Goal: Task Accomplishment & Management: Manage account settings

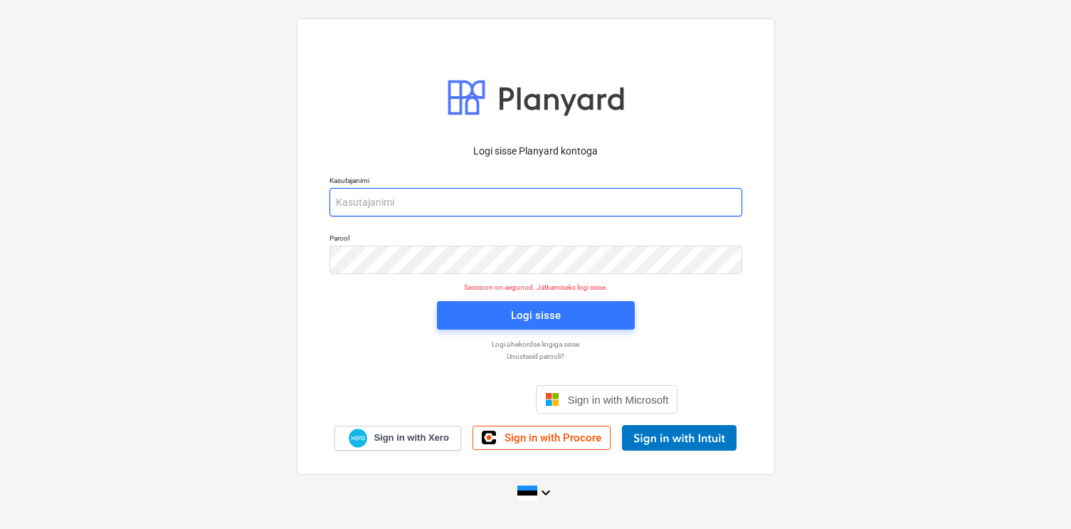
click at [411, 205] on input "email" at bounding box center [535, 202] width 413 height 28
type input "[EMAIL_ADDRESS][DOMAIN_NAME]"
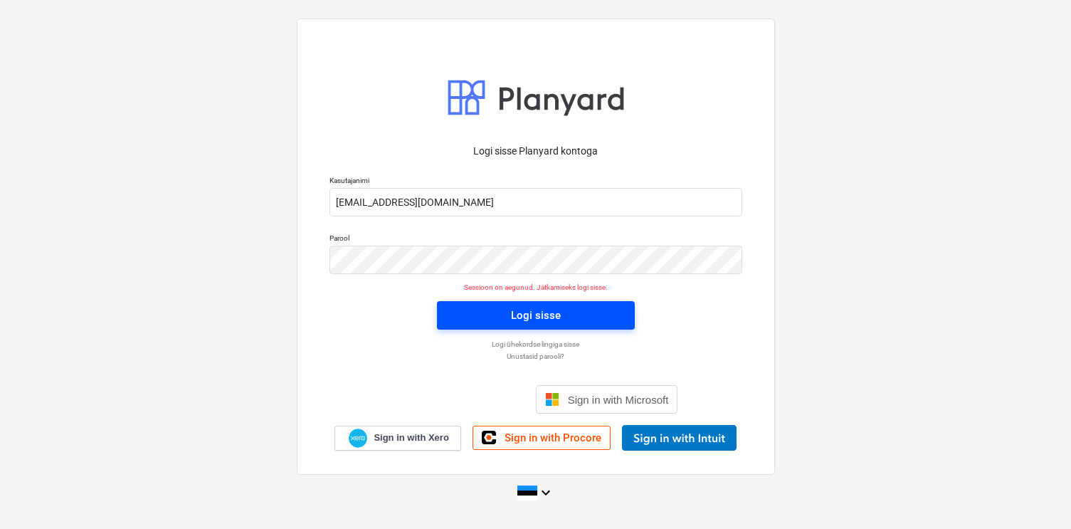
click at [529, 317] on div "Logi sisse" at bounding box center [536, 315] width 50 height 19
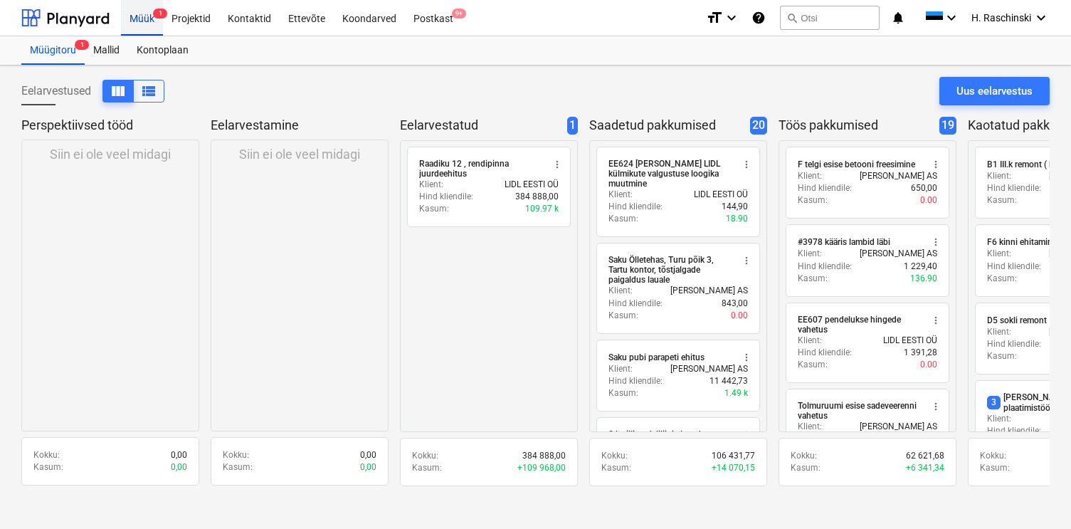
click at [139, 12] on div "Müük 1" at bounding box center [142, 17] width 42 height 36
click at [199, 21] on div "Projektid" at bounding box center [191, 17] width 56 height 36
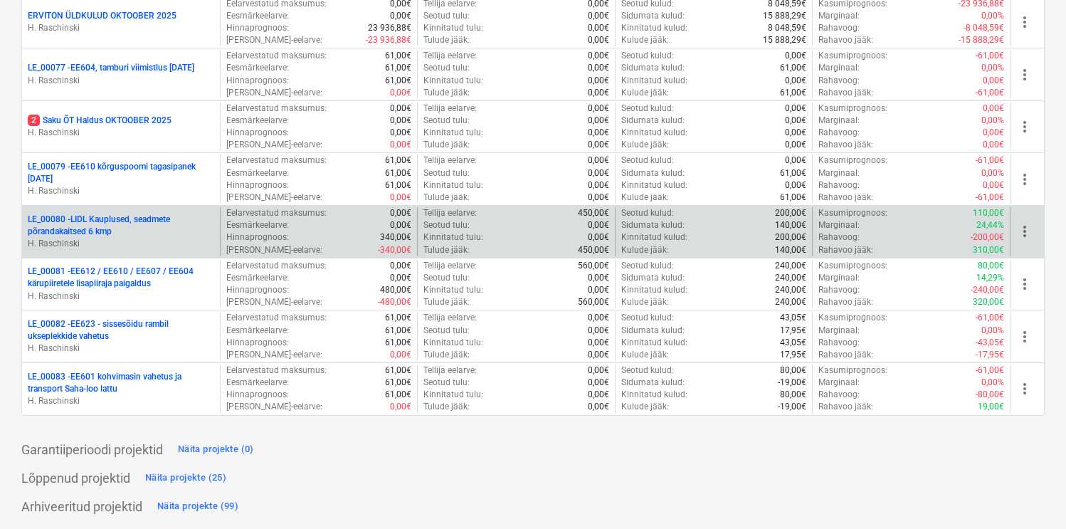
scroll to position [1133, 0]
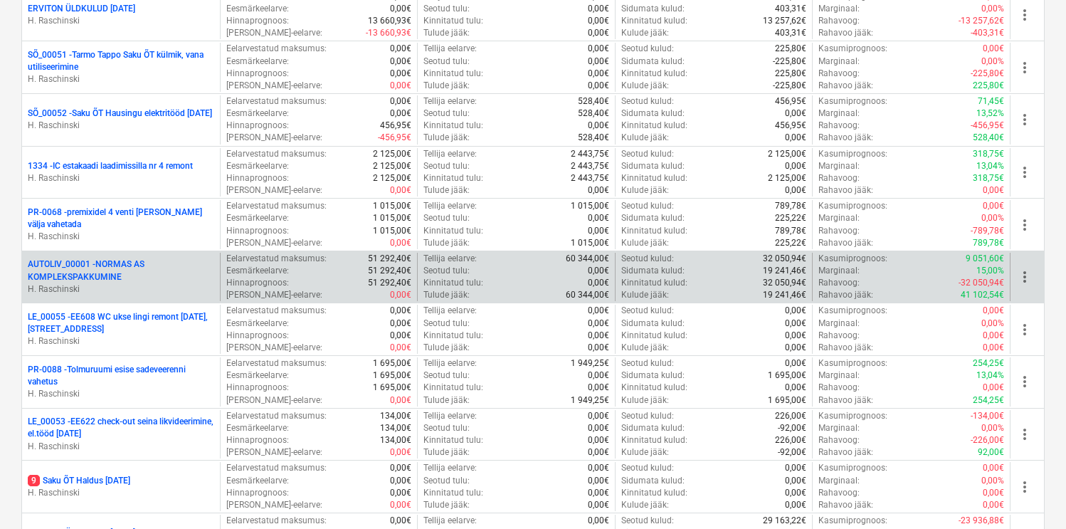
click at [74, 269] on p "AUTOLIV_00001 - NORMAS AS KOMPLEKSPAKKUMINE" at bounding box center [121, 270] width 186 height 24
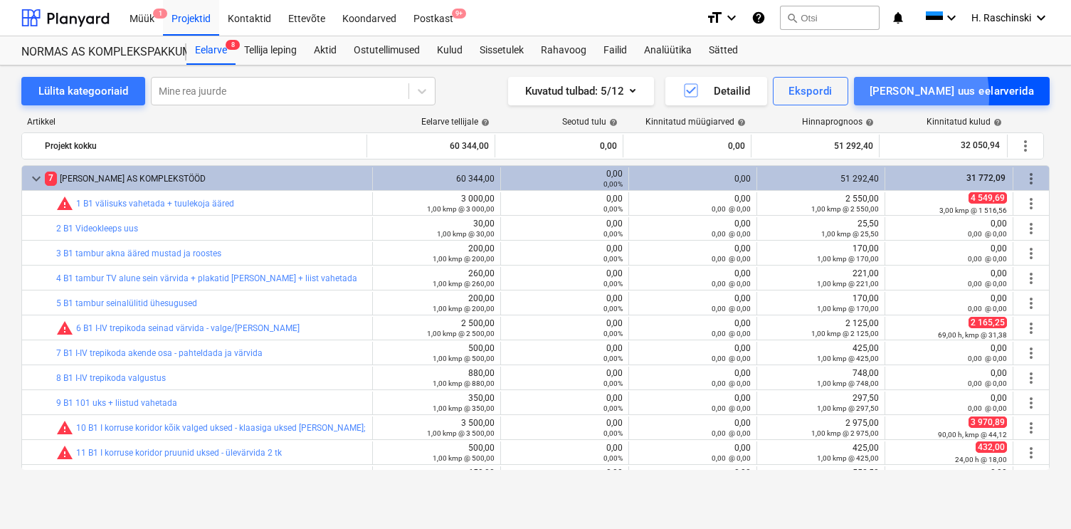
click at [941, 96] on div "[PERSON_NAME] uus eelarverida" at bounding box center [952, 91] width 164 height 19
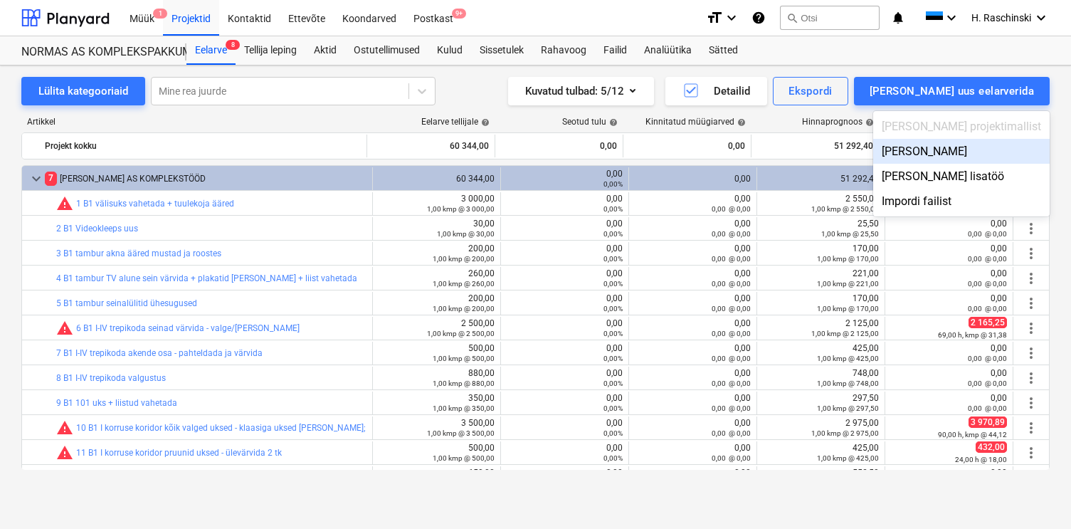
click at [959, 151] on div "[PERSON_NAME]" at bounding box center [961, 151] width 176 height 25
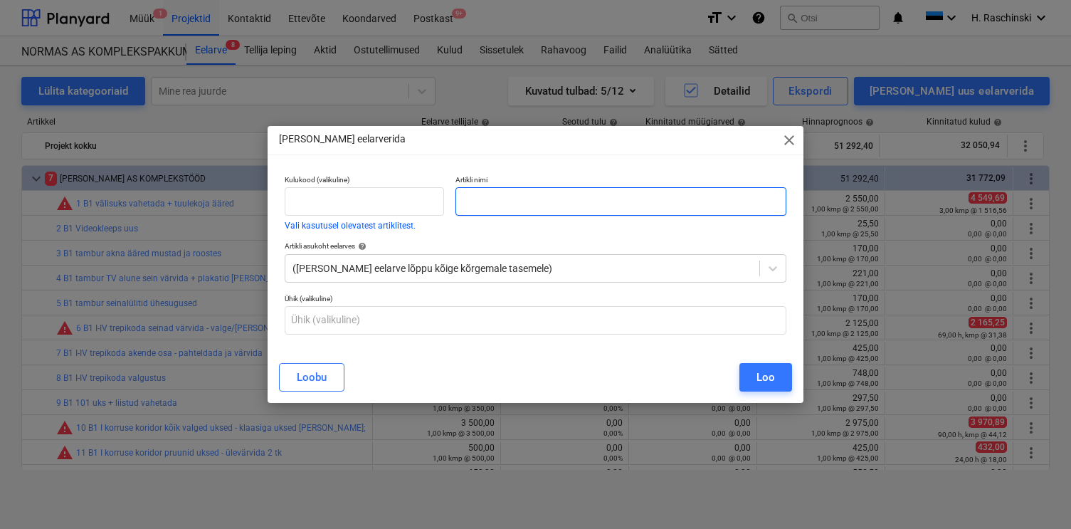
click at [674, 201] on input "text" at bounding box center [620, 201] width 330 height 28
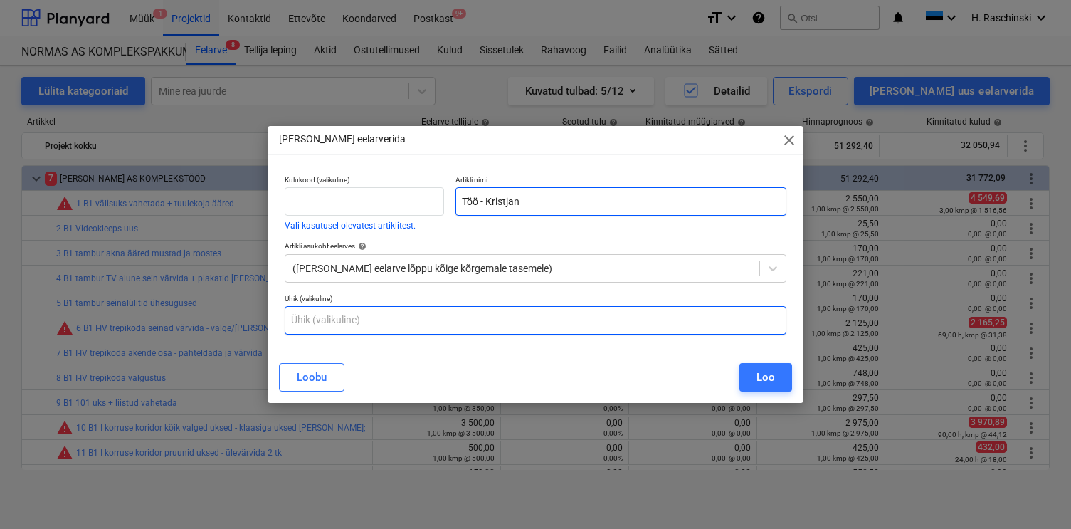
type input "Töö - Kristjan"
click at [496, 314] on input "text" at bounding box center [536, 320] width 502 height 28
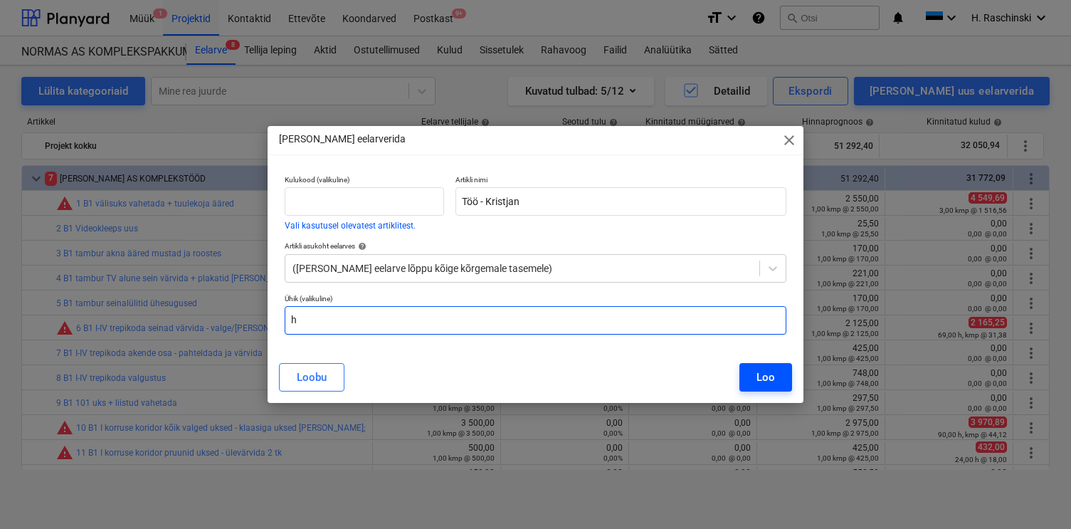
type input "h"
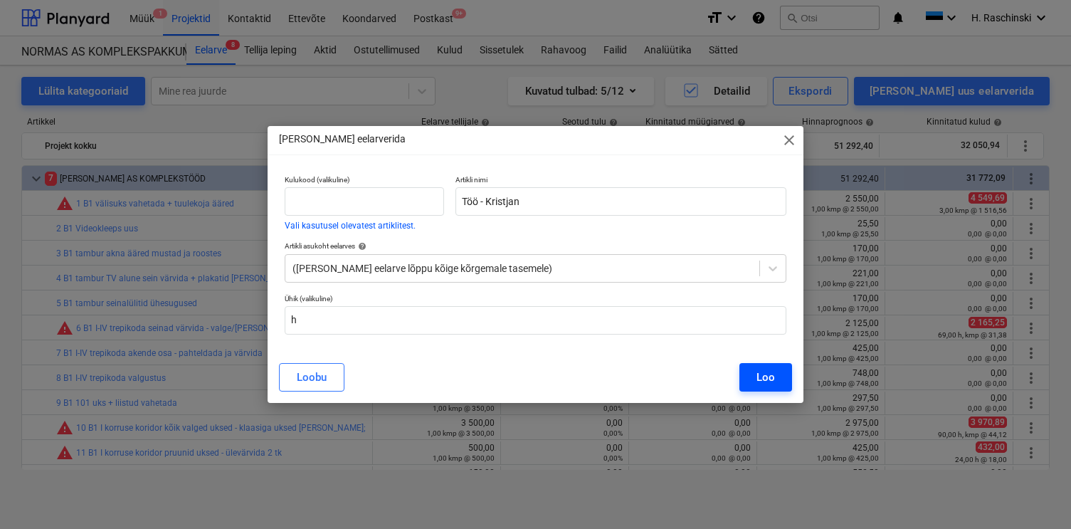
click at [781, 383] on button "Loo" at bounding box center [765, 377] width 53 height 28
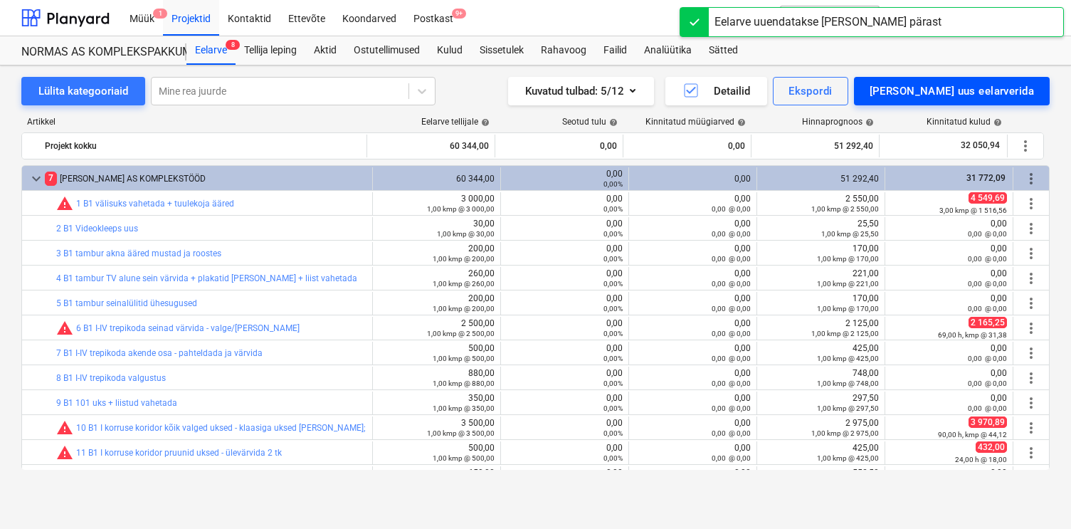
click at [946, 88] on div "[PERSON_NAME] uus eelarverida" at bounding box center [952, 91] width 164 height 19
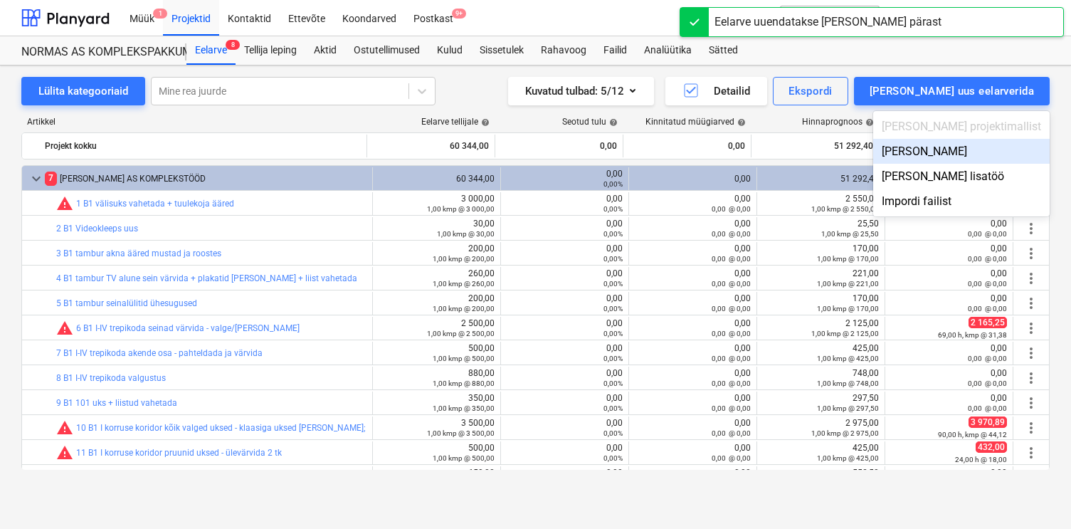
click at [970, 146] on div "[PERSON_NAME]" at bounding box center [961, 151] width 176 height 25
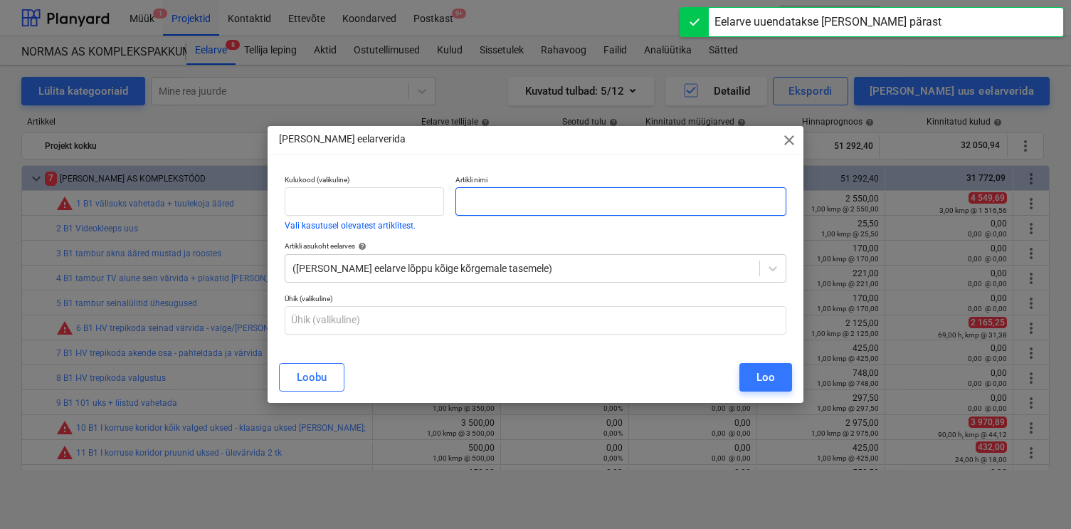
click at [739, 204] on input "text" at bounding box center [620, 201] width 330 height 28
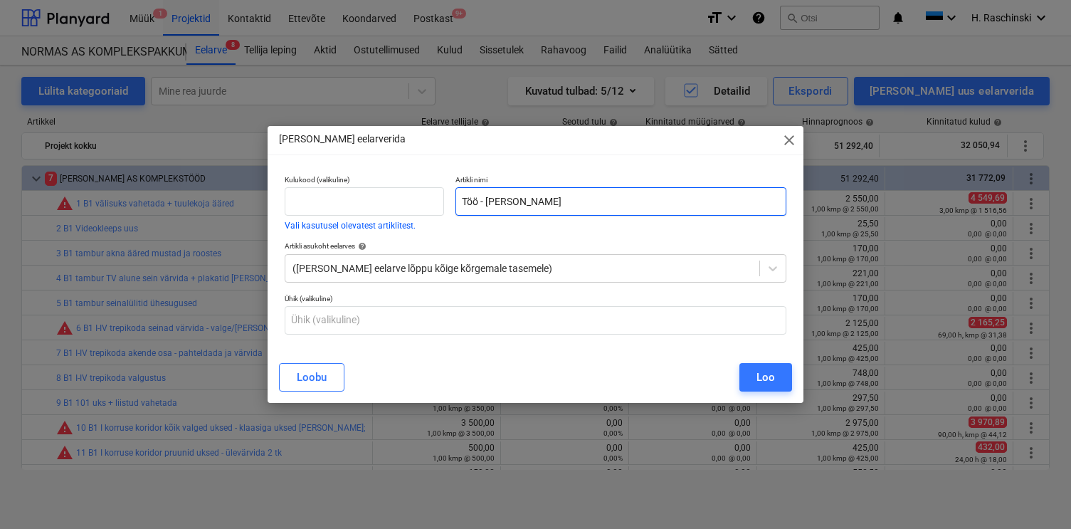
type input "Töö - [PERSON_NAME]"
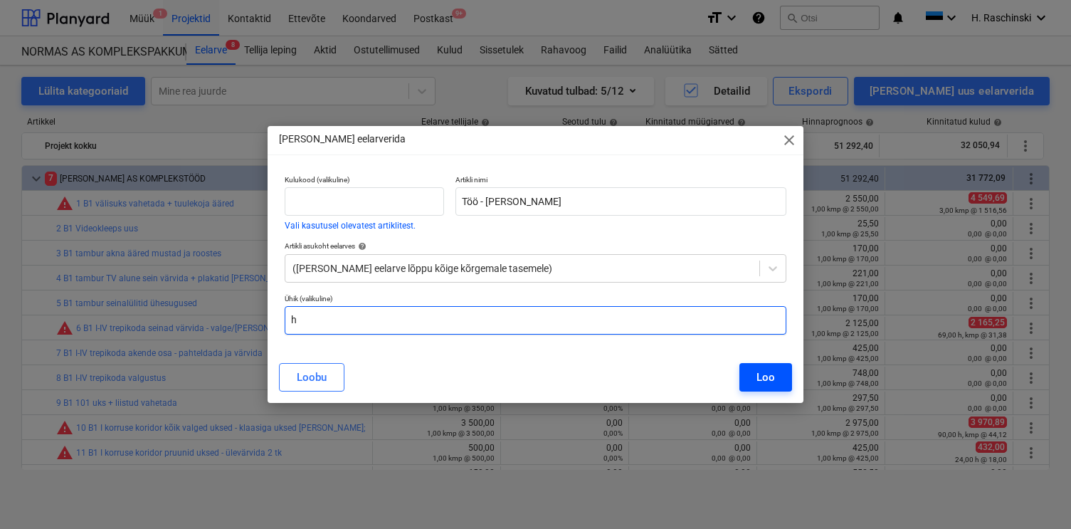
type input "h"
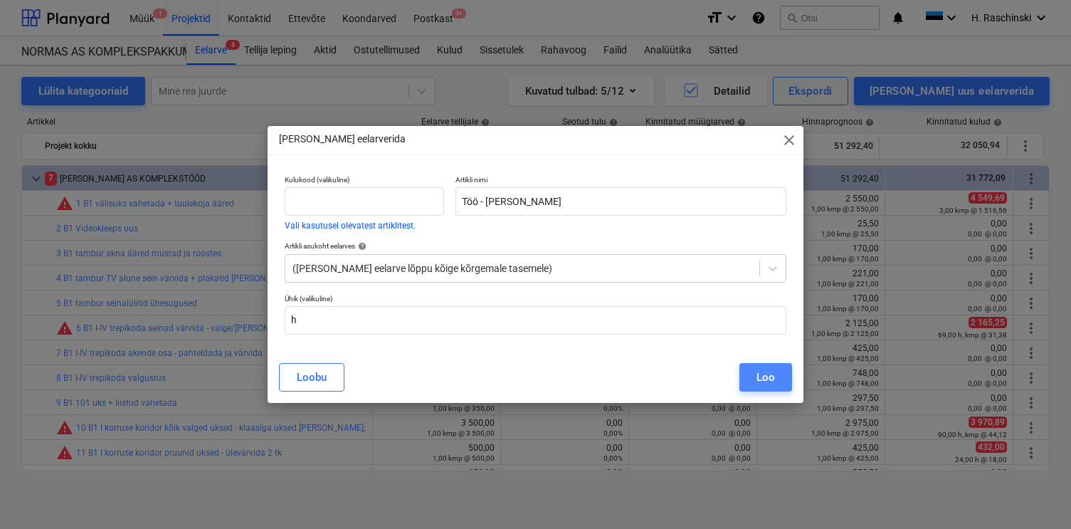
click at [778, 380] on button "Loo" at bounding box center [765, 377] width 53 height 28
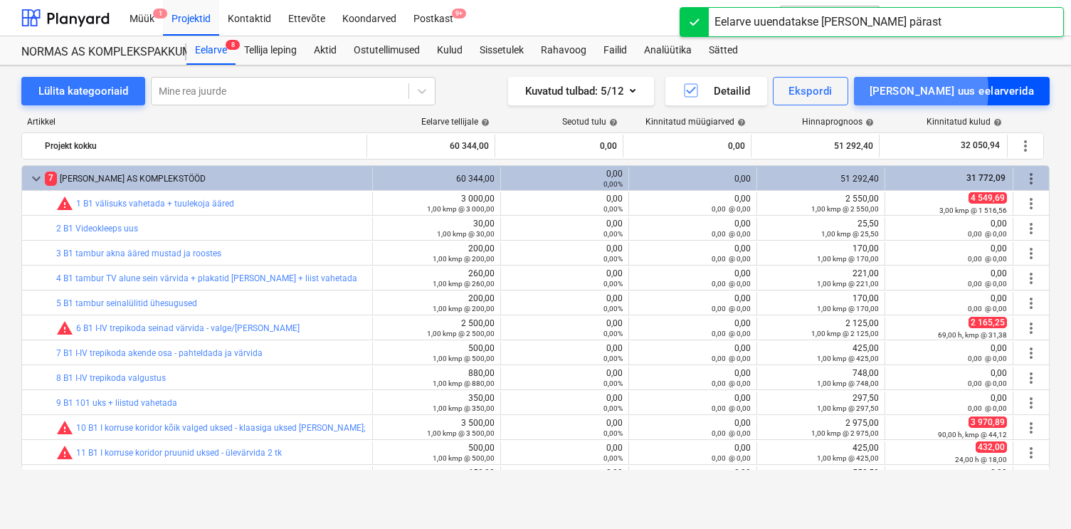
click at [952, 90] on div "[PERSON_NAME] uus eelarverida" at bounding box center [952, 91] width 164 height 19
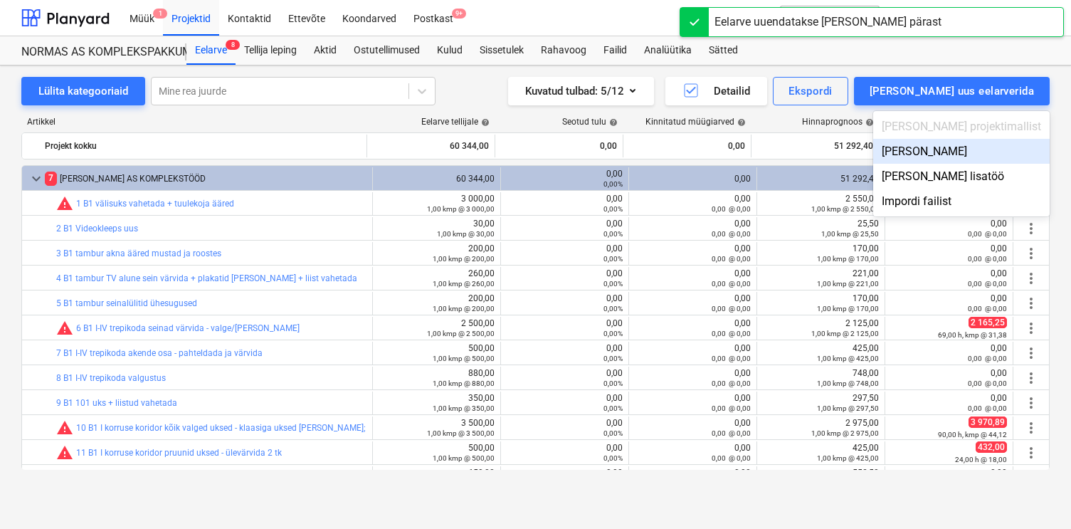
click at [956, 150] on div "[PERSON_NAME]" at bounding box center [961, 151] width 176 height 25
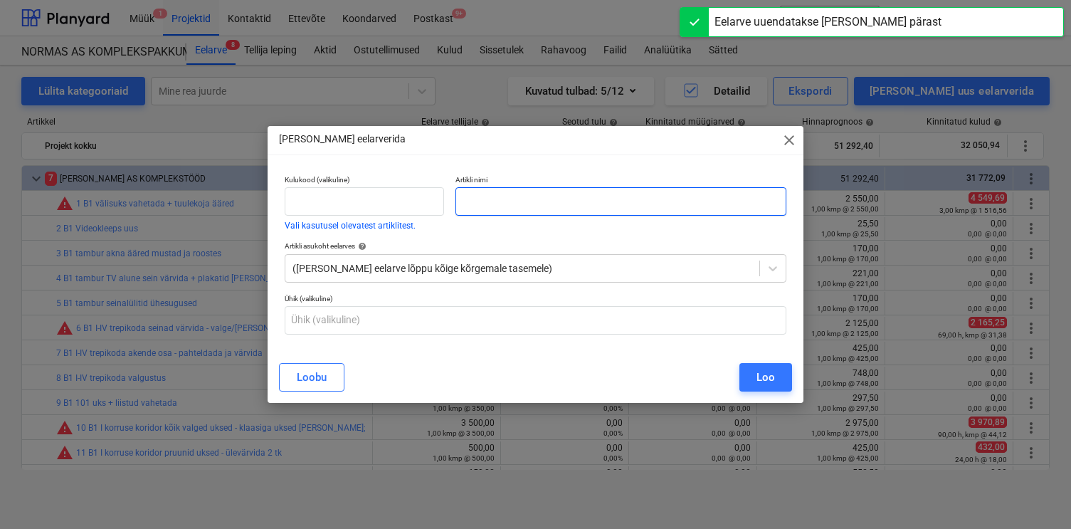
click at [723, 200] on input "text" at bounding box center [620, 201] width 330 height 28
type input "Töö - Risto"
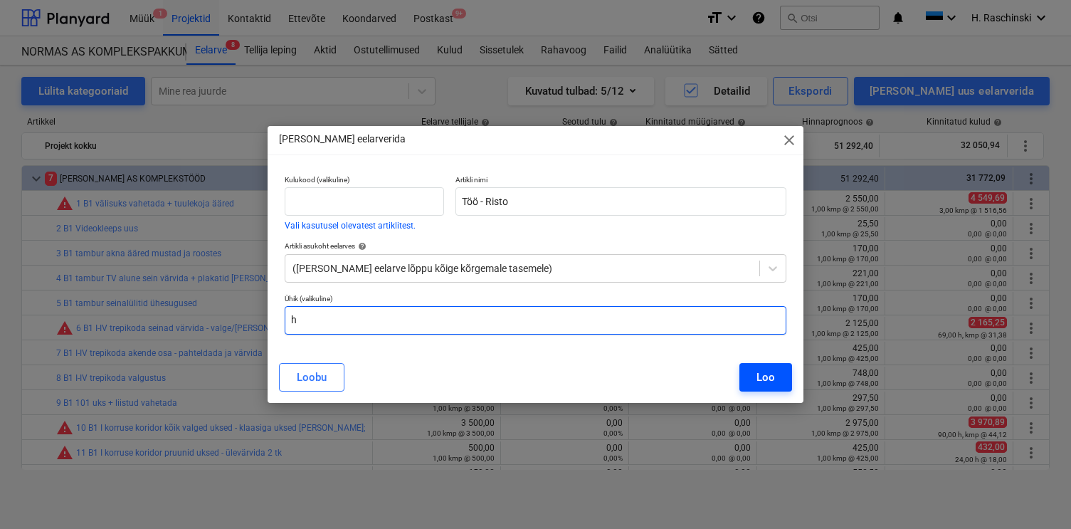
type input "h"
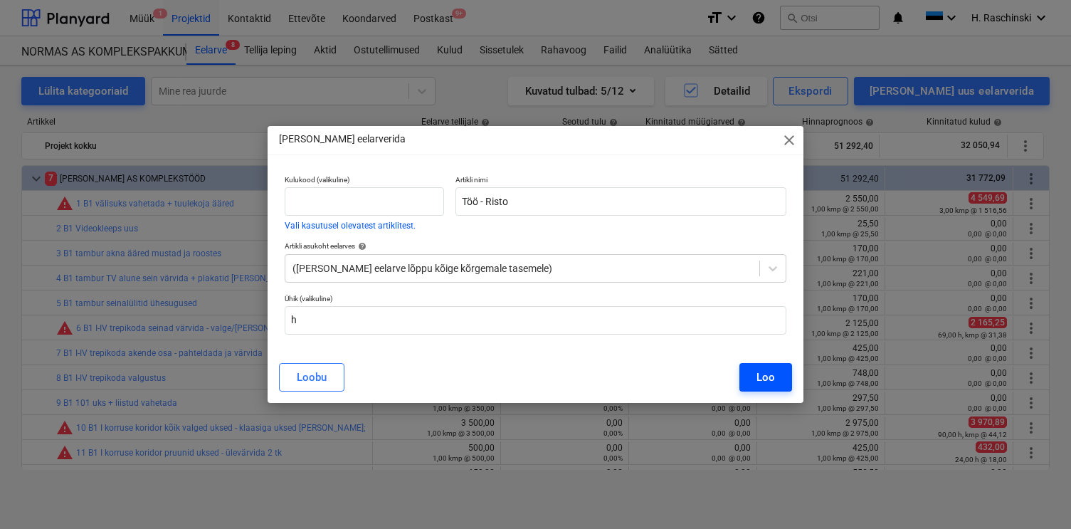
click at [768, 379] on div "Loo" at bounding box center [765, 377] width 19 height 19
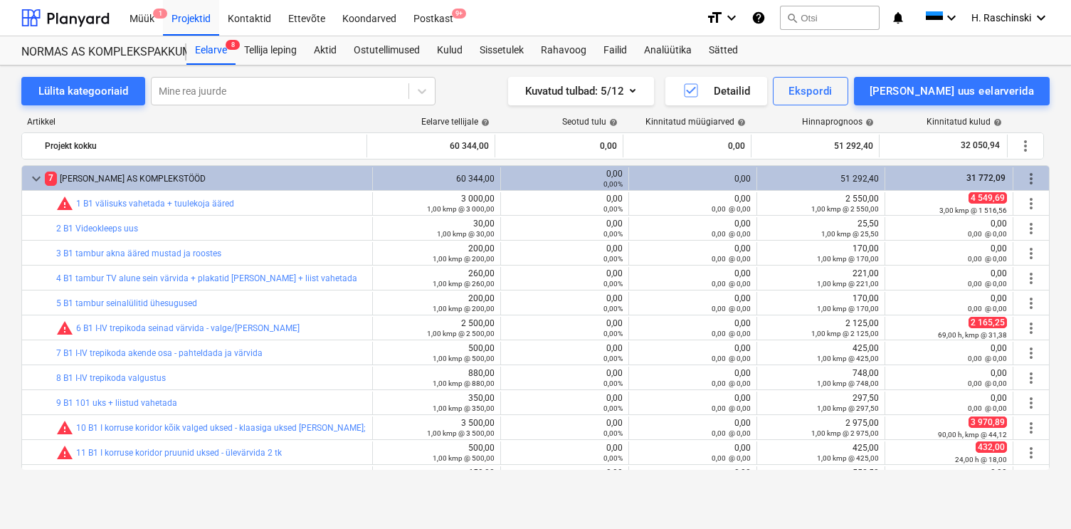
click at [460, 72] on div "Lülita kategooriaid Mine rea juurde Kuvatud tulbad : 5/12 Detailid Ekspordi [PE…" at bounding box center [535, 281] width 1071 height 433
click at [213, 53] on div "Eelarve 8" at bounding box center [210, 50] width 49 height 28
click at [263, 56] on div "Tellija leping" at bounding box center [271, 50] width 70 height 28
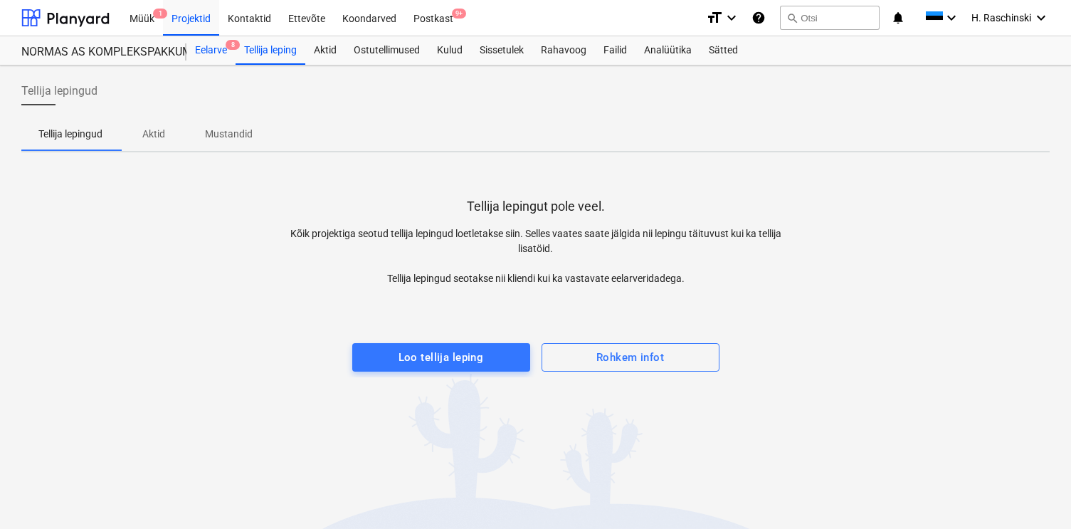
click at [216, 44] on div "Eelarve 8" at bounding box center [210, 50] width 49 height 28
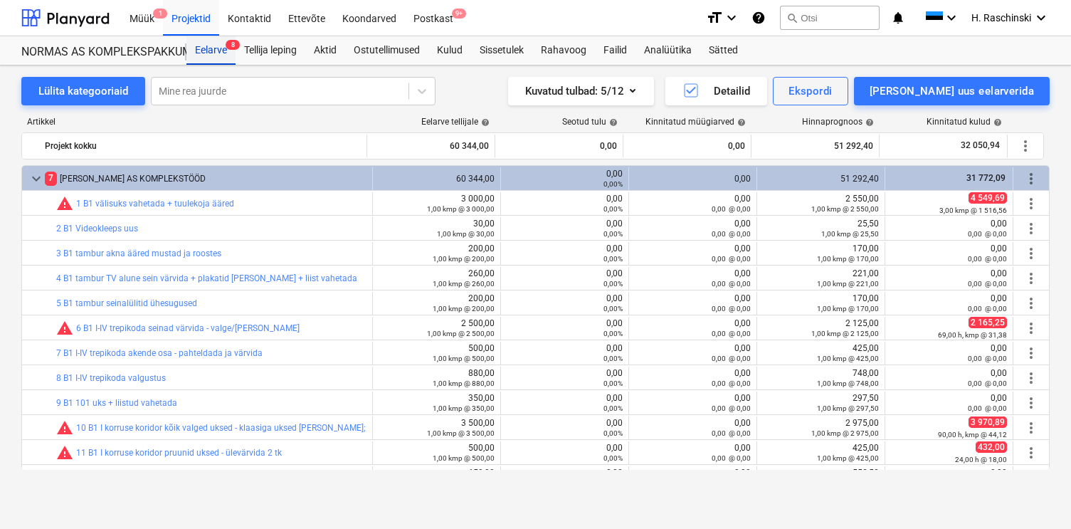
click at [207, 58] on div "Eelarve 8" at bounding box center [210, 50] width 49 height 28
click at [238, 17] on div "Kontaktid" at bounding box center [249, 17] width 60 height 36
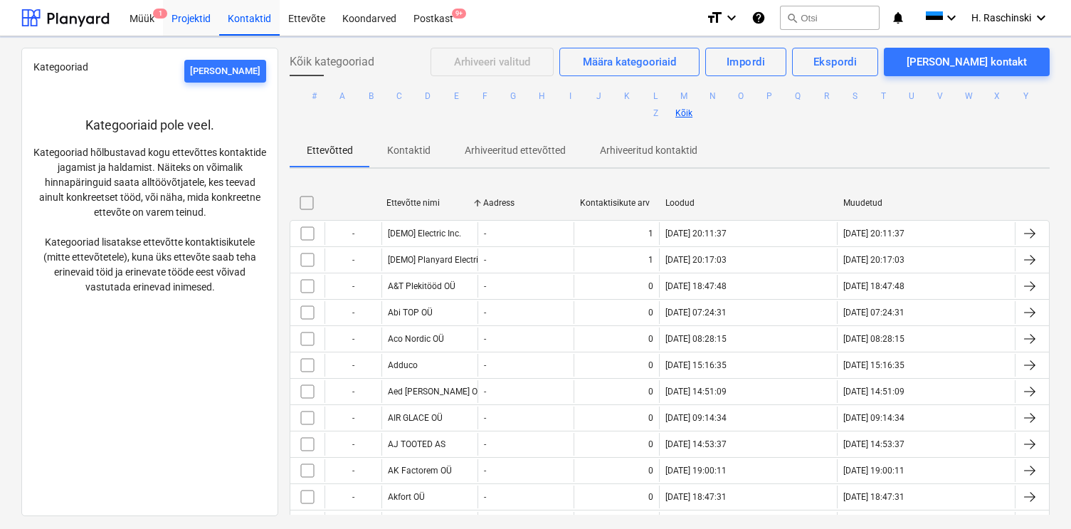
click at [204, 21] on div "Projektid" at bounding box center [191, 17] width 56 height 36
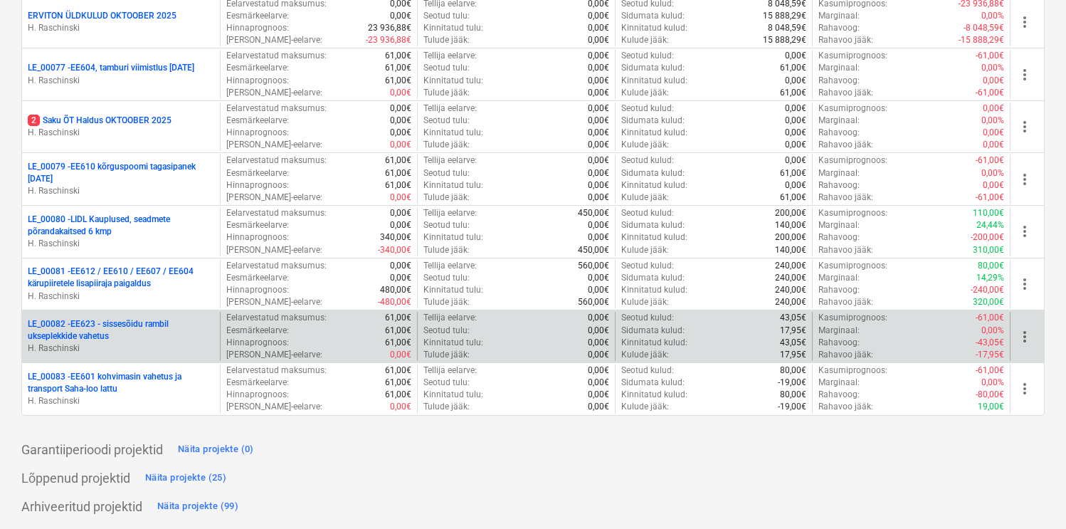
scroll to position [1133, 0]
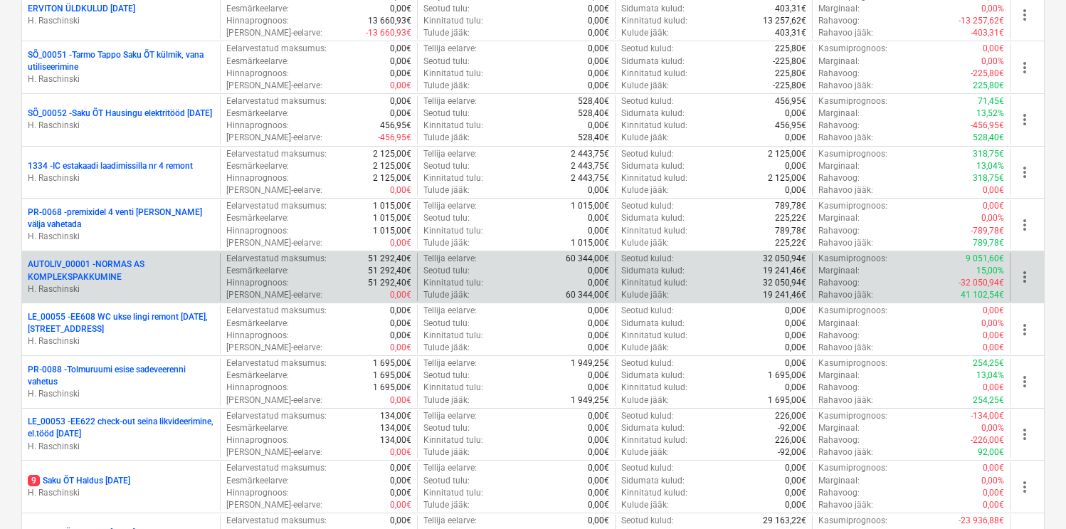
click at [93, 253] on div "AUTOLIV_00001 - NORMAS AS KOMPLEKSPAKKUMINE H. [GEOGRAPHIC_DATA]" at bounding box center [121, 277] width 198 height 49
click at [93, 258] on div "AUTOLIV_00001 - NORMAS AS KOMPLEKSPAKKUMINE H. [GEOGRAPHIC_DATA]" at bounding box center [121, 277] width 198 height 49
click at [92, 263] on p "AUTOLIV_00001 - NORMAS AS KOMPLEKSPAKKUMINE" at bounding box center [121, 270] width 186 height 24
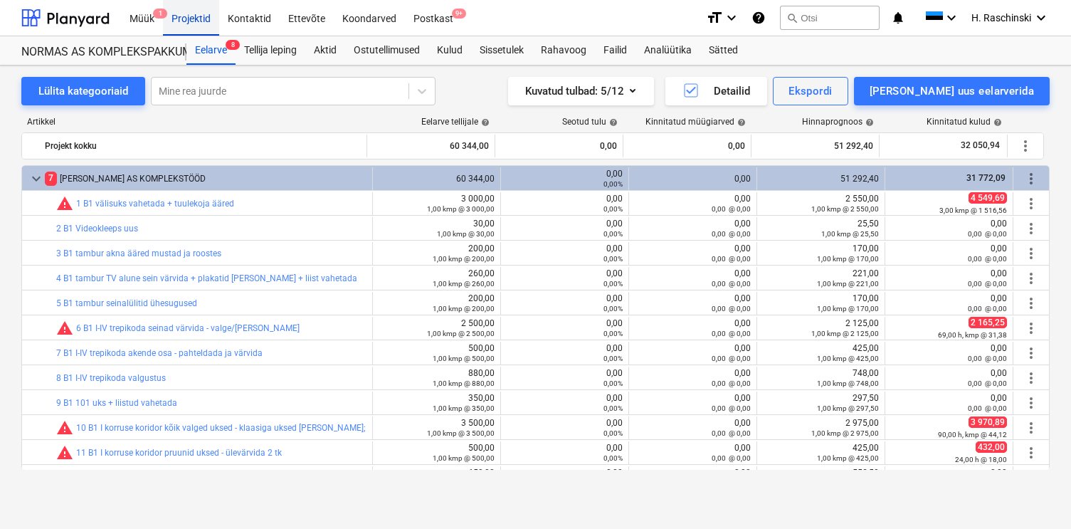
click at [196, 21] on div "Projektid" at bounding box center [191, 17] width 56 height 36
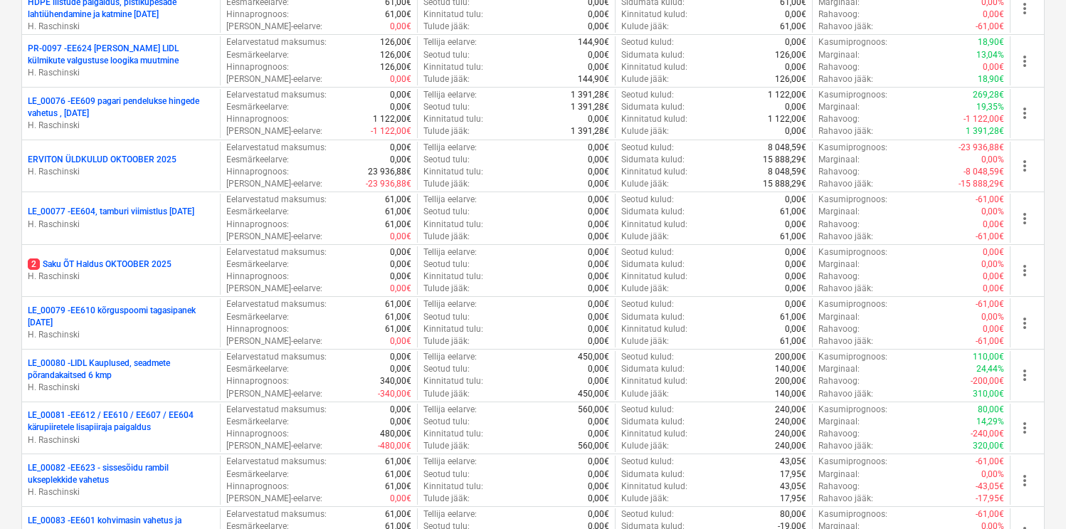
scroll to position [2397, 0]
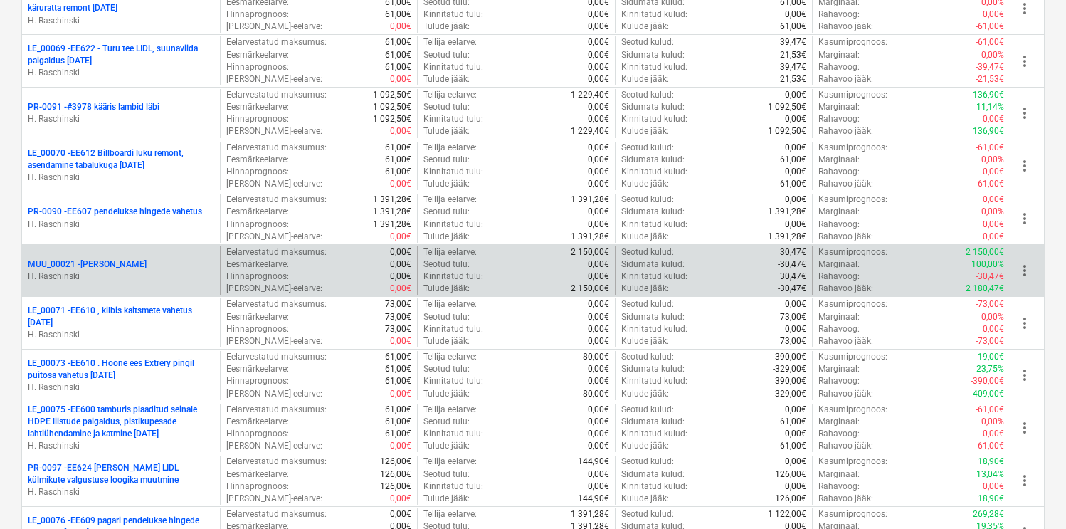
click at [138, 263] on p "MUU_00021 - [PERSON_NAME]" at bounding box center [87, 264] width 119 height 12
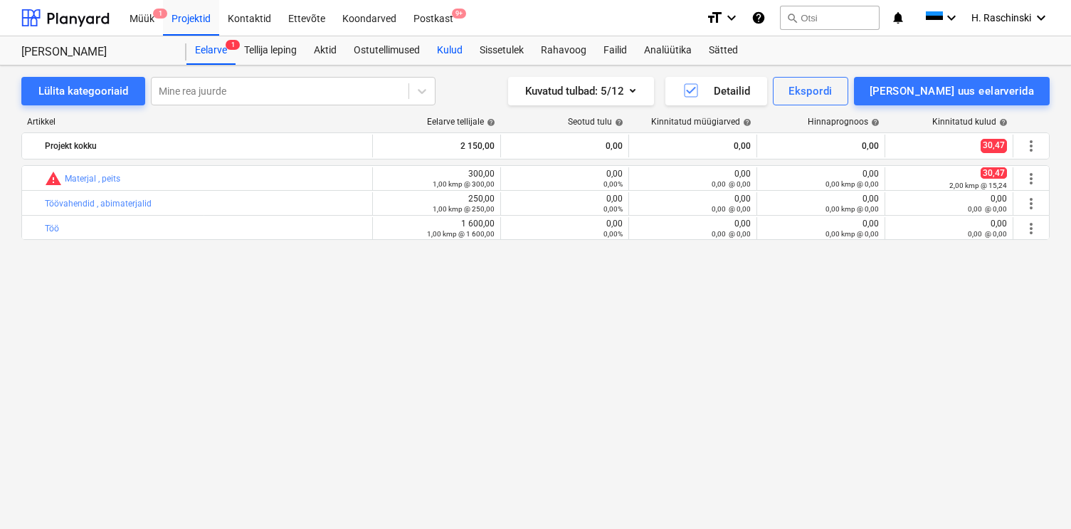
click at [450, 48] on div "Kulud" at bounding box center [449, 50] width 43 height 28
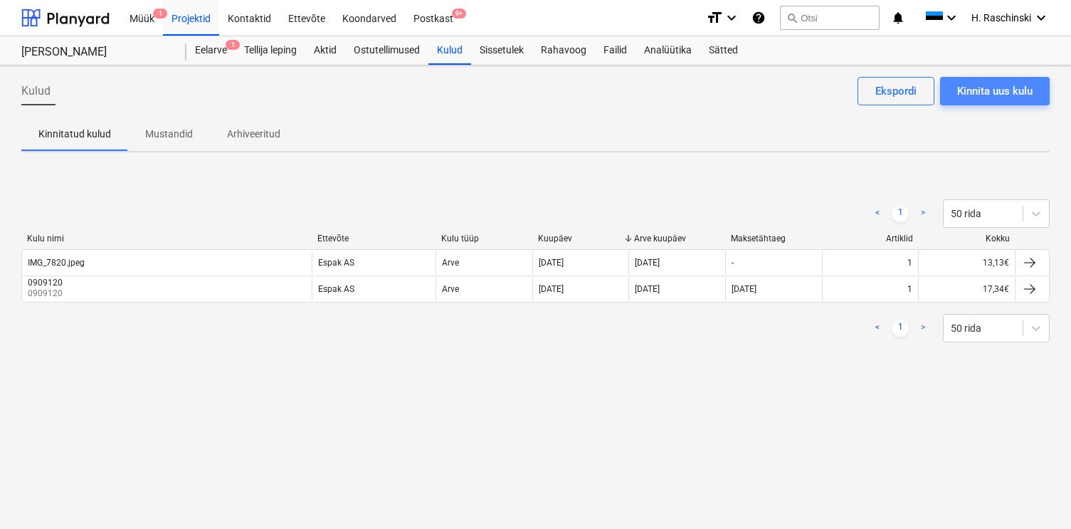
click at [964, 92] on div "Kinnita uus kulu" at bounding box center [994, 91] width 75 height 19
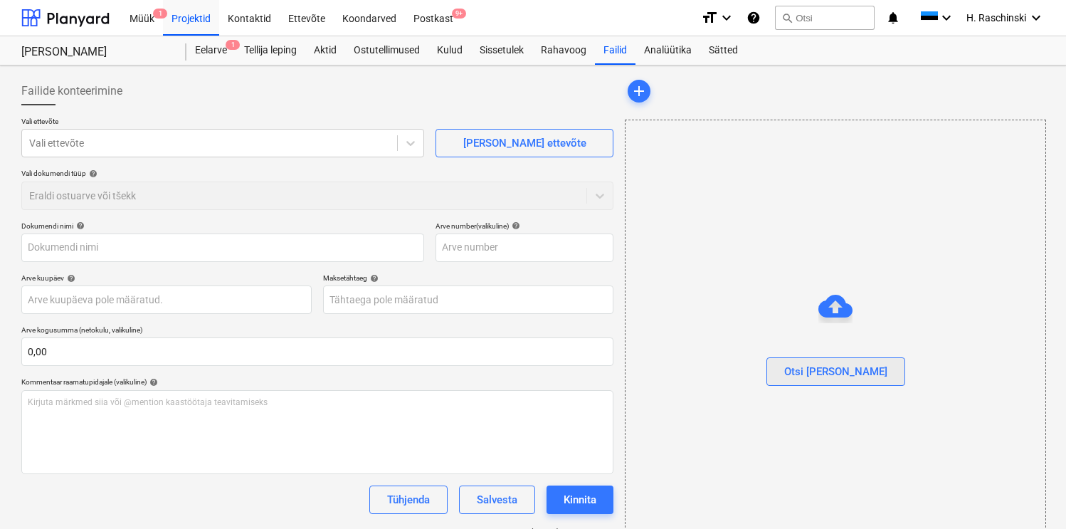
click at [811, 364] on button "Otsi [PERSON_NAME]" at bounding box center [835, 371] width 139 height 28
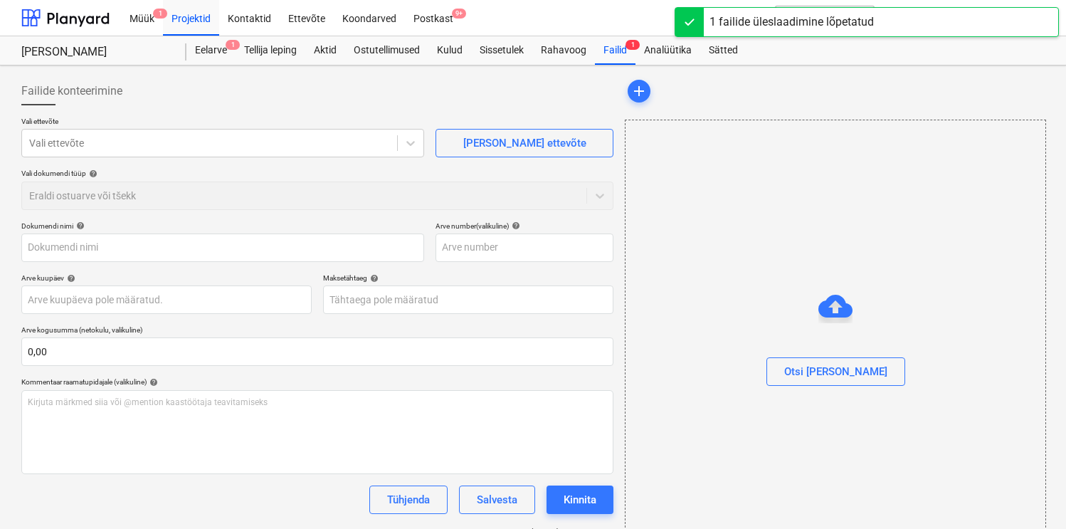
type input "[DATE] tooaja-arvestuse-tabel .xlsx"
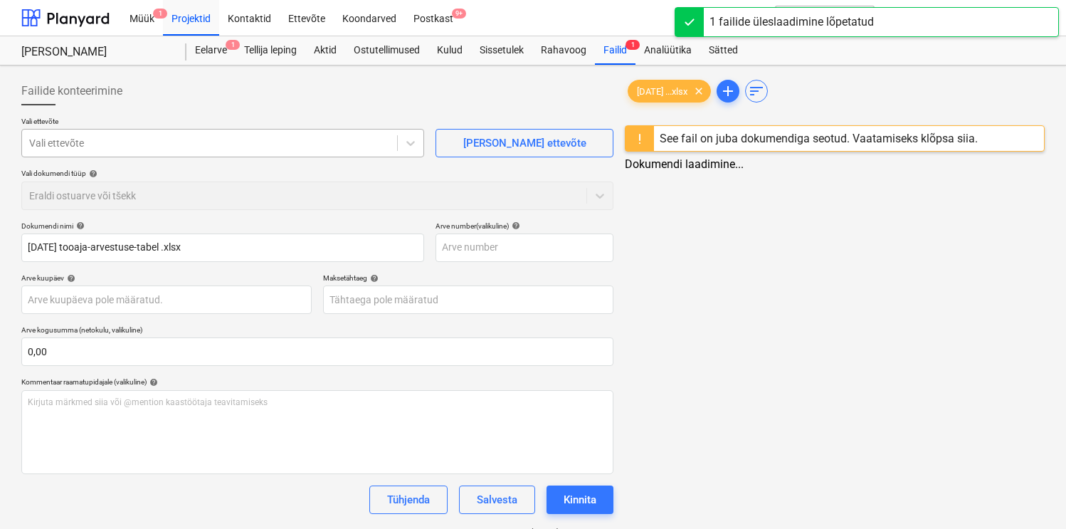
click at [306, 147] on div at bounding box center [209, 143] width 361 height 14
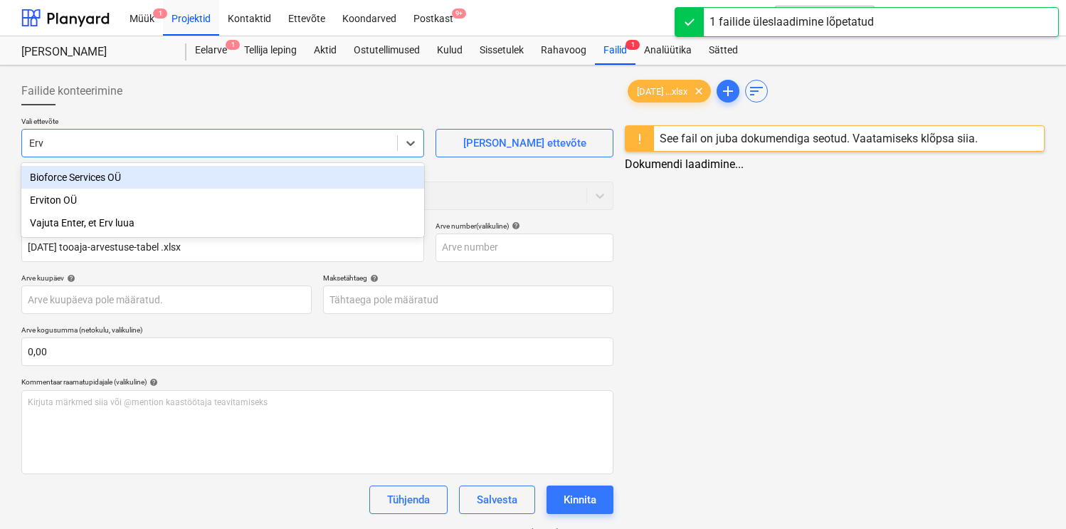
type input "Ervi"
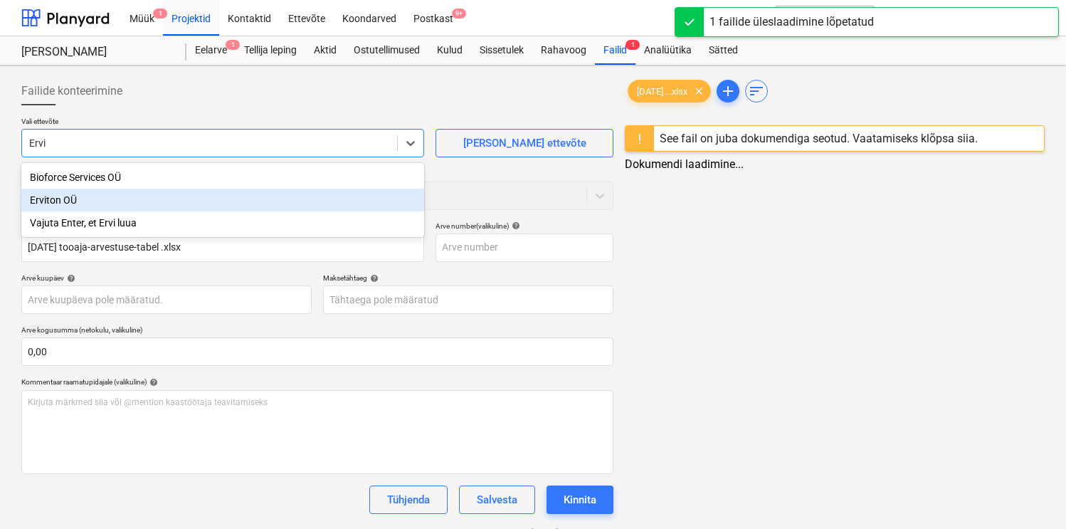
click at [218, 201] on div "Erviton OÜ" at bounding box center [222, 200] width 403 height 23
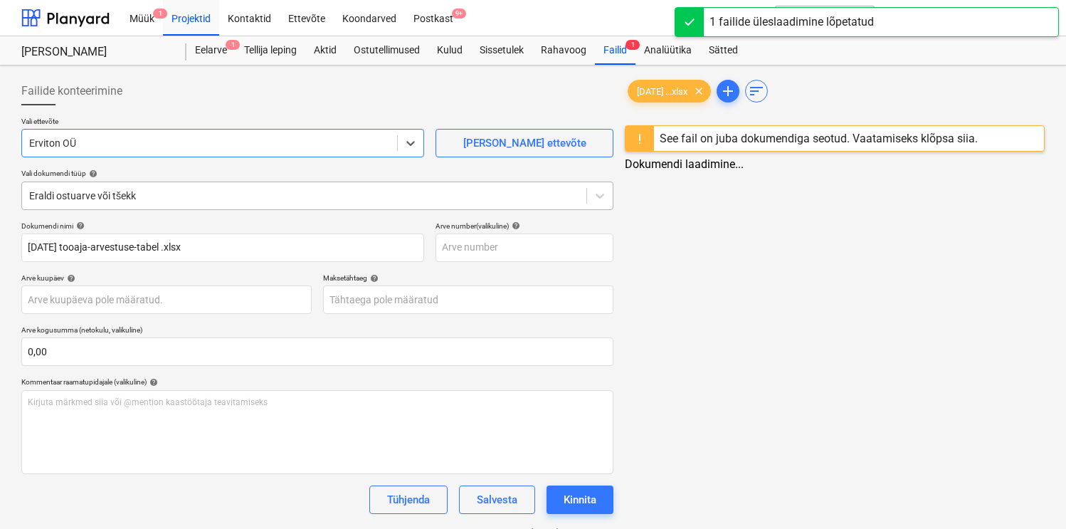
click at [159, 198] on div at bounding box center [304, 196] width 550 height 14
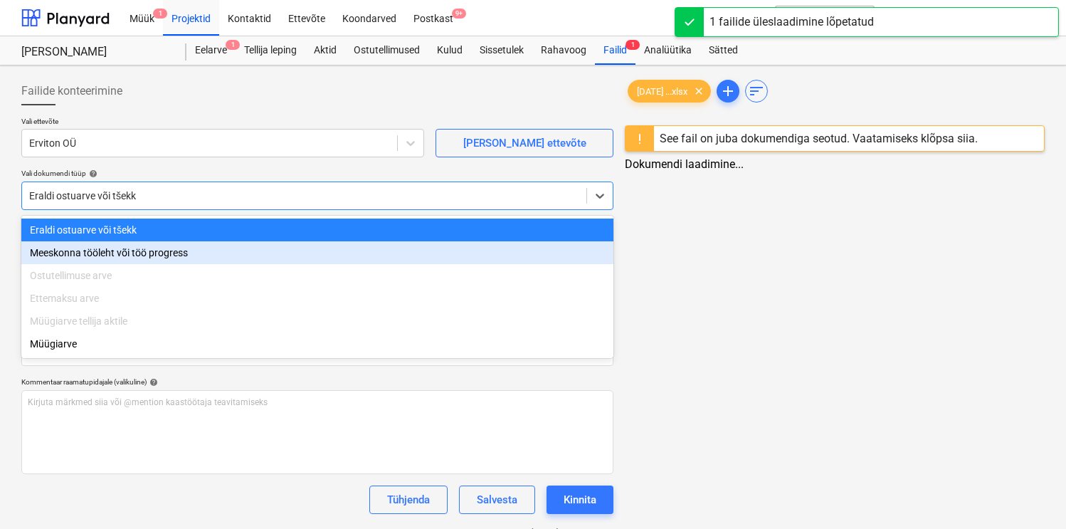
click at [109, 247] on div "Meeskonna tööleht või töö progress" at bounding box center [317, 252] width 592 height 23
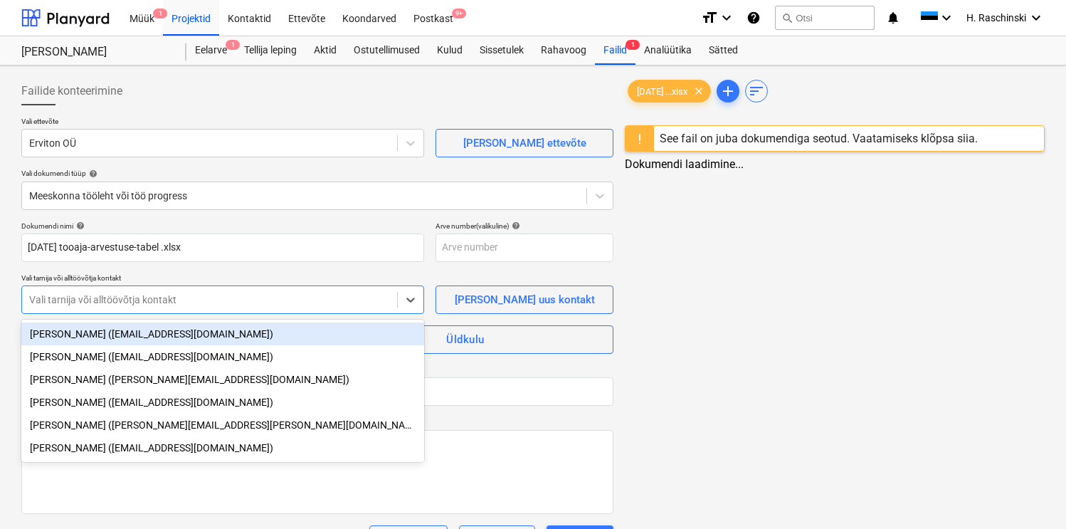
click at [106, 302] on div at bounding box center [209, 299] width 361 height 14
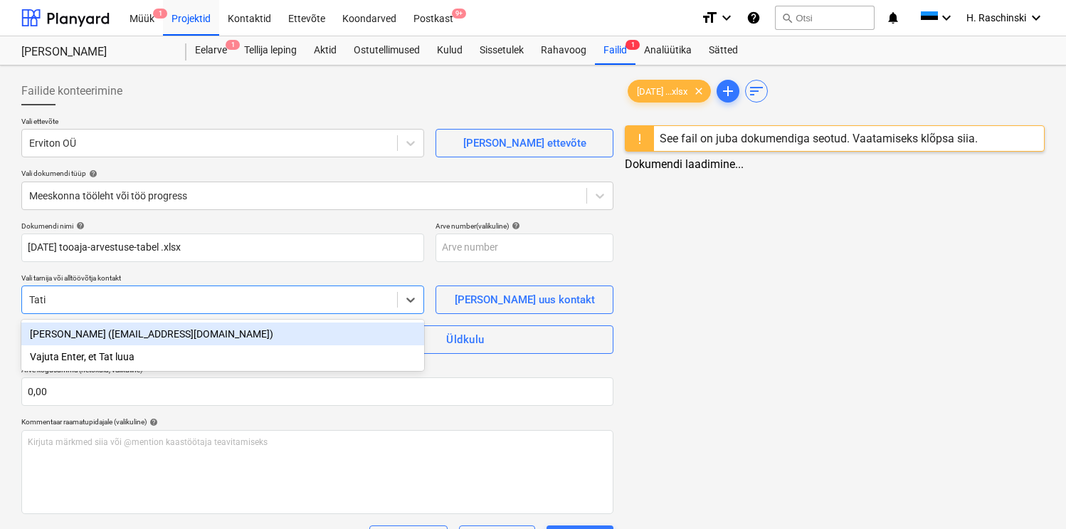
type input "[PERSON_NAME]"
click at [100, 335] on div "[PERSON_NAME] ([EMAIL_ADDRESS][DOMAIN_NAME])" at bounding box center [222, 333] width 403 height 23
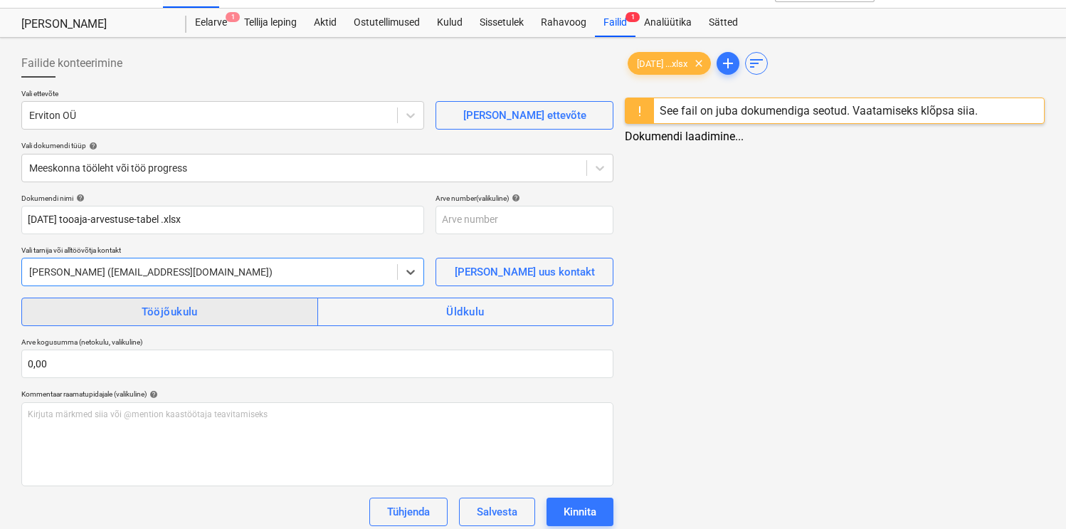
click at [139, 315] on span "Tööjõukulu" at bounding box center [169, 311] width 265 height 19
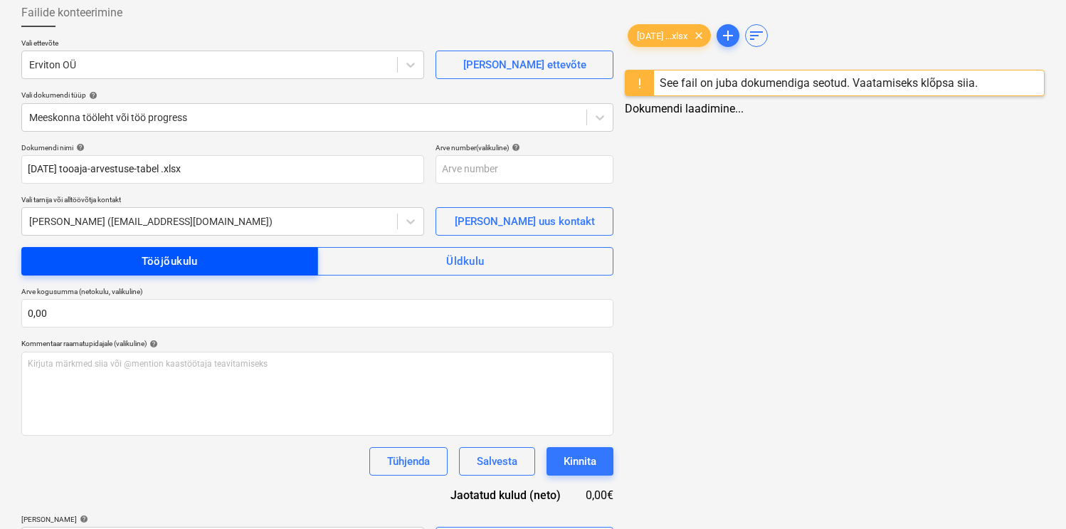
scroll to position [116, 0]
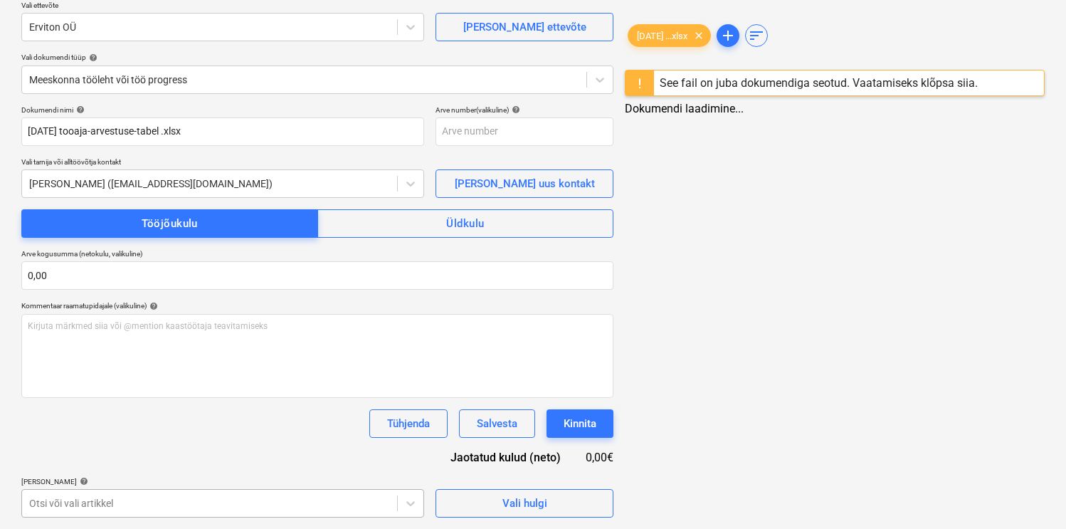
click at [144, 413] on body "Müük 1 Projektid Kontaktid Ettevõte Koondarved Postkast 9+ format_size keyboard…" at bounding box center [533, 148] width 1066 height 529
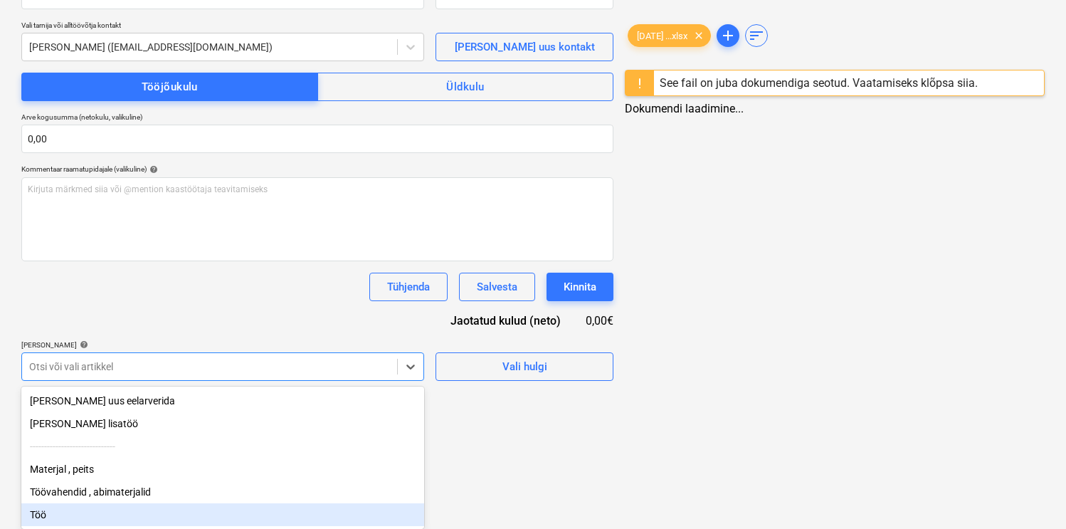
click at [106, 512] on div "Töö" at bounding box center [222, 514] width 403 height 23
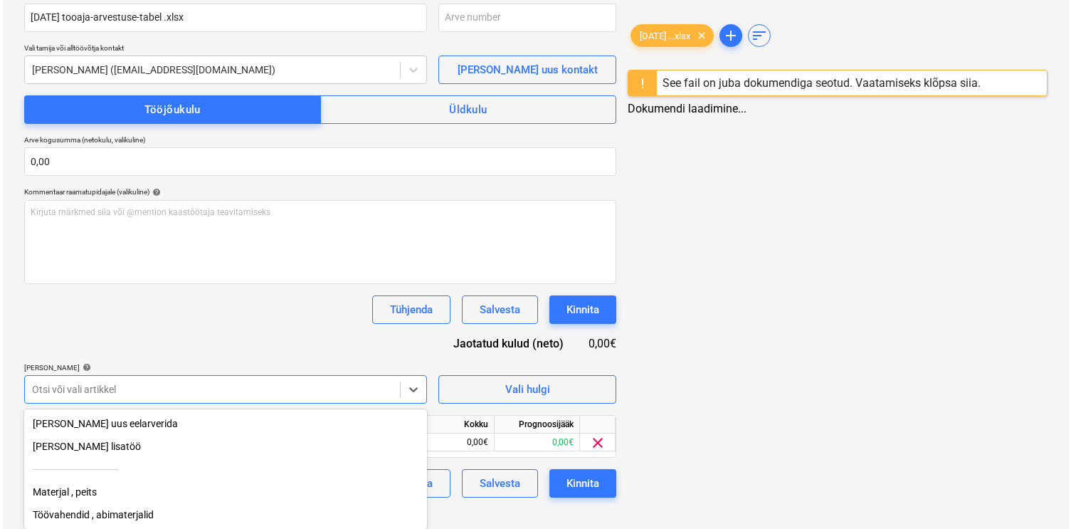
scroll to position [210, 0]
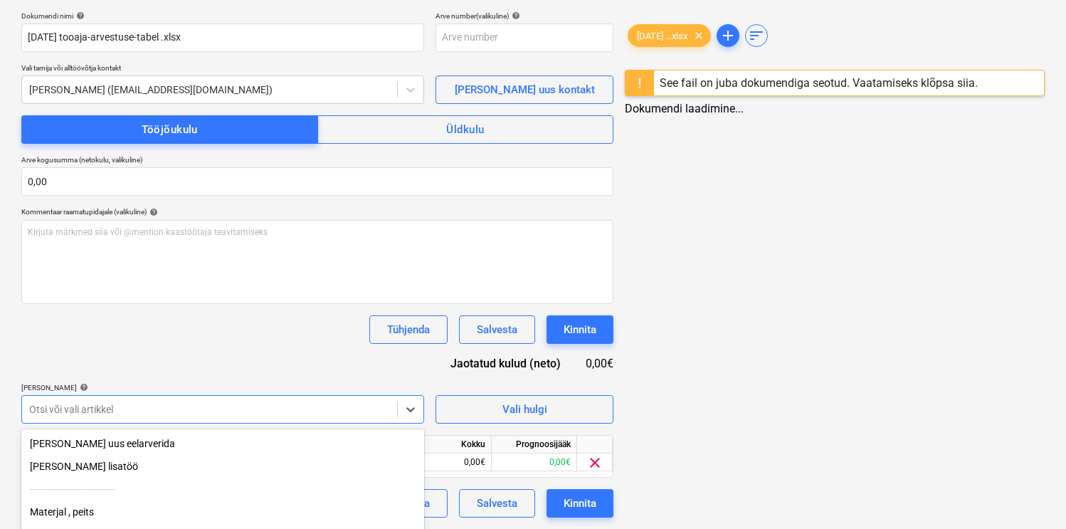
click at [210, 320] on div "Tühjenda Salvesta Kinnita" at bounding box center [317, 329] width 592 height 28
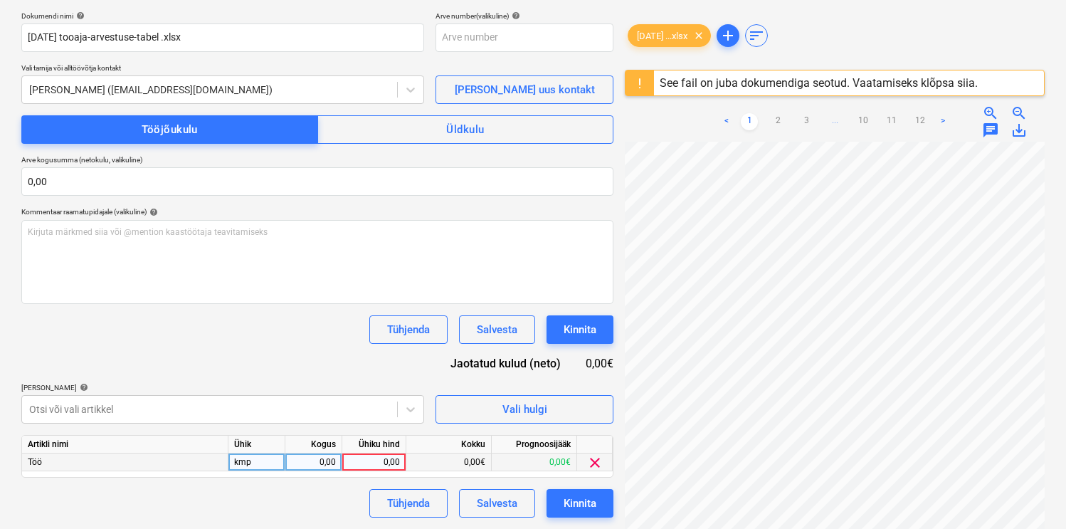
click at [308, 459] on div "0,00" at bounding box center [313, 462] width 45 height 18
click at [275, 460] on div "kmp" at bounding box center [256, 462] width 57 height 18
type input "h"
type input "84"
click at [223, 352] on div "Dokumendi nimi help [DATE] tooaja-arvestuse-tabel .xlsx Arve number (valikuline…" at bounding box center [317, 264] width 592 height 506
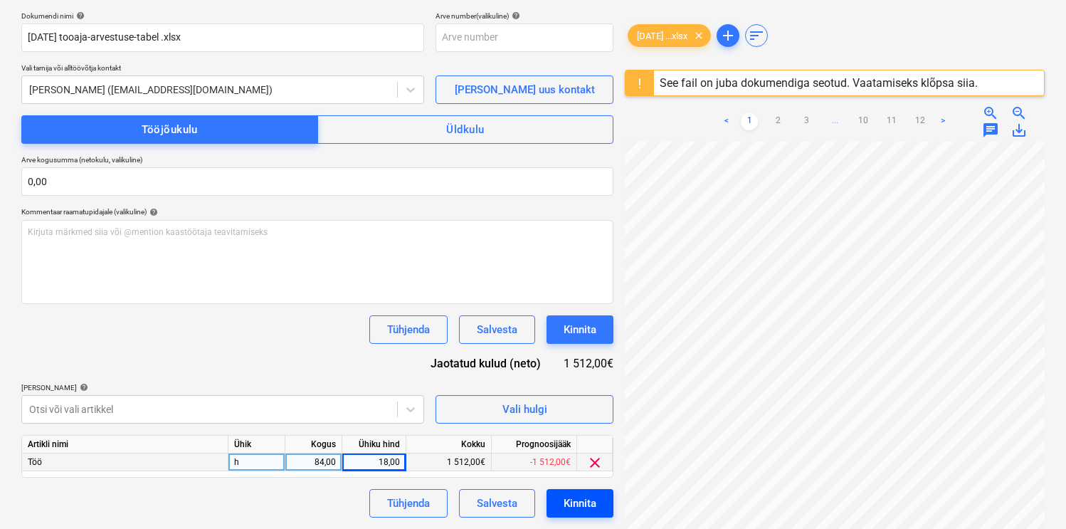
click at [591, 505] on div "Kinnita" at bounding box center [580, 503] width 33 height 19
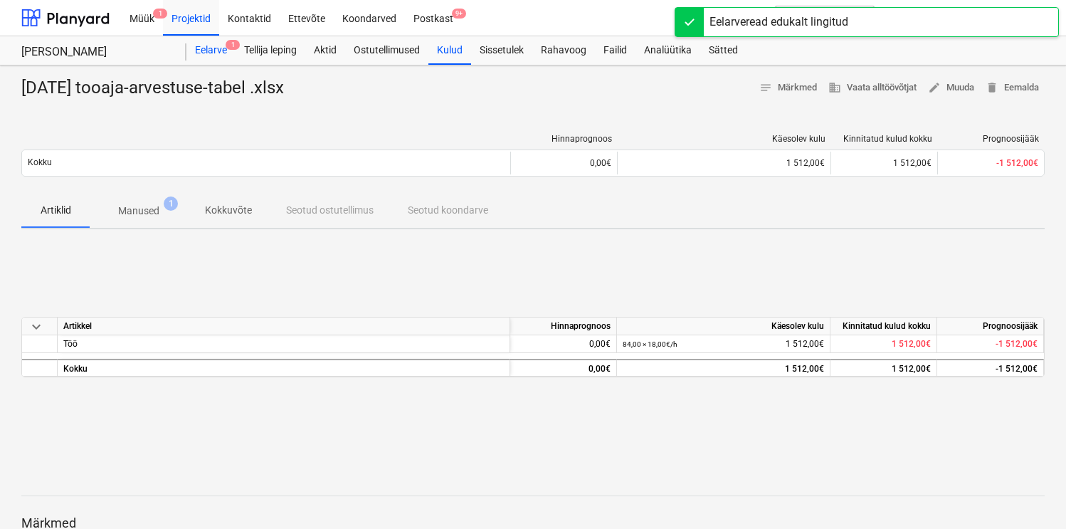
click at [221, 54] on div "Eelarve 1" at bounding box center [210, 50] width 49 height 28
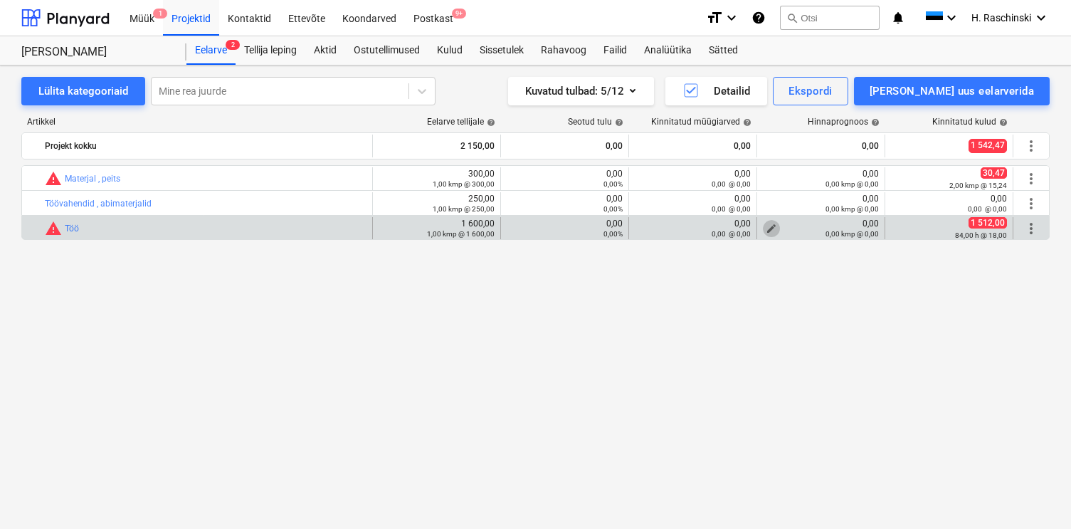
click at [771, 227] on span "edit" at bounding box center [771, 228] width 11 height 11
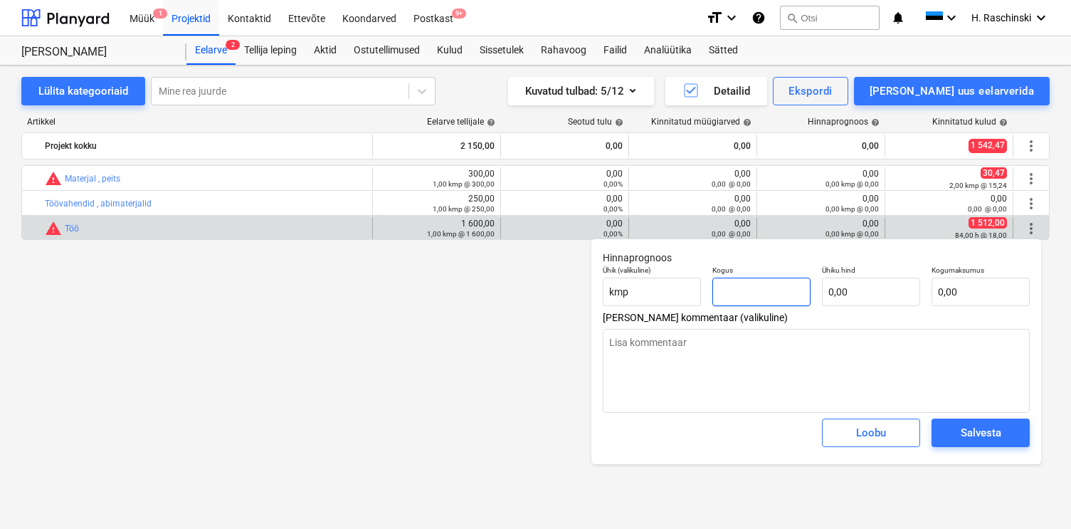
click at [764, 287] on input "text" at bounding box center [761, 292] width 98 height 28
type input "1"
type textarea "x"
type input "1,00"
type textarea "x"
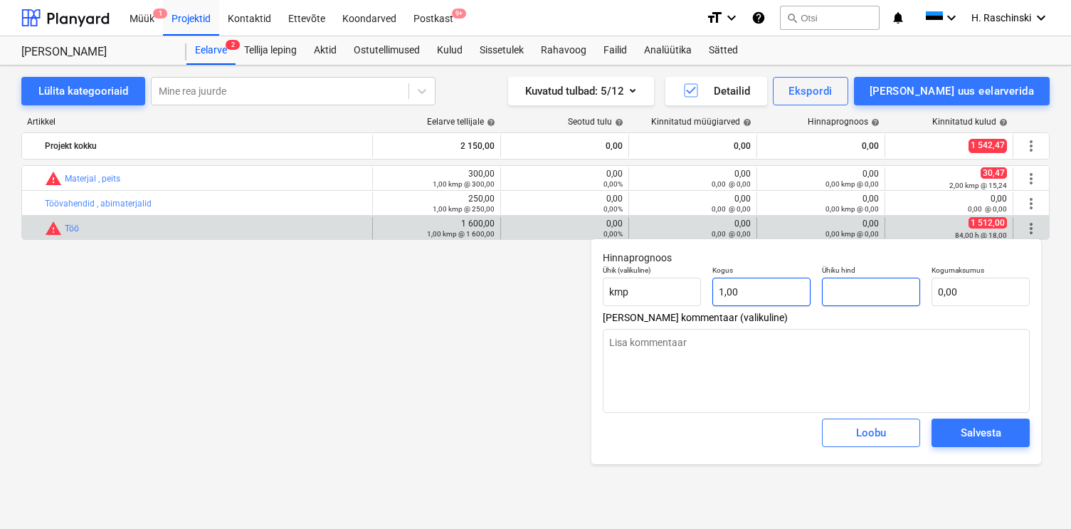
type input "1"
type textarea "x"
type input "1,00"
type input "15"
type textarea "x"
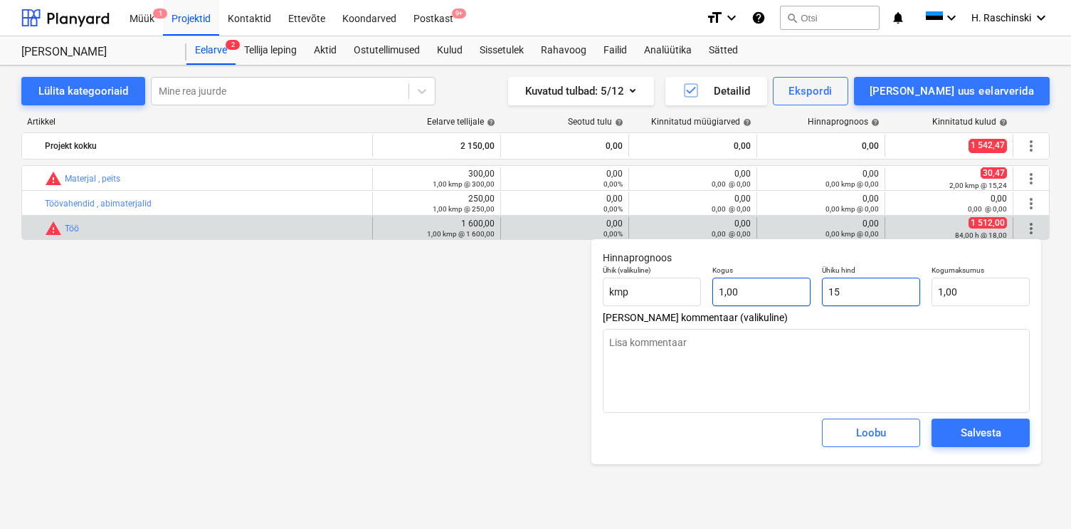
type input "15,00"
type input "151"
type textarea "x"
type input "151,00"
type input "1512"
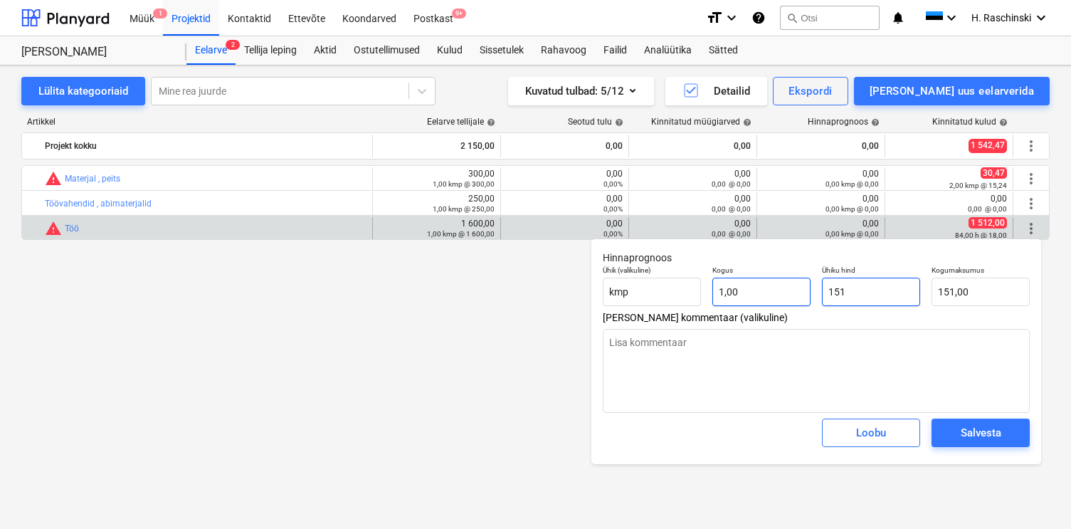
type textarea "x"
type input "1 512,00"
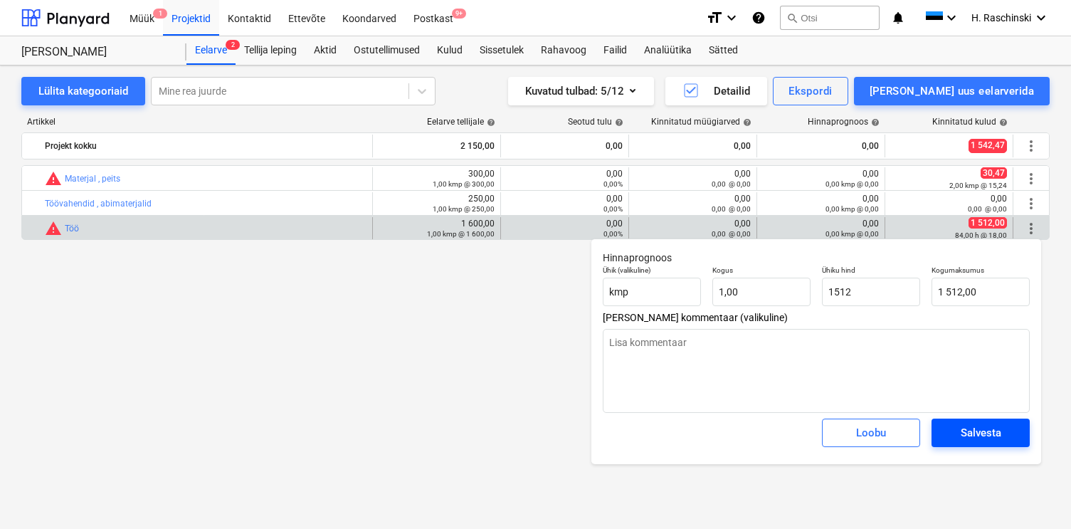
type input "1 512,00"
click at [978, 434] on div "Salvesta" at bounding box center [981, 432] width 41 height 19
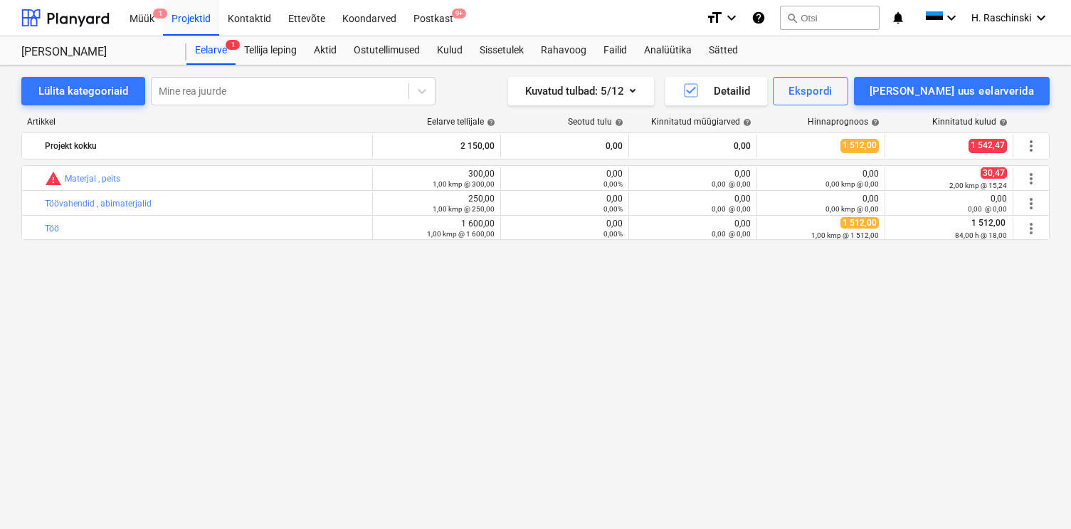
type textarea "x"
type input "1,00"
type input "1 512,00"
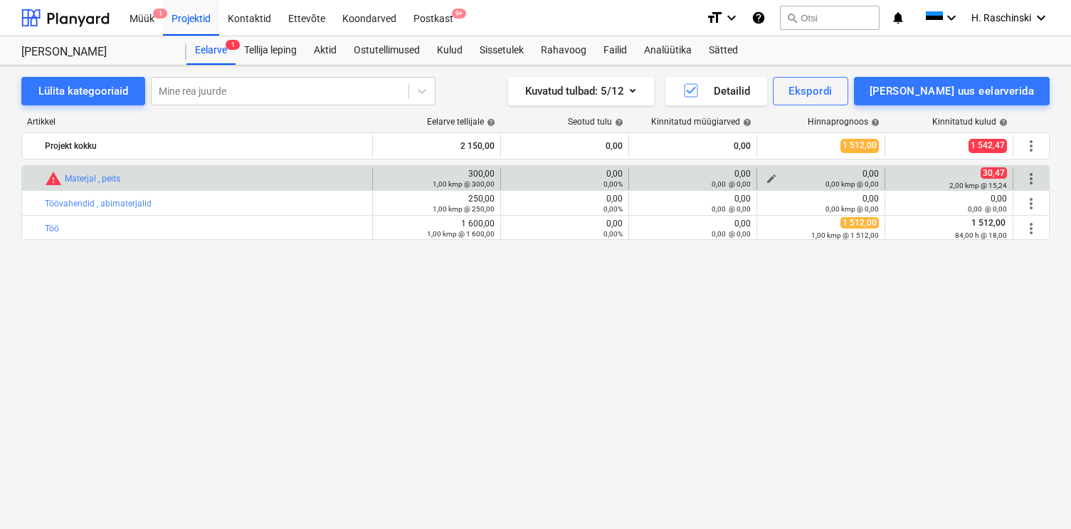
click at [777, 177] on button "edit" at bounding box center [771, 178] width 17 height 17
type textarea "x"
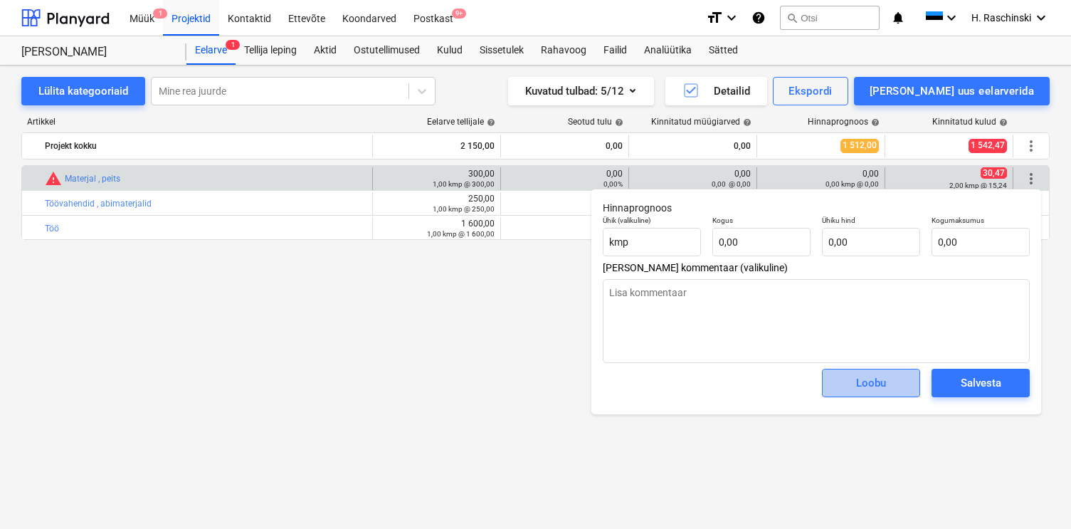
click at [881, 384] on div "Loobu" at bounding box center [871, 383] width 30 height 19
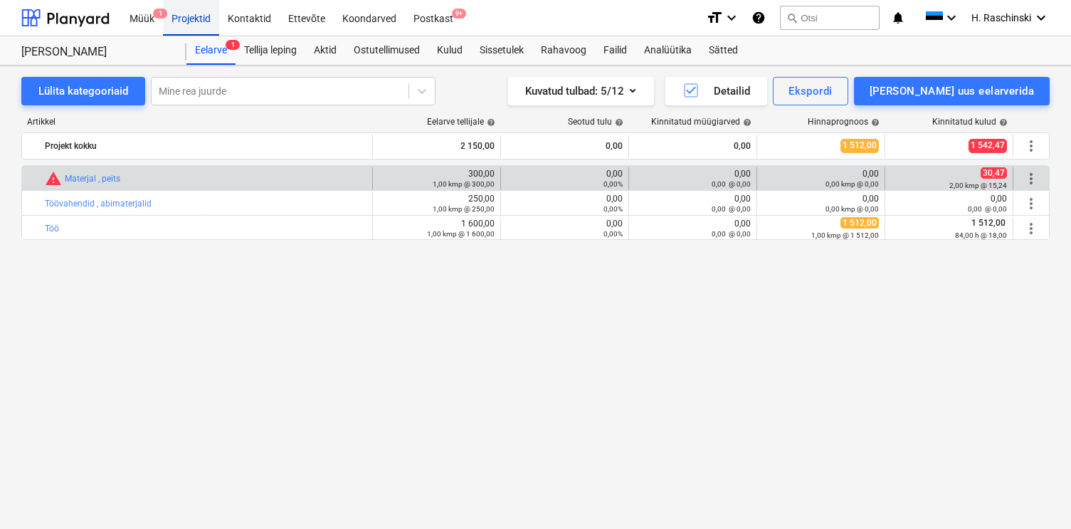
click at [204, 26] on div "Projektid" at bounding box center [191, 17] width 56 height 36
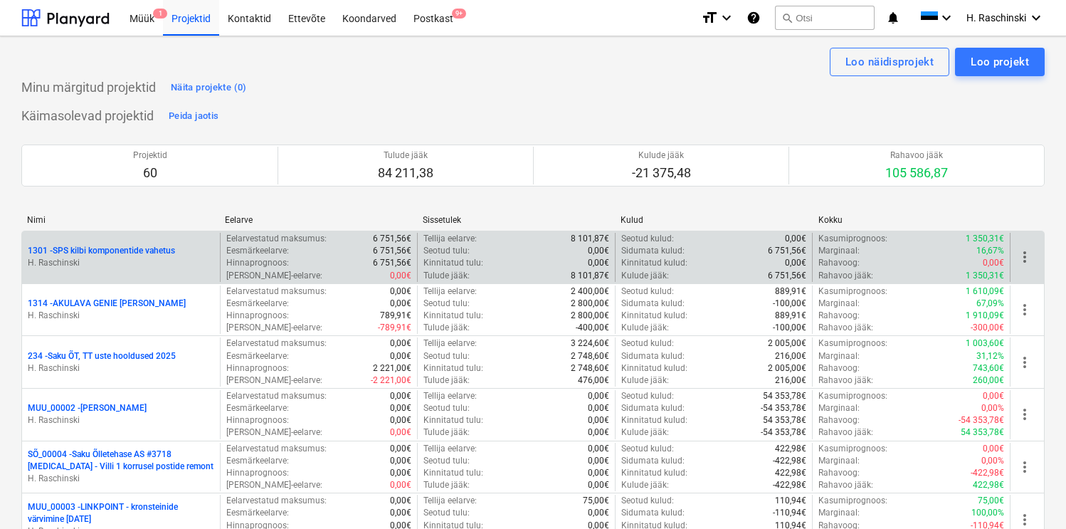
scroll to position [1133, 0]
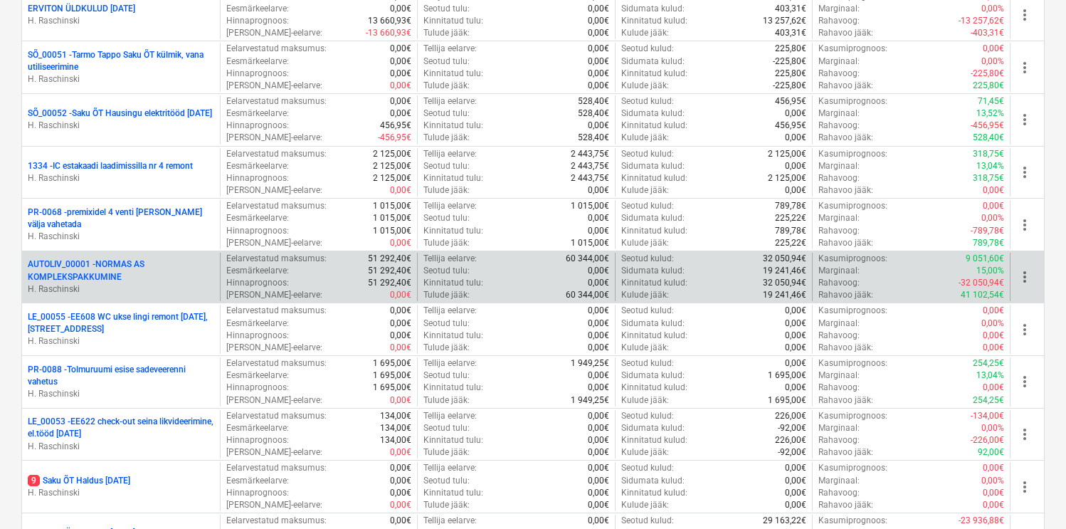
click at [120, 263] on p "AUTOLIV_00001 - NORMAS AS KOMPLEKSPAKKUMINE" at bounding box center [121, 270] width 186 height 24
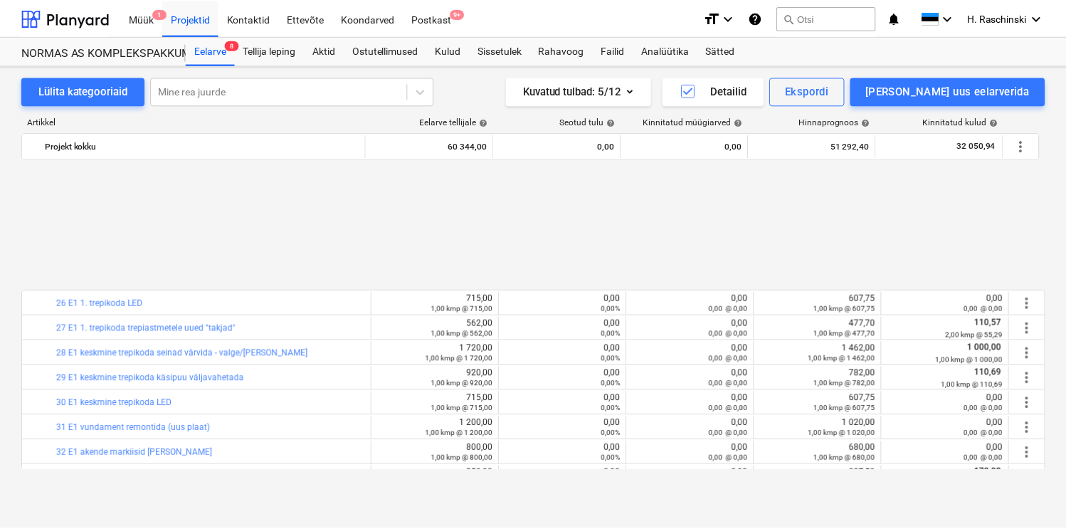
scroll to position [1115, 0]
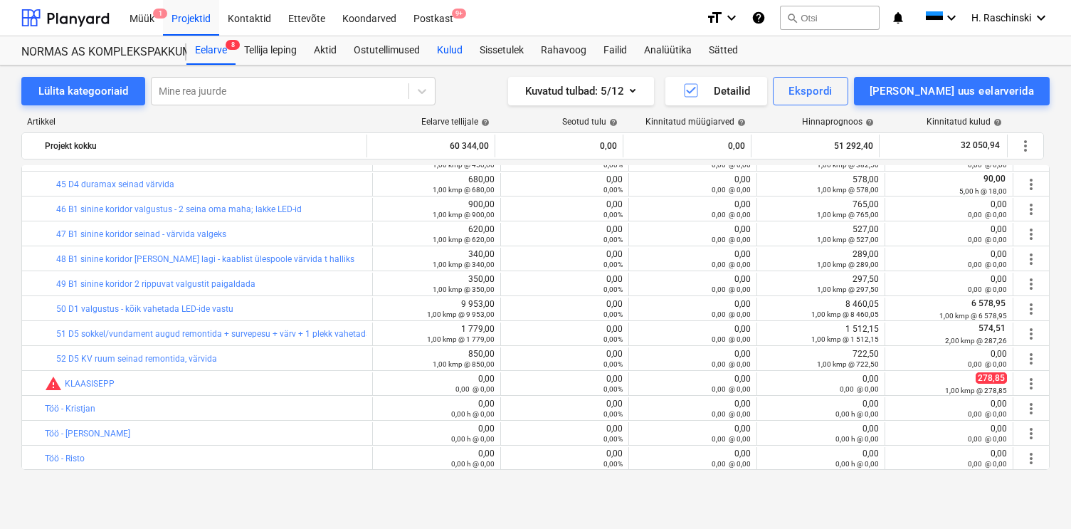
click at [456, 53] on div "Kulud" at bounding box center [449, 50] width 43 height 28
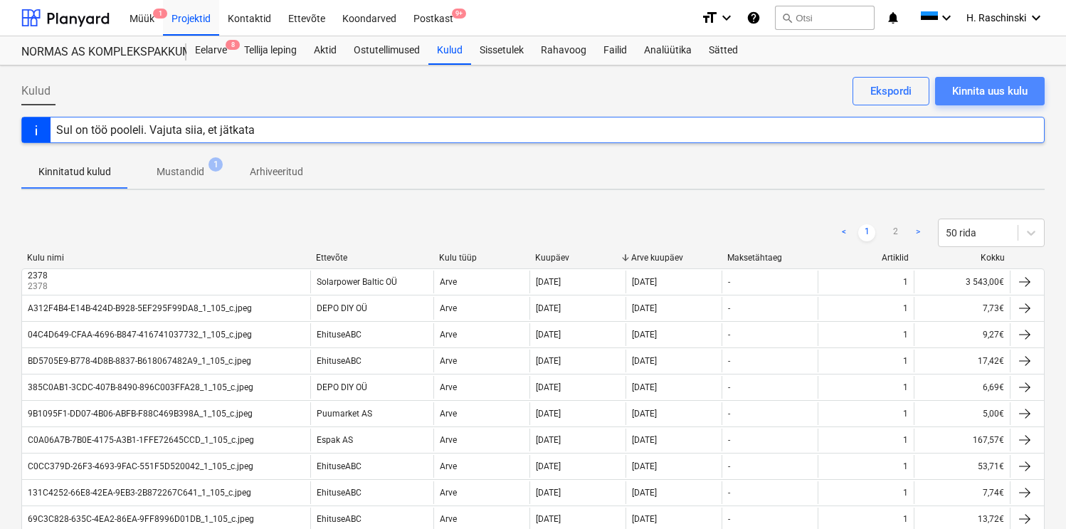
click at [960, 94] on div "Kinnita uus kulu" at bounding box center [989, 91] width 75 height 19
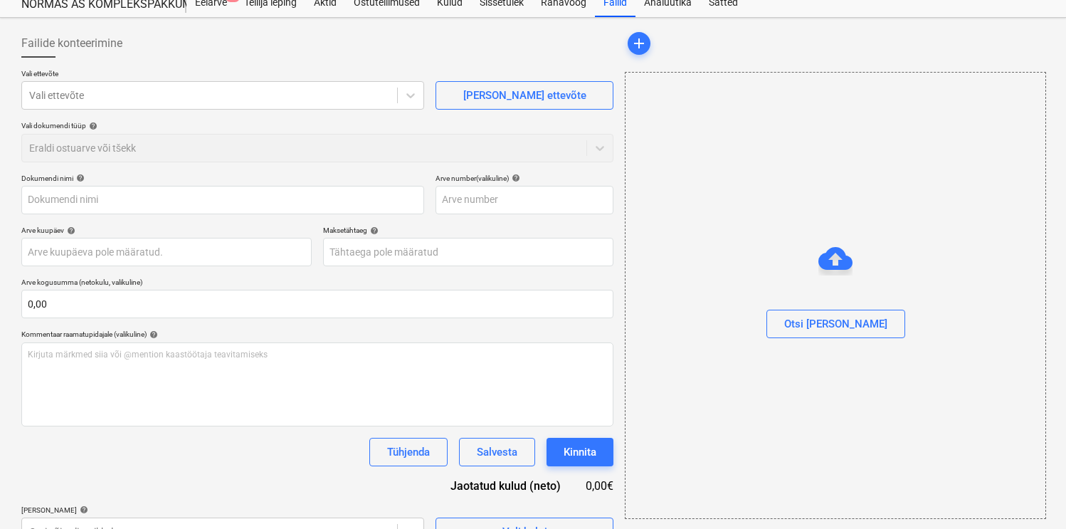
scroll to position [76, 0]
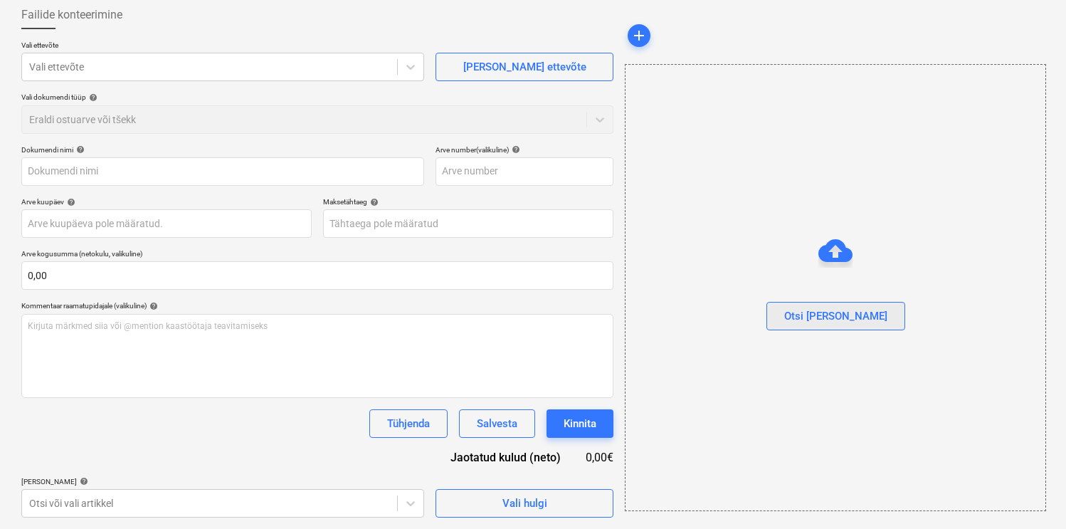
click at [853, 302] on button "Otsi [PERSON_NAME]" at bounding box center [835, 316] width 139 height 28
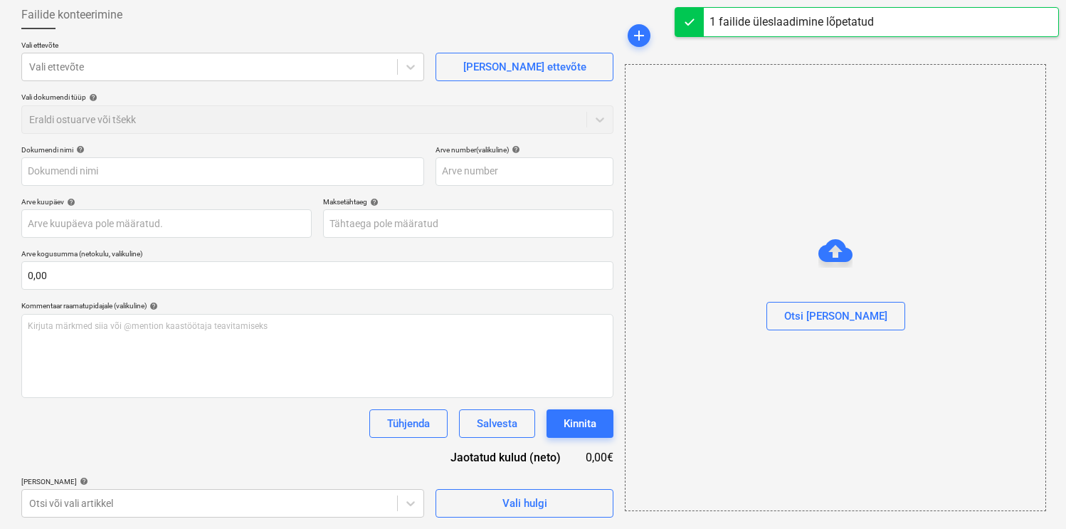
type input "[DATE] tooaja-arvestuse-tabel .xlsx"
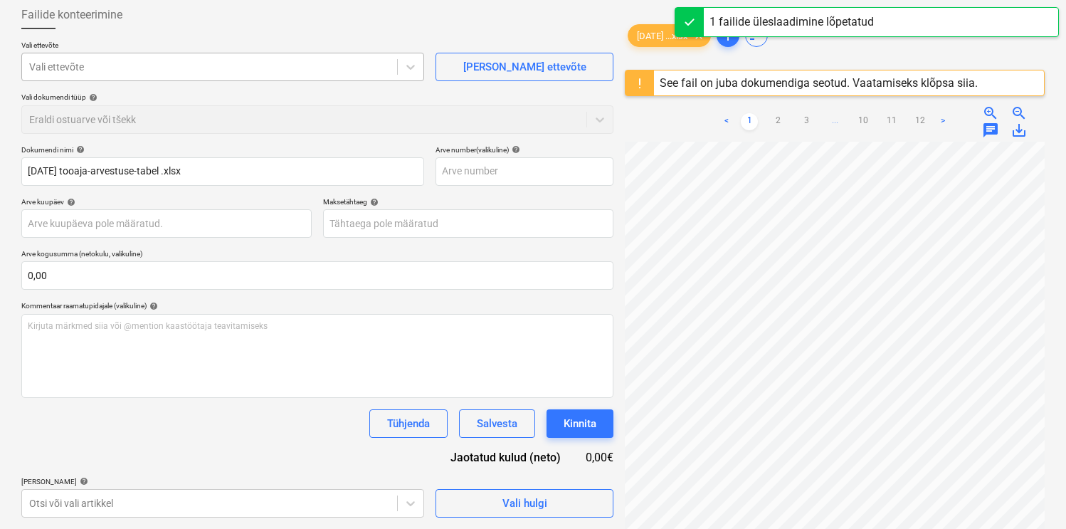
click at [289, 70] on div at bounding box center [209, 67] width 361 height 14
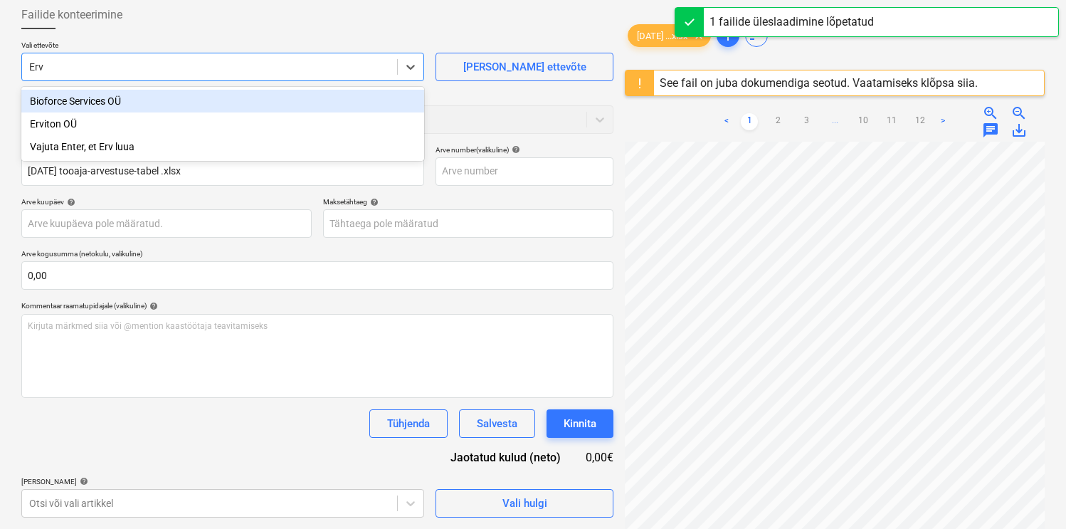
type input "Ervi"
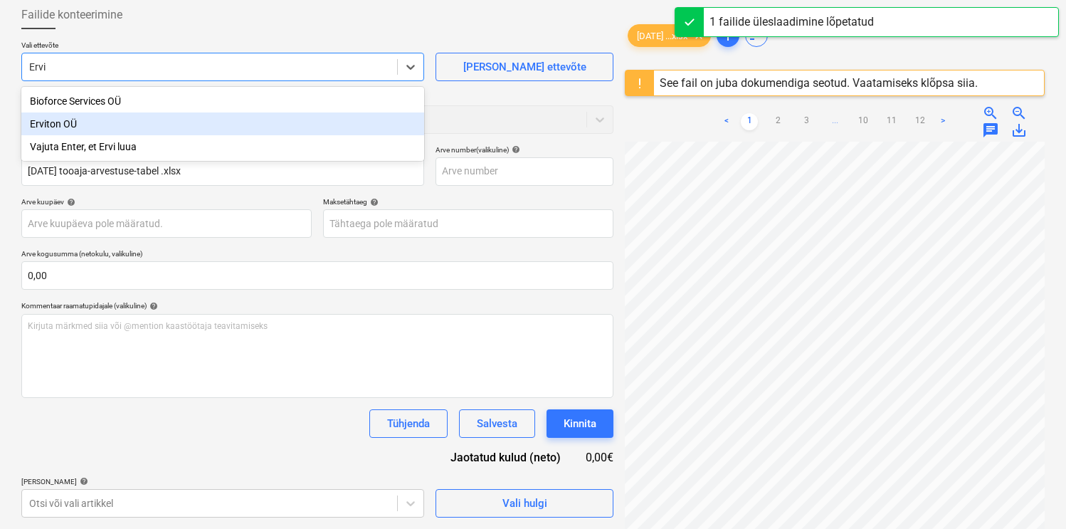
click at [163, 123] on div "Erviton OÜ" at bounding box center [222, 123] width 403 height 23
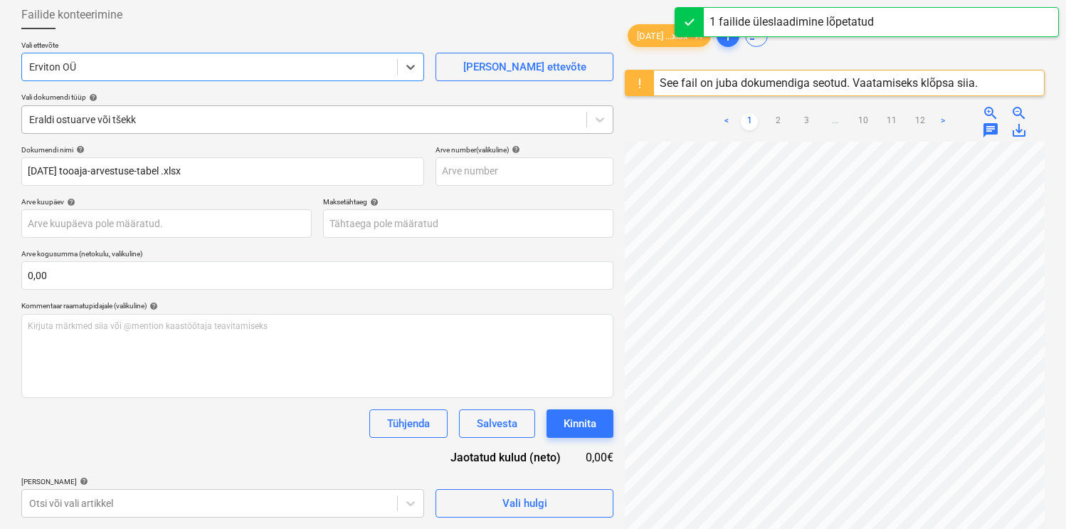
click at [144, 123] on div at bounding box center [304, 119] width 550 height 14
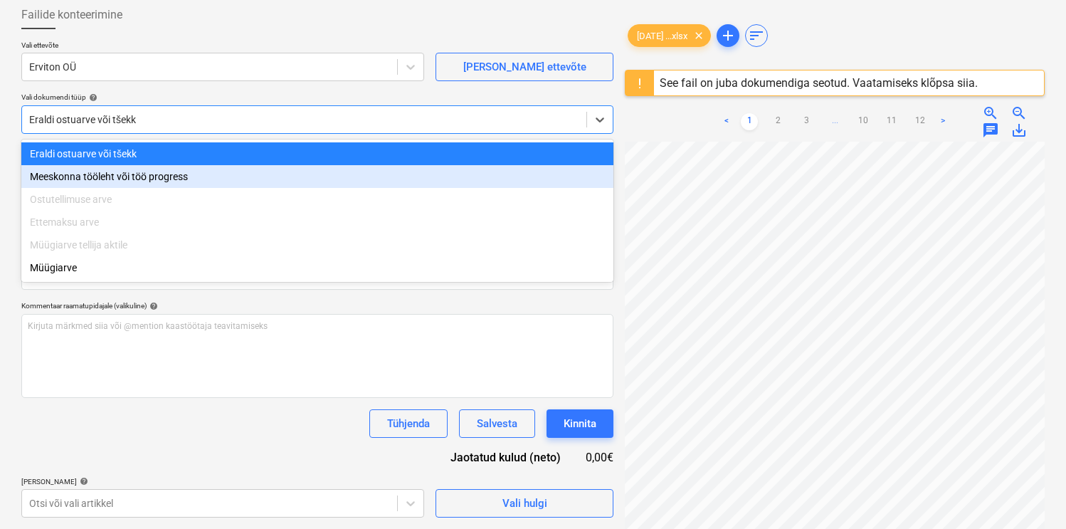
click at [78, 177] on div "Meeskonna tööleht või töö progress" at bounding box center [317, 176] width 592 height 23
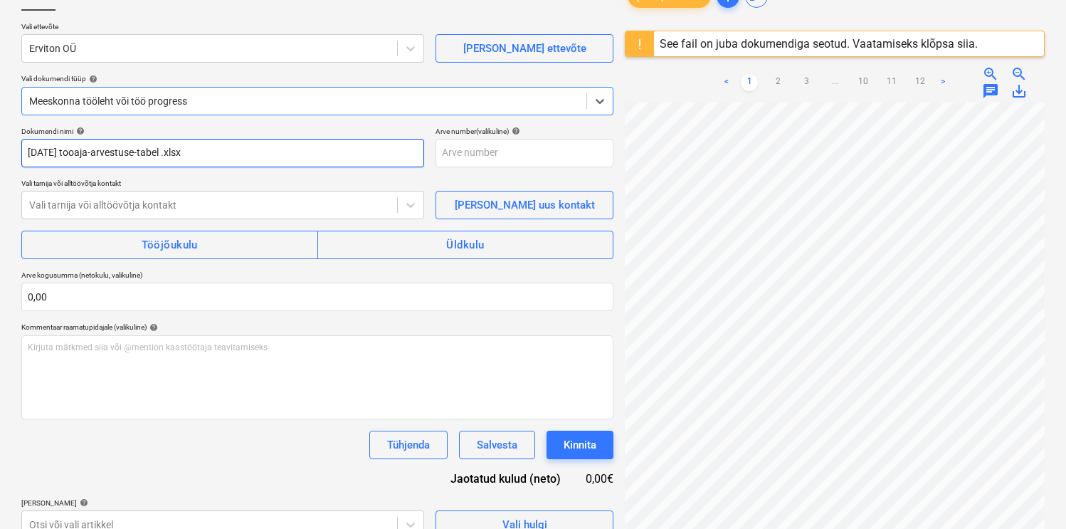
scroll to position [116, 0]
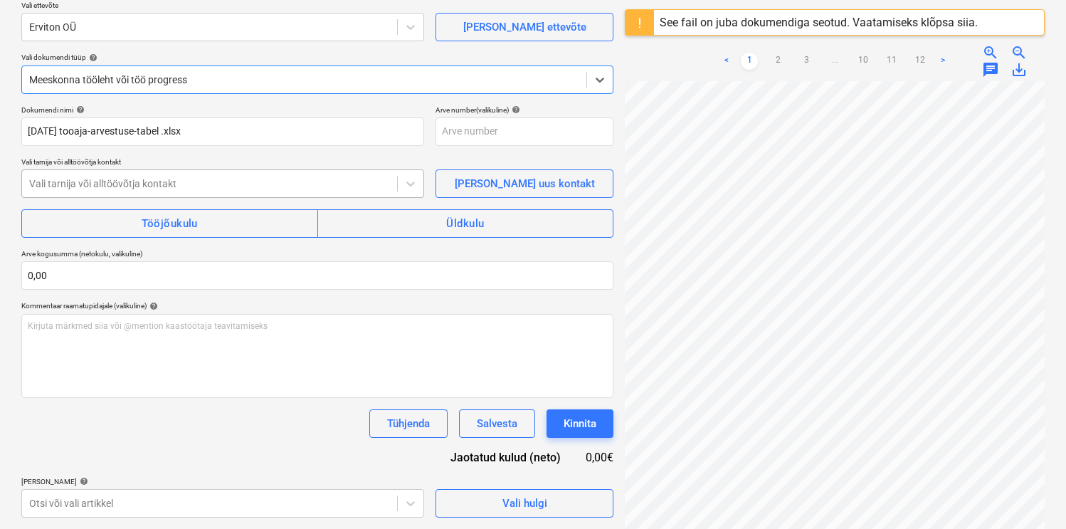
click at [117, 180] on div at bounding box center [209, 183] width 361 height 14
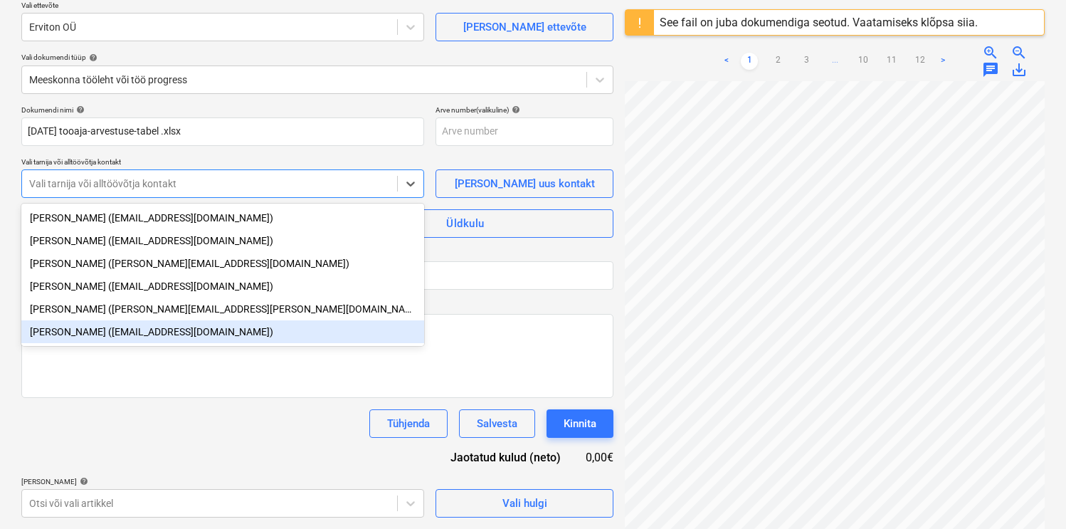
click at [70, 329] on div "[PERSON_NAME] ([EMAIL_ADDRESS][DOMAIN_NAME])" at bounding box center [222, 331] width 403 height 23
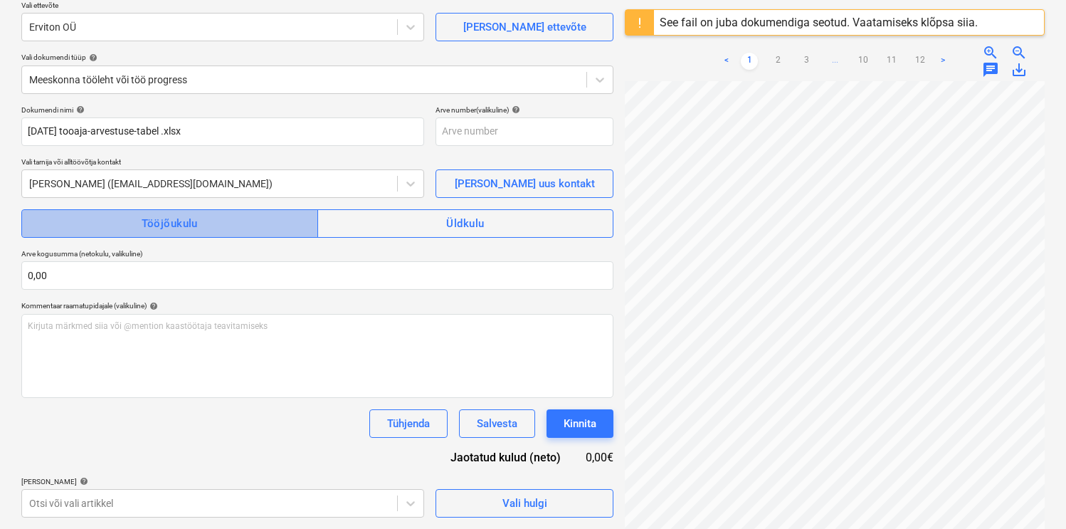
click at [180, 225] on div "Tööjõukulu" at bounding box center [170, 223] width 56 height 19
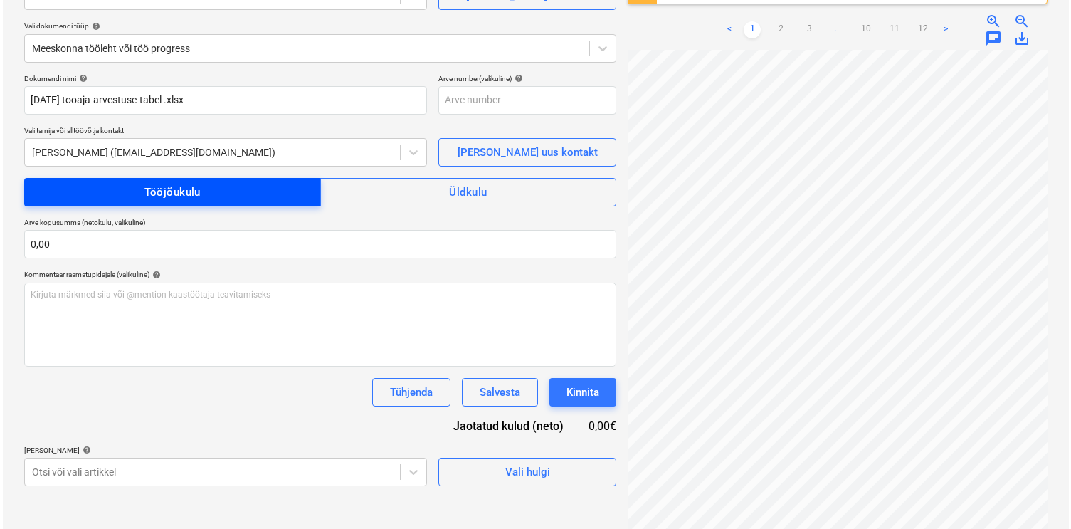
scroll to position [169, 0]
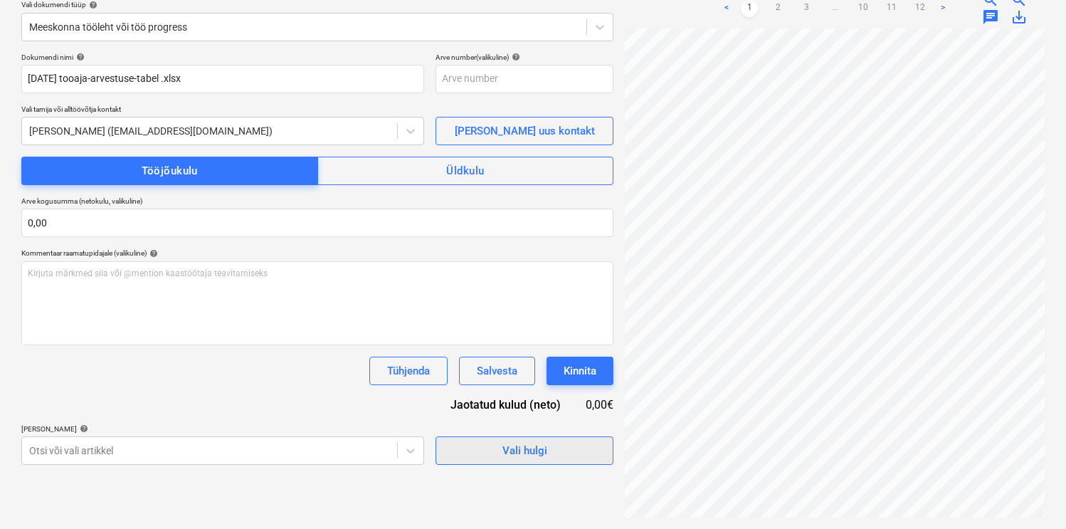
click at [449, 449] on button "Vali hulgi" at bounding box center [524, 450] width 178 height 28
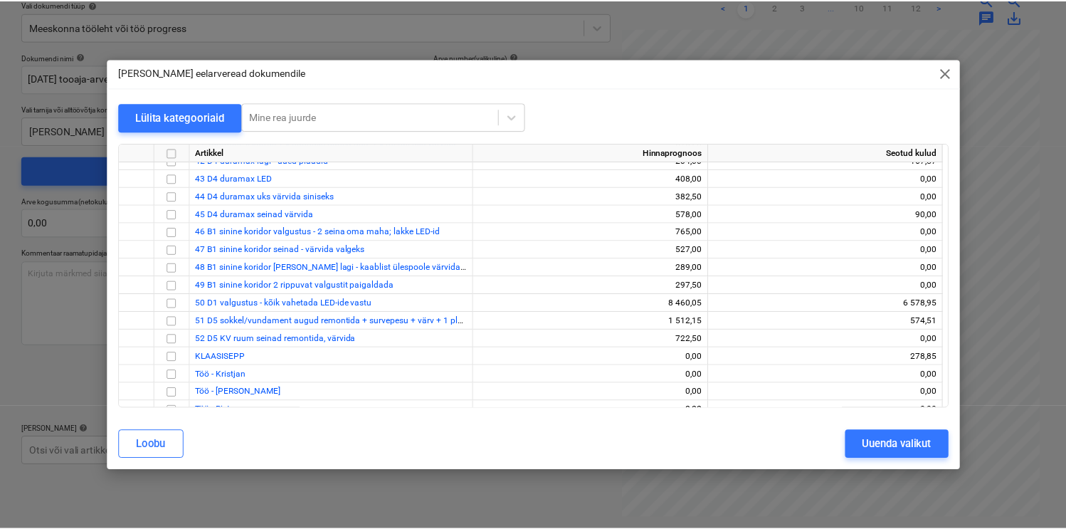
scroll to position [769, 0]
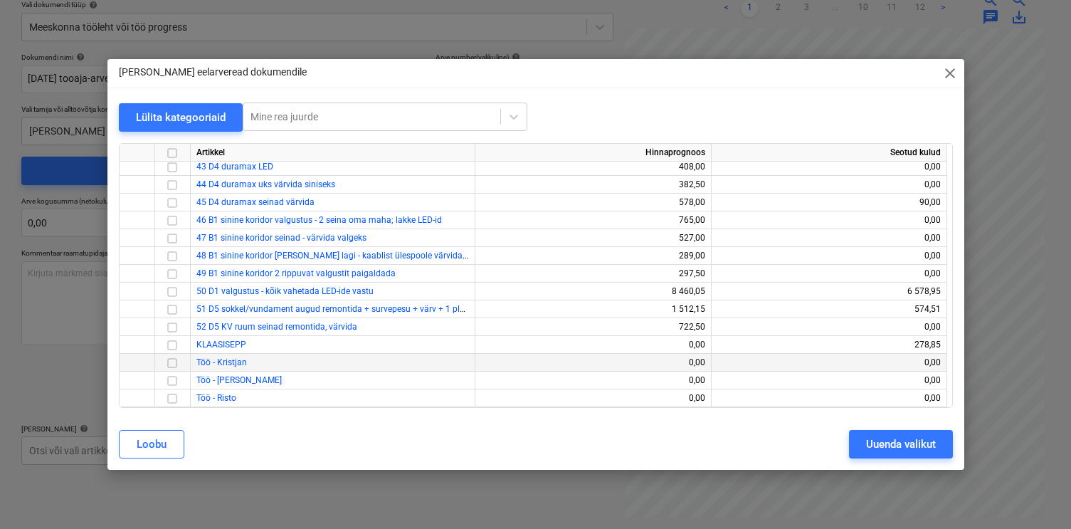
click at [169, 358] on input "checkbox" at bounding box center [172, 362] width 17 height 17
click at [171, 375] on input "checkbox" at bounding box center [172, 379] width 17 height 17
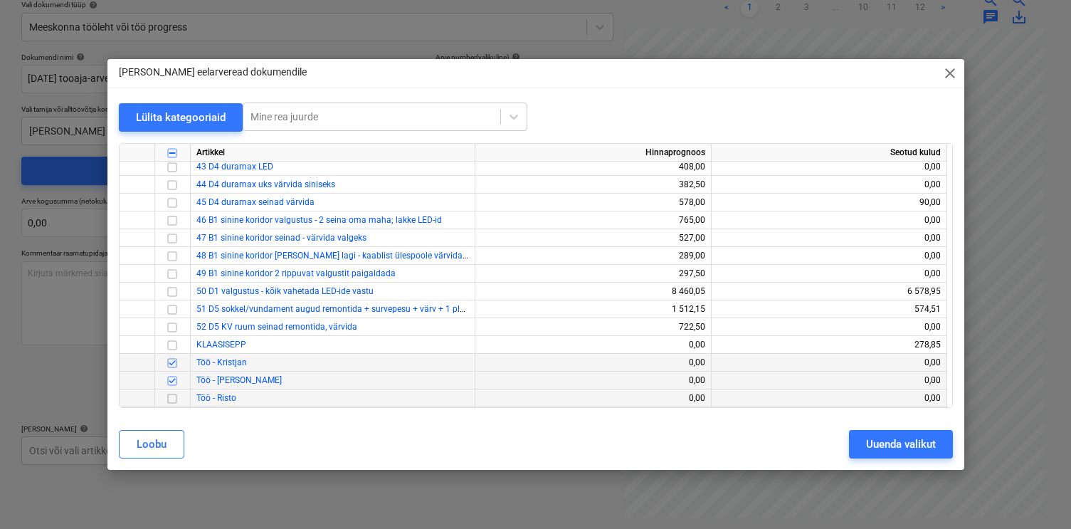
click at [171, 396] on input "checkbox" at bounding box center [172, 397] width 17 height 17
click at [868, 443] on div "Uuenda valikut" at bounding box center [901, 444] width 70 height 19
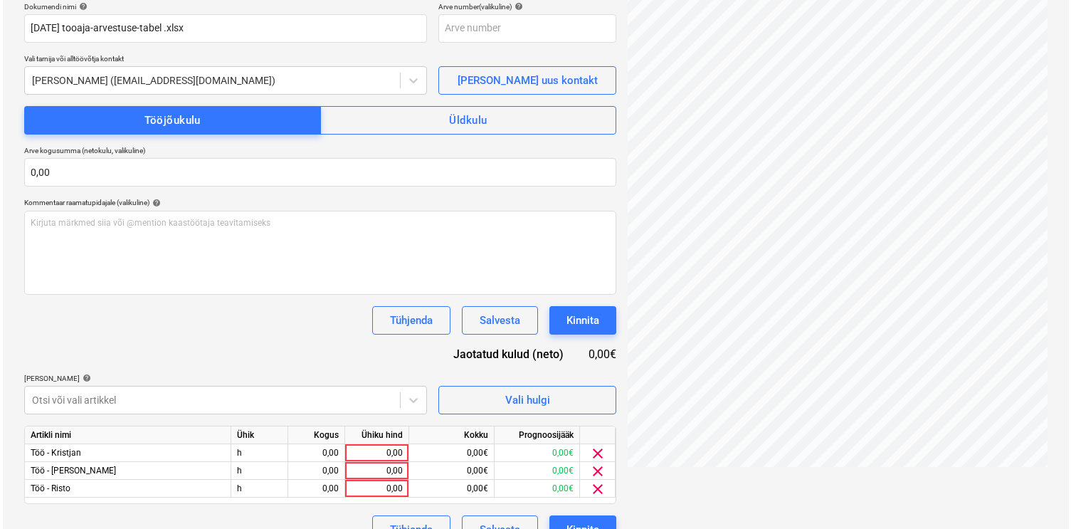
scroll to position [246, 0]
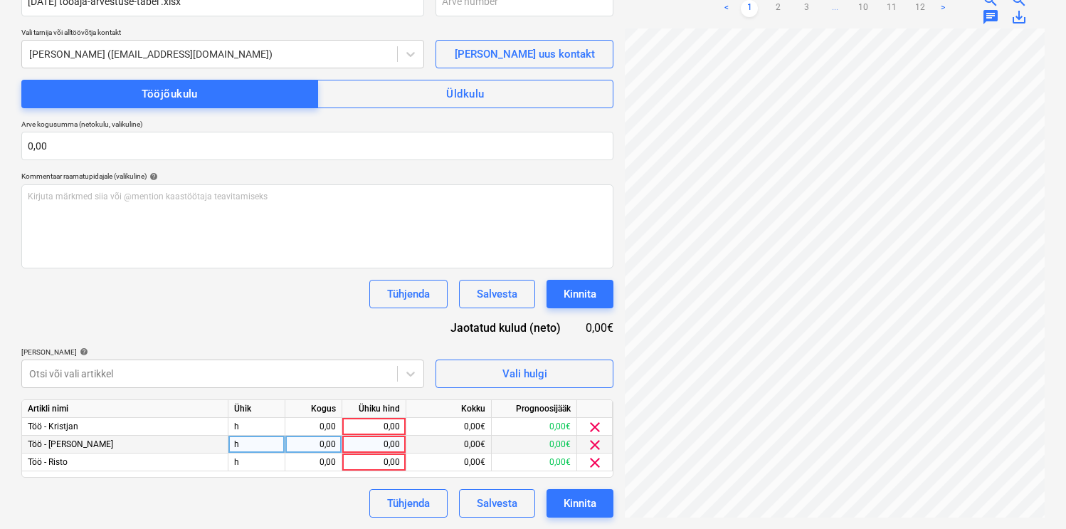
click at [303, 444] on div "0,00" at bounding box center [313, 444] width 45 height 18
type input "92"
click at [284, 314] on div "Dokumendi nimi help [DATE] tooaja-arvestuse-tabel .xlsx Arve number (valikuline…" at bounding box center [317, 247] width 592 height 542
click at [327, 464] on div "0,00" at bounding box center [313, 462] width 45 height 18
type input "93"
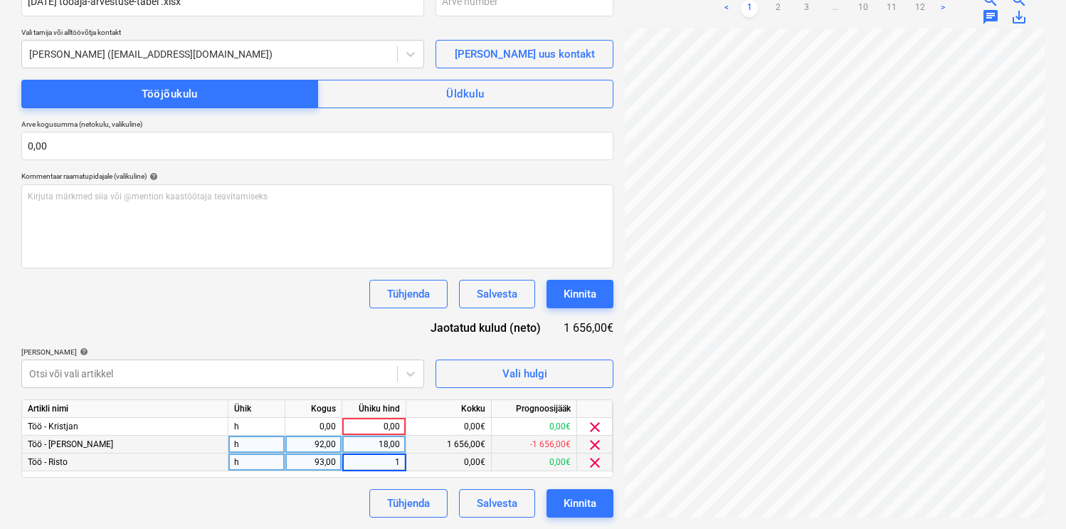
type input "18"
click at [302, 341] on div "Dokumendi nimi help [DATE] tooaja-arvestuse-tabel .xlsx Arve number (valikuline…" at bounding box center [317, 247] width 592 height 542
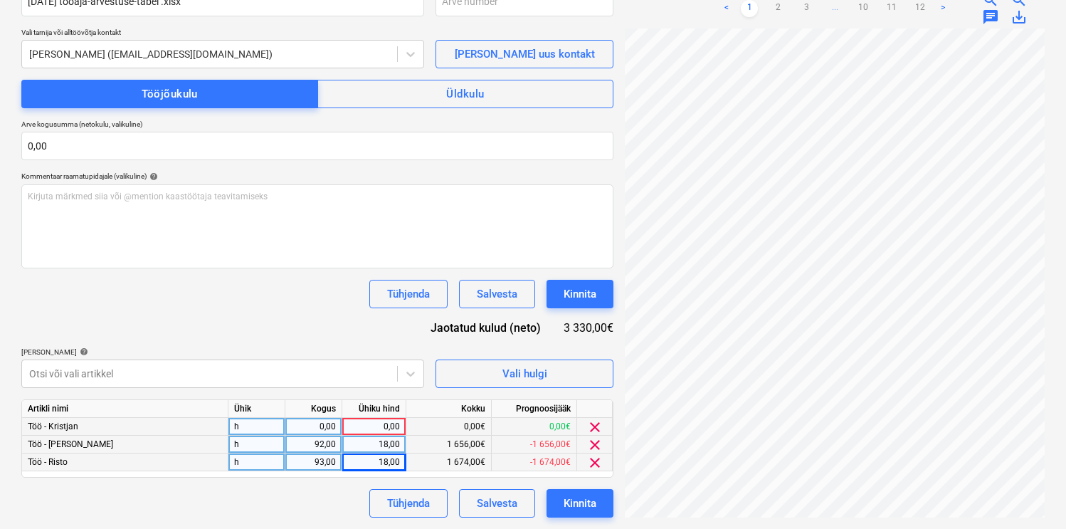
click at [324, 430] on div "0,00" at bounding box center [313, 427] width 45 height 18
type input "68"
click at [309, 314] on div "Dokumendi nimi help [DATE] tooaja-arvestuse-tabel .xlsx Arve number (valikuline…" at bounding box center [317, 247] width 592 height 542
click at [572, 503] on div "Kinnita" at bounding box center [580, 503] width 33 height 19
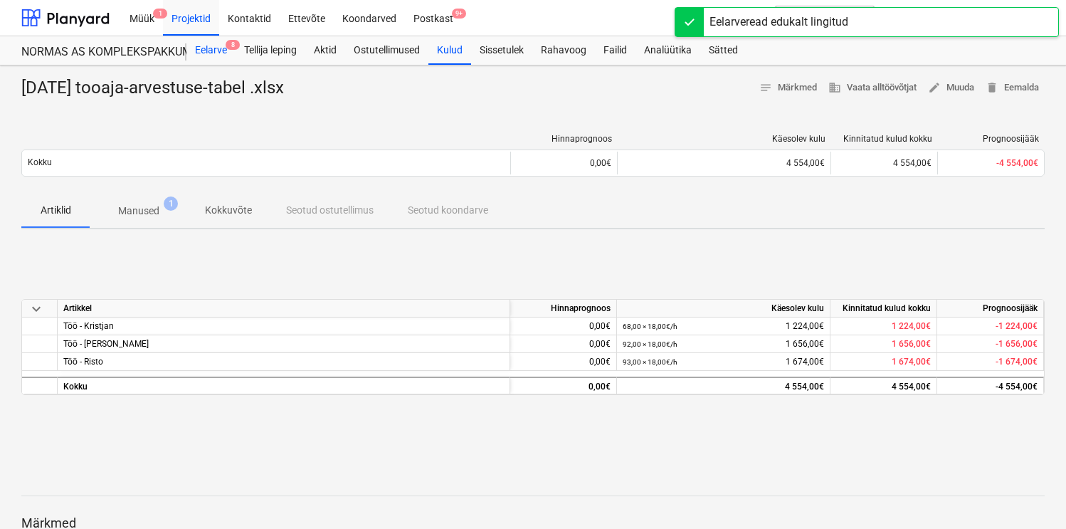
click at [201, 50] on div "Eelarve 8" at bounding box center [210, 50] width 49 height 28
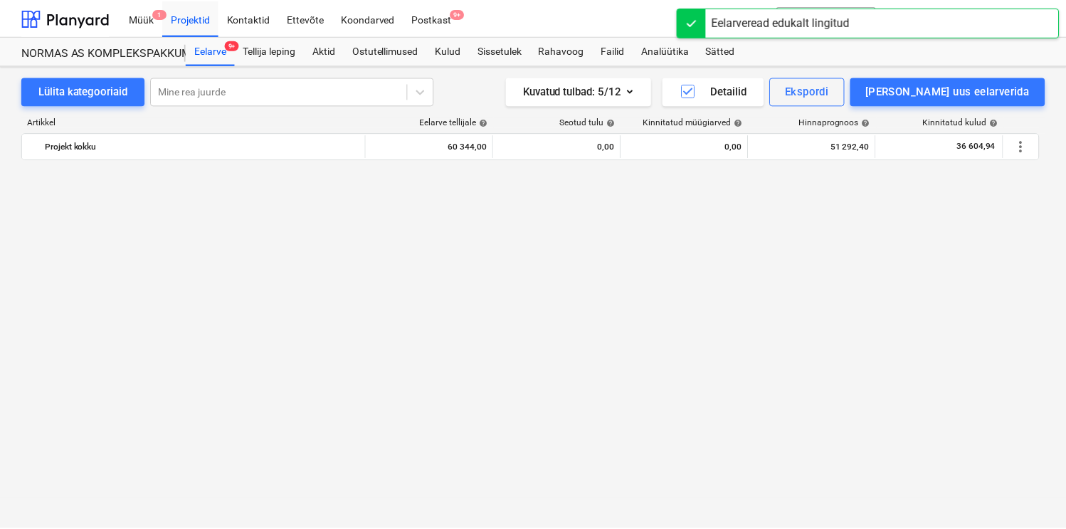
scroll to position [1115, 0]
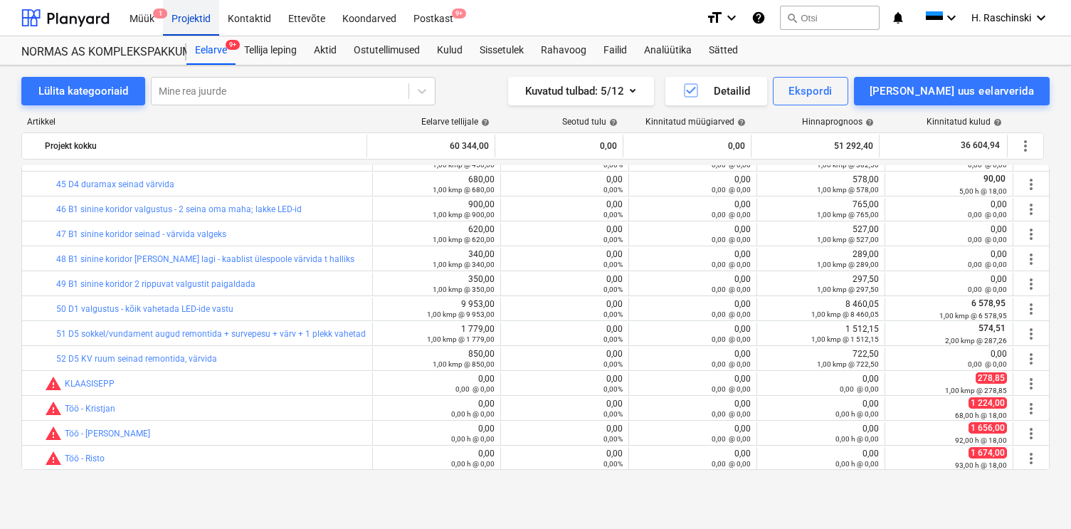
click at [186, 23] on div "Projektid" at bounding box center [191, 17] width 56 height 36
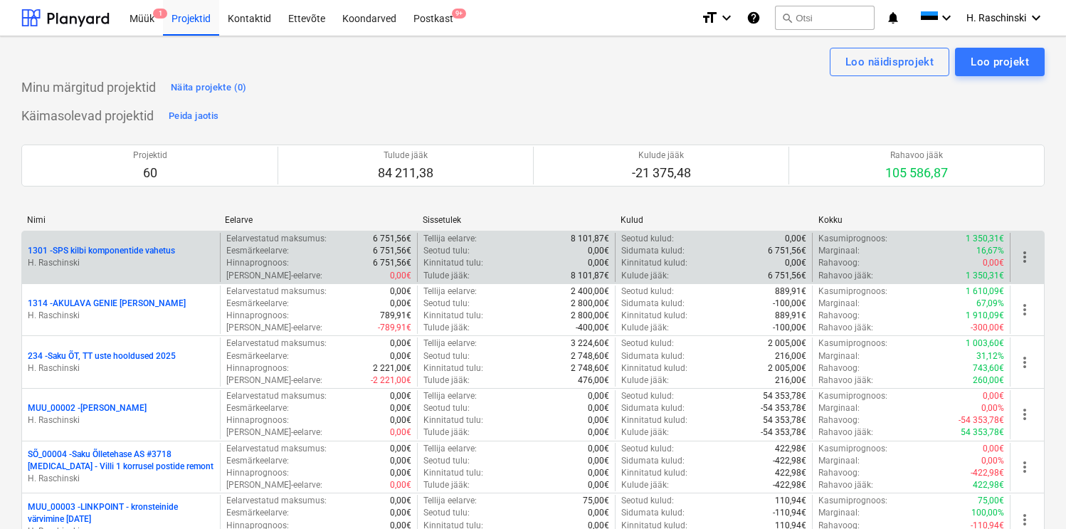
scroll to position [1348, 0]
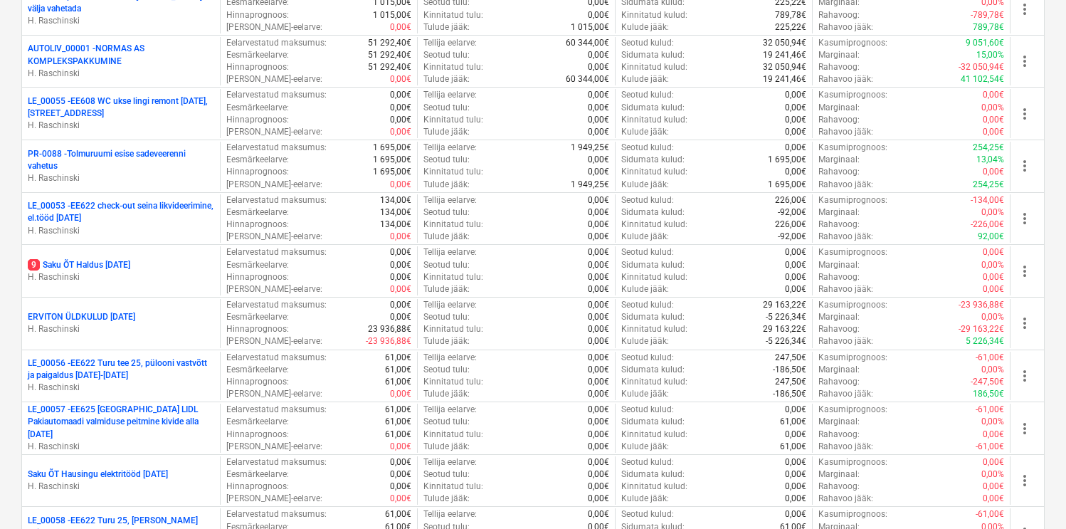
click at [121, 264] on p "9 Saku ÕT Haldus [DATE]" at bounding box center [79, 265] width 102 height 12
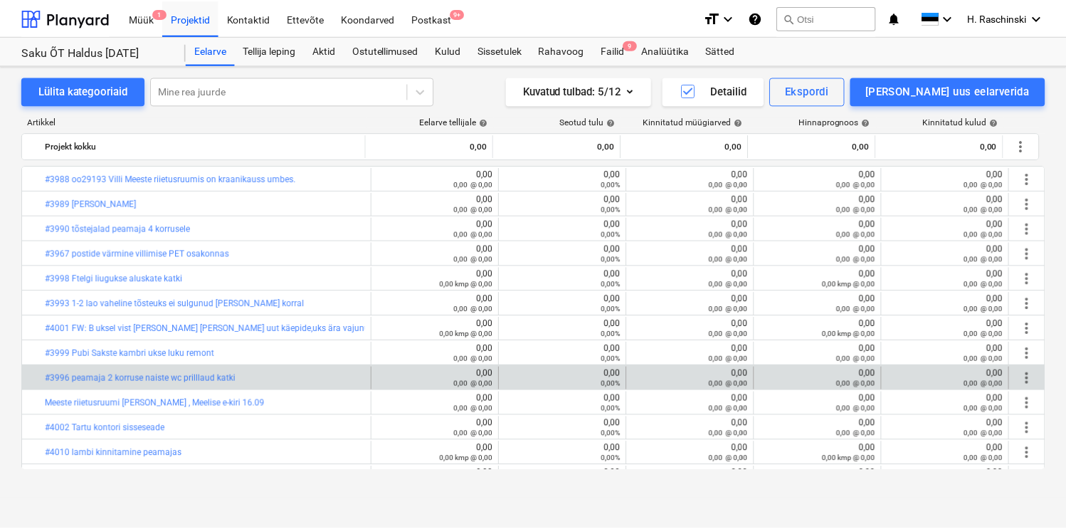
scroll to position [134, 0]
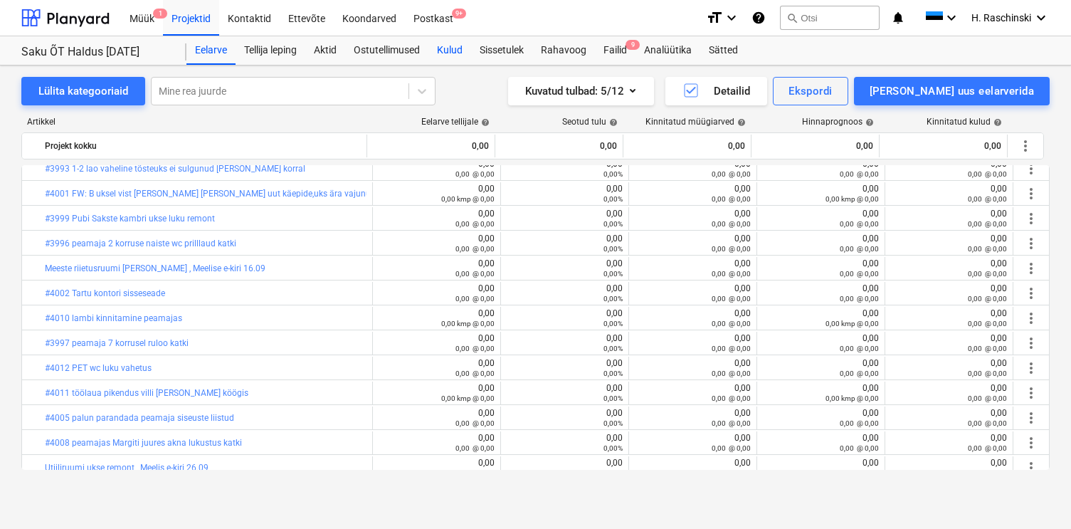
click at [454, 53] on div "Kulud" at bounding box center [449, 50] width 43 height 28
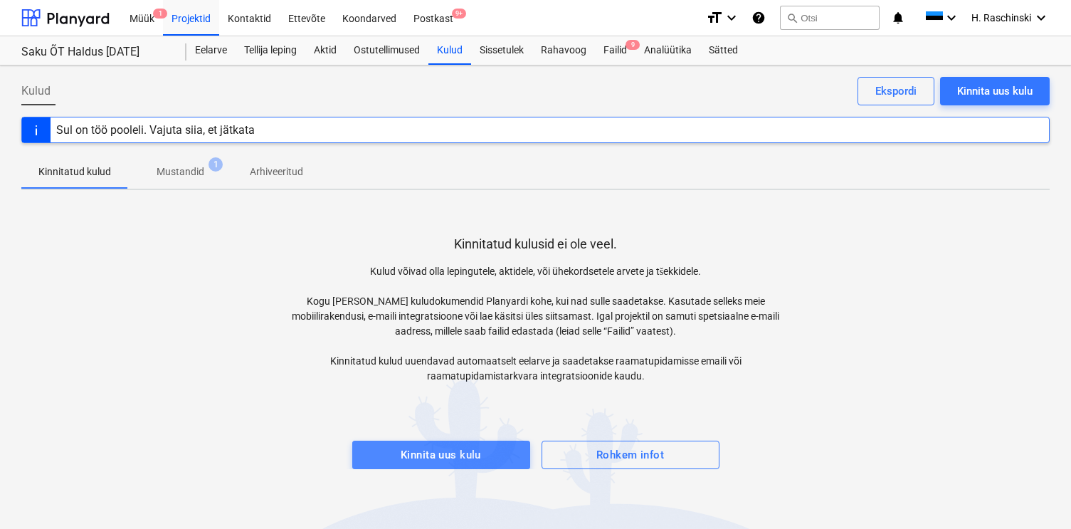
click at [475, 459] on div "Kinnita uus kulu" at bounding box center [441, 454] width 80 height 19
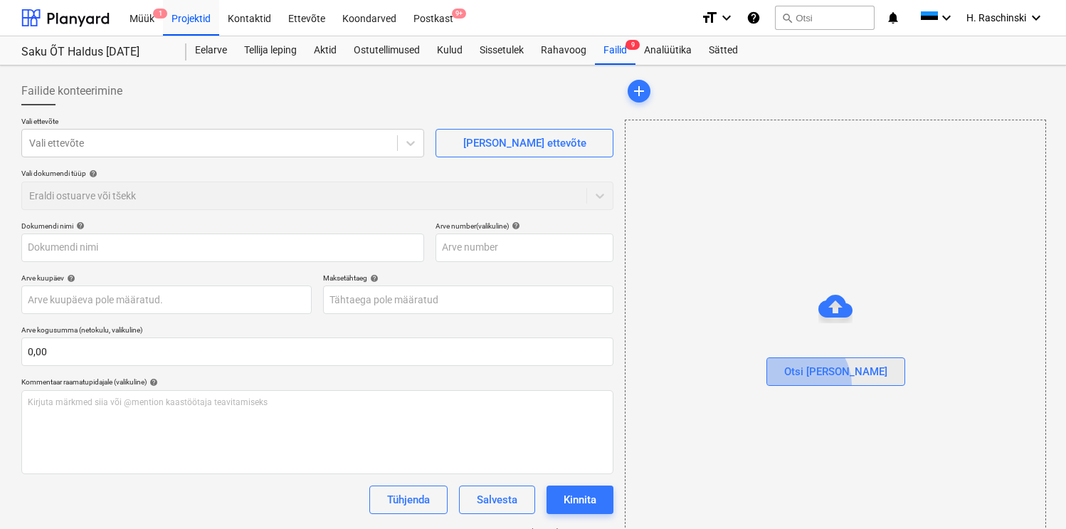
click at [824, 384] on button "Otsi [PERSON_NAME]" at bounding box center [835, 371] width 139 height 28
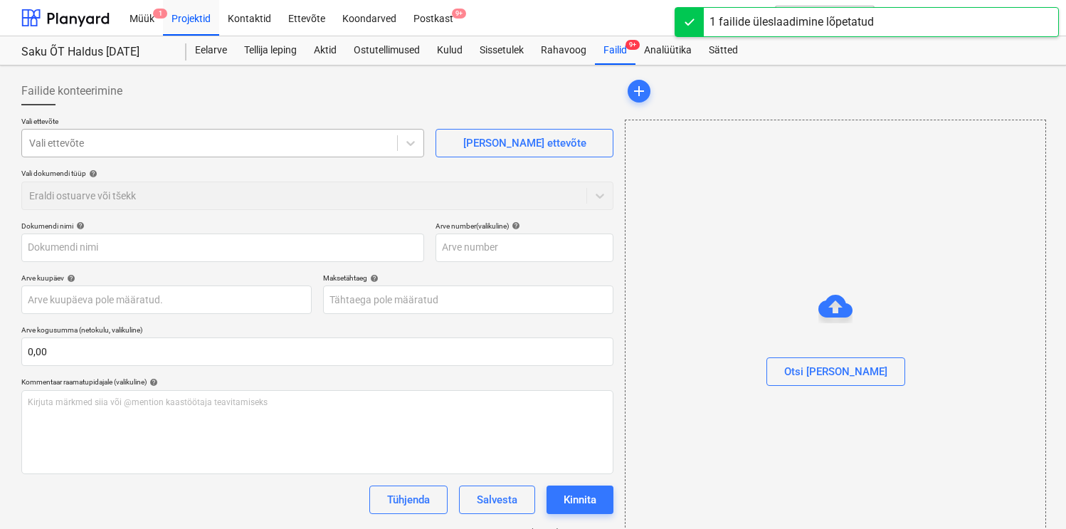
type input "[DATE] tooaja-arvestuse-tabel .xlsx"
click at [181, 149] on div at bounding box center [209, 143] width 361 height 14
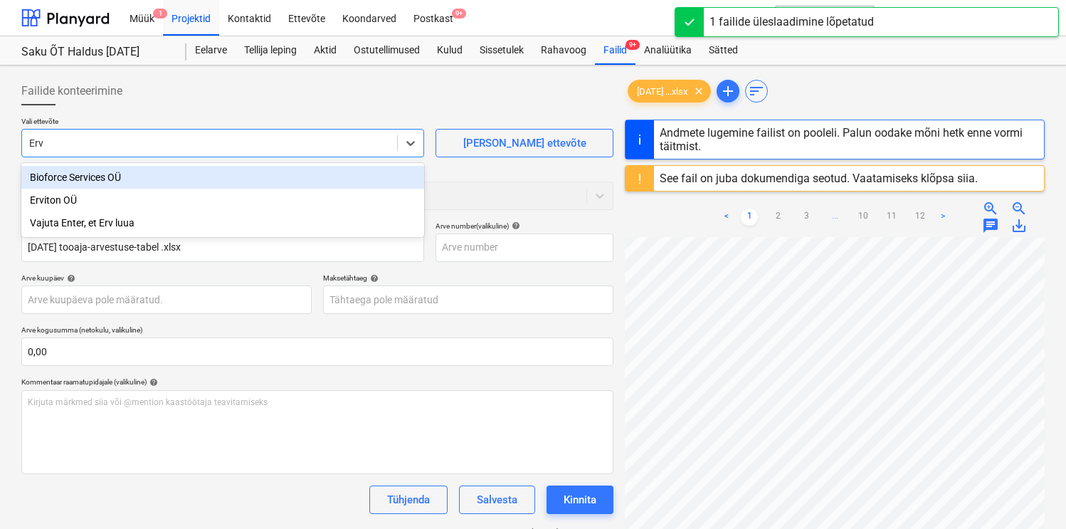
type input "Ervi"
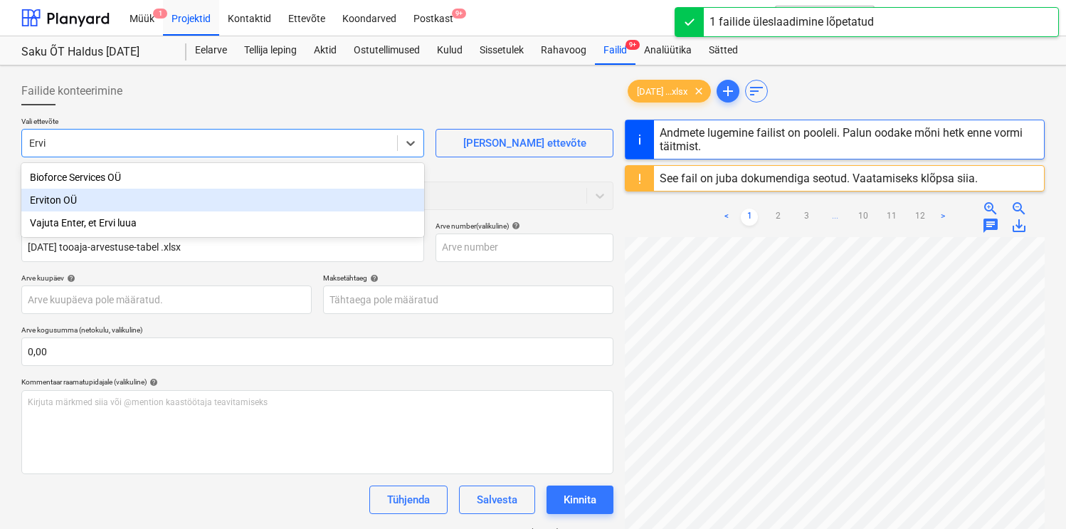
click at [97, 202] on div "Erviton OÜ" at bounding box center [222, 200] width 403 height 23
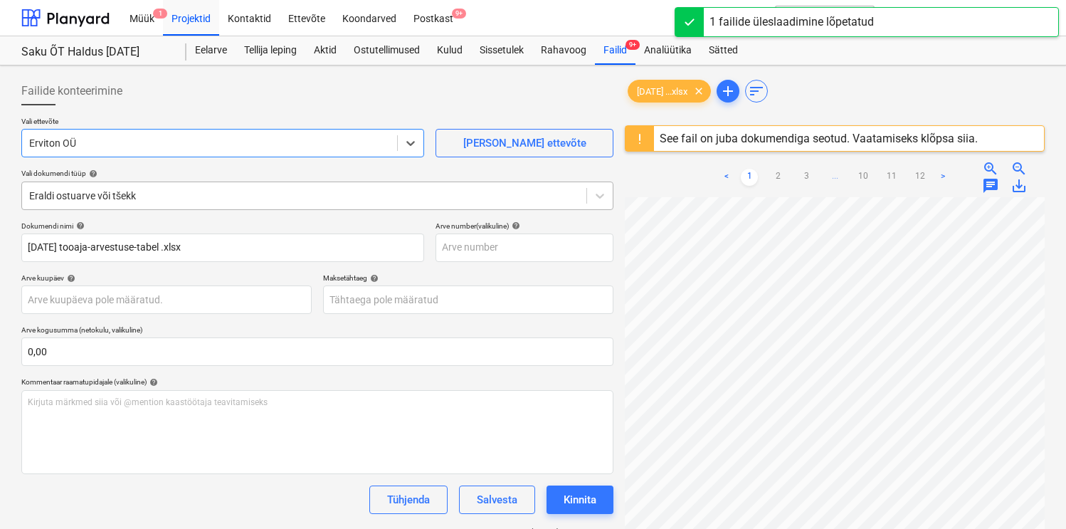
click at [97, 201] on div at bounding box center [304, 196] width 550 height 14
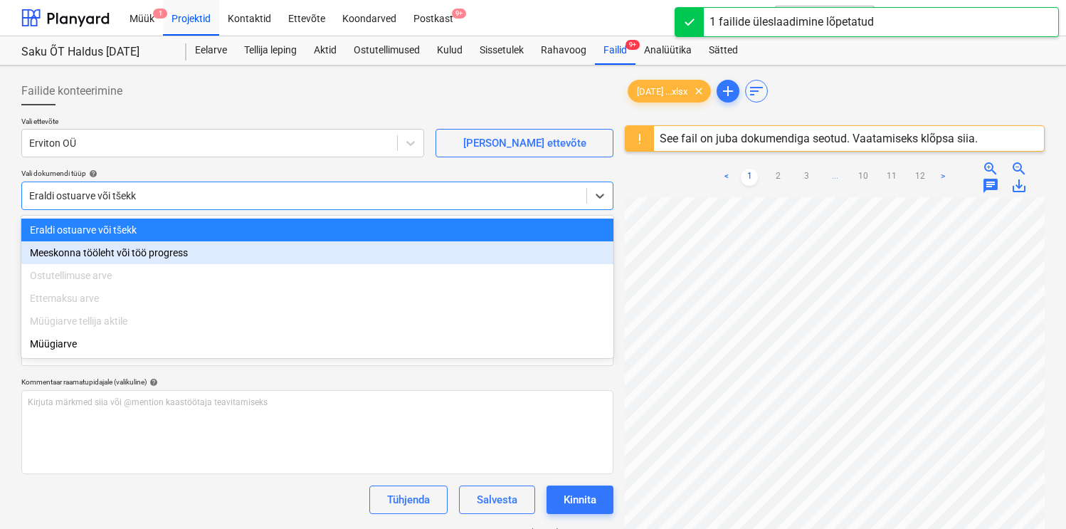
click at [80, 246] on div "Meeskonna tööleht või töö progress" at bounding box center [317, 252] width 592 height 23
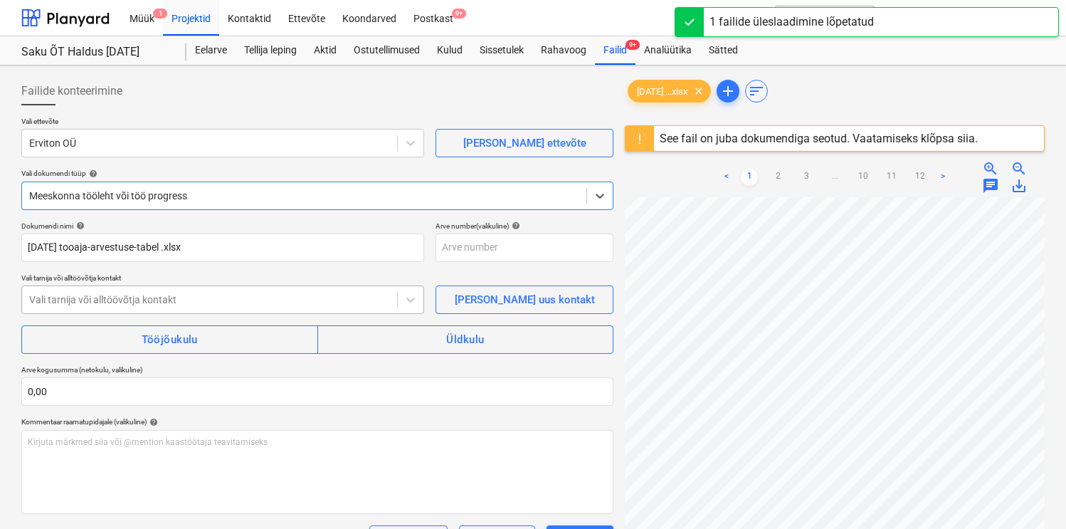
click at [105, 305] on div at bounding box center [209, 299] width 361 height 14
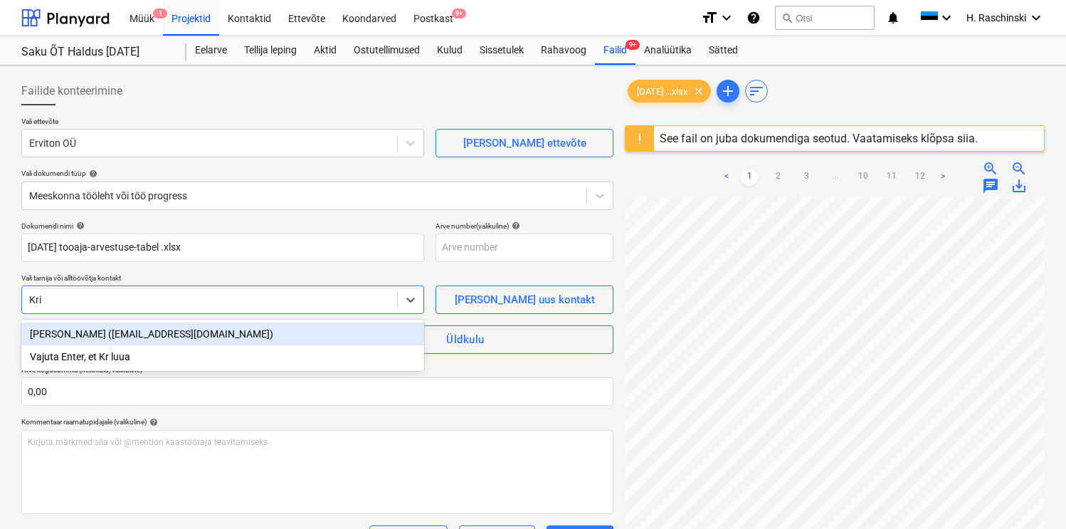
type input "[PERSON_NAME]"
click at [109, 331] on div "[PERSON_NAME] ([EMAIL_ADDRESS][DOMAIN_NAME])" at bounding box center [222, 333] width 403 height 23
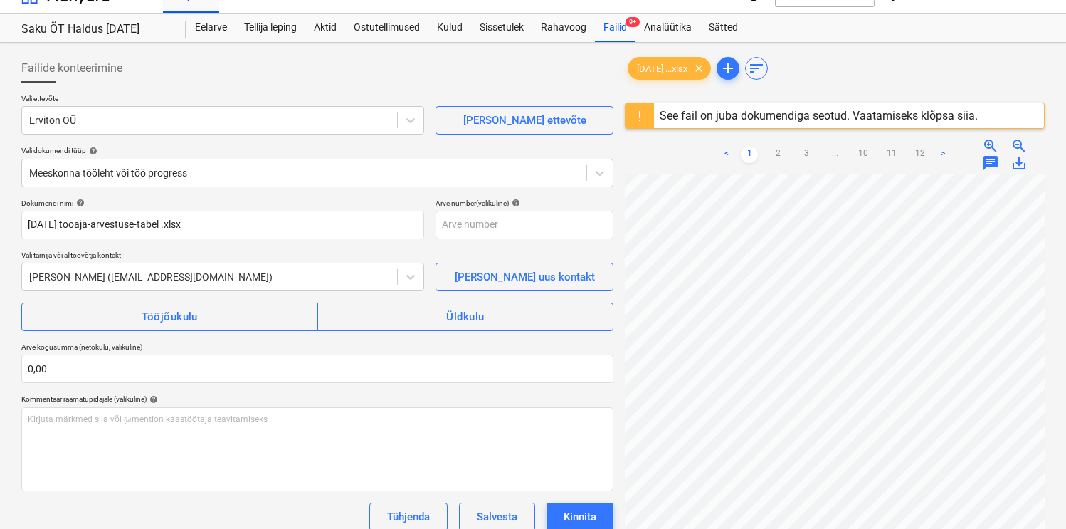
click at [108, 331] on div "Dokumendi nimi help [DATE] tooaja-arvestuse-tabel .xlsx Arve number (valikuline…" at bounding box center [317, 405] width 592 height 412
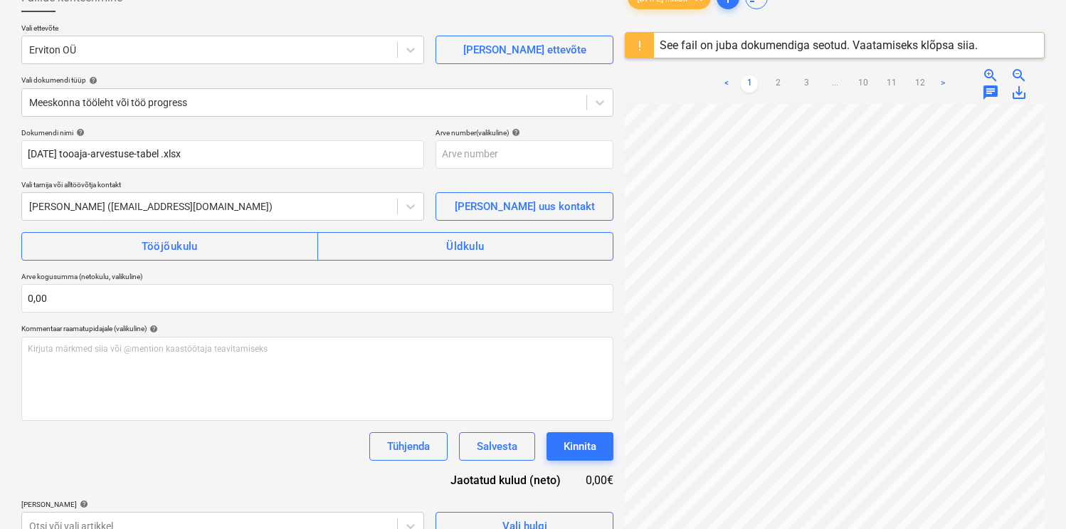
scroll to position [165, 0]
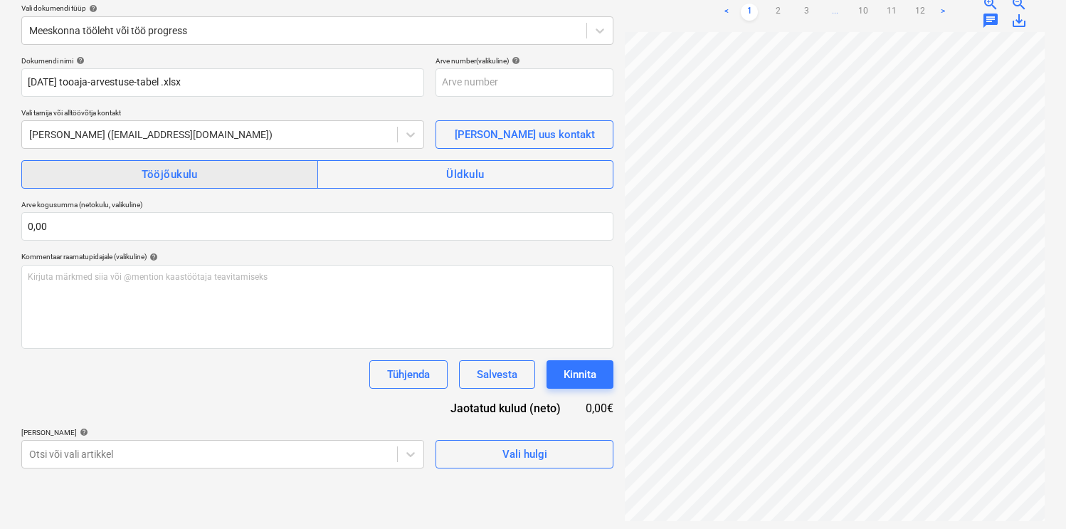
click at [201, 181] on span "Tööjõukulu" at bounding box center [169, 174] width 265 height 19
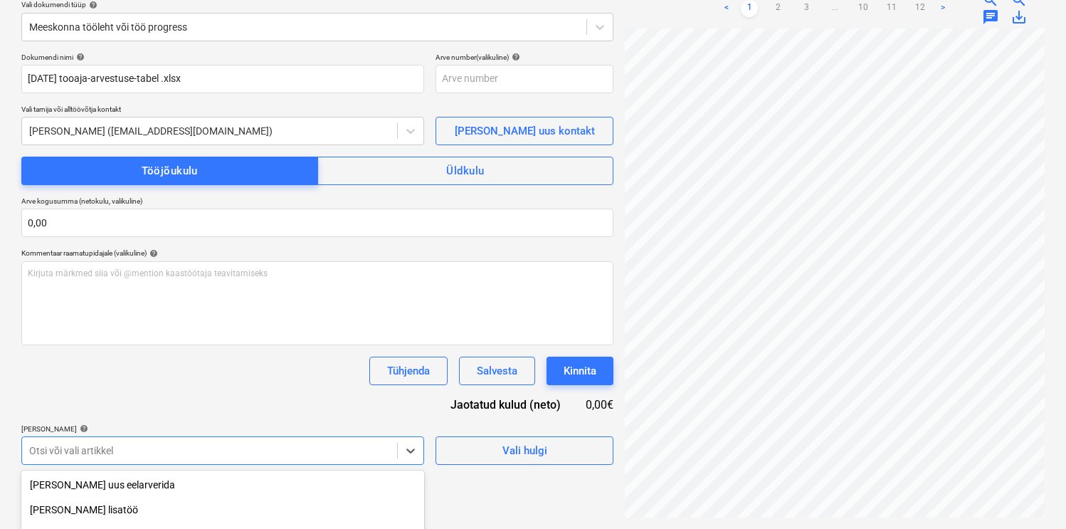
click at [142, 360] on body "Müük 1 Projektid Kontaktid Ettevõte Koondarved Postkast 9+ format_size keyboard…" at bounding box center [533, 95] width 1066 height 529
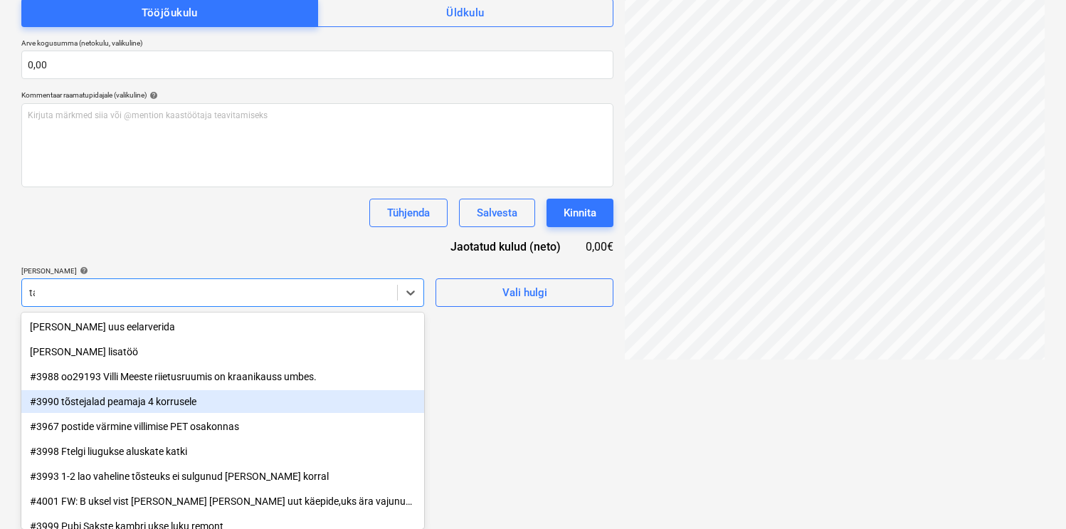
scroll to position [169, 0]
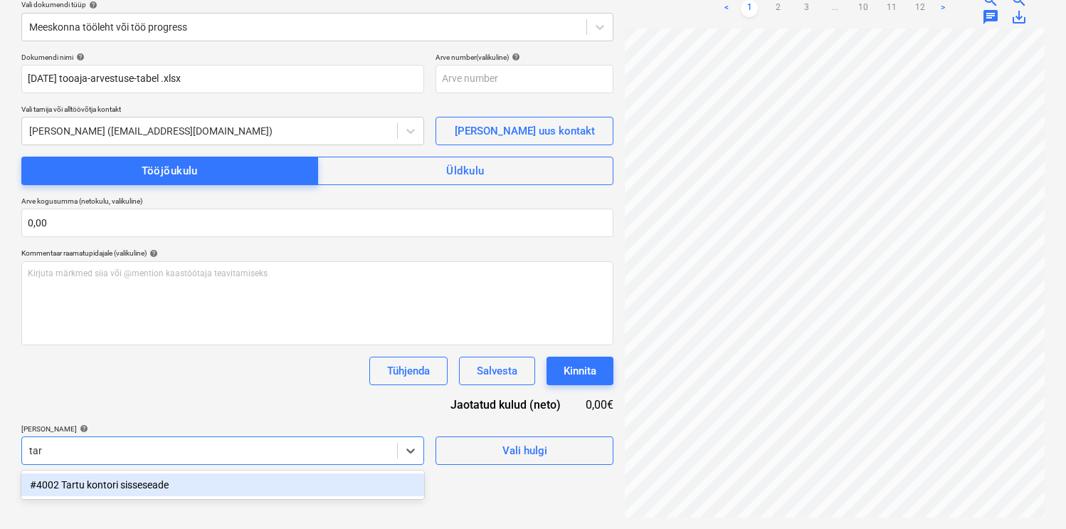
type input "tart"
click at [152, 482] on div "#4002 Tartu kontori sisseseade" at bounding box center [222, 484] width 403 height 23
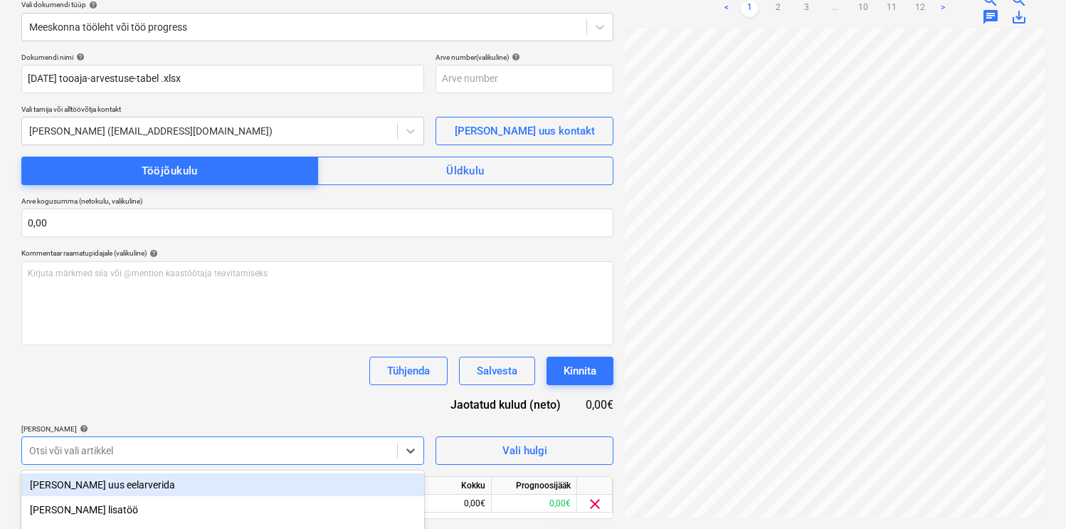
click at [213, 398] on div "Dokumendi nimi help [DATE] tooaja-arvestuse-tabel .xlsx Arve number (valikuline…" at bounding box center [317, 306] width 592 height 506
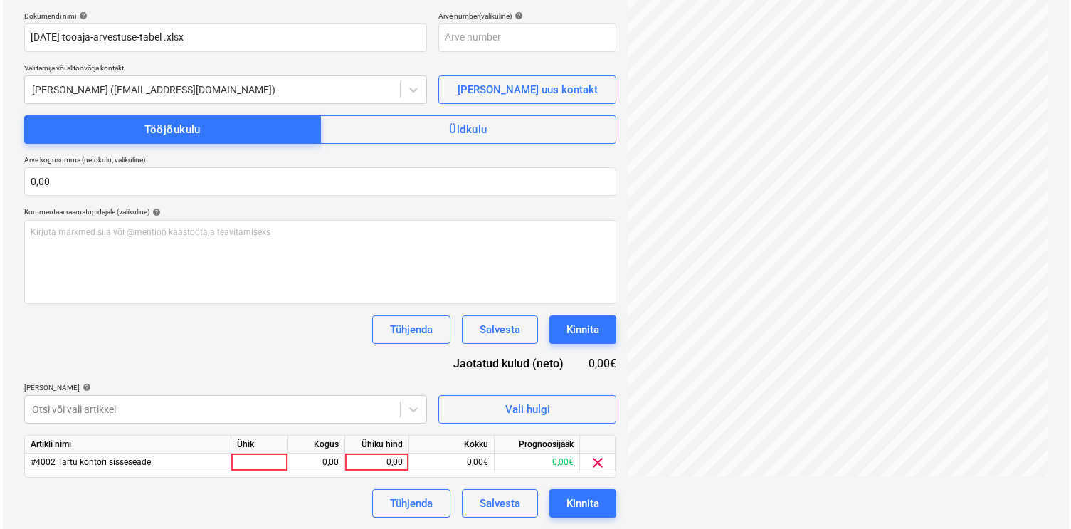
scroll to position [0, 0]
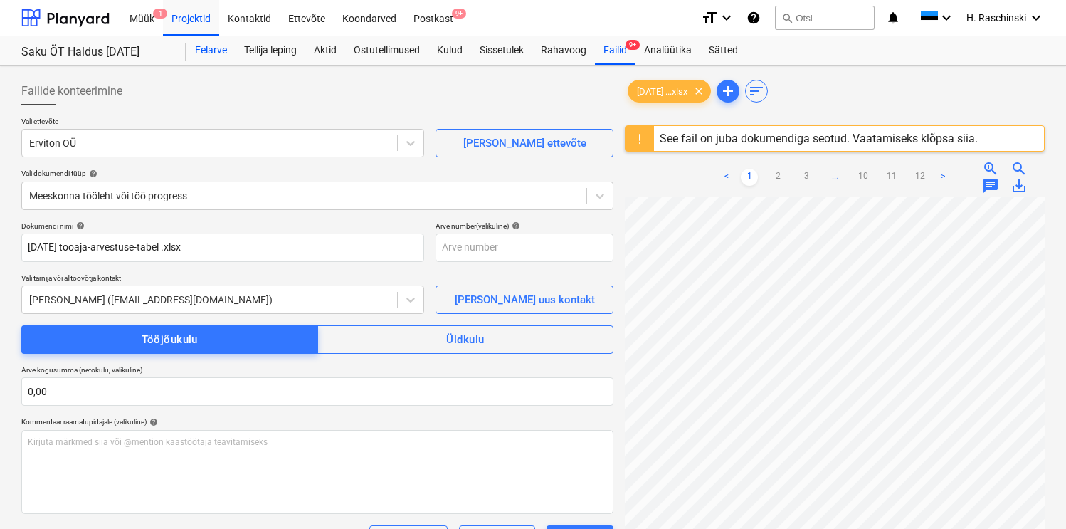
click at [225, 54] on div "Eelarve" at bounding box center [210, 50] width 49 height 28
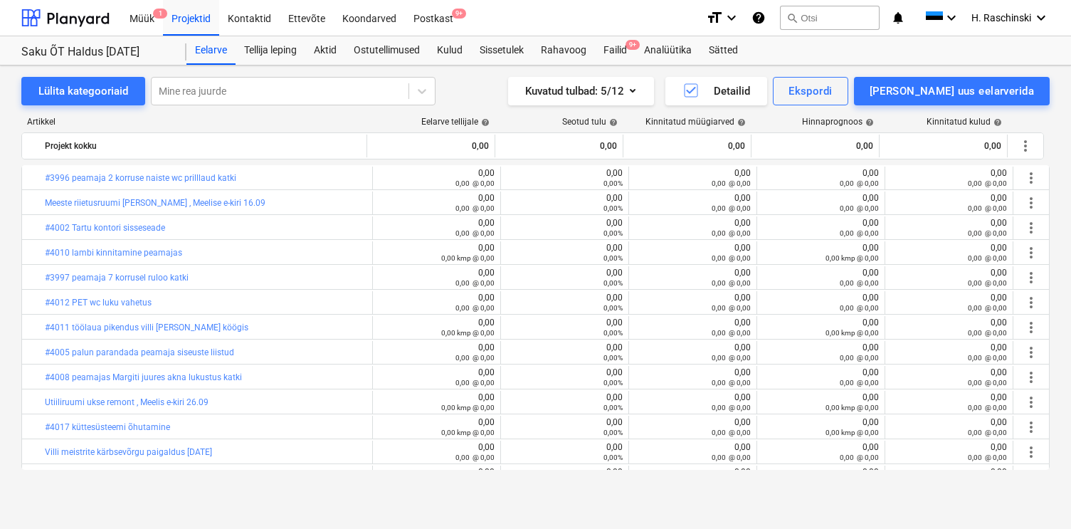
scroll to position [218, 0]
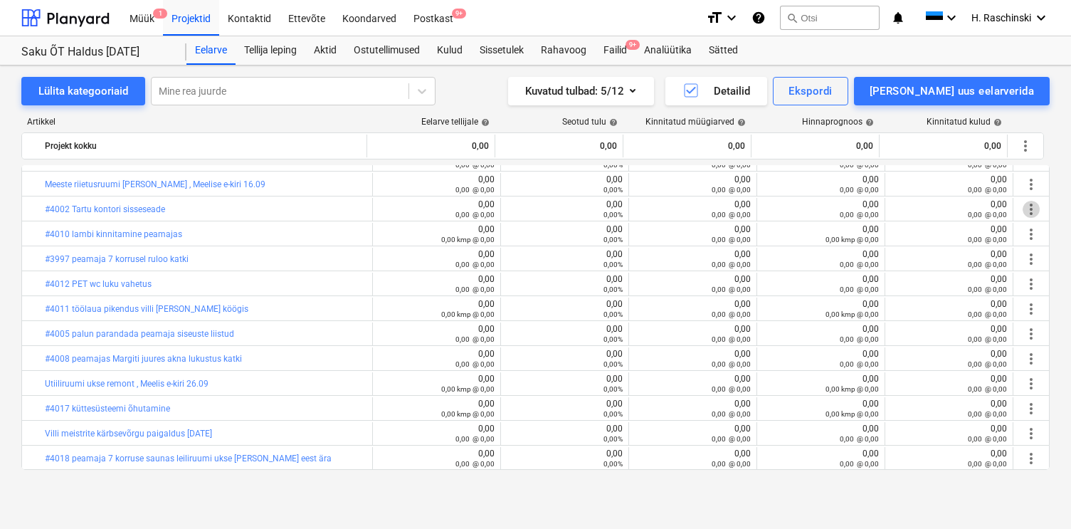
click at [1025, 211] on span "more_vert" at bounding box center [1031, 209] width 17 height 17
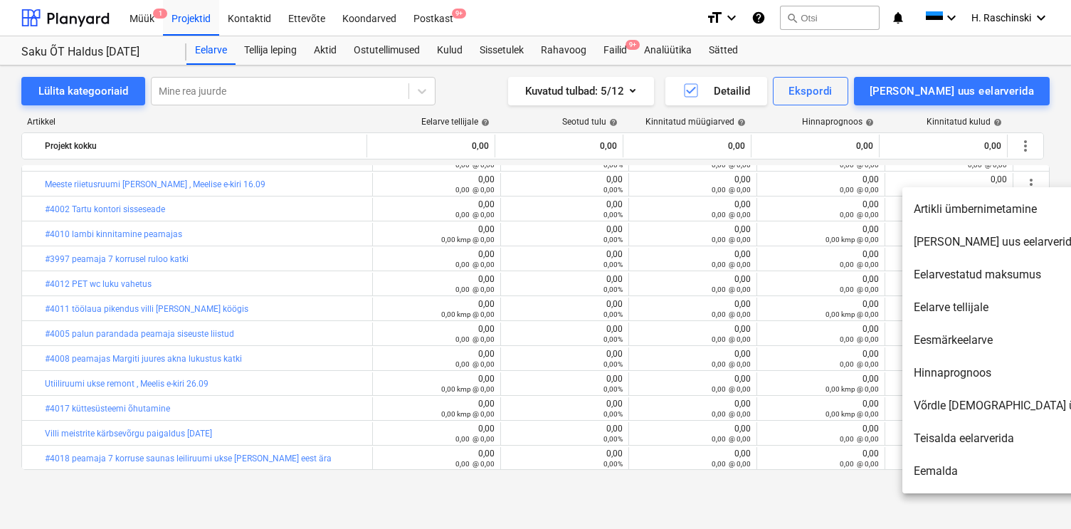
click at [996, 244] on li "[PERSON_NAME] uus eelarverida" at bounding box center [1024, 242] width 245 height 33
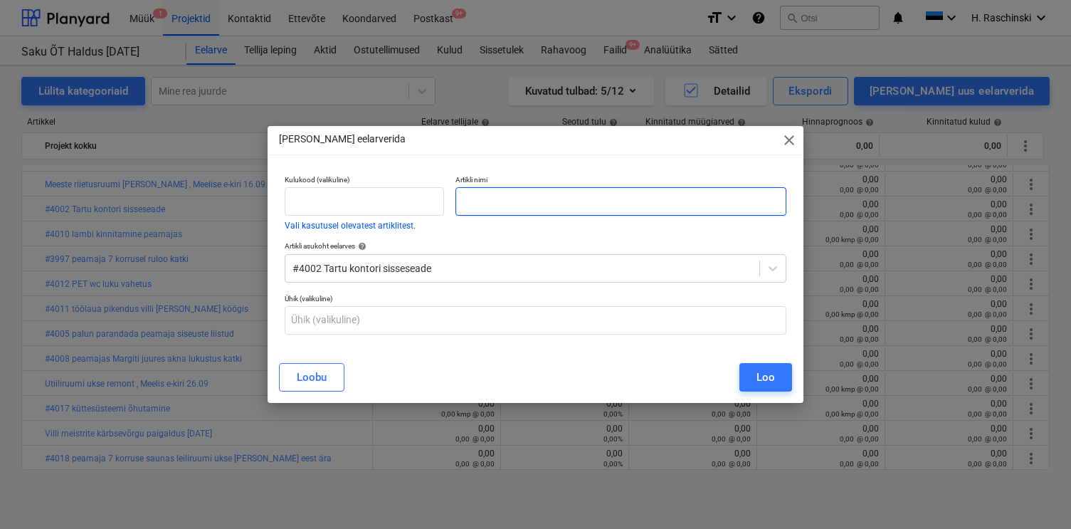
click at [586, 199] on input "text" at bounding box center [620, 201] width 330 height 28
type input "A"
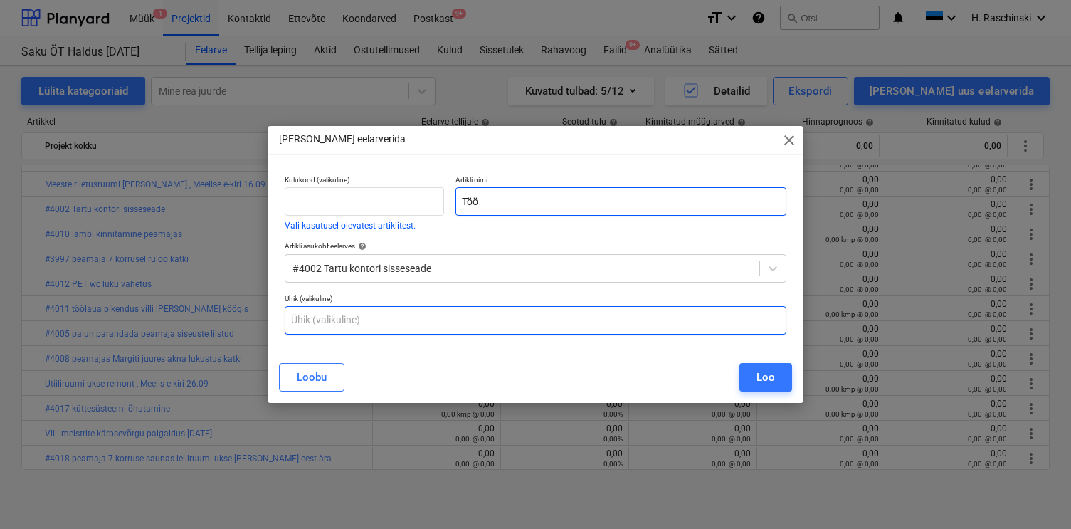
type input "Töö"
click at [551, 316] on input "text" at bounding box center [536, 320] width 502 height 28
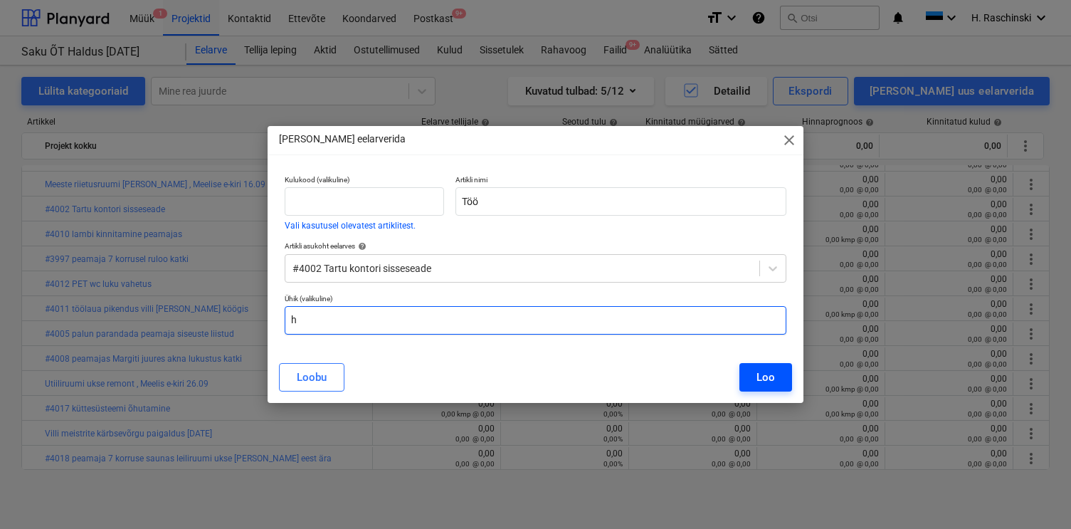
type input "h"
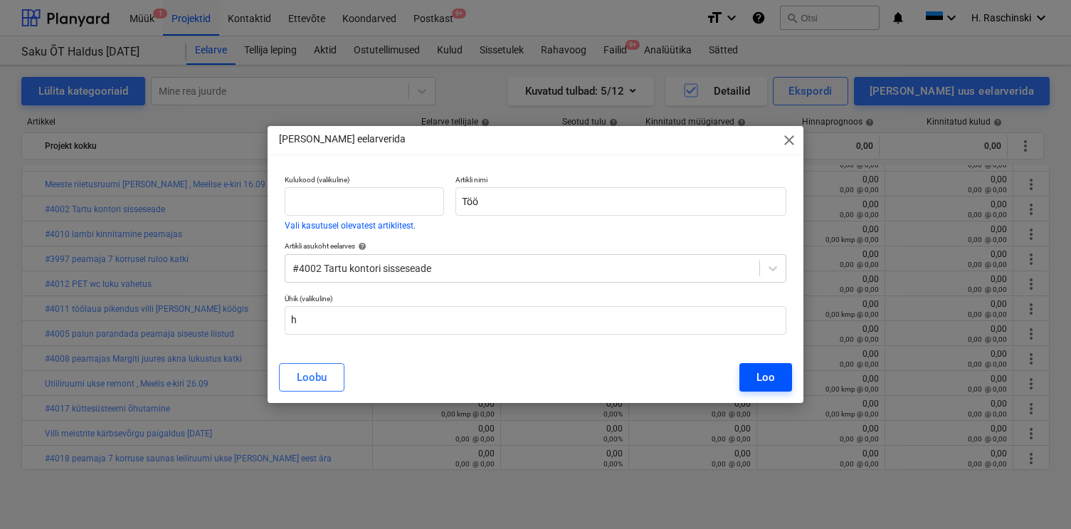
click at [756, 371] on button "Loo" at bounding box center [765, 377] width 53 height 28
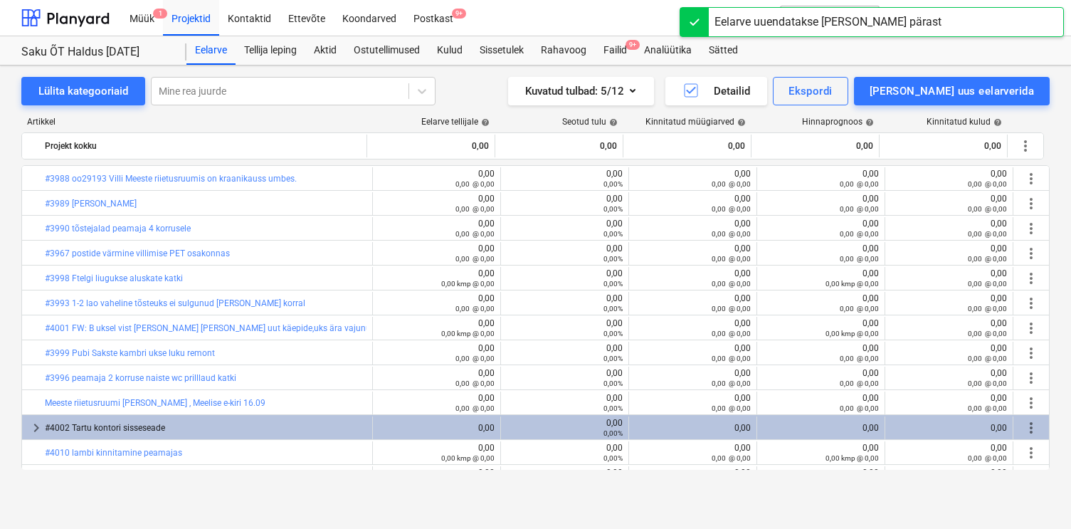
scroll to position [218, 0]
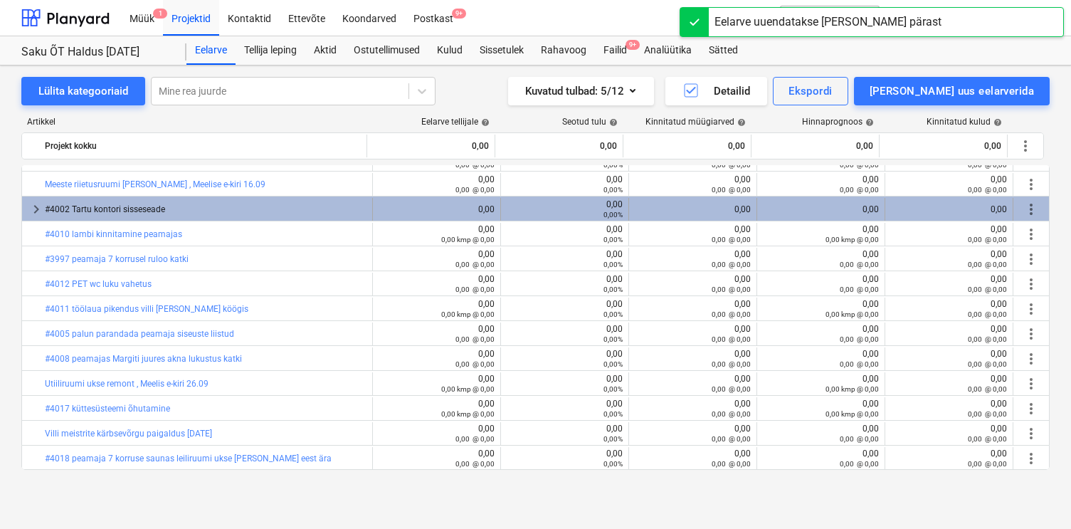
click at [1026, 211] on span "more_vert" at bounding box center [1031, 209] width 17 height 17
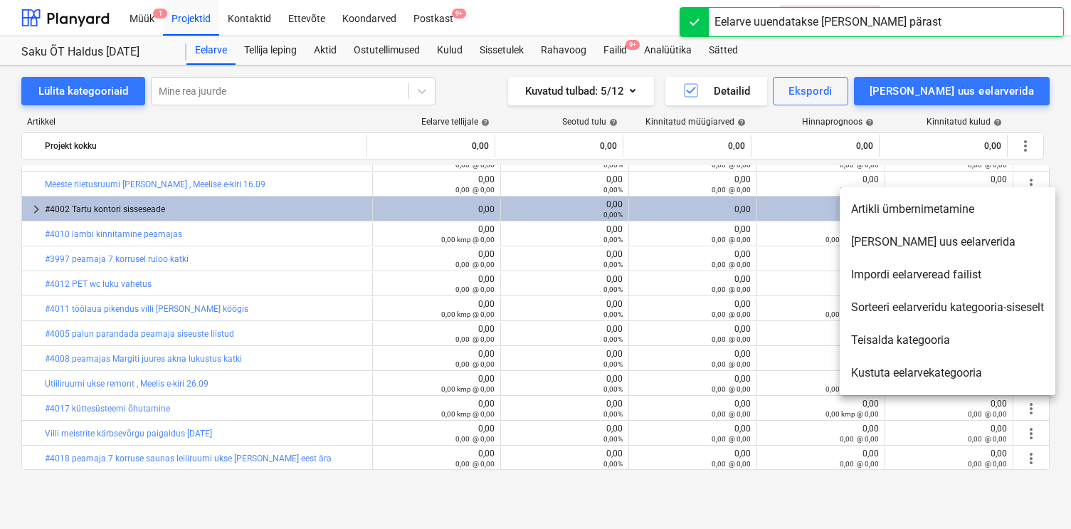
click at [923, 246] on li "[PERSON_NAME] uus eelarverida" at bounding box center [948, 242] width 216 height 33
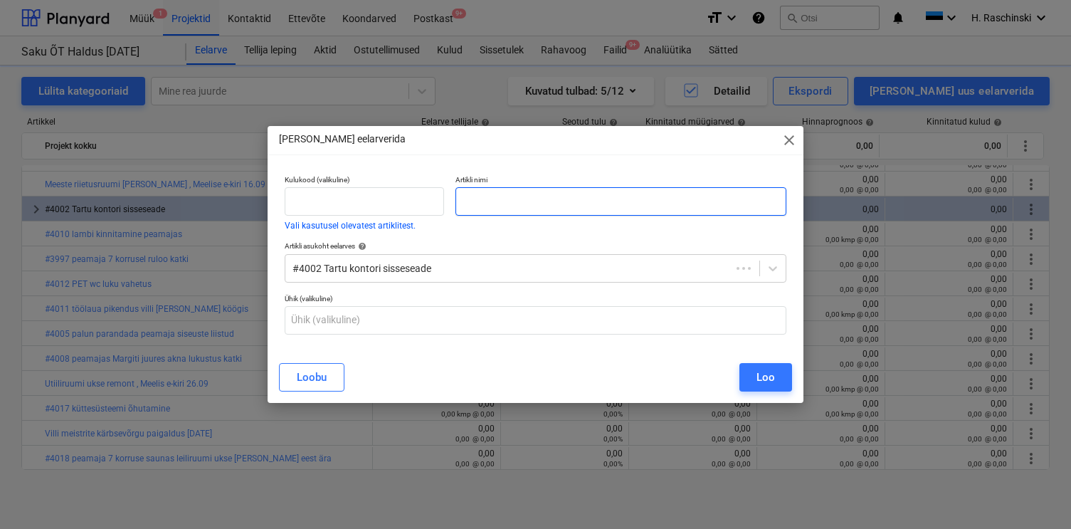
click at [707, 204] on input "text" at bounding box center [620, 201] width 330 height 28
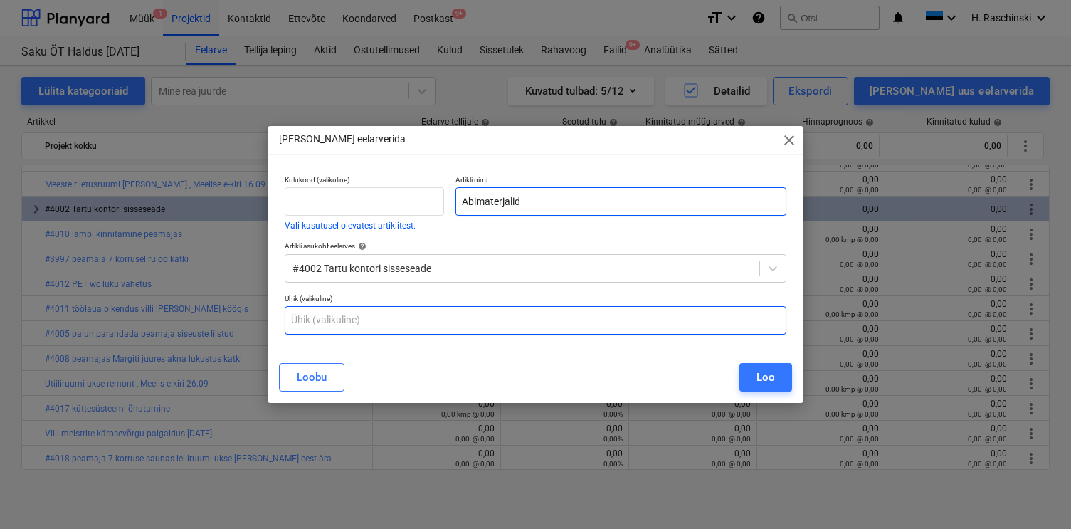
type input "Abimaterjalid"
click at [505, 318] on input "text" at bounding box center [536, 320] width 502 height 28
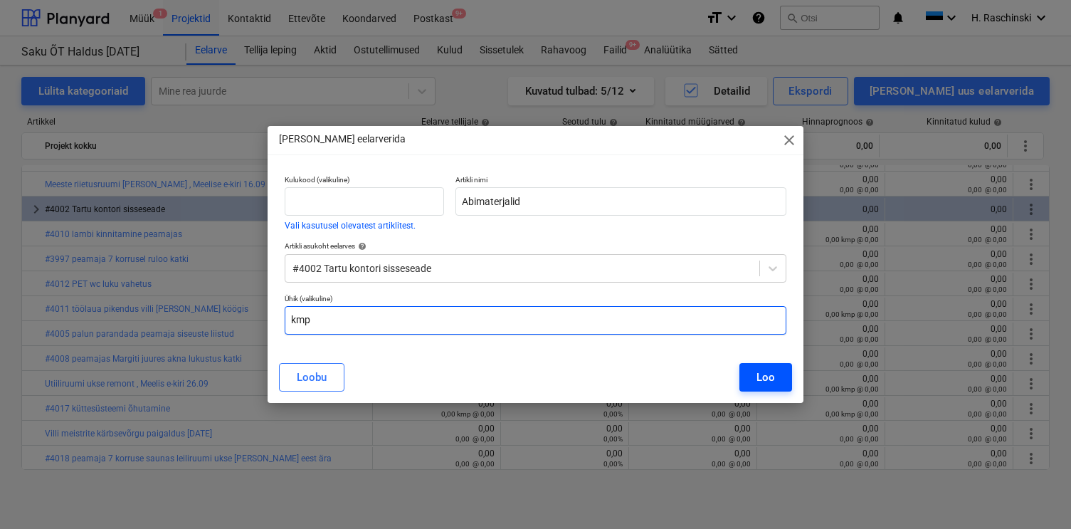
type input "kmp"
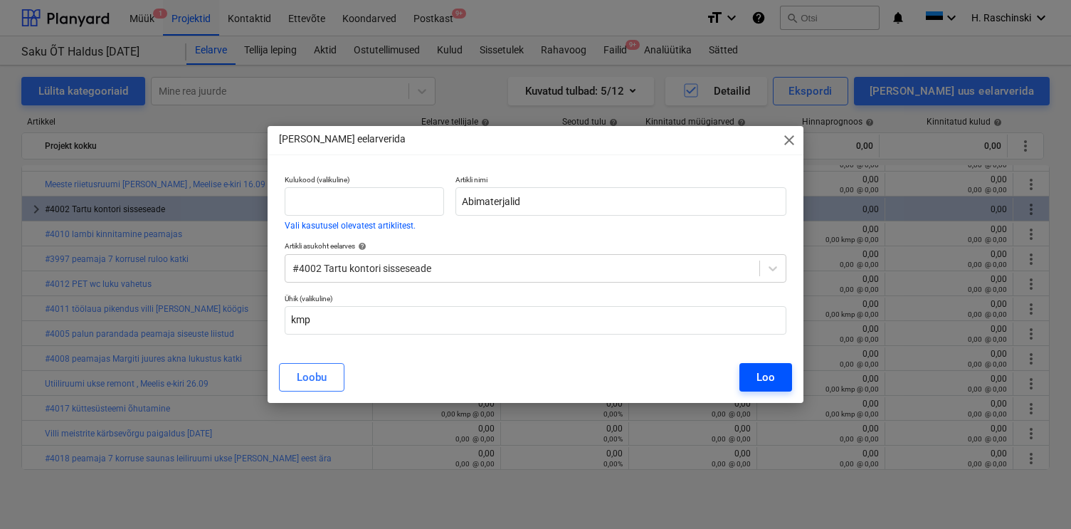
click at [759, 369] on div "Loo" at bounding box center [765, 377] width 19 height 19
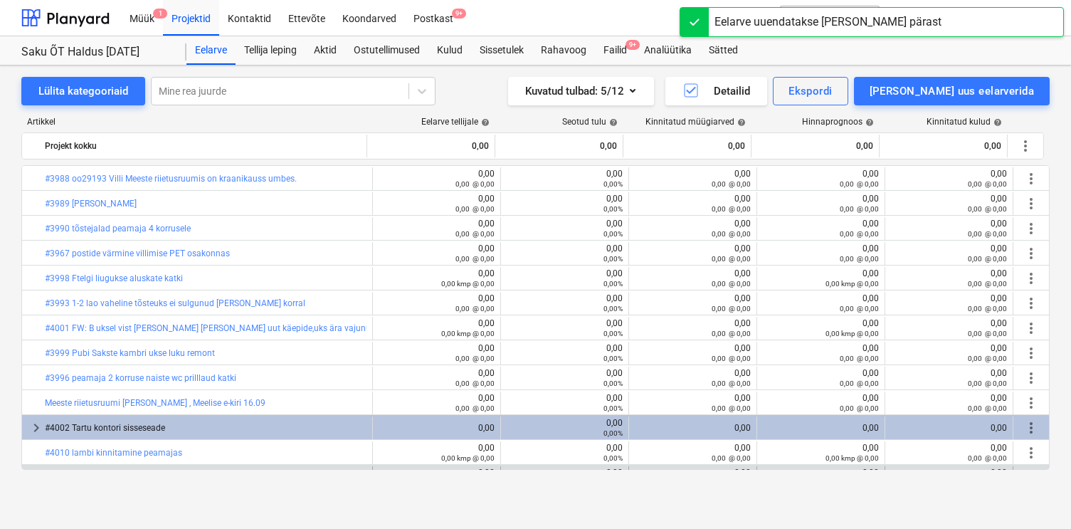
scroll to position [218, 0]
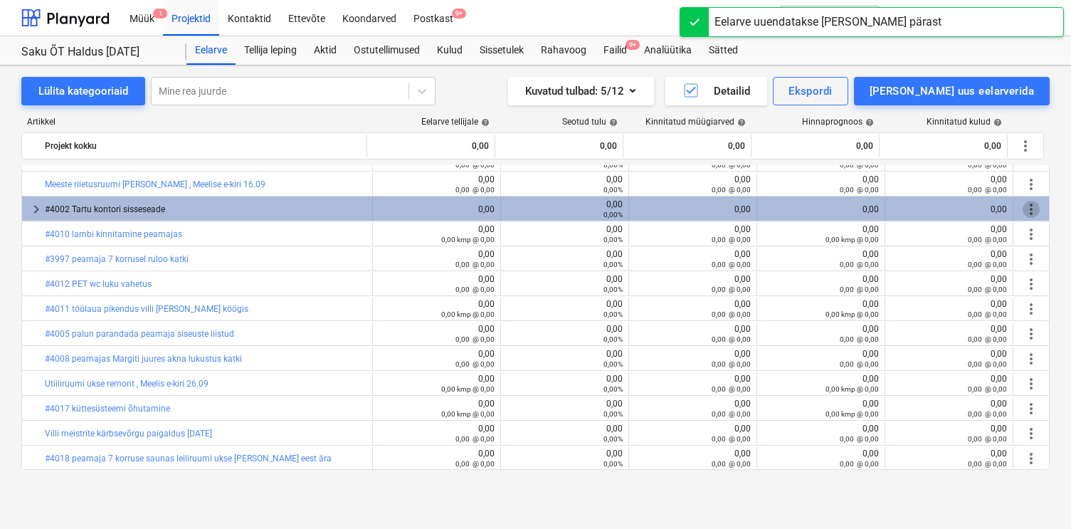
click at [1025, 212] on span "more_vert" at bounding box center [1031, 209] width 17 height 17
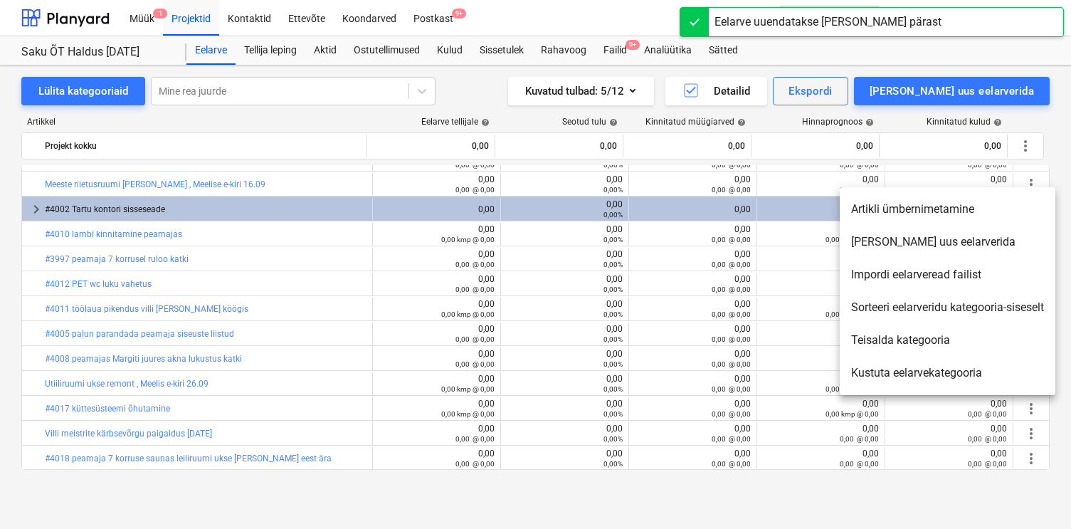
click at [903, 248] on li "[PERSON_NAME] uus eelarverida" at bounding box center [948, 242] width 216 height 33
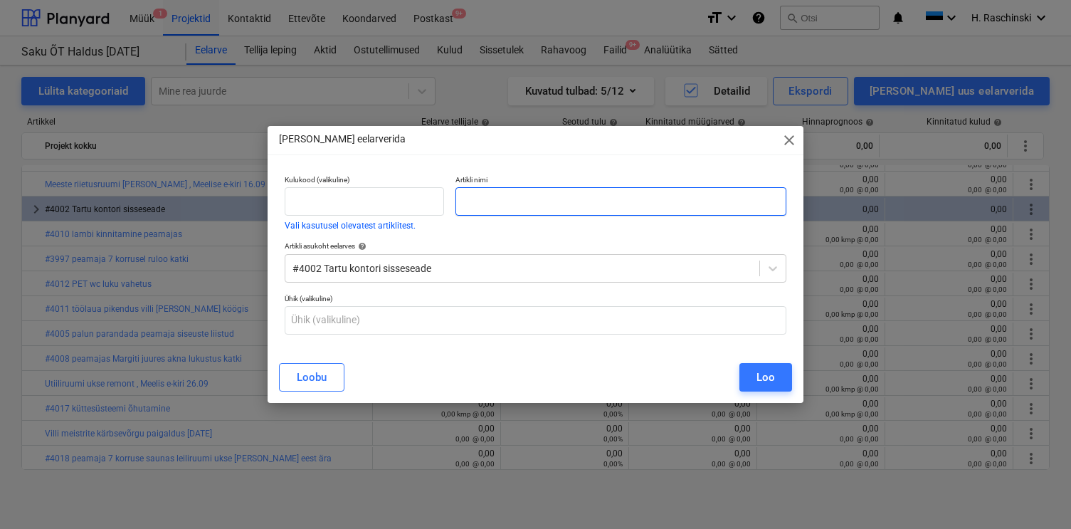
click at [738, 205] on input "text" at bounding box center [620, 201] width 330 height 28
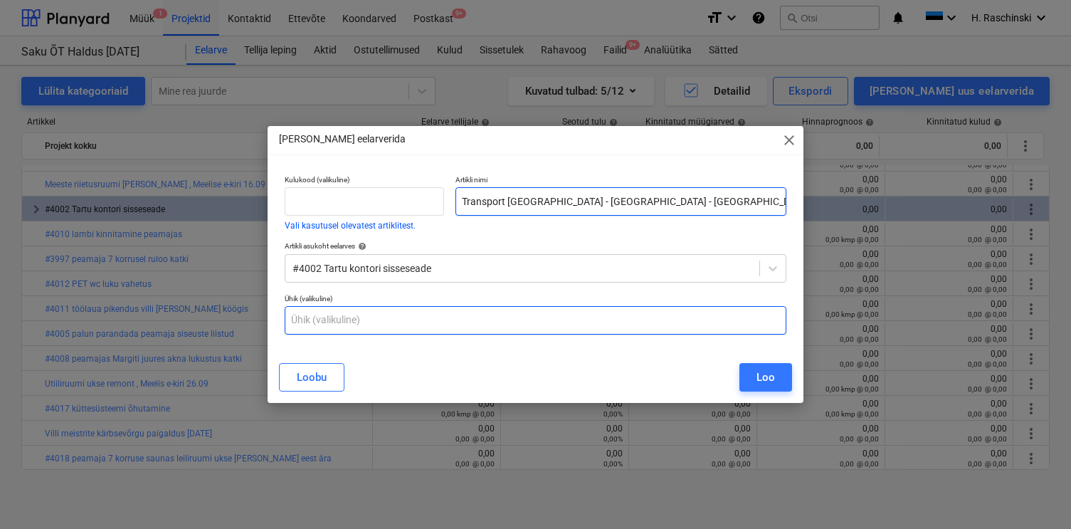
type input "Transport [GEOGRAPHIC_DATA] - [GEOGRAPHIC_DATA] - [GEOGRAPHIC_DATA]"
click at [601, 310] on input "text" at bounding box center [536, 320] width 502 height 28
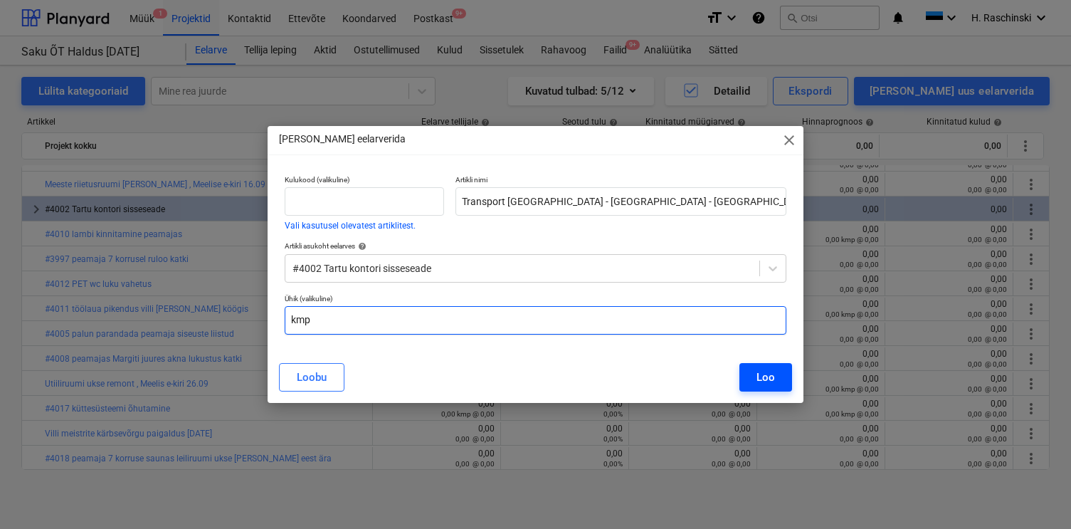
type input "kmp"
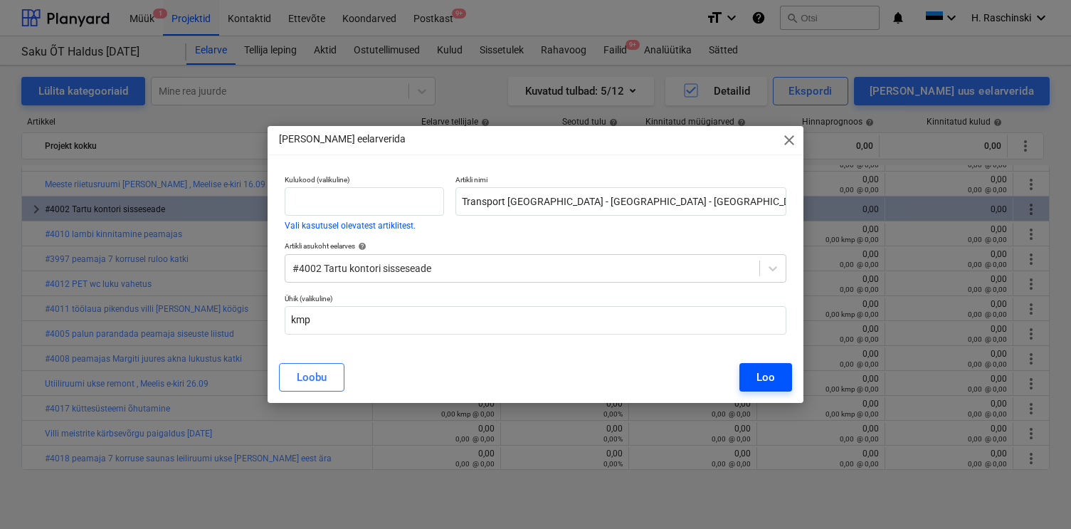
click at [756, 380] on button "Loo" at bounding box center [765, 377] width 53 height 28
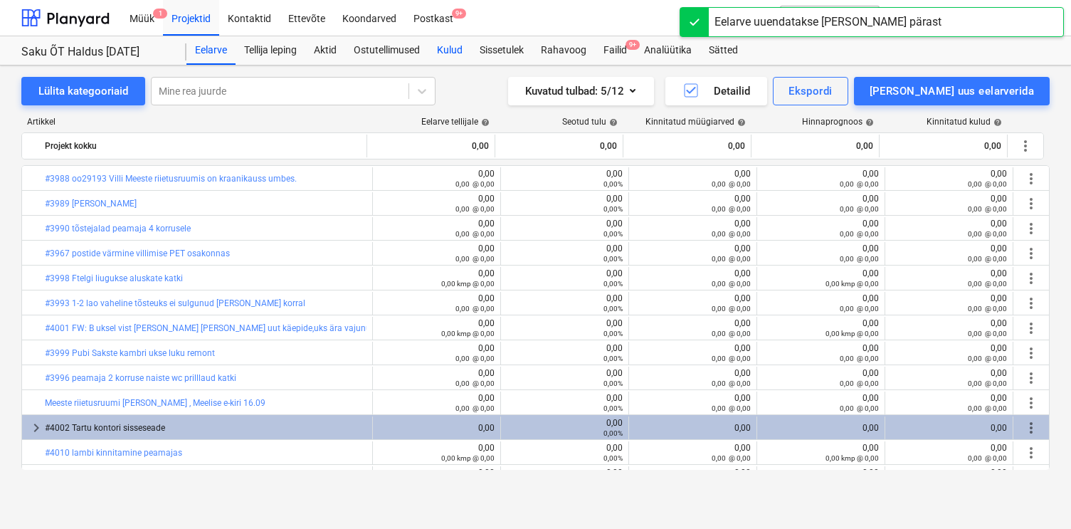
click at [457, 56] on div "Kulud" at bounding box center [449, 50] width 43 height 28
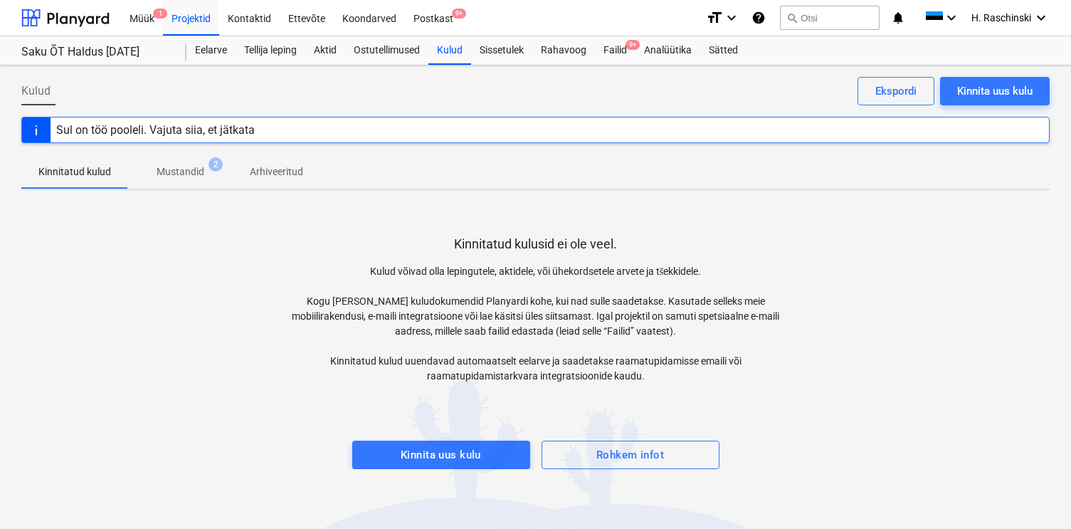
click at [179, 169] on p "Mustandid" at bounding box center [181, 171] width 48 height 15
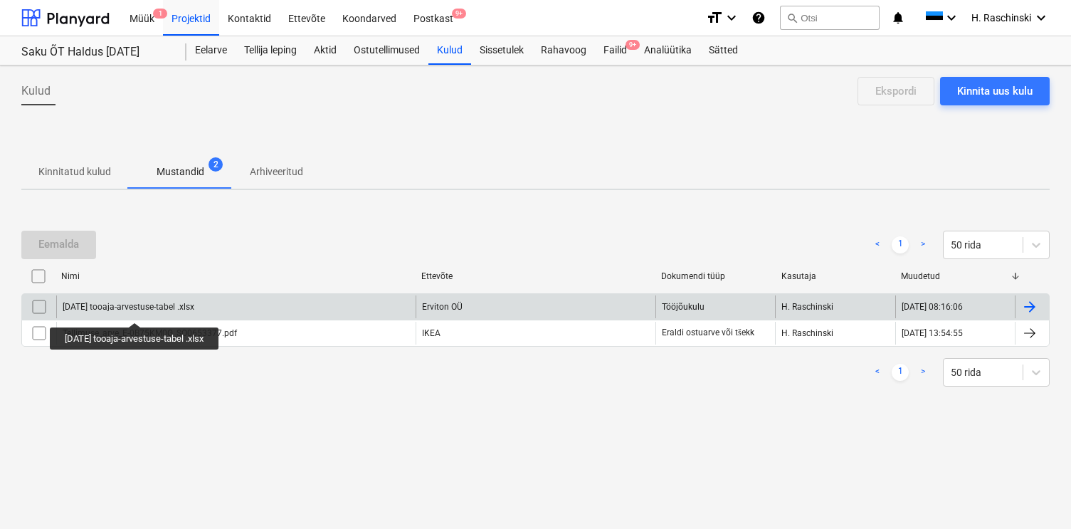
click at [167, 308] on div "[DATE] tooaja-arvestuse-tabel .xlsx" at bounding box center [129, 307] width 132 height 10
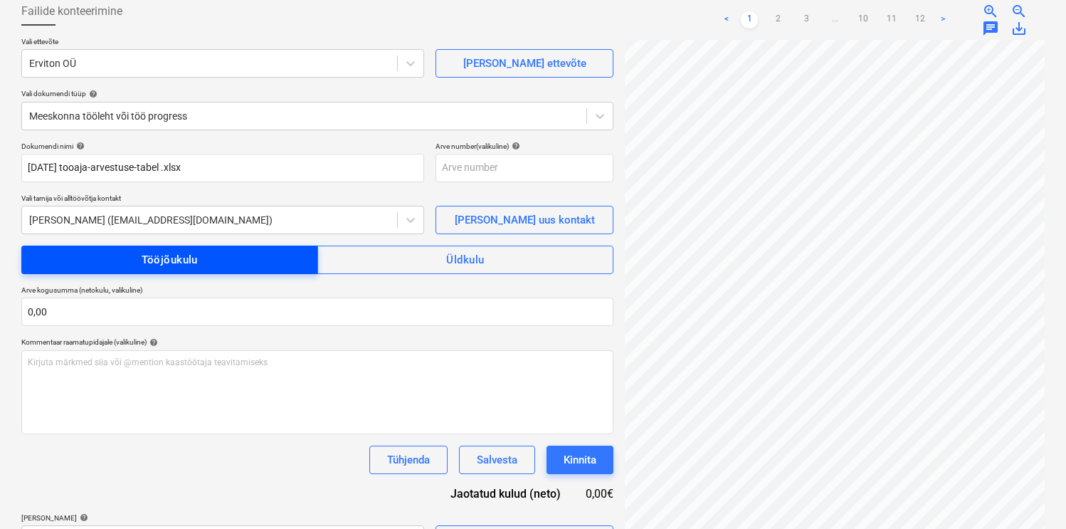
scroll to position [210, 0]
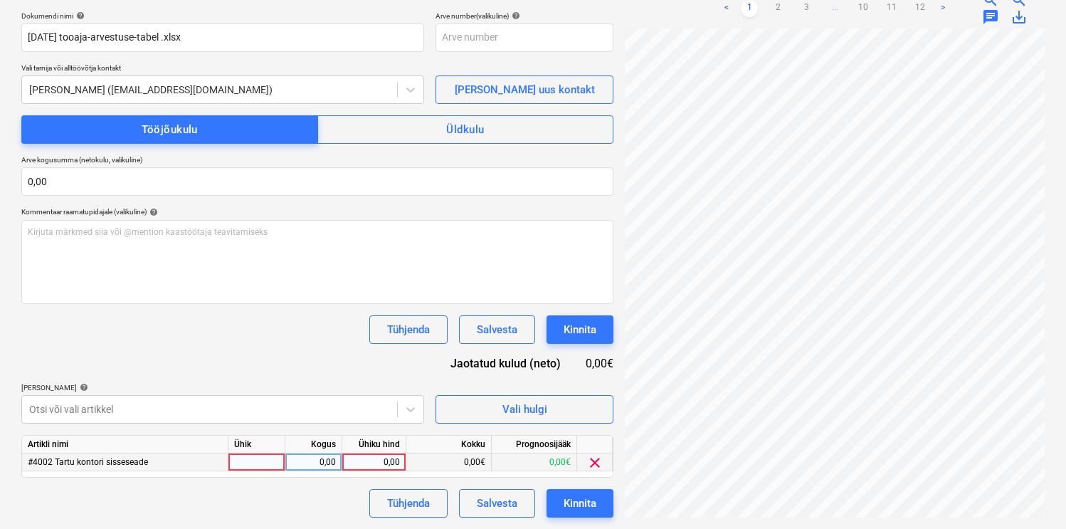
click at [592, 462] on span "clear" at bounding box center [594, 462] width 17 height 17
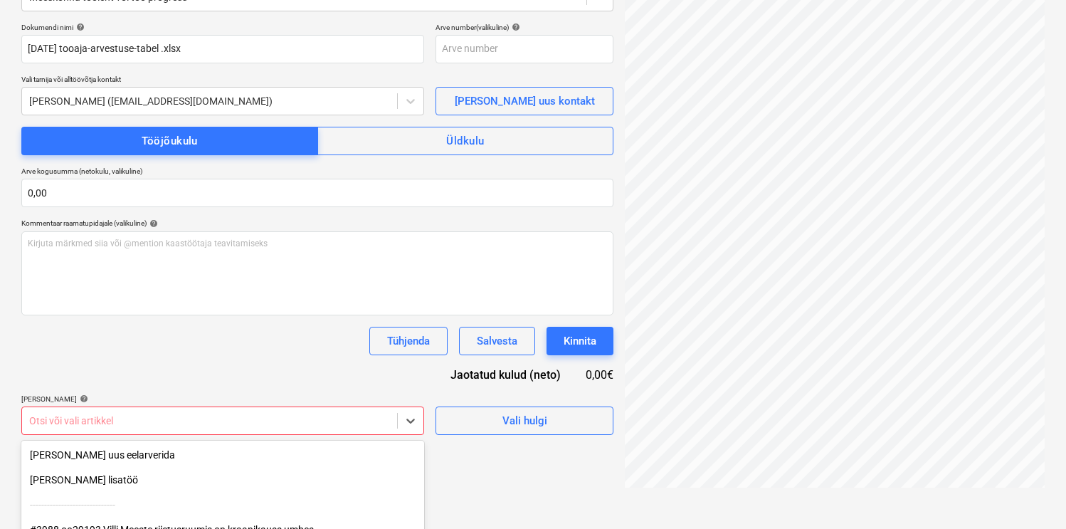
click at [350, 330] on body "Müük 1 Projektid Kontaktid Ettevõte Koondarved Postkast 9+ format_size keyboard…" at bounding box center [533, 65] width 1066 height 529
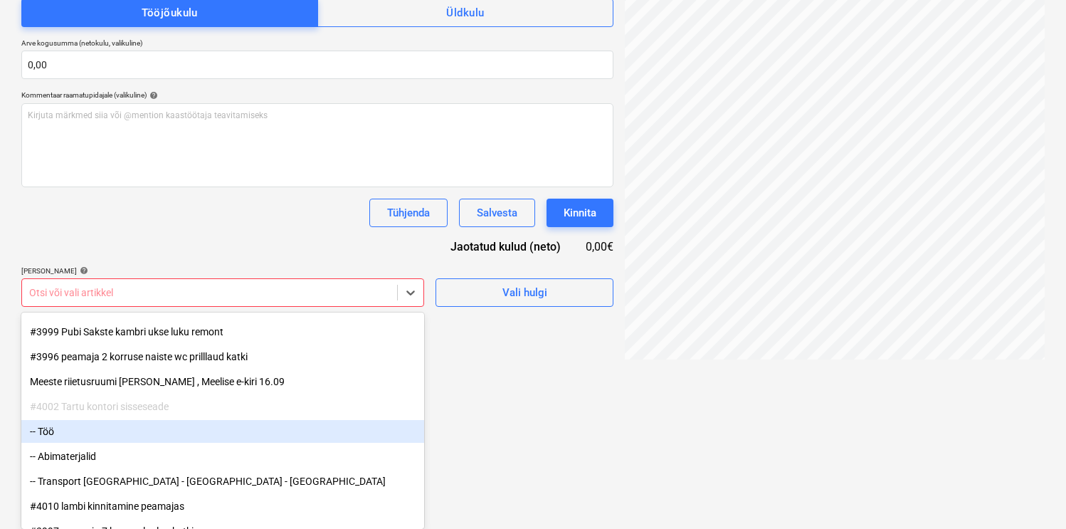
scroll to position [270, 0]
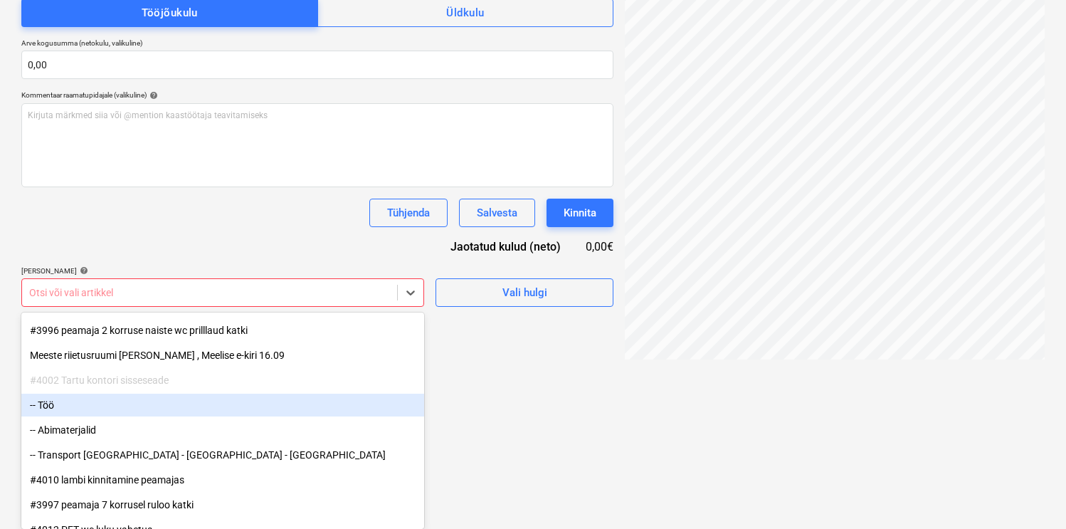
click at [167, 402] on div "-- Töö" at bounding box center [222, 405] width 403 height 23
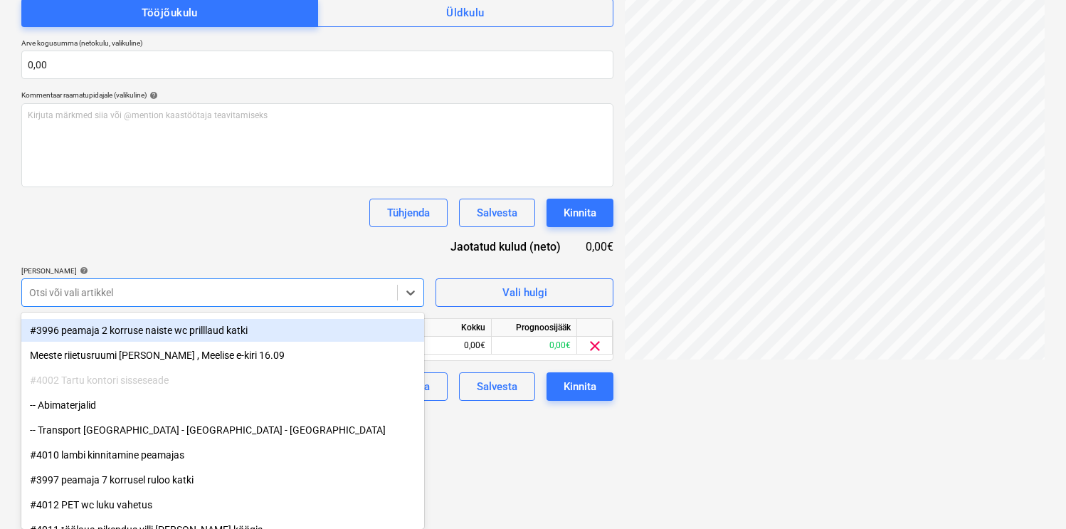
click at [224, 223] on div "Dokumendi nimi help [DATE] tooaja-arvestuse-tabel .xlsx Arve number (valikuline…" at bounding box center [317, 148] width 592 height 506
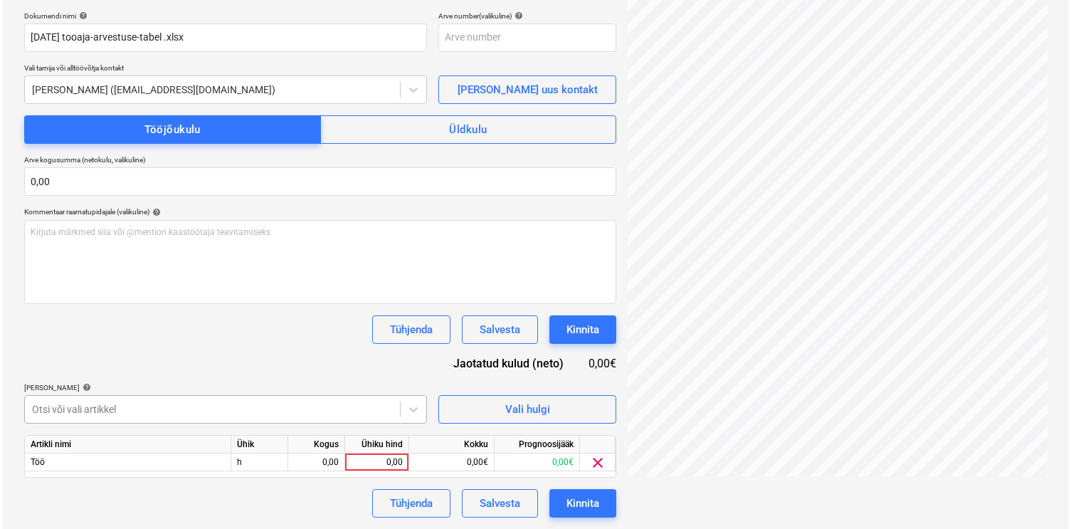
scroll to position [210, 0]
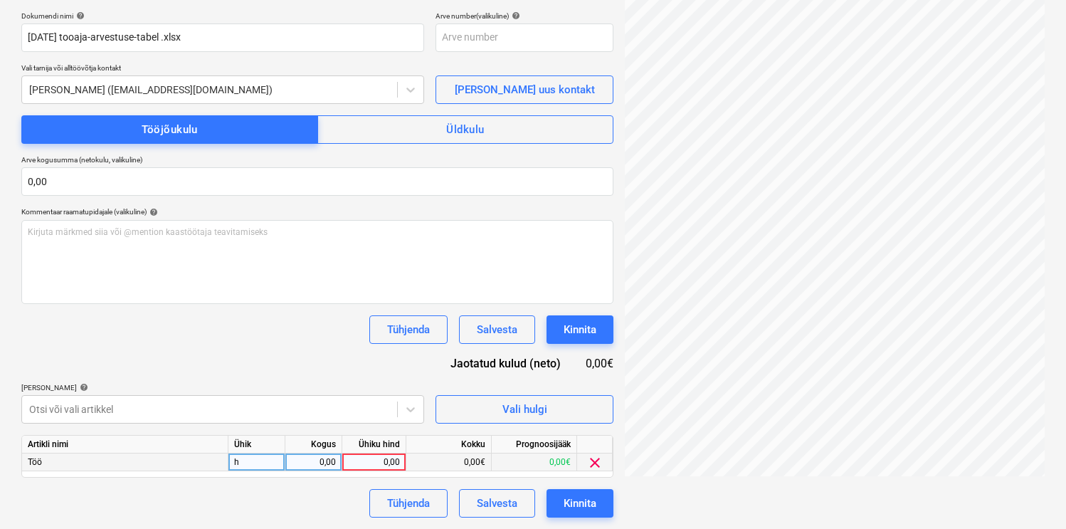
click at [329, 460] on div "0,00" at bounding box center [313, 462] width 45 height 18
type input "8"
type input "18"
click at [295, 351] on div "Dokumendi nimi help [DATE] tooaja-arvestuse-tabel .xlsx Arve number (valikuline…" at bounding box center [317, 264] width 592 height 506
click at [581, 506] on div "Kinnita" at bounding box center [580, 503] width 33 height 19
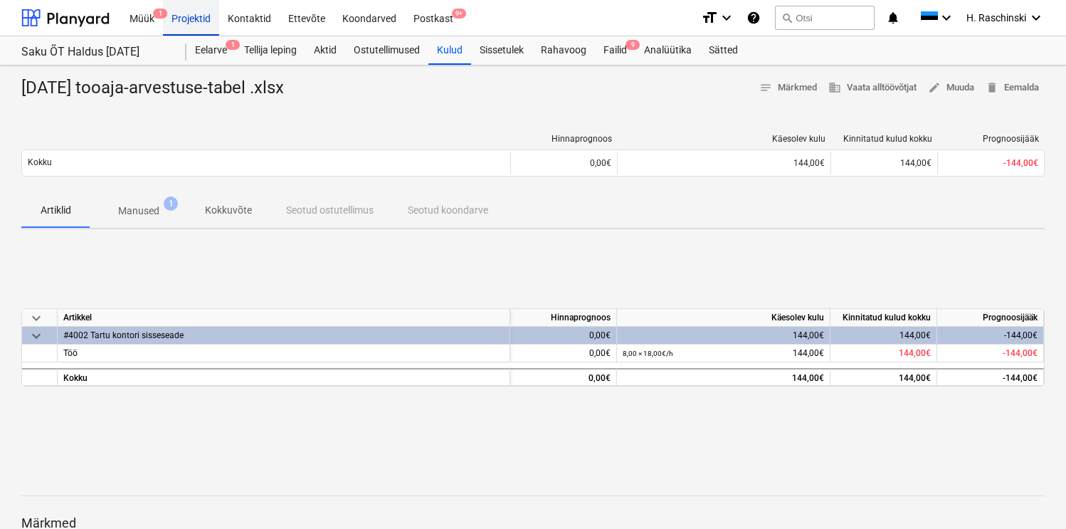
click at [186, 8] on div "Projektid" at bounding box center [191, 17] width 56 height 36
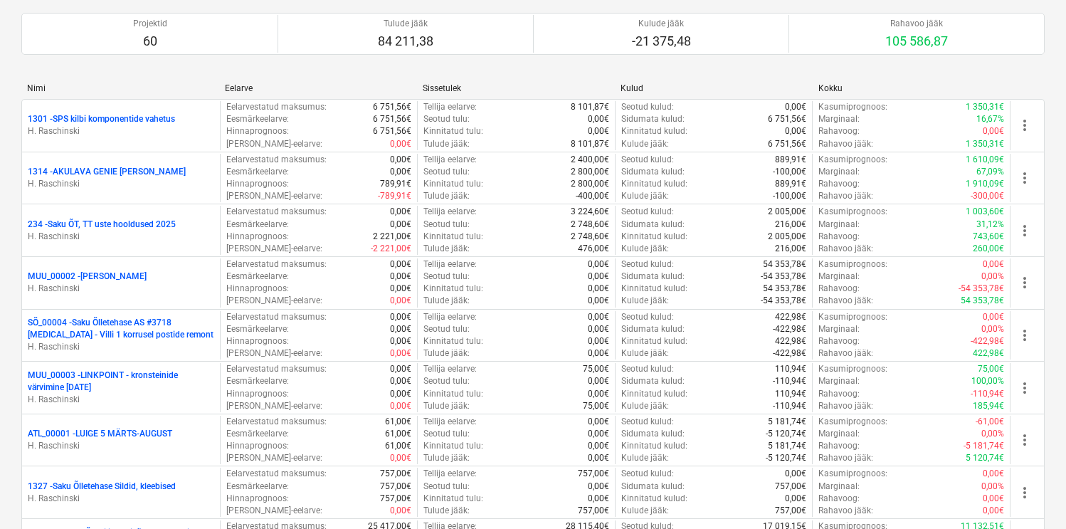
scroll to position [1290, 0]
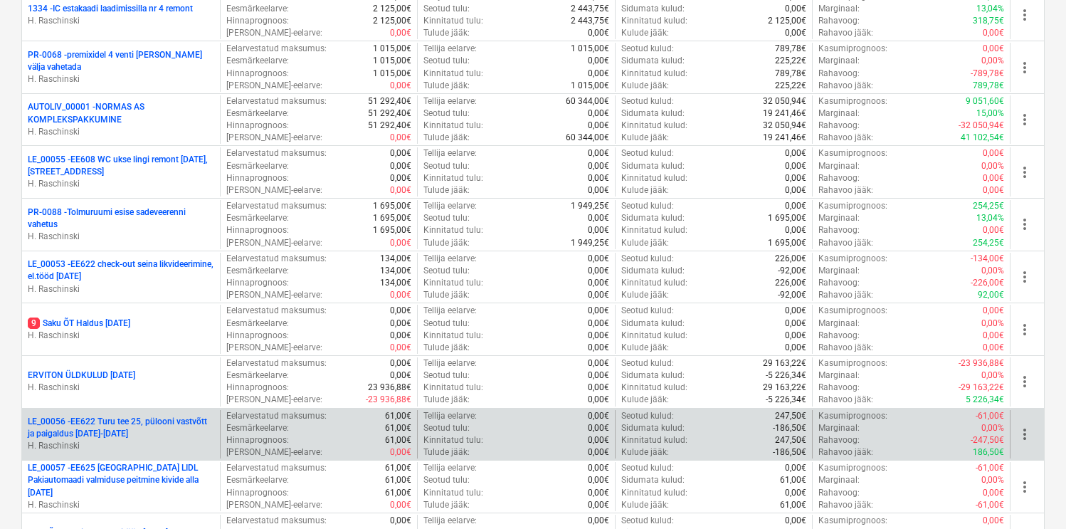
click at [127, 421] on p "LE_00056 - EE622 Turu tee 25, pülooni vastvõtt ja paigaldus [DATE]-[DATE]" at bounding box center [121, 428] width 186 height 24
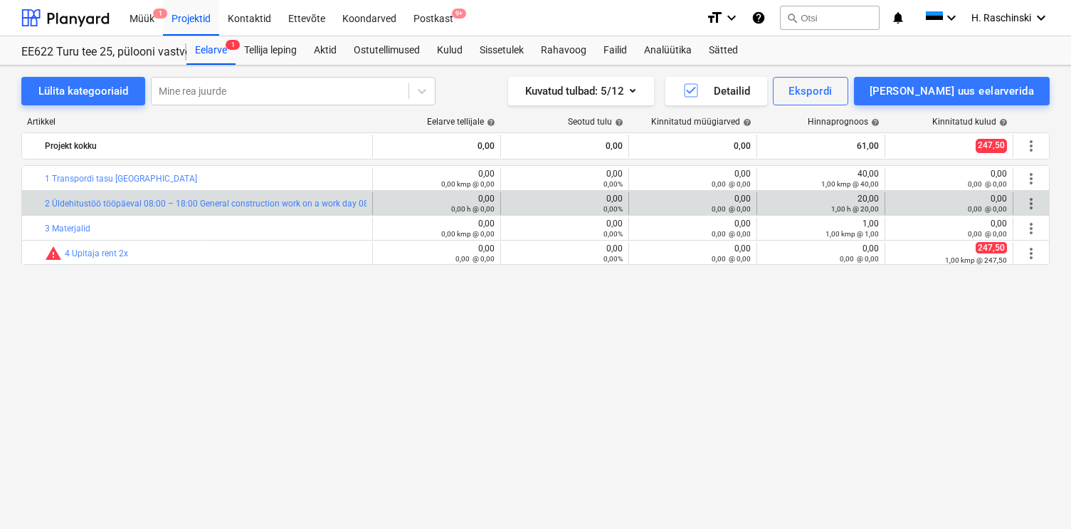
click at [1033, 203] on span "more_vert" at bounding box center [1031, 203] width 17 height 17
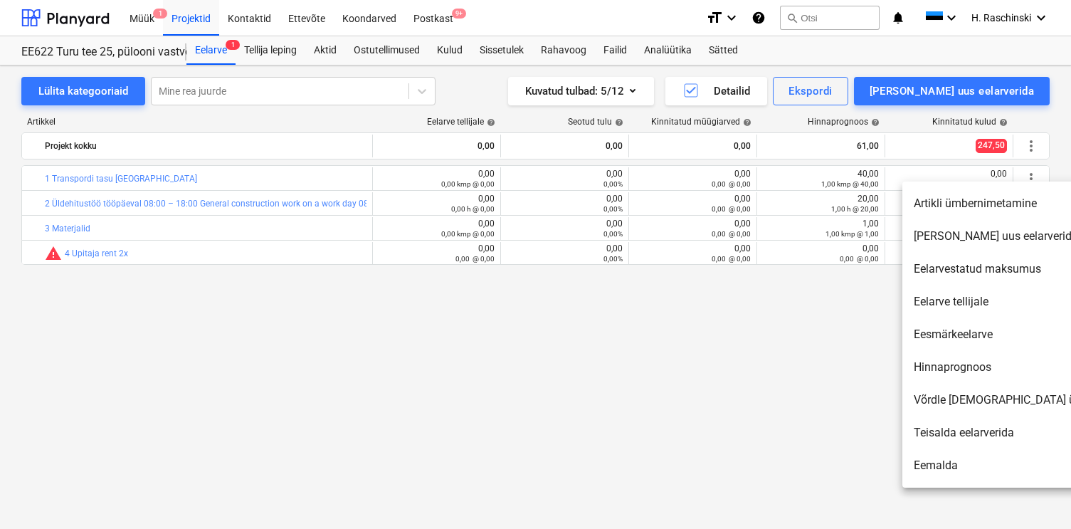
click at [813, 339] on div at bounding box center [535, 264] width 1071 height 529
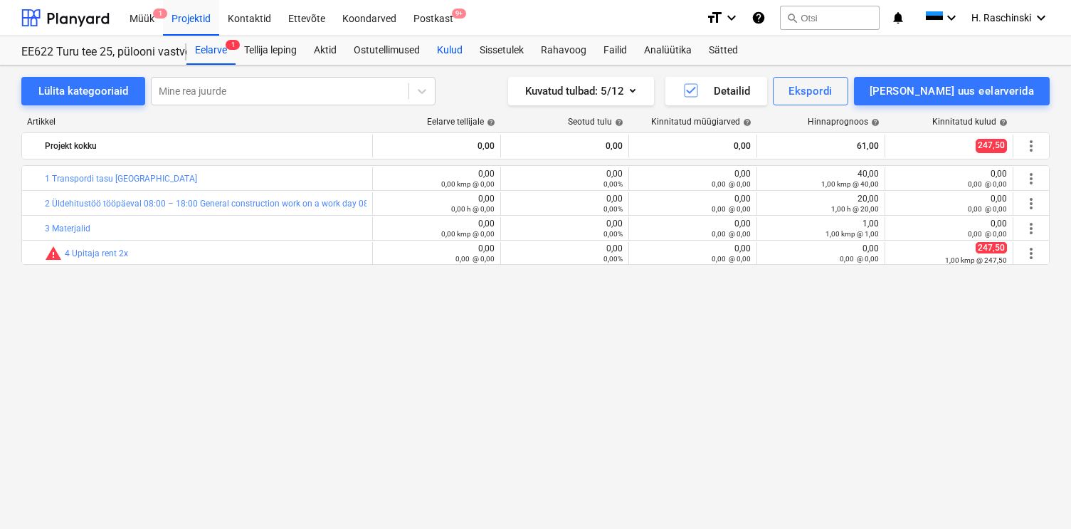
click at [452, 46] on div "Kulud" at bounding box center [449, 50] width 43 height 28
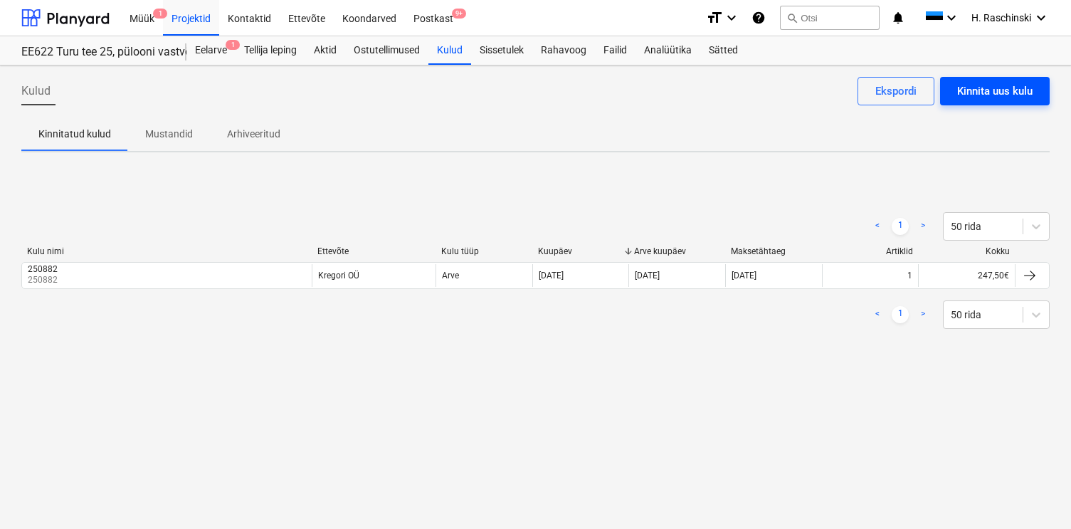
click at [993, 83] on div "Kinnita uus kulu" at bounding box center [994, 91] width 75 height 19
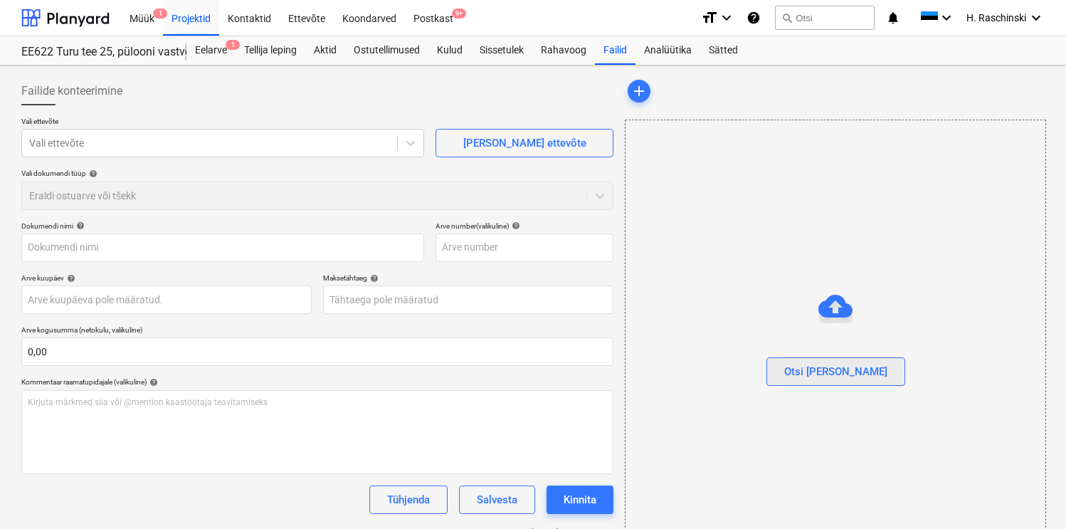
click at [852, 360] on button "Otsi [PERSON_NAME]" at bounding box center [835, 371] width 139 height 28
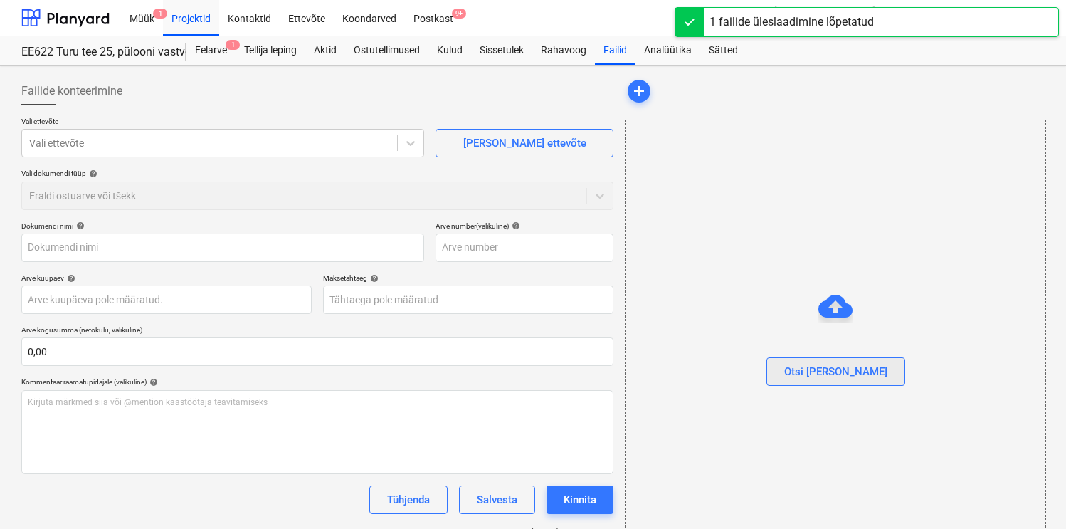
type input "[DATE] tooaja-arvestuse-tabel .xlsx"
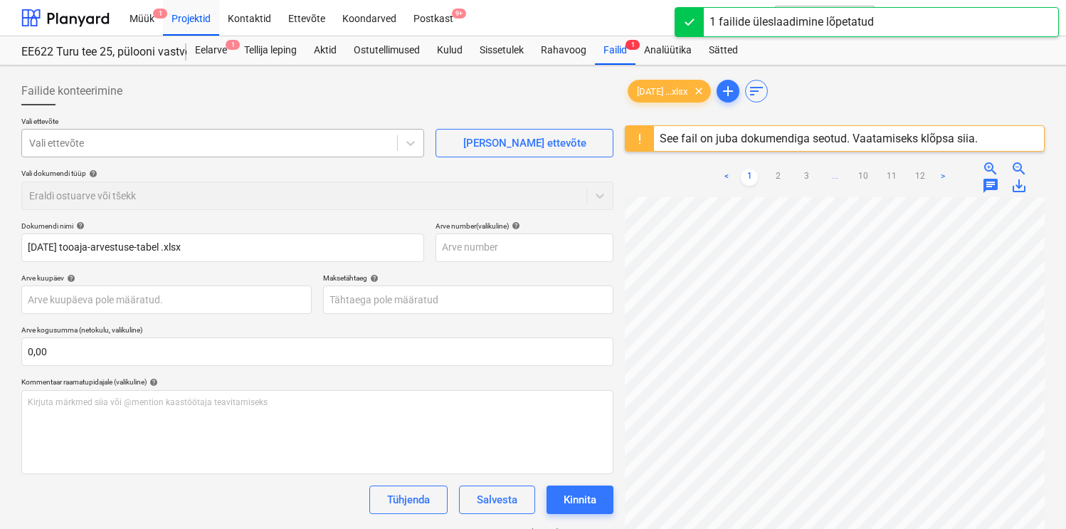
click at [352, 139] on div at bounding box center [209, 143] width 361 height 14
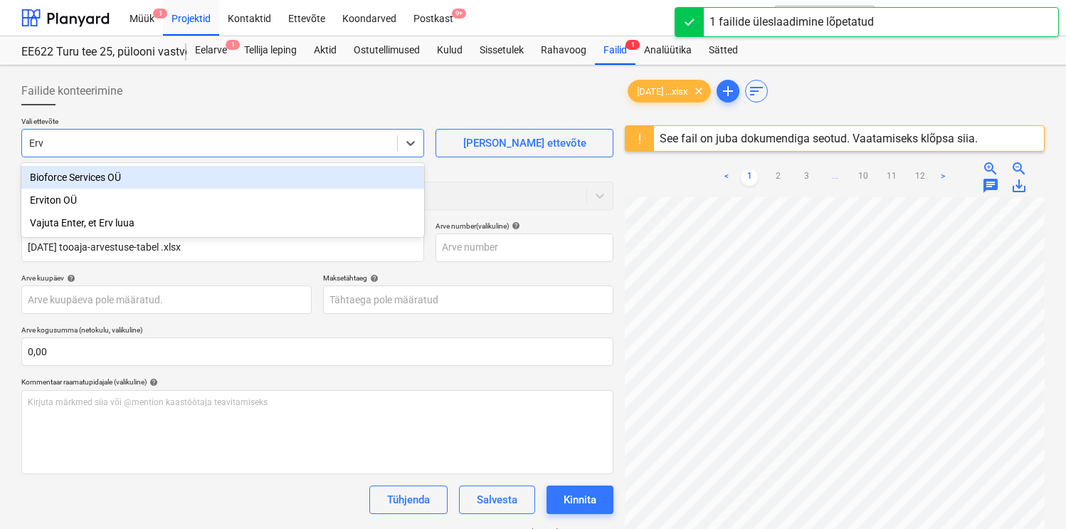
type input "Ervi"
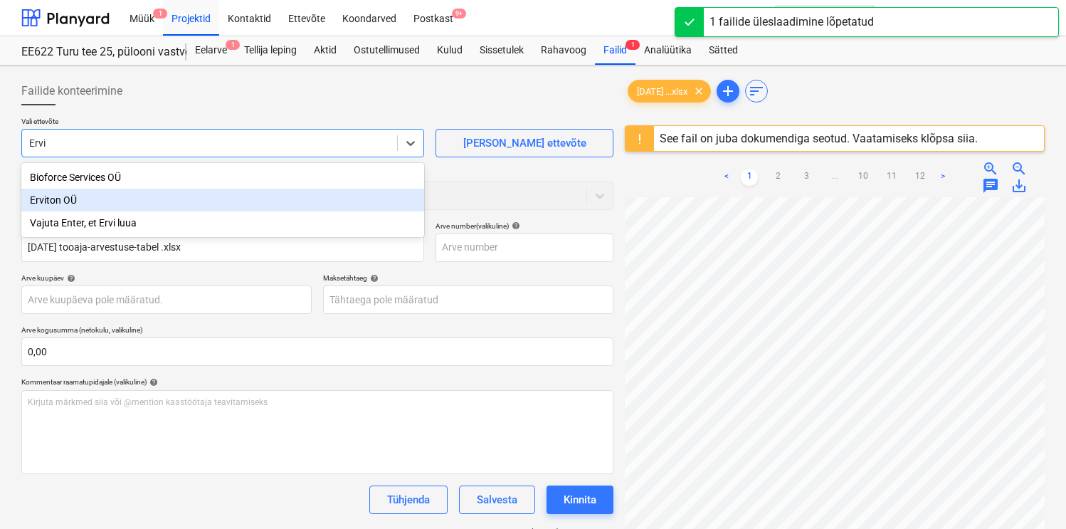
click at [184, 206] on div "Erviton OÜ" at bounding box center [222, 200] width 403 height 23
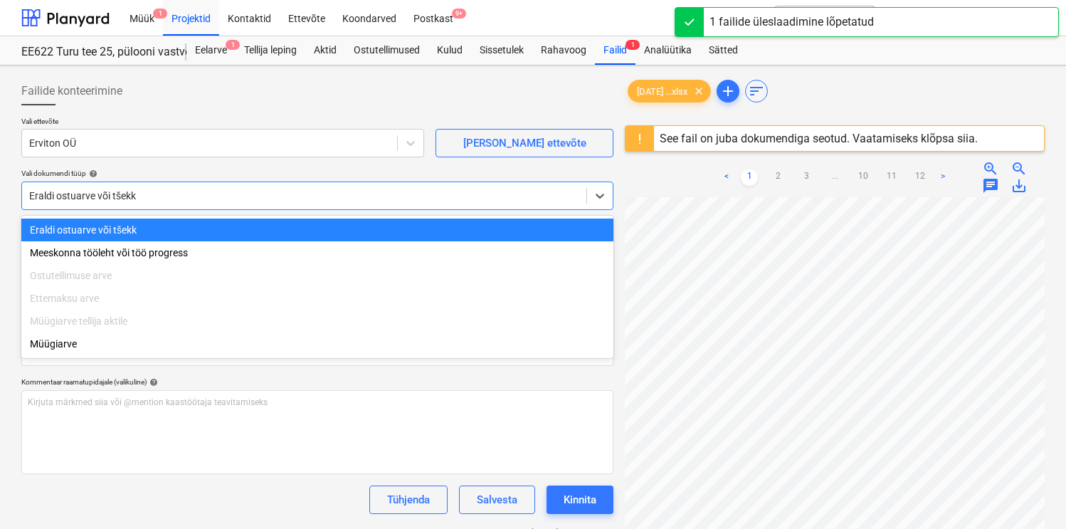
click at [182, 194] on div at bounding box center [304, 196] width 550 height 14
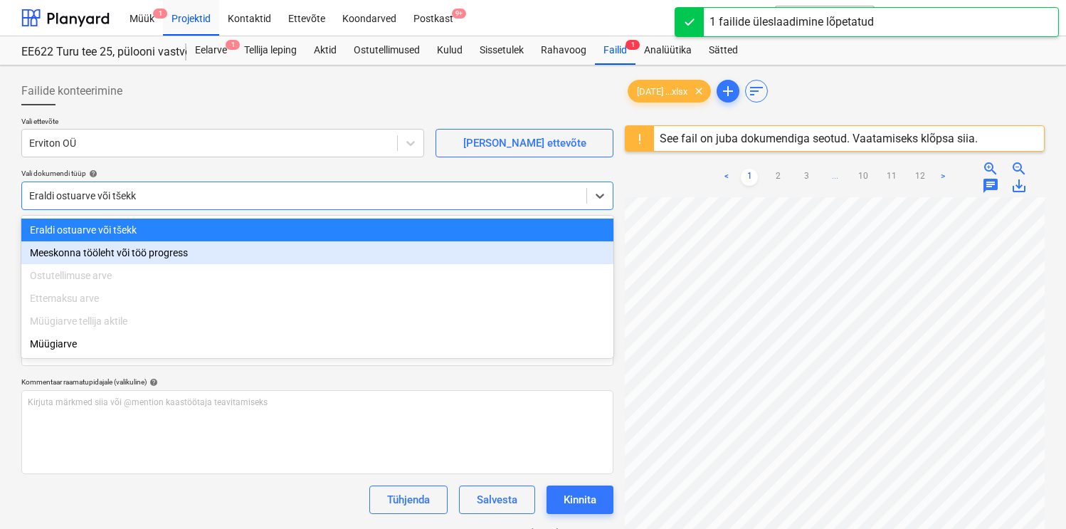
click at [125, 256] on div "Meeskonna tööleht või töö progress" at bounding box center [317, 252] width 592 height 23
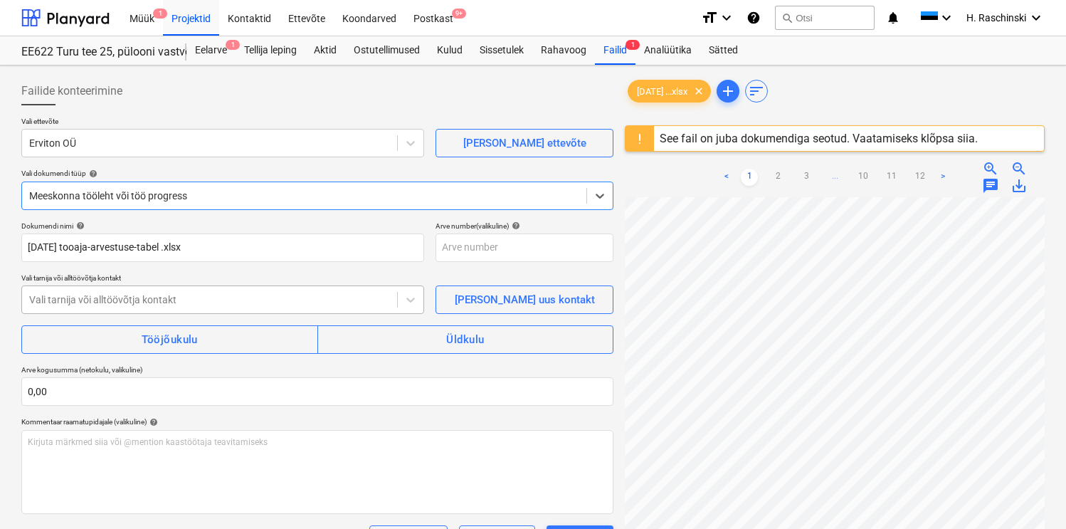
click at [127, 300] on div at bounding box center [209, 299] width 361 height 14
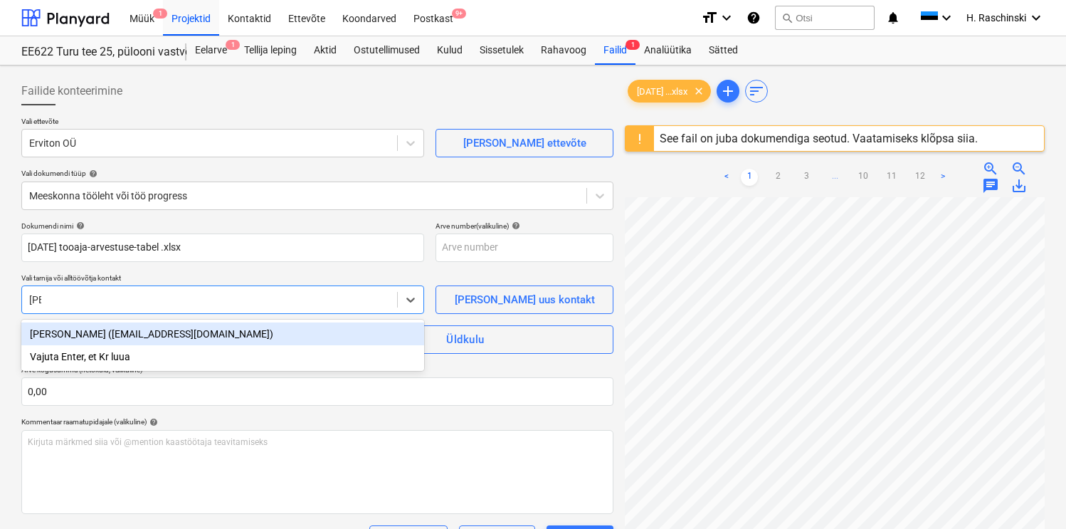
type input "Krist"
click at [154, 334] on div "[PERSON_NAME] ([EMAIL_ADDRESS][DOMAIN_NAME])" at bounding box center [222, 333] width 403 height 23
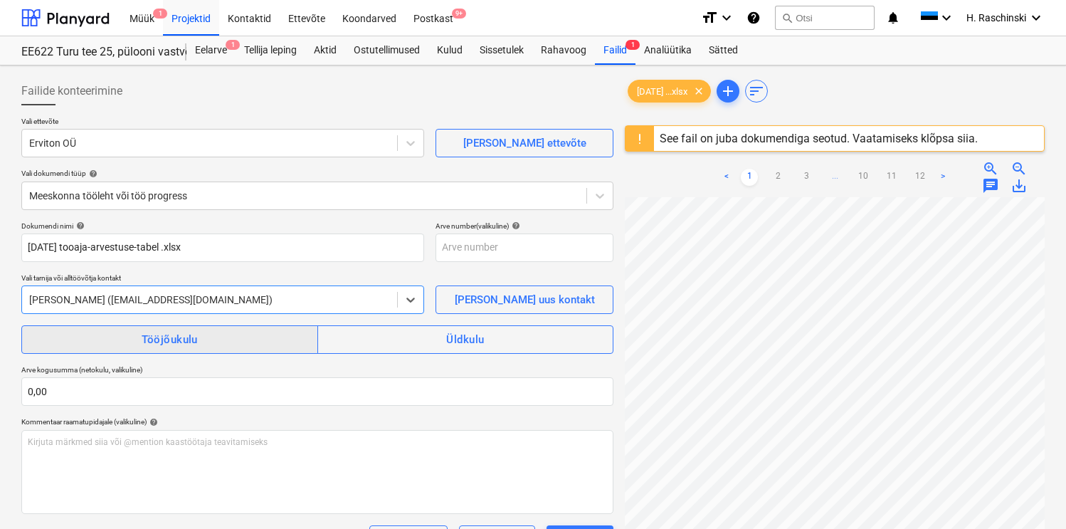
click at [158, 336] on div "Tööjõukulu" at bounding box center [170, 339] width 56 height 19
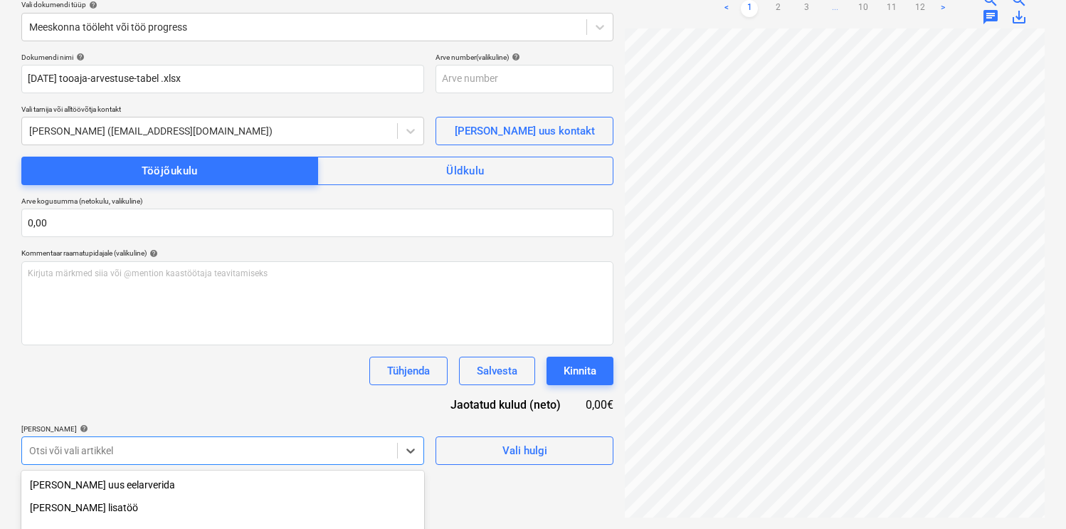
scroll to position [278, 0]
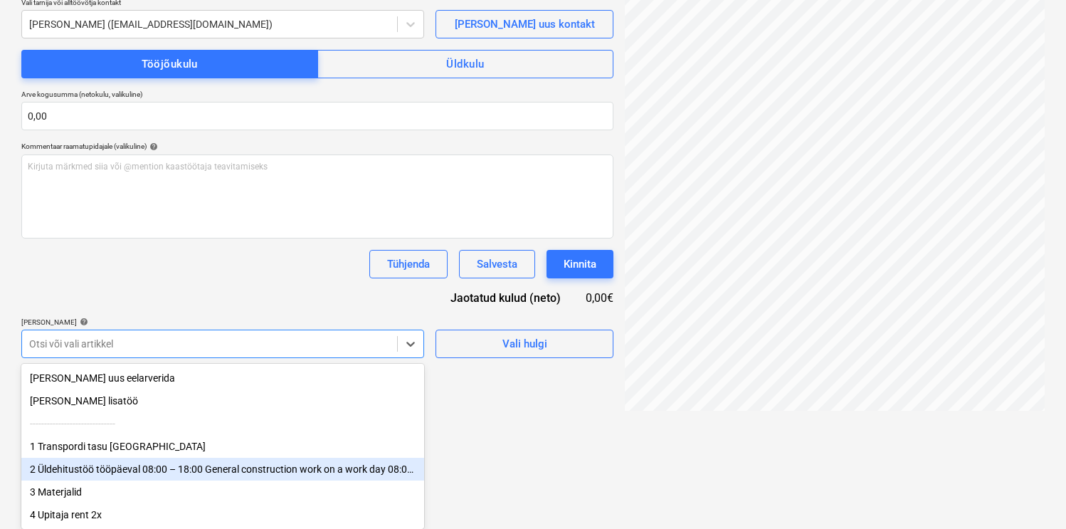
click at [172, 467] on div "2 Üldehitustöö tööpäeval 08:00 – 18:00 General construction work on a work day …" at bounding box center [222, 469] width 403 height 23
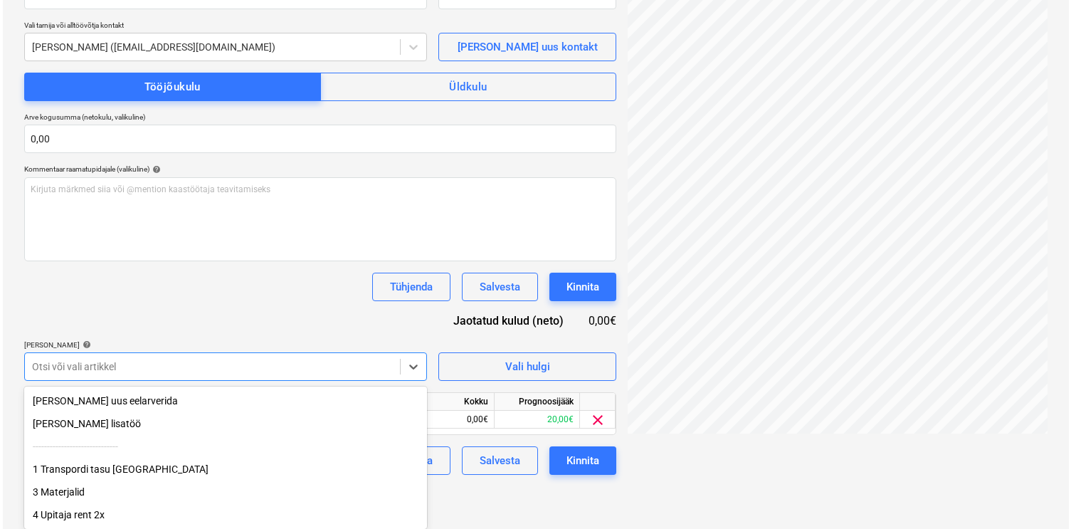
scroll to position [210, 0]
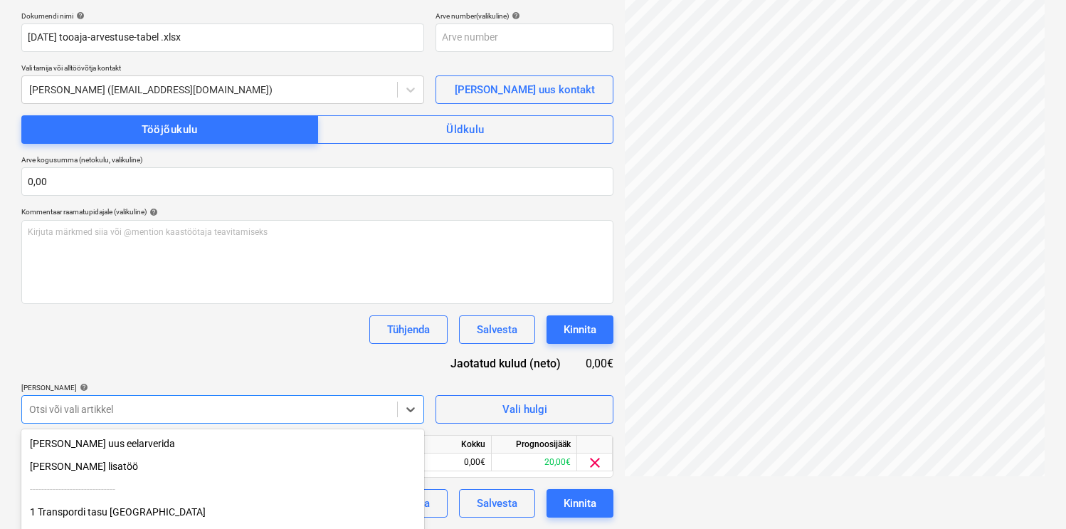
click at [233, 319] on div "Dokumendi nimi help [DATE] tooaja-arvestuse-tabel .xlsx Arve number (valikuline…" at bounding box center [317, 264] width 592 height 506
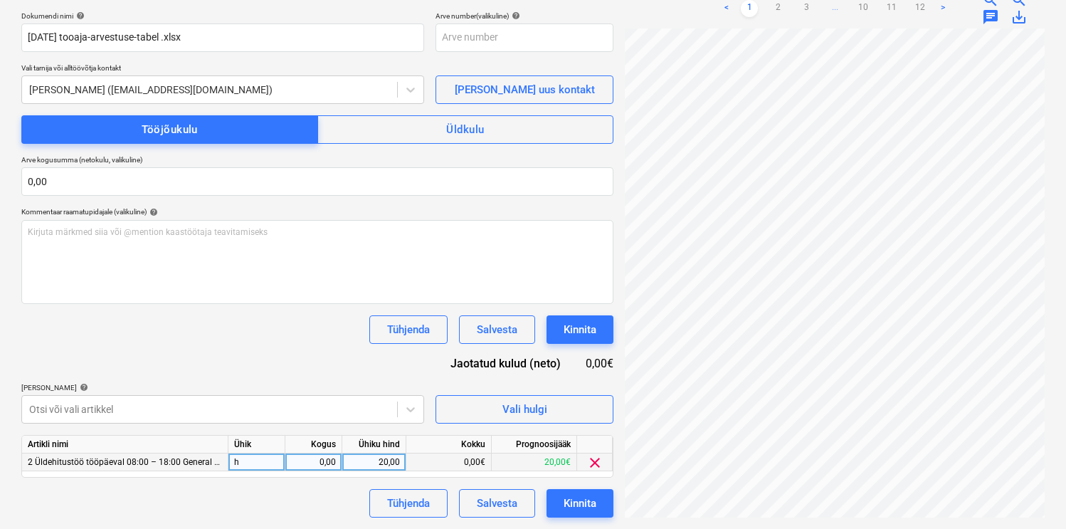
click at [324, 467] on div "0,00" at bounding box center [313, 462] width 45 height 18
type input "12"
type input "18"
click at [296, 344] on div "Dokumendi nimi help [DATE] tooaja-arvestuse-tabel .xlsx Arve number (valikuline…" at bounding box center [317, 264] width 592 height 506
click at [590, 496] on div "Kinnita" at bounding box center [580, 503] width 33 height 19
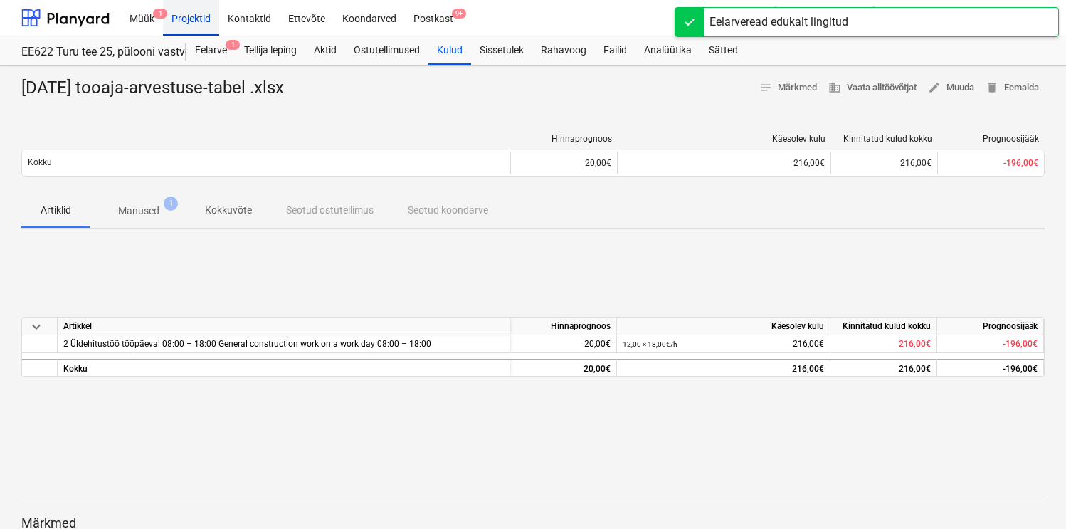
click at [196, 21] on div "Projektid" at bounding box center [191, 17] width 56 height 36
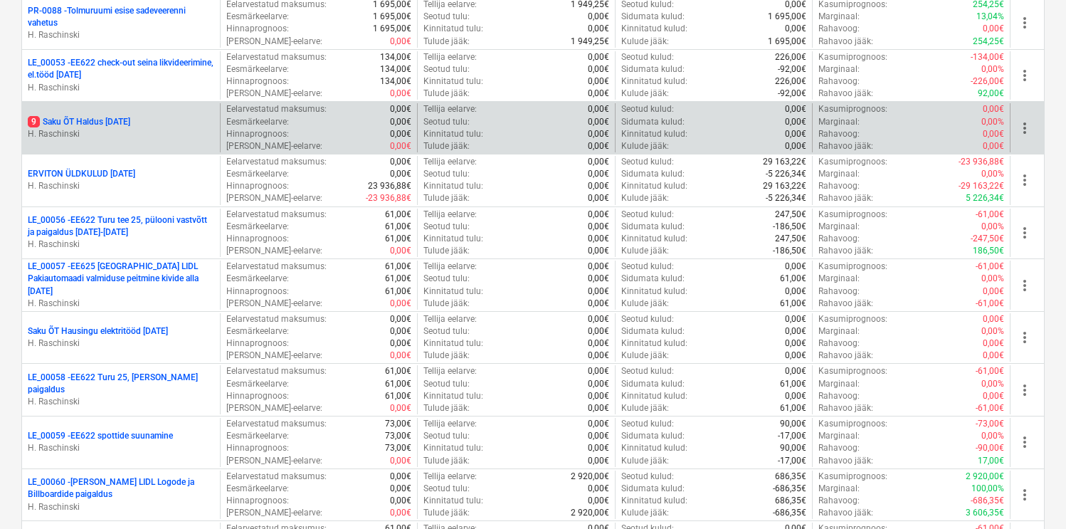
scroll to position [1566, 0]
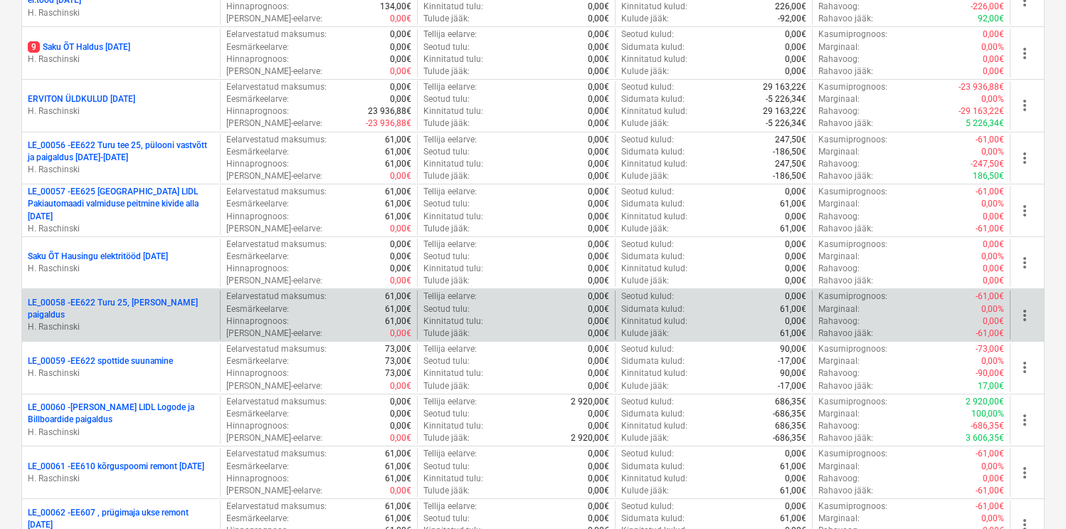
click at [140, 311] on p "LE_00058 - EE622 Turu 25, [PERSON_NAME] paigaldus" at bounding box center [121, 309] width 186 height 24
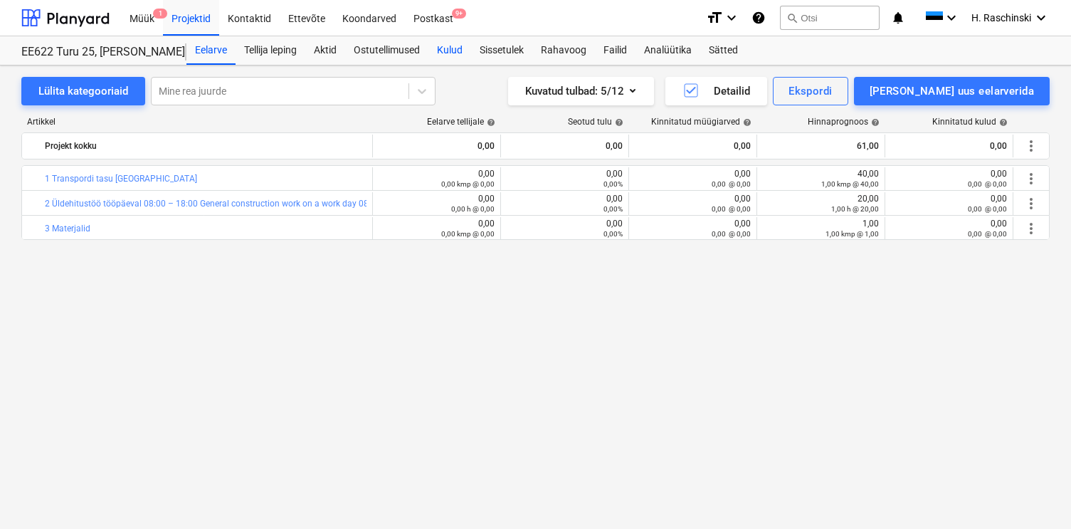
click at [463, 48] on div "Kulud" at bounding box center [449, 50] width 43 height 28
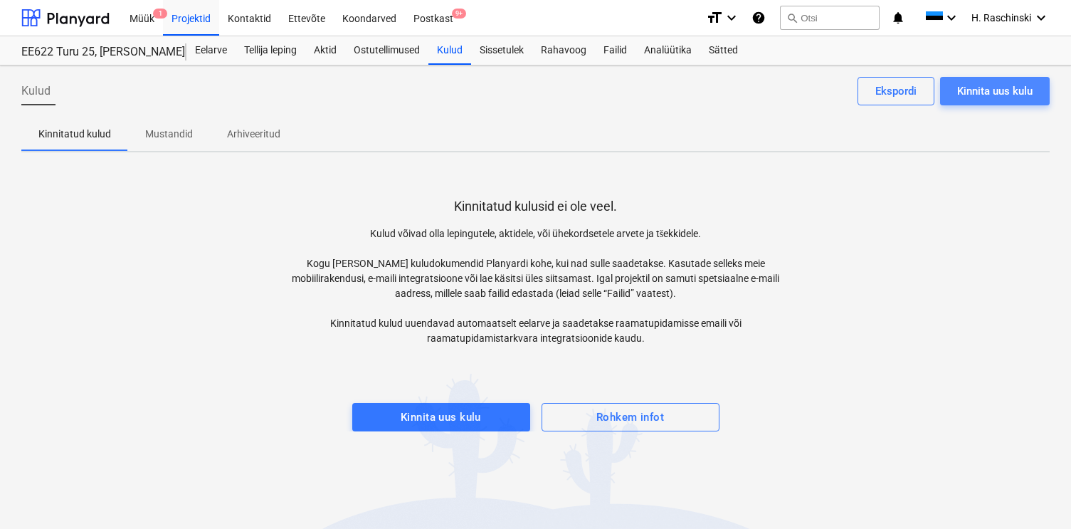
click at [965, 94] on div "Kinnita uus kulu" at bounding box center [994, 91] width 75 height 19
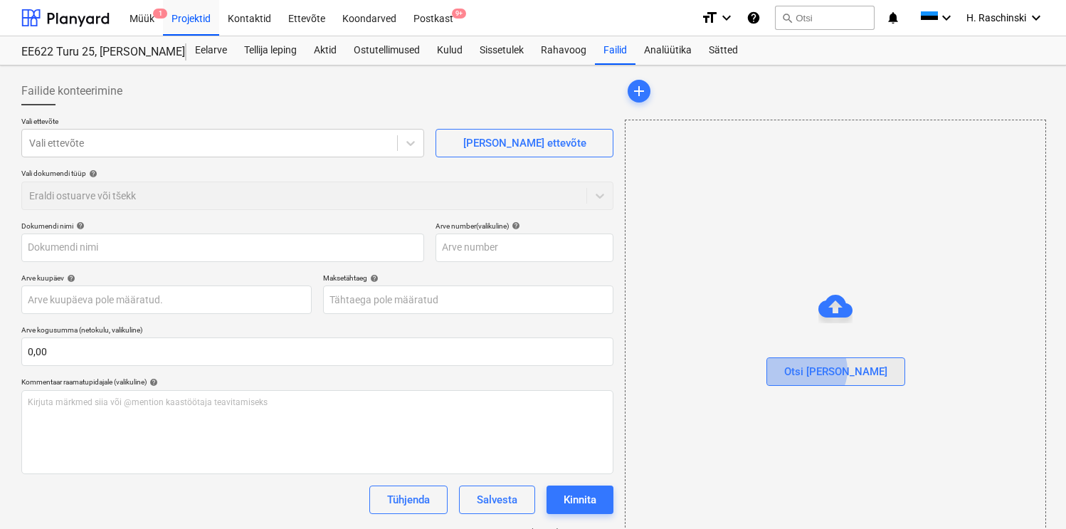
click at [833, 369] on div "Otsi [PERSON_NAME]" at bounding box center [835, 371] width 103 height 19
type input "[DATE] tooaja-arvestuse-tabel .xlsx"
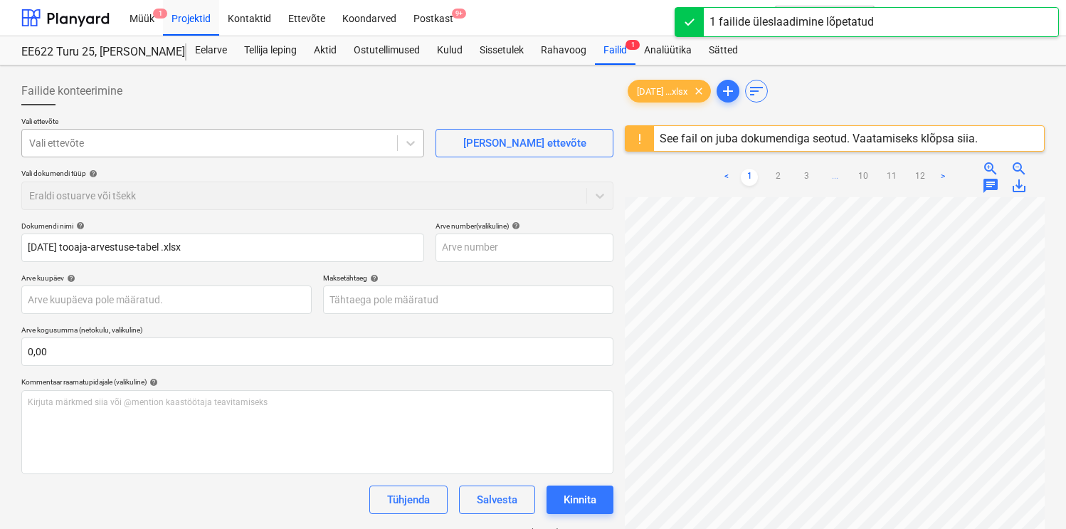
click at [352, 142] on div at bounding box center [209, 143] width 361 height 14
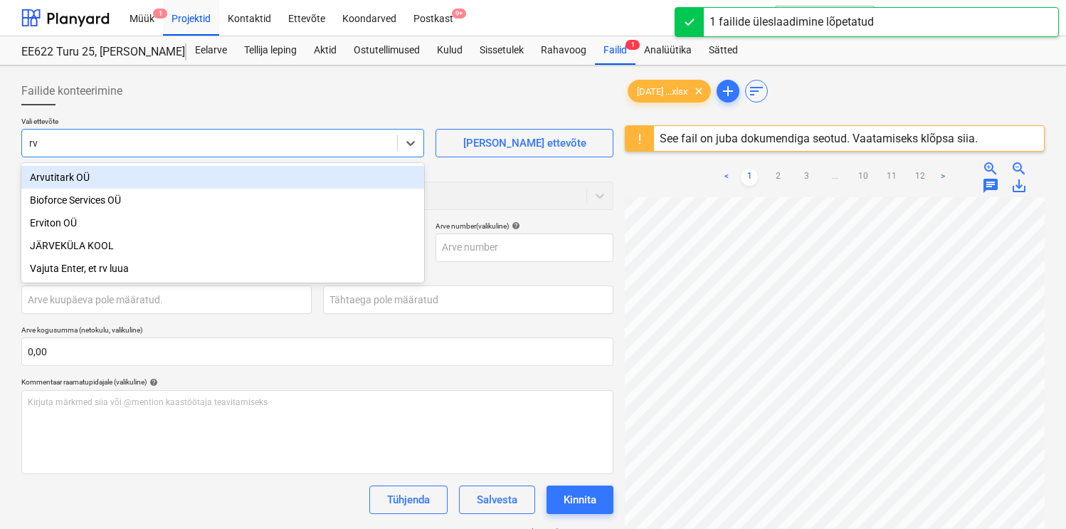
type input "rvi"
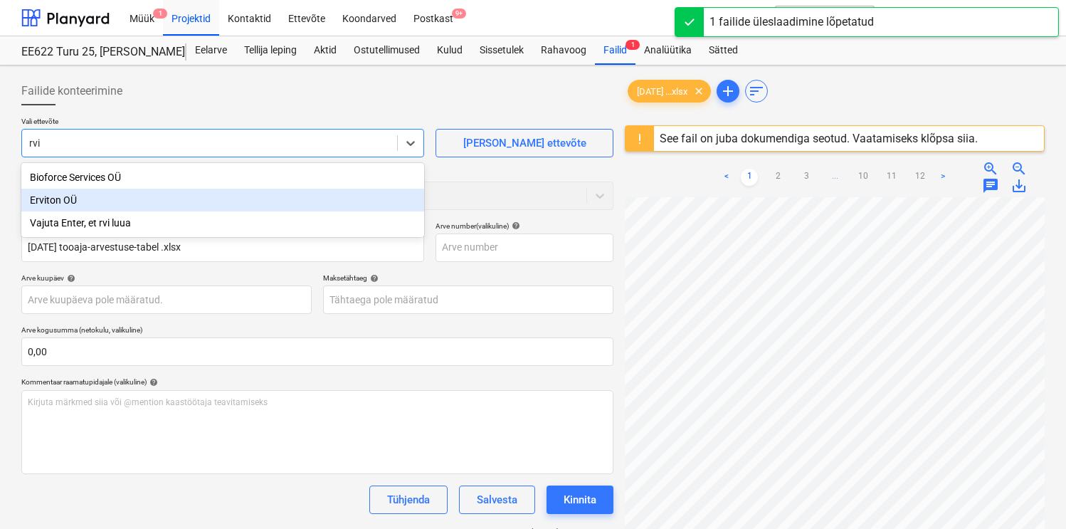
click at [209, 194] on div "Erviton OÜ" at bounding box center [222, 200] width 403 height 23
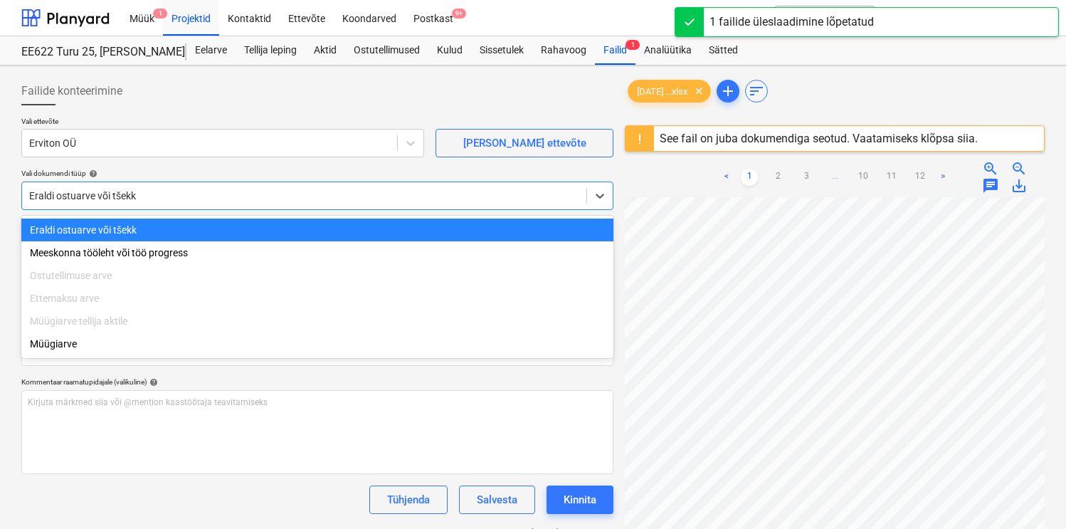
click at [180, 201] on div at bounding box center [304, 196] width 550 height 14
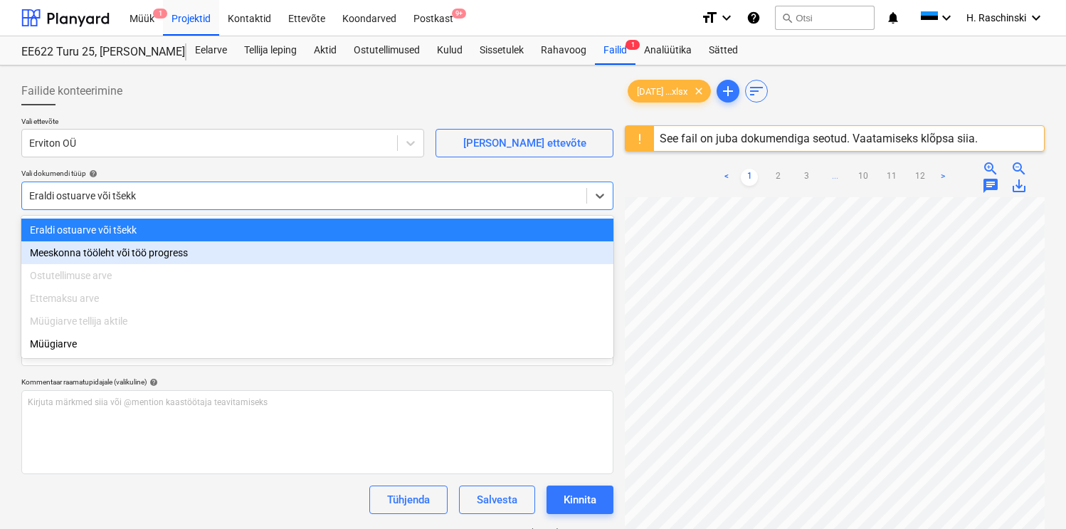
click at [144, 250] on div "Meeskonna tööleht või töö progress" at bounding box center [317, 252] width 592 height 23
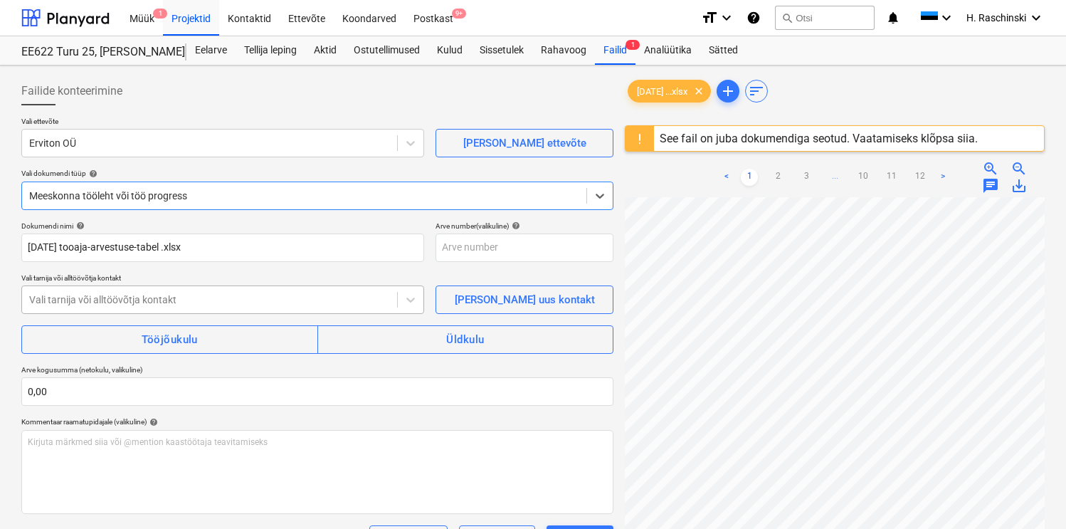
click at [138, 292] on div "Vali tarnija või alltöövõtja kontakt" at bounding box center [209, 300] width 375 height 20
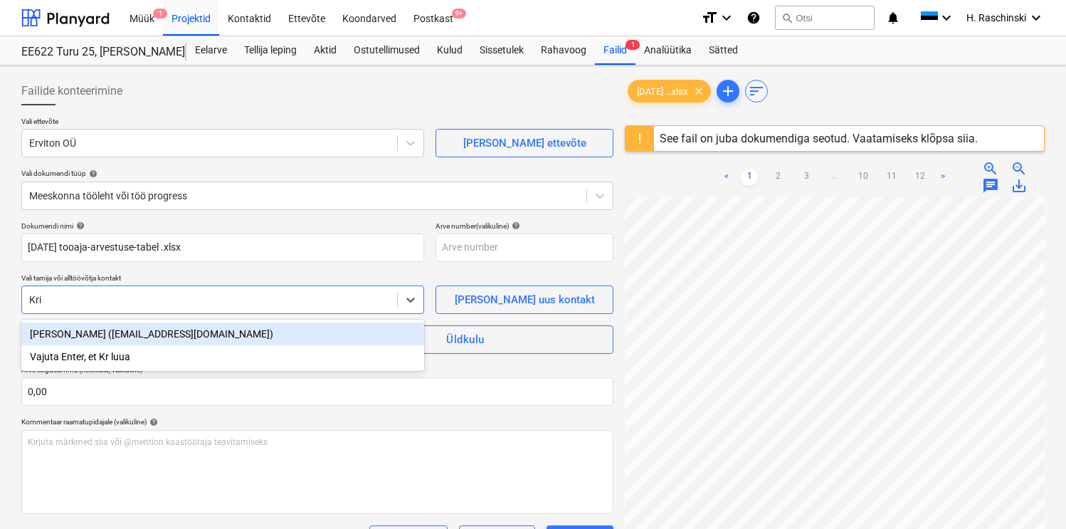
type input "[PERSON_NAME]"
click at [115, 329] on div "[PERSON_NAME] ([EMAIL_ADDRESS][DOMAIN_NAME])" at bounding box center [222, 333] width 403 height 23
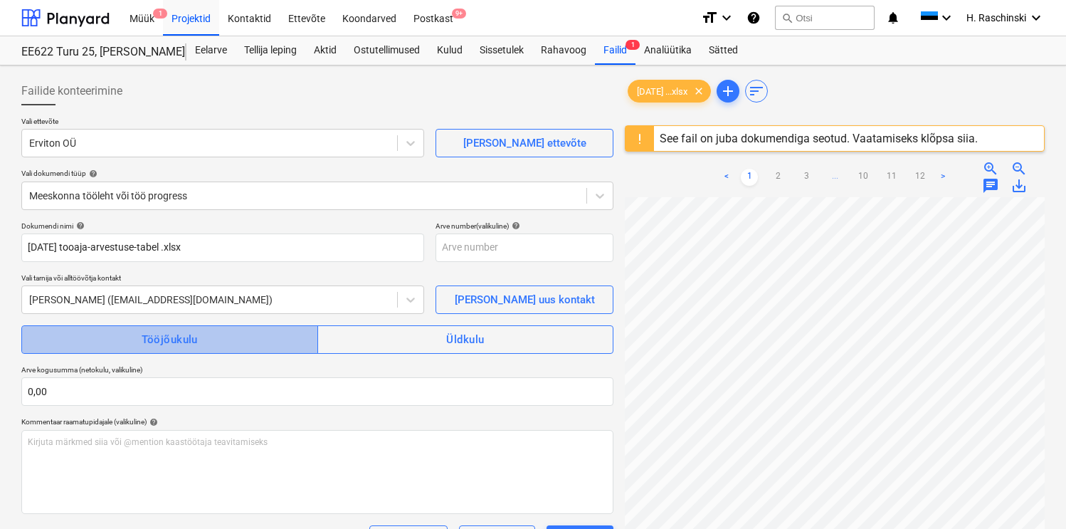
click at [117, 336] on span "Tööjõukulu" at bounding box center [169, 339] width 265 height 19
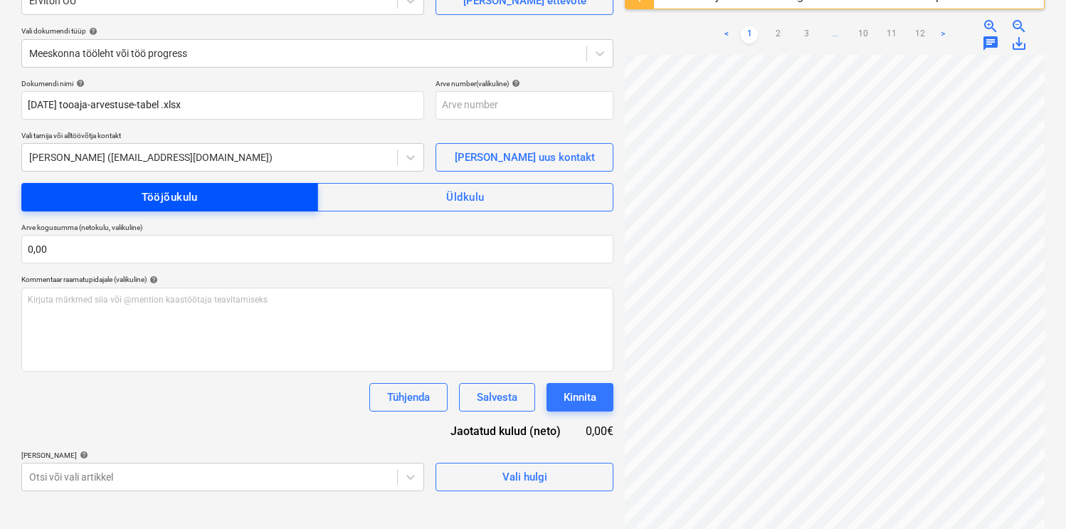
scroll to position [169, 0]
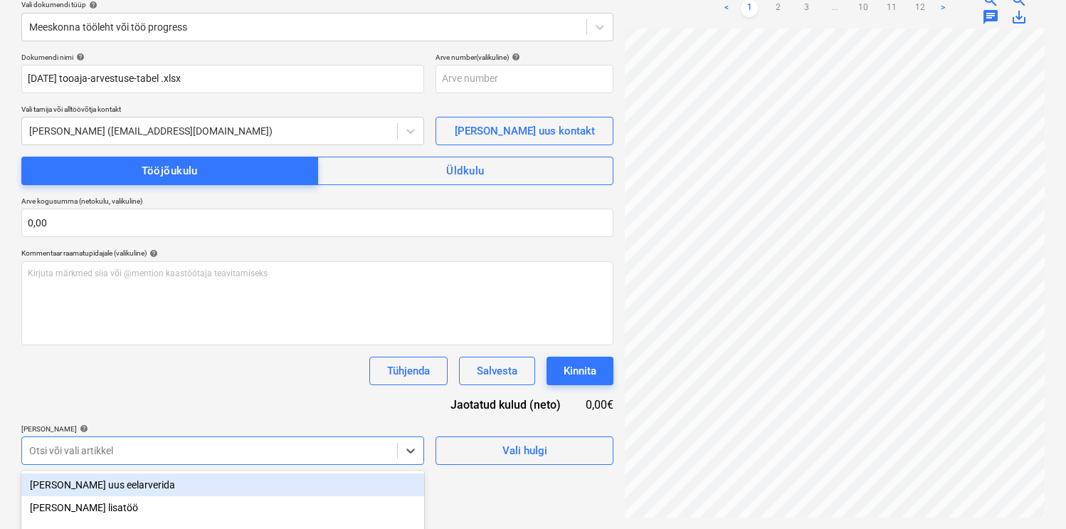
click at [355, 360] on body "Müük 1 Projektid Kontaktid Ettevõte Koondarved Postkast 9+ format_size keyboard…" at bounding box center [533, 95] width 1066 height 529
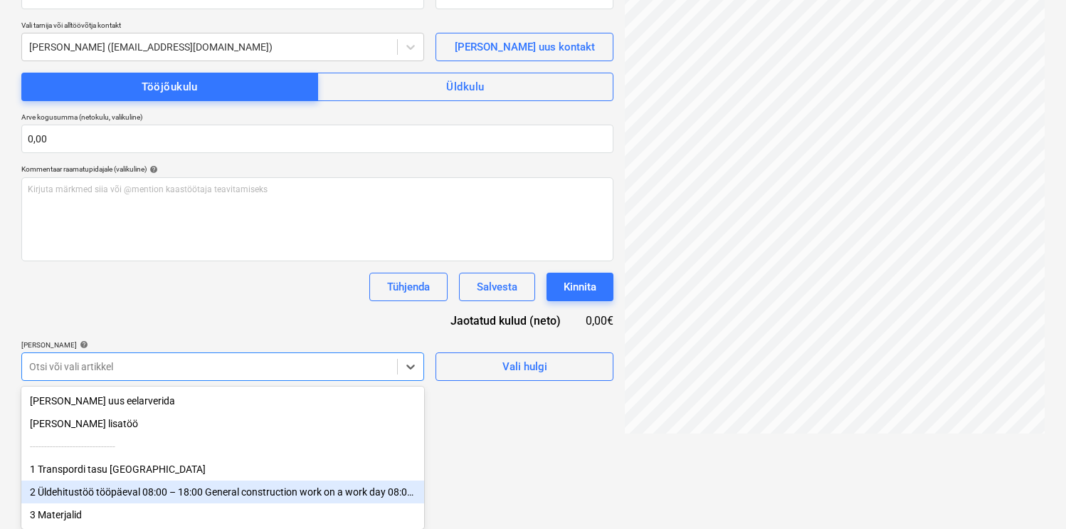
click at [210, 485] on div "2 Üldehitustöö tööpäeval 08:00 – 18:00 General construction work on a work day …" at bounding box center [222, 491] width 403 height 23
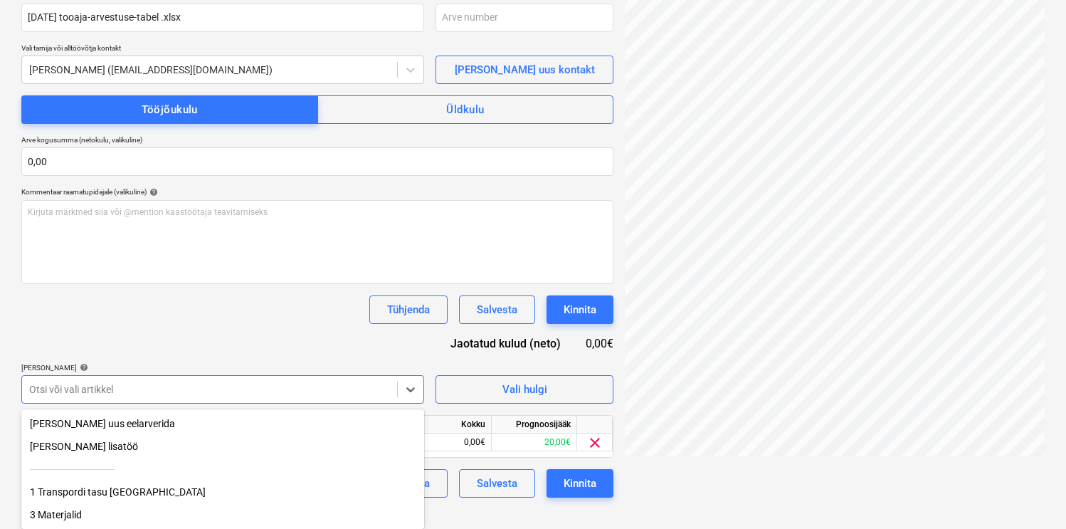
scroll to position [210, 0]
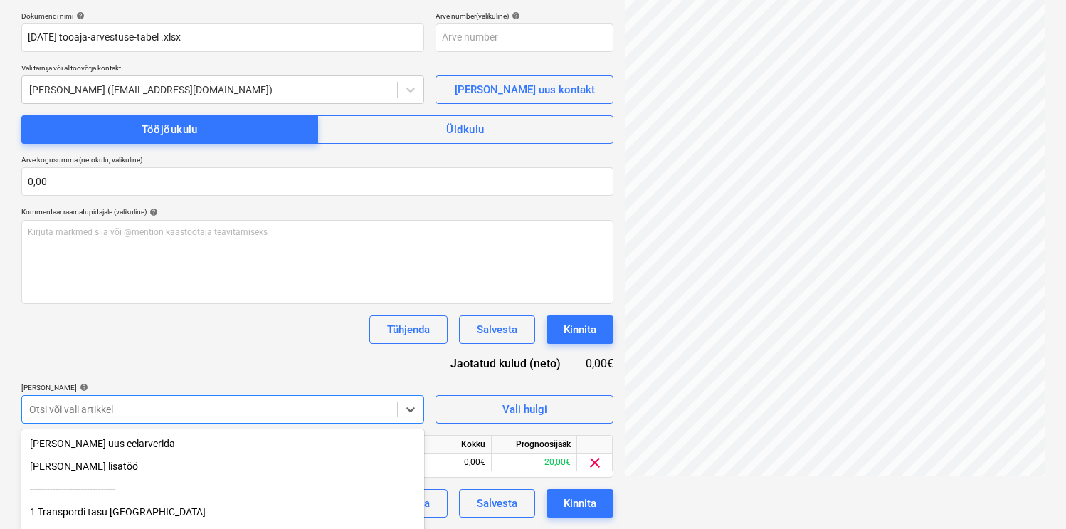
click at [207, 307] on div "Dokumendi nimi help [DATE] tooaja-arvestuse-tabel .xlsx Arve number (valikuline…" at bounding box center [317, 264] width 592 height 506
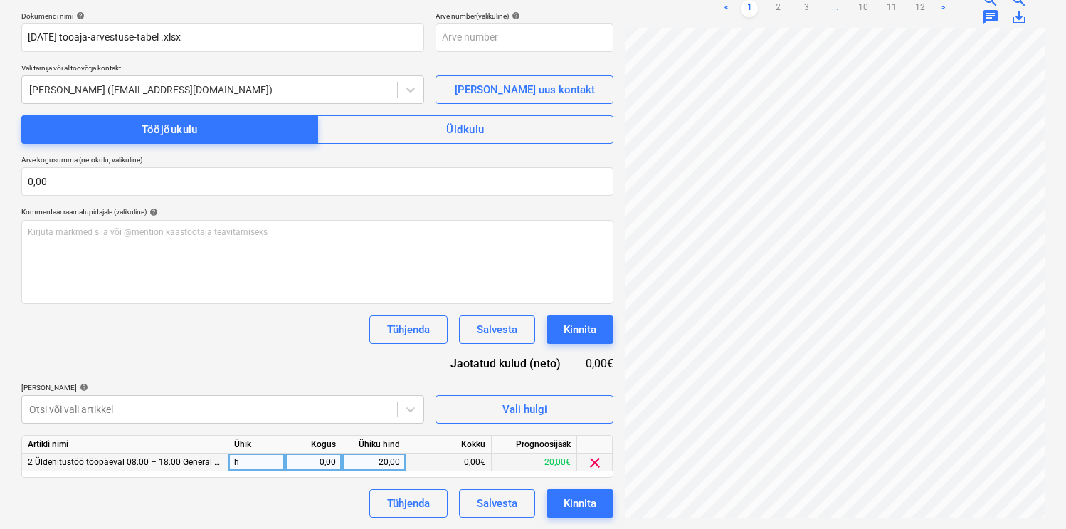
click at [314, 462] on div "0,00" at bounding box center [313, 462] width 45 height 18
type input "4,5"
click at [338, 361] on div "Dokumendi nimi help [DATE] tooaja-arvestuse-tabel .xlsx Arve number (valikuline…" at bounding box center [317, 264] width 592 height 506
click at [586, 495] on div "Kinnita" at bounding box center [580, 503] width 33 height 19
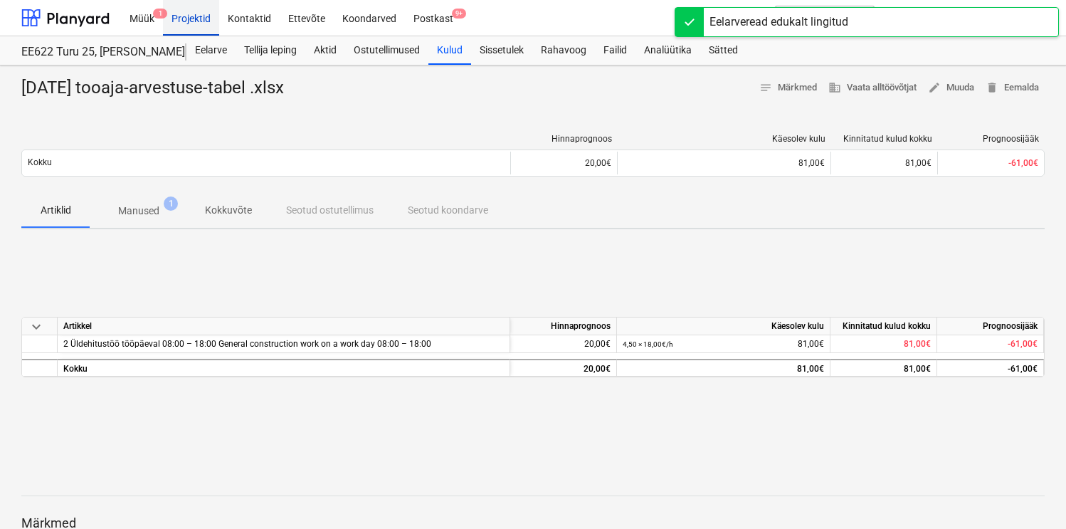
click at [191, 13] on div "Projektid" at bounding box center [191, 17] width 56 height 36
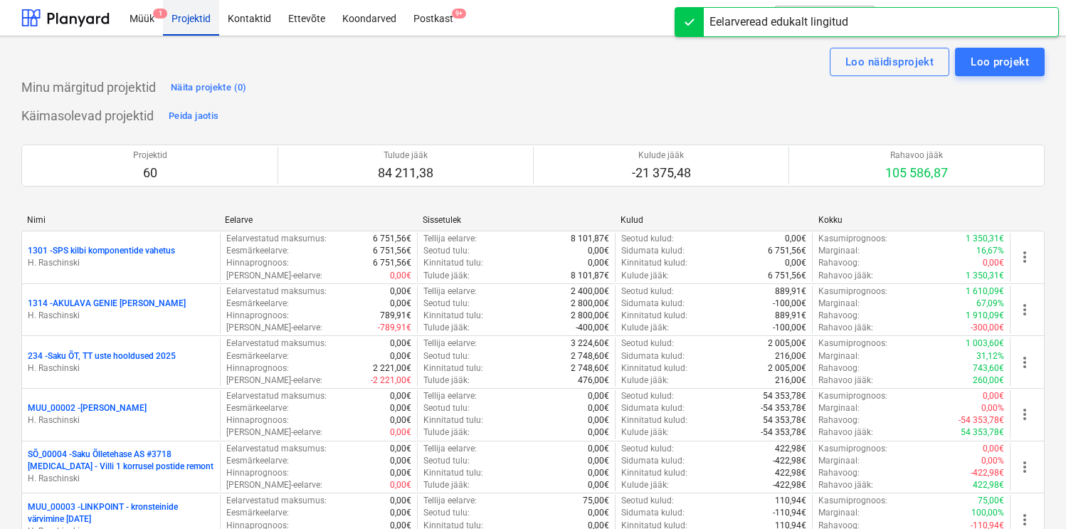
click at [191, 13] on div "Projektid" at bounding box center [191, 17] width 56 height 36
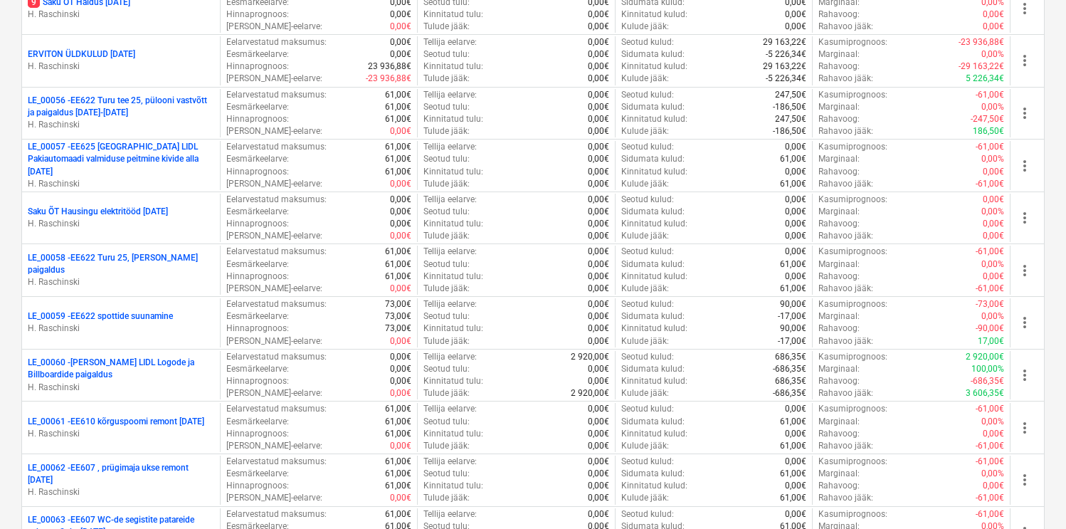
scroll to position [2181, 0]
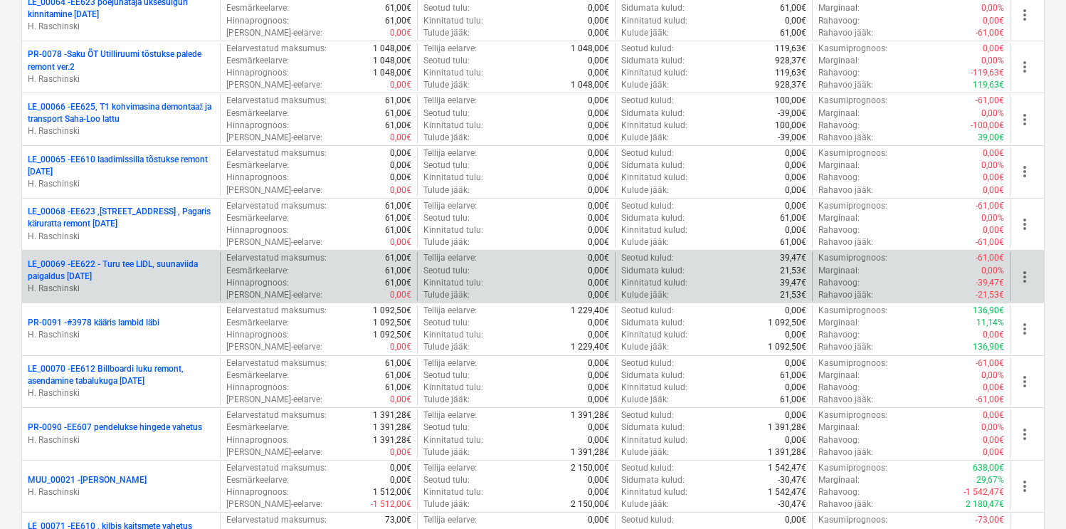
click at [139, 263] on p "LE_00069 - EE622 - Turu tee LIDL, suunaviida paigaldus [DATE]" at bounding box center [121, 270] width 186 height 24
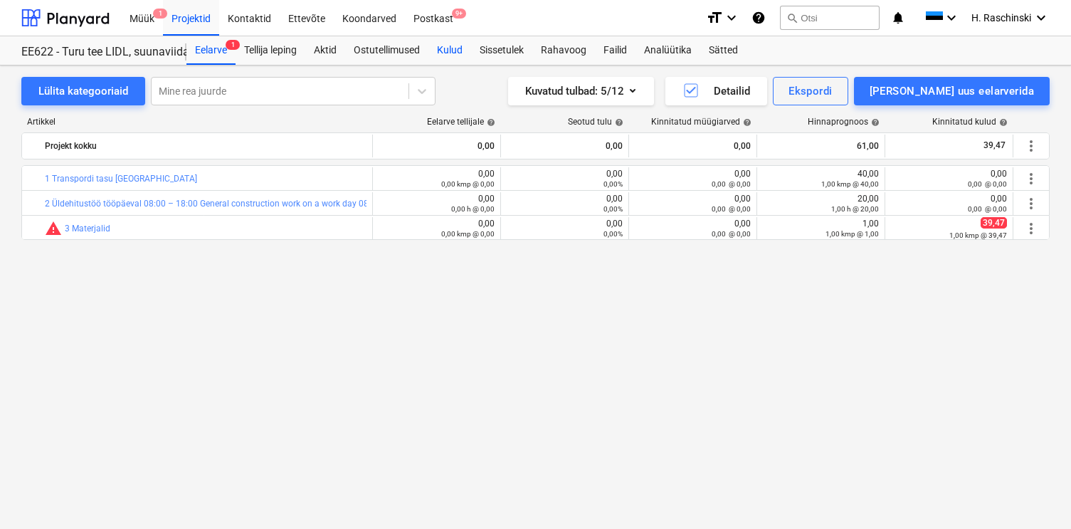
click at [464, 52] on div "Kulud" at bounding box center [449, 50] width 43 height 28
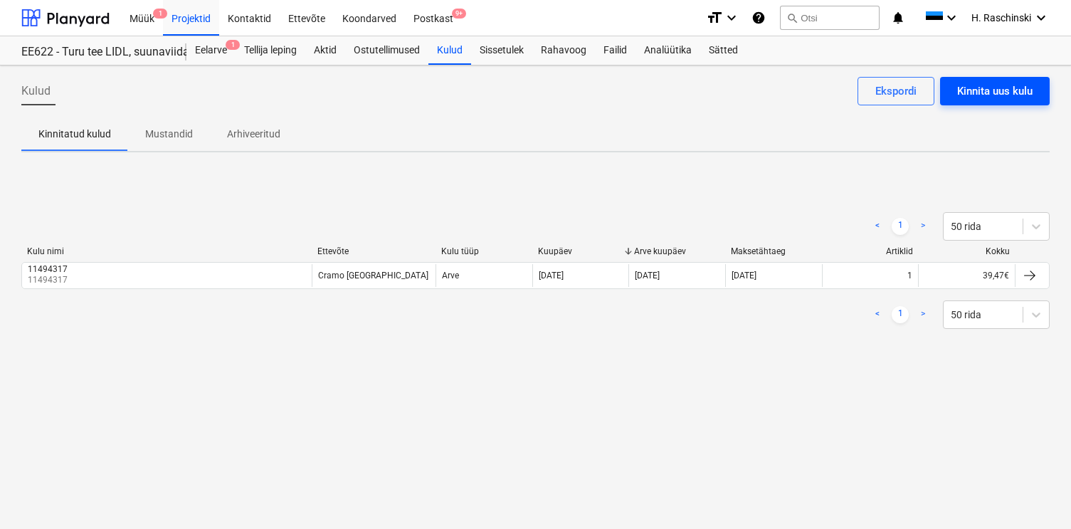
click at [983, 93] on div "Kinnita uus kulu" at bounding box center [994, 91] width 75 height 19
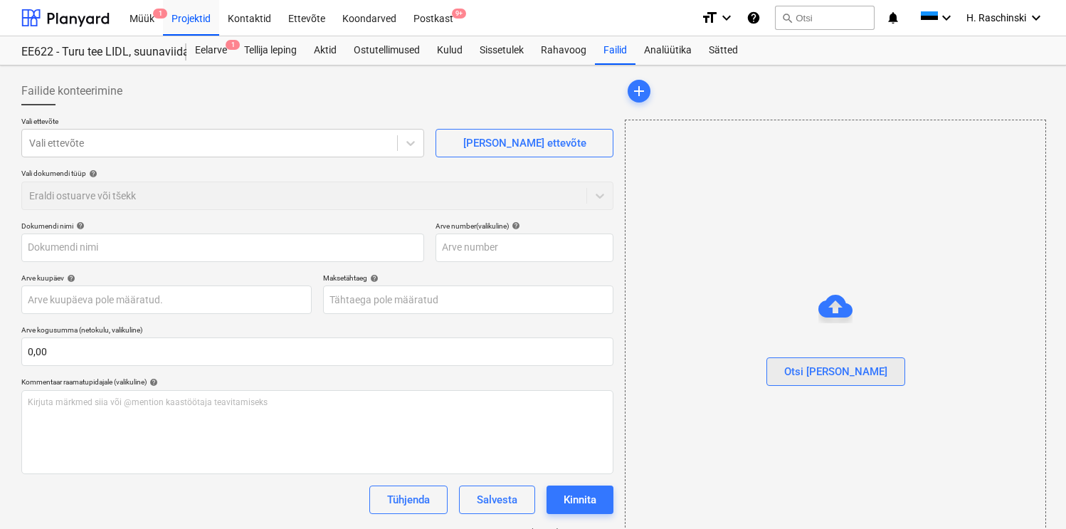
click at [828, 383] on button "Otsi [PERSON_NAME]" at bounding box center [835, 371] width 139 height 28
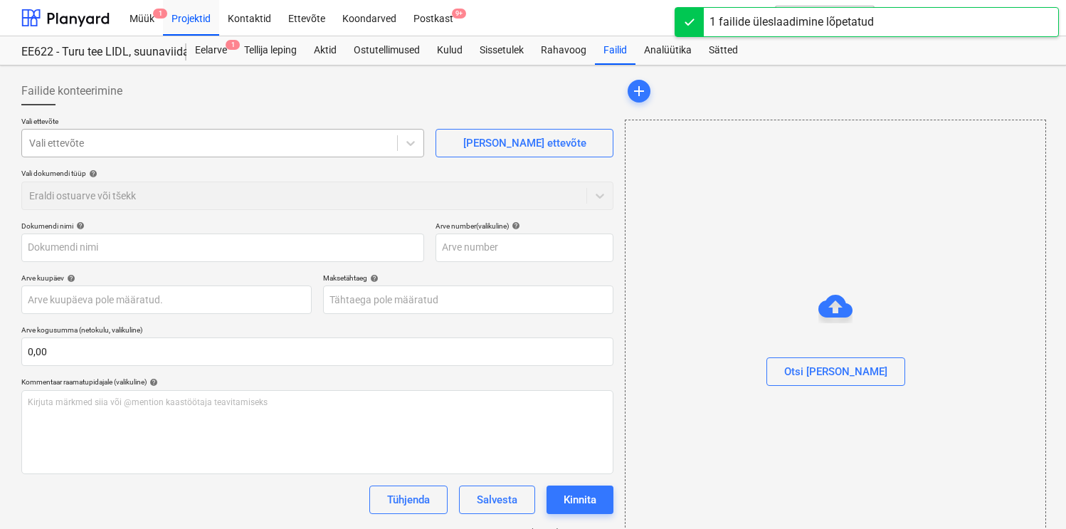
type input "[DATE] tooaja-arvestuse-tabel .xlsx"
click at [285, 147] on div at bounding box center [209, 143] width 361 height 14
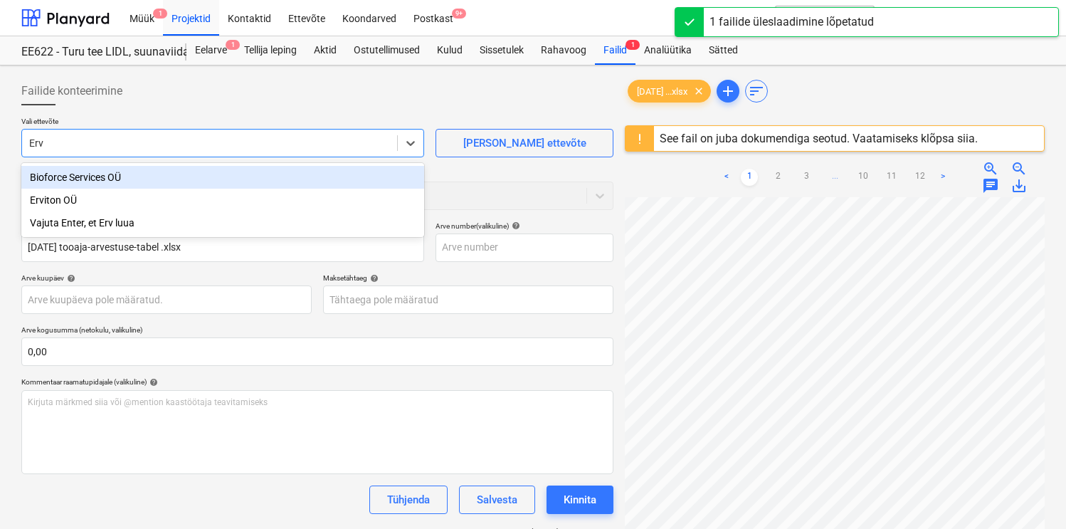
type input "Ervi"
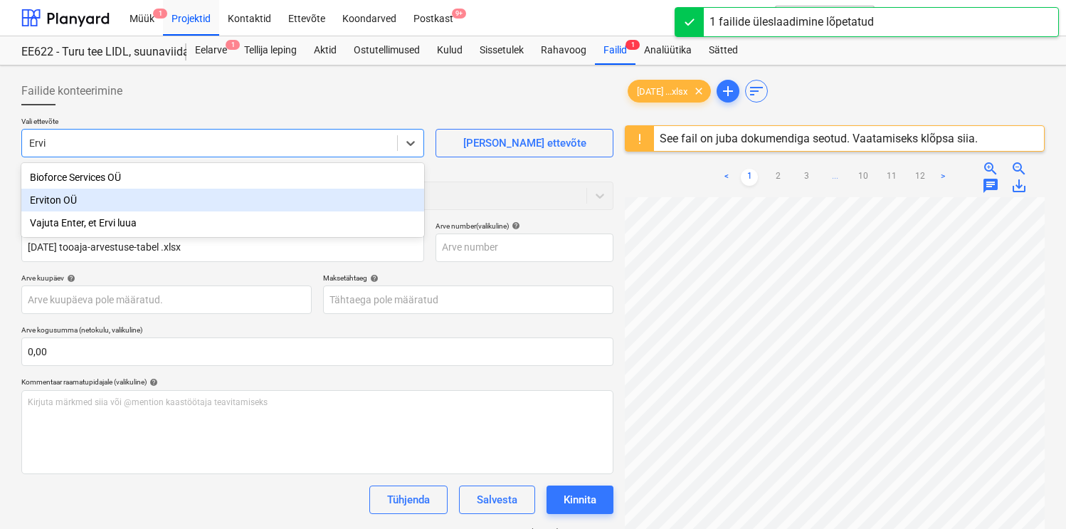
click at [184, 200] on div "Erviton OÜ" at bounding box center [222, 200] width 403 height 23
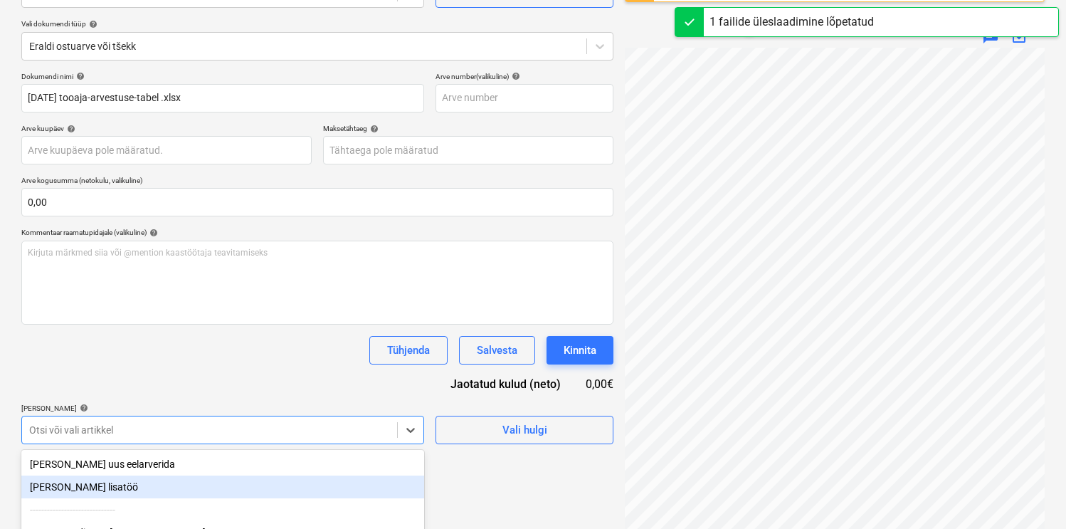
click at [172, 379] on body "Müük 1 Projektid Kontaktid Ettevõte Koondarved Postkast 9+ format_size keyboard…" at bounding box center [533, 115] width 1066 height 529
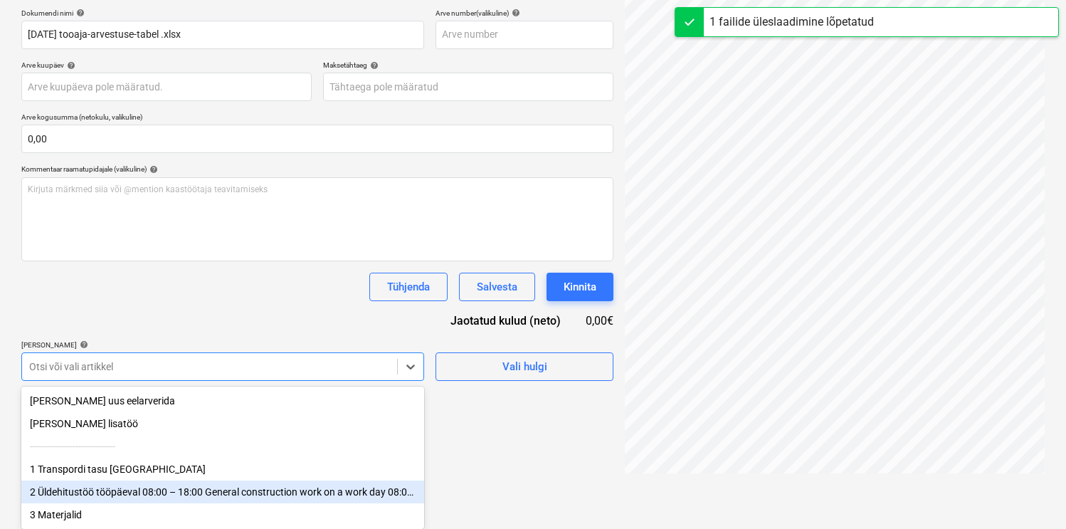
click at [148, 485] on div "2 Üldehitustöö tööpäeval 08:00 – 18:00 General construction work on a work day …" at bounding box center [222, 491] width 403 height 23
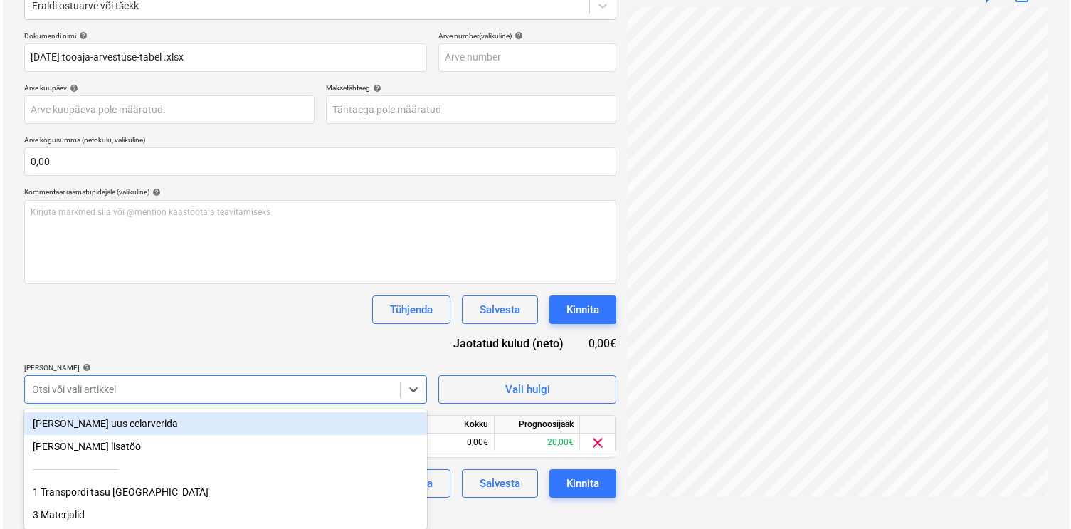
scroll to position [170, 0]
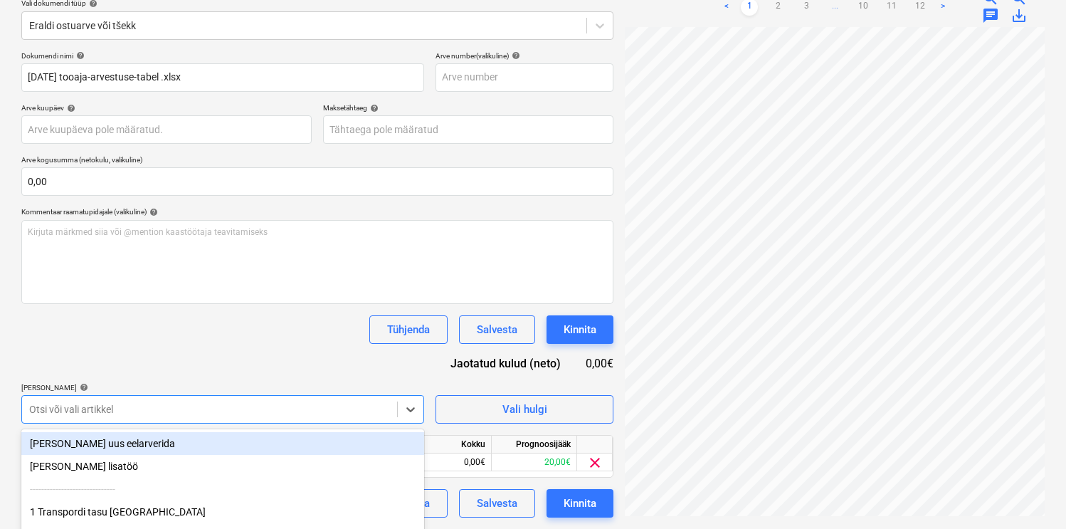
click at [222, 322] on div "Dokumendi nimi help [DATE] tooaja-arvestuse-tabel .xlsx Arve number (valikuline…" at bounding box center [317, 284] width 592 height 466
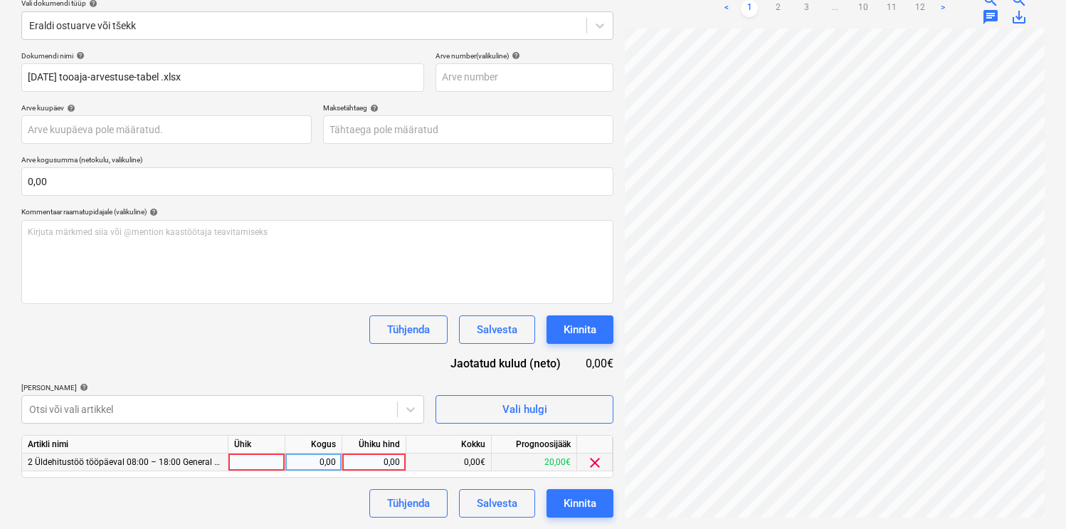
click at [259, 463] on div at bounding box center [256, 462] width 57 height 18
click at [325, 463] on div "0,00" at bounding box center [313, 462] width 45 height 18
type input "4"
click at [285, 359] on div "Dokumendi nimi help [DATE] tooaja-arvestuse-tabel .xlsx Arve number (valikuline…" at bounding box center [317, 284] width 592 height 466
click at [598, 500] on button "Kinnita" at bounding box center [580, 503] width 67 height 28
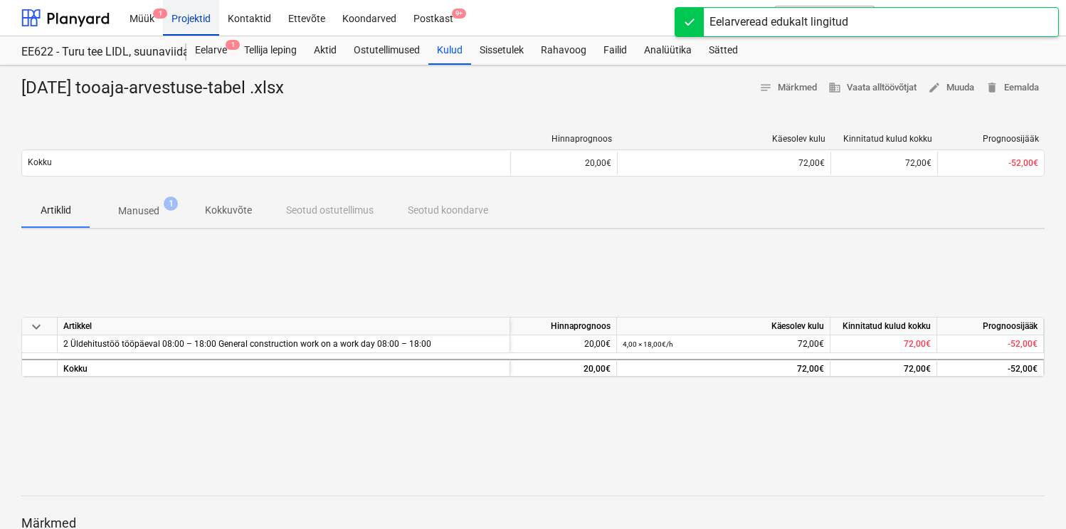
click at [203, 25] on div "Projektid" at bounding box center [191, 17] width 56 height 36
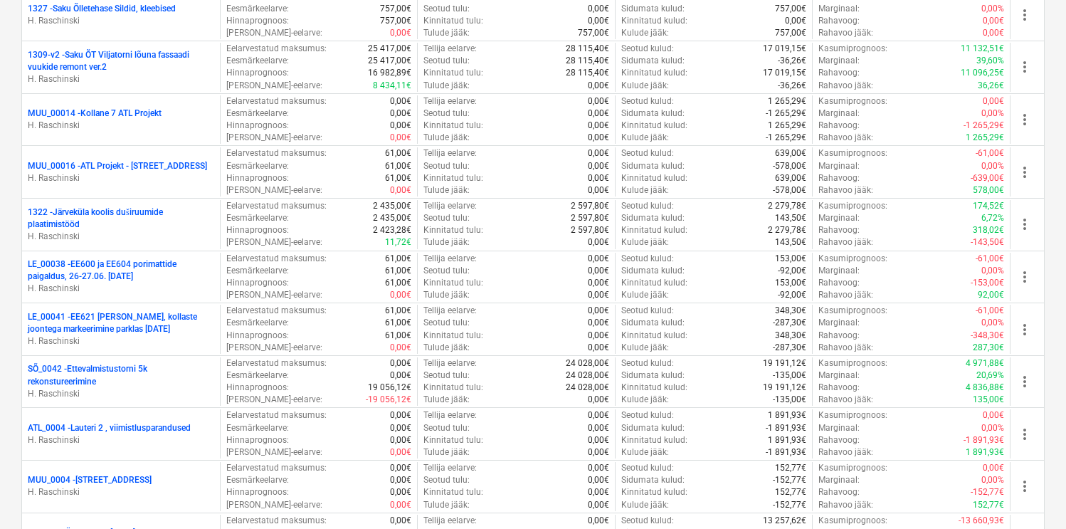
scroll to position [2542, 0]
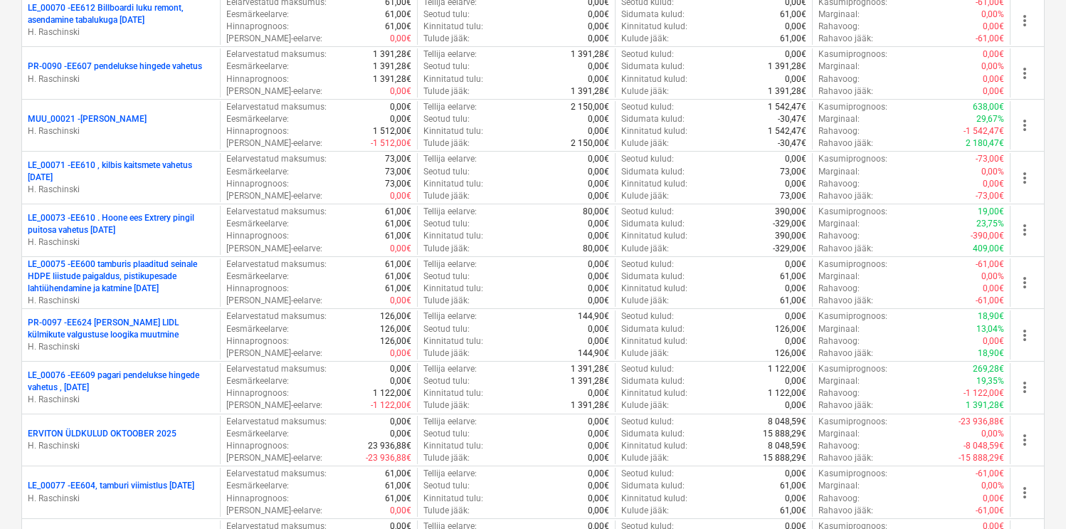
click at [131, 278] on p "LE_00075 - EE600 tamburis plaaditud seinale HDPE liistude paigaldus, pistikupes…" at bounding box center [121, 276] width 186 height 36
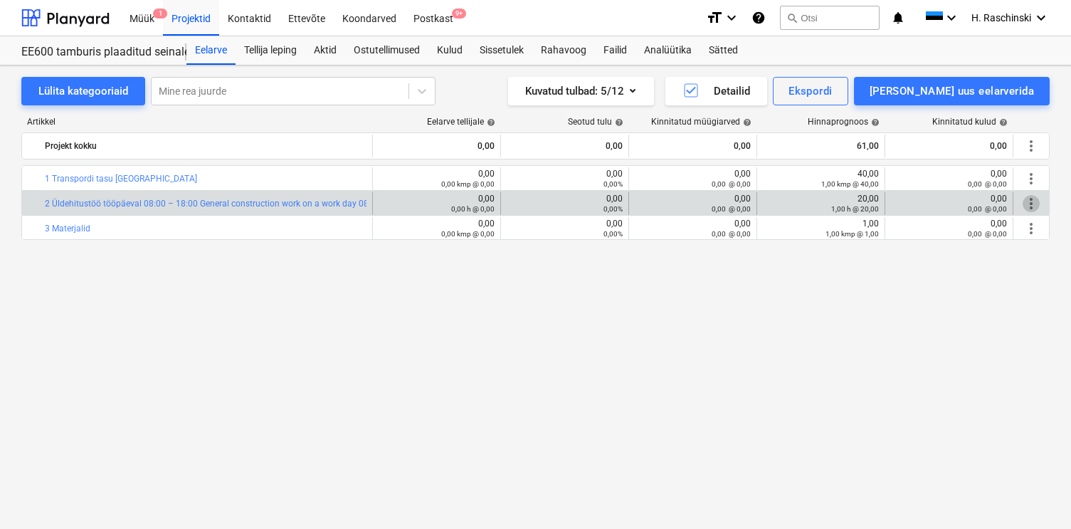
click at [1034, 200] on span "more_vert" at bounding box center [1031, 203] width 17 height 17
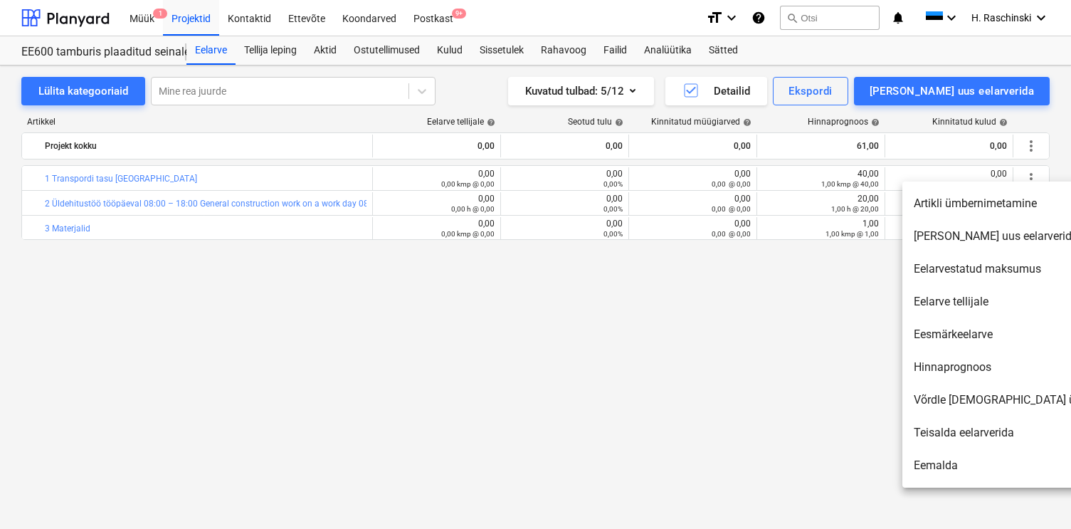
click at [684, 259] on div at bounding box center [535, 264] width 1071 height 529
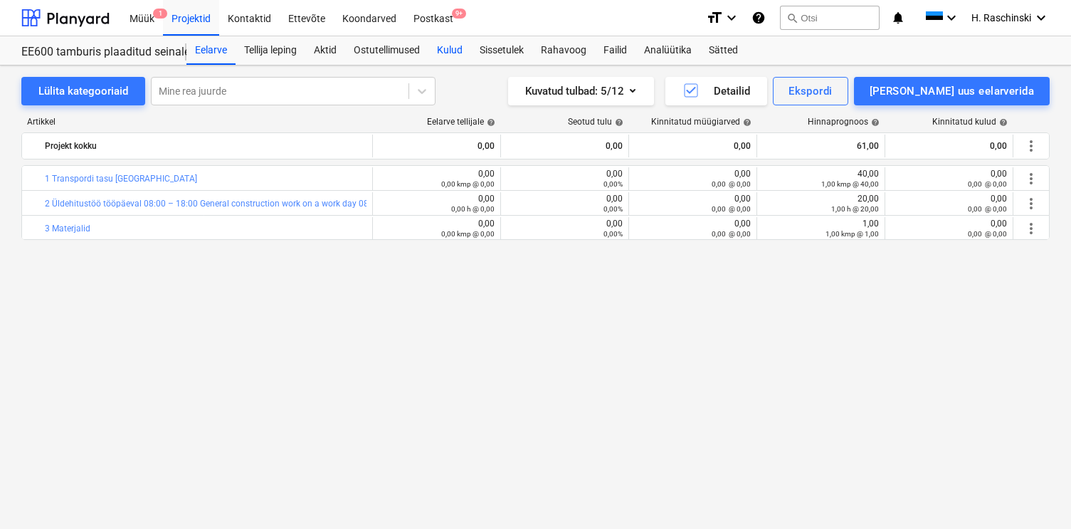
click at [444, 50] on div "Kulud" at bounding box center [449, 50] width 43 height 28
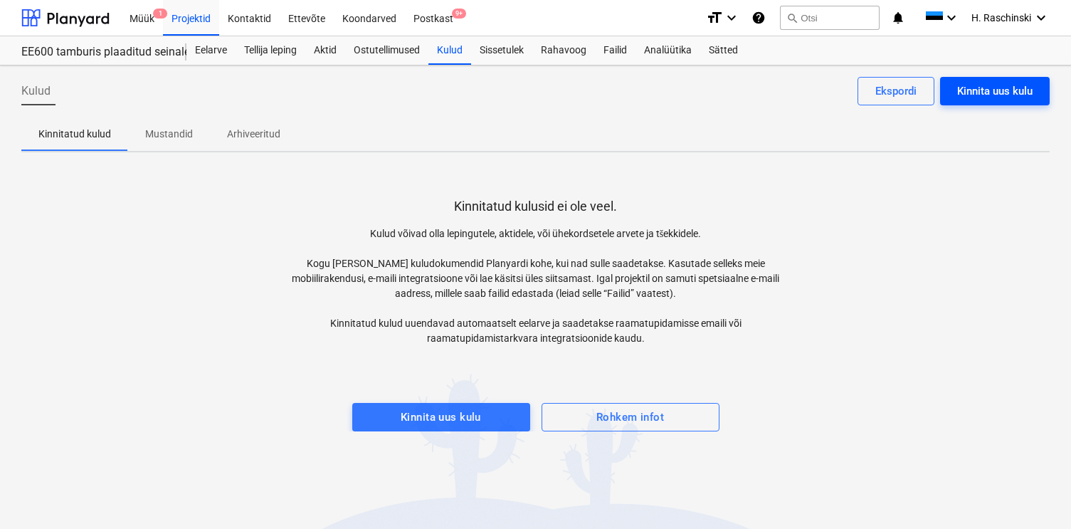
click at [983, 85] on div "Kinnita uus kulu" at bounding box center [994, 91] width 75 height 19
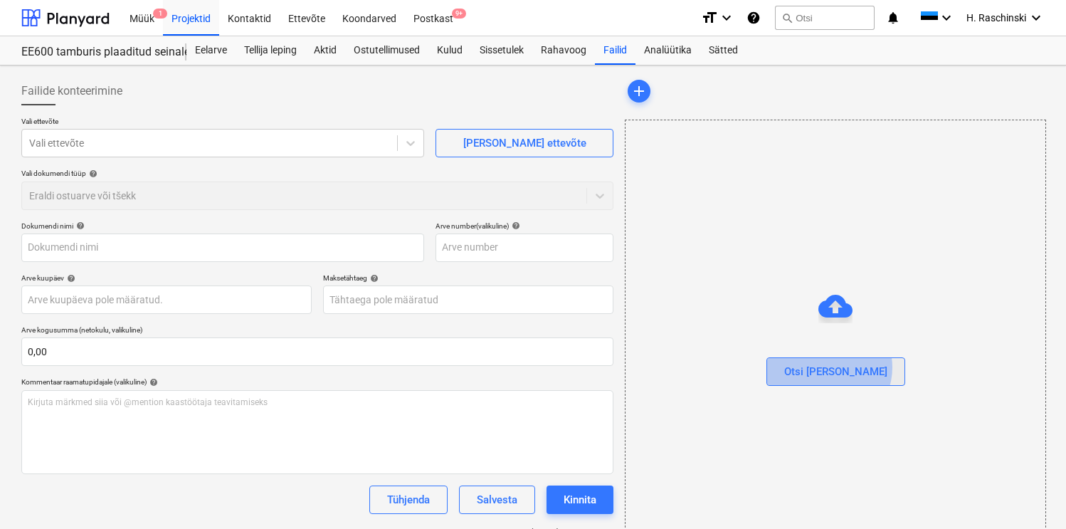
click at [858, 367] on button "Otsi [PERSON_NAME]" at bounding box center [835, 371] width 139 height 28
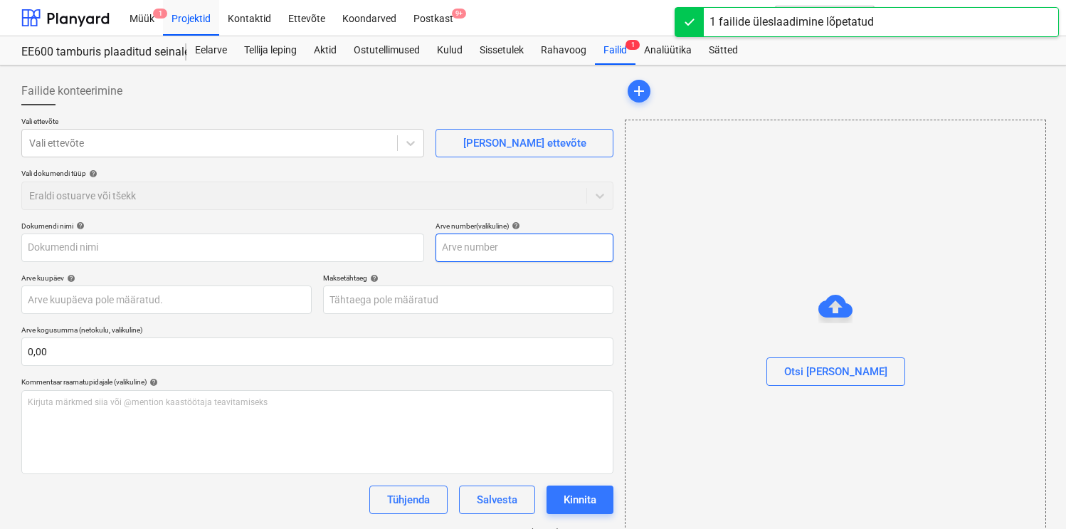
type input "[DATE] tooaja-arvestuse-tabel .xlsx"
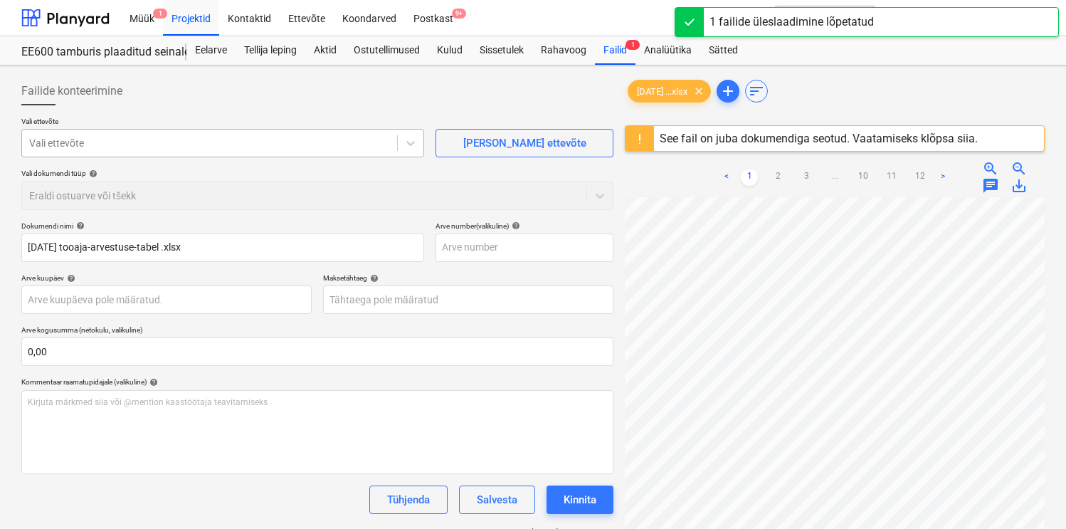
click at [228, 151] on div "Vali ettevõte" at bounding box center [209, 143] width 375 height 20
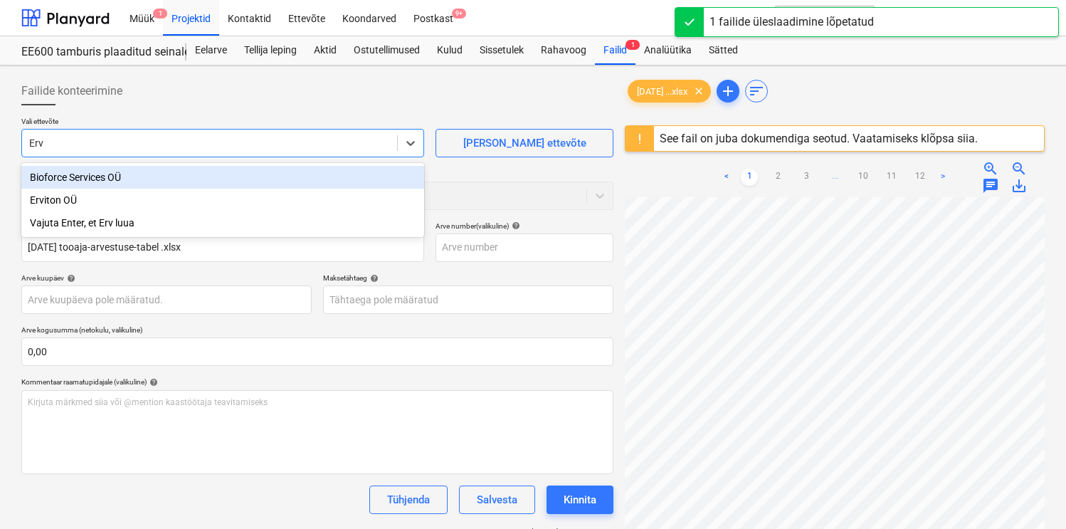
type input "Ervi"
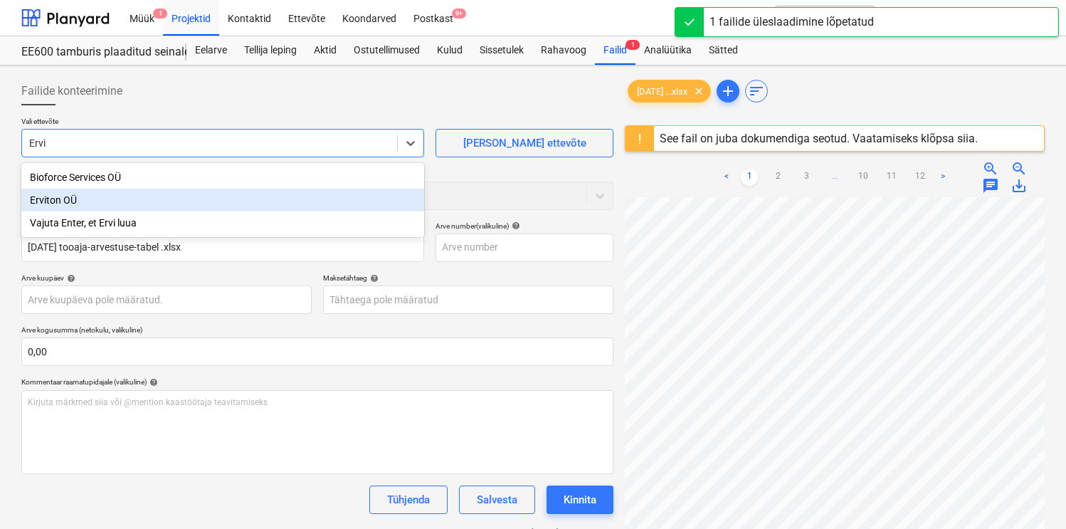
click at [65, 206] on div "Erviton OÜ" at bounding box center [222, 200] width 403 height 23
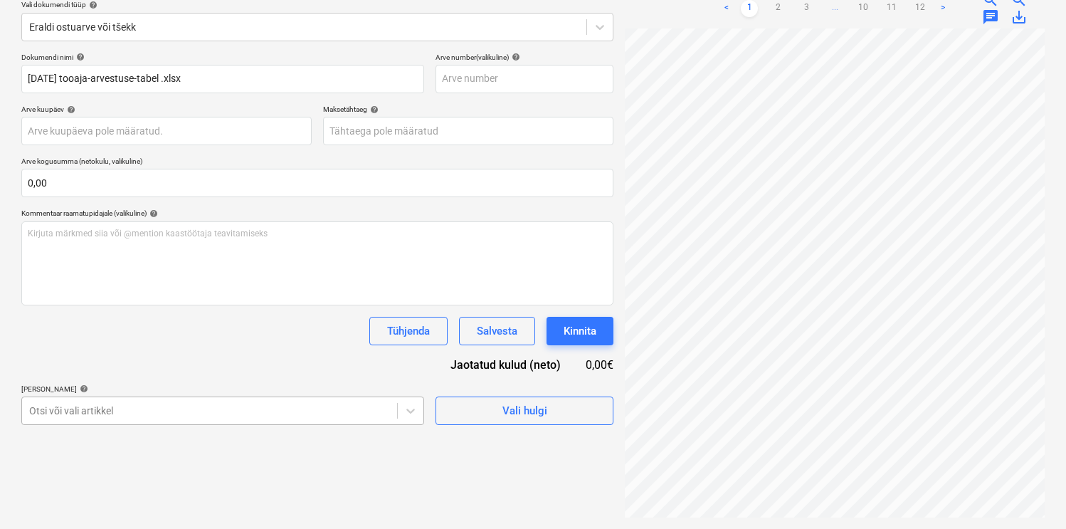
click at [95, 360] on body "Müük 1 Projektid Kontaktid Ettevõte Koondarved Postkast 9+ format_size keyboard…" at bounding box center [533, 95] width 1066 height 529
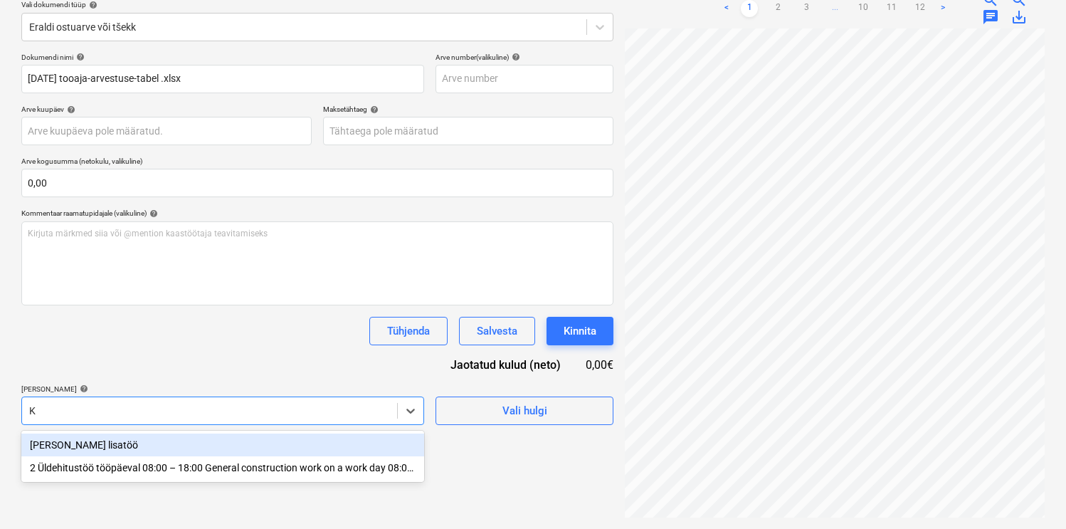
scroll to position [169, 0]
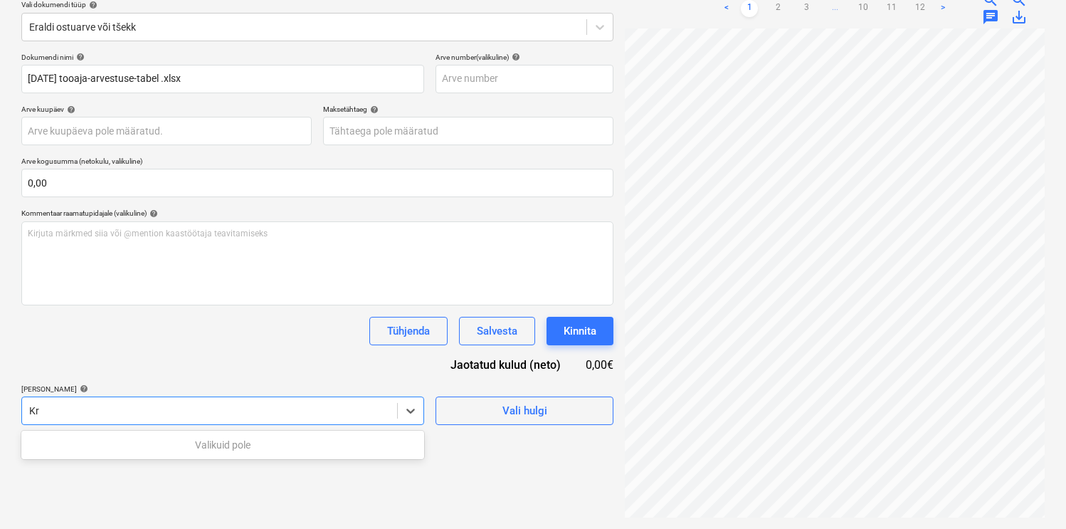
type input "K"
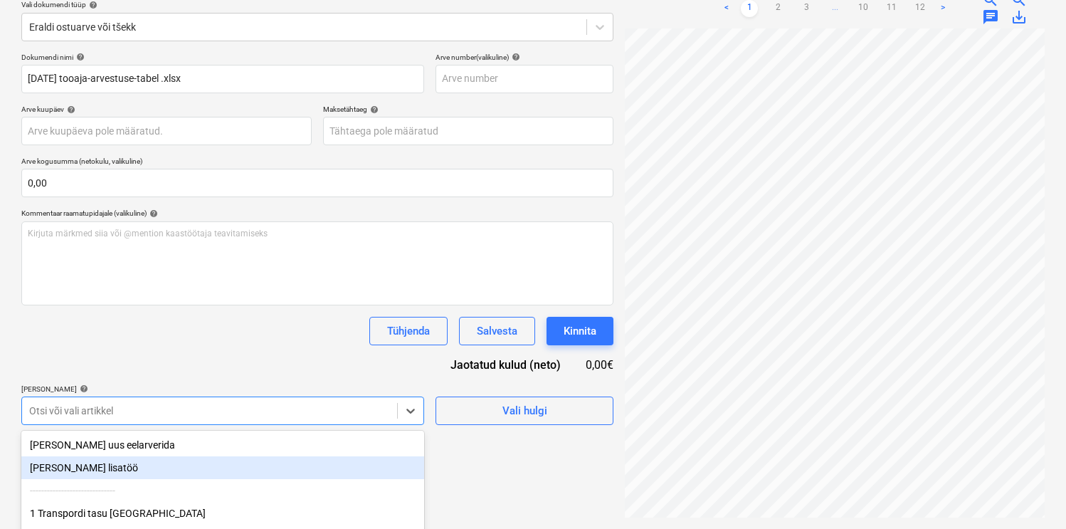
scroll to position [215, 0]
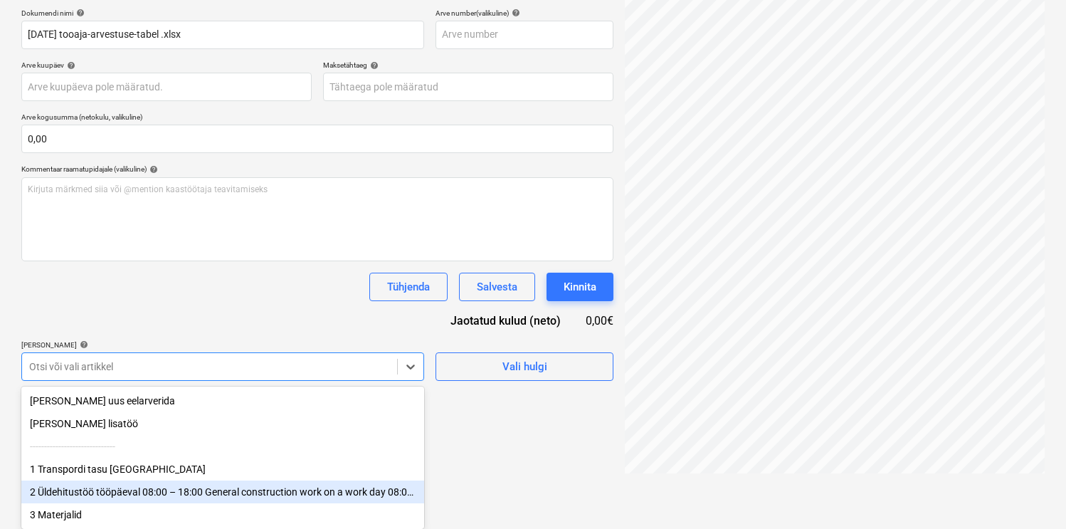
click at [111, 488] on div "2 Üldehitustöö tööpäeval 08:00 – 18:00 General construction work on a work day …" at bounding box center [222, 491] width 403 height 23
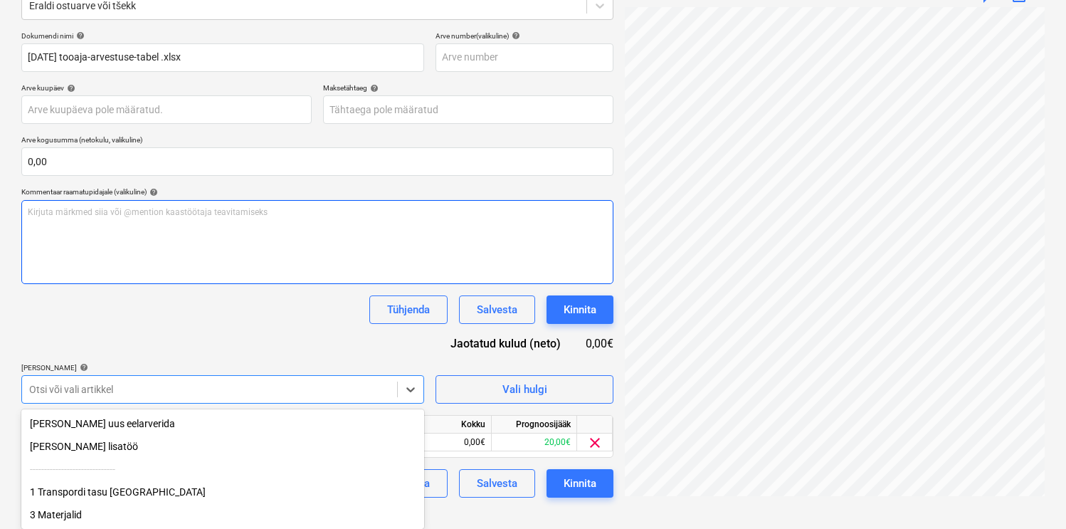
scroll to position [170, 0]
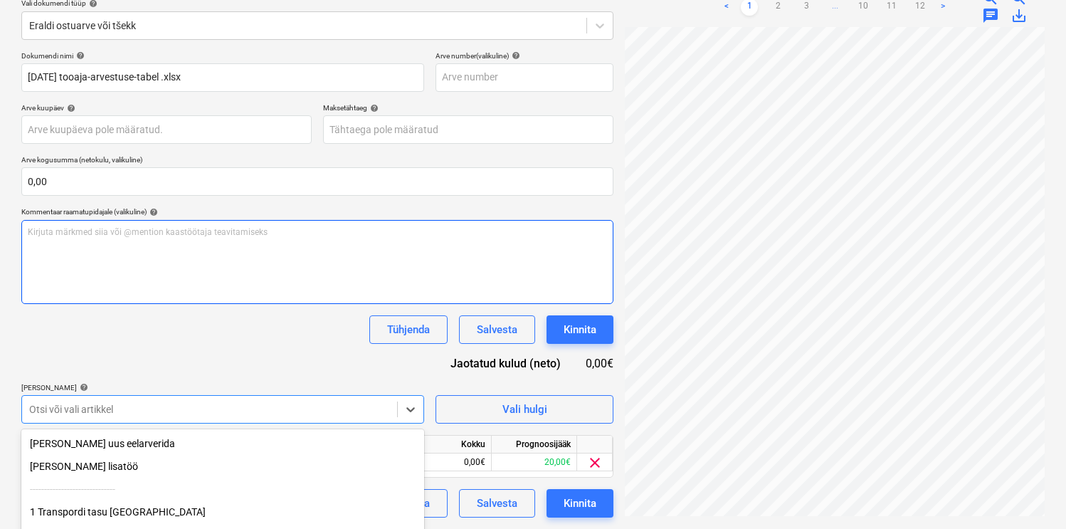
click at [209, 275] on div "Kirjuta märkmed siia või @mention kaastöötaja teavitamiseks ﻿" at bounding box center [317, 262] width 592 height 84
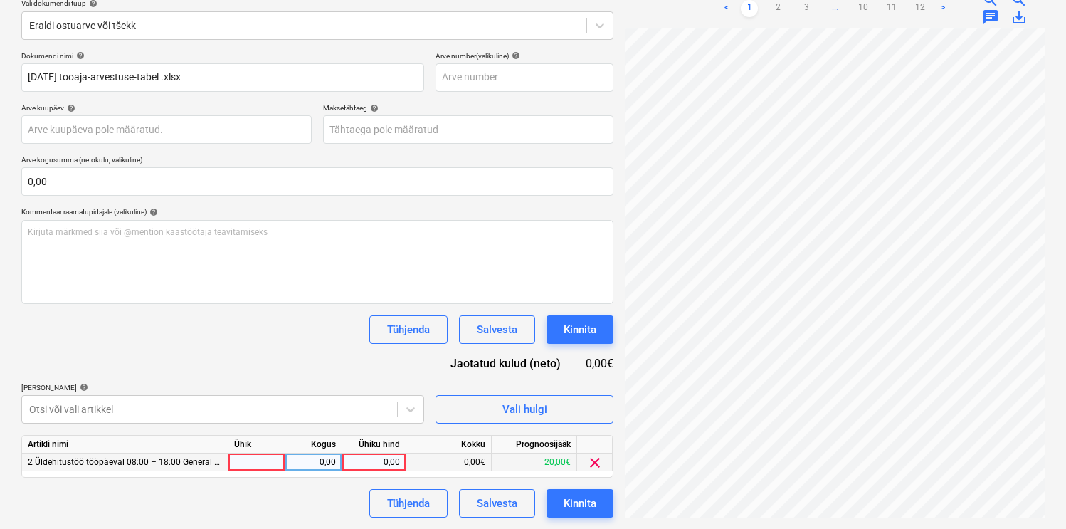
click at [259, 464] on div at bounding box center [256, 462] width 57 height 18
click at [324, 462] on div "0,00" at bounding box center [313, 462] width 45 height 18
type input "h"
click at [302, 462] on div "0,00" at bounding box center [313, 462] width 45 height 18
click at [302, 462] on input at bounding box center [313, 461] width 56 height 17
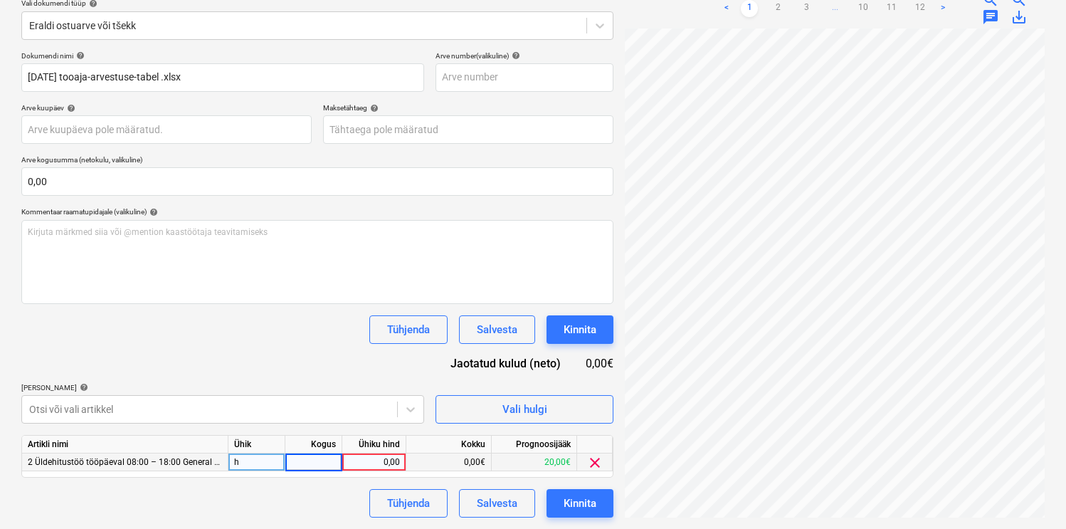
type input "4"
type input "18"
click at [327, 353] on div "Dokumendi nimi help [DATE] tooaja-arvestuse-tabel .xlsx Arve number (valikuline…" at bounding box center [317, 284] width 592 height 466
click at [584, 495] on div "Kinnita" at bounding box center [580, 503] width 33 height 19
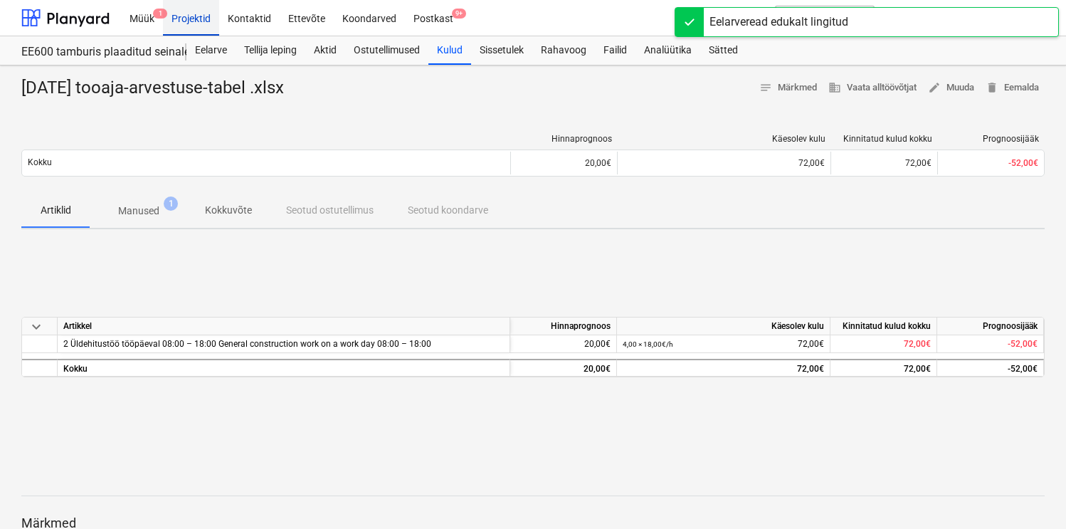
click at [199, 20] on div "Projektid" at bounding box center [191, 17] width 56 height 36
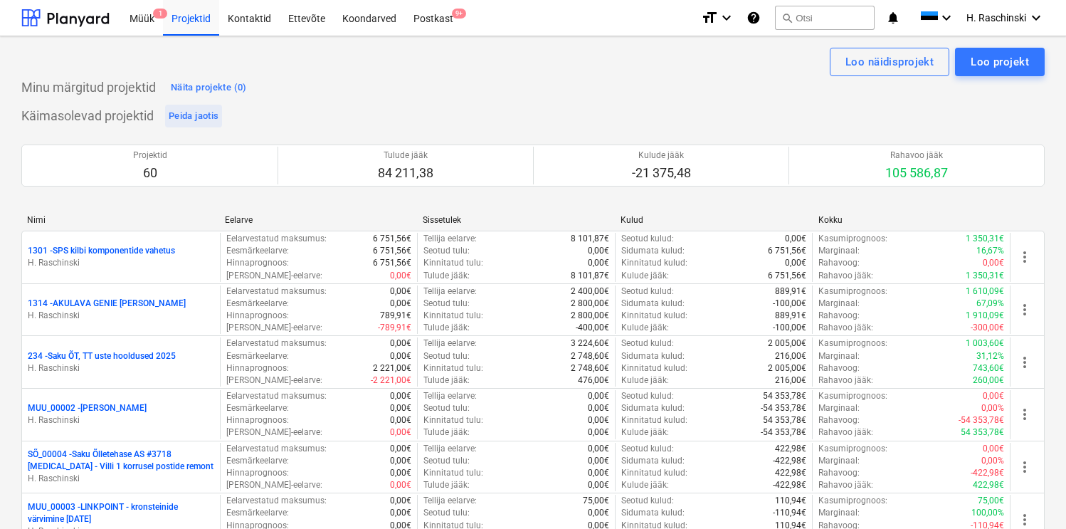
scroll to position [1815, 0]
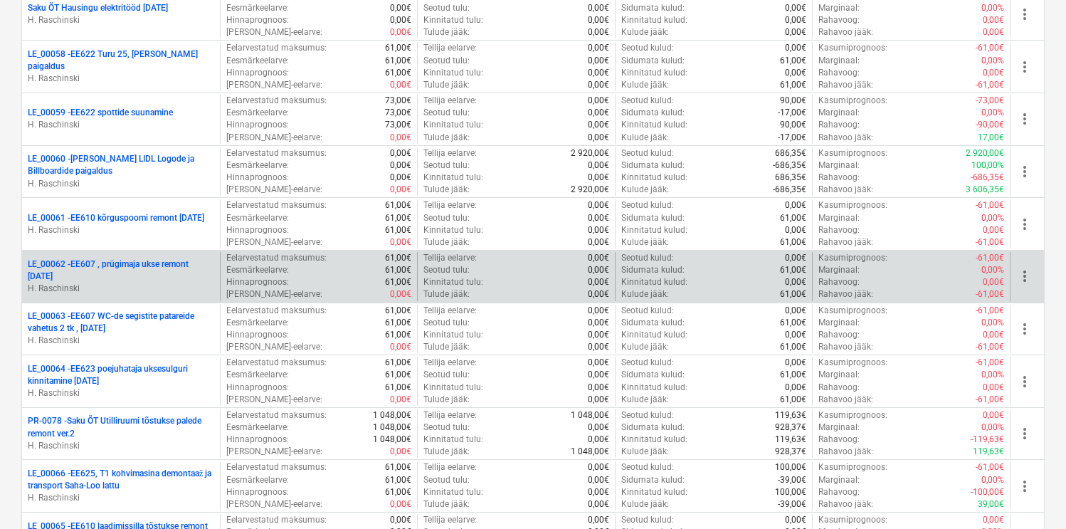
click at [154, 259] on p "LE_00062 - EE607 , prügimaja ukse remont [DATE]" at bounding box center [121, 270] width 186 height 24
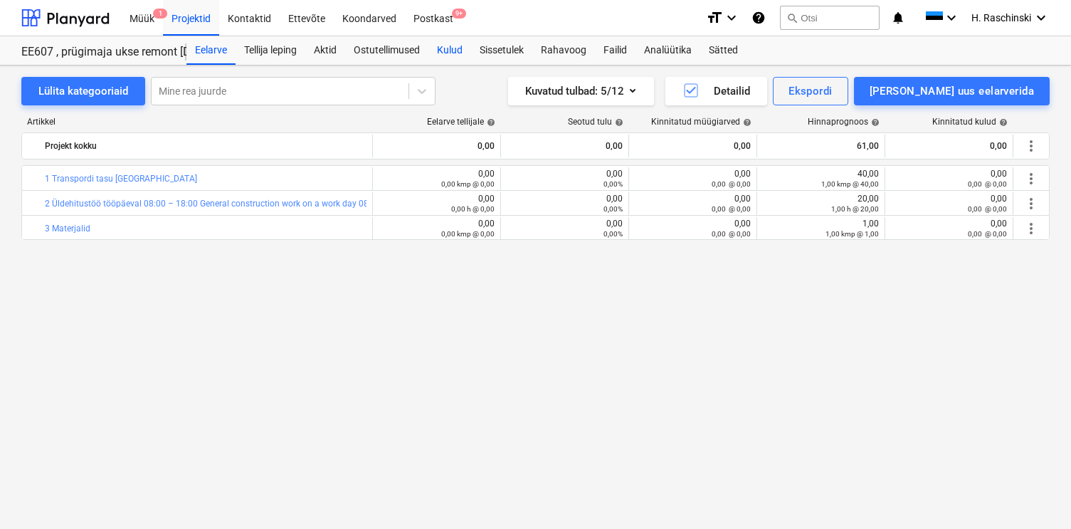
click at [458, 56] on div "Kulud" at bounding box center [449, 50] width 43 height 28
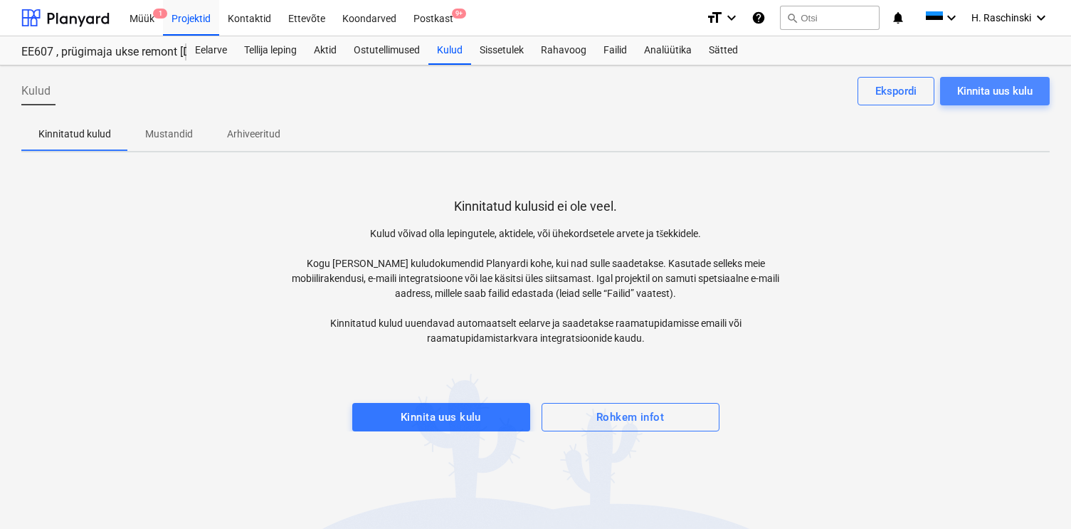
click at [945, 88] on button "Kinnita uus kulu" at bounding box center [995, 91] width 110 height 28
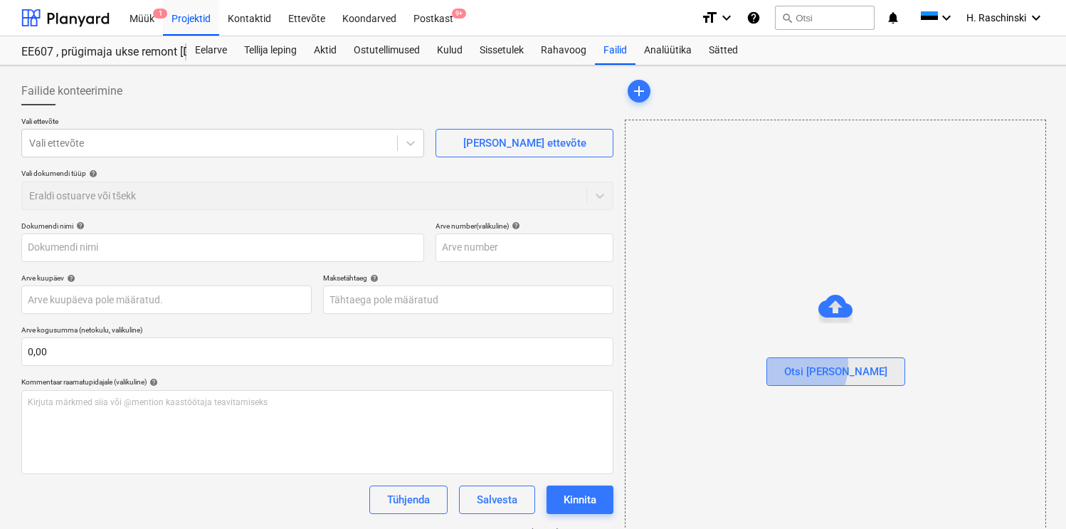
click at [814, 364] on div "Otsi [PERSON_NAME]" at bounding box center [835, 371] width 103 height 19
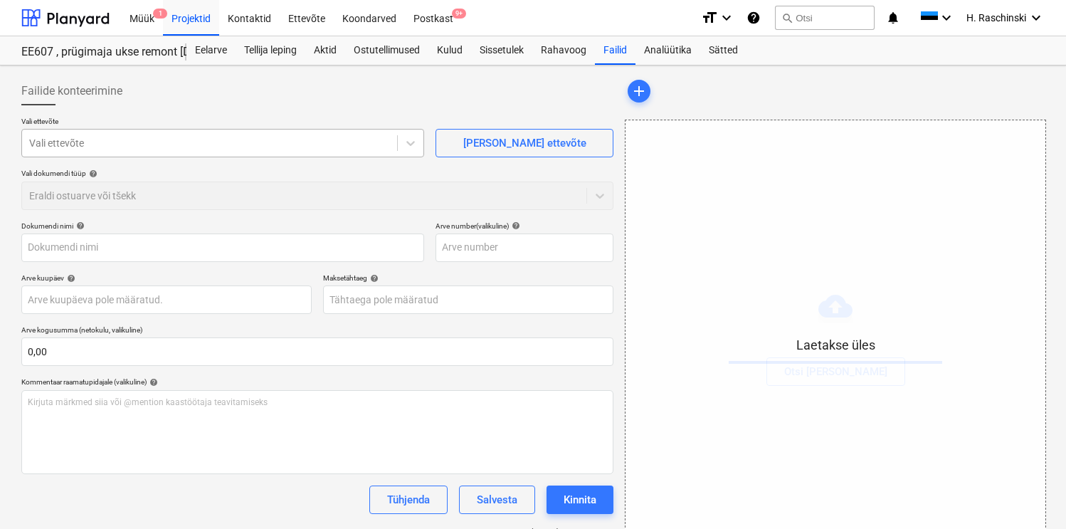
click at [314, 151] on div "Vali ettevõte" at bounding box center [209, 143] width 375 height 20
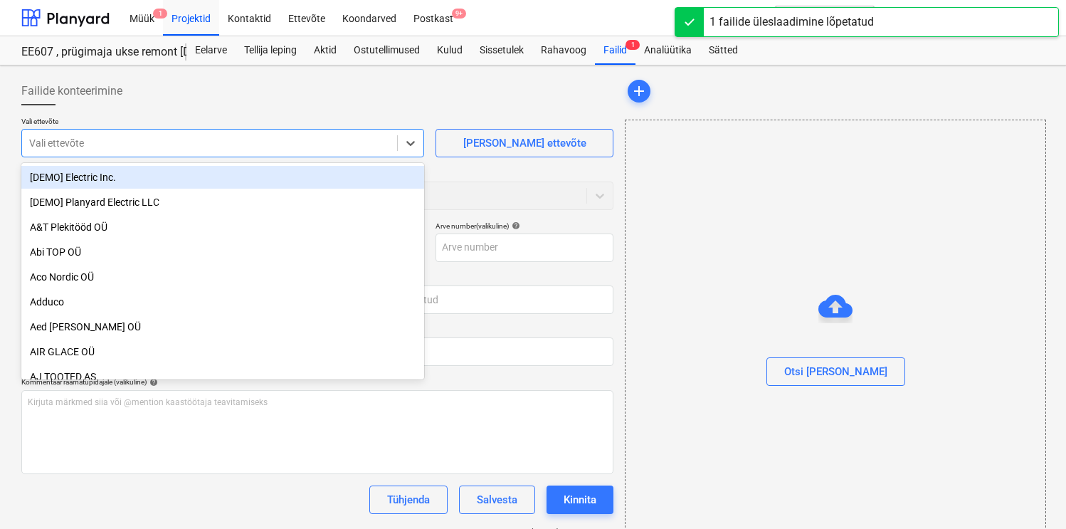
type input "e"
type input "[DATE] tooaja-arvestuse-tabel .xlsx"
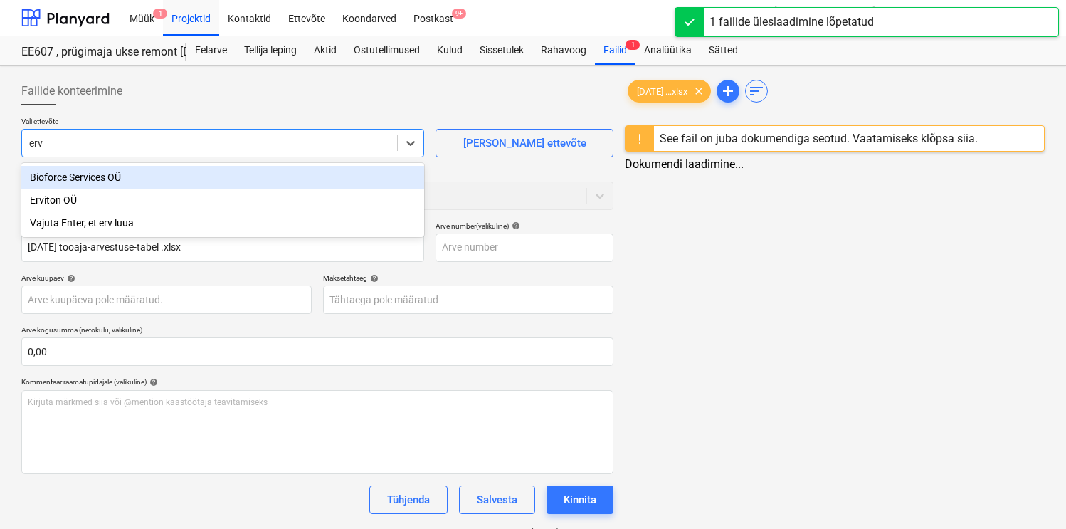
type input "ervi"
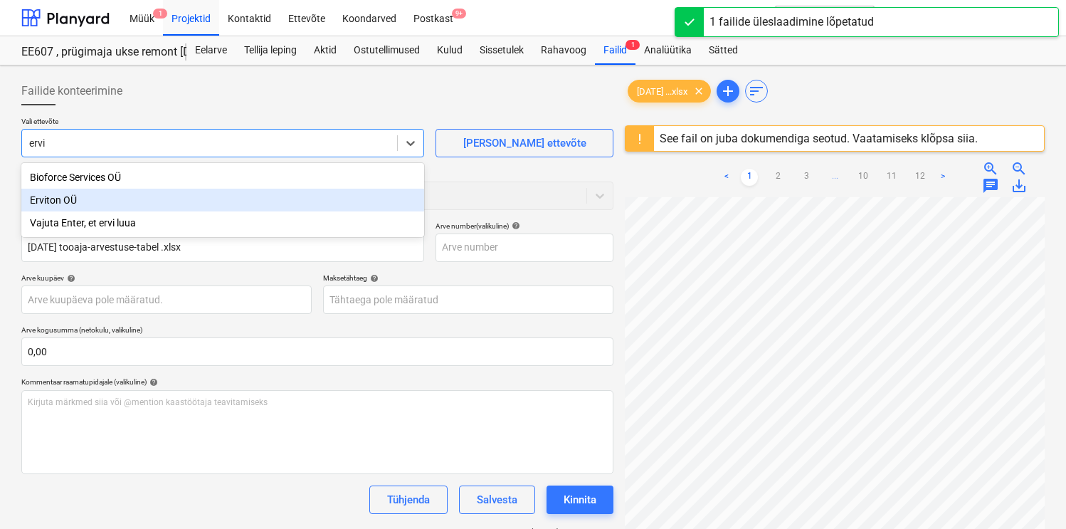
click at [226, 198] on div "Erviton OÜ" at bounding box center [222, 200] width 403 height 23
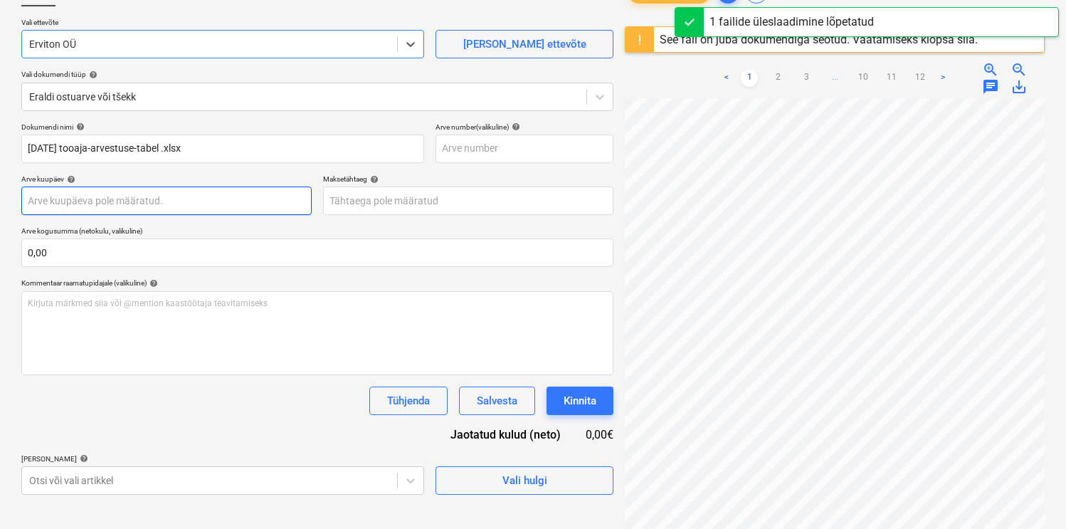
scroll to position [105, 0]
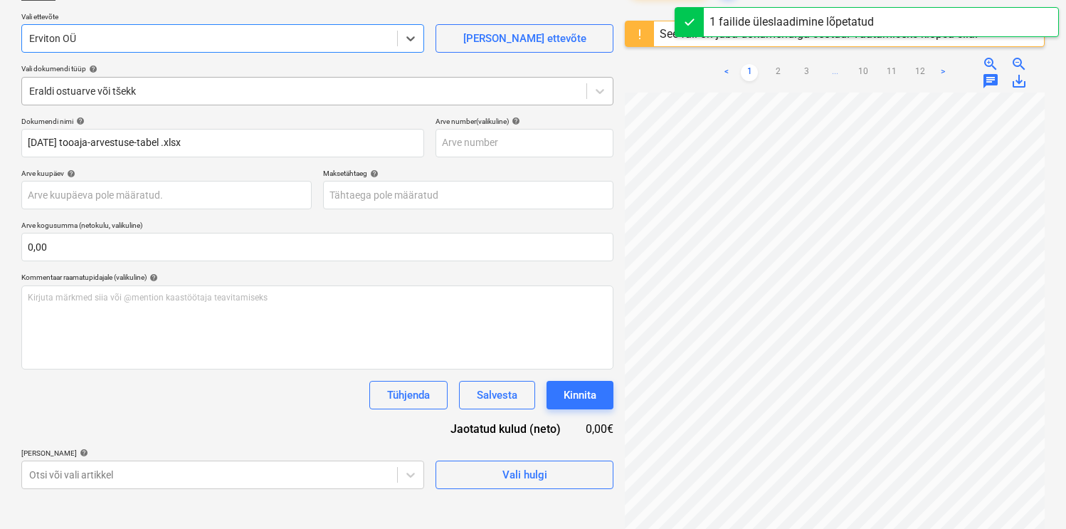
click at [190, 91] on div at bounding box center [304, 91] width 550 height 14
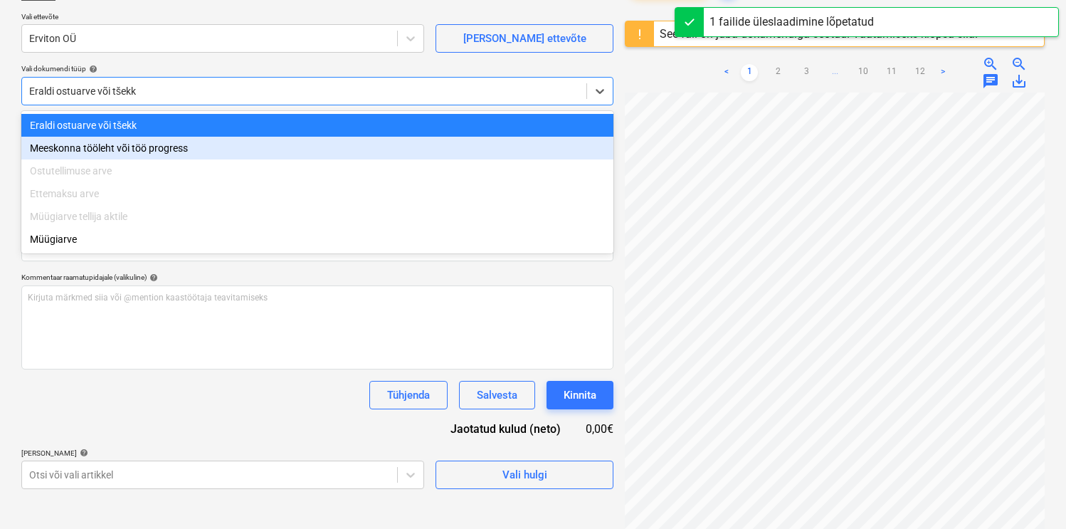
click at [129, 148] on div "Meeskonna tööleht või töö progress" at bounding box center [317, 148] width 592 height 23
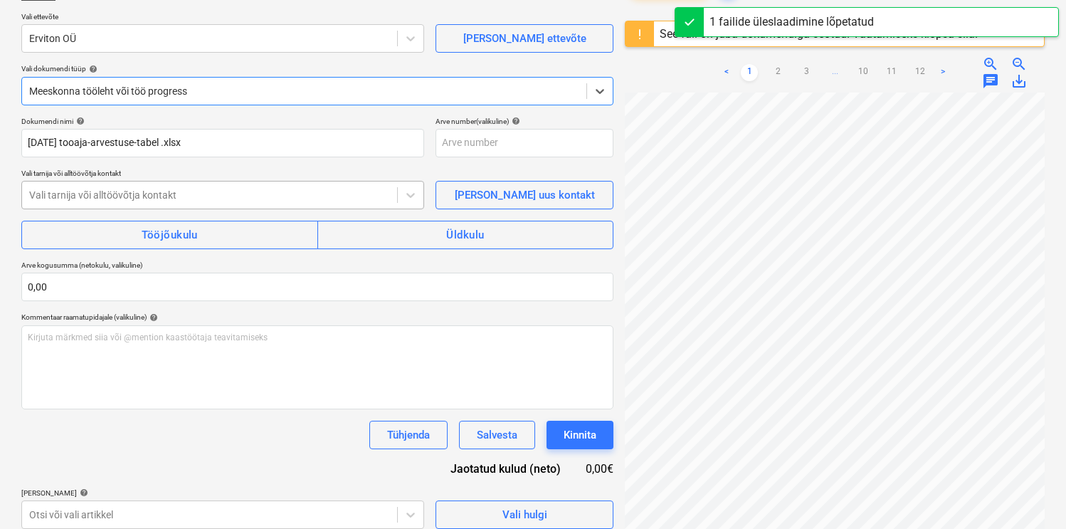
click at [127, 193] on div at bounding box center [209, 195] width 361 height 14
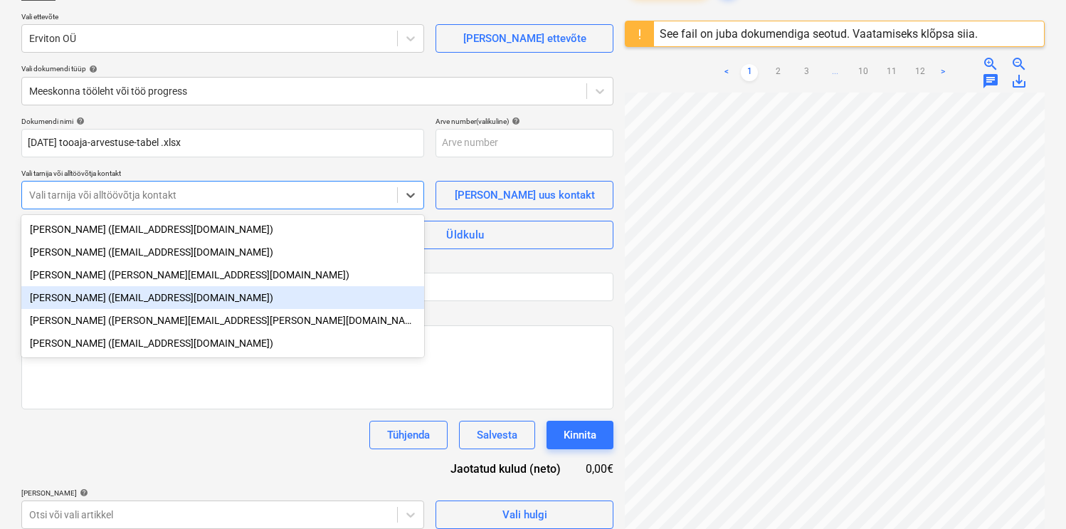
click at [95, 293] on div "[PERSON_NAME] ([EMAIL_ADDRESS][DOMAIN_NAME])" at bounding box center [222, 297] width 403 height 23
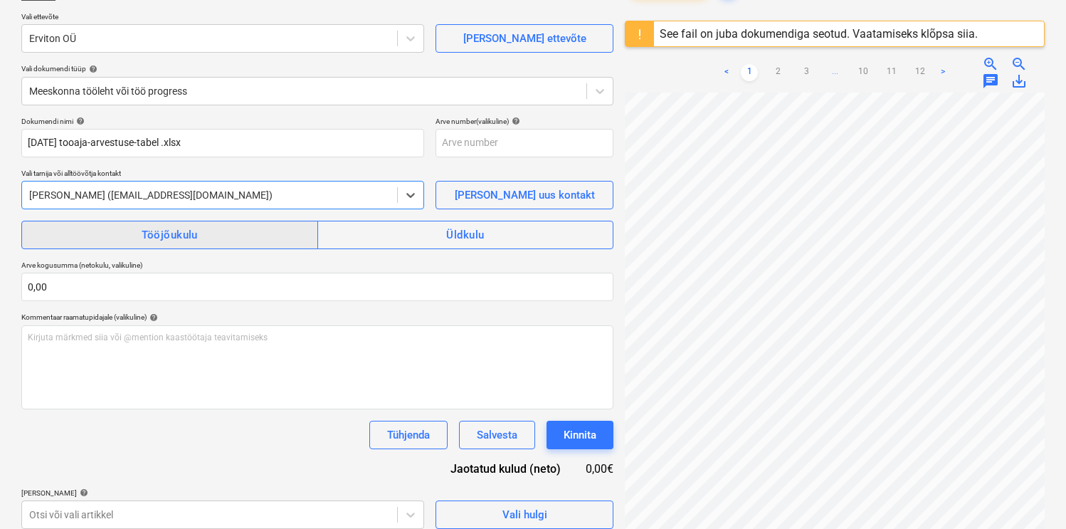
click at [147, 236] on div "Tööjõukulu" at bounding box center [170, 235] width 56 height 19
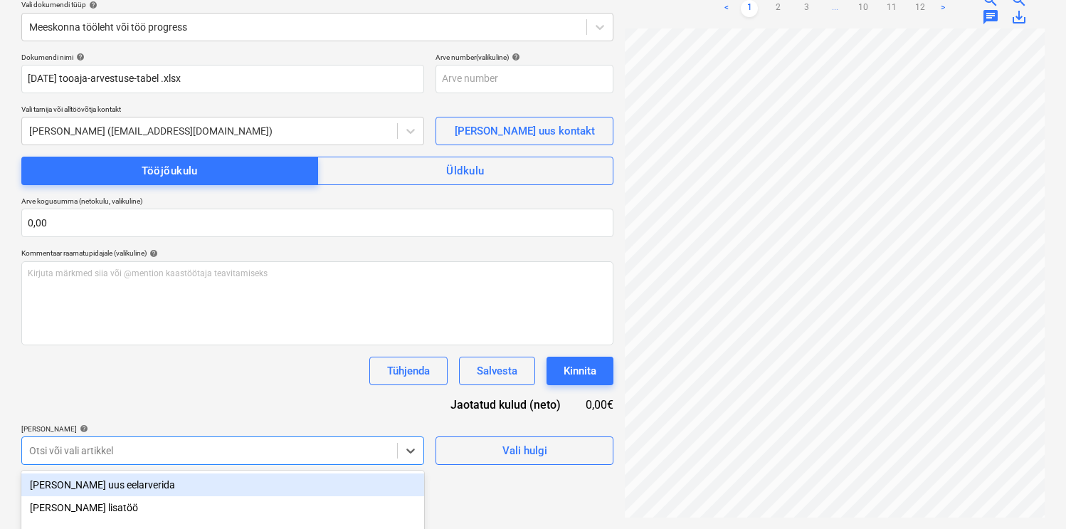
click at [131, 360] on body "Müük 1 Projektid Kontaktid Ettevõte Koondarved Postkast 9+ format_size keyboard…" at bounding box center [533, 95] width 1066 height 529
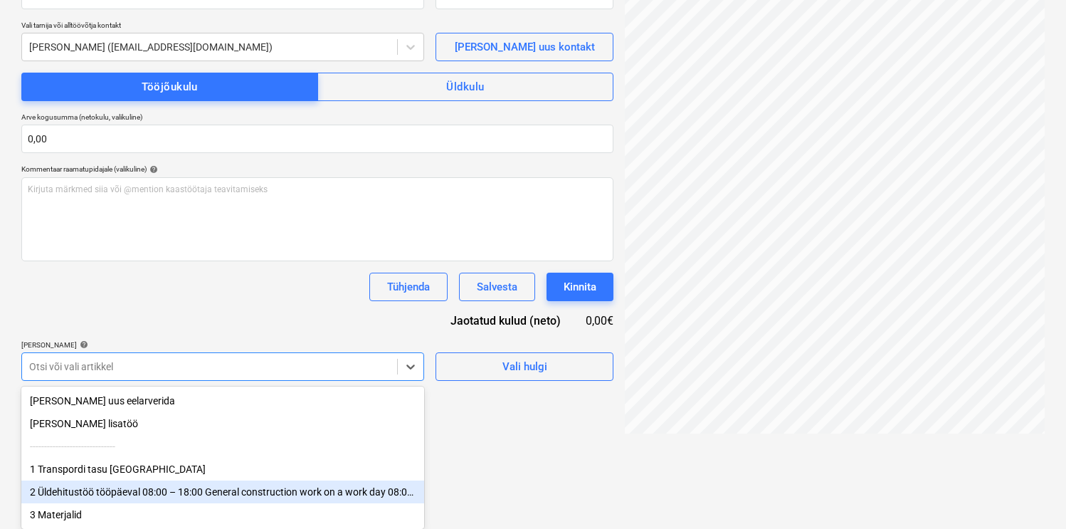
click at [115, 494] on div "2 Üldehitustöö tööpäeval 08:00 – 18:00 General construction work on a work day …" at bounding box center [222, 491] width 403 height 23
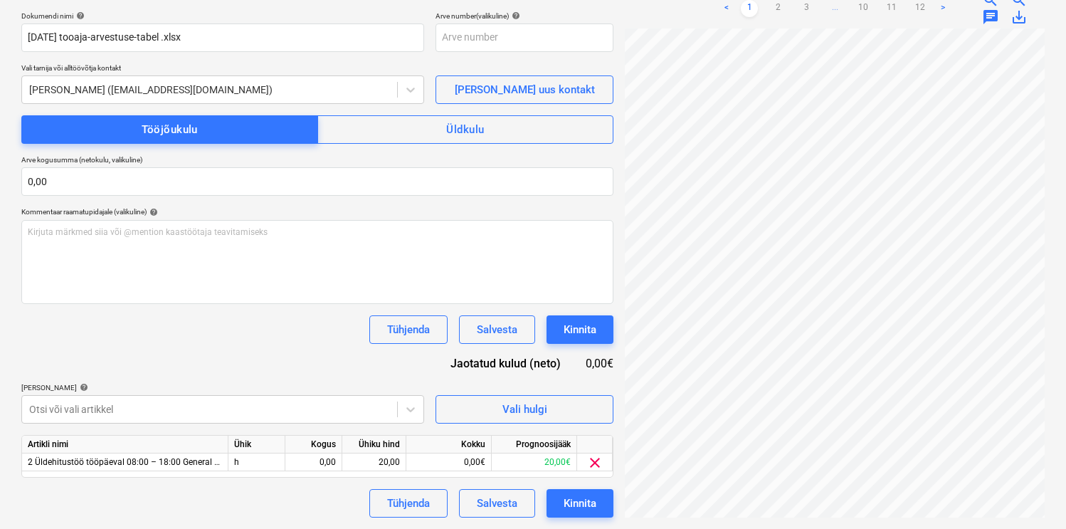
drag, startPoint x: 218, startPoint y: 347, endPoint x: 231, endPoint y: 352, distance: 13.1
click at [221, 346] on div "Dokumendi nimi help [DATE] tooaja-arvestuse-tabel .xlsx Arve number (valikuline…" at bounding box center [317, 264] width 592 height 506
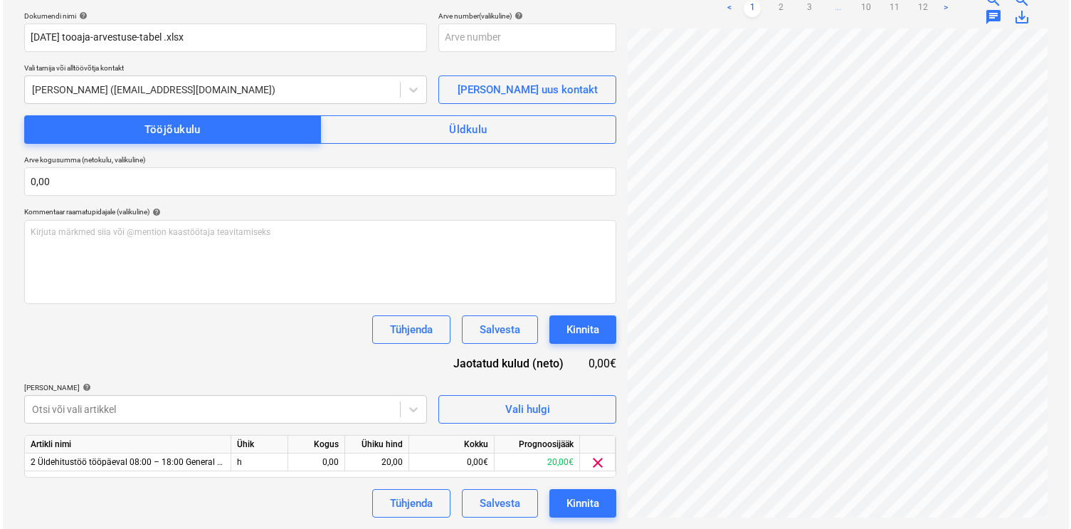
scroll to position [210, 0]
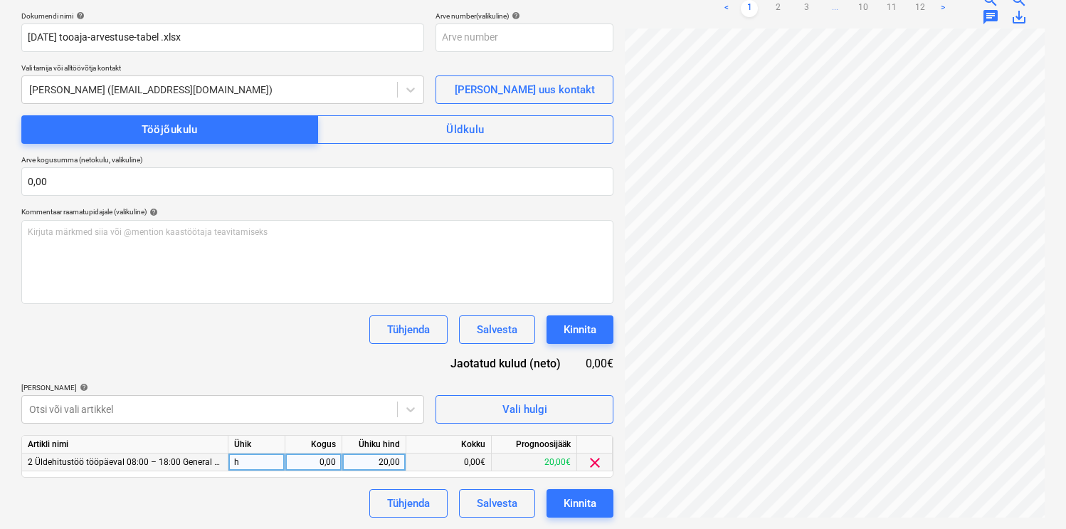
click at [316, 467] on div "0,00" at bounding box center [313, 462] width 45 height 18
type input "1,5"
type input "18"
click at [306, 366] on div "Dokumendi nimi help [DATE] tooaja-arvestuse-tabel .xlsx Arve number (valikuline…" at bounding box center [317, 264] width 592 height 506
click at [592, 504] on div "Kinnita" at bounding box center [580, 503] width 33 height 19
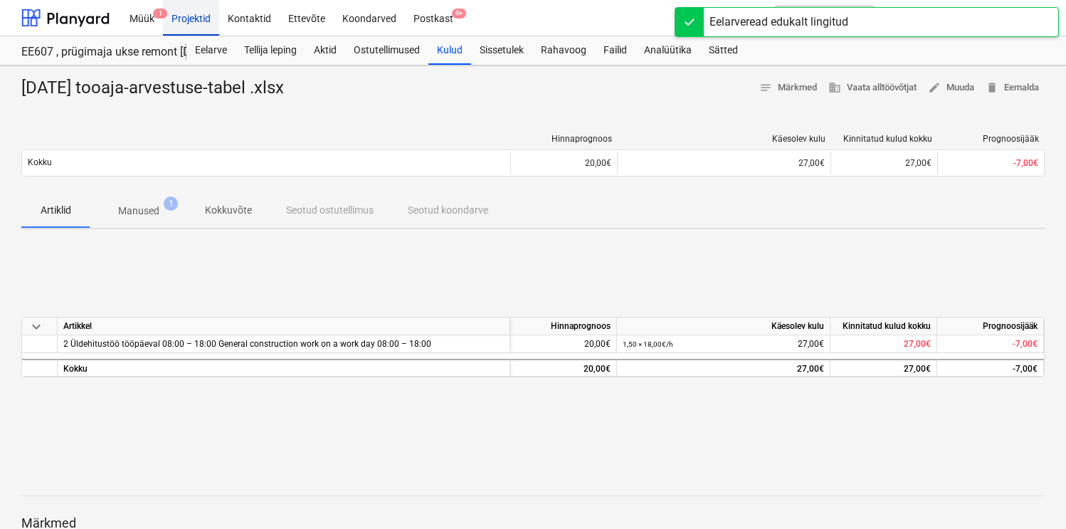
click at [196, 26] on div "Projektid" at bounding box center [191, 17] width 56 height 36
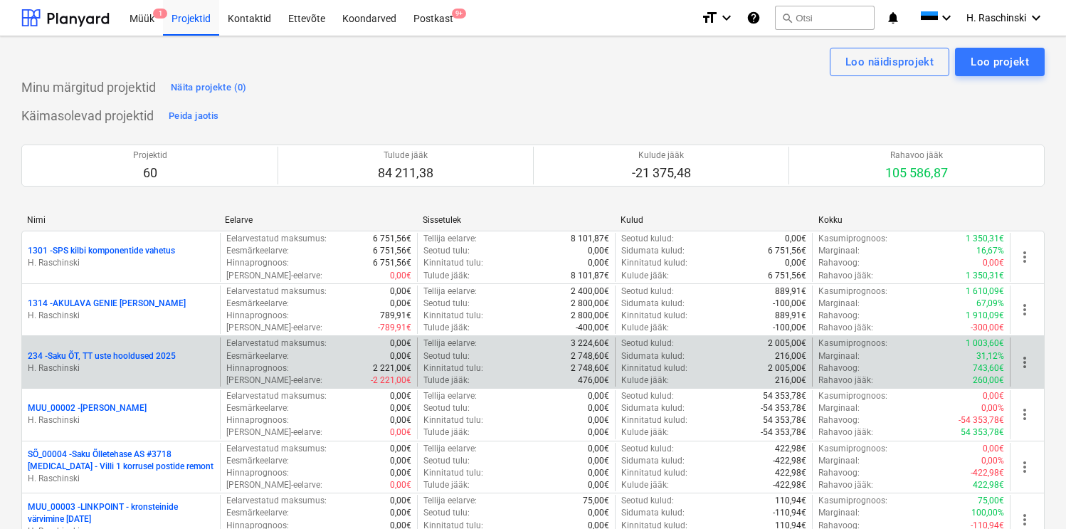
scroll to position [1815, 0]
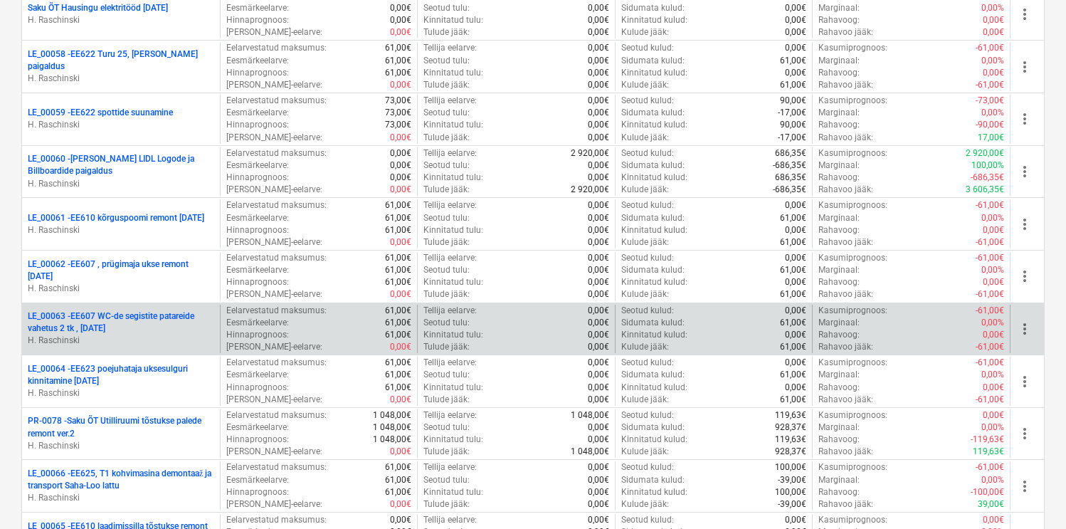
click at [174, 317] on p "LE_00063 - EE607 WC-de segistite patareide vahetus 2 tk , [DATE]" at bounding box center [121, 322] width 186 height 24
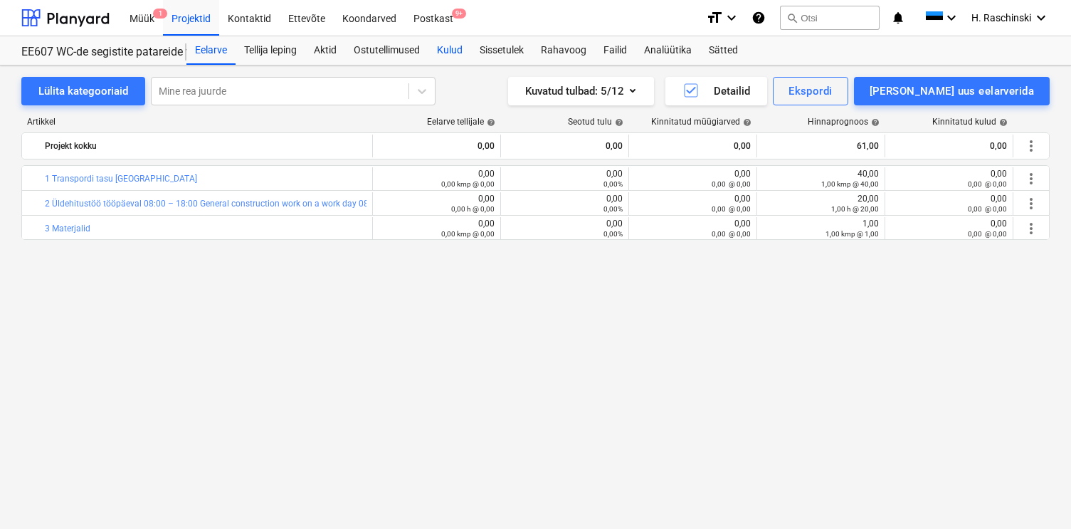
click at [458, 58] on div "Kulud" at bounding box center [449, 50] width 43 height 28
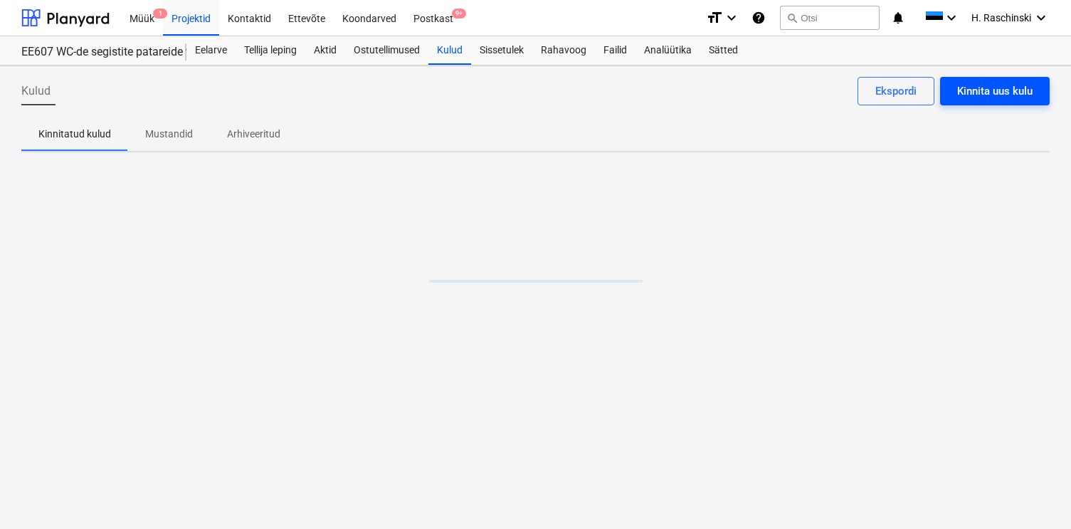
click at [987, 88] on div "Kinnita uus kulu" at bounding box center [994, 91] width 75 height 19
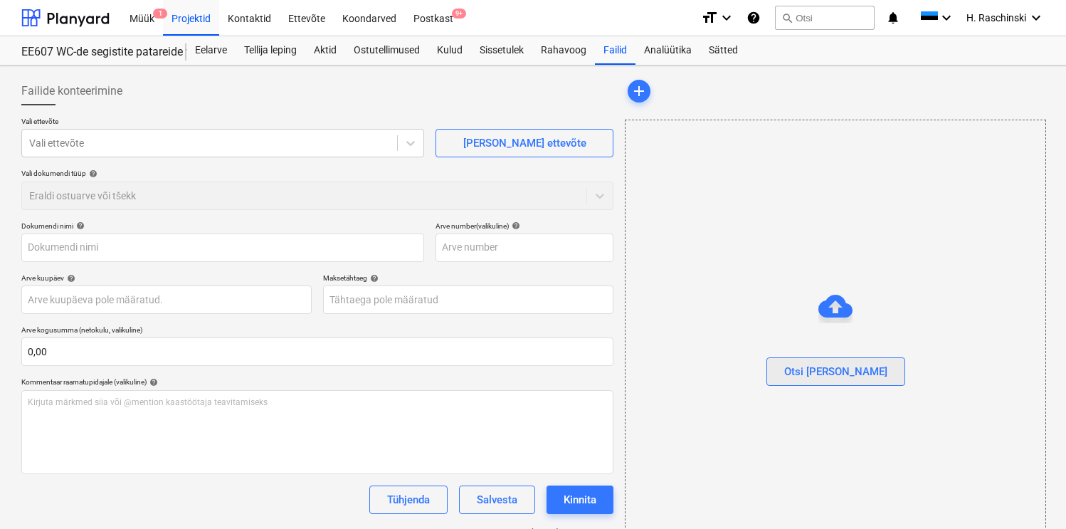
click at [814, 375] on div "Otsi [PERSON_NAME]" at bounding box center [835, 371] width 103 height 19
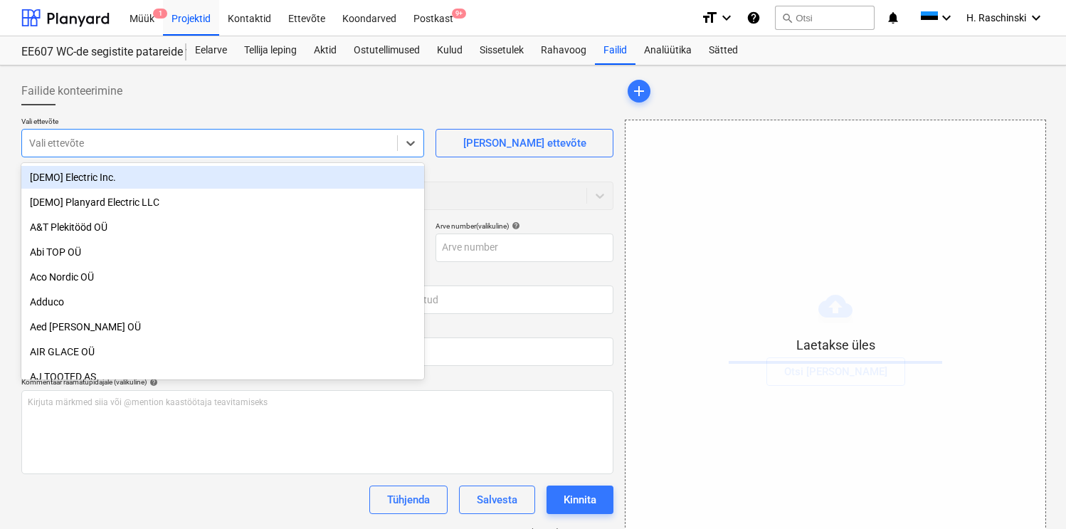
click at [320, 141] on div at bounding box center [209, 143] width 361 height 14
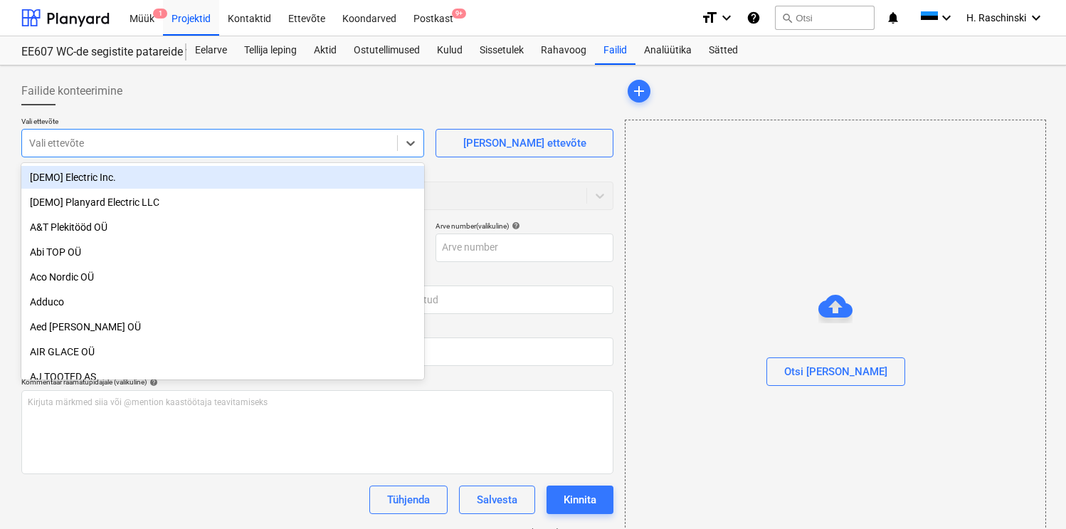
type input "E"
type input "[DATE] tooaja-arvestuse-tabel .xlsx"
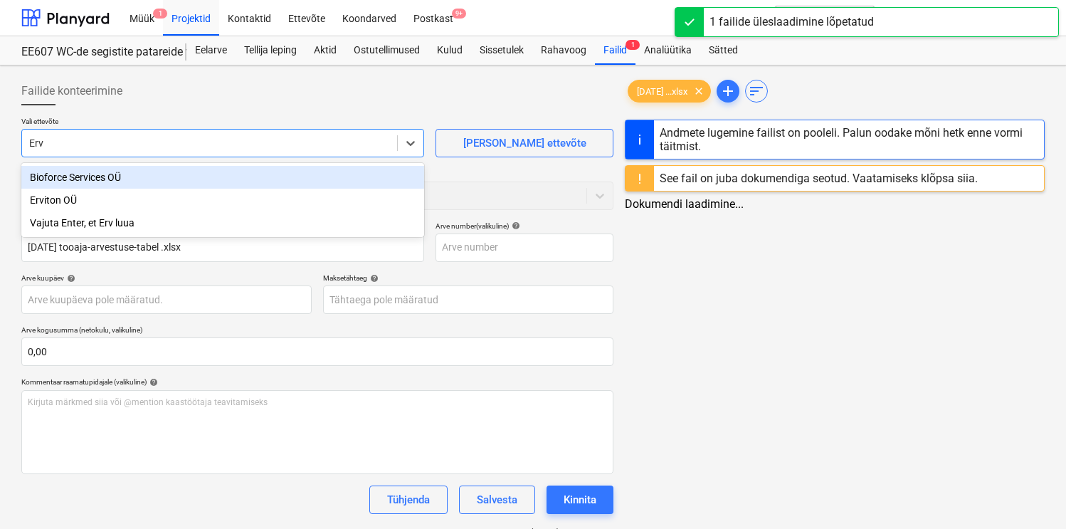
type input "Ervi"
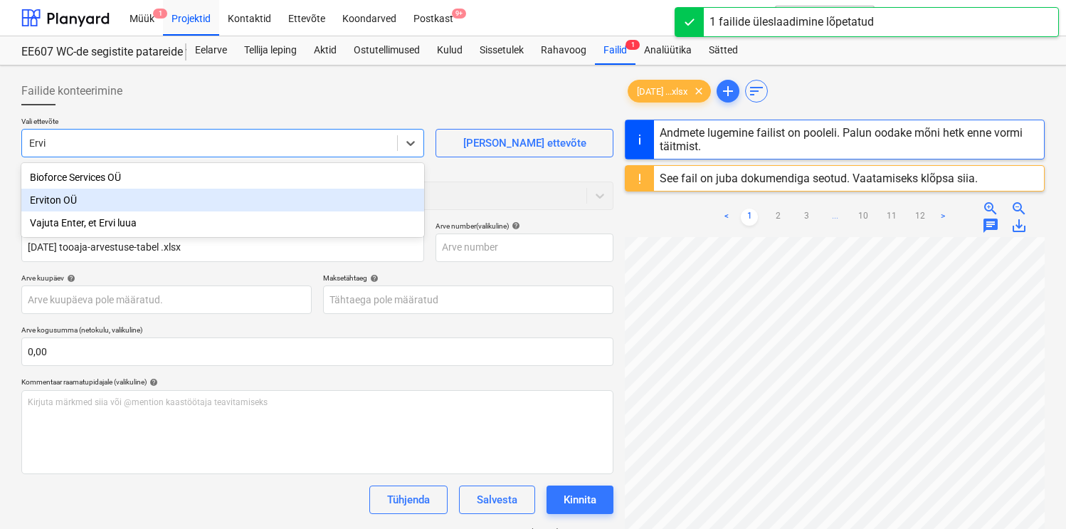
click at [180, 196] on div "Erviton OÜ" at bounding box center [222, 200] width 403 height 23
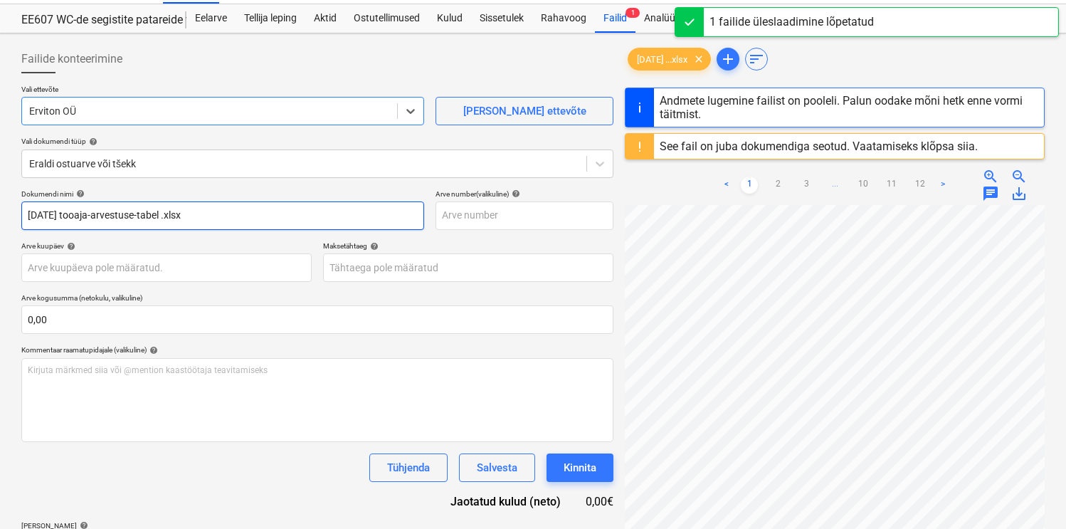
scroll to position [49, 0]
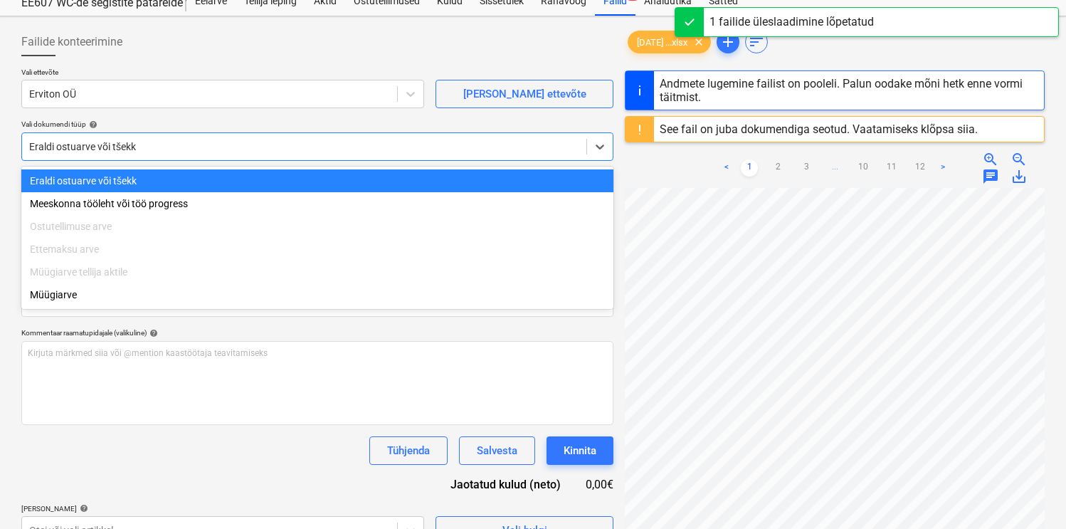
click at [177, 154] on div "Eraldi ostuarve või tšekk" at bounding box center [304, 147] width 564 height 20
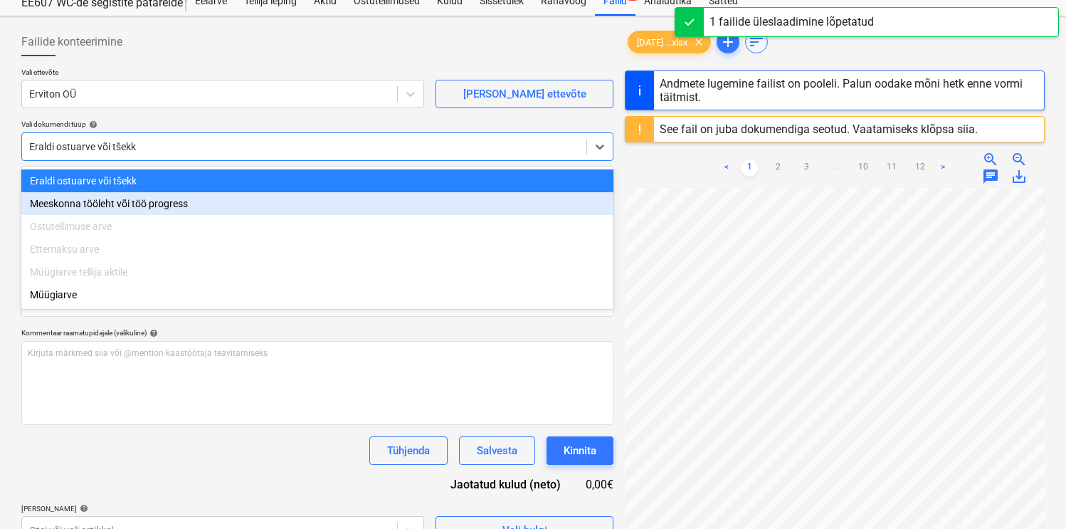
click at [133, 197] on div "Meeskonna tööleht või töö progress" at bounding box center [317, 203] width 592 height 23
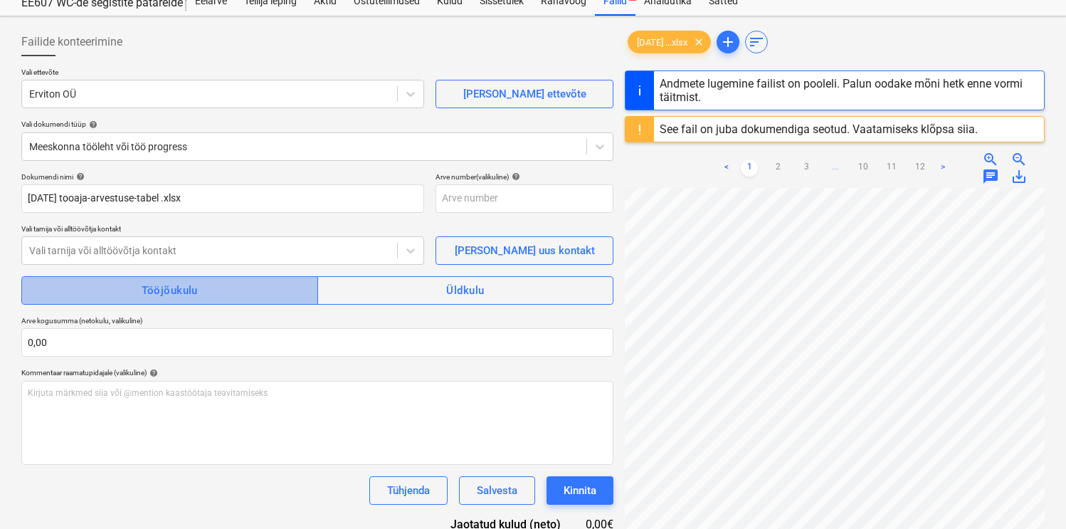
click at [147, 290] on div "Tööjõukulu" at bounding box center [170, 290] width 56 height 19
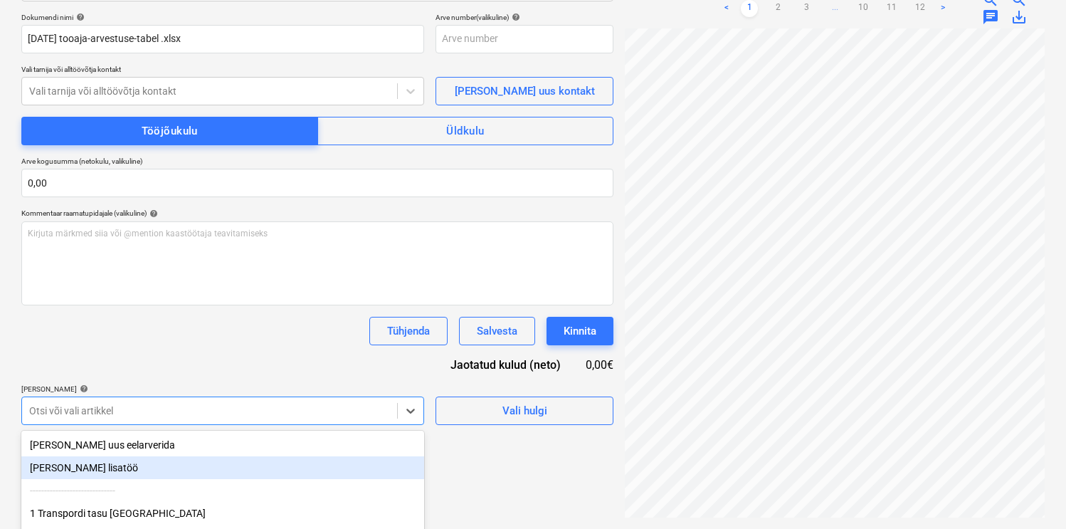
click at [139, 320] on body "Müük 1 Projektid Kontaktid Ettevõte Koondarved Postkast 9+ format_size keyboard…" at bounding box center [533, 56] width 1066 height 529
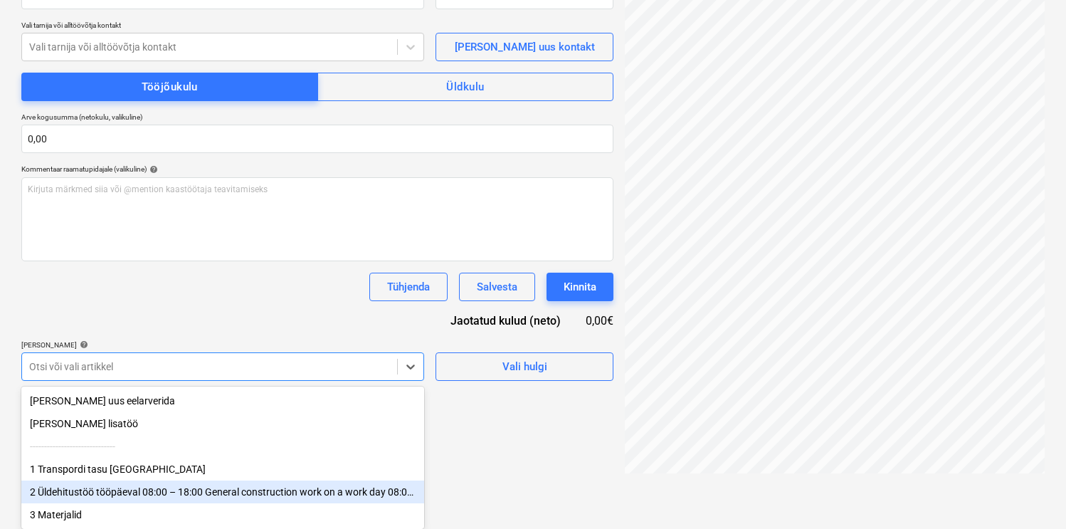
click at [122, 484] on div "2 Üldehitustöö tööpäeval 08:00 – 18:00 General construction work on a work day …" at bounding box center [222, 491] width 403 height 23
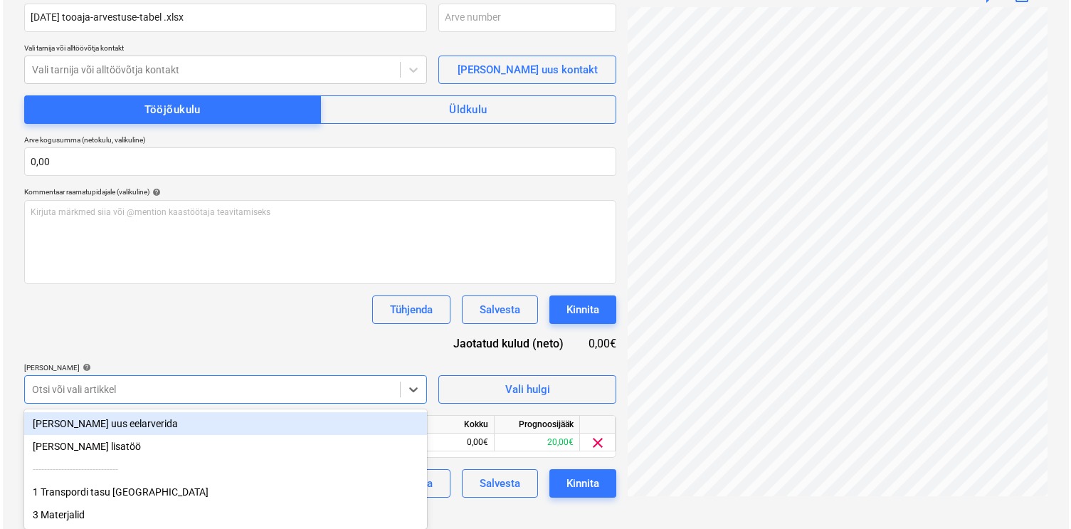
scroll to position [210, 0]
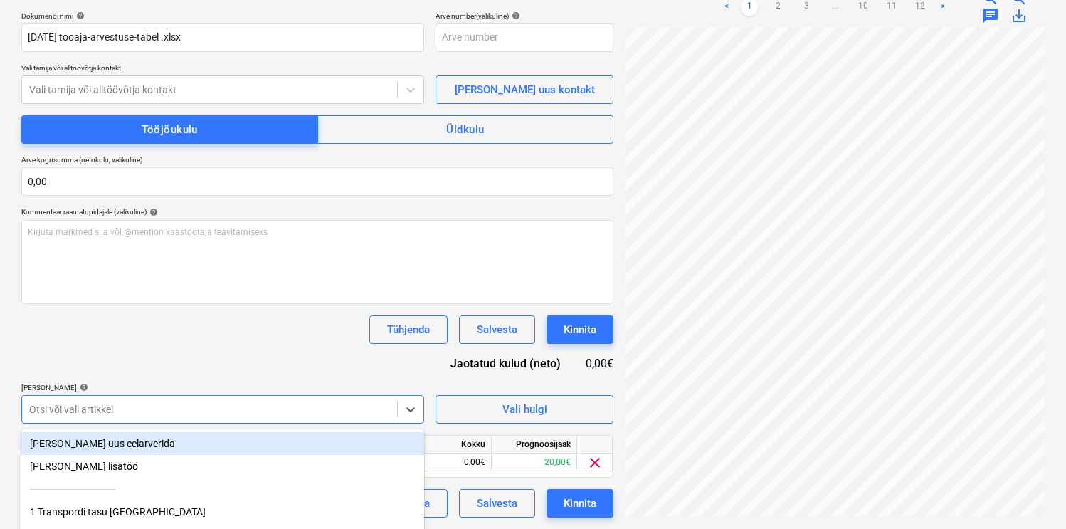
click at [233, 323] on div "Dokumendi nimi help [DATE] tooaja-arvestuse-tabel .xlsx Arve number (valikuline…" at bounding box center [317, 264] width 592 height 506
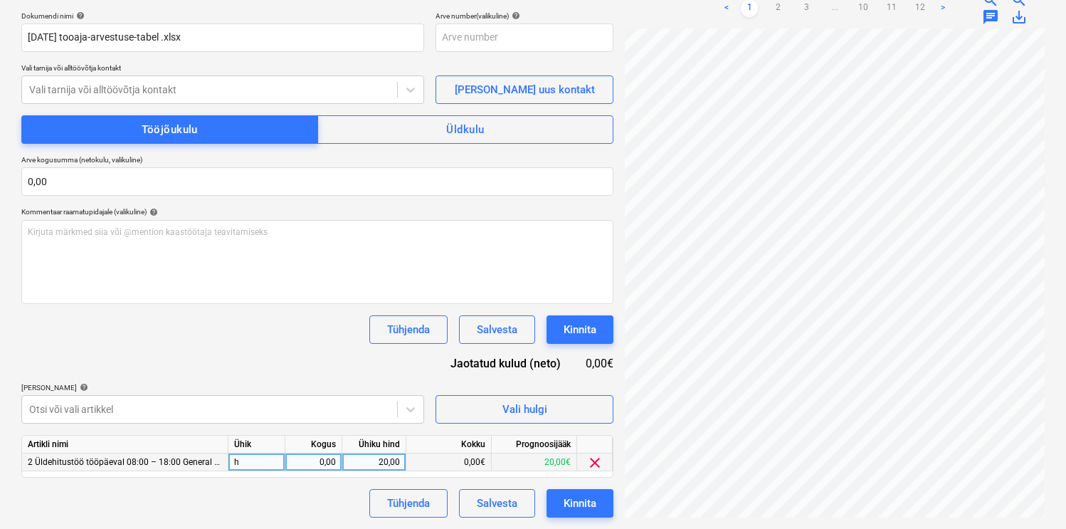
click at [319, 460] on div "0,00" at bounding box center [313, 462] width 45 height 18
type input "1,5"
click at [278, 337] on div "Tühjenda Salvesta Kinnita" at bounding box center [317, 329] width 592 height 28
click at [574, 500] on div "Kinnita" at bounding box center [580, 503] width 33 height 19
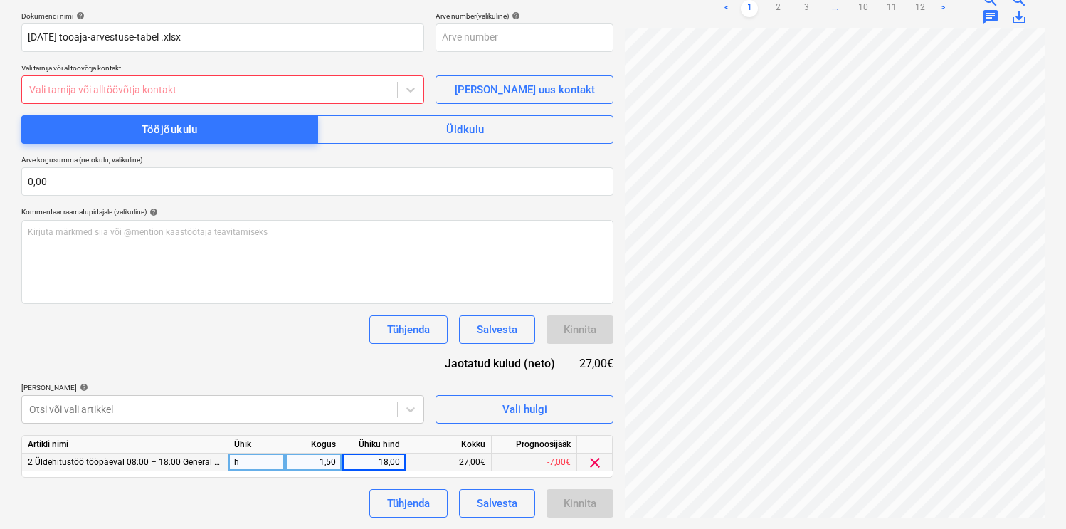
click at [238, 93] on div at bounding box center [209, 90] width 361 height 14
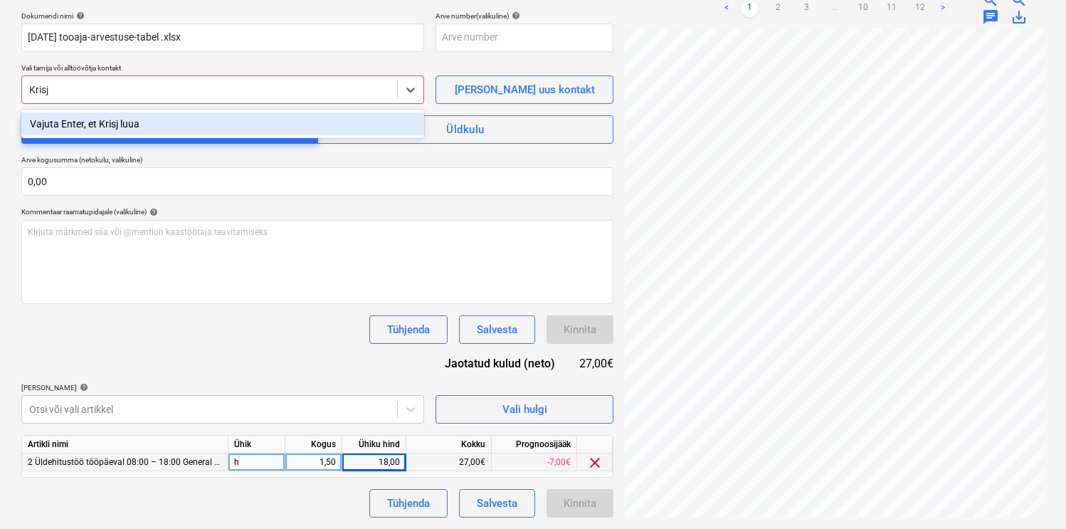
type input "[PERSON_NAME]"
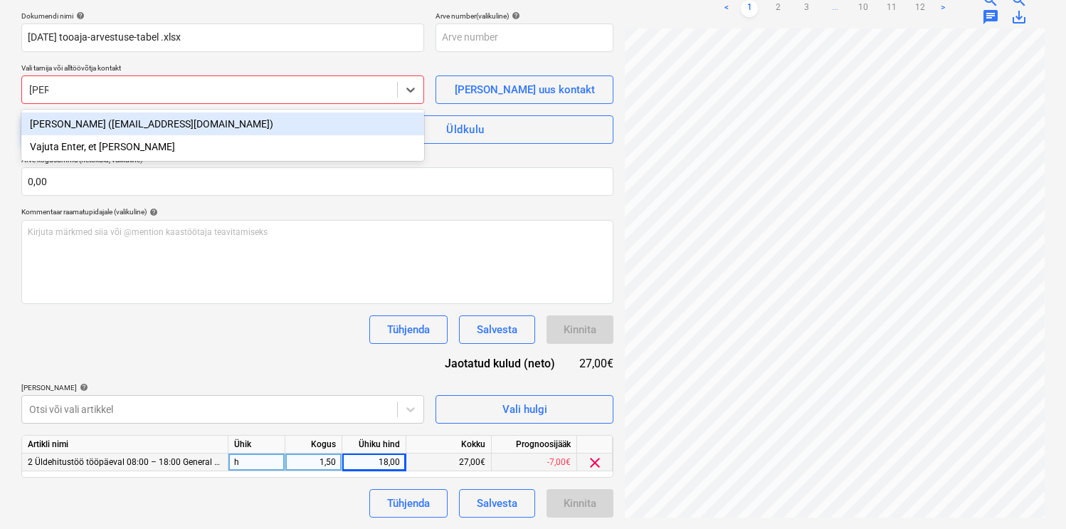
click at [152, 128] on div "[PERSON_NAME] ([EMAIL_ADDRESS][DOMAIN_NAME])" at bounding box center [222, 123] width 403 height 23
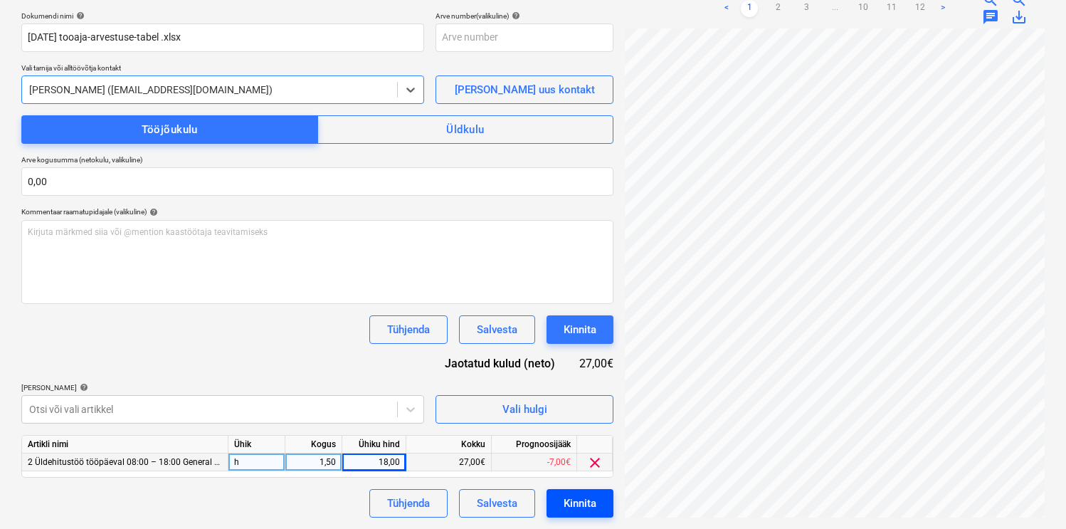
click at [569, 500] on div "Kinnita" at bounding box center [580, 503] width 33 height 19
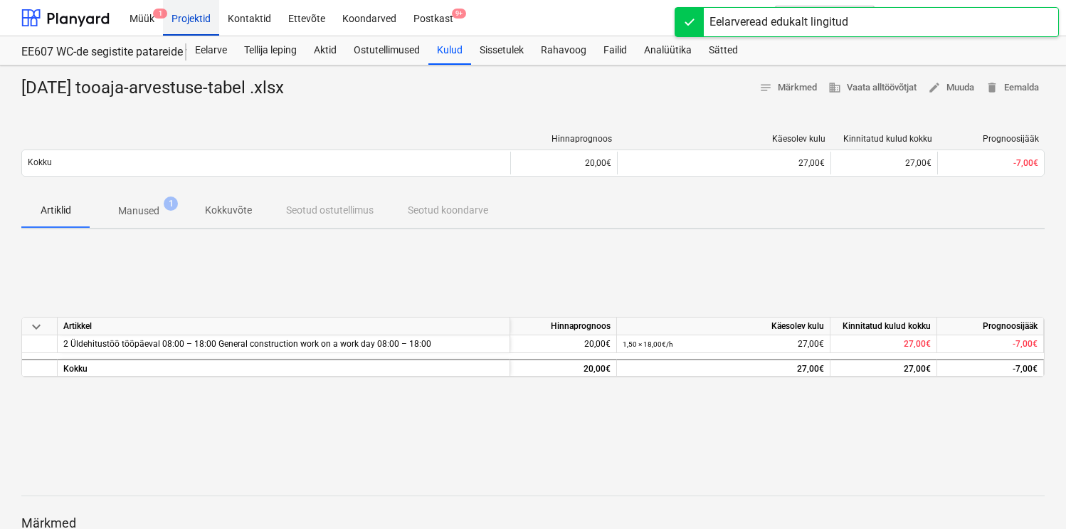
click at [194, 22] on div "Projektid" at bounding box center [191, 17] width 56 height 36
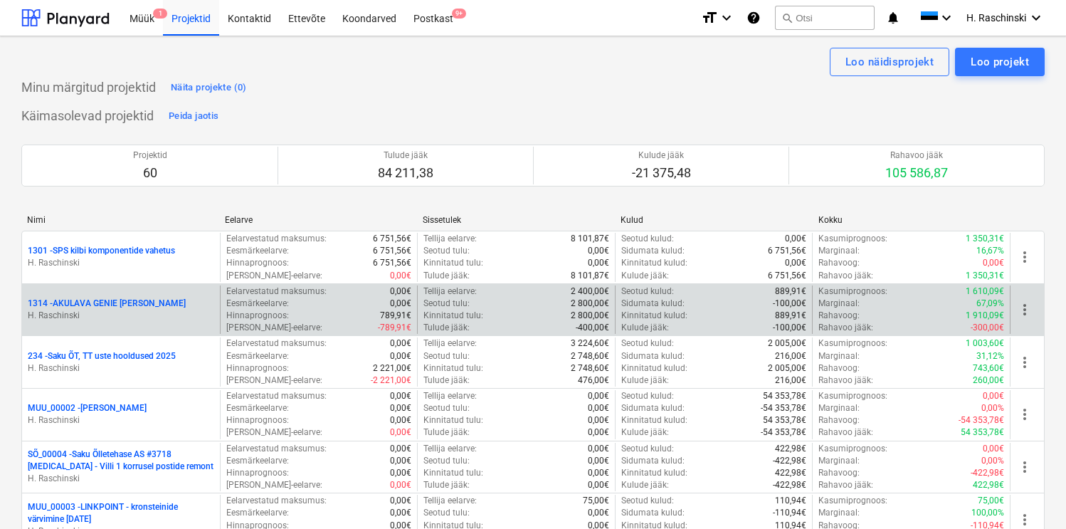
scroll to position [2286, 0]
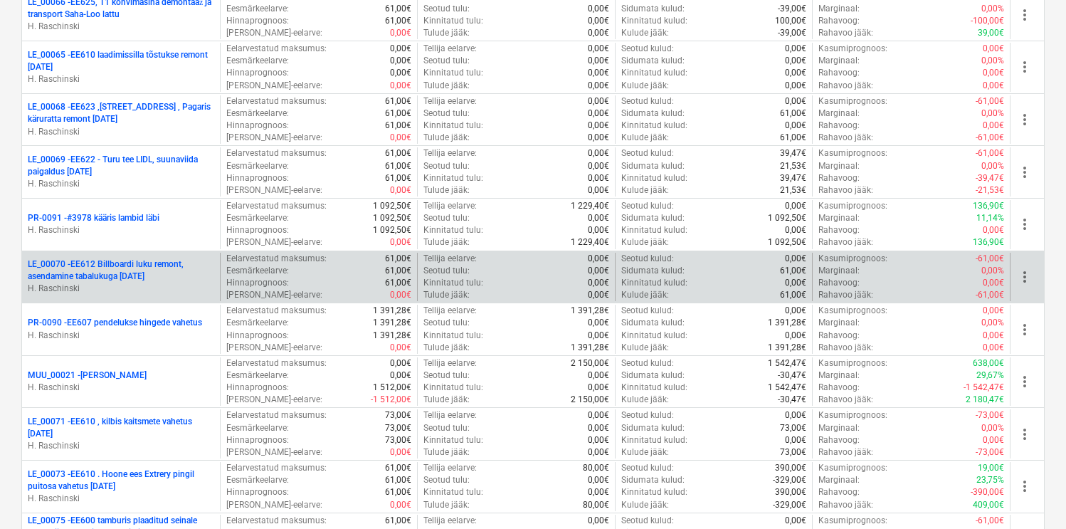
click at [127, 263] on p "LE_00070 - EE612 Billboardi luku remont, asendamine tabalukuga [DATE]" at bounding box center [121, 270] width 186 height 24
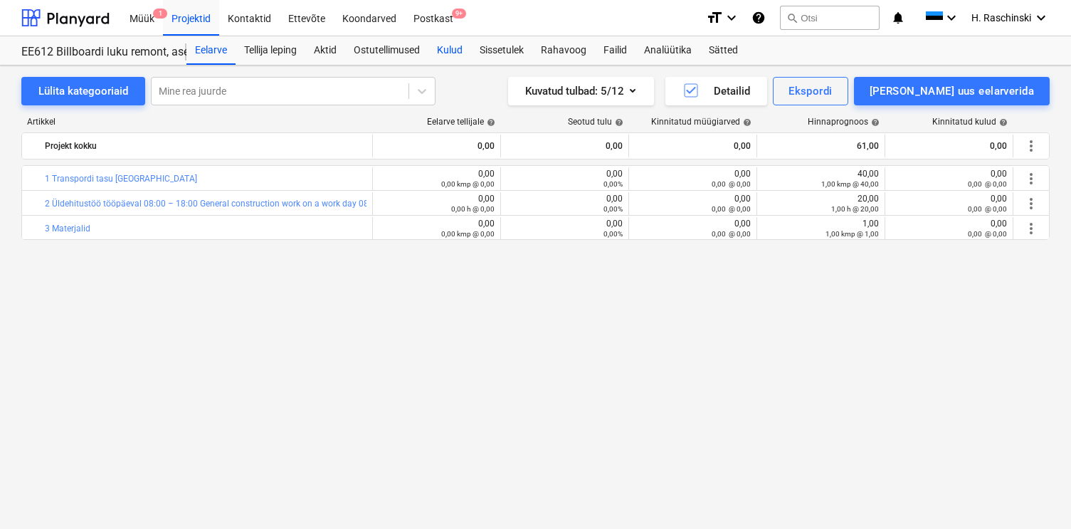
click at [459, 49] on div "Kulud" at bounding box center [449, 50] width 43 height 28
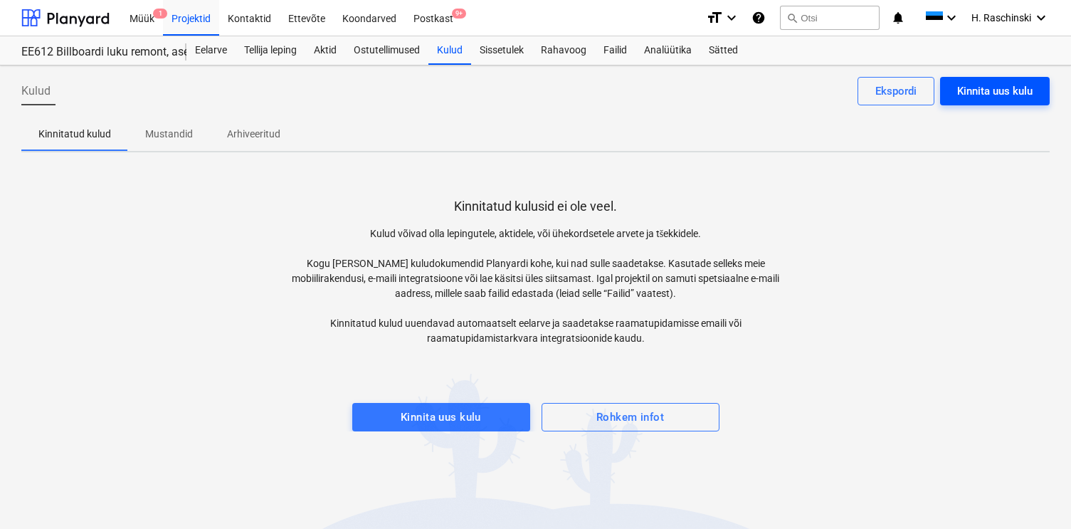
click at [998, 95] on div "Kinnita uus kulu" at bounding box center [994, 91] width 75 height 19
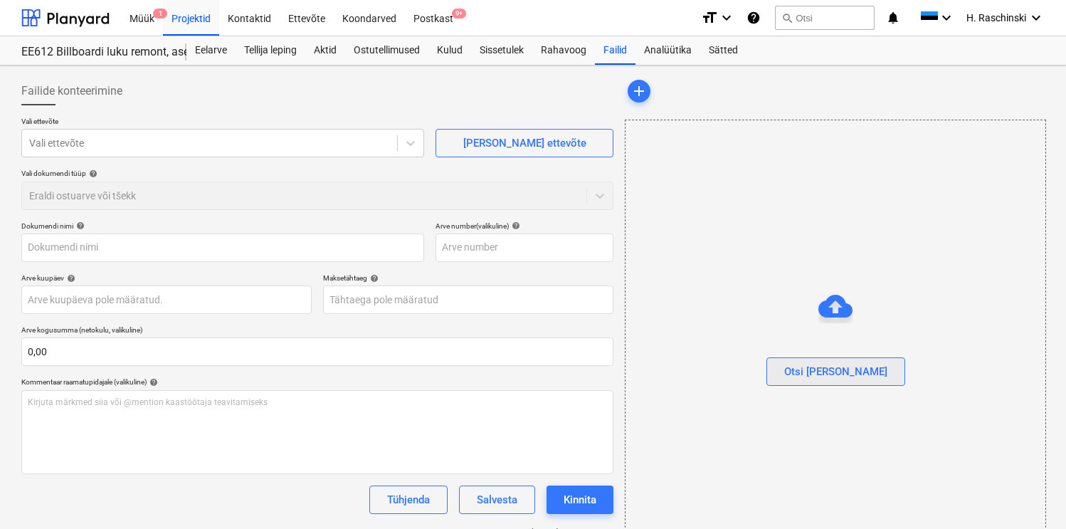
click at [853, 366] on div "Otsi [PERSON_NAME]" at bounding box center [835, 371] width 103 height 19
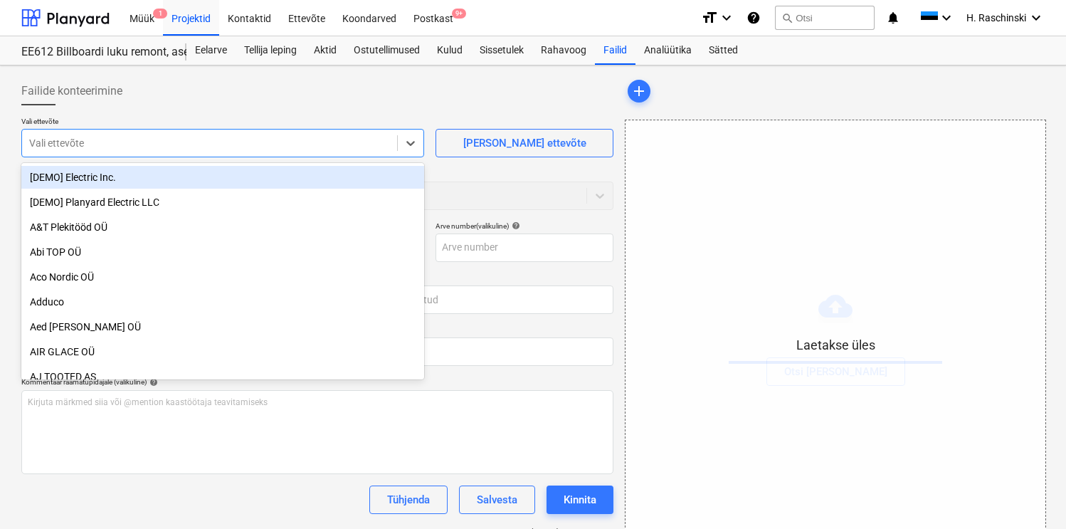
click at [275, 140] on div at bounding box center [209, 143] width 361 height 14
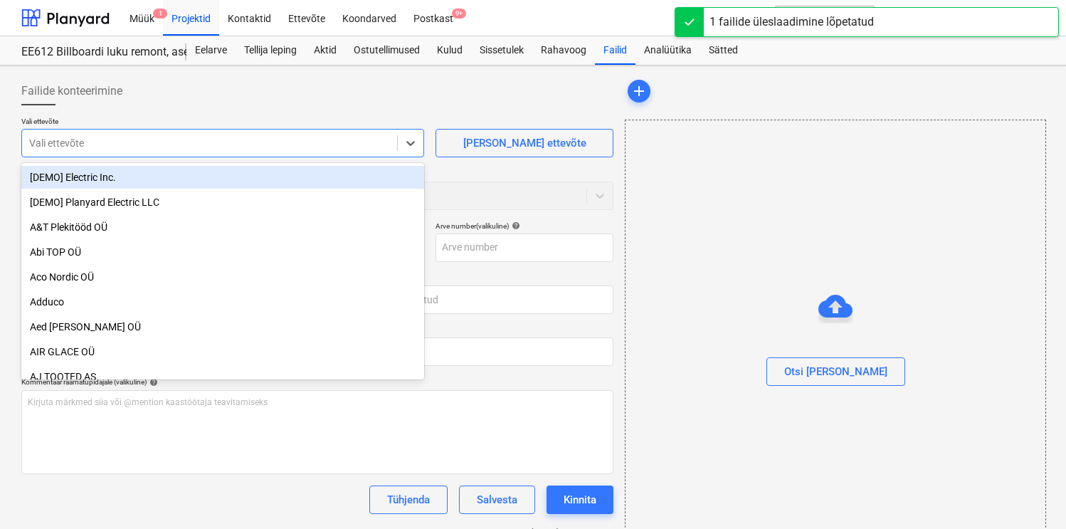
type input "[DATE] tooaja-arvestuse-tabel .xlsx"
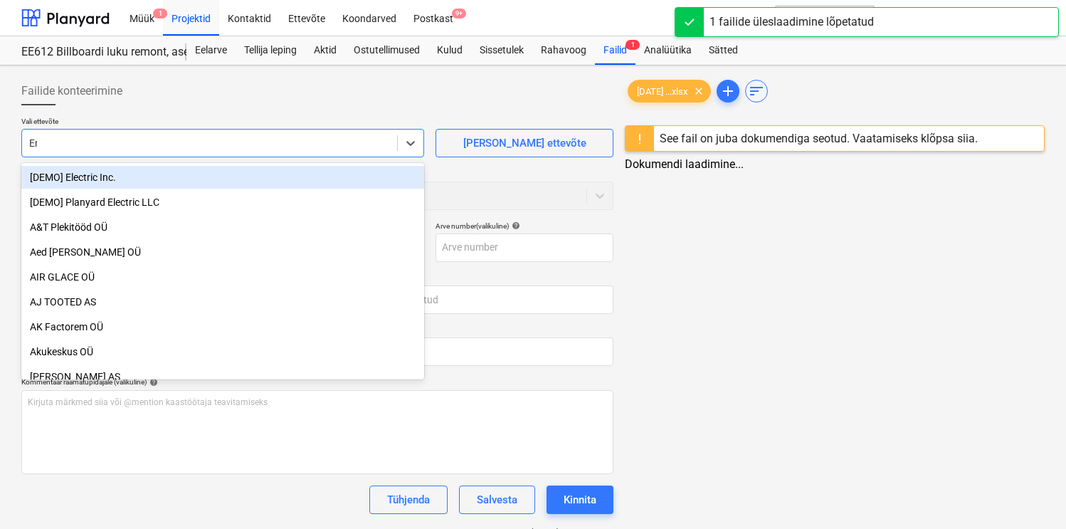
type input "Erv"
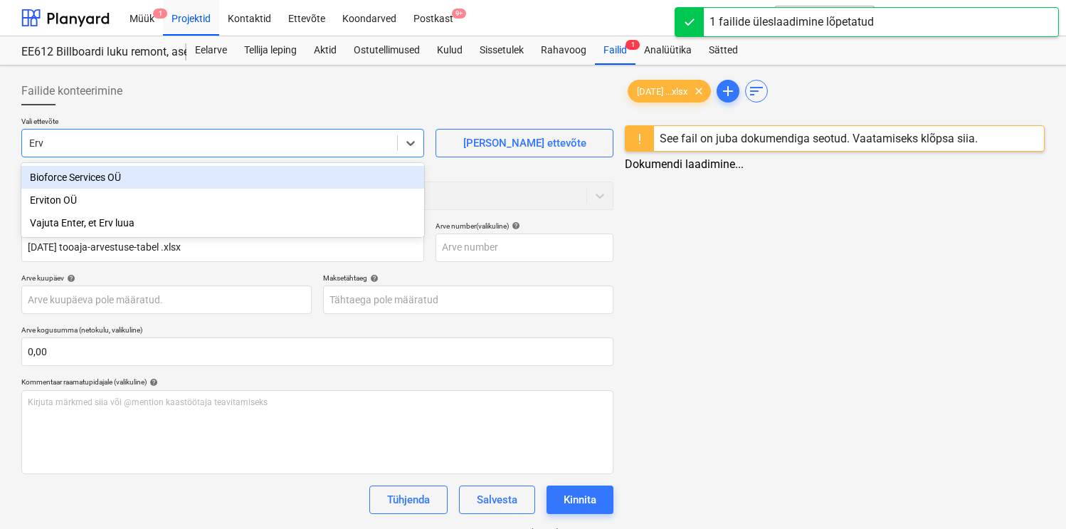
click at [164, 195] on div "Erviton OÜ" at bounding box center [222, 200] width 403 height 23
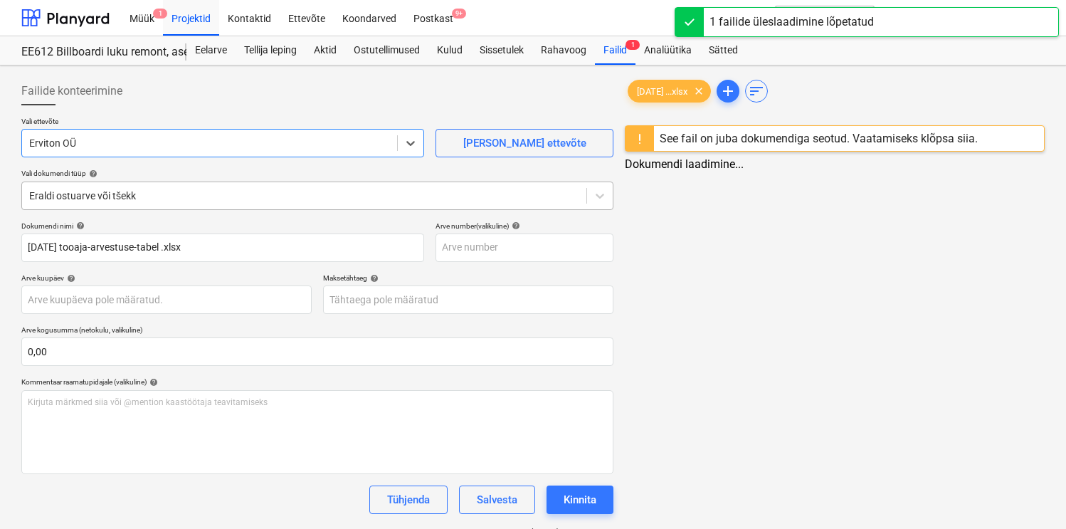
click at [161, 201] on div at bounding box center [304, 196] width 550 height 14
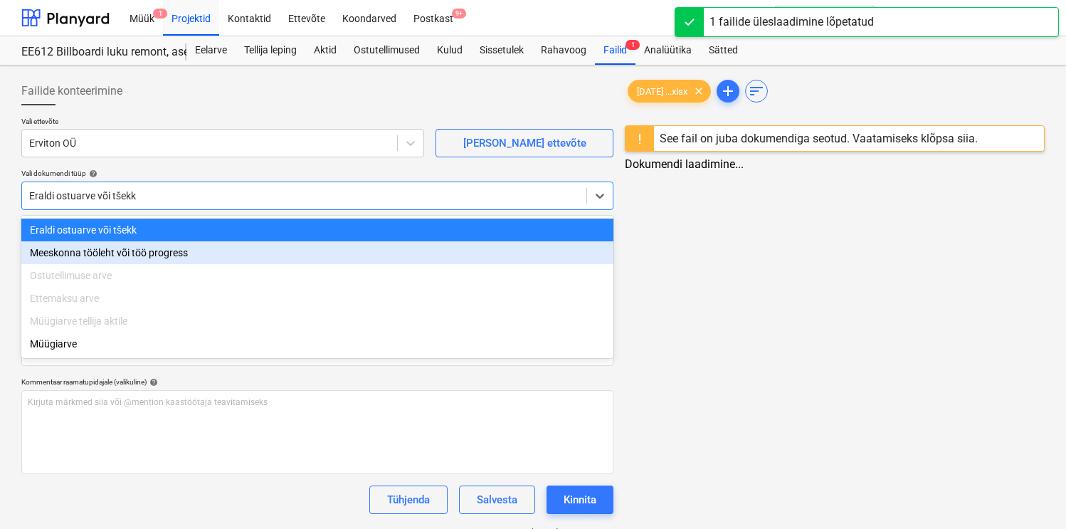
click at [143, 247] on div "Meeskonna tööleht või töö progress" at bounding box center [317, 252] width 592 height 23
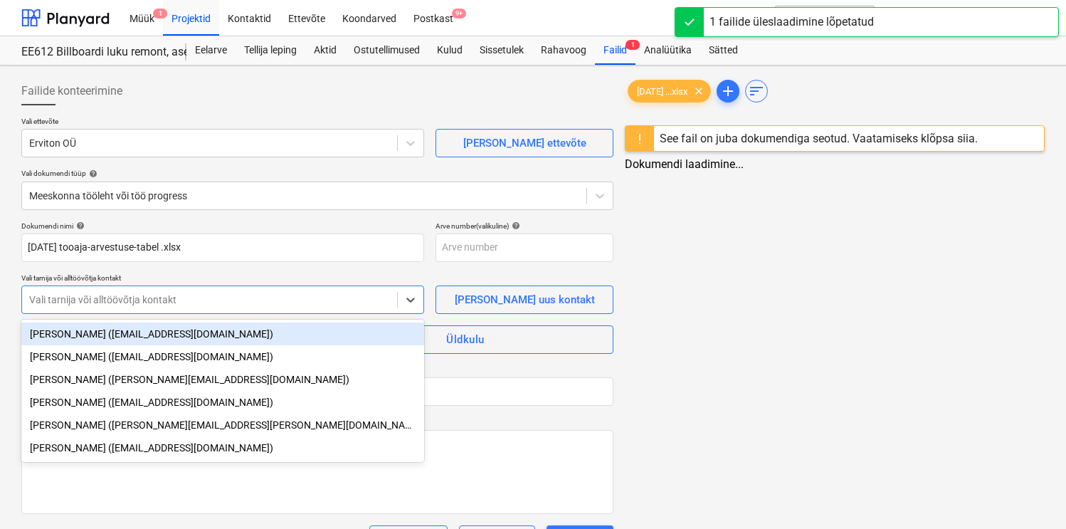
click at [143, 295] on div at bounding box center [209, 299] width 361 height 14
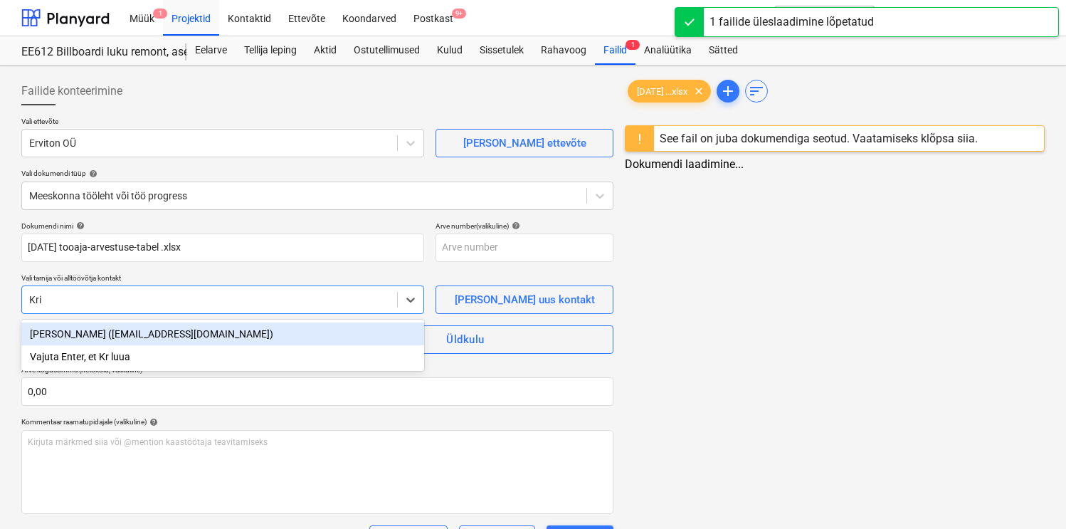
type input "Kristj"
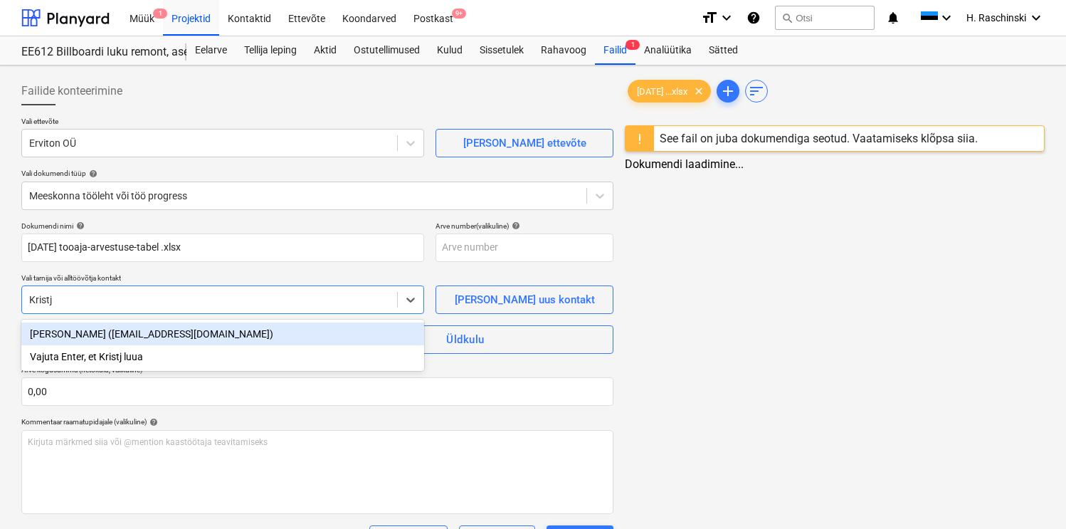
click at [139, 337] on div "[PERSON_NAME] ([EMAIL_ADDRESS][DOMAIN_NAME])" at bounding box center [222, 333] width 403 height 23
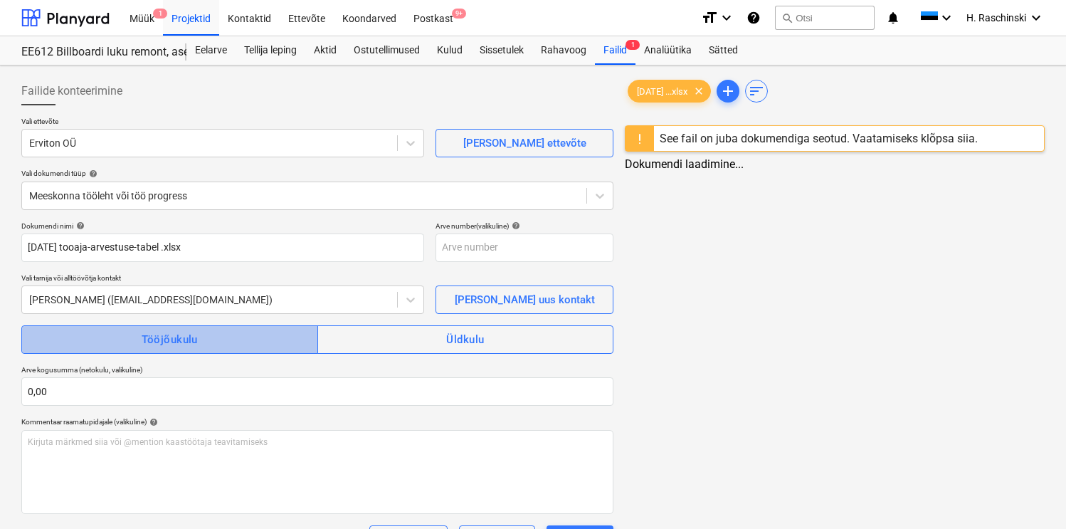
click at [162, 342] on div "Tööjõukulu" at bounding box center [170, 339] width 56 height 19
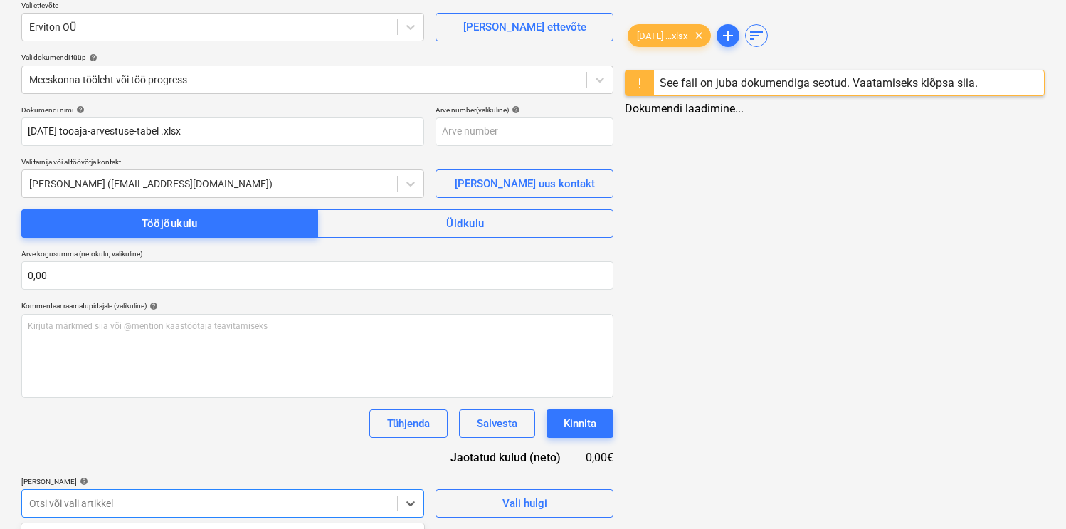
click at [202, 413] on body "Müük 1 Projektid Kontaktid Ettevõte Koondarved Postkast 9+ format_size keyboard…" at bounding box center [533, 148] width 1066 height 529
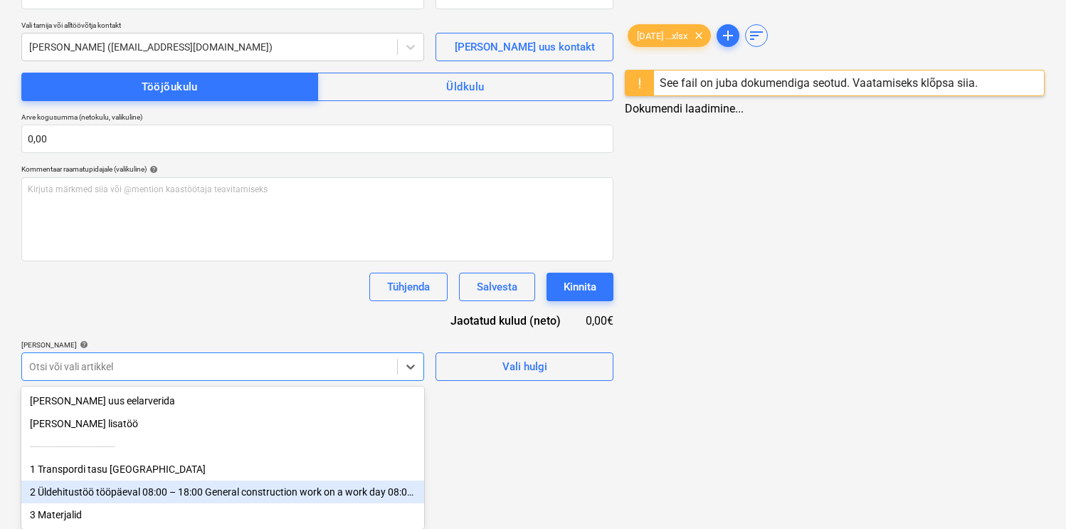
click at [184, 490] on div "2 Üldehitustöö tööpäeval 08:00 – 18:00 General construction work on a work day …" at bounding box center [222, 491] width 403 height 23
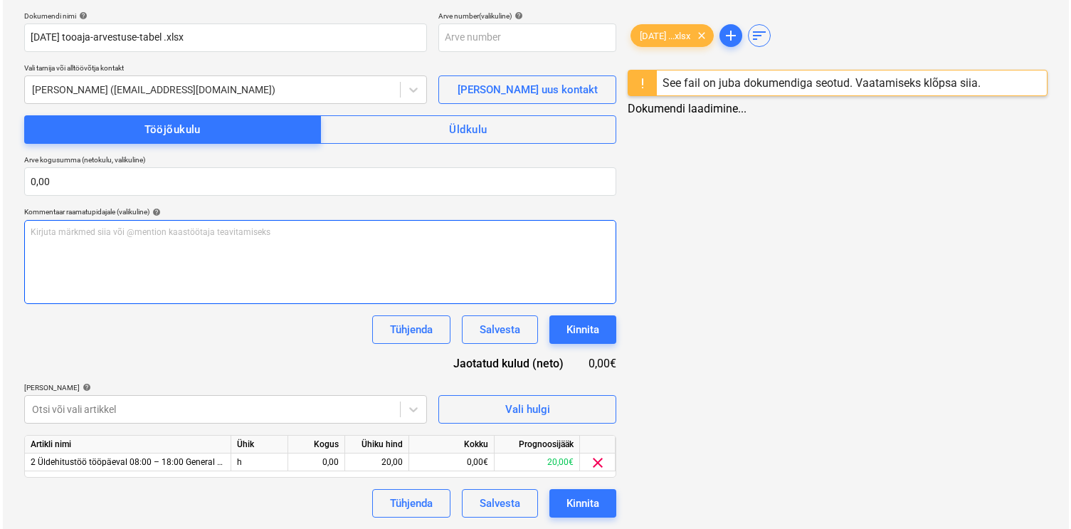
scroll to position [210, 0]
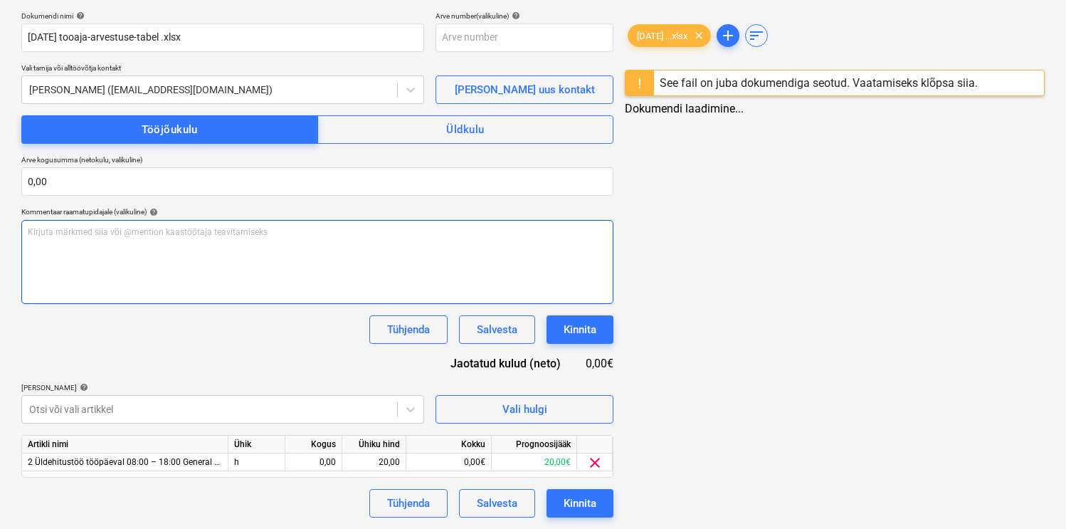
click at [228, 296] on div "Dokumendi nimi help [DATE] tooaja-arvestuse-tabel .xlsx Arve number (valikuline…" at bounding box center [317, 264] width 592 height 506
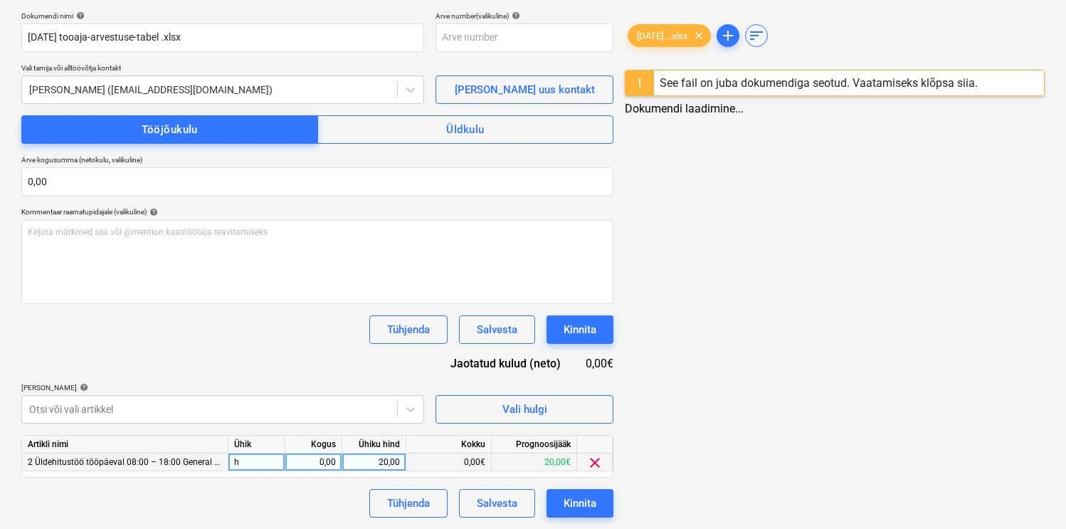
click at [326, 462] on div "0,00" at bounding box center [313, 462] width 45 height 18
type input "2"
type input "1"
type input "18"
click at [285, 386] on div "[PERSON_NAME] artiklid help" at bounding box center [222, 387] width 403 height 9
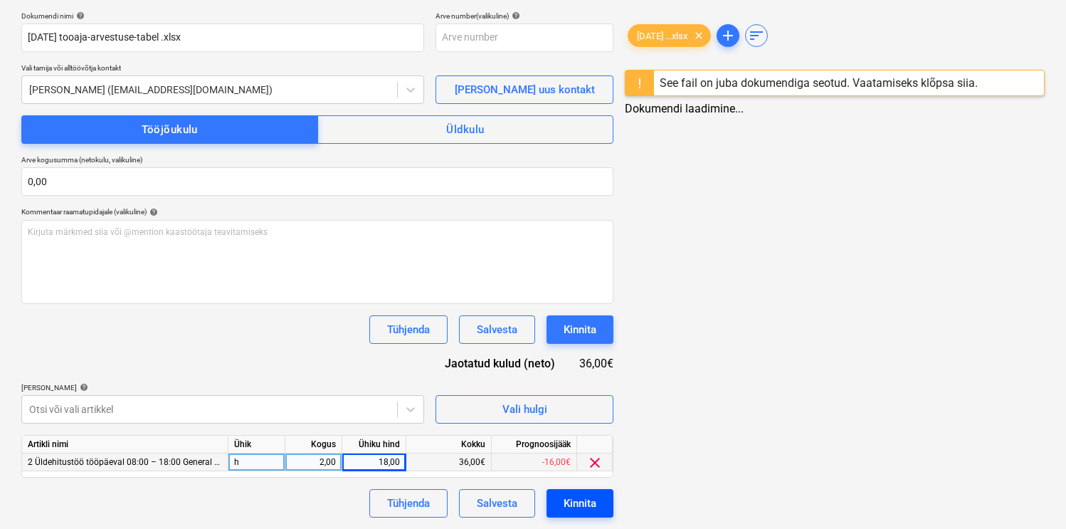
click at [584, 498] on div "Kinnita" at bounding box center [580, 503] width 33 height 19
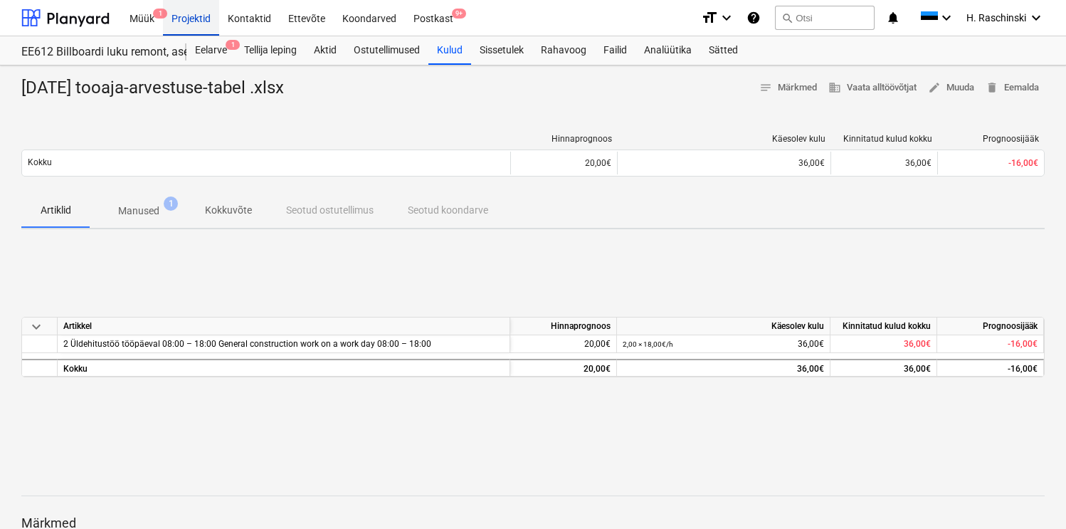
click at [193, 19] on div "Projektid" at bounding box center [191, 17] width 56 height 36
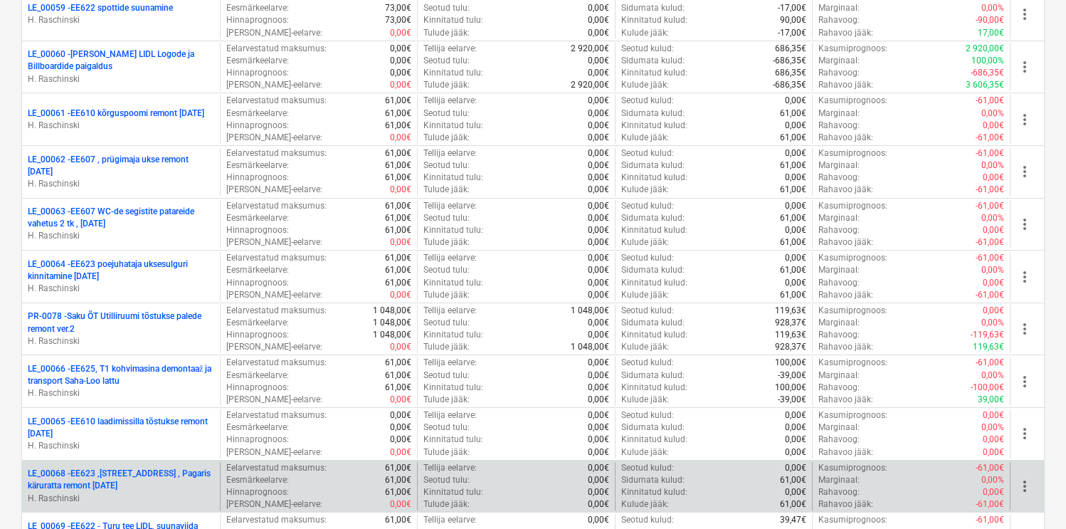
scroll to position [2960, 0]
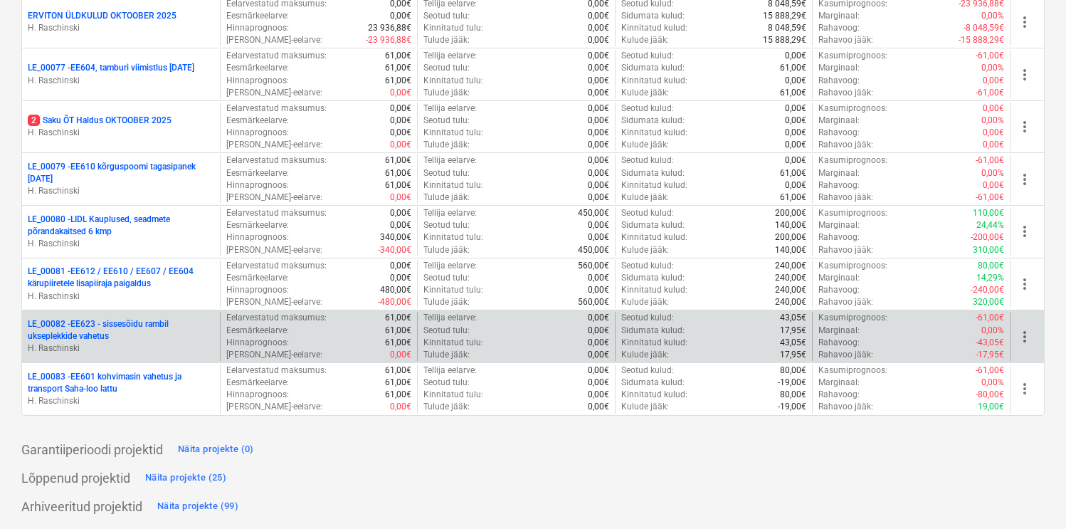
click at [150, 325] on p "LE_00082 - EE623 - sissesõidu rambil ukseplekkide vahetus" at bounding box center [121, 330] width 186 height 24
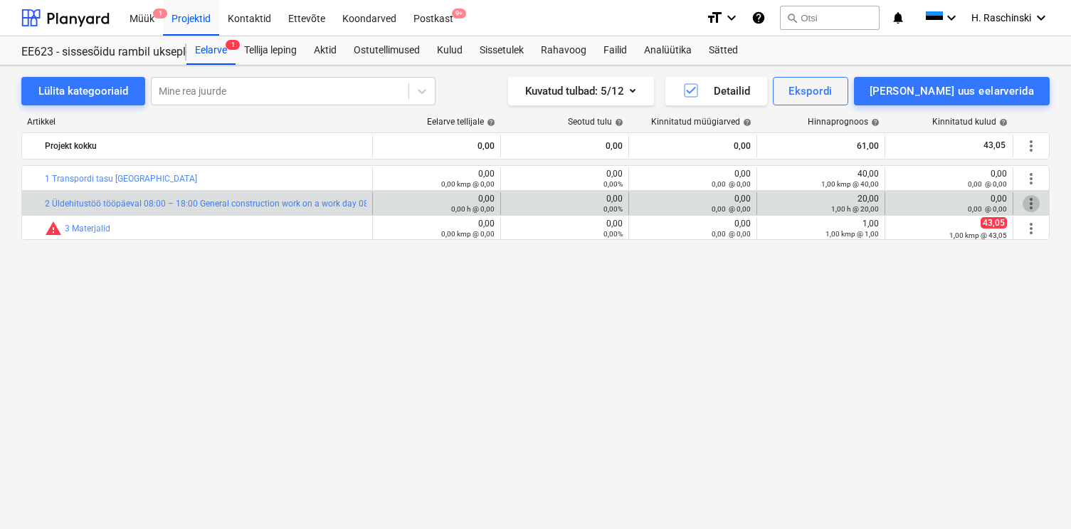
click at [1029, 204] on span "more_vert" at bounding box center [1031, 203] width 17 height 17
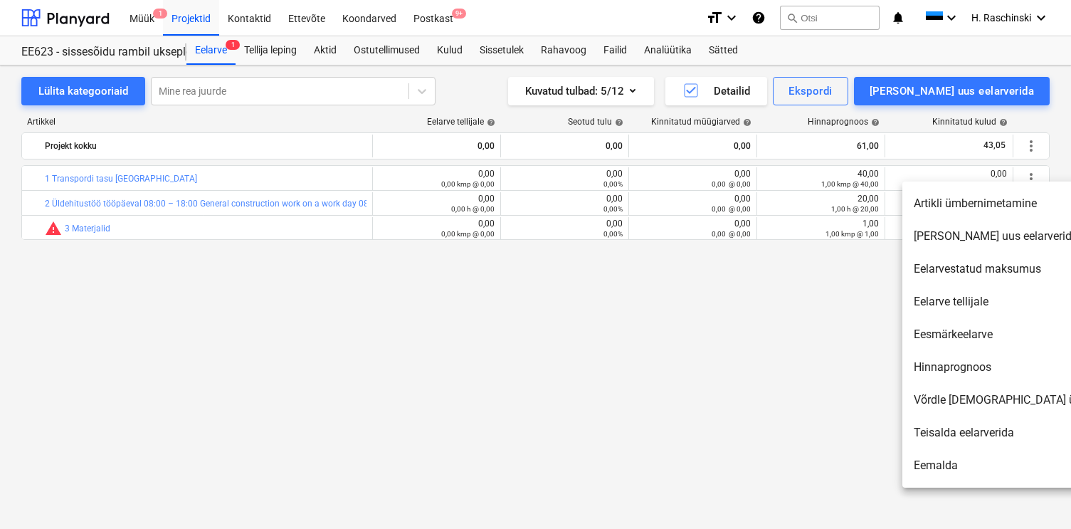
click at [817, 297] on div at bounding box center [535, 264] width 1071 height 529
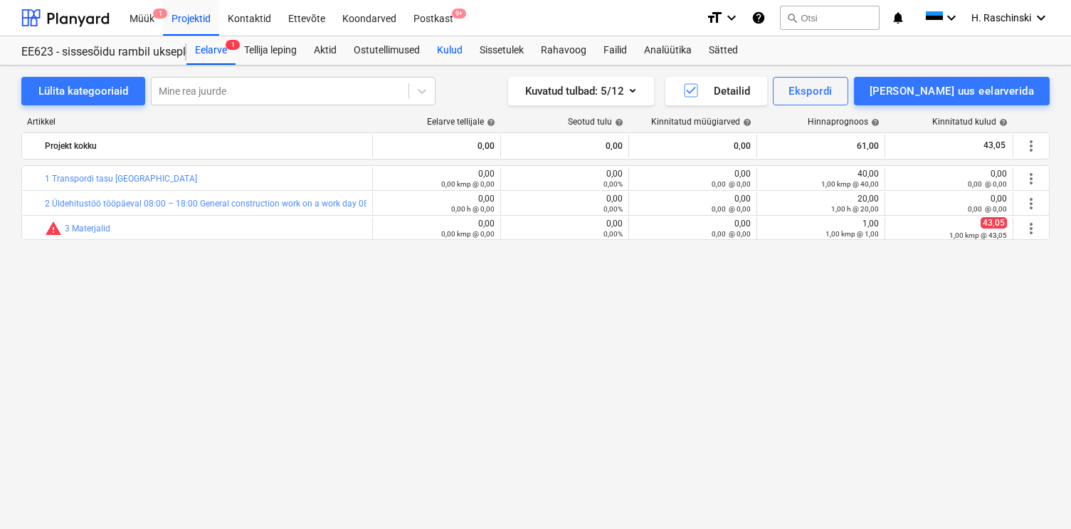
click at [449, 54] on div "Kulud" at bounding box center [449, 50] width 43 height 28
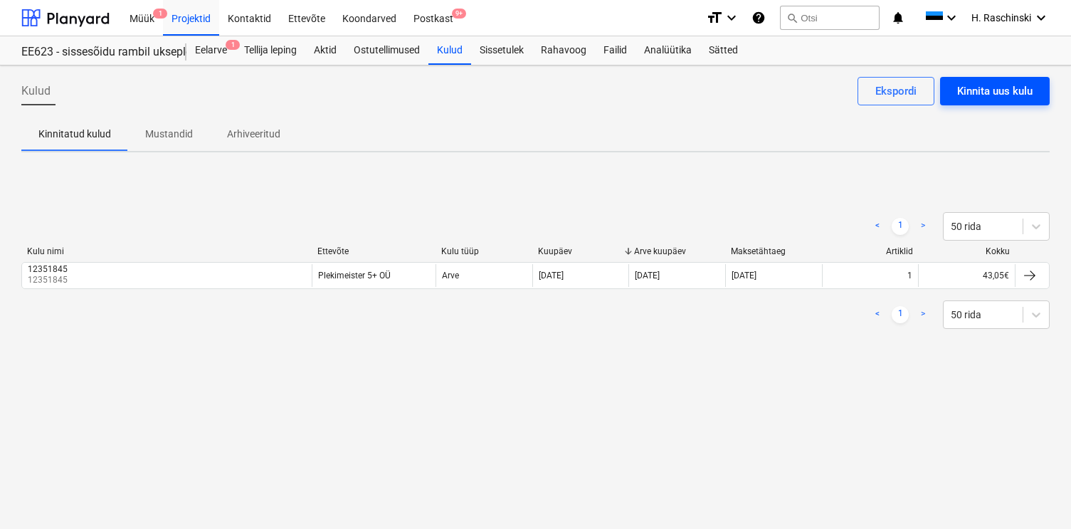
click at [993, 89] on div "Kinnita uus kulu" at bounding box center [994, 91] width 75 height 19
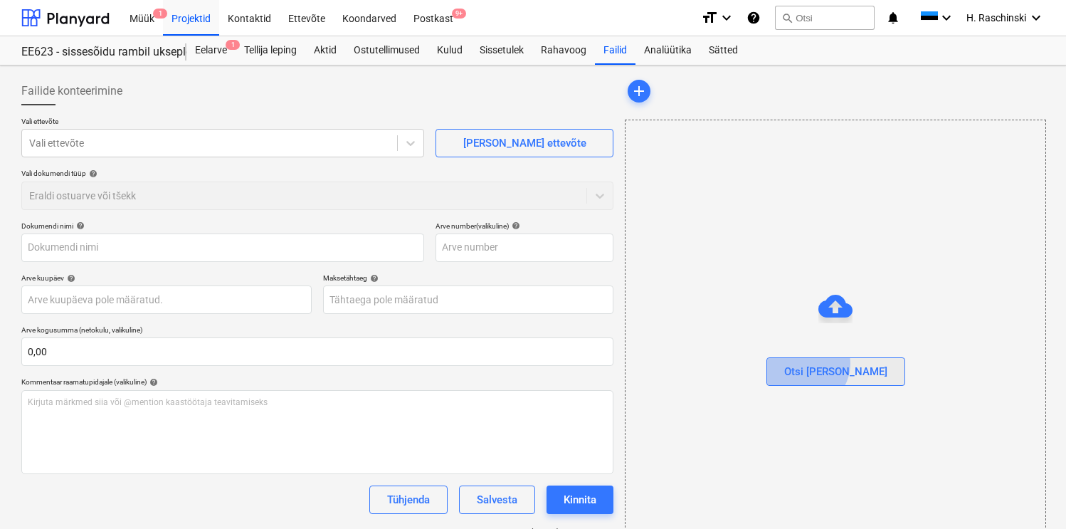
click at [834, 363] on div "Otsi [PERSON_NAME]" at bounding box center [835, 371] width 103 height 19
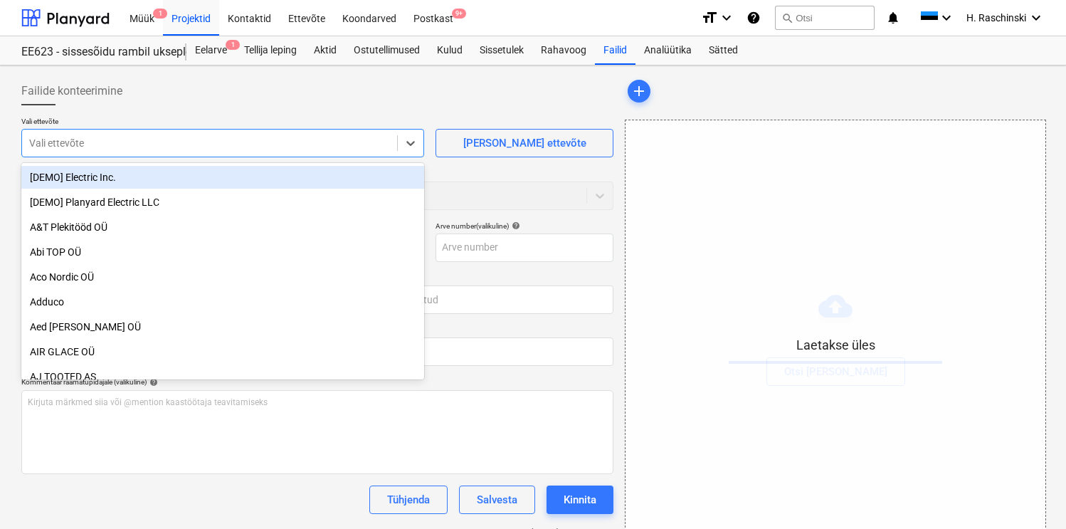
click at [184, 141] on div at bounding box center [209, 143] width 361 height 14
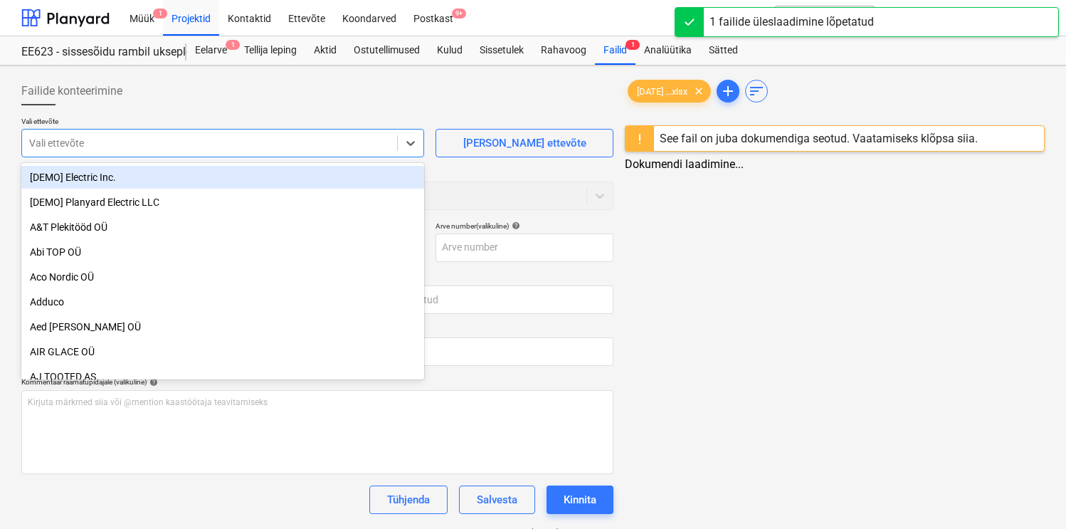
type input "[DATE] tooaja-arvestuse-tabel .xlsx"
type input "ervi"
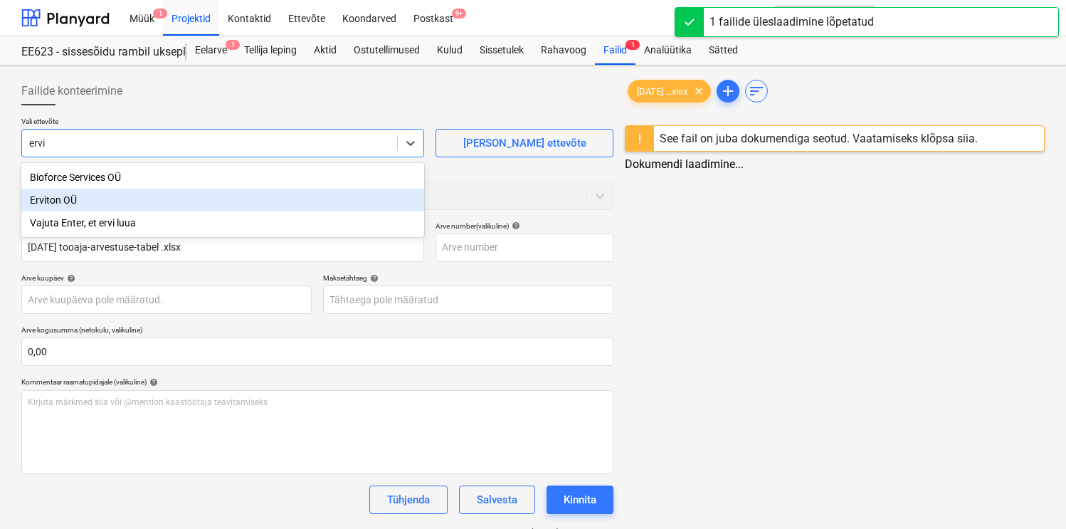
click at [95, 194] on div "Erviton OÜ" at bounding box center [222, 200] width 403 height 23
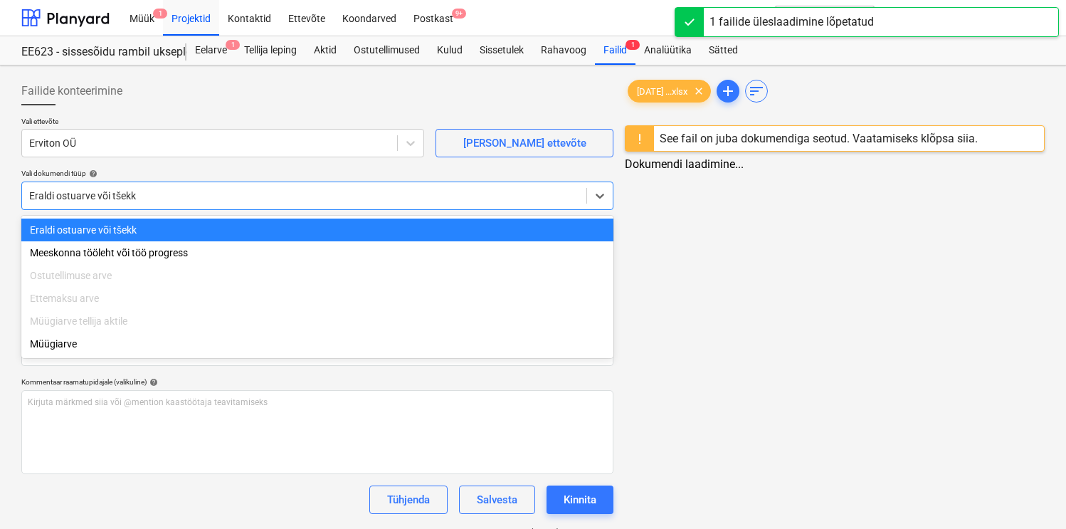
click at [124, 197] on div at bounding box center [304, 196] width 550 height 14
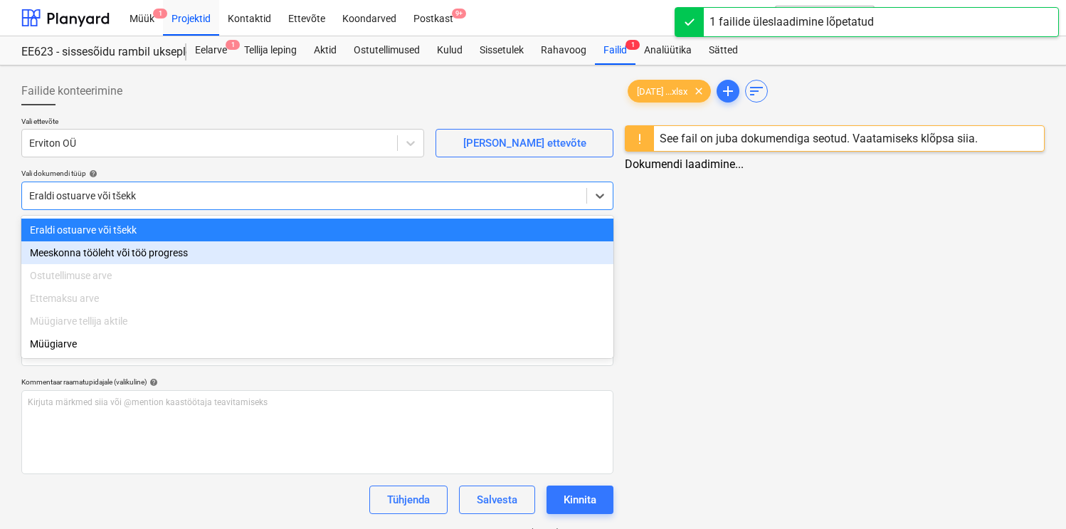
click at [92, 250] on div "Meeskonna tööleht või töö progress" at bounding box center [317, 252] width 592 height 23
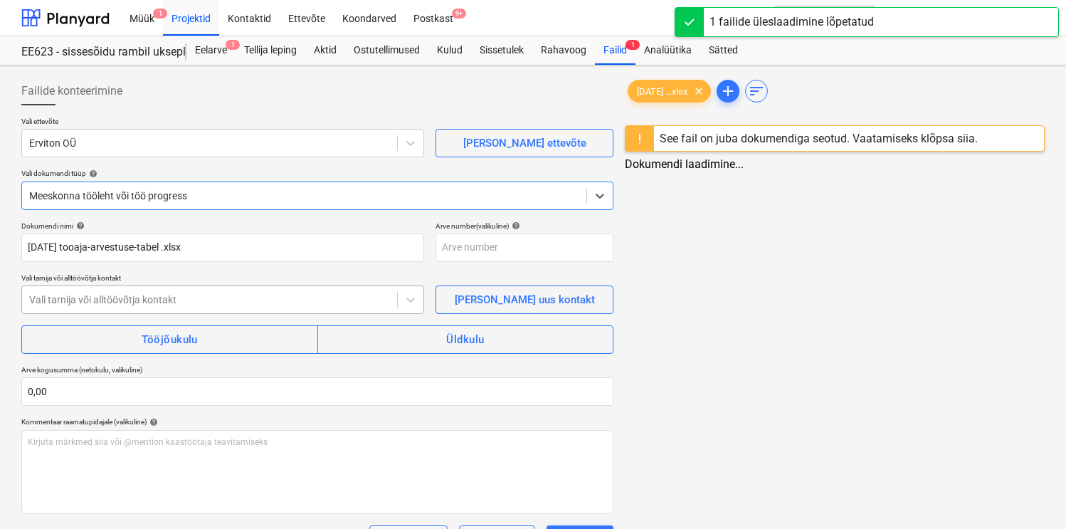
click at [109, 287] on div "Vali tarnija või alltöövõtja kontakt" at bounding box center [222, 299] width 403 height 28
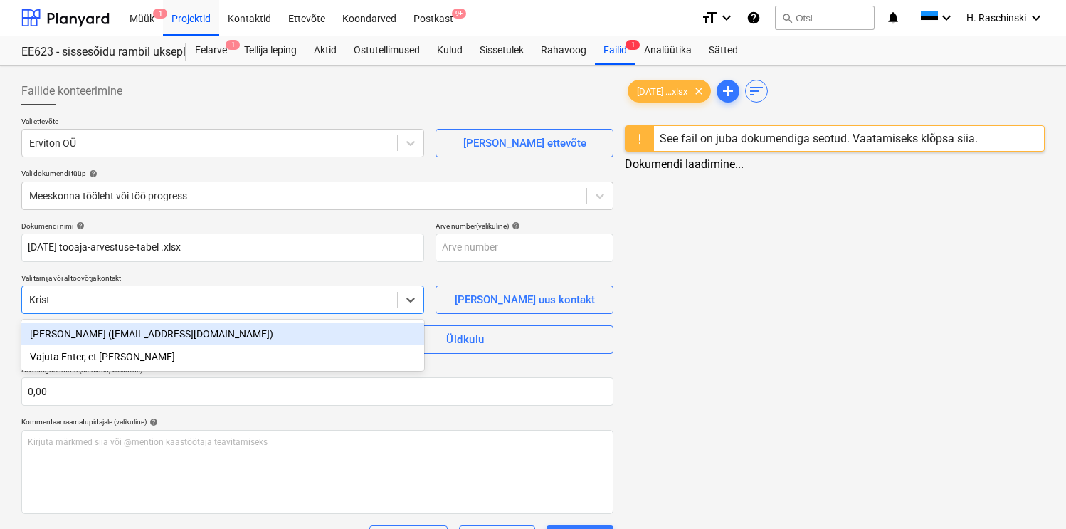
type input "Kristj"
click at [109, 334] on div "[PERSON_NAME] ([EMAIL_ADDRESS][DOMAIN_NAME])" at bounding box center [222, 333] width 403 height 23
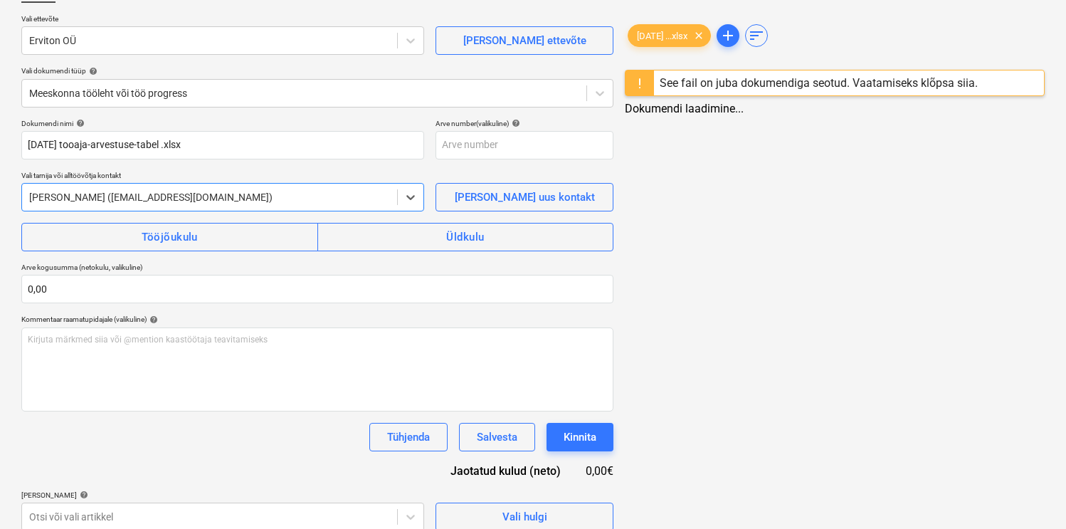
scroll to position [116, 0]
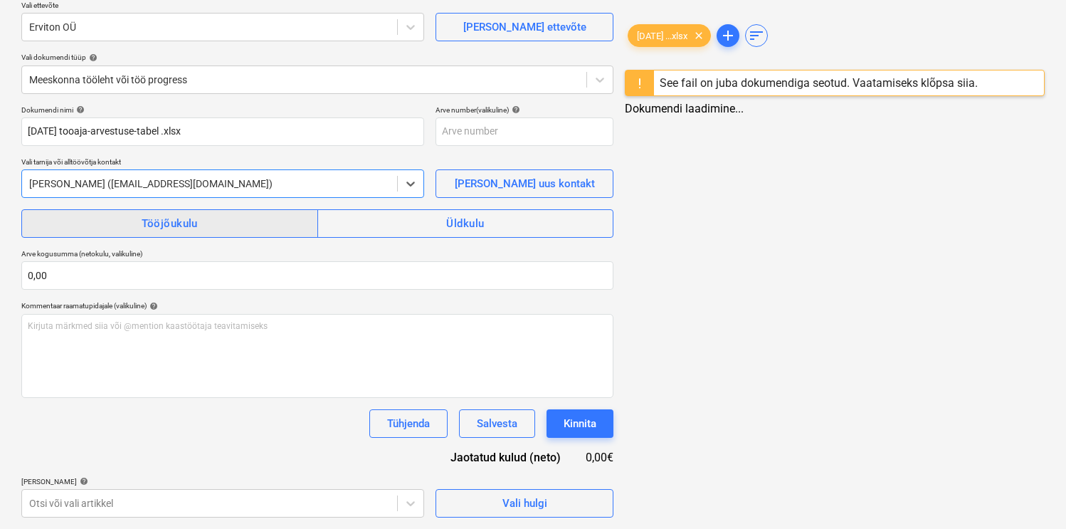
click at [177, 215] on div "Tööjõukulu" at bounding box center [170, 223] width 56 height 19
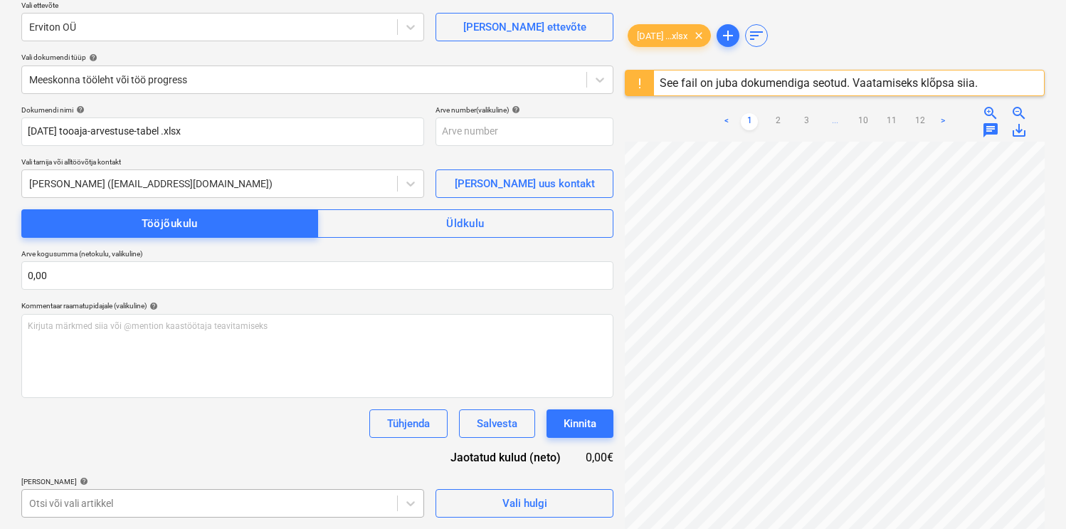
click at [110, 413] on body "Müük 1 Projektid Kontaktid Ettevõte Koondarved Postkast 9+ format_size keyboard…" at bounding box center [533, 148] width 1066 height 529
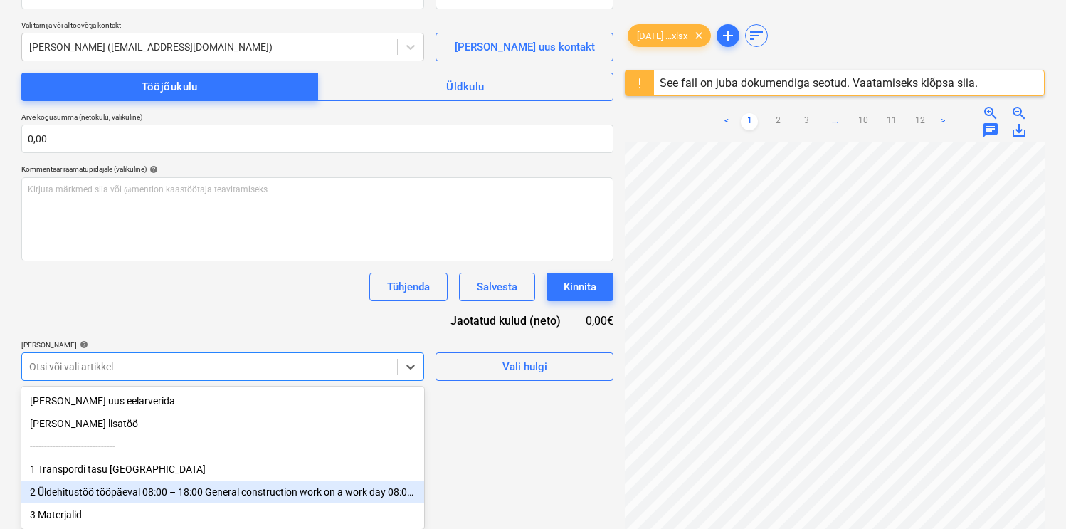
click at [112, 492] on div "2 Üldehitustöö tööpäeval 08:00 – 18:00 General construction work on a work day …" at bounding box center [222, 491] width 403 height 23
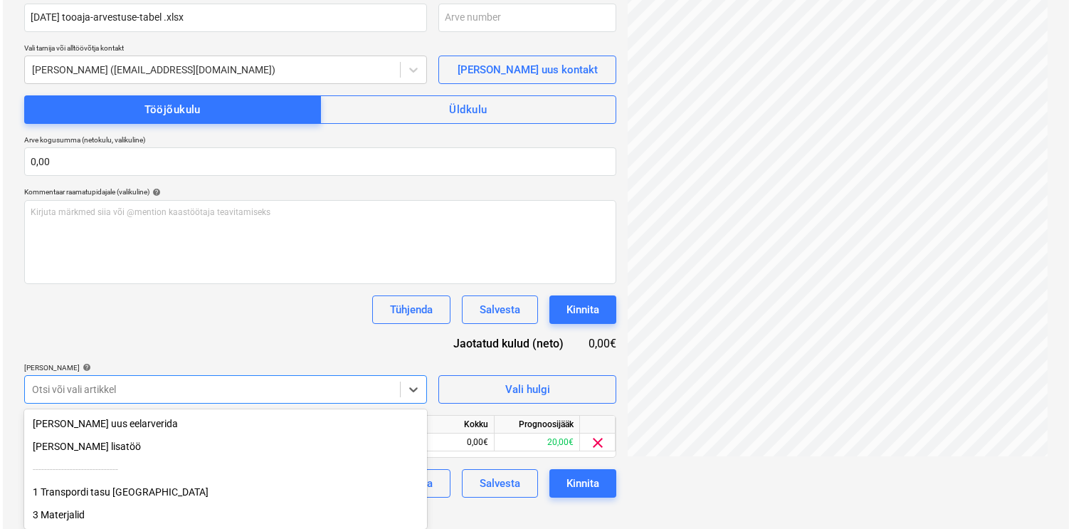
scroll to position [210, 0]
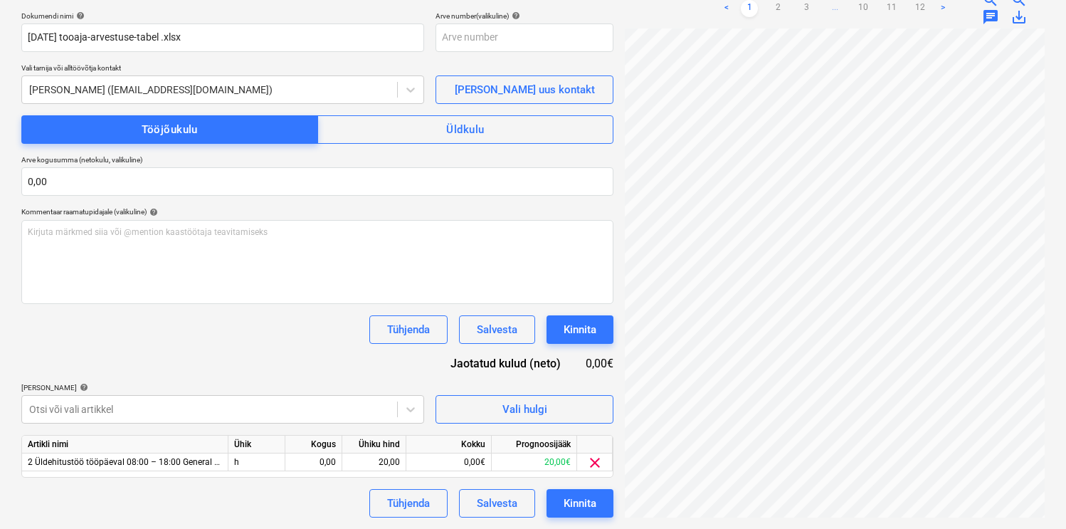
click at [250, 312] on div "Dokumendi nimi help [DATE] tooaja-arvestuse-tabel .xlsx Arve number (valikuline…" at bounding box center [317, 264] width 592 height 506
click at [309, 461] on div "0,00" at bounding box center [313, 462] width 45 height 18
type input "1,5"
click at [290, 359] on div "Dokumendi nimi help [DATE] tooaja-arvestuse-tabel .xlsx Arve number (valikuline…" at bounding box center [317, 264] width 592 height 506
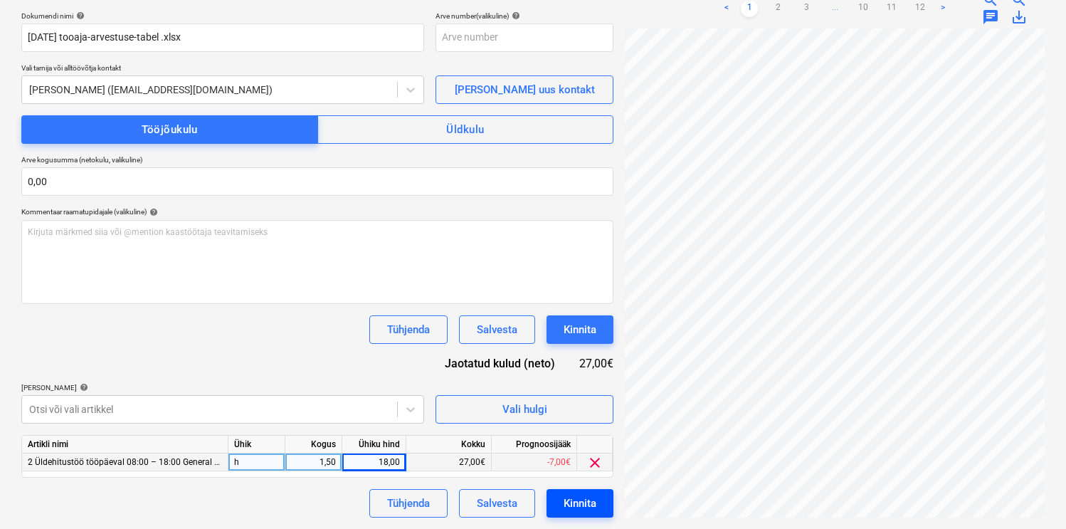
click at [591, 495] on div "Kinnita" at bounding box center [580, 503] width 33 height 19
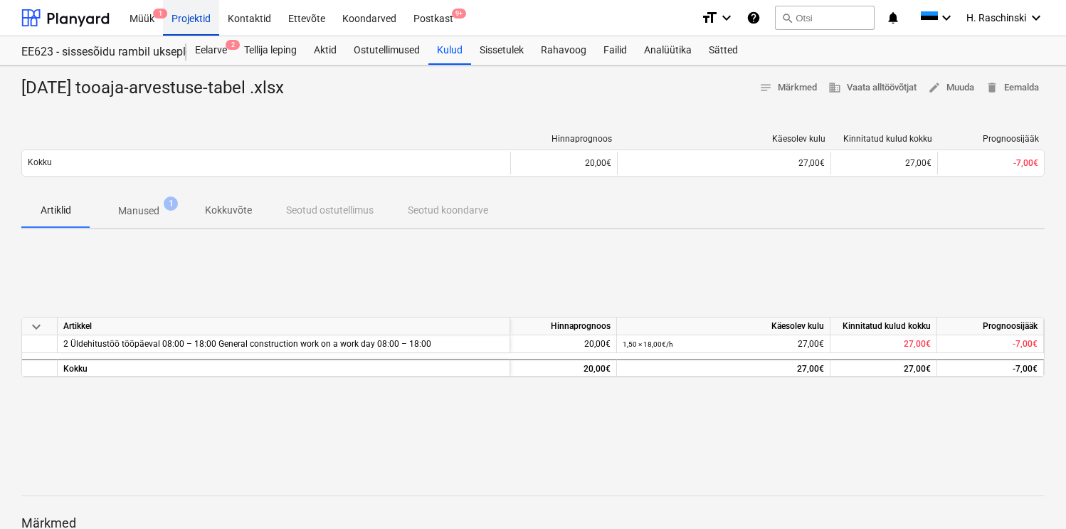
click at [187, 15] on div "Projektid" at bounding box center [191, 17] width 56 height 36
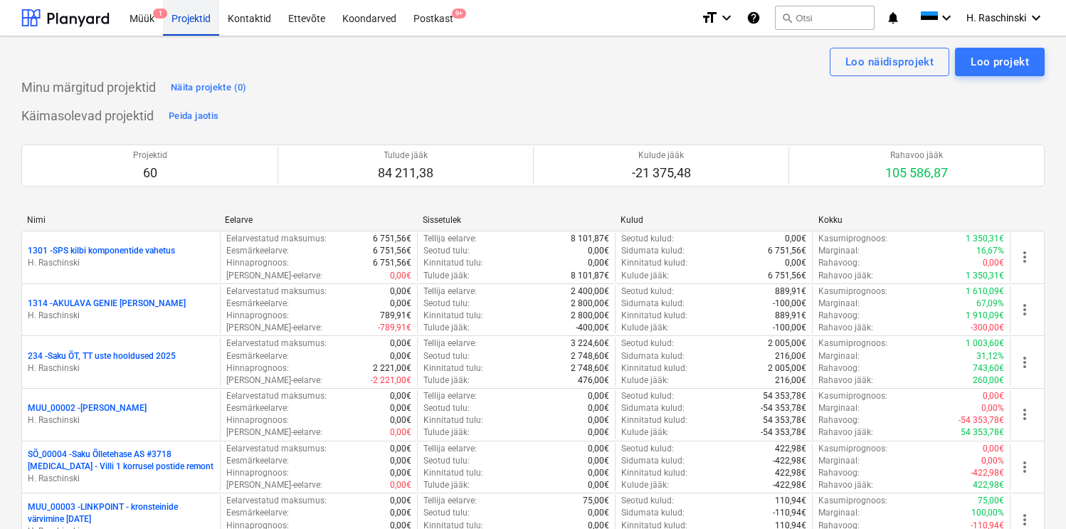
scroll to position [1762, 0]
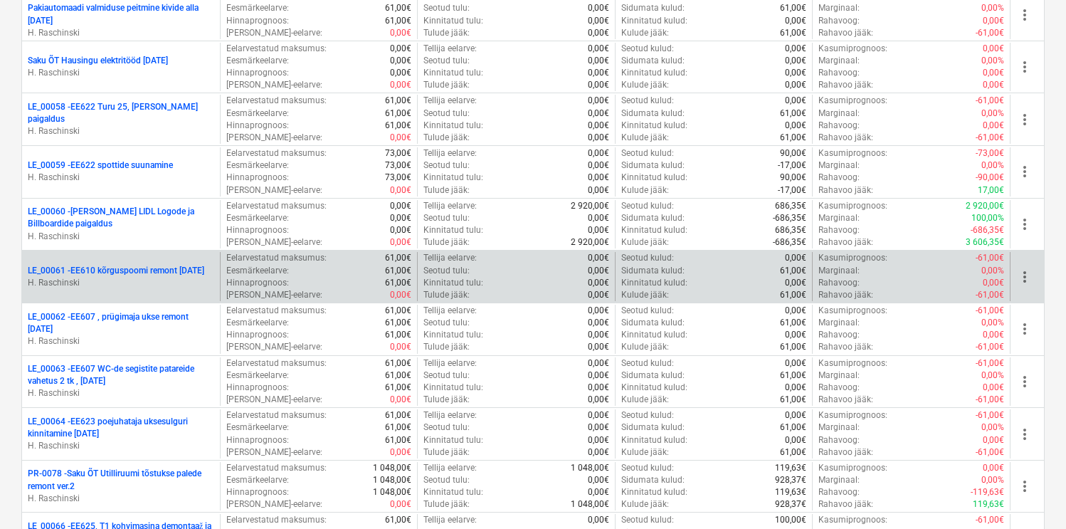
click at [150, 265] on p "LE_00061 - EE610 kõrguspoomi remont [DATE]" at bounding box center [116, 271] width 176 height 12
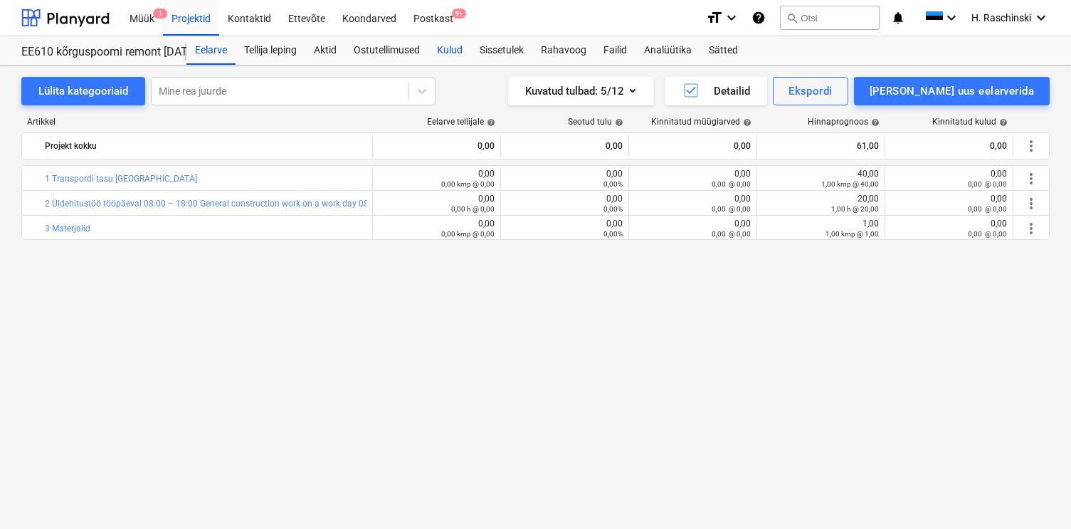
click at [441, 52] on div "Kulud" at bounding box center [449, 50] width 43 height 28
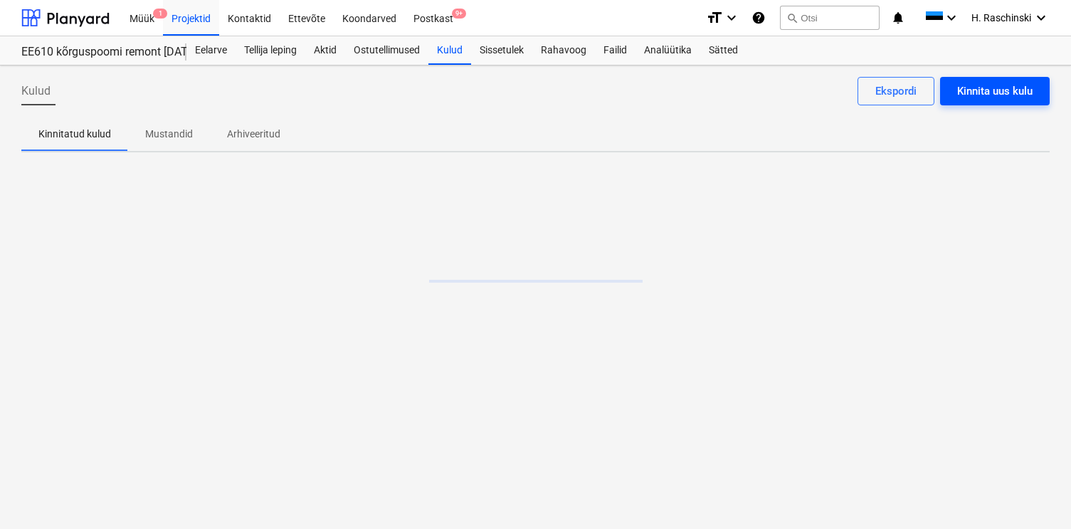
click at [980, 96] on div "Kinnita uus kulu" at bounding box center [994, 91] width 75 height 19
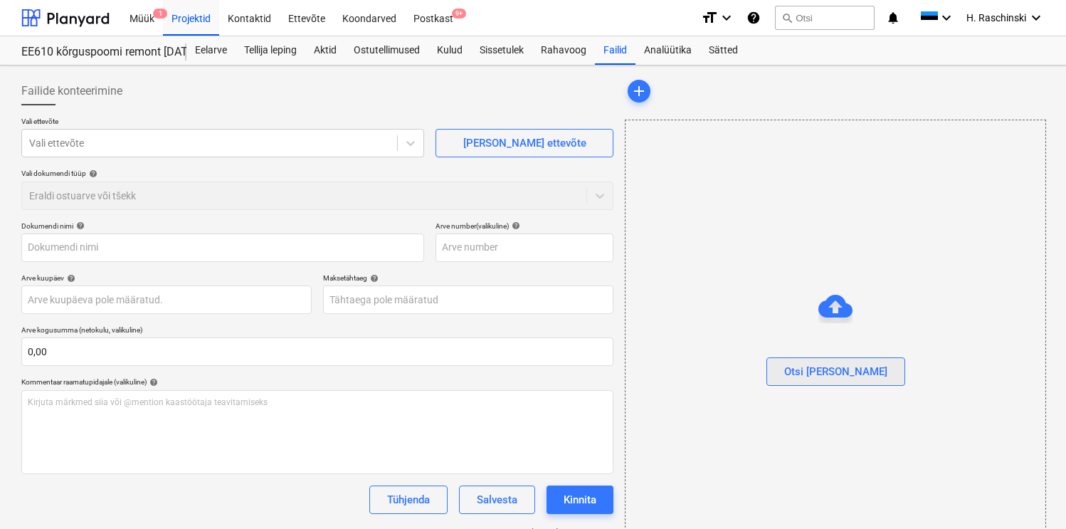
click at [848, 363] on div "Otsi [PERSON_NAME]" at bounding box center [835, 371] width 103 height 19
click at [270, 136] on div at bounding box center [209, 143] width 361 height 14
type input "[DATE] tooaja-arvestuse-tabel .xlsx"
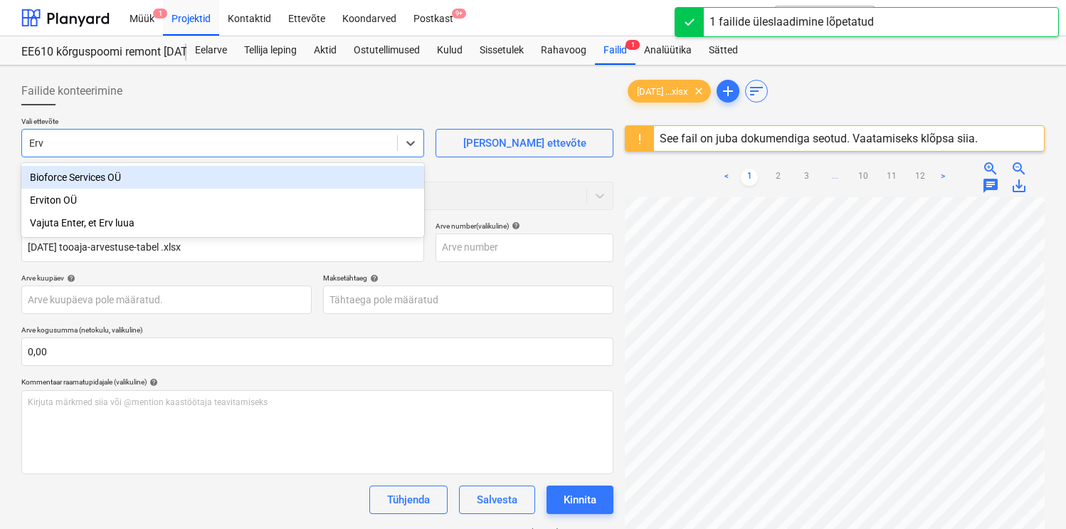
type input "Ervi"
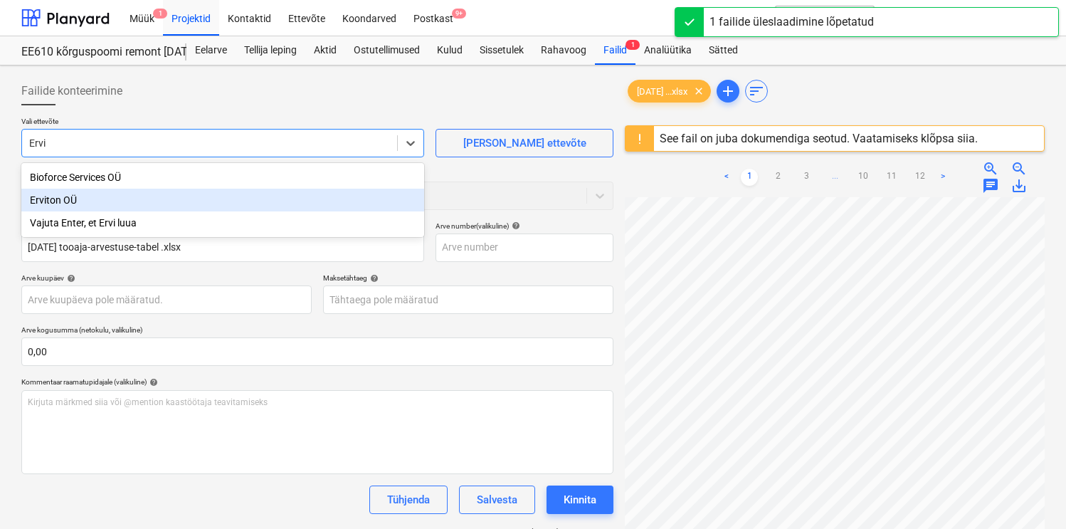
click at [171, 197] on div "Erviton OÜ" at bounding box center [222, 200] width 403 height 23
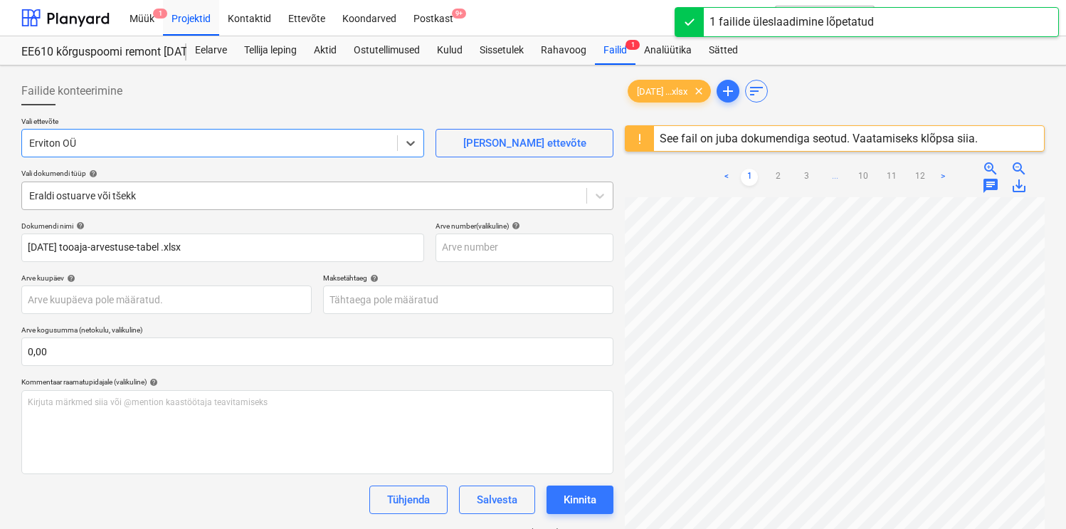
click at [177, 197] on div at bounding box center [304, 196] width 550 height 14
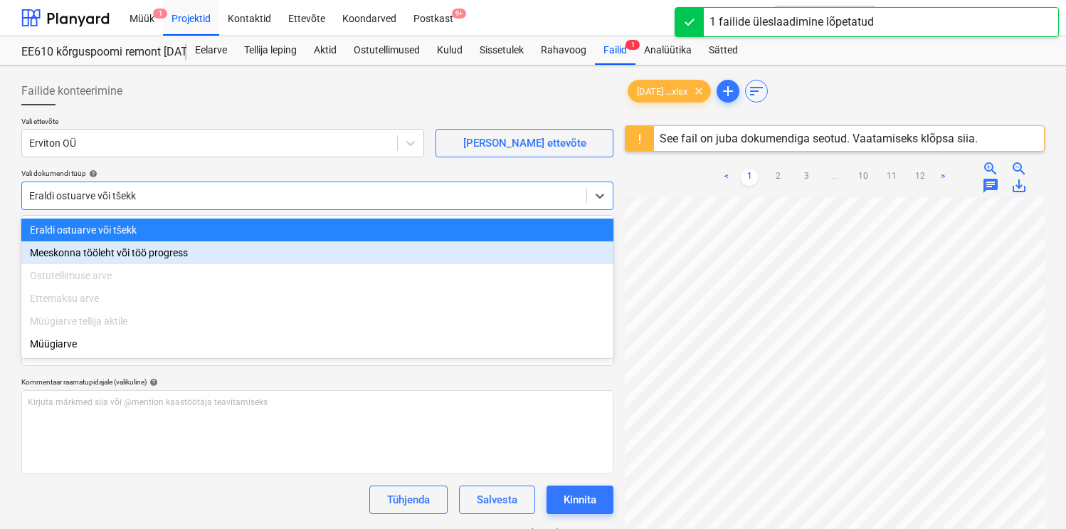
click at [150, 250] on div "Meeskonna tööleht või töö progress" at bounding box center [317, 252] width 592 height 23
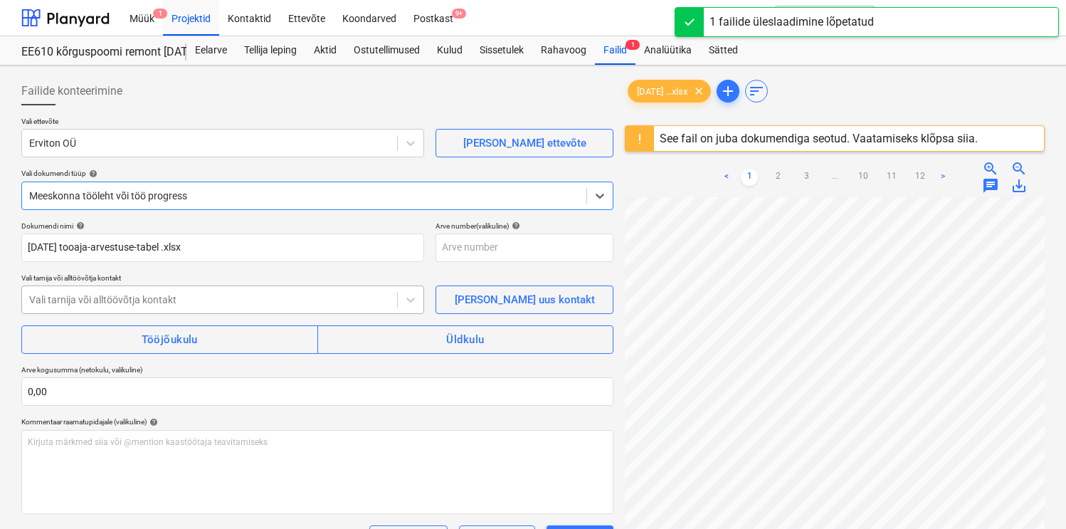
click at [159, 293] on div at bounding box center [209, 299] width 361 height 14
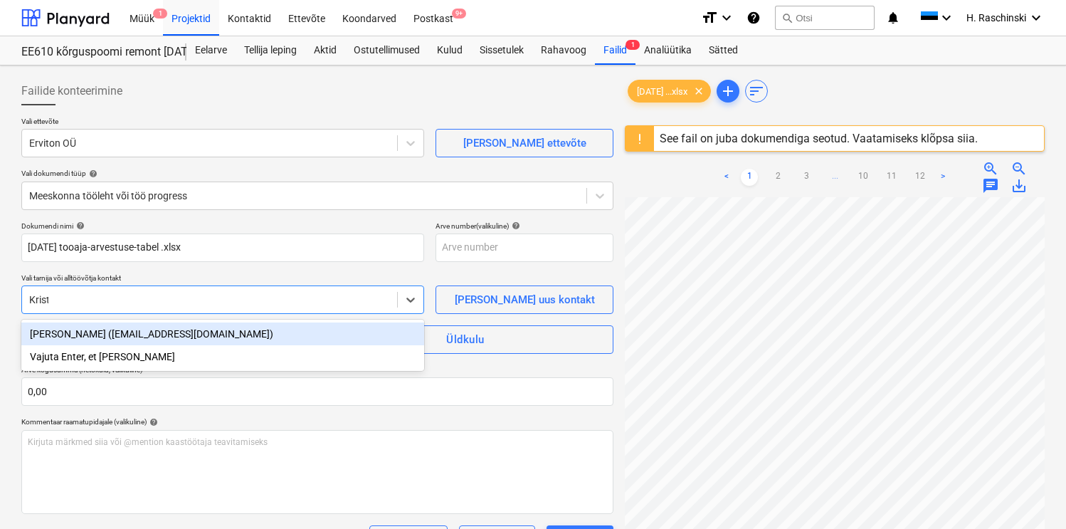
type input "Kristj"
click at [177, 334] on div "[PERSON_NAME] ([EMAIL_ADDRESS][DOMAIN_NAME])" at bounding box center [222, 333] width 403 height 23
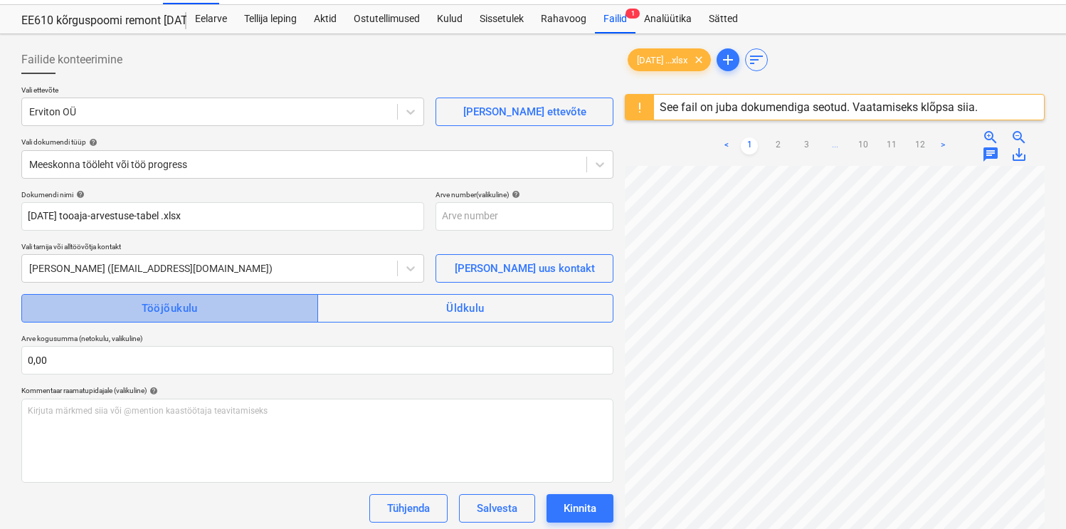
click at [178, 317] on div "Tööjõukulu" at bounding box center [170, 308] width 56 height 19
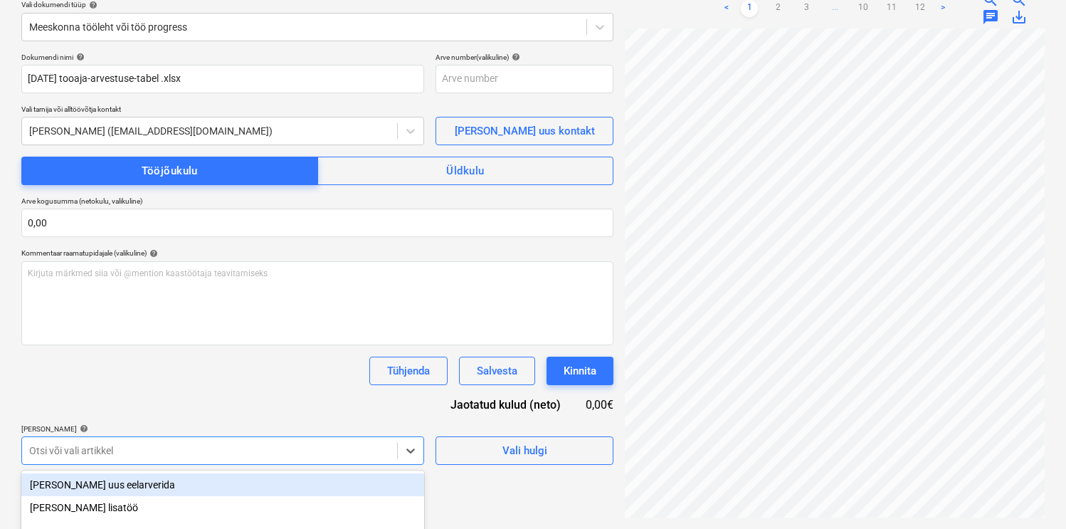
click at [152, 360] on body "Müük 1 Projektid Kontaktid Ettevõte Koondarved Postkast 9+ format_size keyboard…" at bounding box center [533, 95] width 1066 height 529
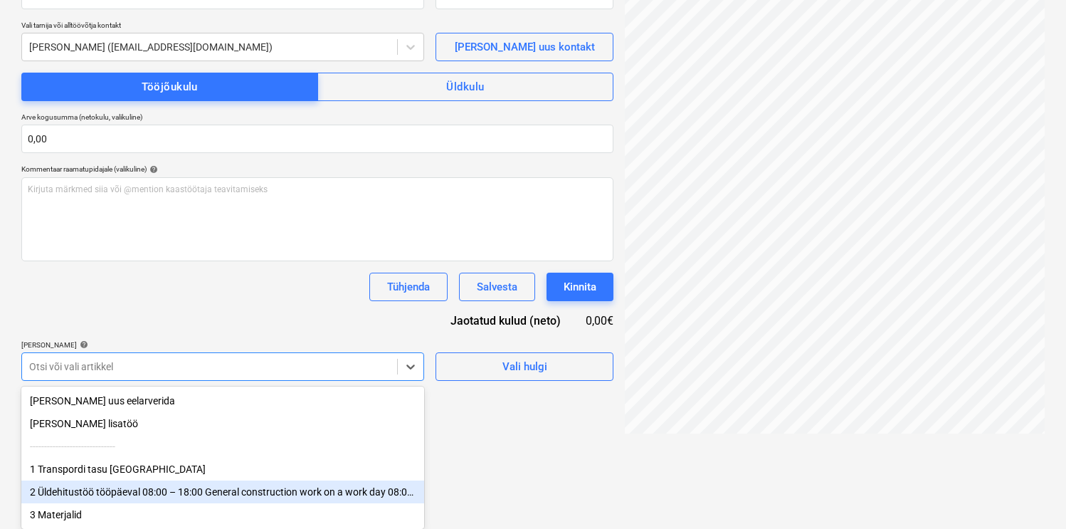
click at [136, 486] on div "2 Üldehitustöö tööpäeval 08:00 – 18:00 General construction work on a work day …" at bounding box center [222, 491] width 403 height 23
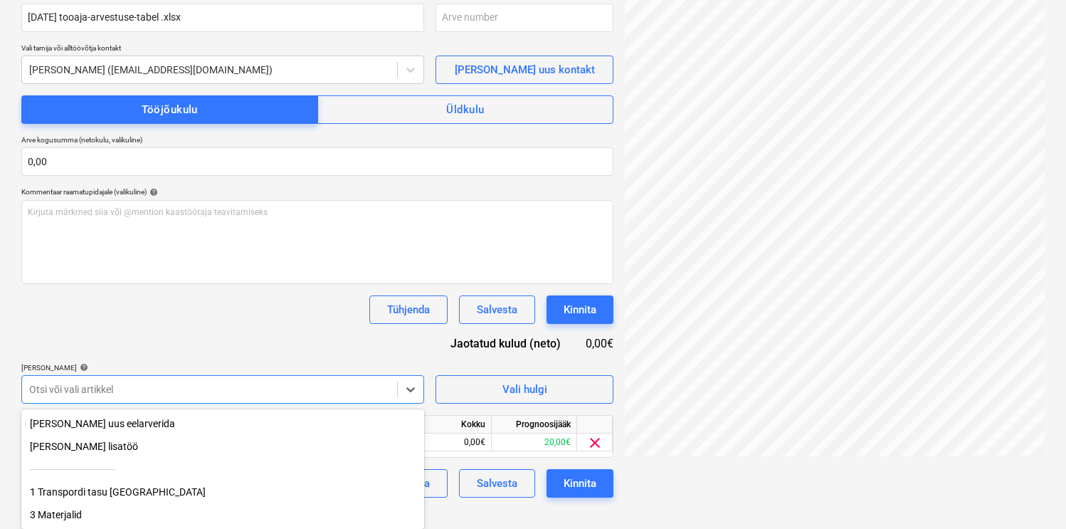
click at [263, 315] on div "Tühjenda Salvesta Kinnita" at bounding box center [317, 309] width 592 height 28
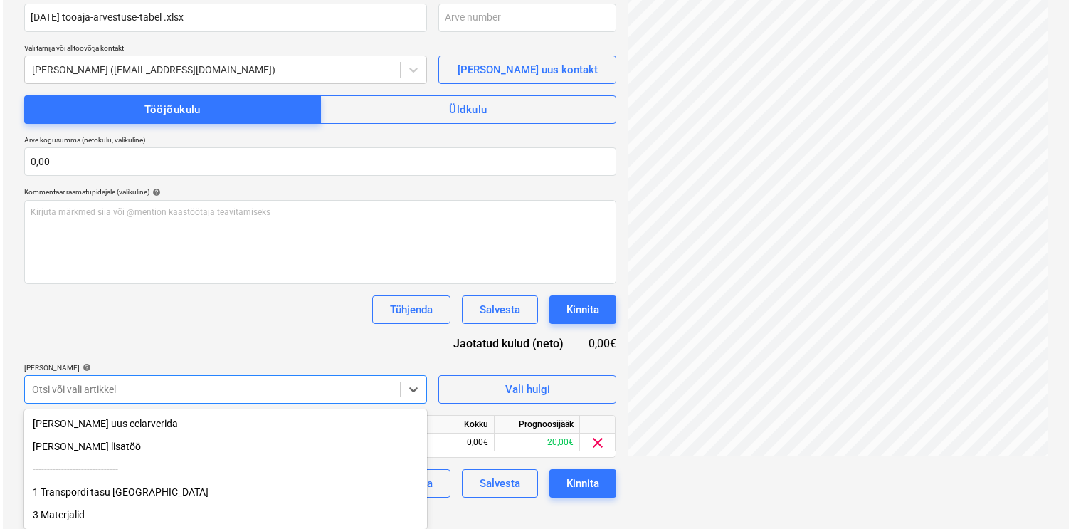
scroll to position [210, 0]
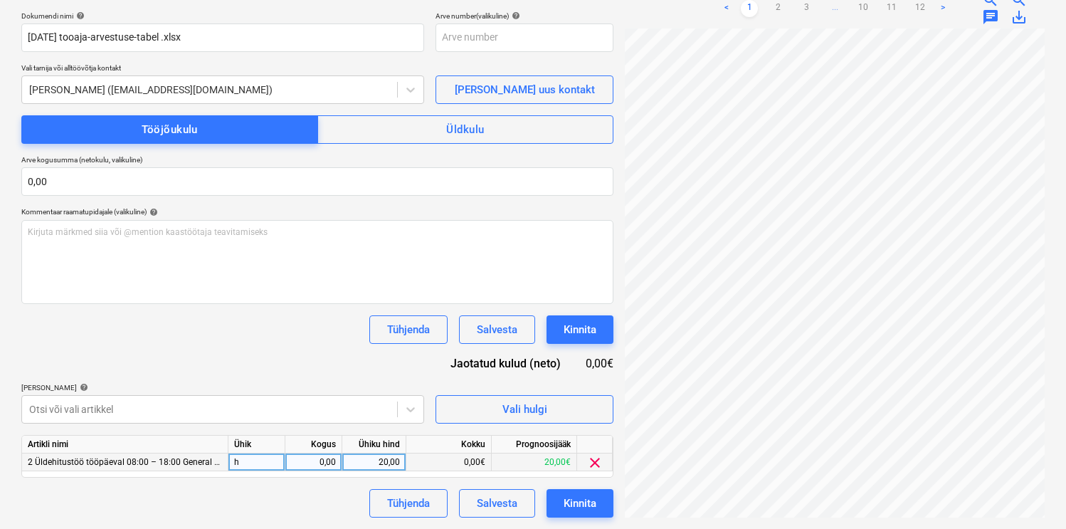
click at [318, 465] on div "0,00" at bounding box center [313, 462] width 45 height 18
type input "0,5"
type input "18"
click at [302, 368] on div "Dokumendi nimi help [DATE] tooaja-arvestuse-tabel .xlsx Arve number (valikuline…" at bounding box center [317, 264] width 592 height 506
click at [584, 495] on div "Kinnita" at bounding box center [580, 503] width 33 height 19
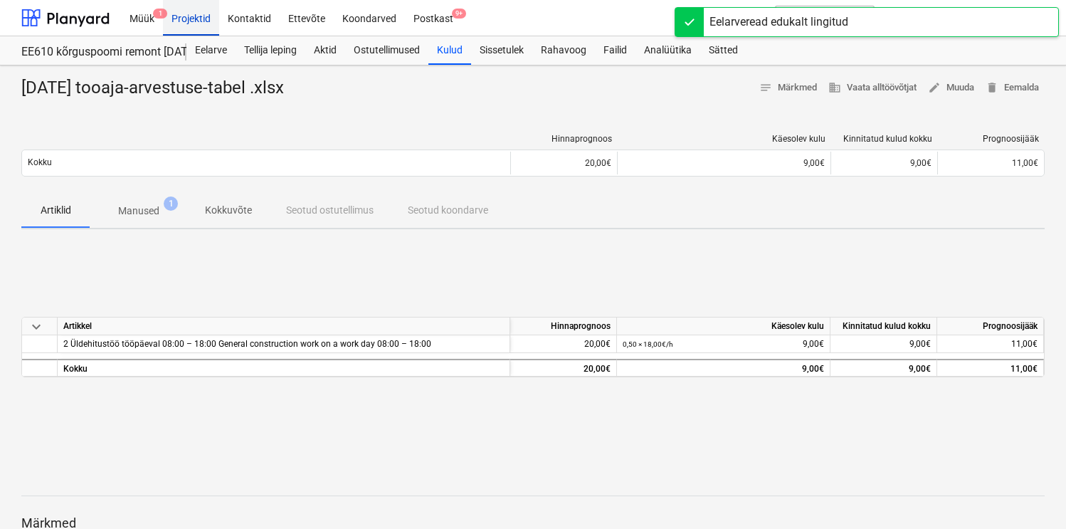
click at [196, 23] on div "Projektid" at bounding box center [191, 17] width 56 height 36
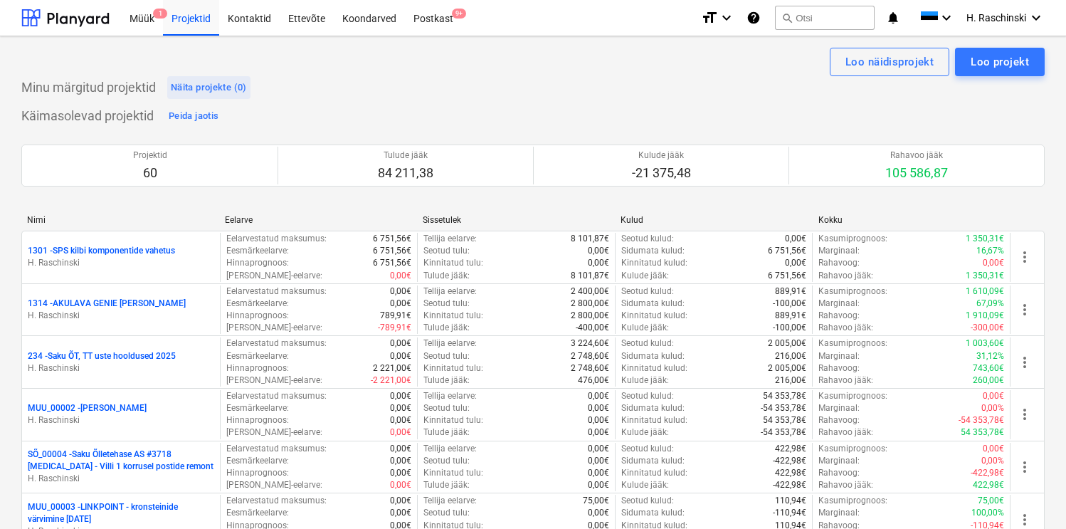
scroll to position [1709, 0]
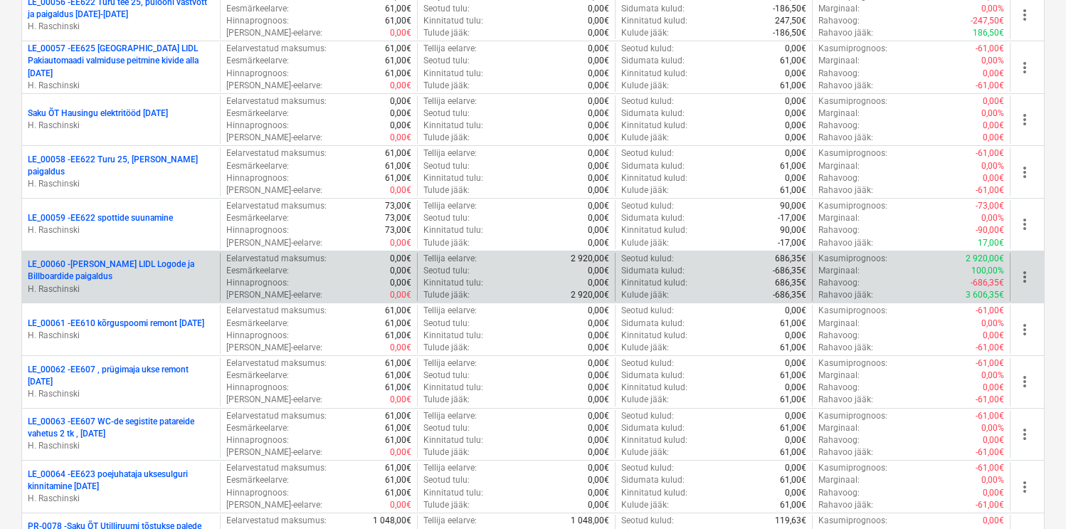
click at [88, 263] on p "LE_00060 - [PERSON_NAME] LIDL Logode ja Billboardide paigaldus" at bounding box center [121, 270] width 186 height 24
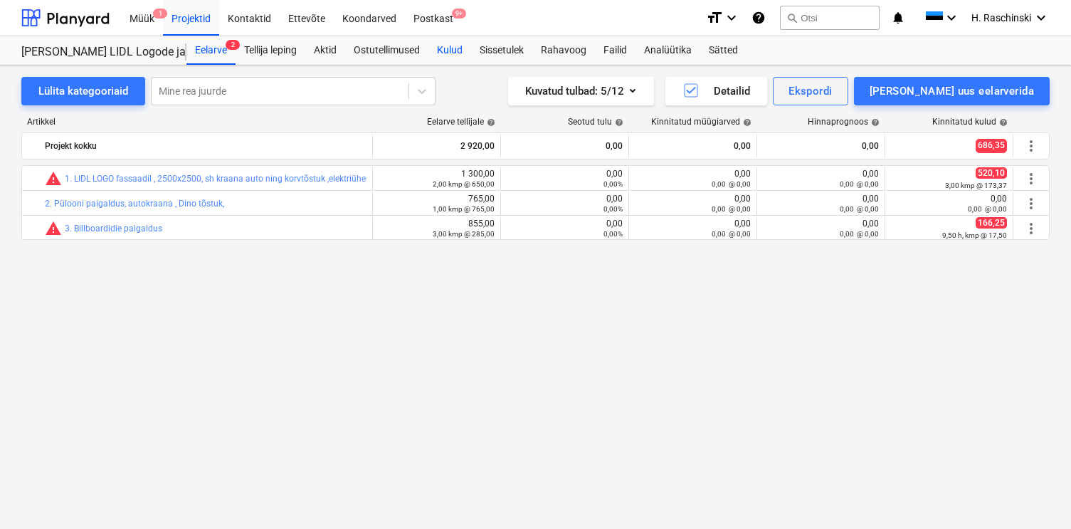
click at [460, 57] on div "Kulud" at bounding box center [449, 50] width 43 height 28
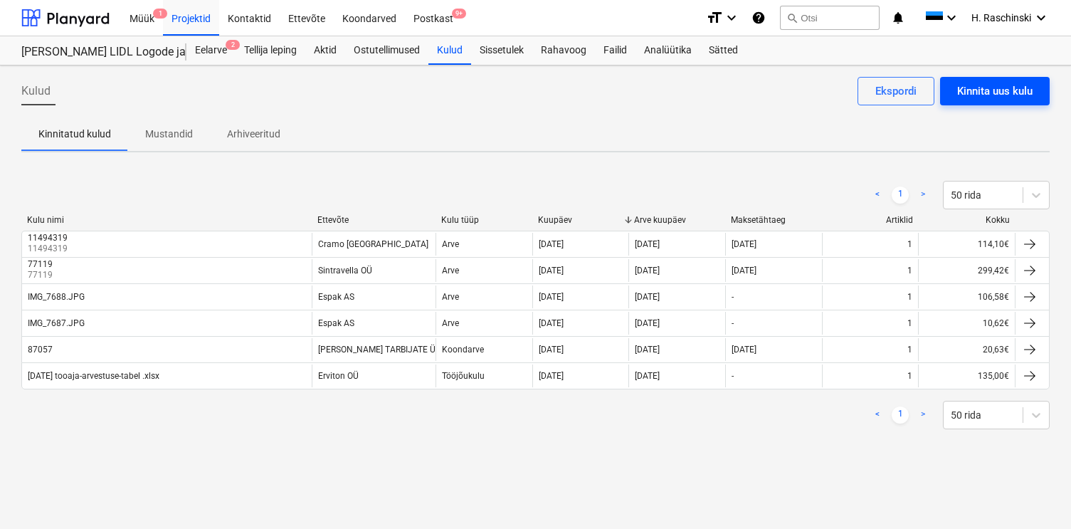
click at [978, 95] on div "Kinnita uus kulu" at bounding box center [994, 91] width 75 height 19
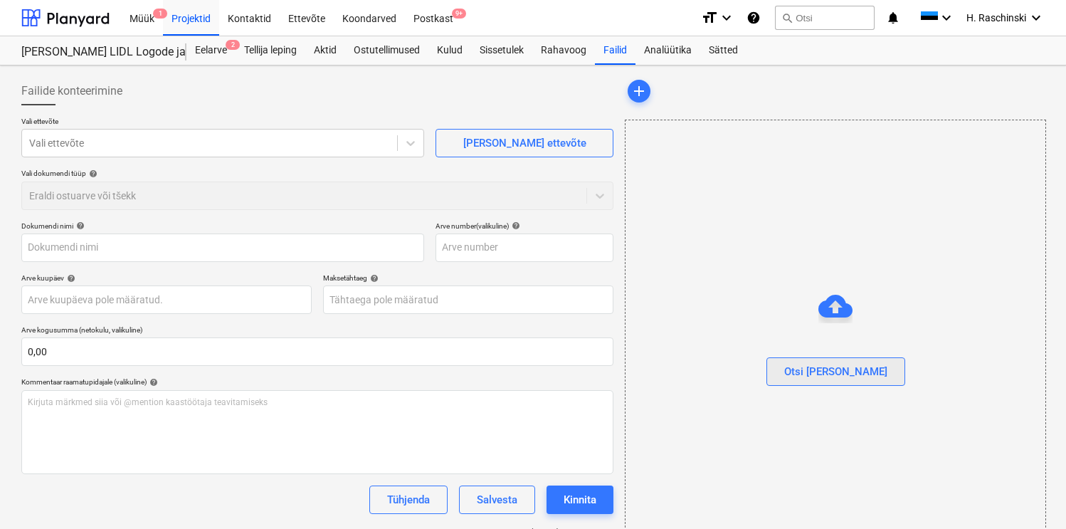
click at [843, 363] on div "Otsi [PERSON_NAME]" at bounding box center [835, 371] width 103 height 19
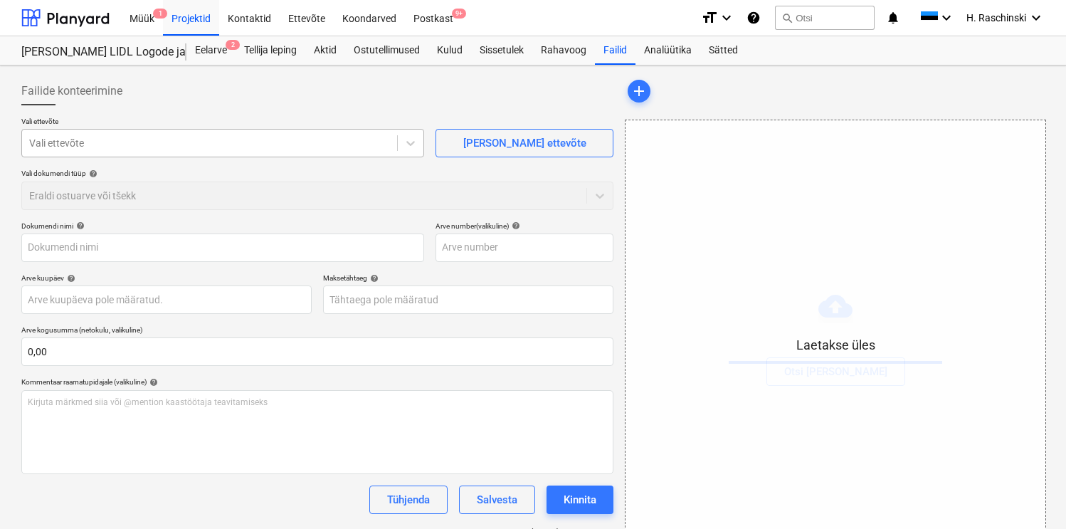
click at [295, 127] on p "Vali ettevõte" at bounding box center [222, 123] width 403 height 12
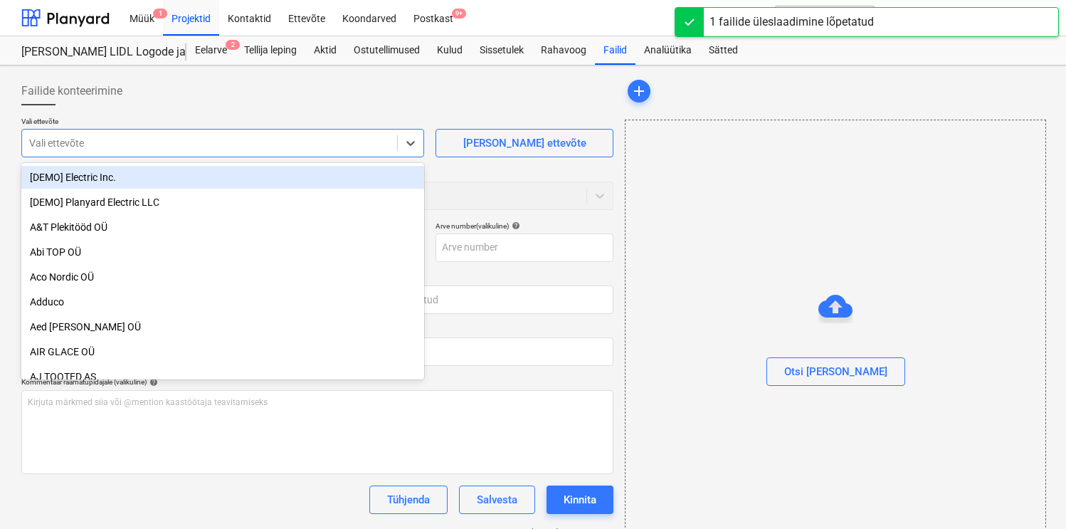
click at [295, 138] on div at bounding box center [209, 143] width 361 height 14
type input "[DATE] tooaja-arvestuse-tabel .xlsx"
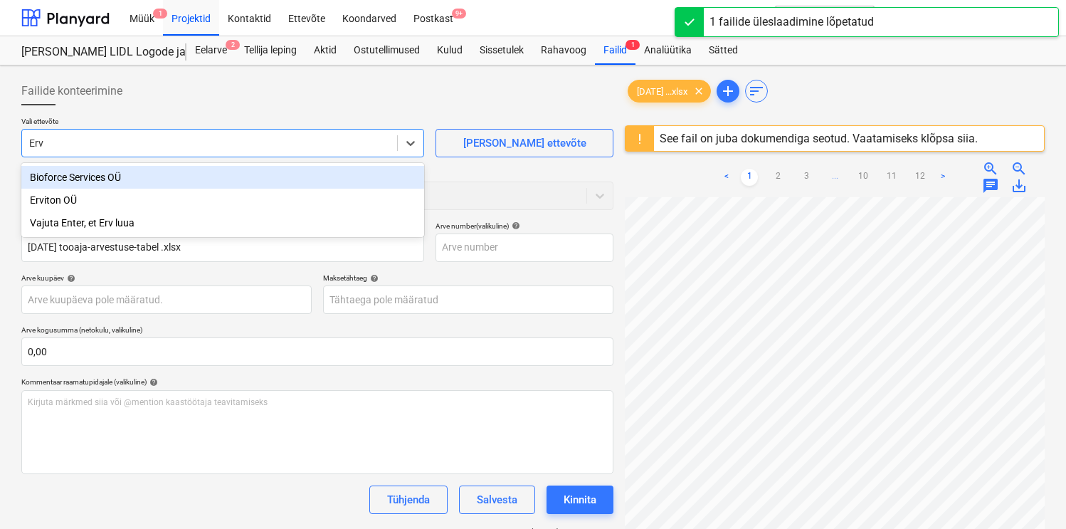
type input "Ervi"
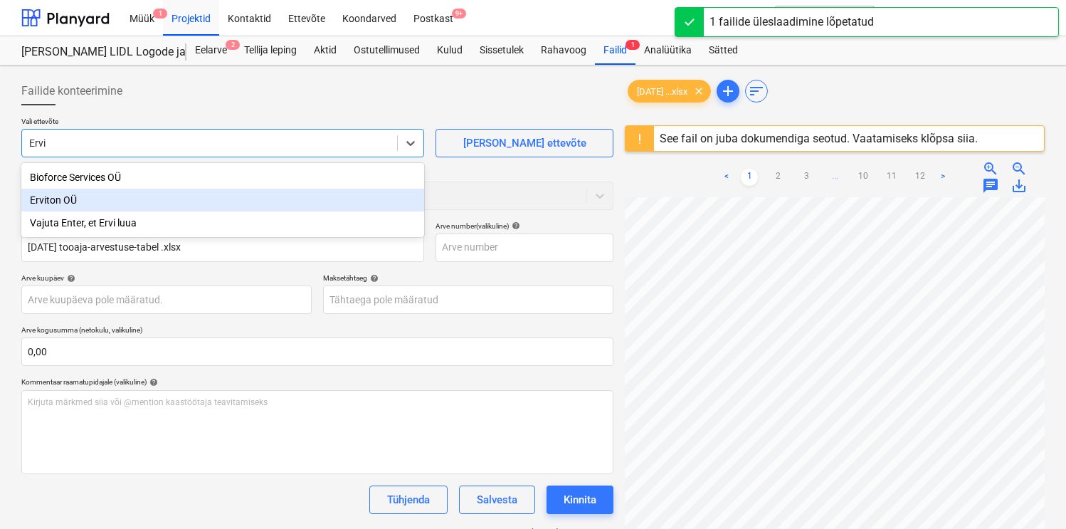
click at [140, 196] on div "Erviton OÜ" at bounding box center [222, 200] width 403 height 23
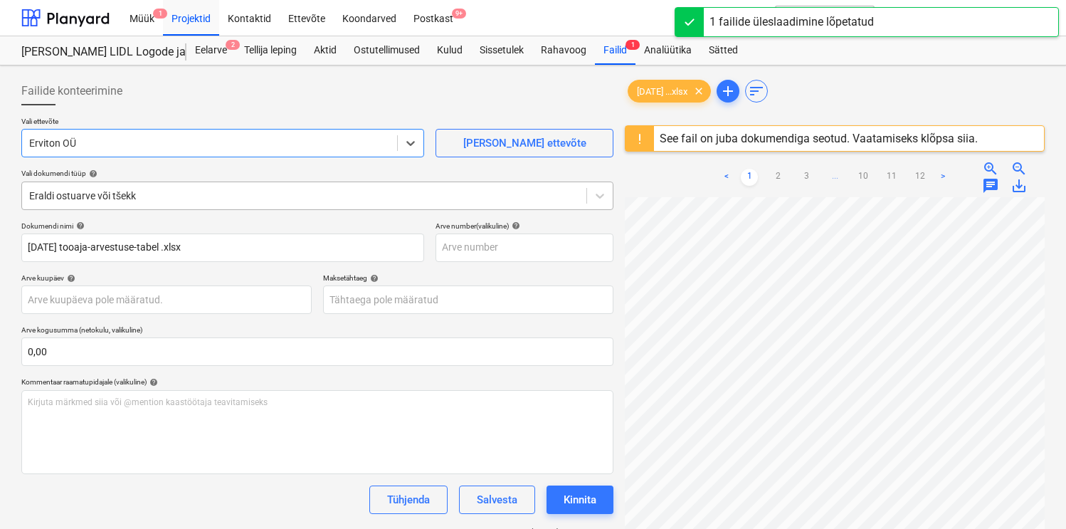
click at [149, 201] on div at bounding box center [304, 196] width 550 height 14
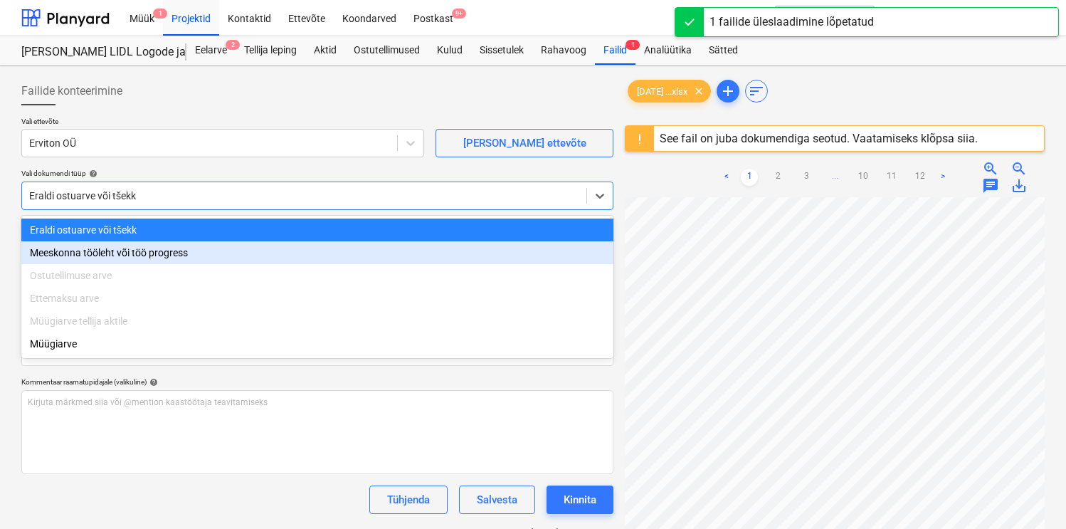
click at [125, 246] on div "Meeskonna tööleht või töö progress" at bounding box center [317, 252] width 592 height 23
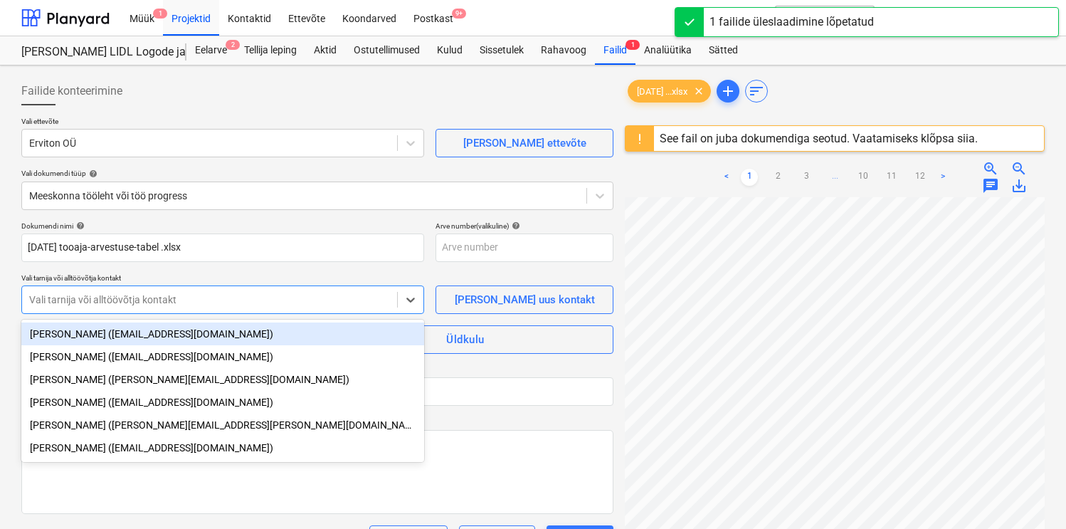
click at [123, 297] on div at bounding box center [209, 299] width 361 height 14
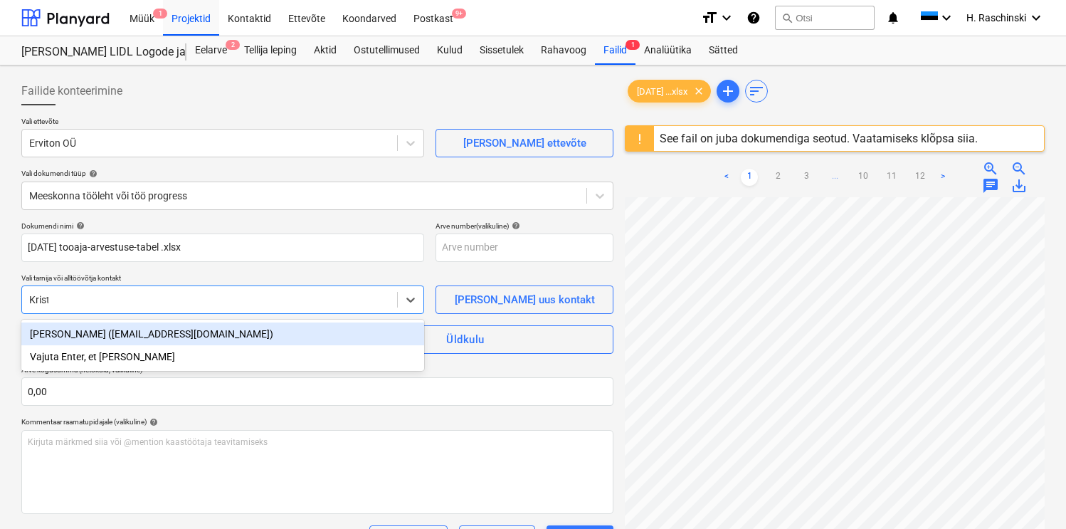
type input "Kristj"
click at [121, 330] on div "[PERSON_NAME] ([EMAIL_ADDRESS][DOMAIN_NAME])" at bounding box center [222, 333] width 403 height 23
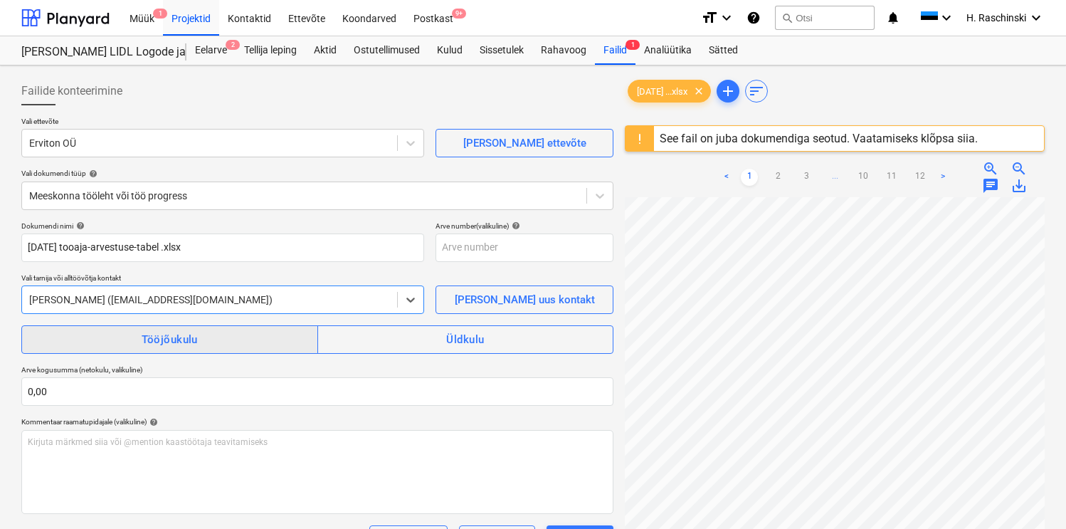
click at [125, 346] on span "Tööjõukulu" at bounding box center [169, 339] width 265 height 19
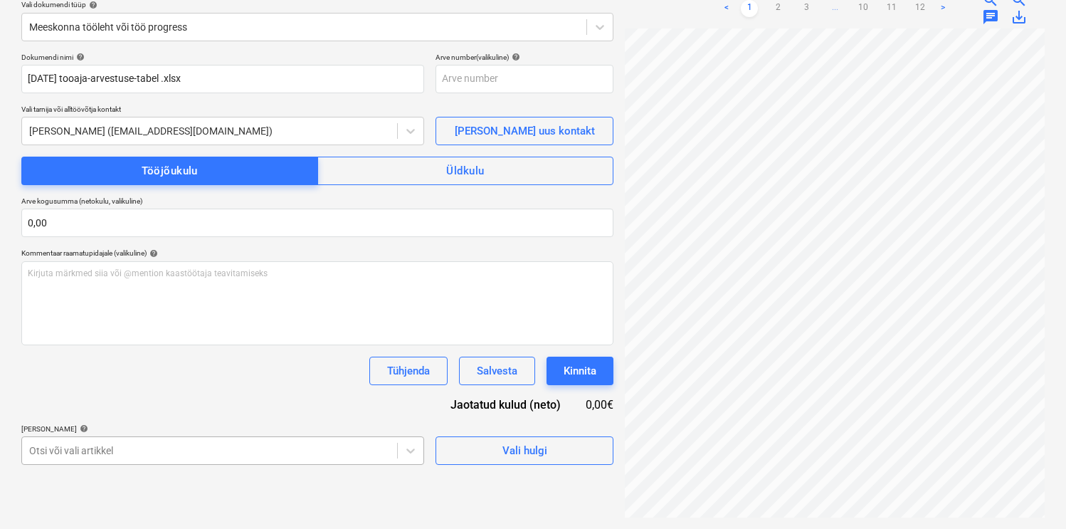
scroll to position [255, 0]
click at [344, 360] on body "Müük 1 Projektid Kontaktid Ettevõte Koondarved Postkast 9+ format_size keyboard…" at bounding box center [533, 95] width 1066 height 529
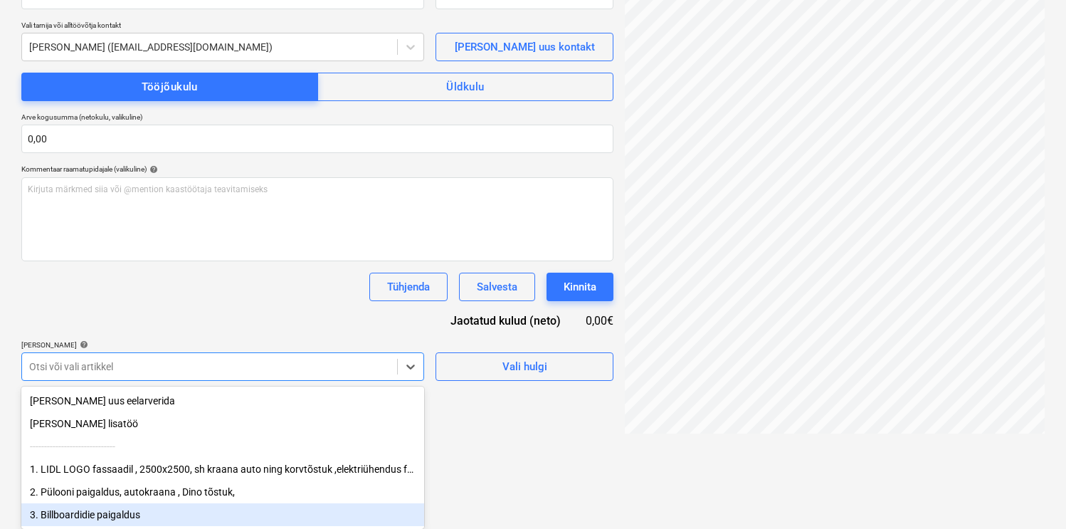
click at [237, 506] on div "3. Billboardidie paigaldus" at bounding box center [222, 514] width 403 height 23
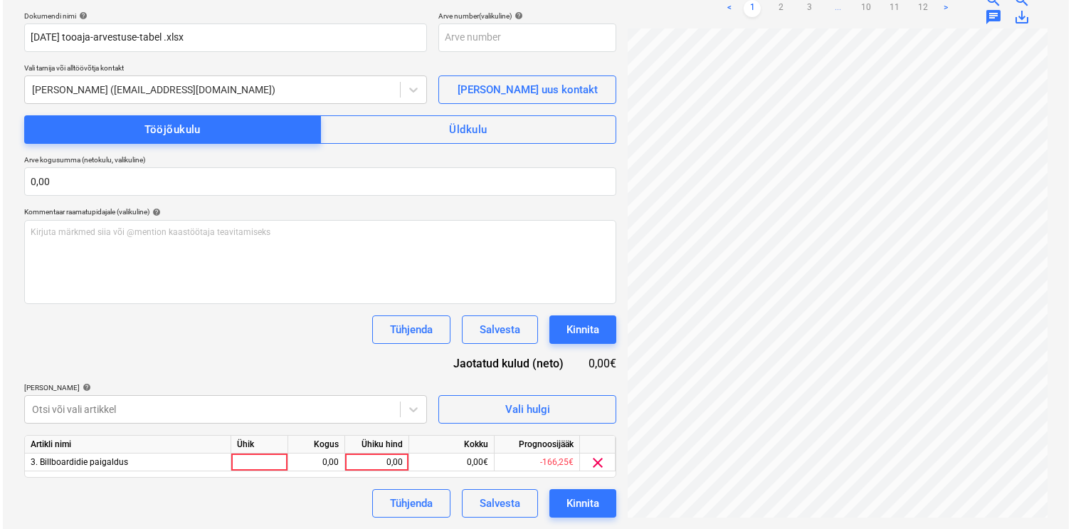
scroll to position [210, 0]
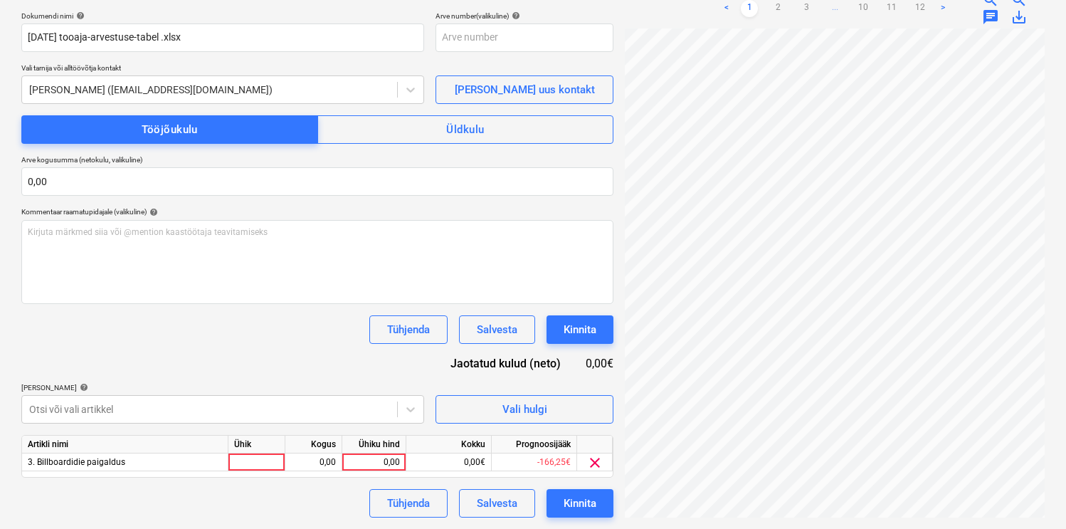
click at [248, 361] on div "Dokumendi nimi help [DATE] tooaja-arvestuse-tabel .xlsx Arve number (valikuline…" at bounding box center [317, 264] width 592 height 506
click at [266, 470] on div at bounding box center [256, 462] width 57 height 18
type input "h"
type input "11,5"
click at [287, 345] on div "Dokumendi nimi help [DATE] tooaja-arvestuse-tabel .xlsx Arve number (valikuline…" at bounding box center [317, 264] width 592 height 506
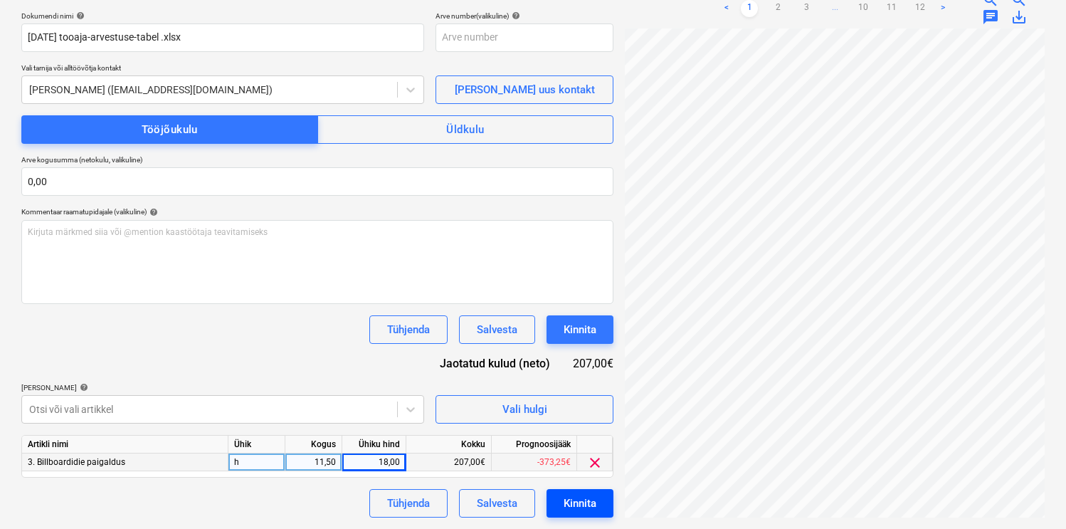
click at [591, 501] on div "Kinnita" at bounding box center [580, 503] width 33 height 19
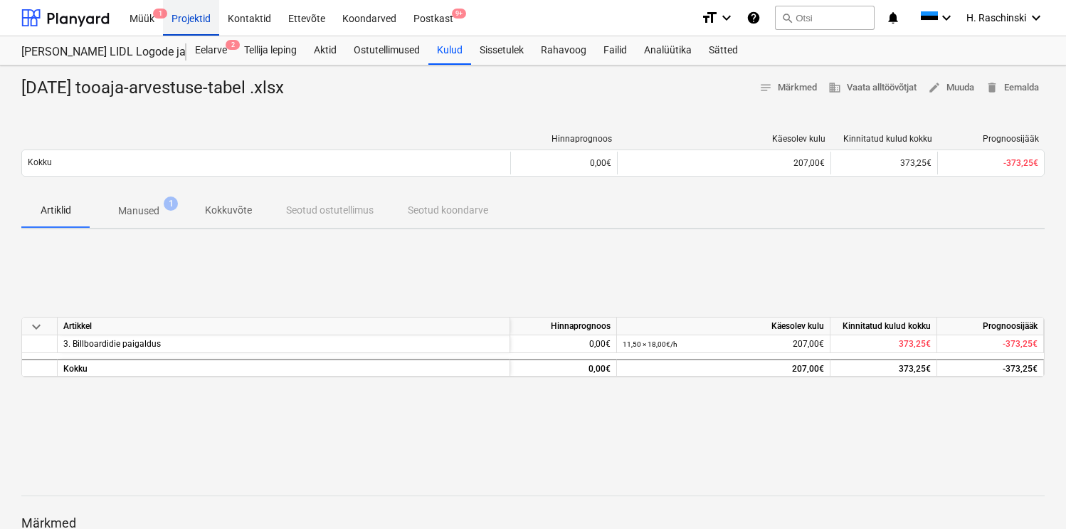
click at [197, 19] on div "Projektid" at bounding box center [191, 17] width 56 height 36
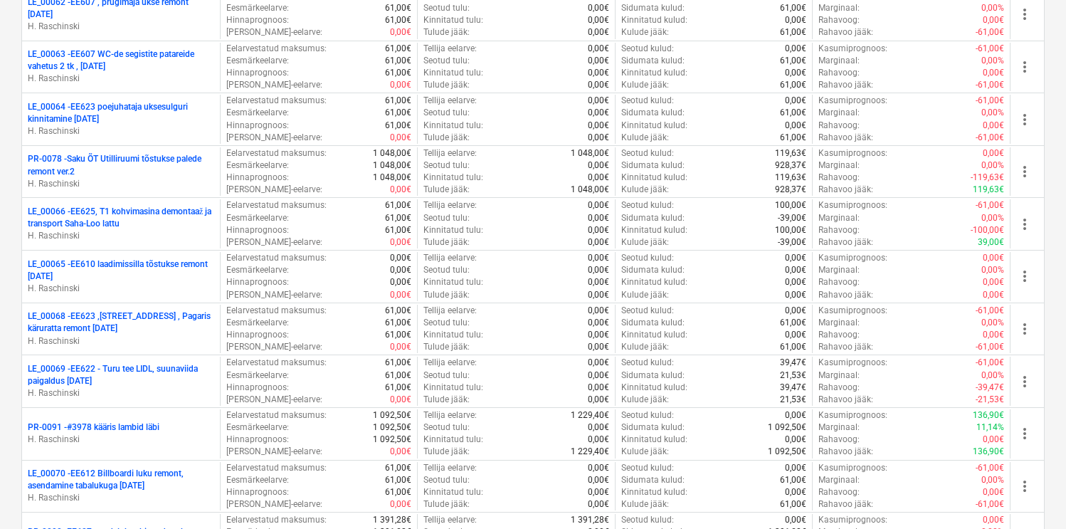
scroll to position [2443, 0]
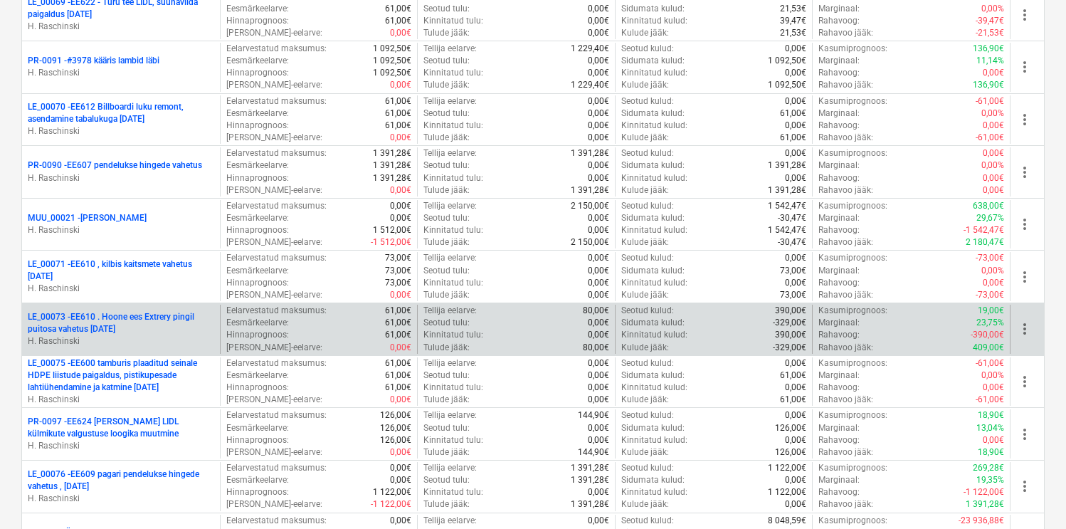
click at [120, 316] on p "LE_00073 - EE610 . Hoone ees Extrery pingil puitosa vahetus [DATE]" at bounding box center [121, 323] width 186 height 24
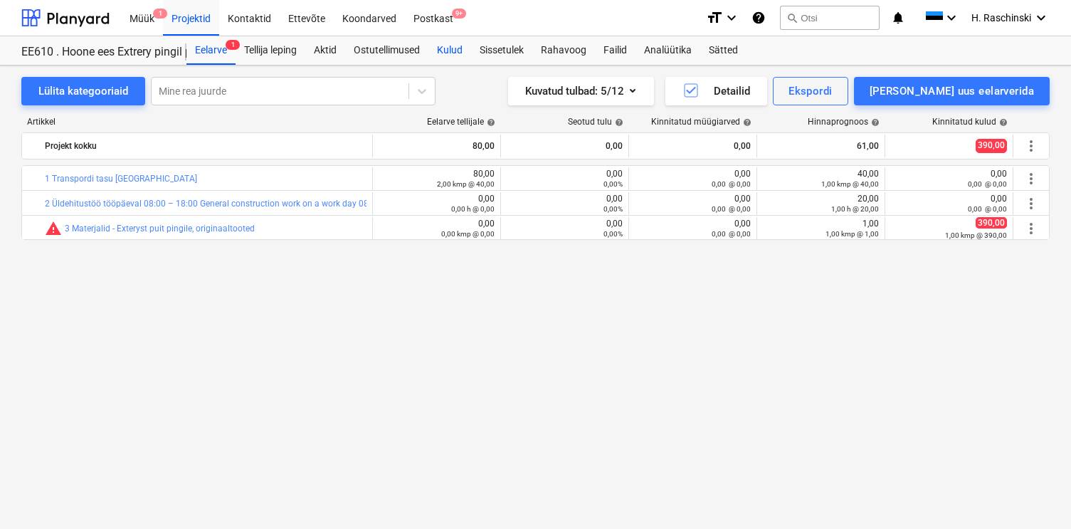
click at [455, 50] on div "Kulud" at bounding box center [449, 50] width 43 height 28
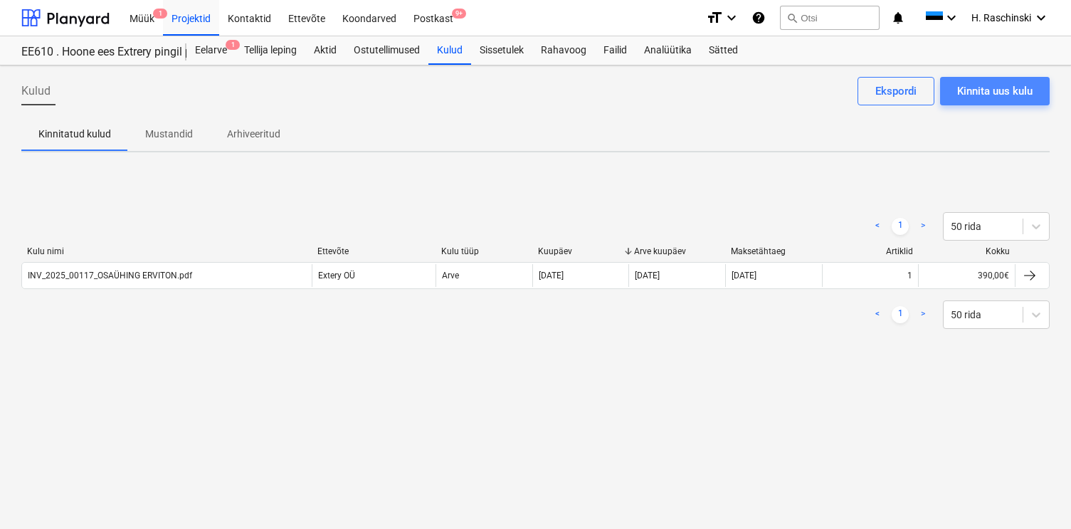
click at [979, 83] on div "Kinnita uus kulu" at bounding box center [994, 91] width 75 height 19
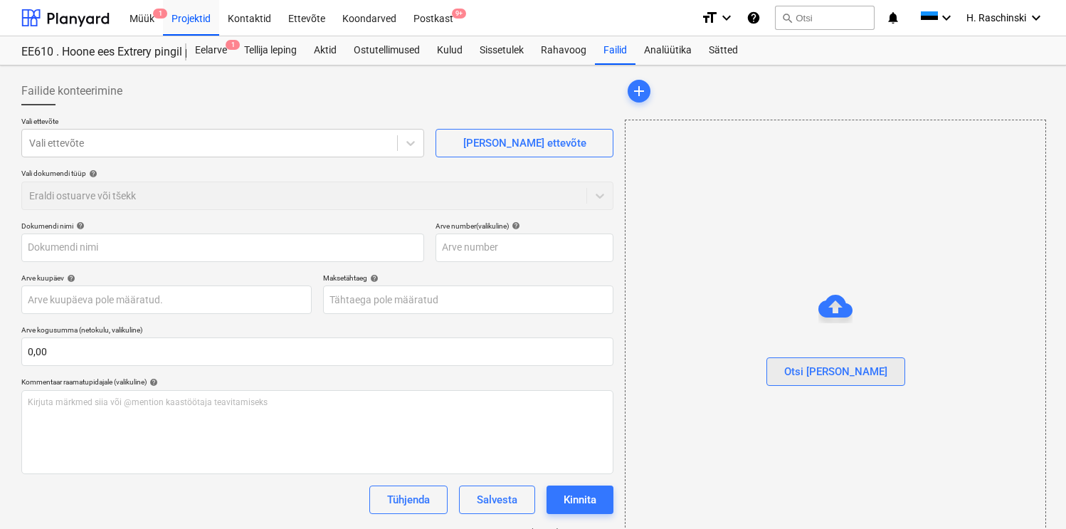
click at [852, 358] on button "Otsi [PERSON_NAME]" at bounding box center [835, 371] width 139 height 28
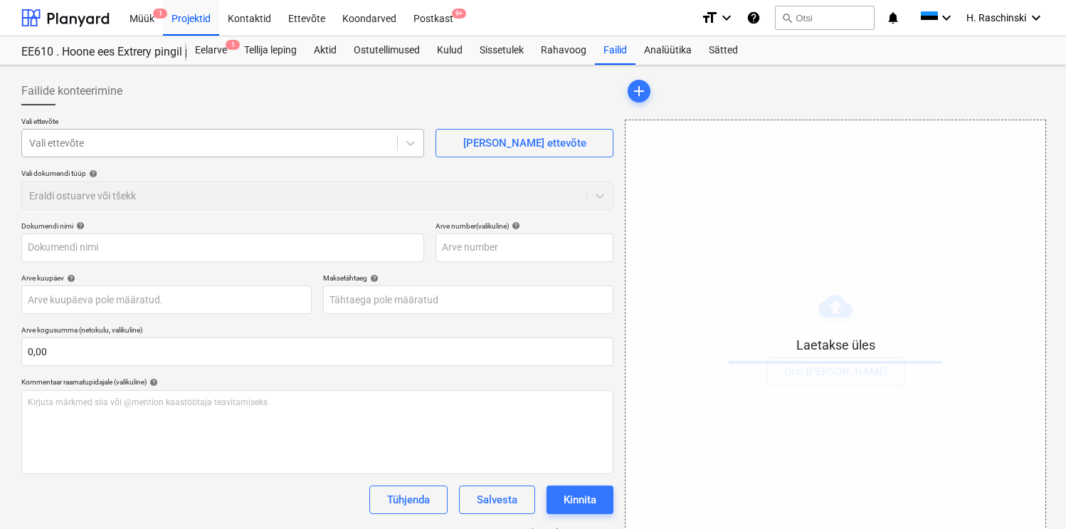
click at [221, 140] on div at bounding box center [209, 143] width 361 height 14
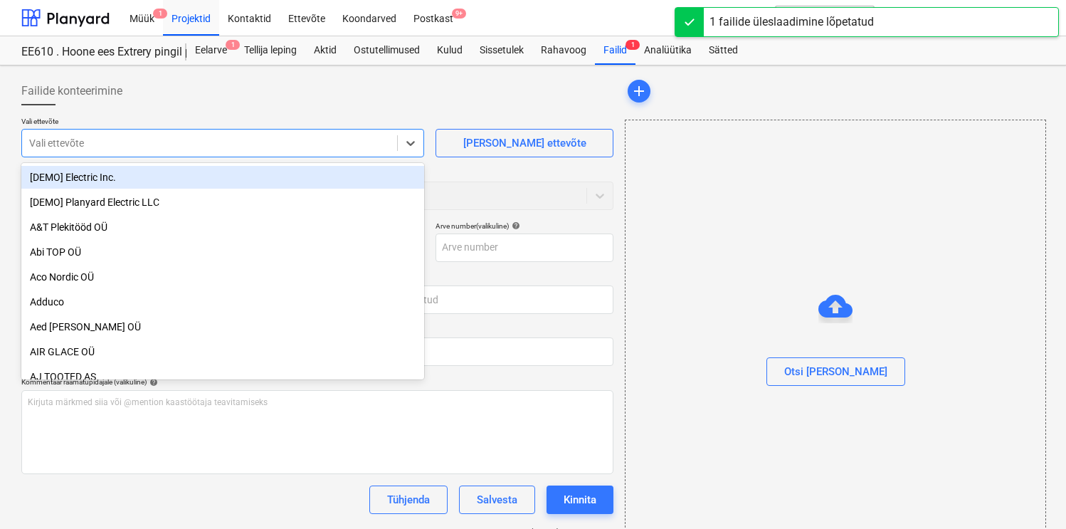
type input "[DATE] tooaja-arvestuse-tabel .xlsx"
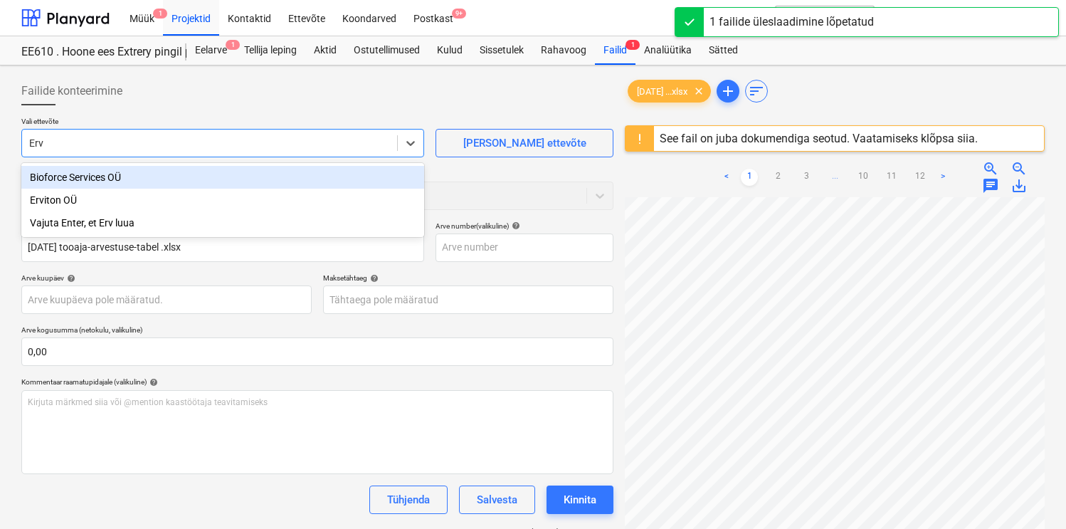
type input "Ervi"
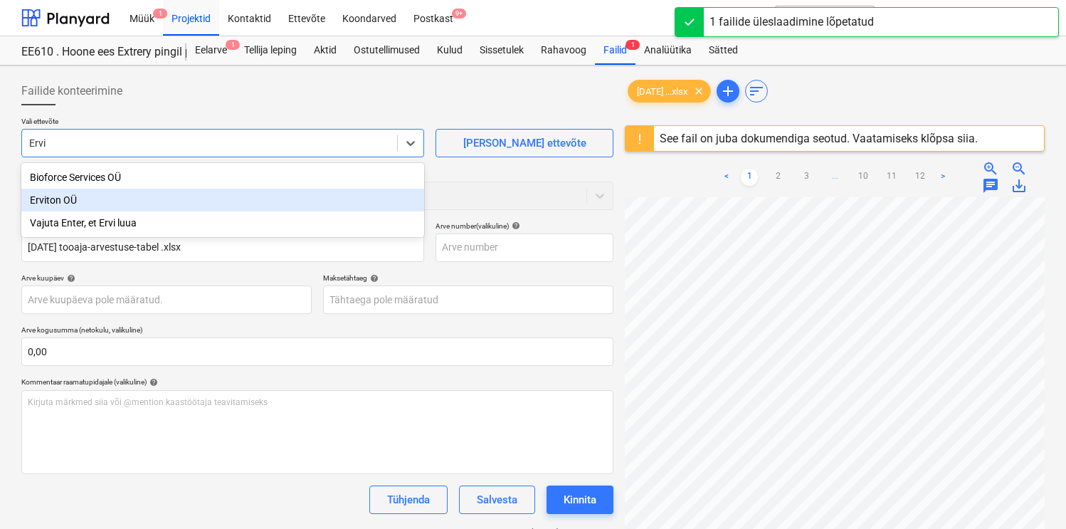
click at [152, 195] on div "Erviton OÜ" at bounding box center [222, 200] width 403 height 23
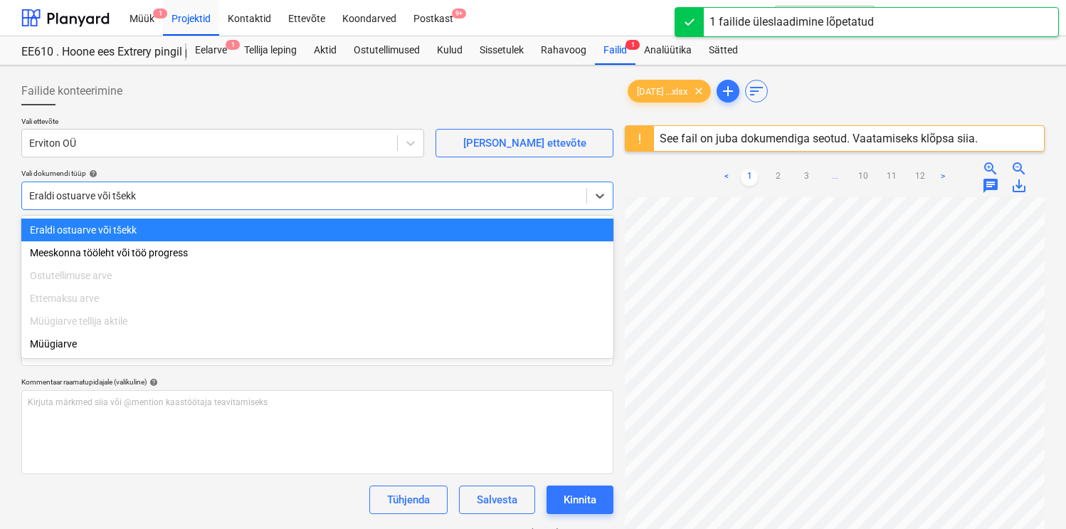
click at [154, 199] on div at bounding box center [304, 196] width 550 height 14
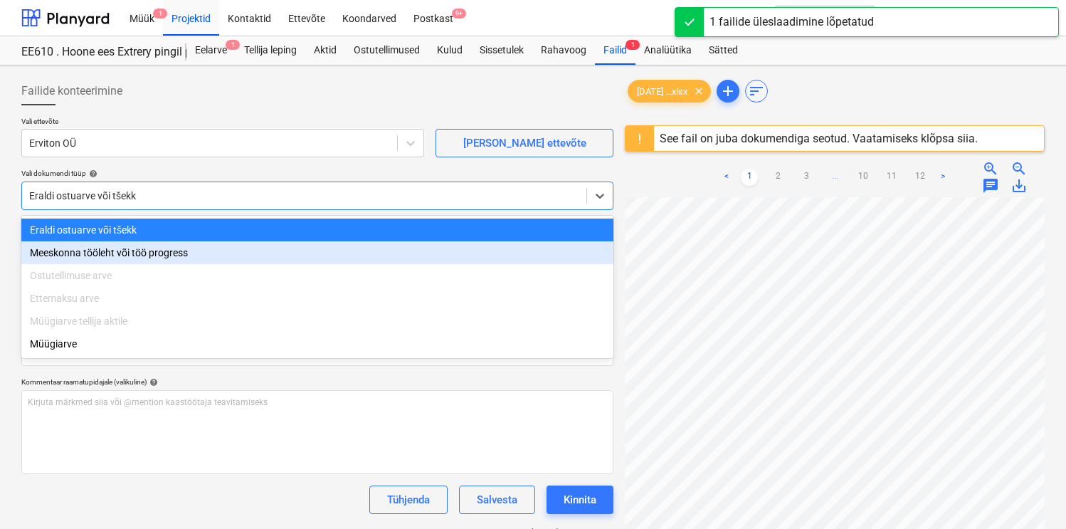
click at [134, 248] on div "Meeskonna tööleht või töö progress" at bounding box center [317, 252] width 592 height 23
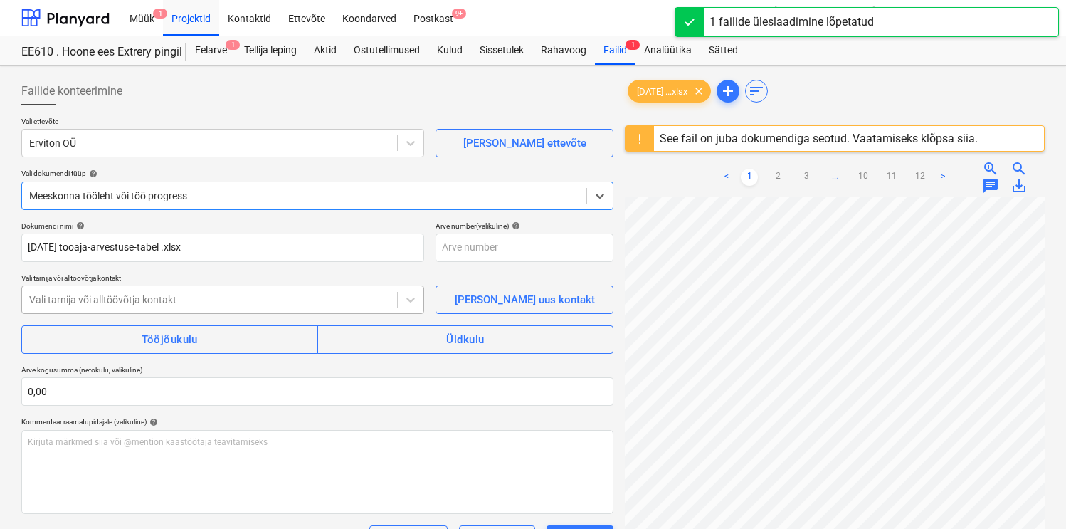
click at [134, 295] on div at bounding box center [209, 299] width 361 height 14
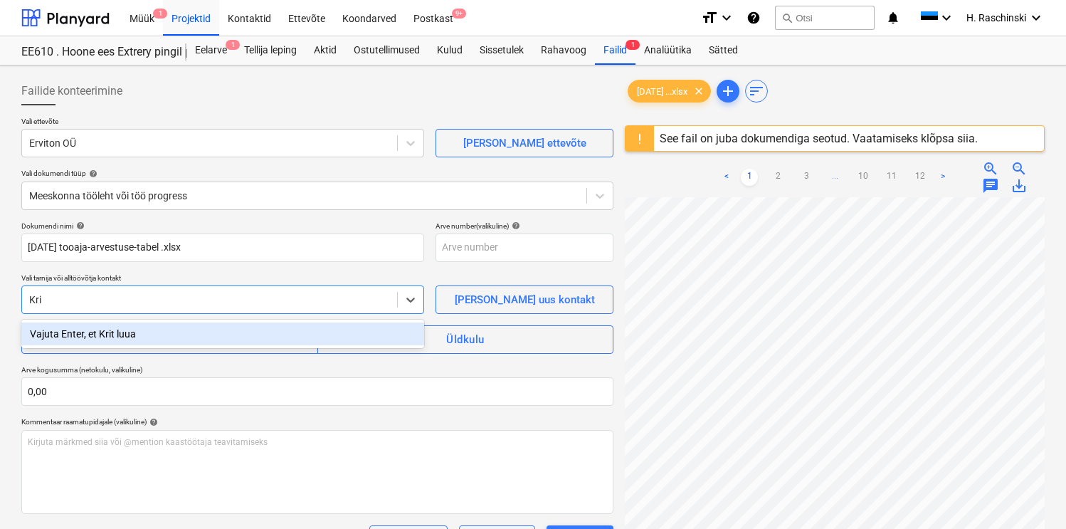
type input "[PERSON_NAME]"
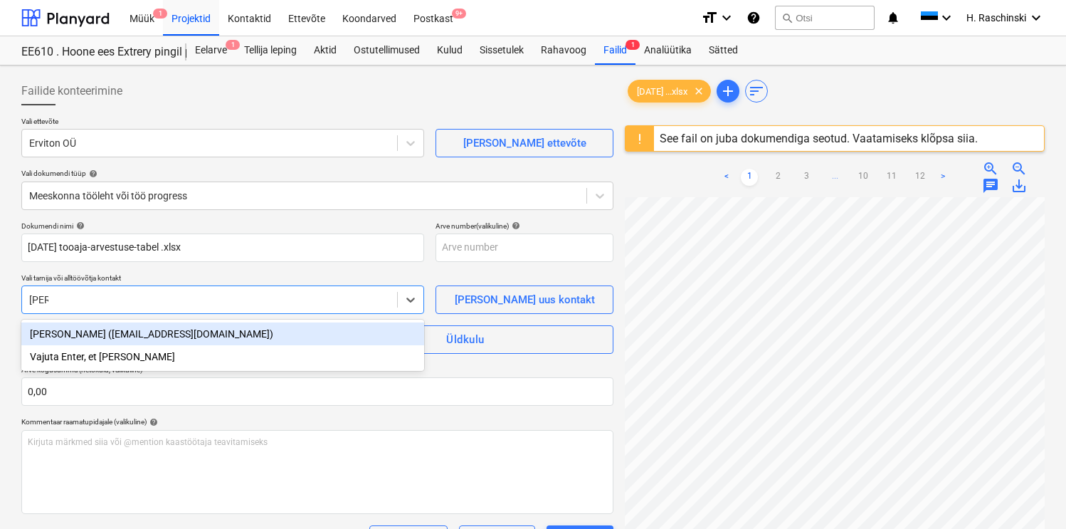
click at [106, 332] on div "[PERSON_NAME] ([EMAIL_ADDRESS][DOMAIN_NAME])" at bounding box center [222, 333] width 403 height 23
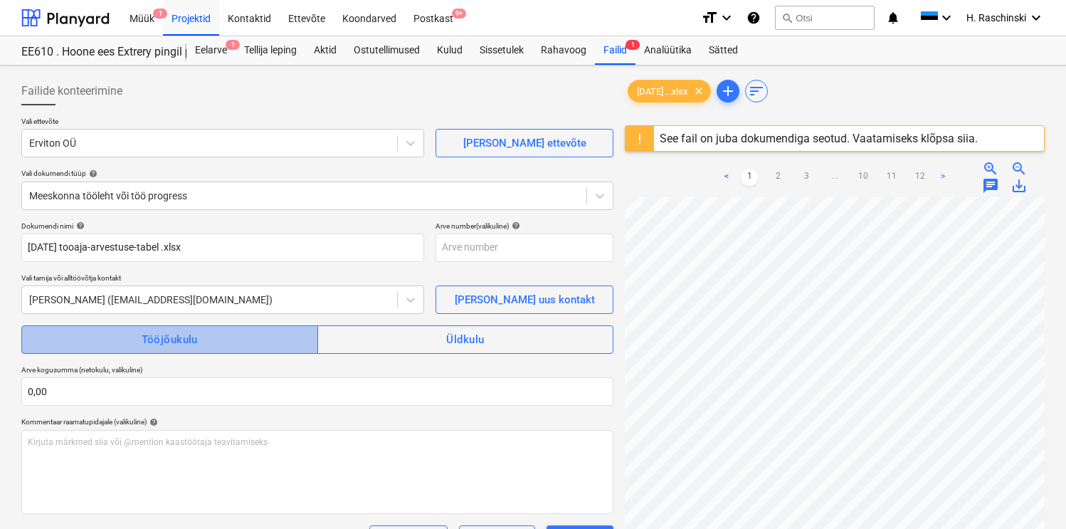
click at [124, 338] on span "Tööjõukulu" at bounding box center [169, 339] width 265 height 19
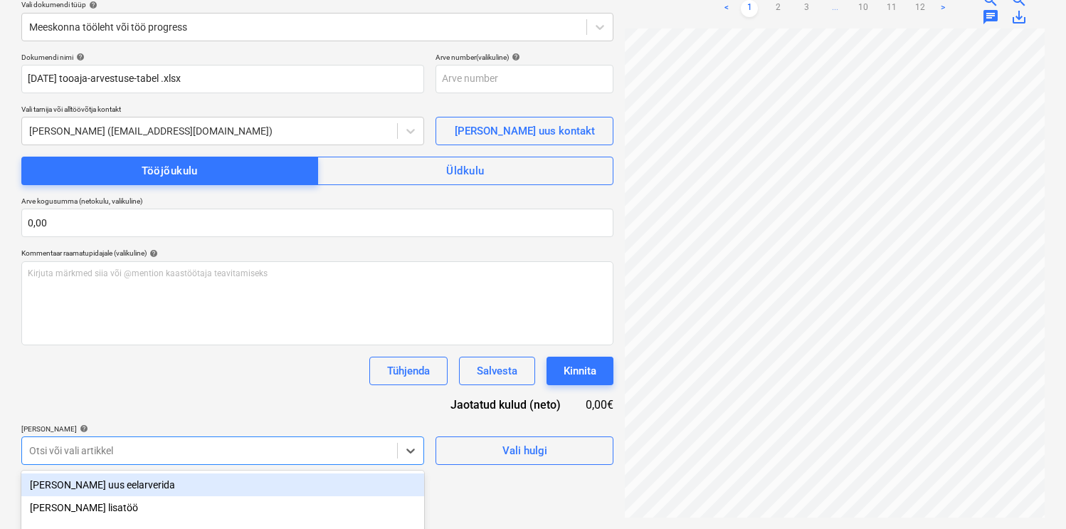
click at [125, 360] on body "Müük 1 Projektid Kontaktid Ettevõte Koondarved Postkast 9+ format_size keyboard…" at bounding box center [533, 95] width 1066 height 529
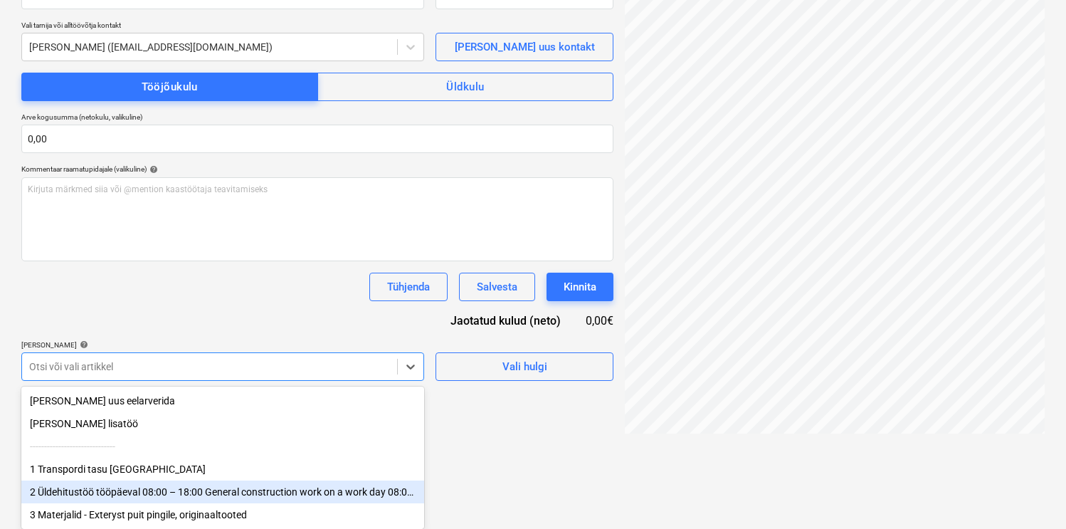
click at [113, 485] on div "2 Üldehitustöö tööpäeval 08:00 – 18:00 General construction work on a work day …" at bounding box center [222, 491] width 403 height 23
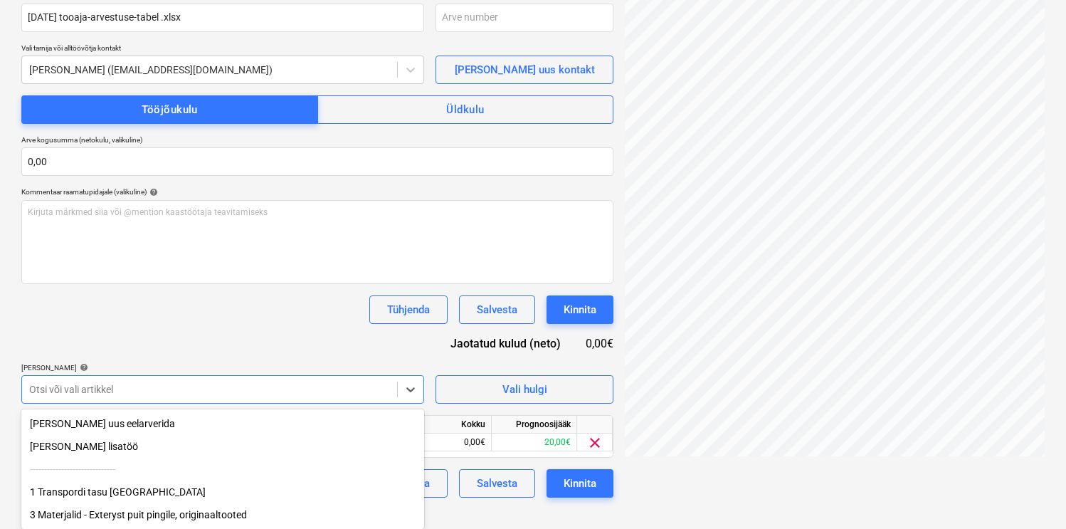
click at [184, 342] on div "Dokumendi nimi help [DATE] tooaja-arvestuse-tabel .xlsx Arve number (valikuline…" at bounding box center [317, 244] width 592 height 506
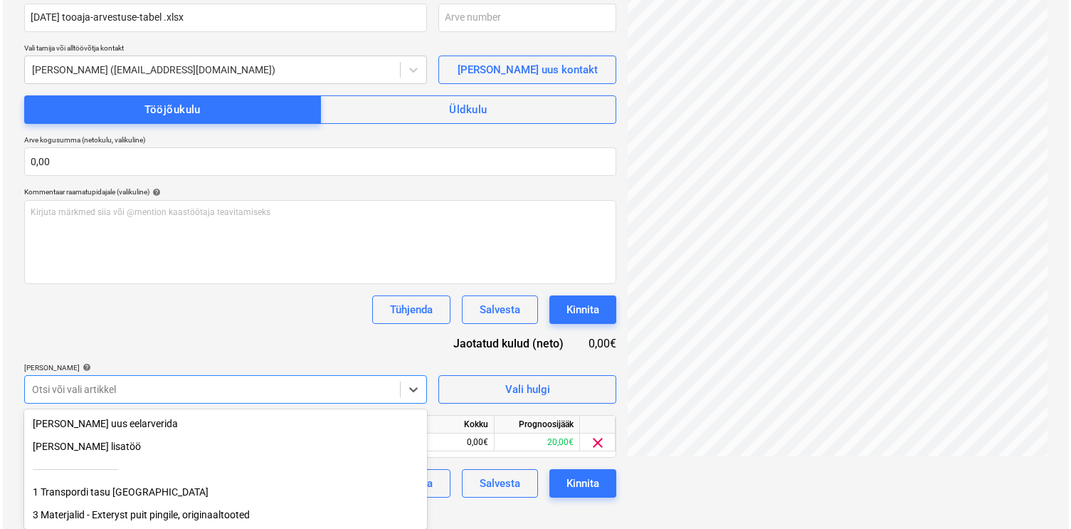
scroll to position [210, 0]
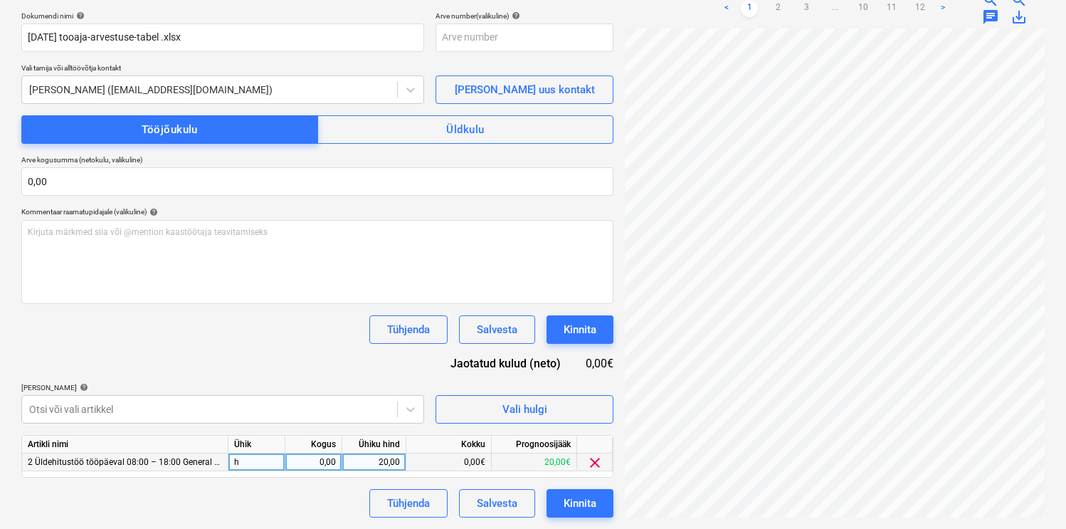
click at [327, 460] on div "0,00" at bounding box center [313, 462] width 45 height 18
type input "2,5"
click at [303, 350] on div "Dokumendi nimi help [DATE] tooaja-arvestuse-tabel .xlsx Arve number (valikuline…" at bounding box center [317, 264] width 592 height 506
click at [585, 500] on div "Kinnita" at bounding box center [580, 503] width 33 height 19
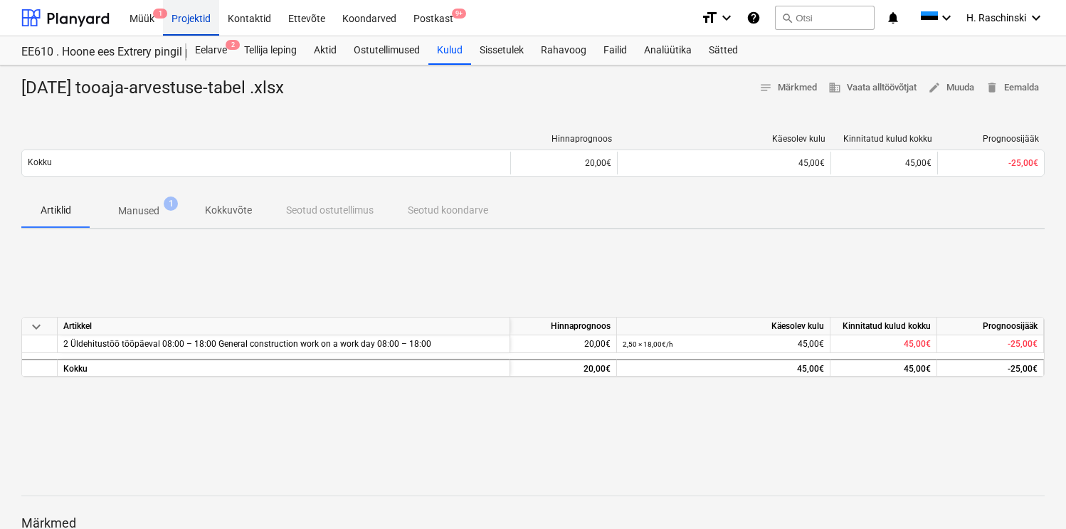
click at [195, 23] on div "Projektid" at bounding box center [191, 17] width 56 height 36
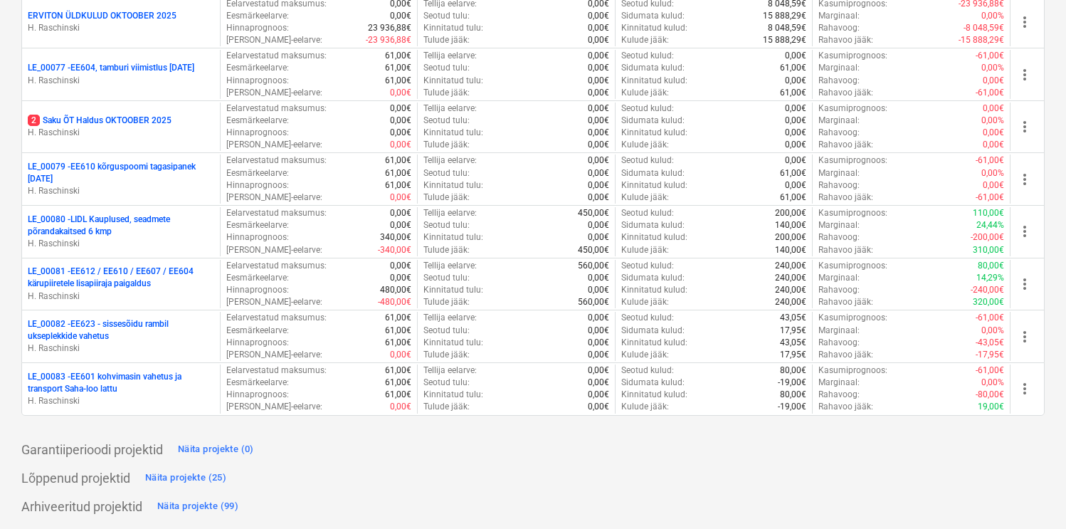
scroll to position [1919, 0]
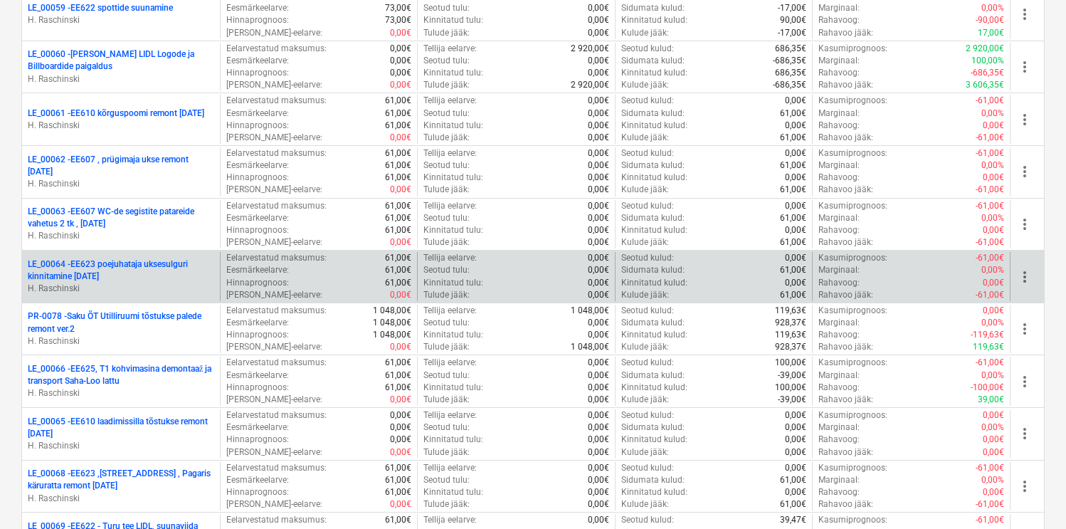
click at [164, 257] on div "LE_00064 - EE623 poejuhataja uksesulguri kinnitamine [DATE] H. [GEOGRAPHIC_DATA]" at bounding box center [121, 276] width 198 height 49
click at [159, 263] on p "LE_00064 - EE623 poejuhataja uksesulguri kinnitamine [DATE]" at bounding box center [121, 270] width 186 height 24
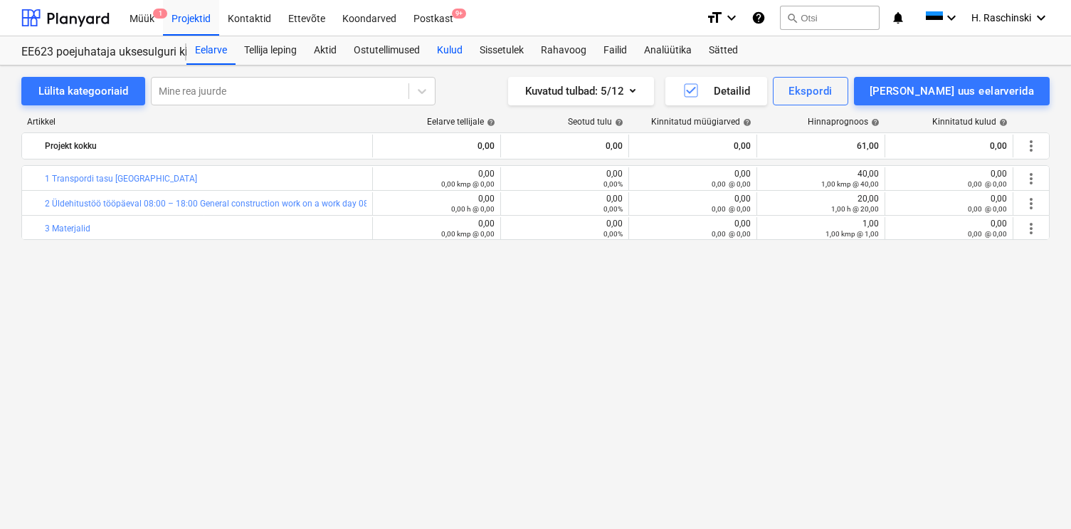
click at [450, 49] on div "Kulud" at bounding box center [449, 50] width 43 height 28
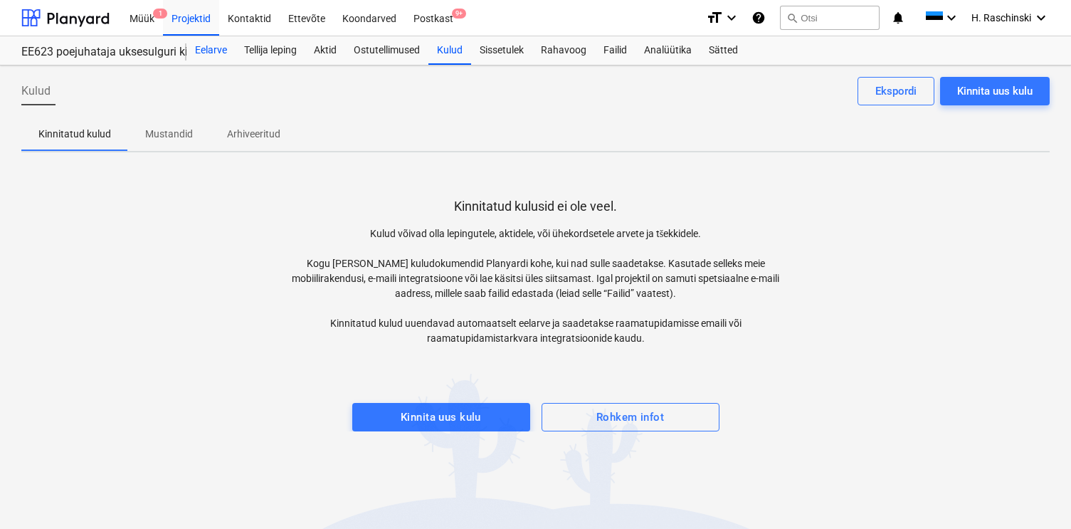
click at [210, 54] on div "Eelarve" at bounding box center [210, 50] width 49 height 28
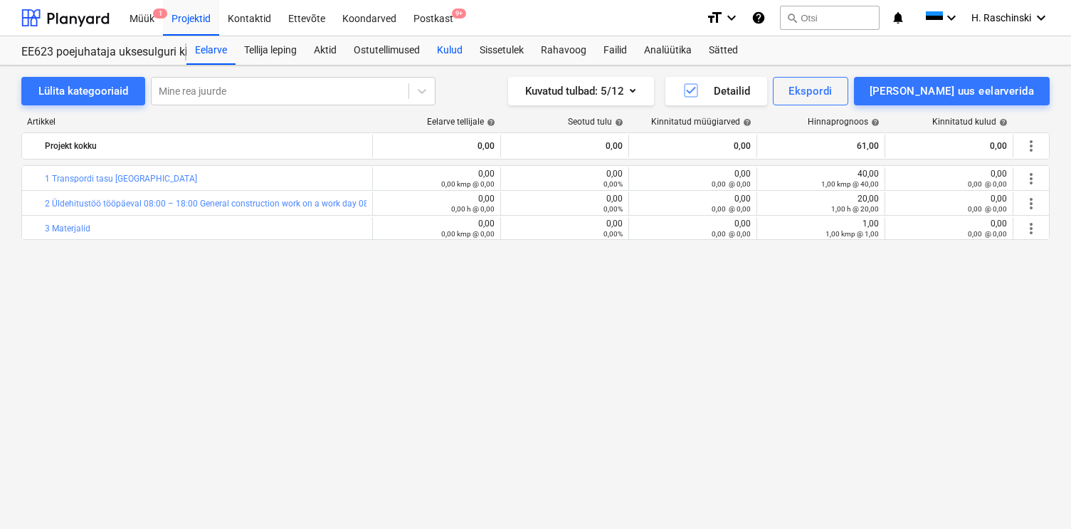
click at [448, 51] on div "Kulud" at bounding box center [449, 50] width 43 height 28
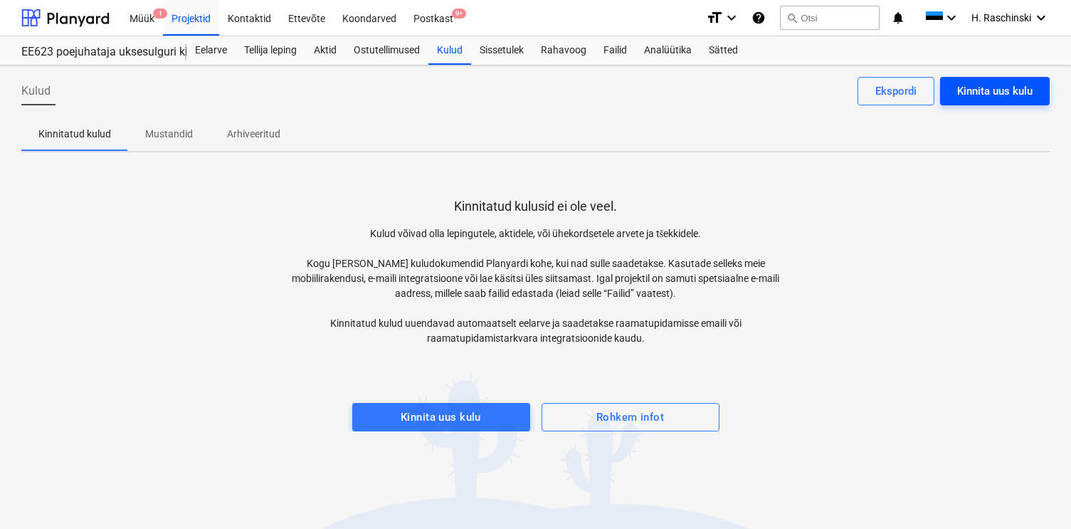
click at [964, 97] on div "Kinnita uus kulu" at bounding box center [994, 91] width 75 height 19
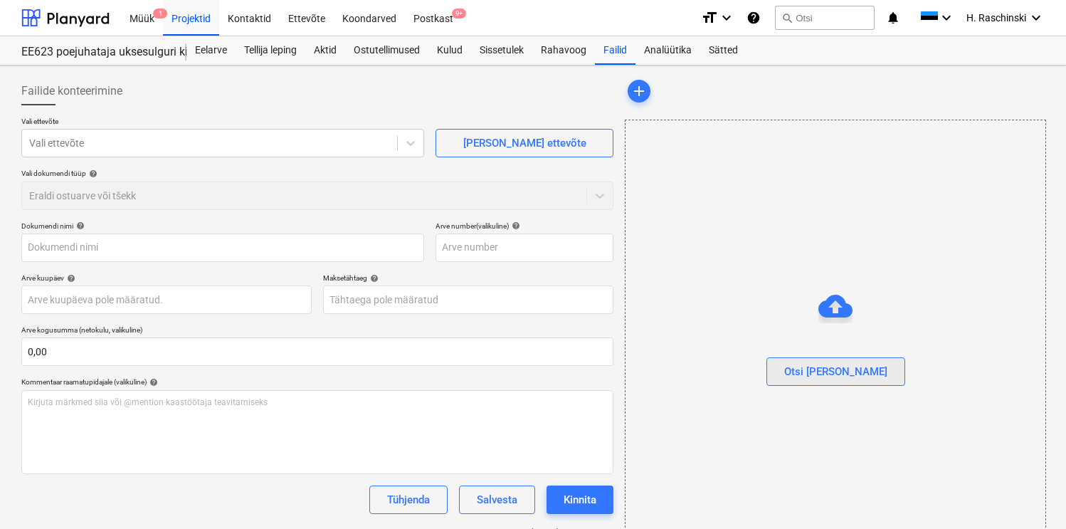
click at [837, 364] on div "Otsi [PERSON_NAME]" at bounding box center [835, 371] width 103 height 19
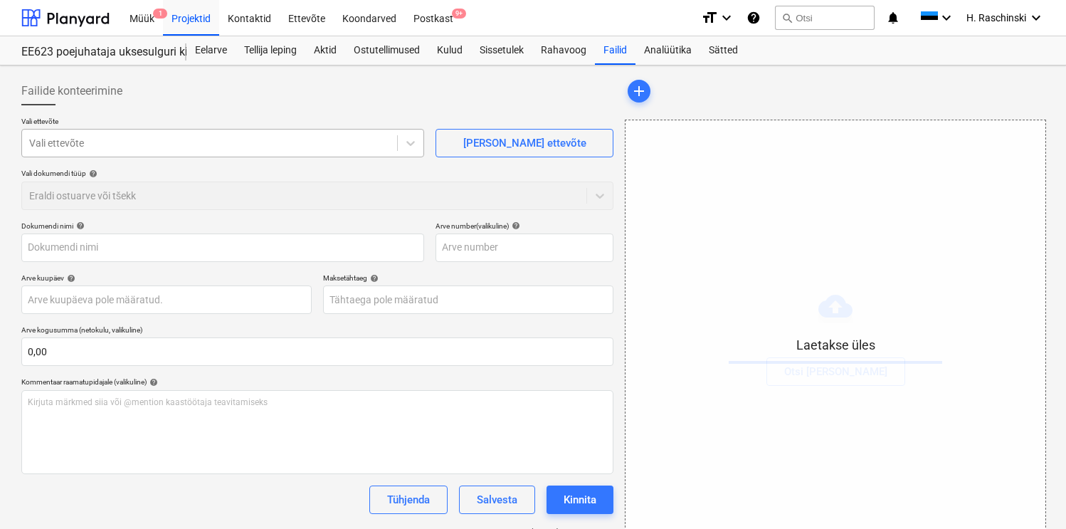
click at [293, 147] on div at bounding box center [209, 143] width 361 height 14
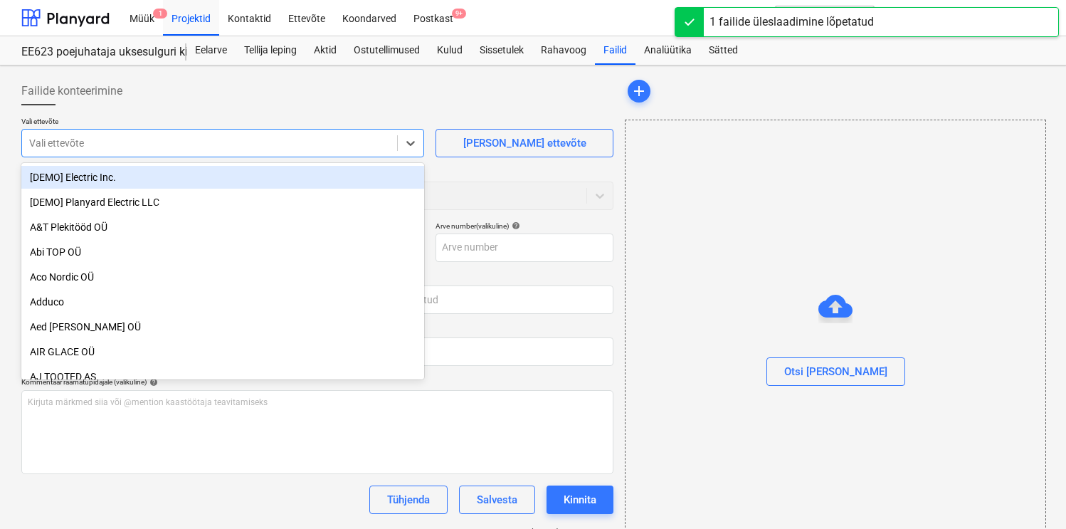
type input "E"
type input "[DATE] tooaja-arvestuse-tabel .xlsx"
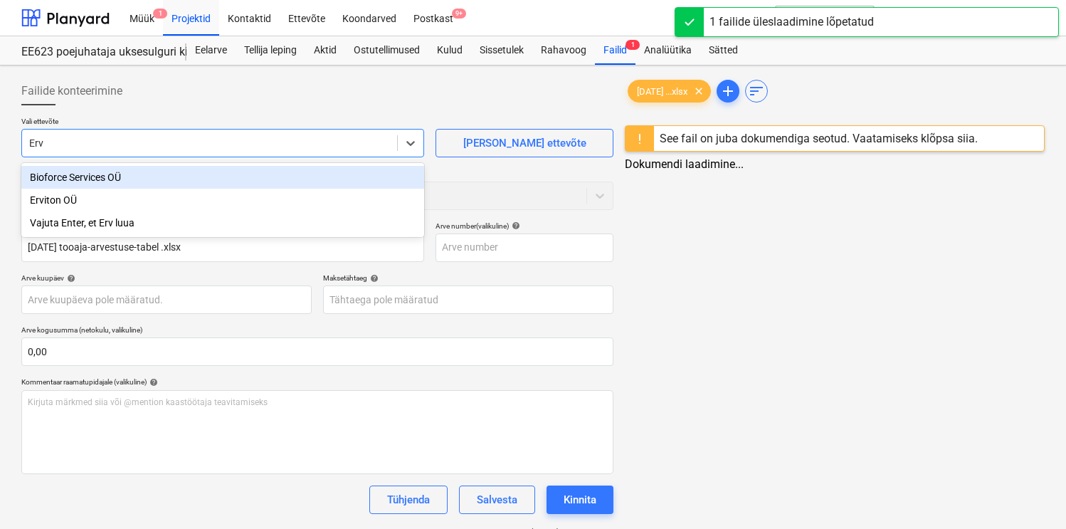
type input "Ervi"
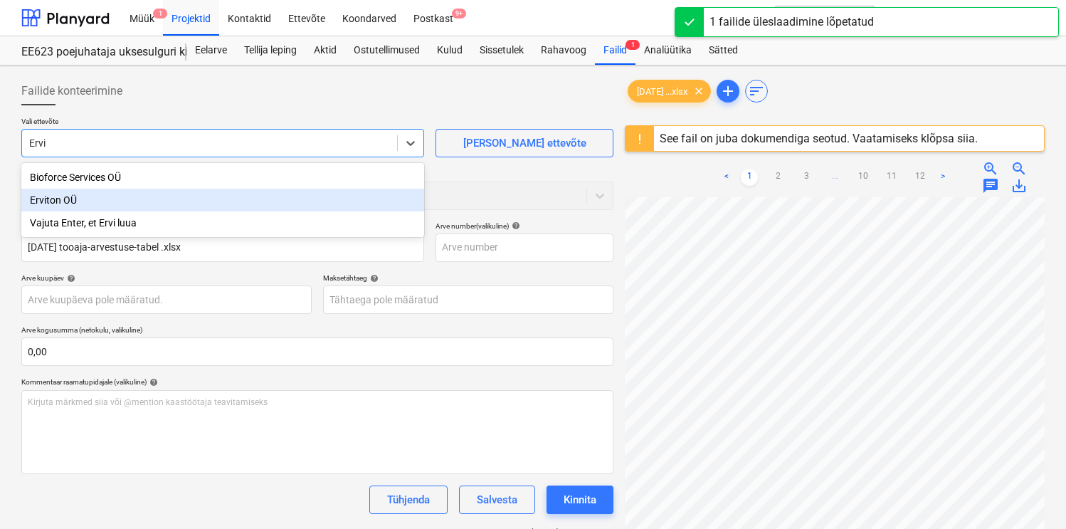
click at [155, 197] on div "Erviton OÜ" at bounding box center [222, 200] width 403 height 23
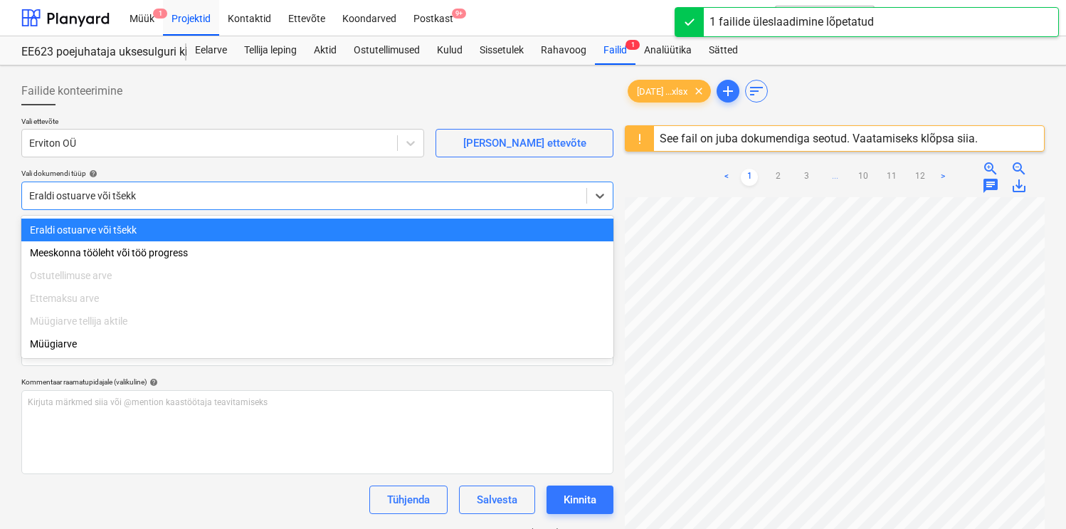
click at [155, 197] on div at bounding box center [304, 196] width 550 height 14
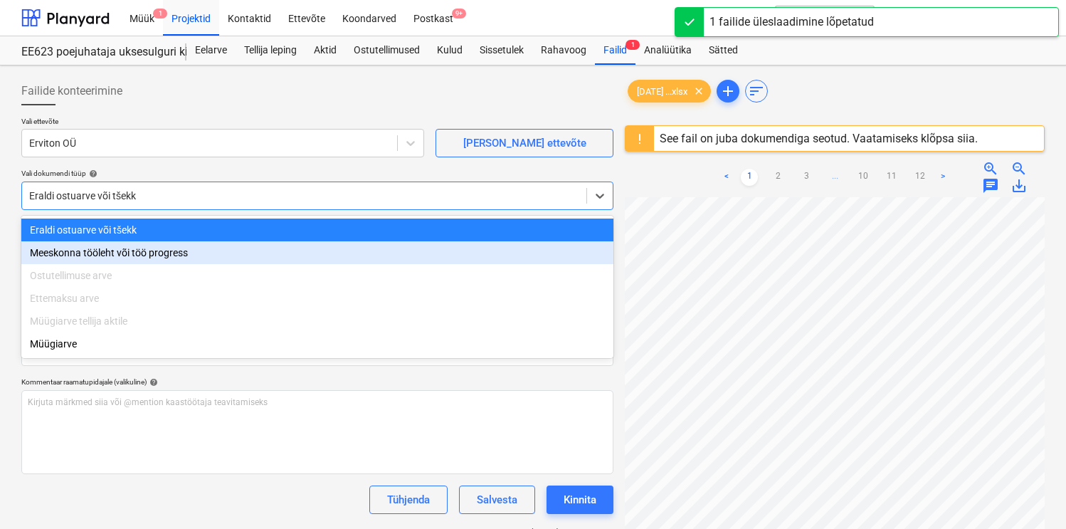
click at [140, 251] on div "Meeskonna tööleht või töö progress" at bounding box center [317, 252] width 592 height 23
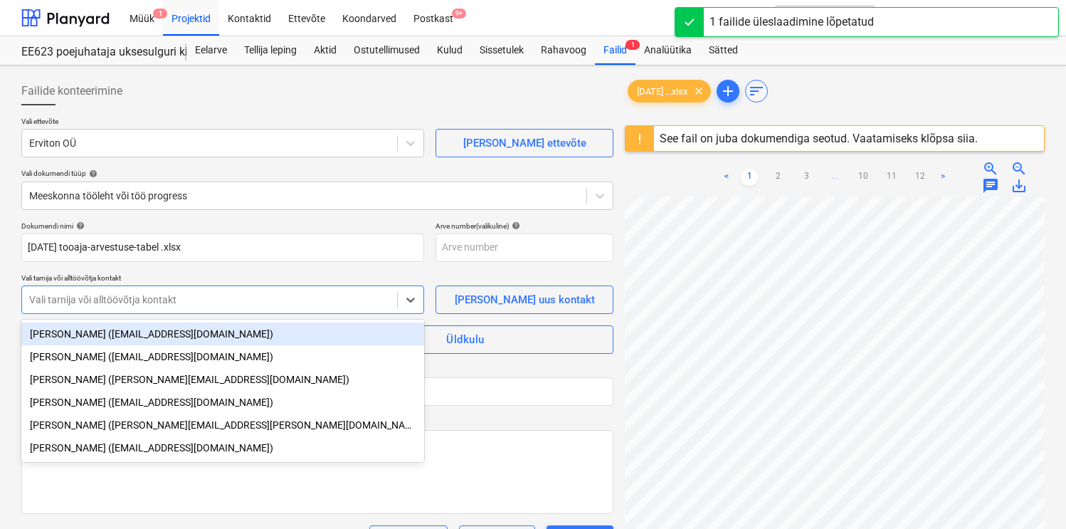
click at [147, 302] on div at bounding box center [209, 299] width 361 height 14
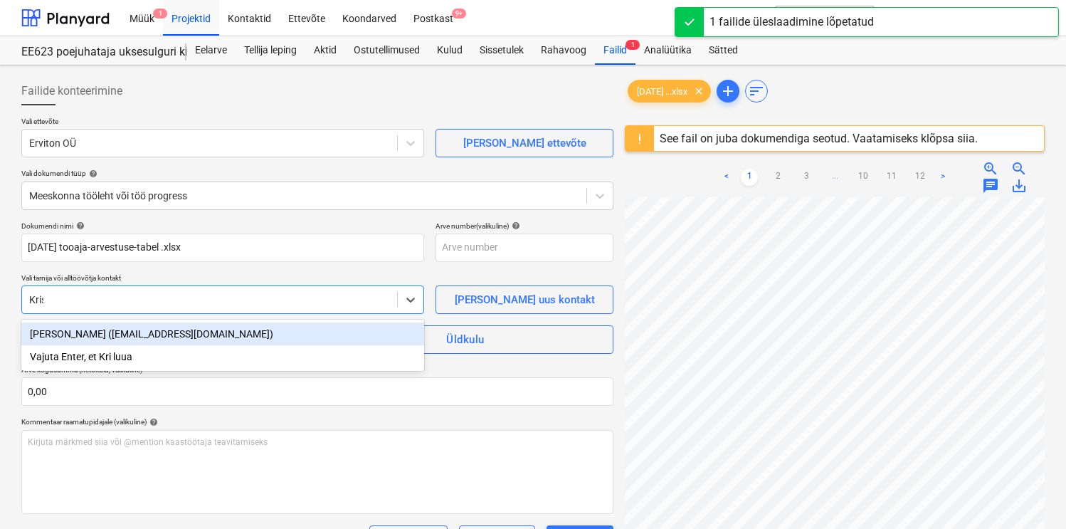
type input "Kristj"
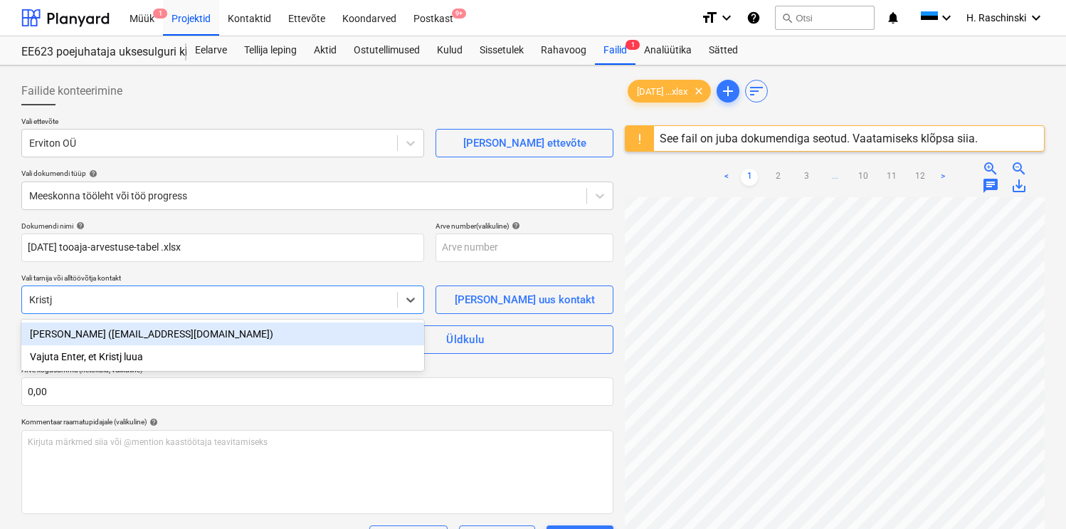
click at [139, 333] on div "[PERSON_NAME] ([EMAIL_ADDRESS][DOMAIN_NAME])" at bounding box center [222, 333] width 403 height 23
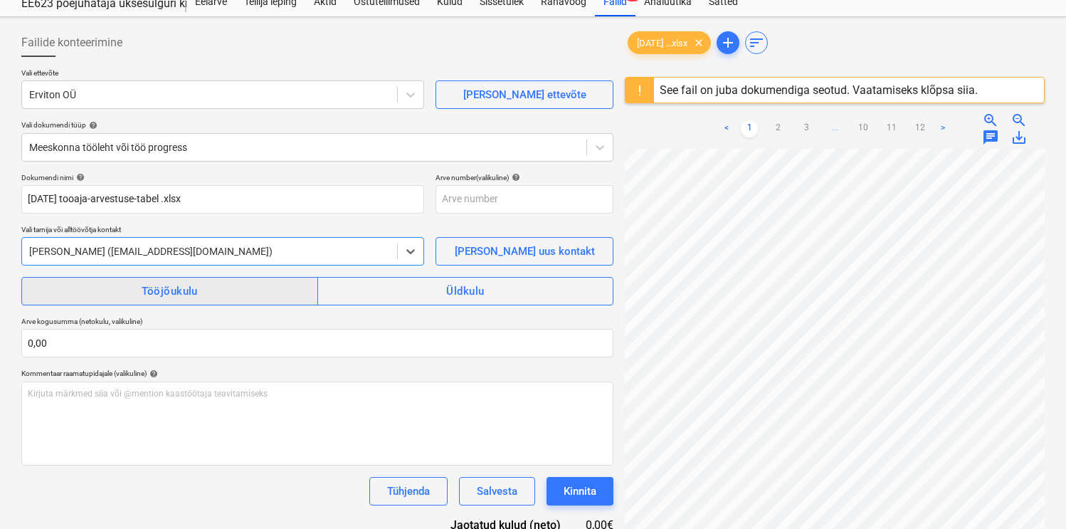
click at [147, 291] on div "Tööjõukulu" at bounding box center [170, 291] width 56 height 19
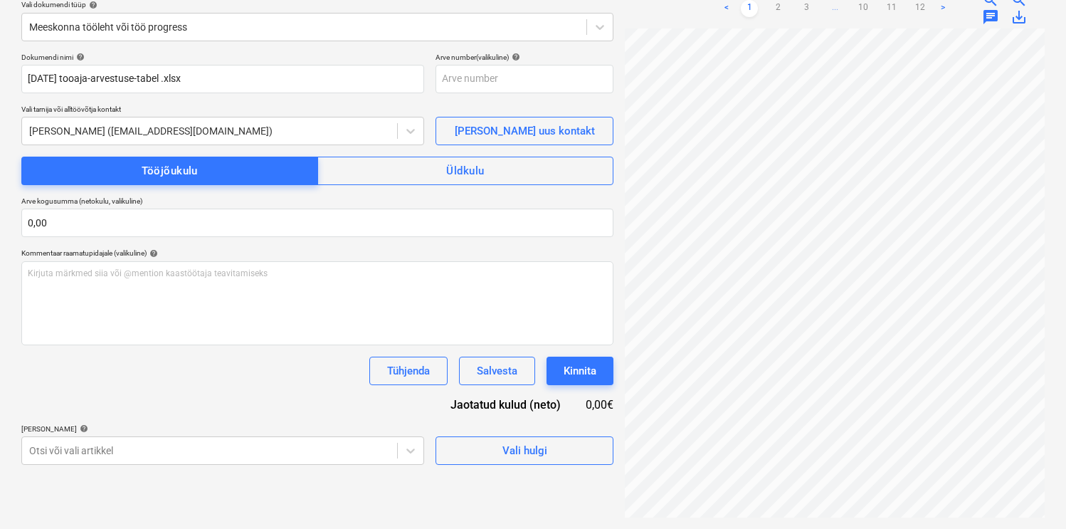
click at [145, 470] on div "Failide konteerimine Vali ettevõte Erviton OÜ [PERSON_NAME] uus ettevõte Vali d…" at bounding box center [317, 213] width 603 height 621
click at [145, 360] on body "Müük 1 Projektid Kontaktid Ettevõte Koondarved Postkast 9+ format_size keyboard…" at bounding box center [533, 95] width 1066 height 529
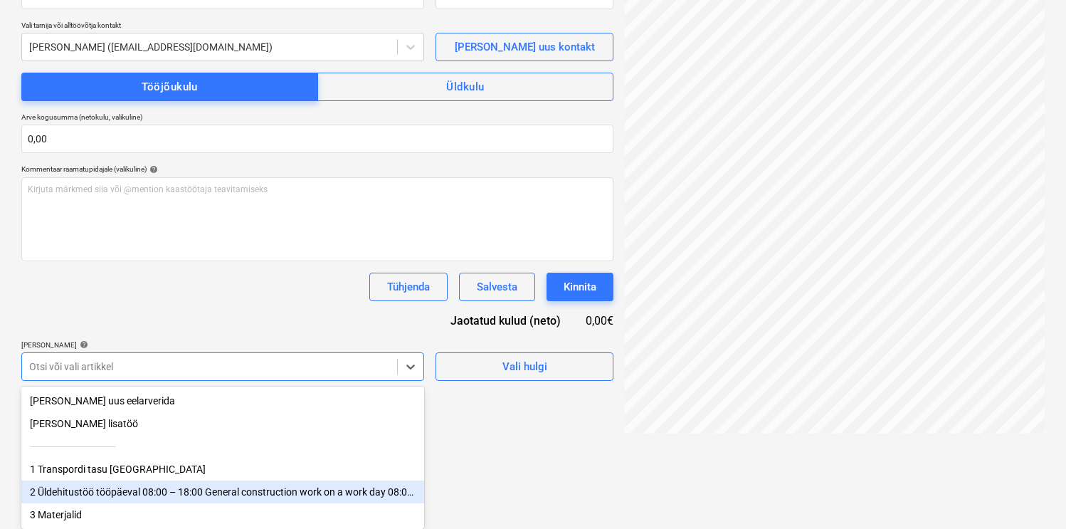
click at [130, 486] on div "2 Üldehitustöö tööpäeval 08:00 – 18:00 General construction work on a work day …" at bounding box center [222, 491] width 403 height 23
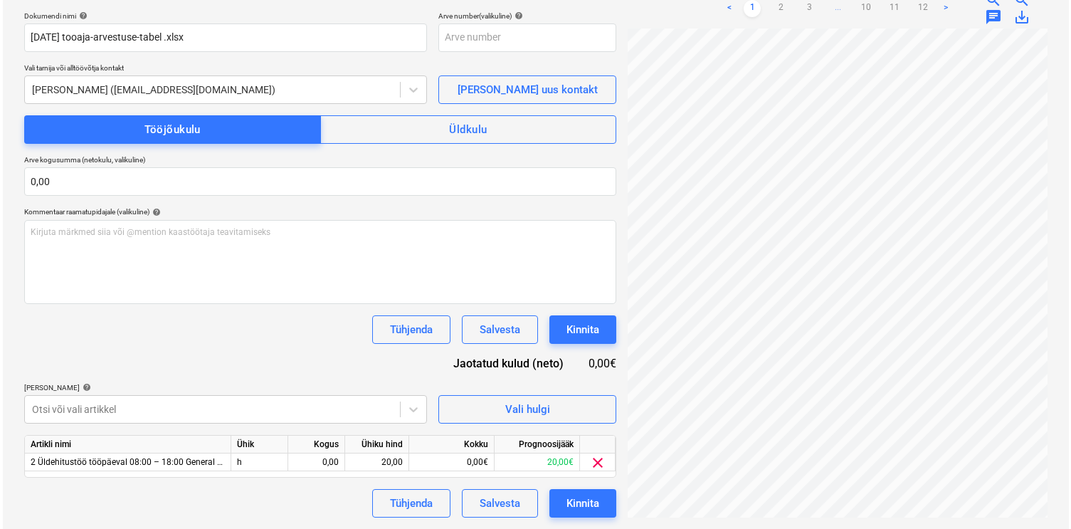
scroll to position [210, 0]
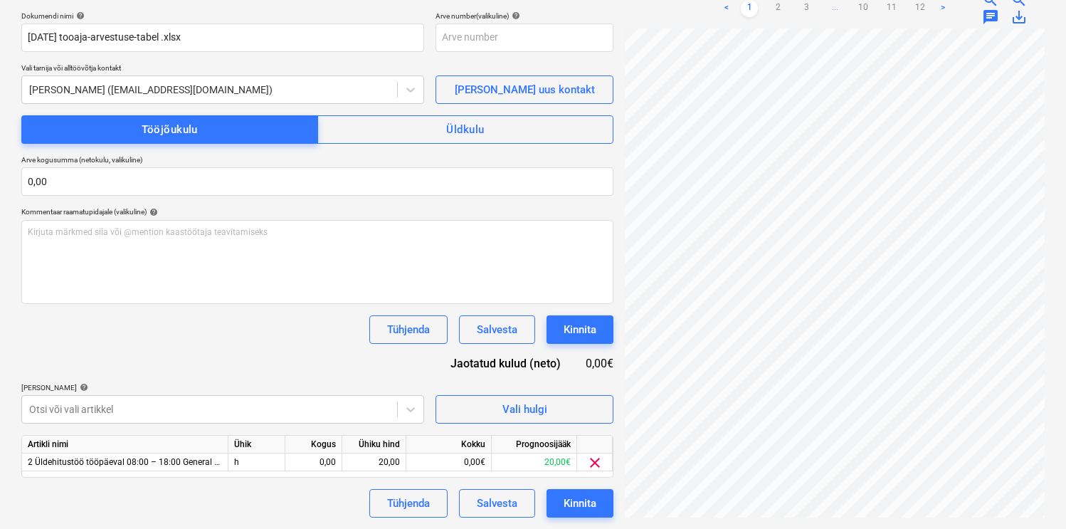
click at [170, 321] on div "Tühjenda Salvesta Kinnita" at bounding box center [317, 329] width 592 height 28
click at [329, 458] on div "0,00" at bounding box center [313, 462] width 45 height 18
type input "1"
type input "18"
click at [305, 369] on div "Dokumendi nimi help [DATE] tooaja-arvestuse-tabel .xlsx Arve number (valikuline…" at bounding box center [317, 264] width 592 height 506
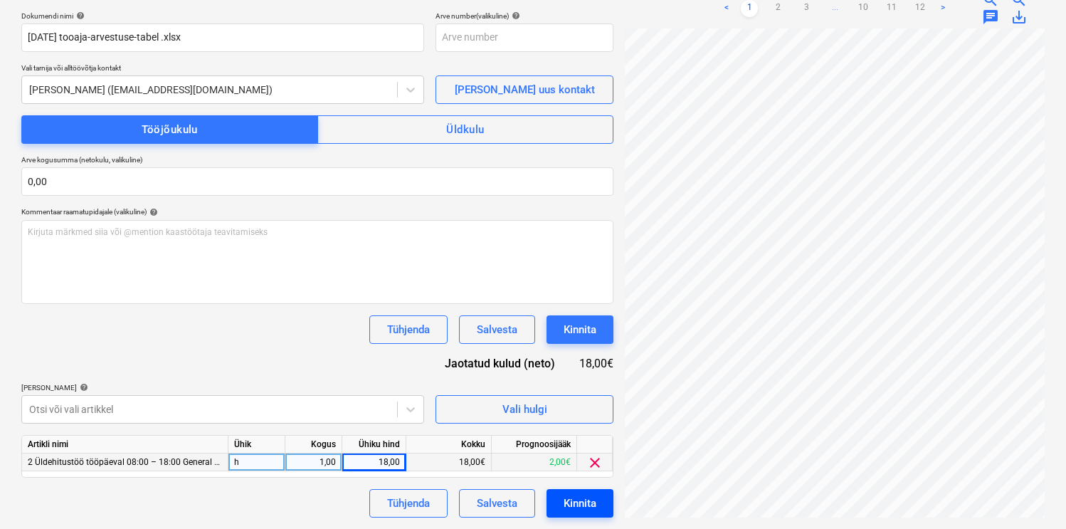
click at [584, 497] on div "Kinnita" at bounding box center [580, 503] width 33 height 19
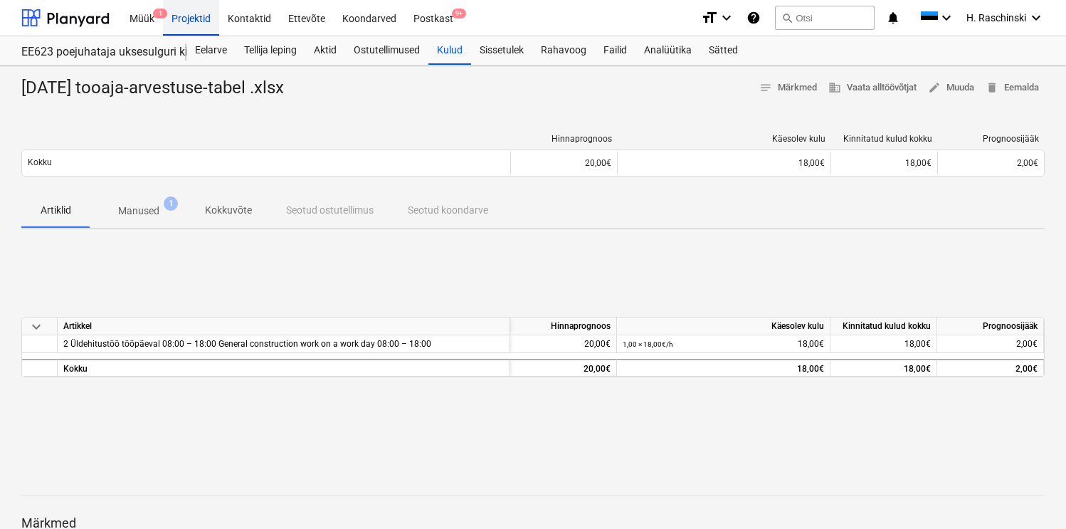
click at [203, 24] on div "Projektid" at bounding box center [191, 17] width 56 height 36
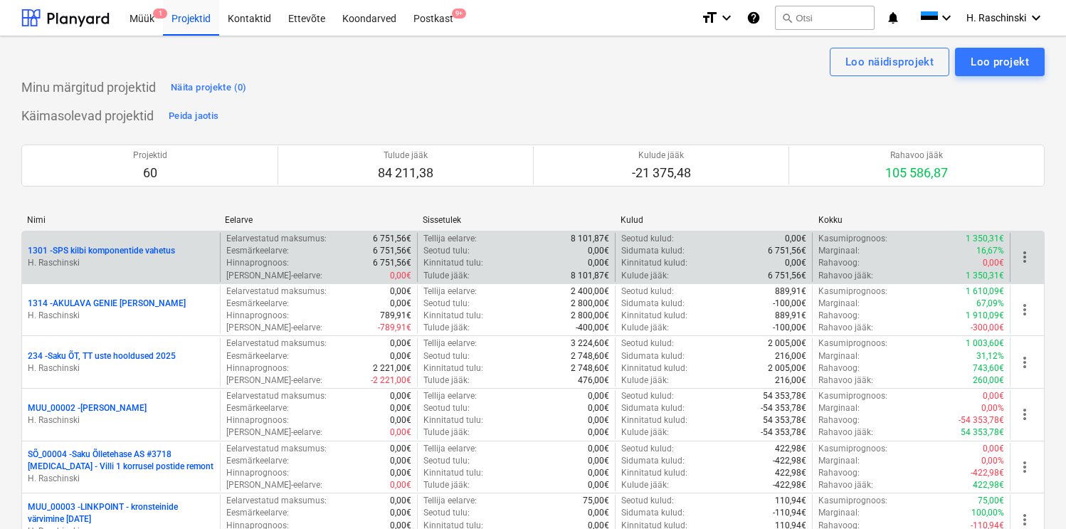
scroll to position [2024, 0]
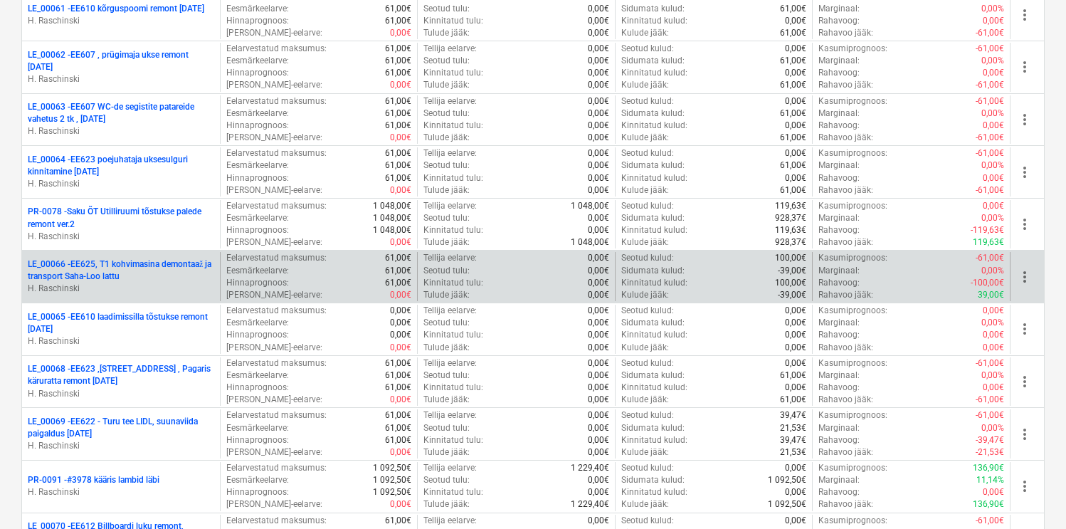
click at [197, 263] on p "LE_00066 - EE625, T1 kohvimasina demontaaž ja transport Saha-Loo lattu" at bounding box center [121, 270] width 186 height 24
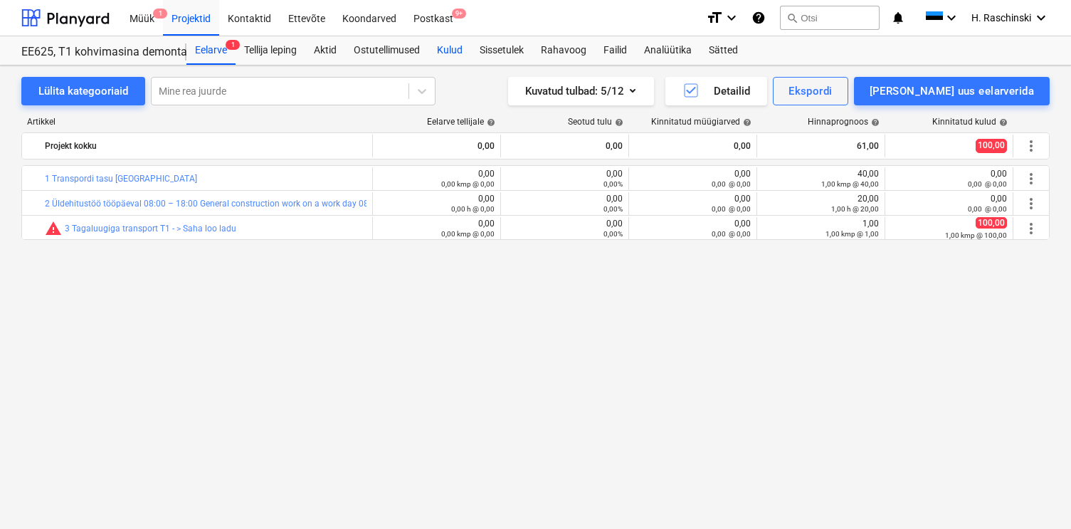
click at [460, 41] on div "Kulud" at bounding box center [449, 50] width 43 height 28
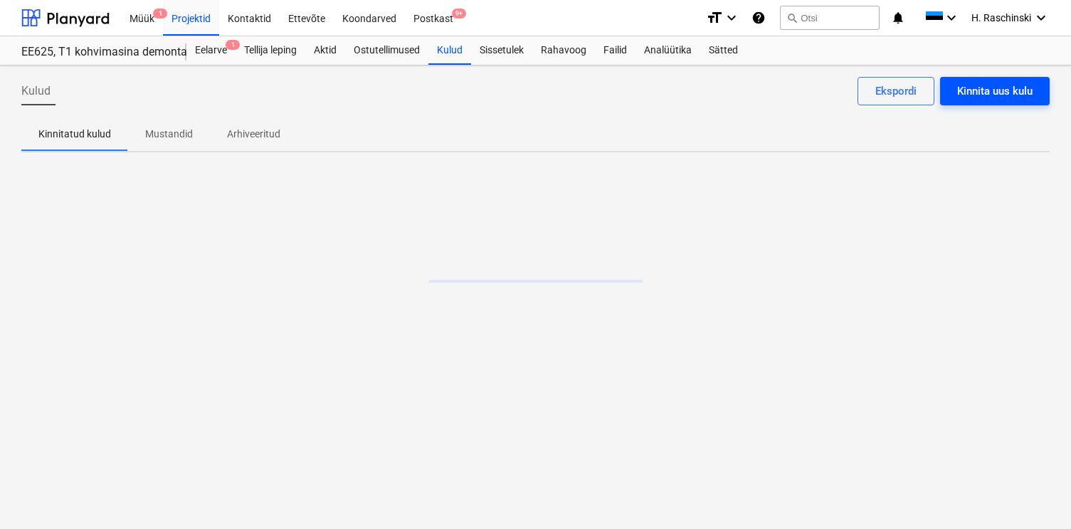
click at [1013, 95] on div "Kinnita uus kulu" at bounding box center [994, 91] width 75 height 19
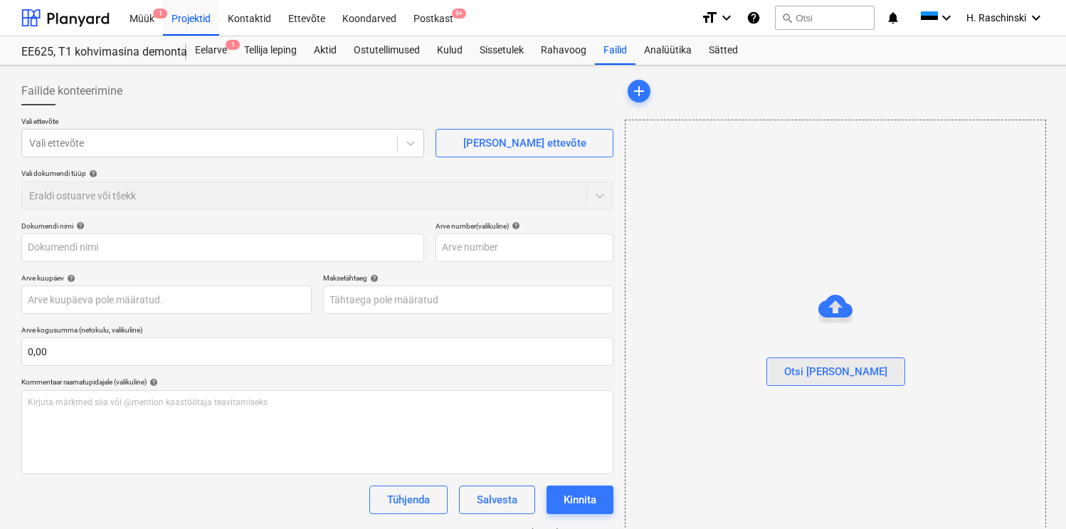
click at [850, 364] on div "Otsi [PERSON_NAME]" at bounding box center [835, 371] width 103 height 19
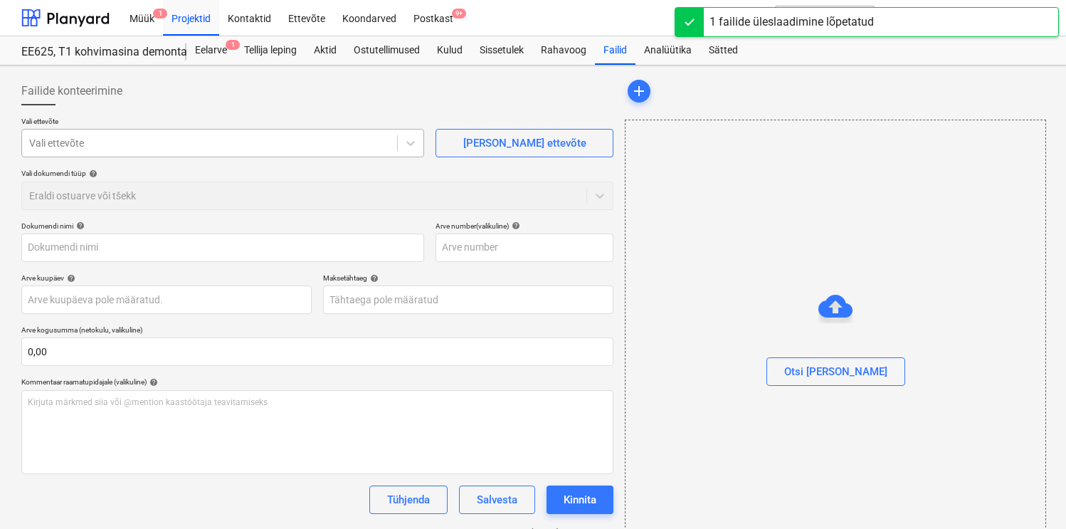
click at [266, 141] on div at bounding box center [209, 143] width 361 height 14
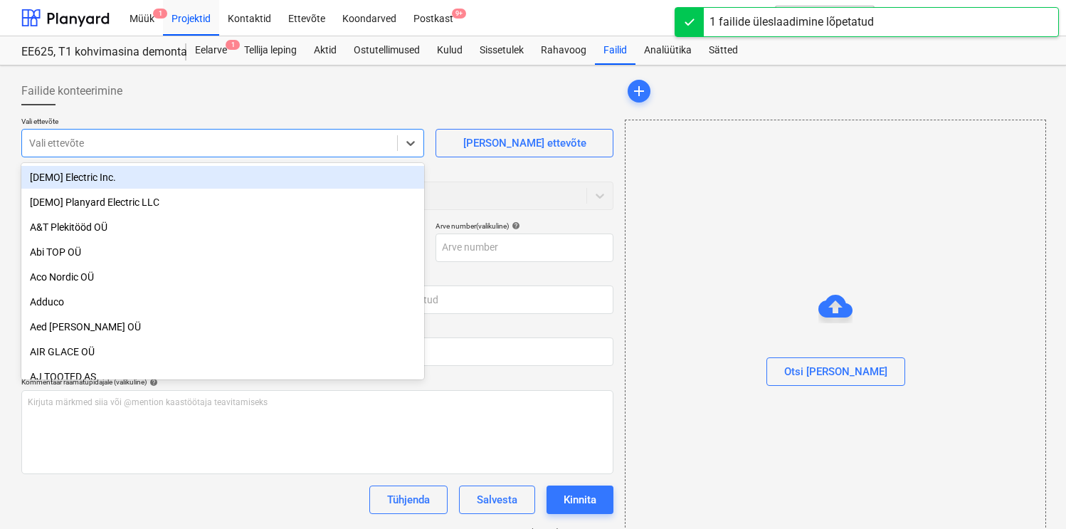
type input "[DATE] tooaja-arvestuse-tabel .xlsx"
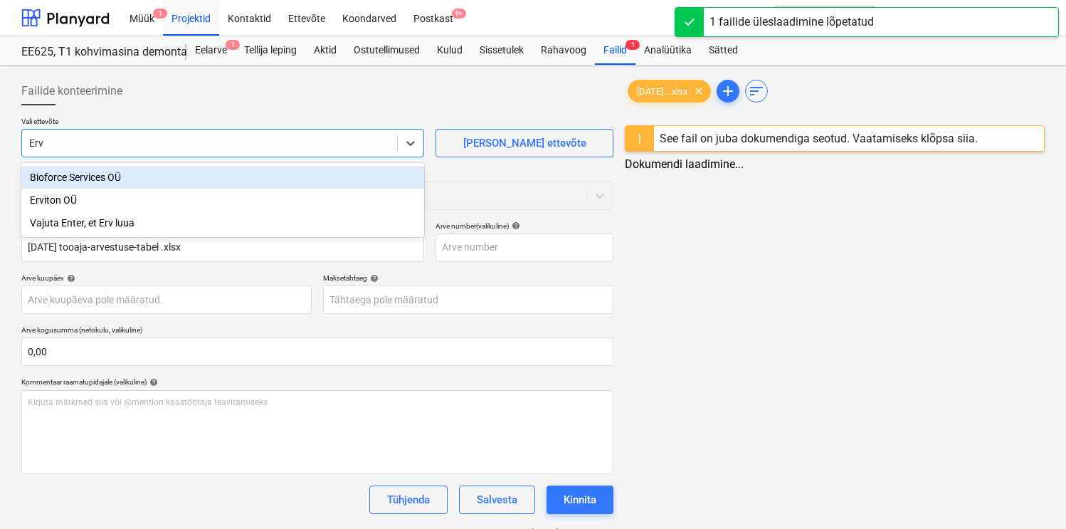
type input "Ervi"
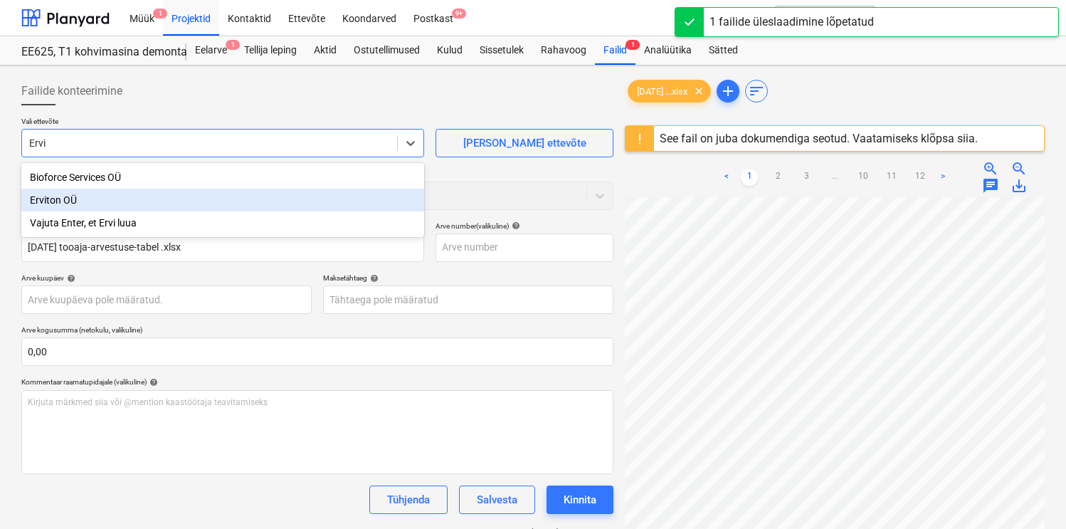
click at [157, 205] on div "Erviton OÜ" at bounding box center [222, 200] width 403 height 23
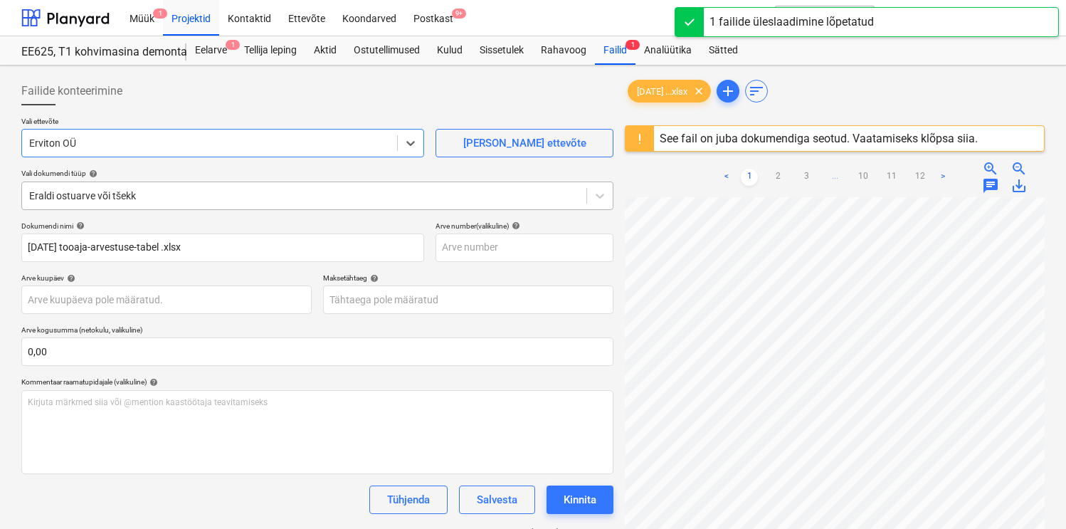
click at [163, 198] on div at bounding box center [304, 196] width 550 height 14
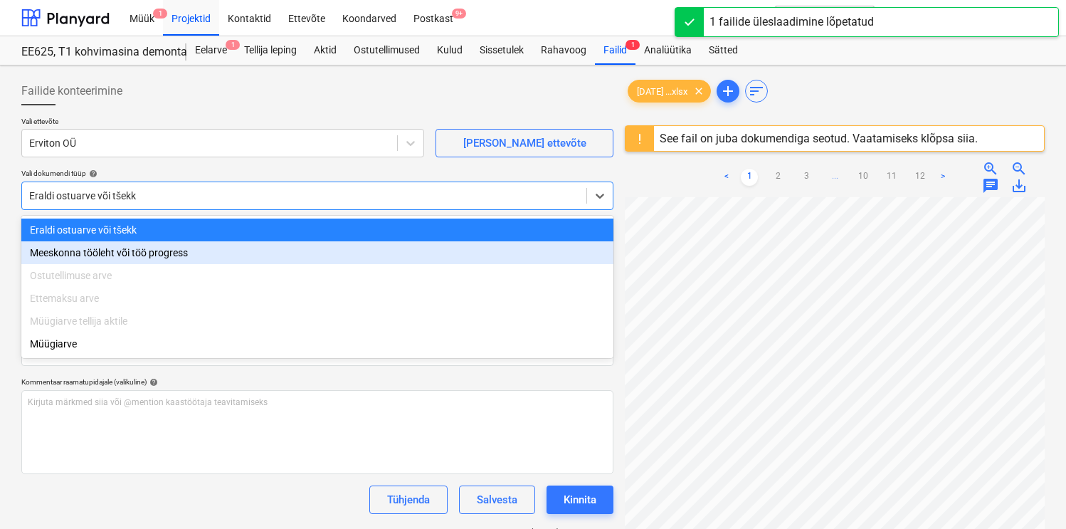
click at [136, 253] on div "Meeskonna tööleht või töö progress" at bounding box center [317, 252] width 592 height 23
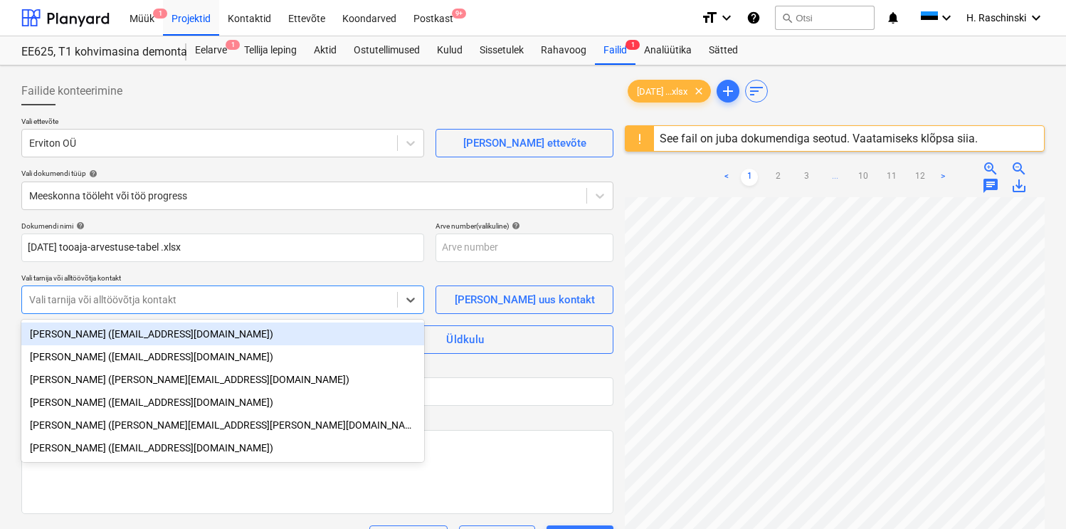
click at [121, 295] on div at bounding box center [209, 299] width 361 height 14
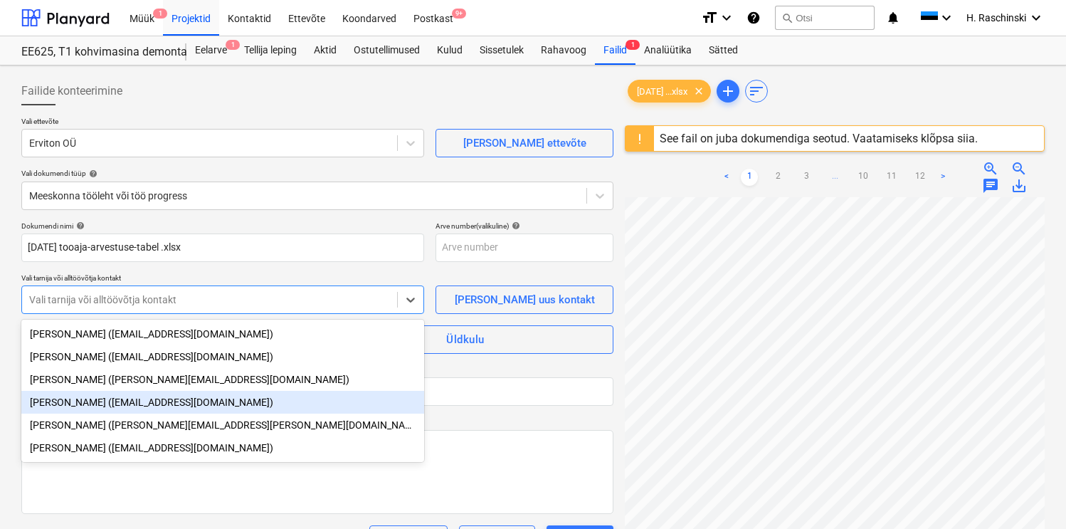
click at [98, 398] on div "[PERSON_NAME] ([EMAIL_ADDRESS][DOMAIN_NAME])" at bounding box center [222, 402] width 403 height 23
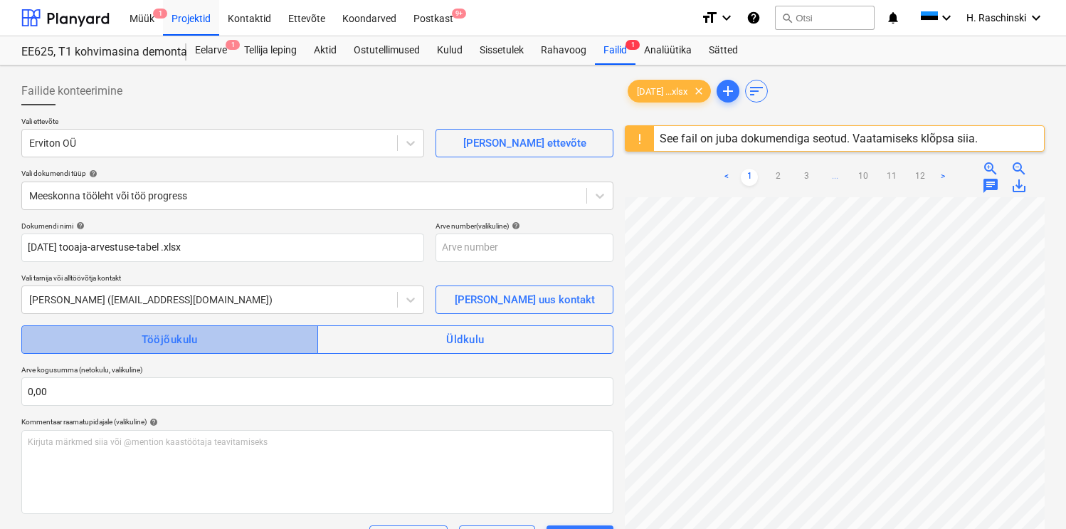
click at [154, 340] on div "Tööjõukulu" at bounding box center [170, 339] width 56 height 19
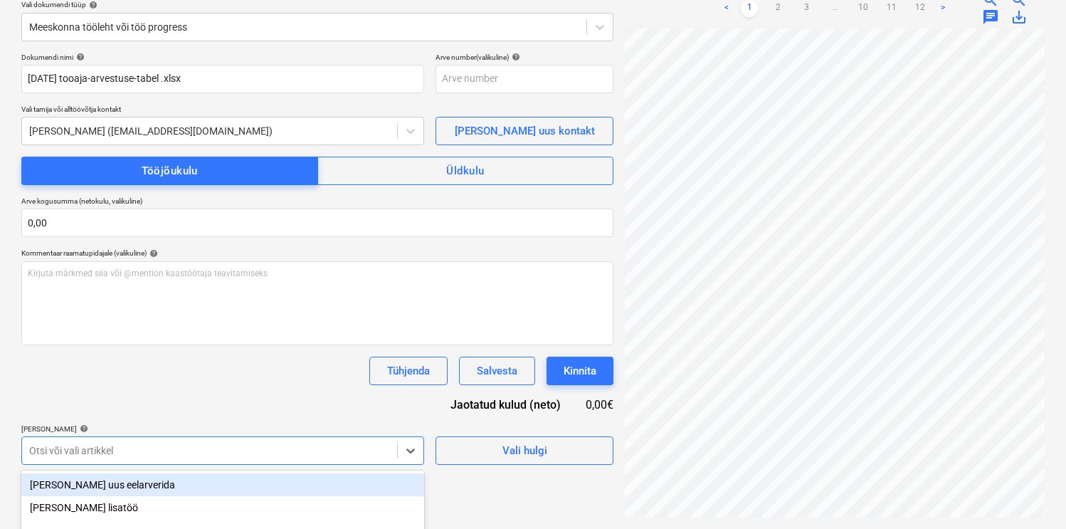
click at [134, 360] on body "Müük 1 Projektid Kontaktid Ettevõte Koondarved Postkast 9+ format_size keyboard…" at bounding box center [533, 95] width 1066 height 529
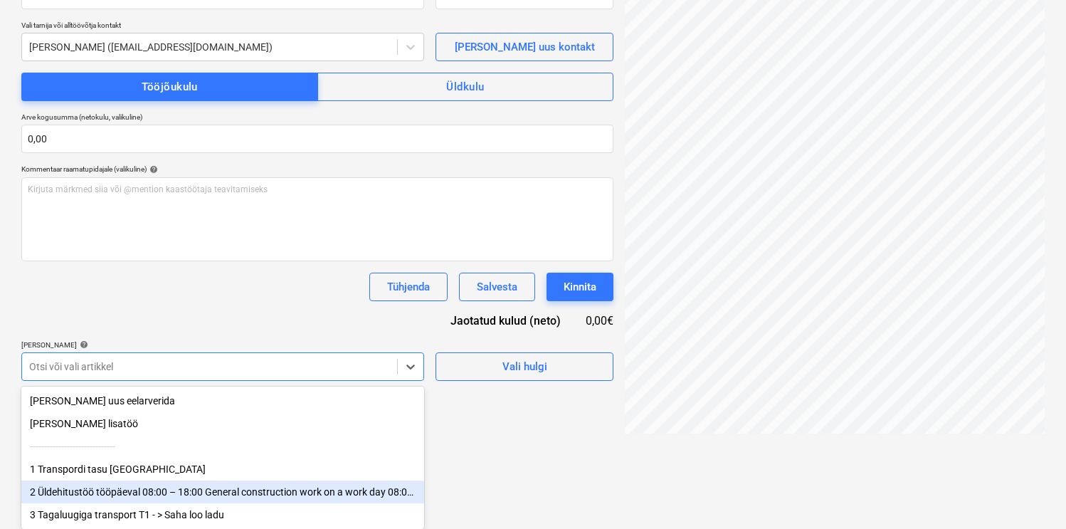
click at [125, 487] on div "2 Üldehitustöö tööpäeval 08:00 – 18:00 General construction work on a work day …" at bounding box center [222, 491] width 403 height 23
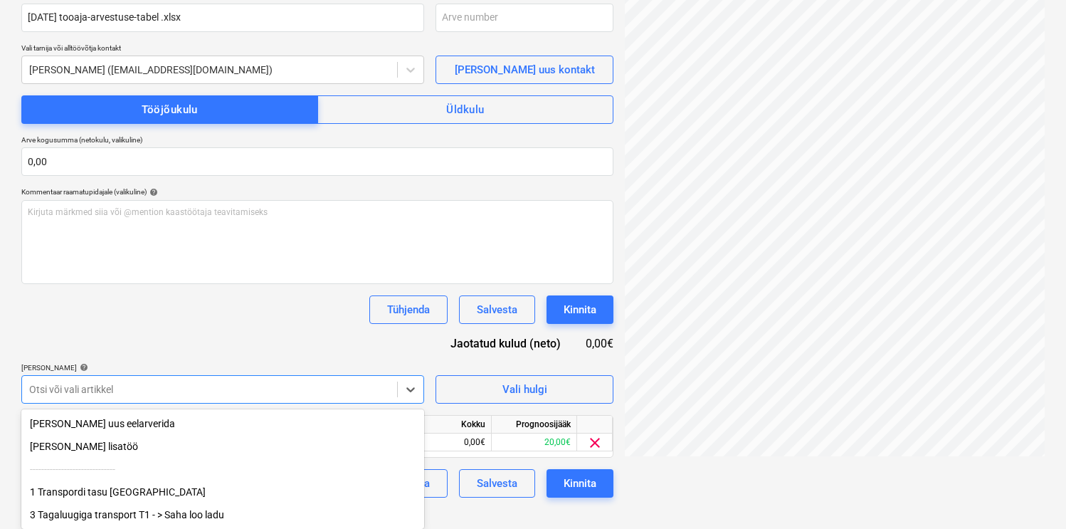
click at [172, 336] on div "Dokumendi nimi help [DATE] tooaja-arvestuse-tabel .xlsx Arve number (valikuline…" at bounding box center [317, 244] width 592 height 506
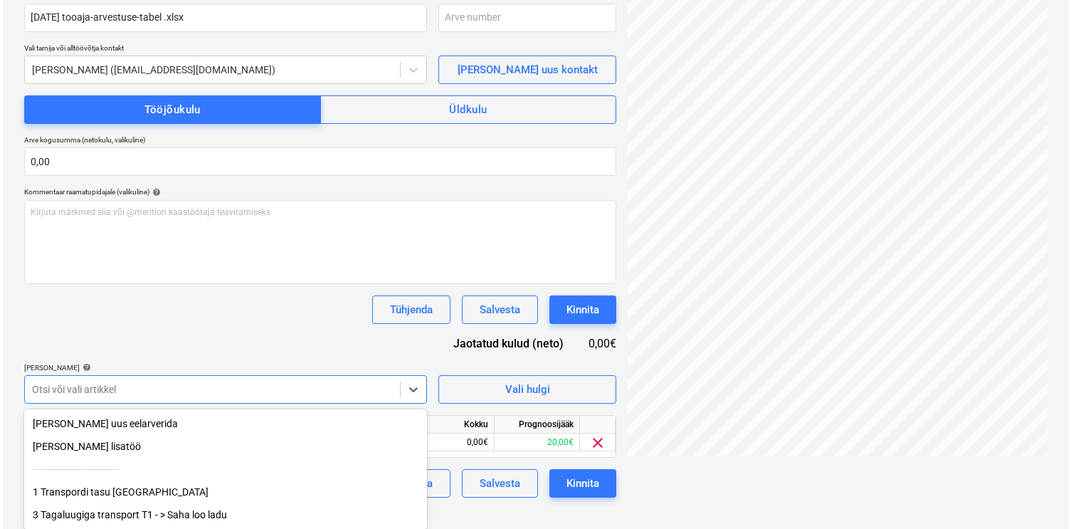
scroll to position [210, 0]
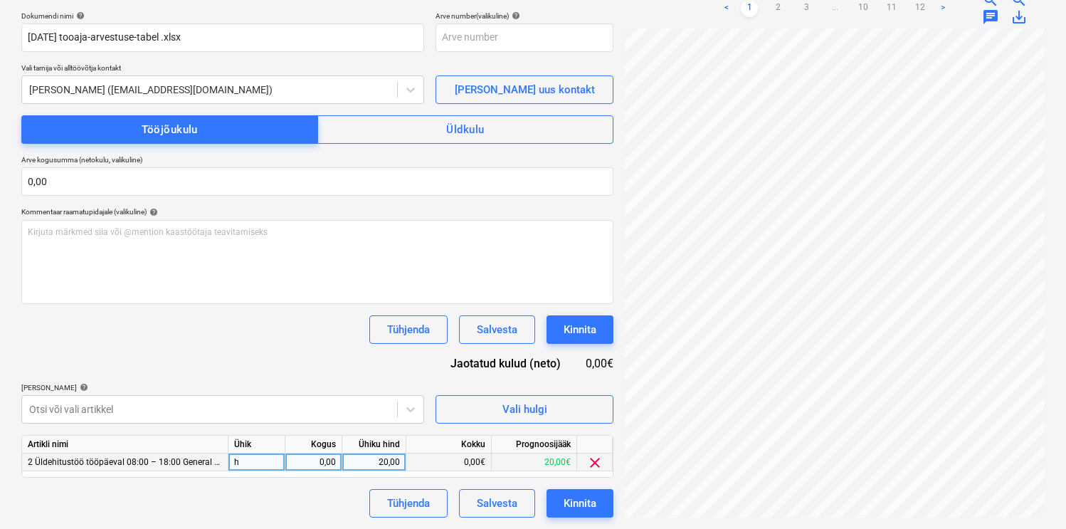
click at [302, 460] on div "0,00" at bounding box center [313, 462] width 45 height 18
type input "1,5"
click at [317, 368] on div "Dokumendi nimi help [DATE] tooaja-arvestuse-tabel .xlsx Arve number (valikuline…" at bounding box center [317, 264] width 592 height 506
click at [582, 516] on button "Kinnita" at bounding box center [580, 503] width 67 height 28
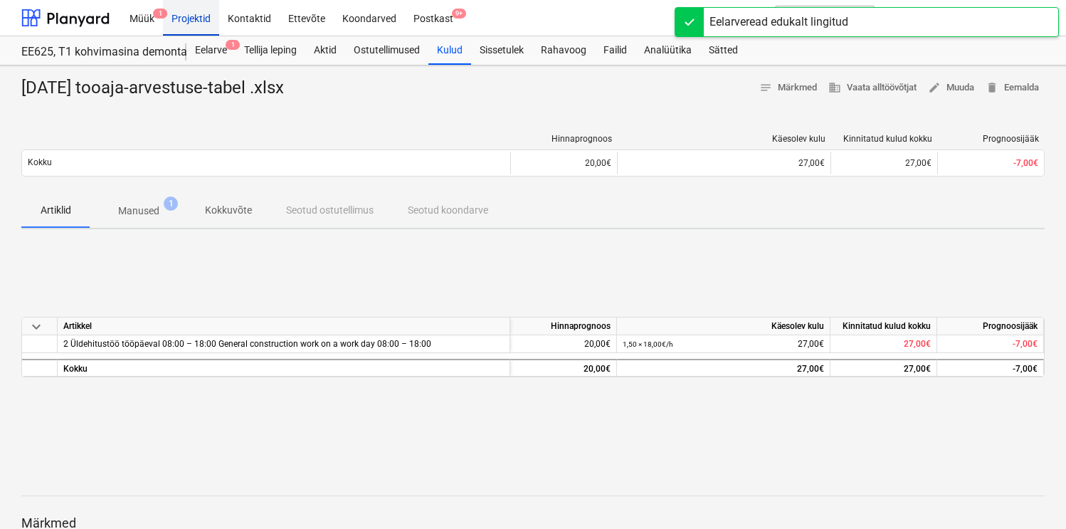
click at [204, 19] on div "Projektid" at bounding box center [191, 17] width 56 height 36
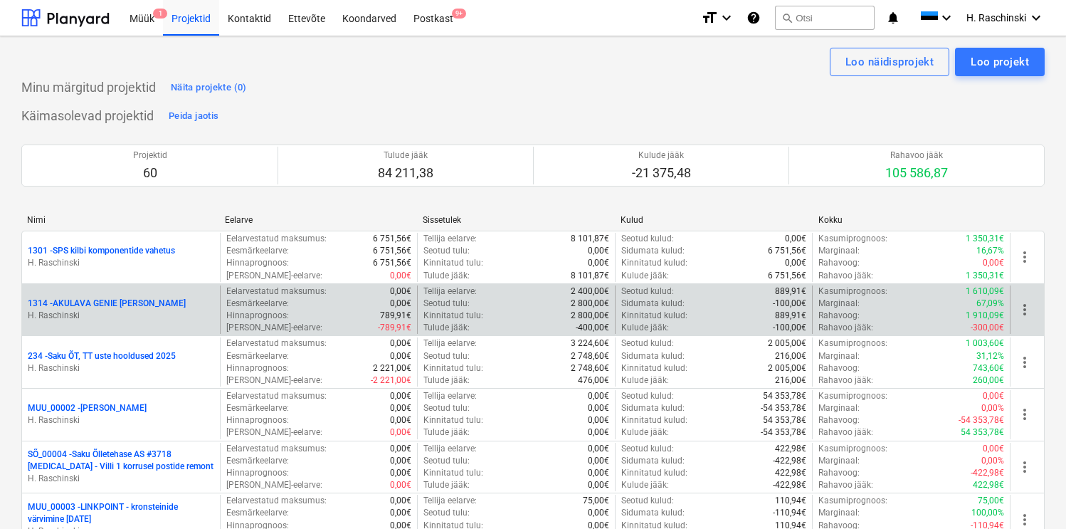
scroll to position [1500, 0]
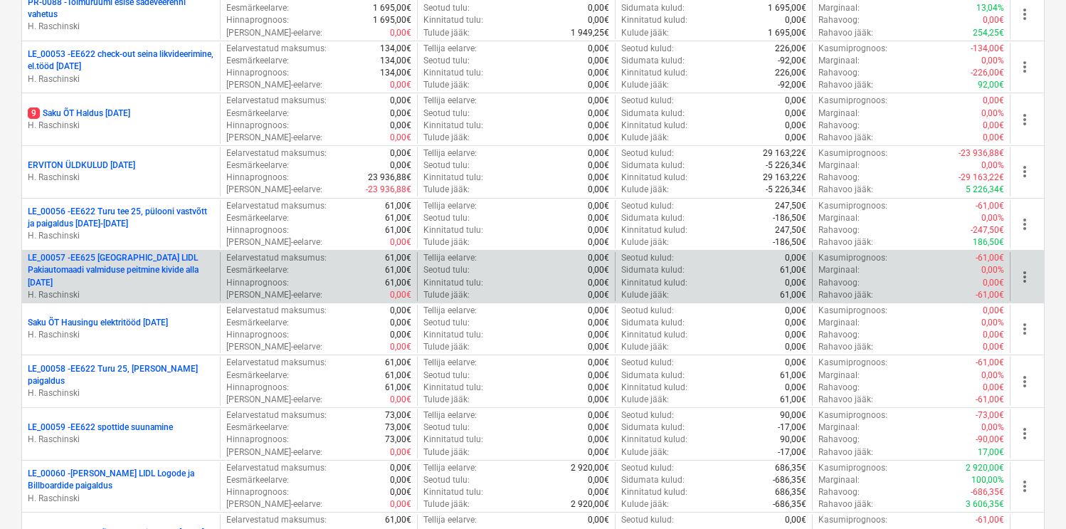
click at [165, 273] on p "LE_00057 - EE625 [GEOGRAPHIC_DATA] LIDL Pakiautomaadi valmiduse peitmine kivide…" at bounding box center [121, 270] width 186 height 36
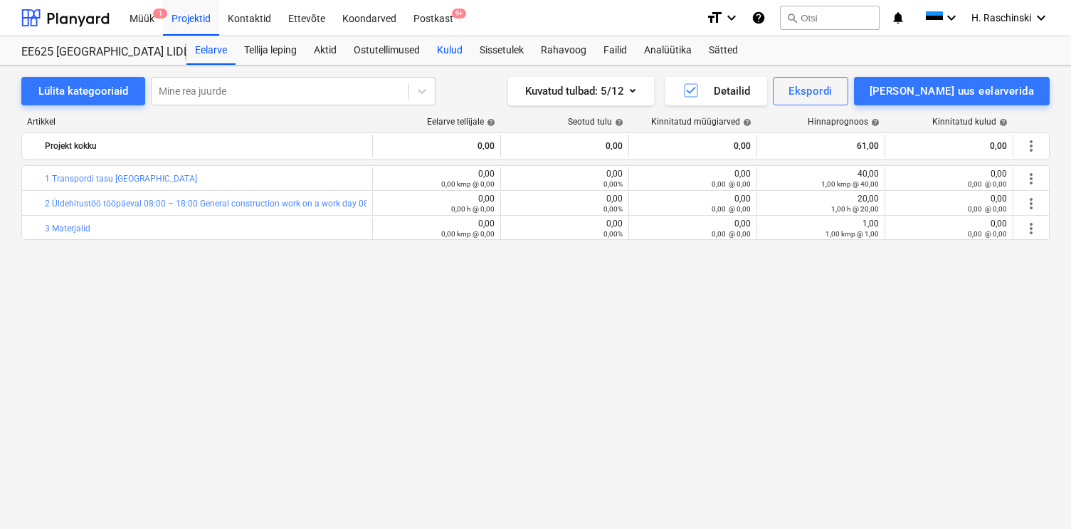
click at [453, 51] on div "Kulud" at bounding box center [449, 50] width 43 height 28
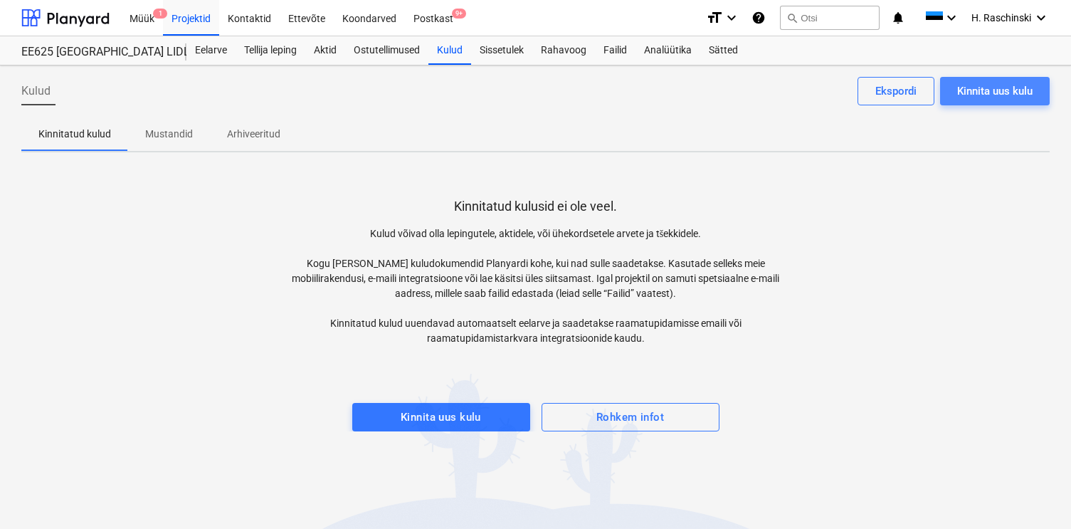
click at [973, 101] on button "Kinnita uus kulu" at bounding box center [995, 91] width 110 height 28
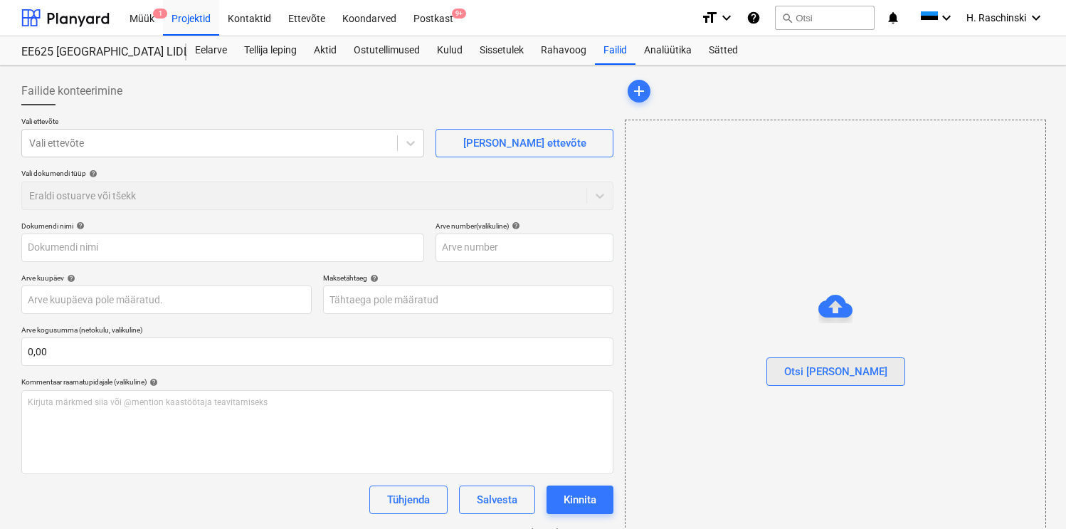
click at [828, 376] on div "Otsi [PERSON_NAME]" at bounding box center [835, 371] width 103 height 19
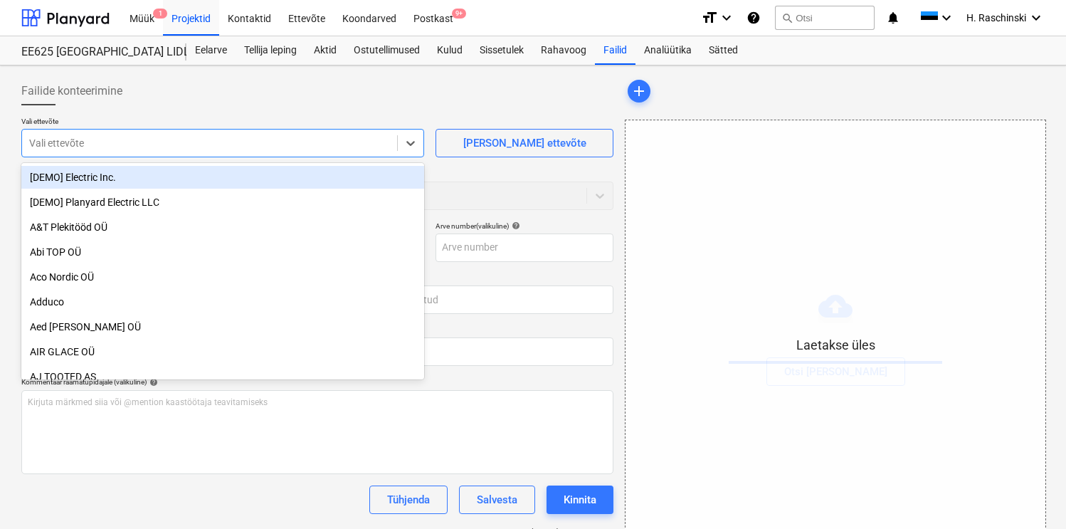
click at [347, 151] on div "Vali ettevõte" at bounding box center [209, 143] width 375 height 20
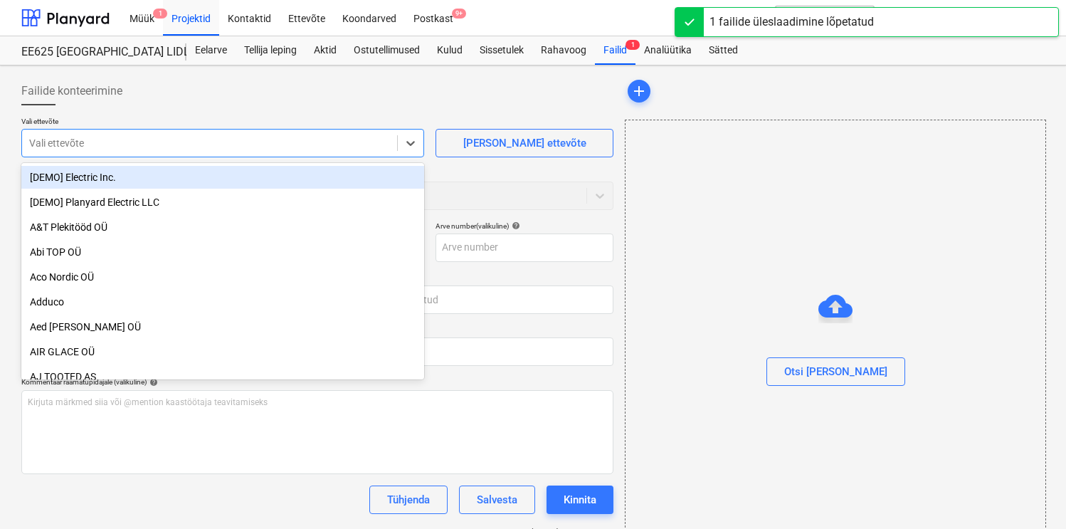
type input "[DATE] tooaja-arvestuse-tabel .xlsx"
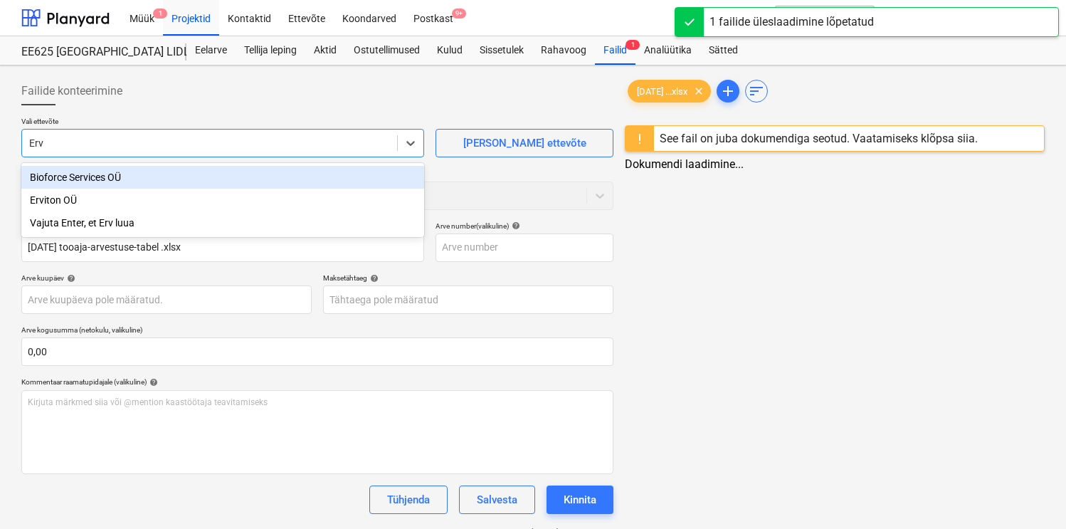
type input "Ervi"
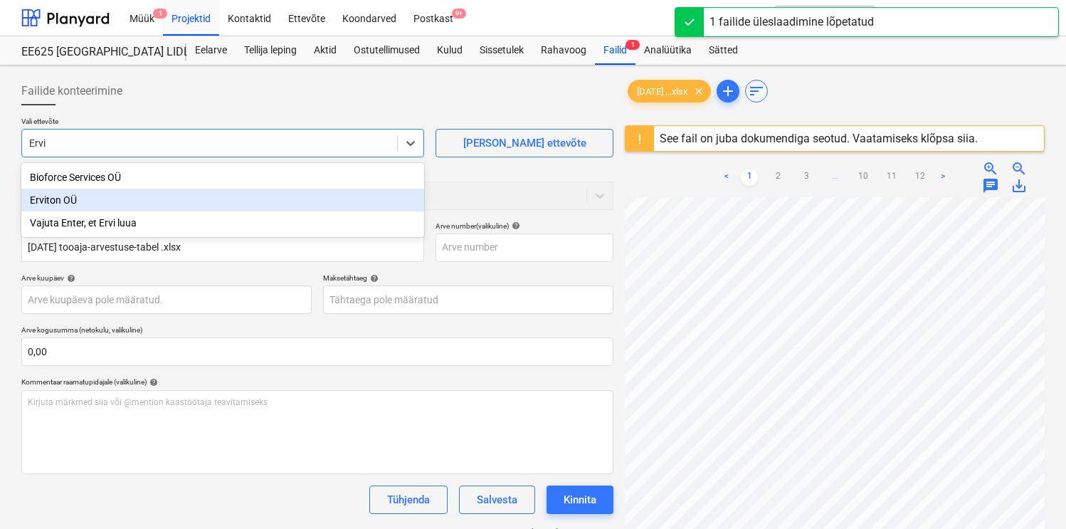
click at [268, 199] on div "Erviton OÜ" at bounding box center [222, 200] width 403 height 23
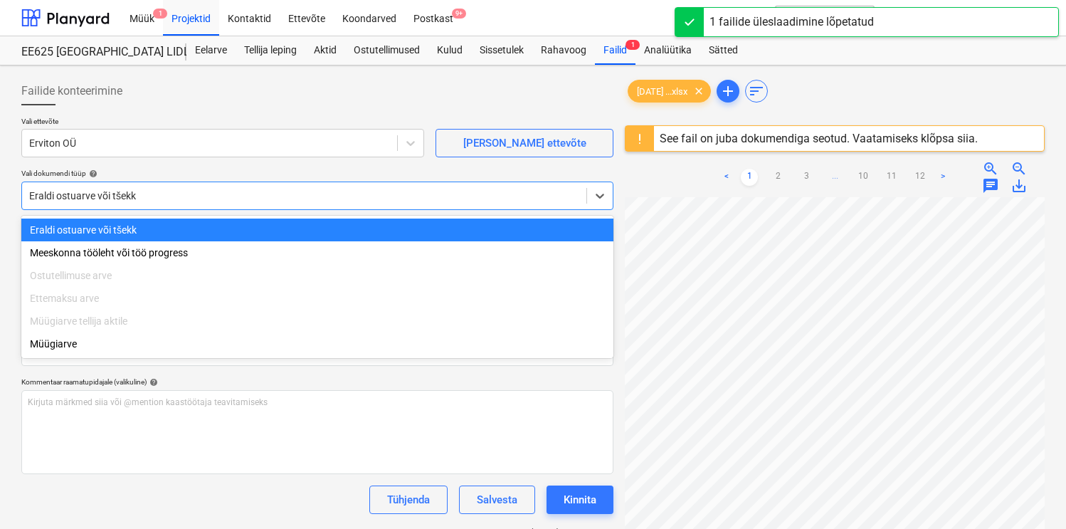
click at [209, 201] on div at bounding box center [304, 196] width 550 height 14
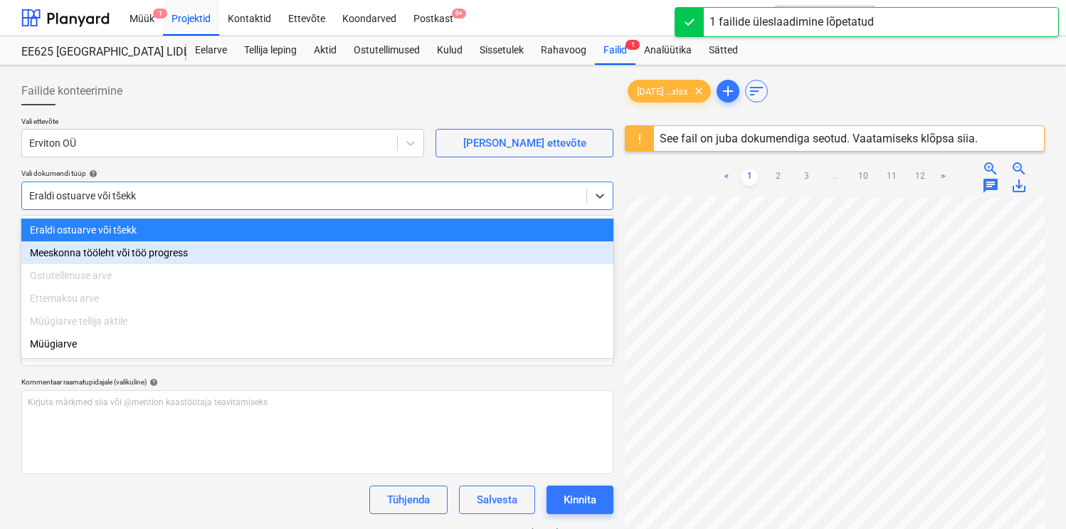
click at [163, 253] on div "Meeskonna tööleht või töö progress" at bounding box center [317, 252] width 592 height 23
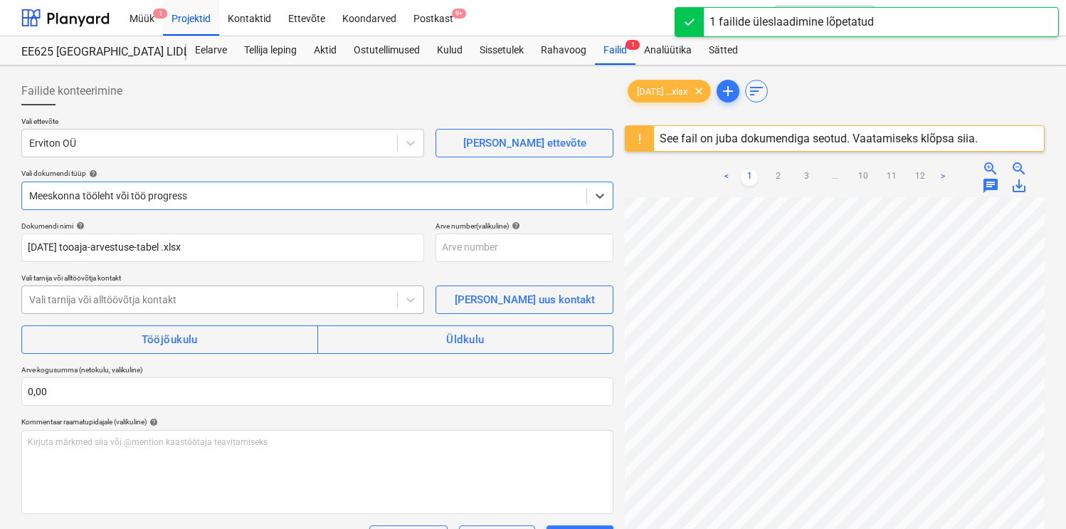
click at [165, 297] on div at bounding box center [209, 299] width 361 height 14
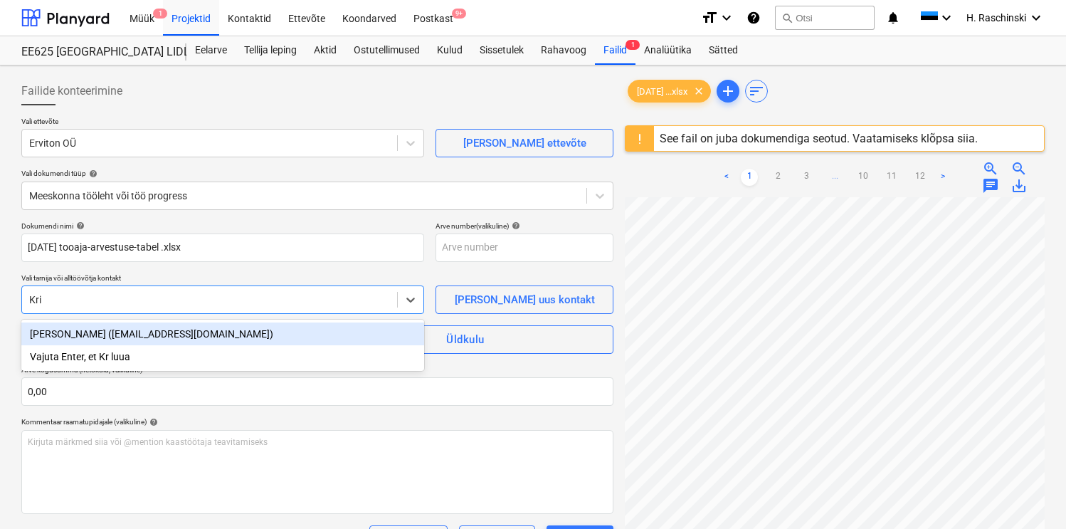
type input "Kristj"
click at [159, 327] on div "[PERSON_NAME] ([EMAIL_ADDRESS][DOMAIN_NAME])" at bounding box center [222, 333] width 403 height 23
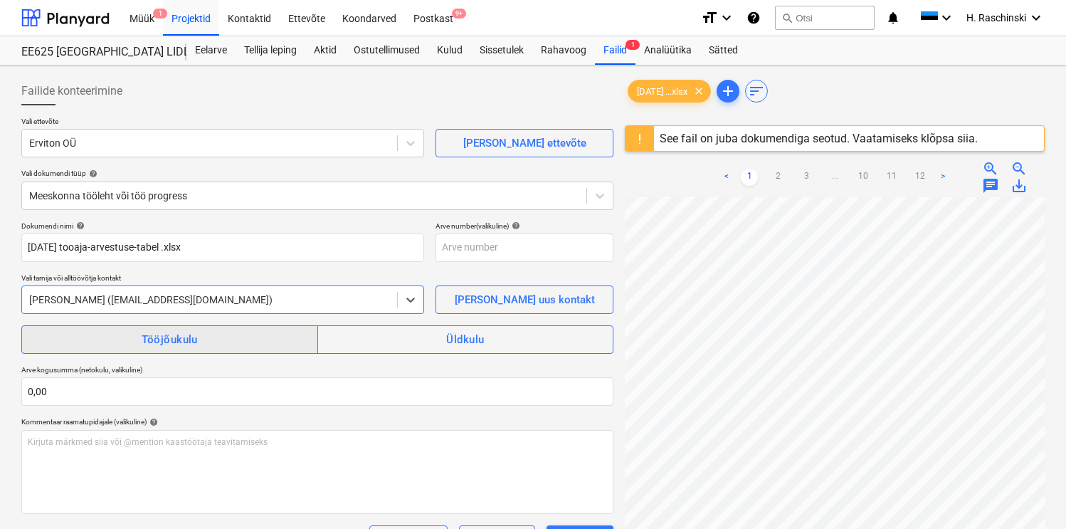
click at [208, 336] on span "Tööjõukulu" at bounding box center [169, 339] width 265 height 19
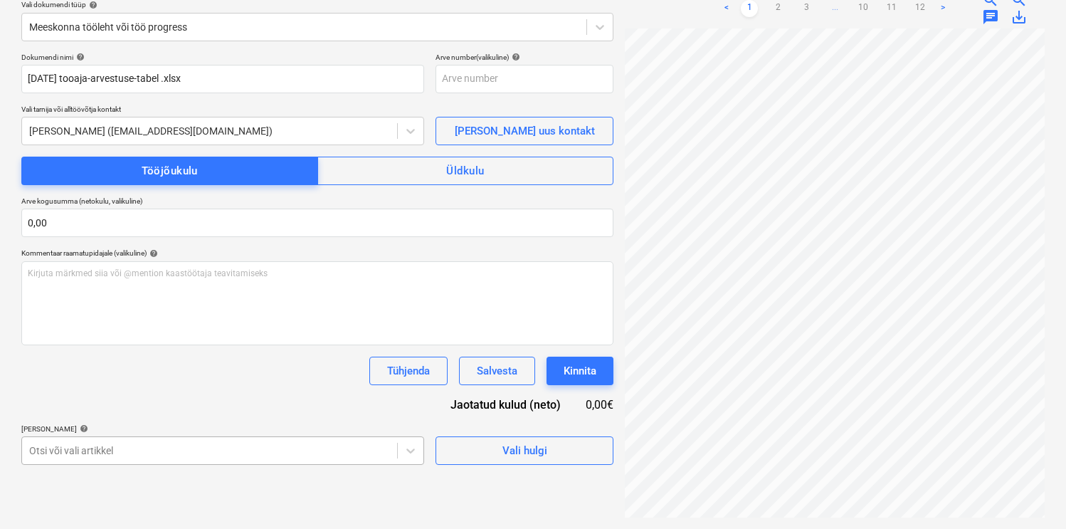
scroll to position [255, 0]
click at [152, 360] on body "Müük 1 Projektid Kontaktid Ettevõte Koondarved Postkast 9+ format_size keyboard…" at bounding box center [533, 95] width 1066 height 529
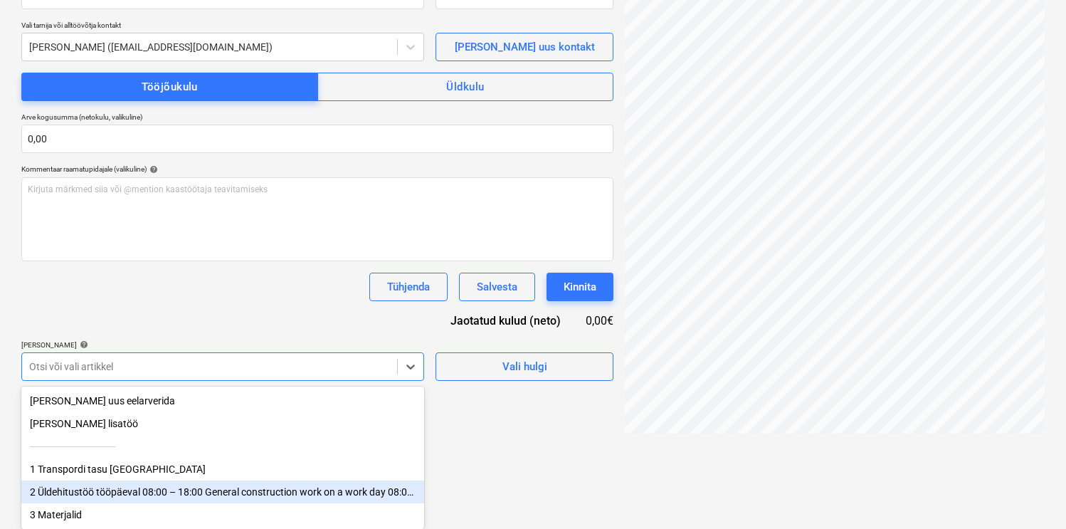
click at [145, 487] on div "2 Üldehitustöö tööpäeval 08:00 – 18:00 General construction work on a work day …" at bounding box center [222, 491] width 403 height 23
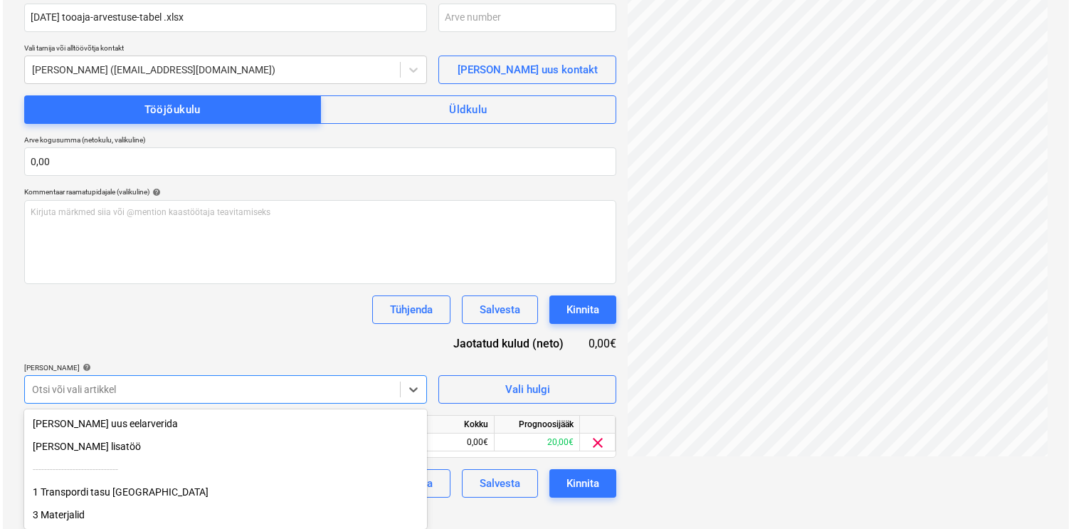
scroll to position [210, 0]
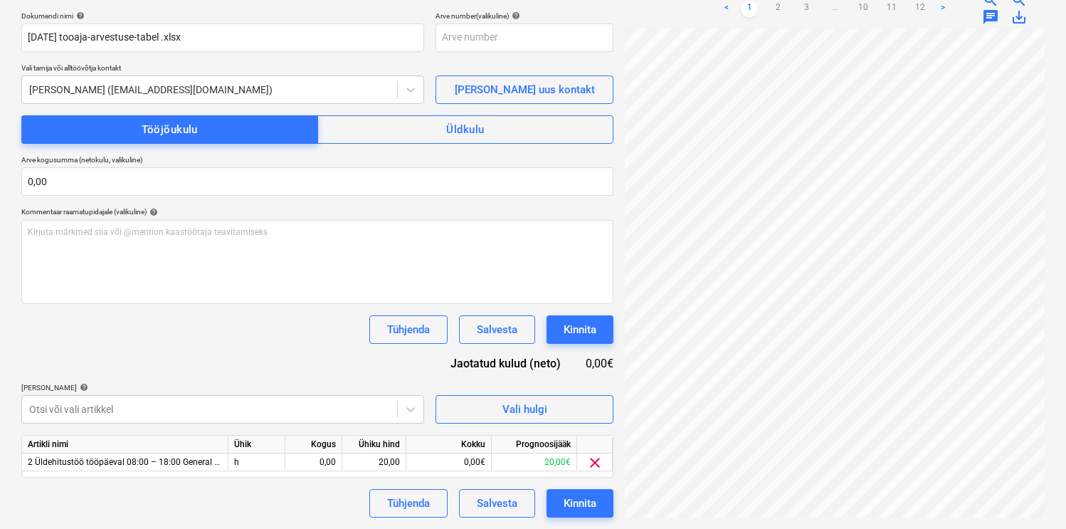
click at [231, 334] on div "Dokumendi nimi help [DATE] tooaja-arvestuse-tabel .xlsx Arve number (valikuline…" at bounding box center [317, 264] width 592 height 506
click at [320, 458] on div "0,00" at bounding box center [313, 462] width 45 height 18
type input "4"
type input "18"
click at [316, 366] on div "Dokumendi nimi help [DATE] tooaja-arvestuse-tabel .xlsx Arve number (valikuline…" at bounding box center [317, 264] width 592 height 506
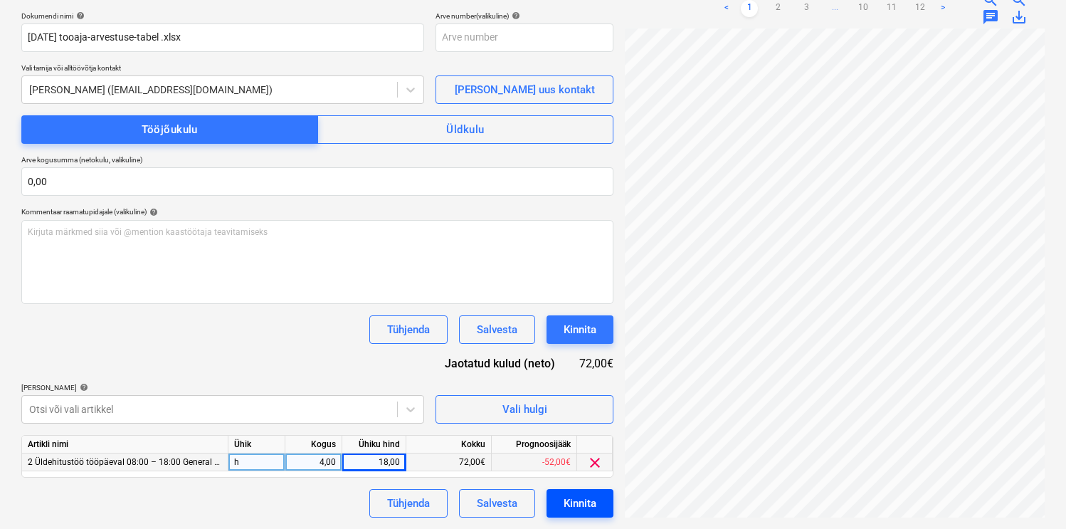
click at [584, 490] on button "Kinnita" at bounding box center [580, 503] width 67 height 28
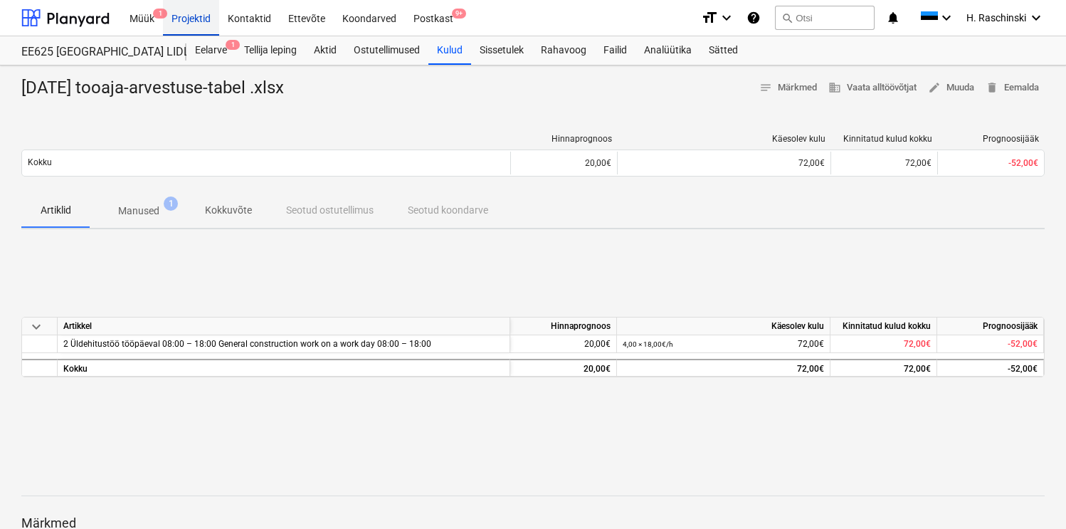
click at [196, 18] on div "Projektid" at bounding box center [191, 17] width 56 height 36
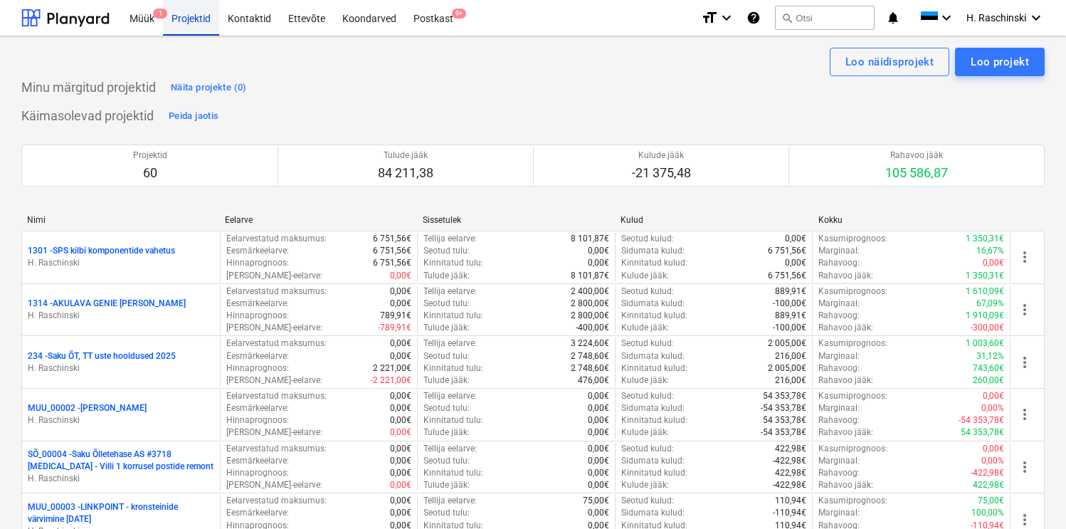
scroll to position [301, 0]
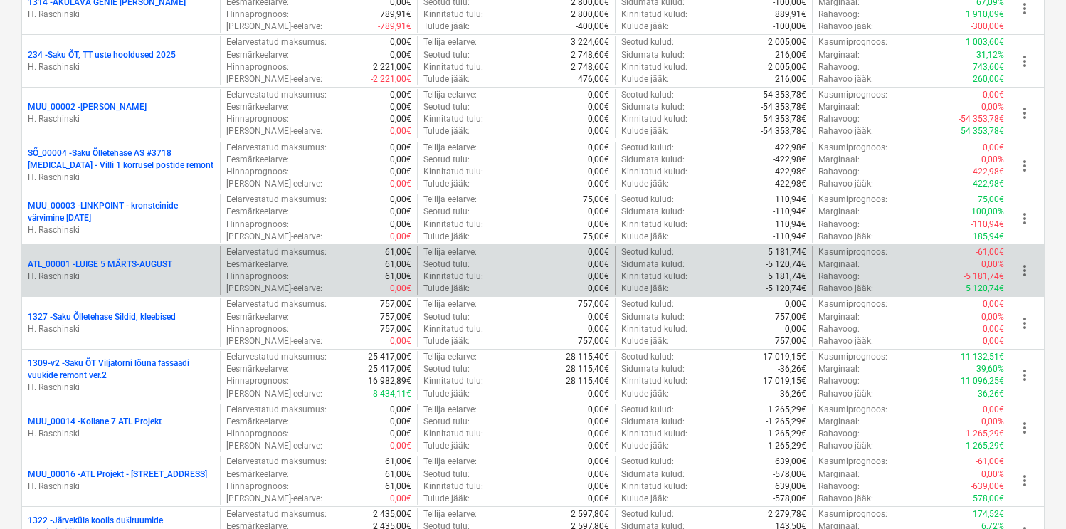
click at [162, 264] on p "ATL_00001 - LUIGE [DATE]-AUGUST" at bounding box center [100, 264] width 144 height 12
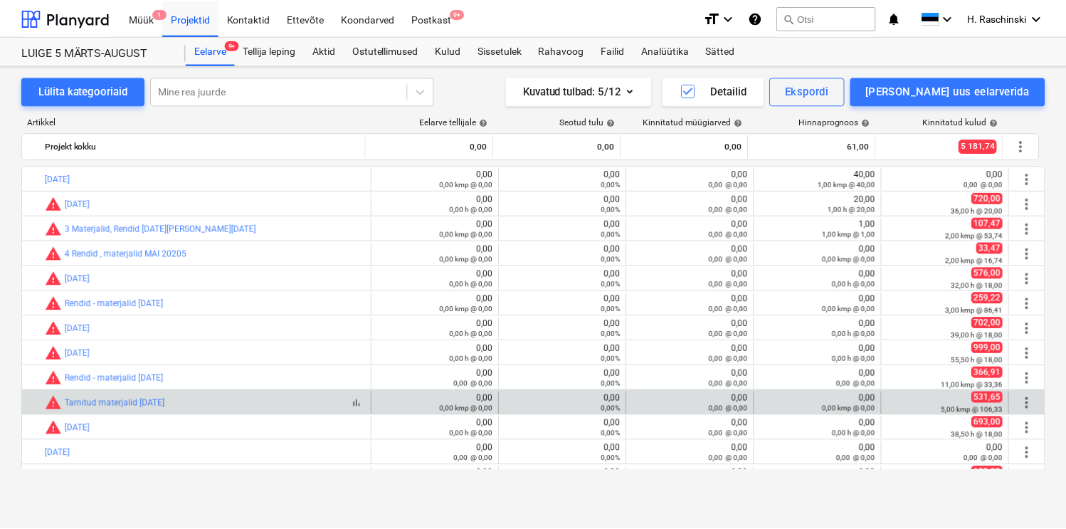
scroll to position [19, 0]
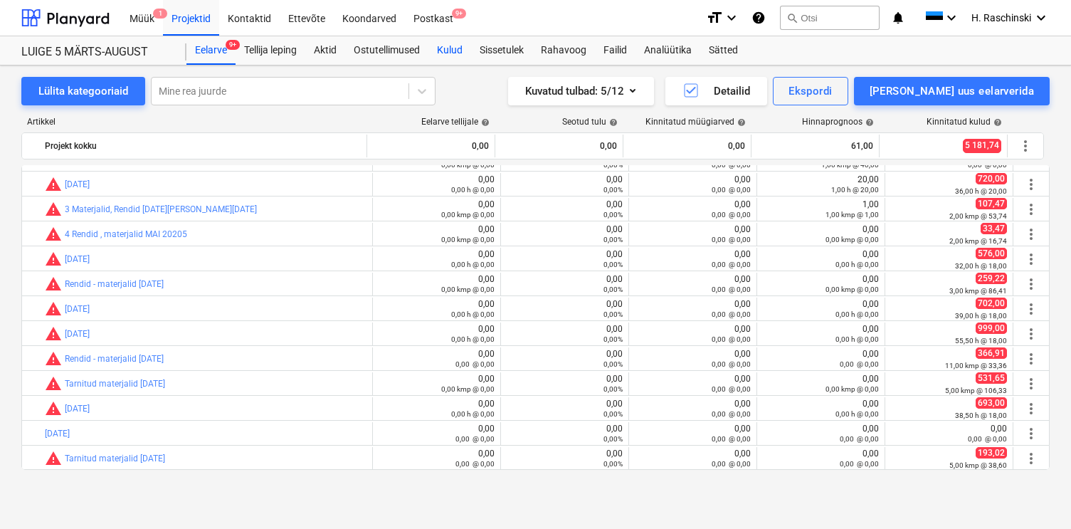
click at [462, 54] on div "Kulud" at bounding box center [449, 50] width 43 height 28
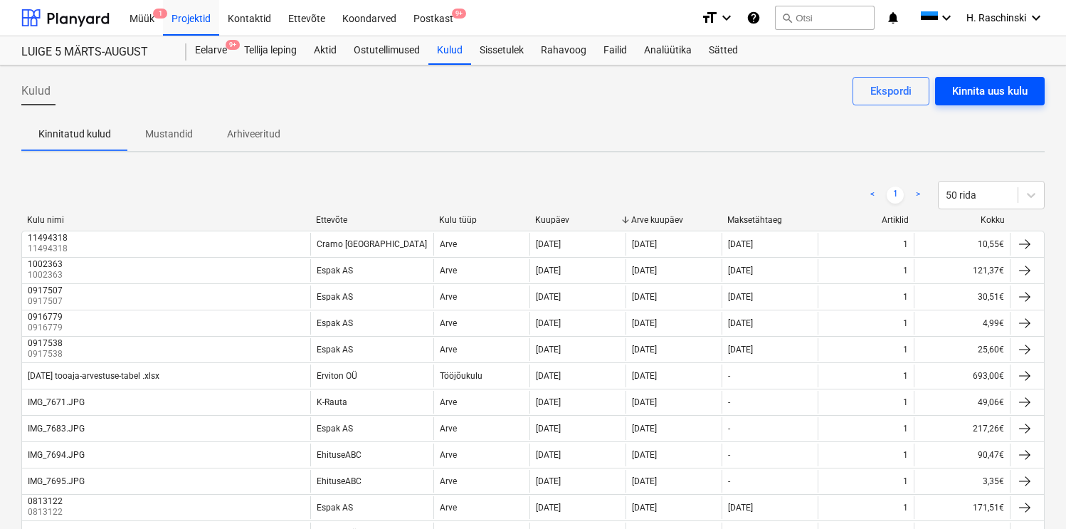
click at [997, 99] on div "Kinnita uus kulu" at bounding box center [989, 91] width 75 height 19
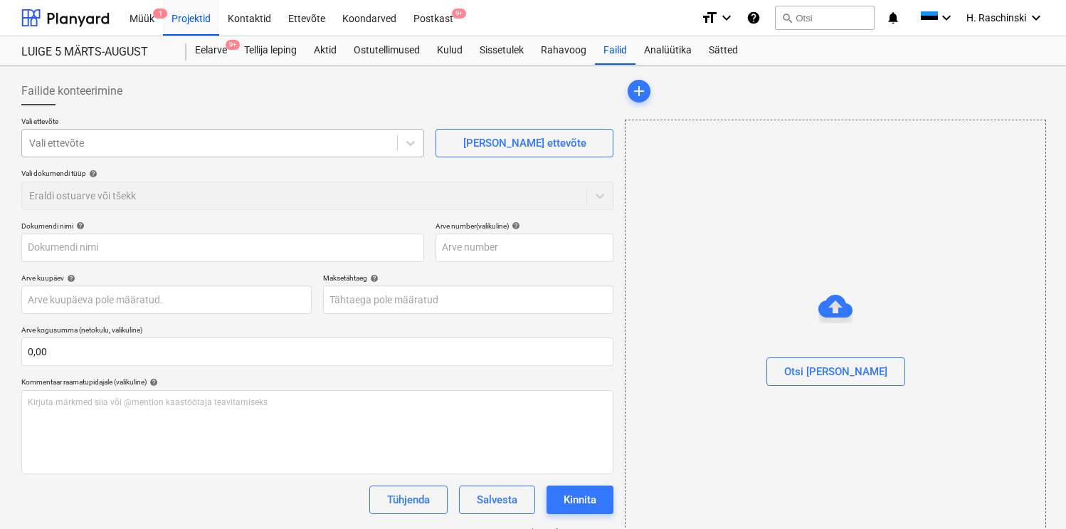
click at [358, 144] on div at bounding box center [209, 143] width 361 height 14
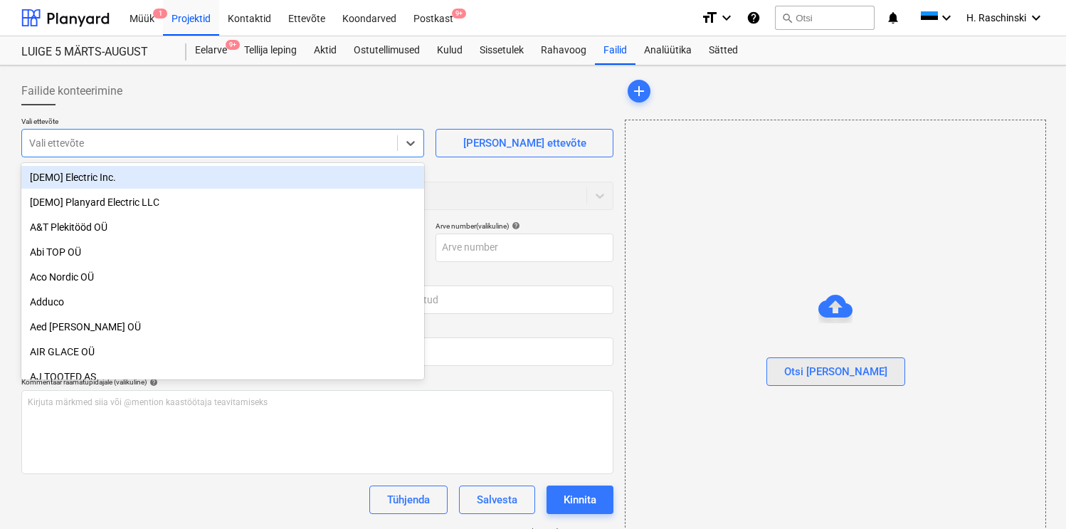
click at [836, 367] on div "Otsi [PERSON_NAME]" at bounding box center [835, 371] width 103 height 19
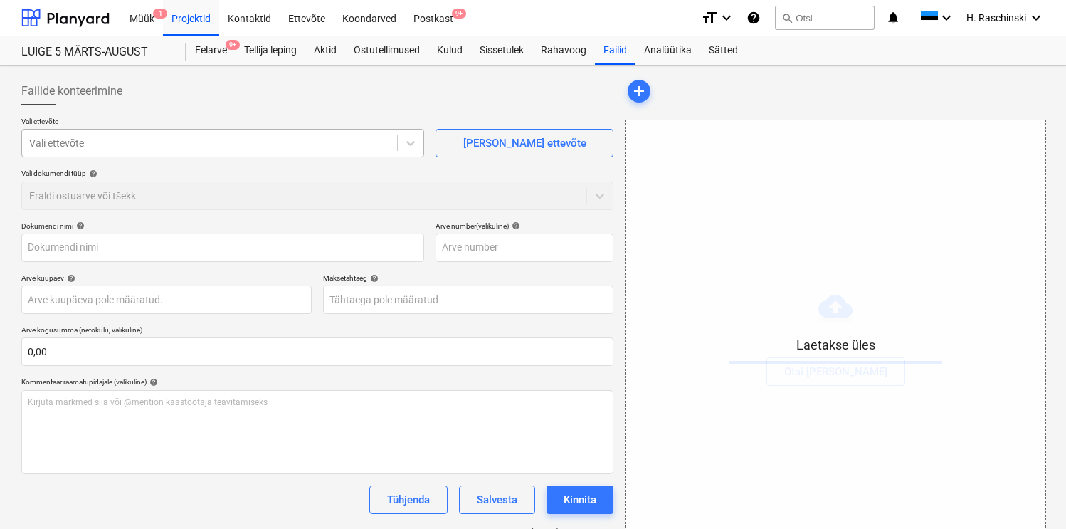
click at [231, 148] on div at bounding box center [209, 143] width 361 height 14
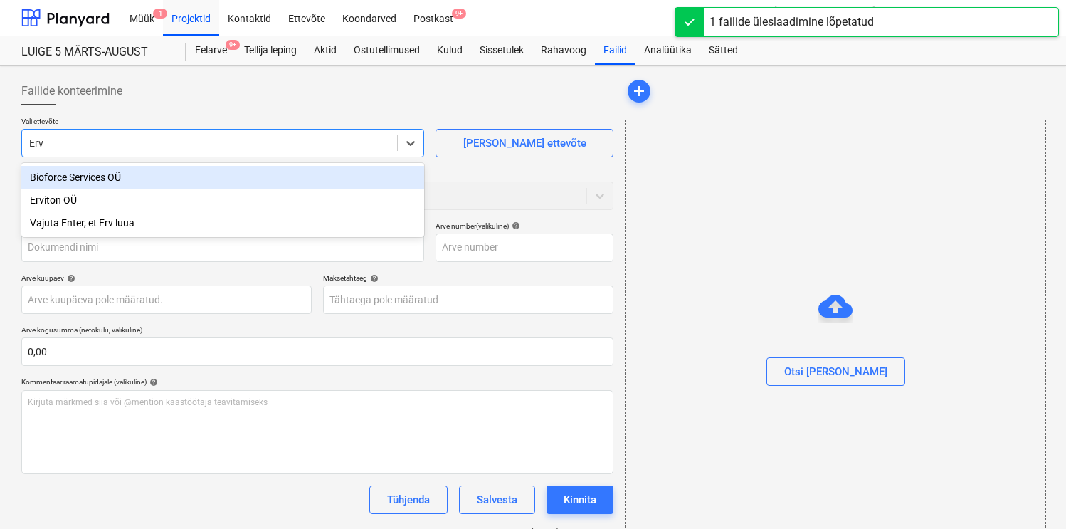
type input "Ervi"
type input "[DATE] tooaja-arvestuse-tabel .xlsx"
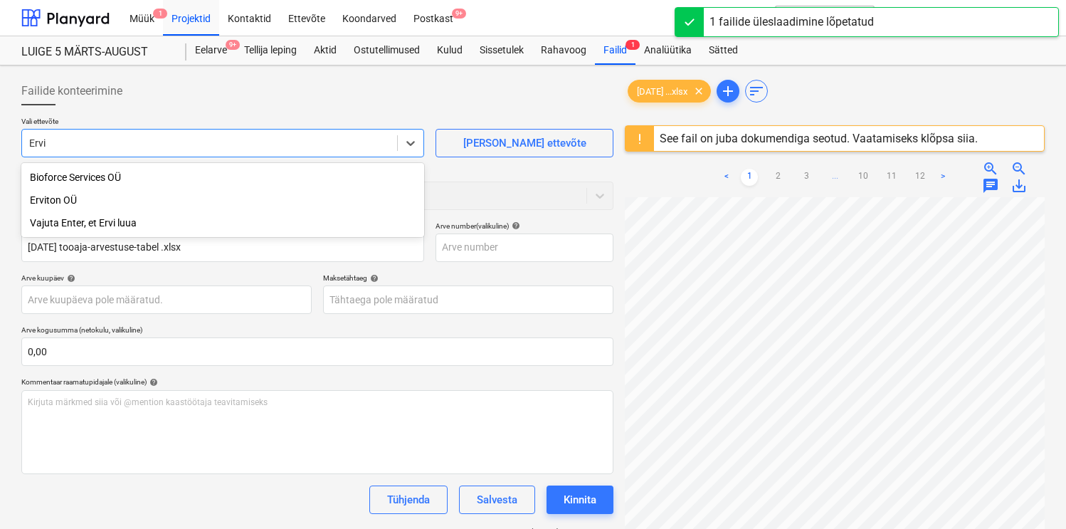
click at [168, 196] on div "Erviton OÜ" at bounding box center [222, 200] width 403 height 23
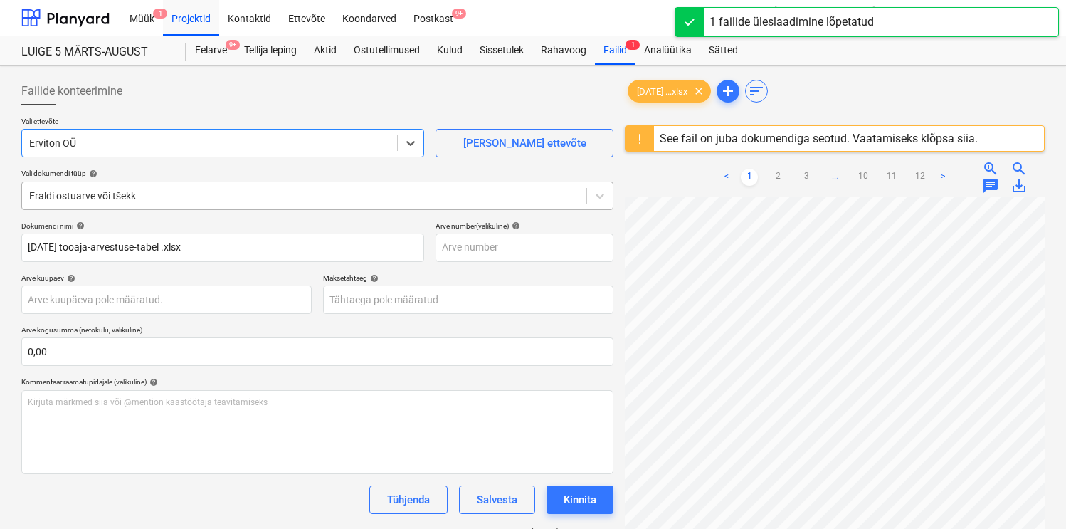
click at [161, 194] on div at bounding box center [304, 196] width 550 height 14
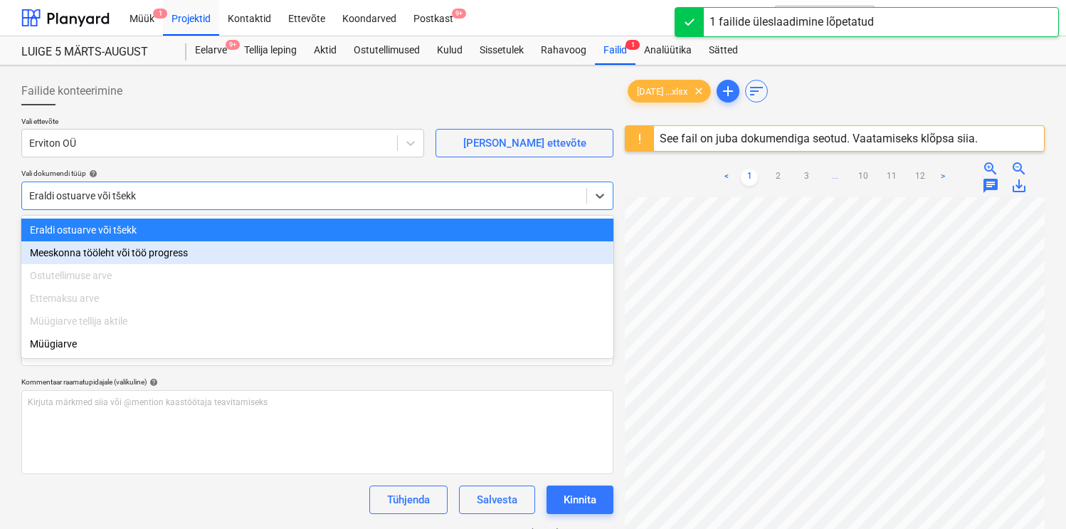
click at [130, 249] on div "Meeskonna tööleht või töö progress" at bounding box center [317, 252] width 592 height 23
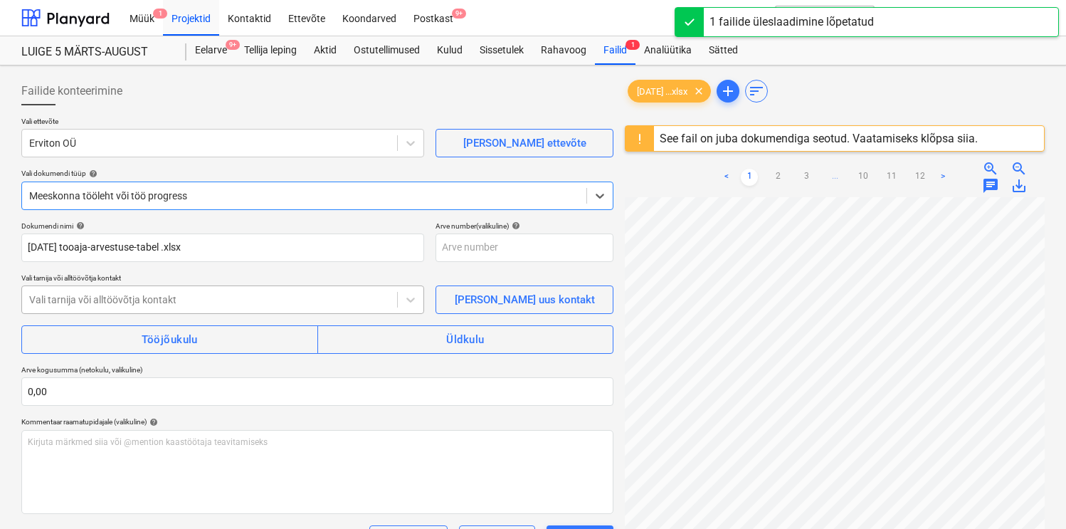
click at [126, 292] on div "Vali tarnija või alltöövõtja kontakt" at bounding box center [209, 300] width 375 height 20
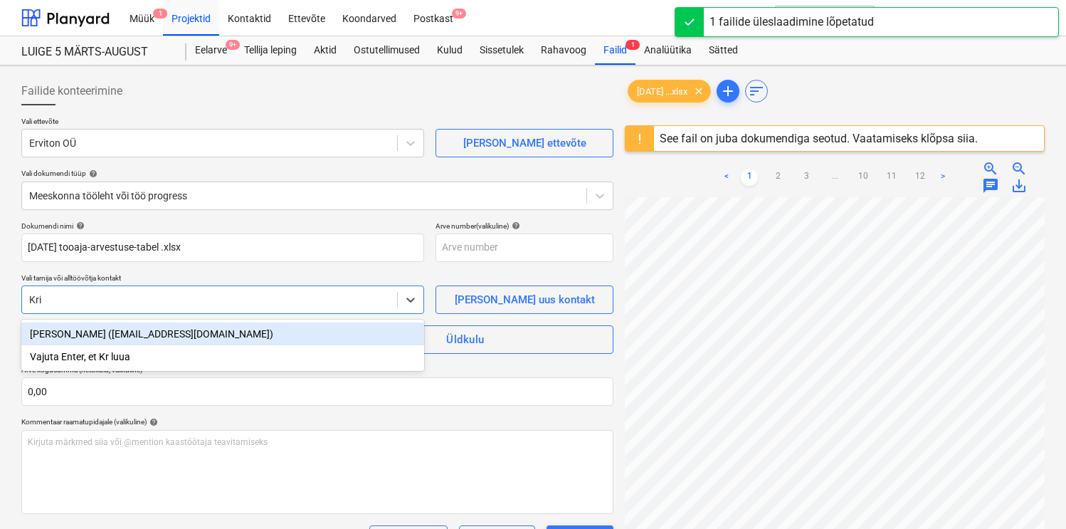
type input "Kristj"
click at [112, 329] on div "[PERSON_NAME] ([EMAIL_ADDRESS][DOMAIN_NAME])" at bounding box center [222, 333] width 403 height 23
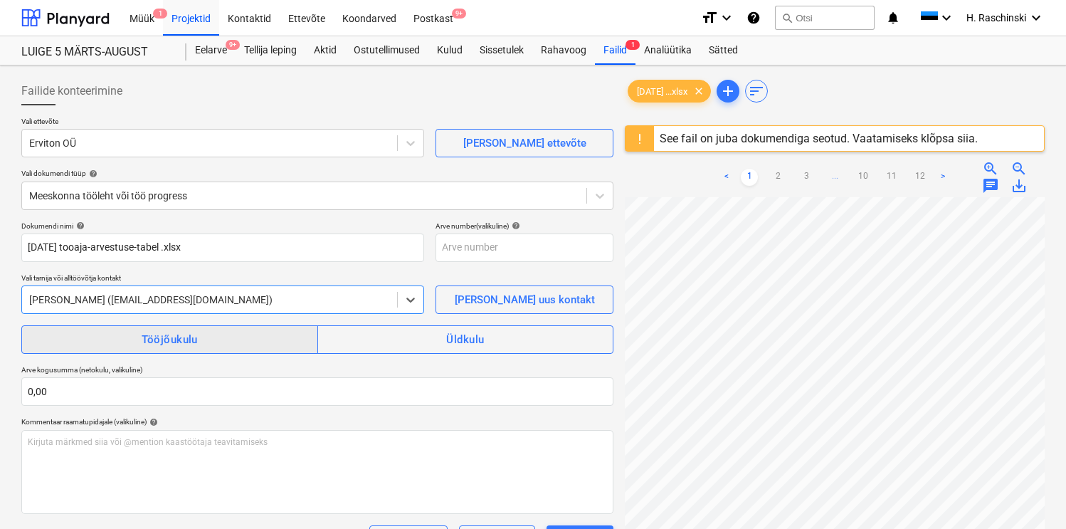
click at [163, 334] on div "Tööjõukulu" at bounding box center [170, 339] width 56 height 19
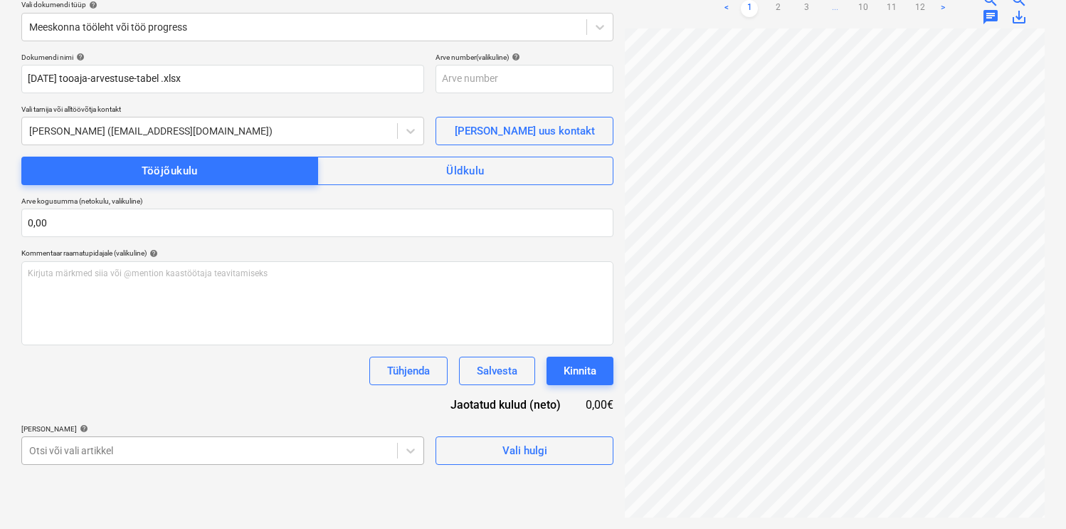
scroll to position [324, 0]
click at [169, 360] on body "Müük 1 Projektid Kontaktid Ettevõte Koondarved Postkast 9+ format_size keyboard…" at bounding box center [533, 95] width 1066 height 529
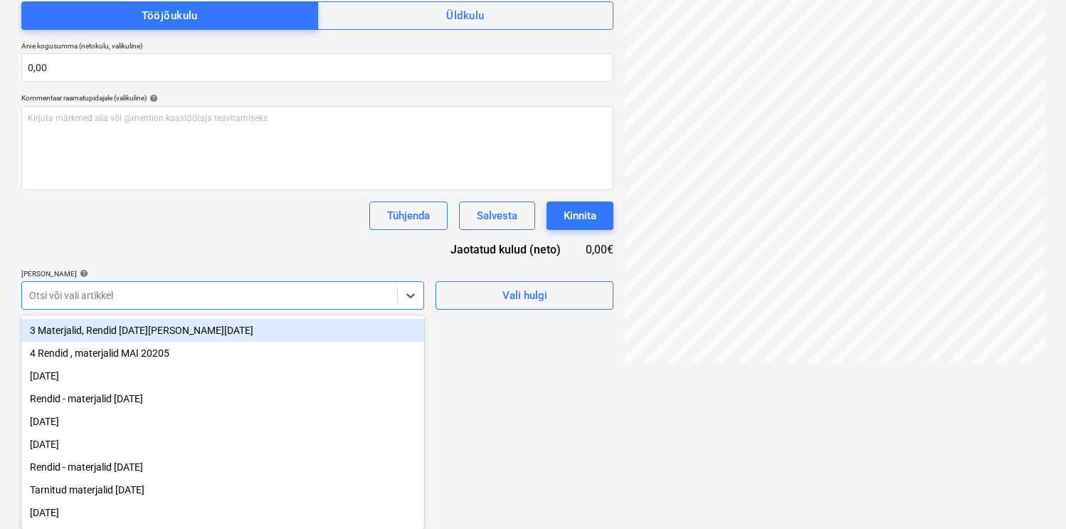
scroll to position [162, 0]
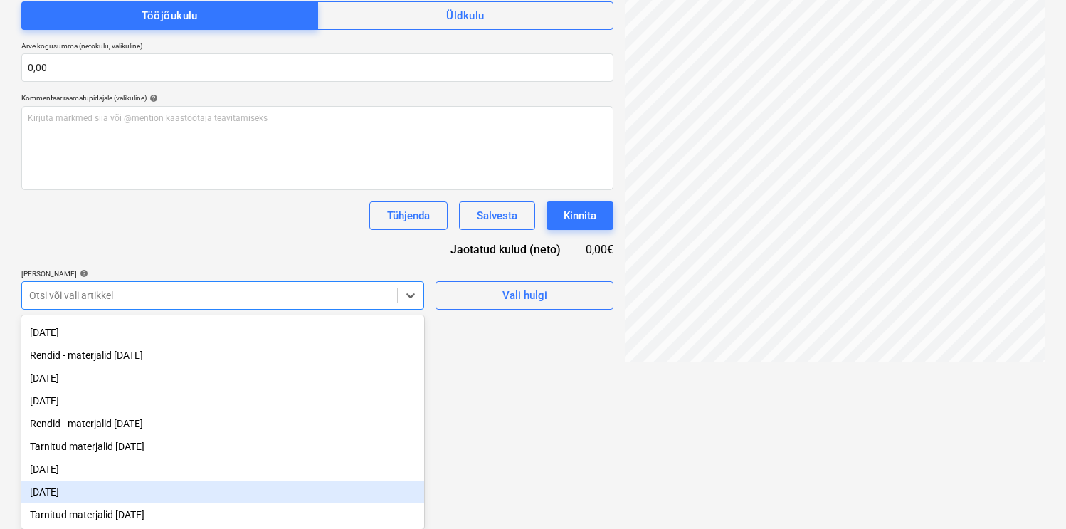
click at [136, 484] on div "[DATE]" at bounding box center [222, 491] width 403 height 23
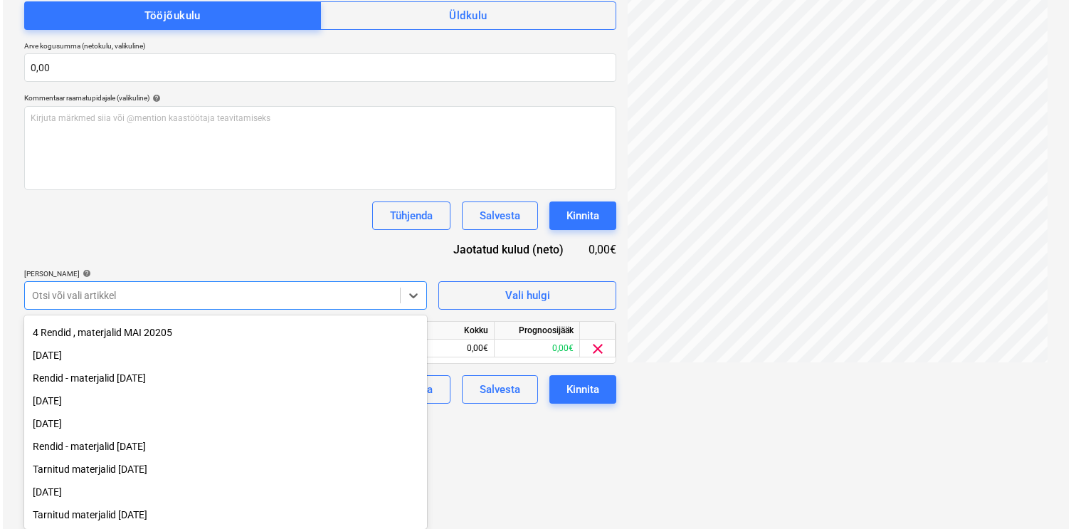
scroll to position [210, 0]
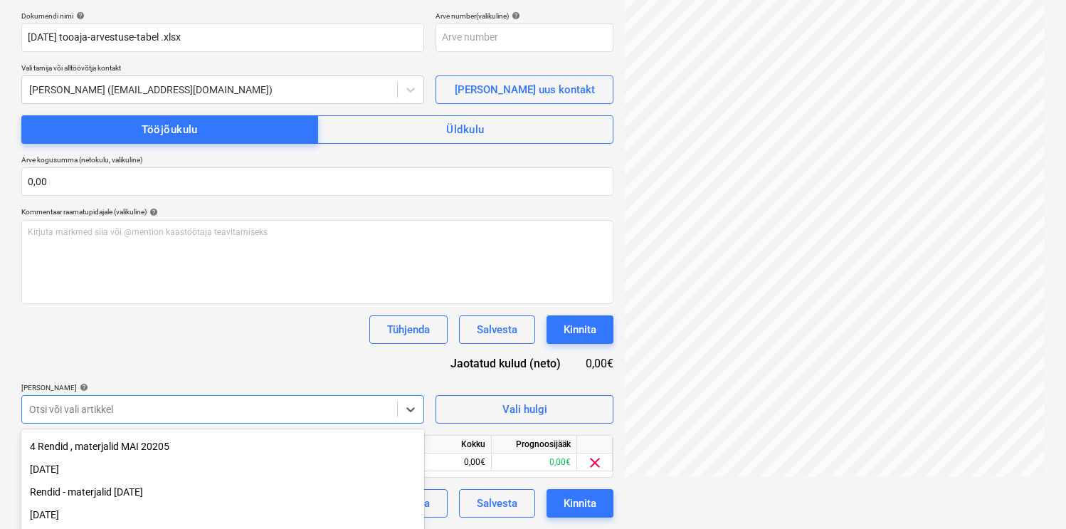
click at [232, 256] on div "Dokumendi nimi help [DATE] tooaja-arvestuse-tabel .xlsx Arve number (valikuline…" at bounding box center [317, 264] width 592 height 506
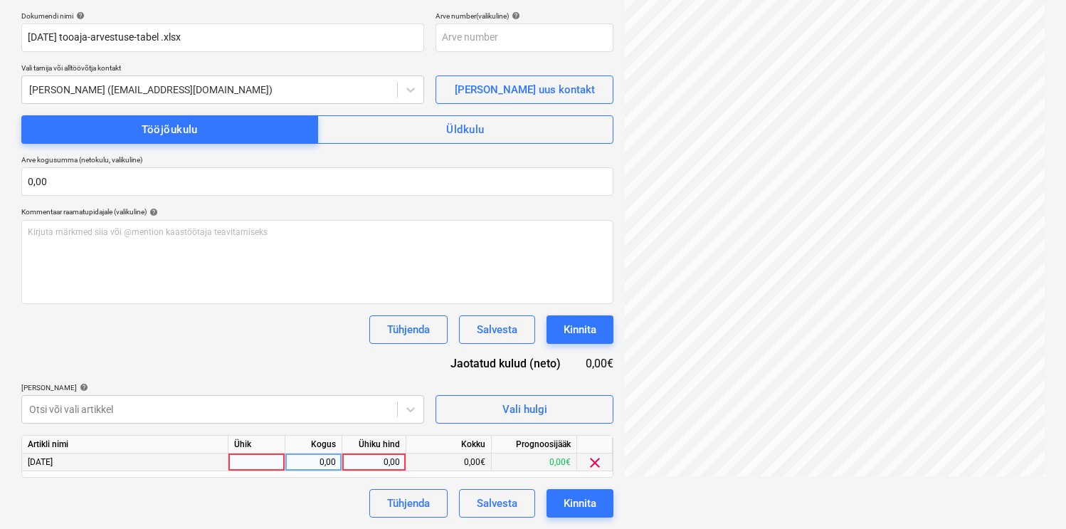
click at [255, 461] on div at bounding box center [256, 462] width 57 height 18
type input "49,5"
type input "18"
click at [233, 357] on div "Dokumendi nimi help [DATE] tooaja-arvestuse-tabel .xlsx Arve number (valikuline…" at bounding box center [317, 264] width 592 height 506
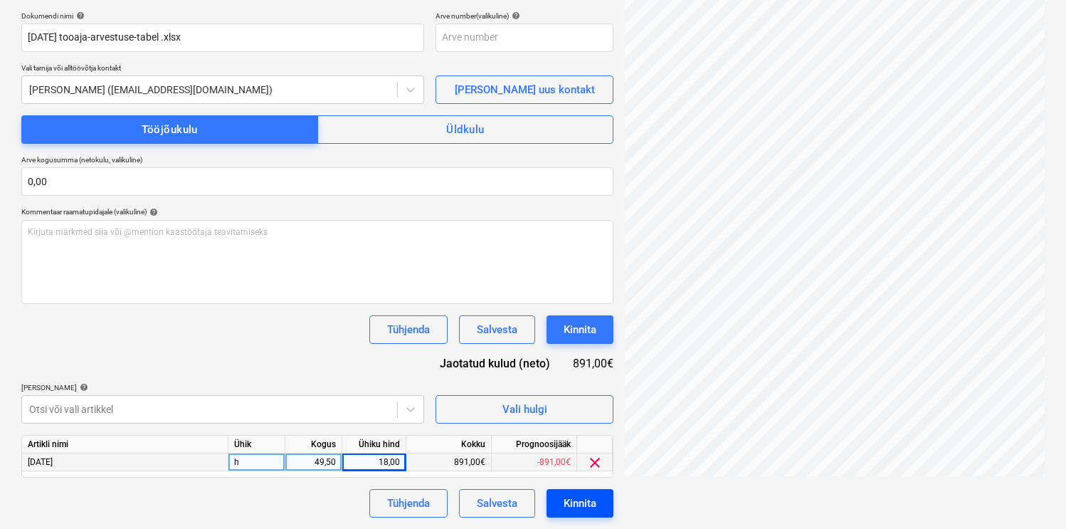
click at [575, 495] on div "Kinnita" at bounding box center [580, 503] width 33 height 19
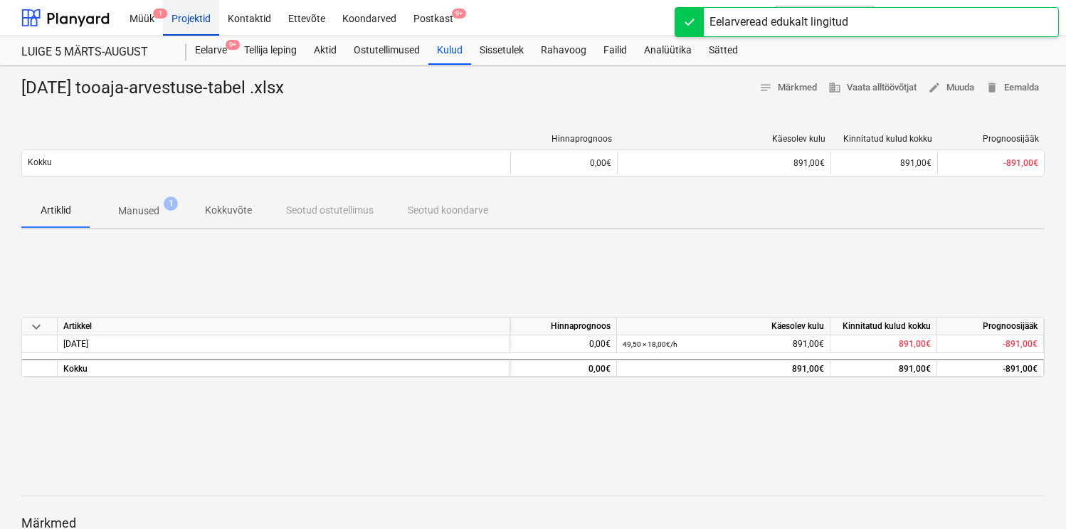
click at [198, 16] on div "Projektid" at bounding box center [191, 17] width 56 height 36
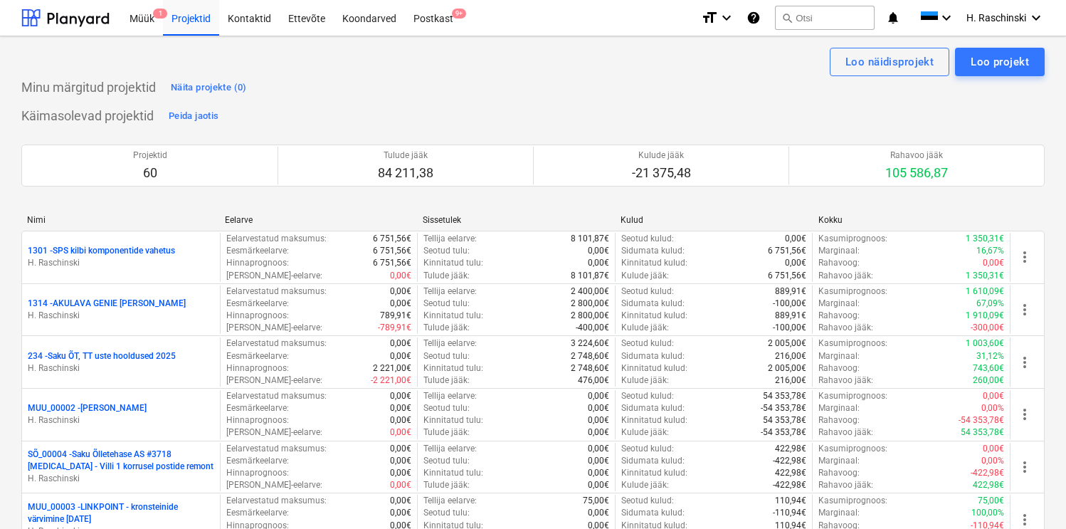
scroll to position [1348, 0]
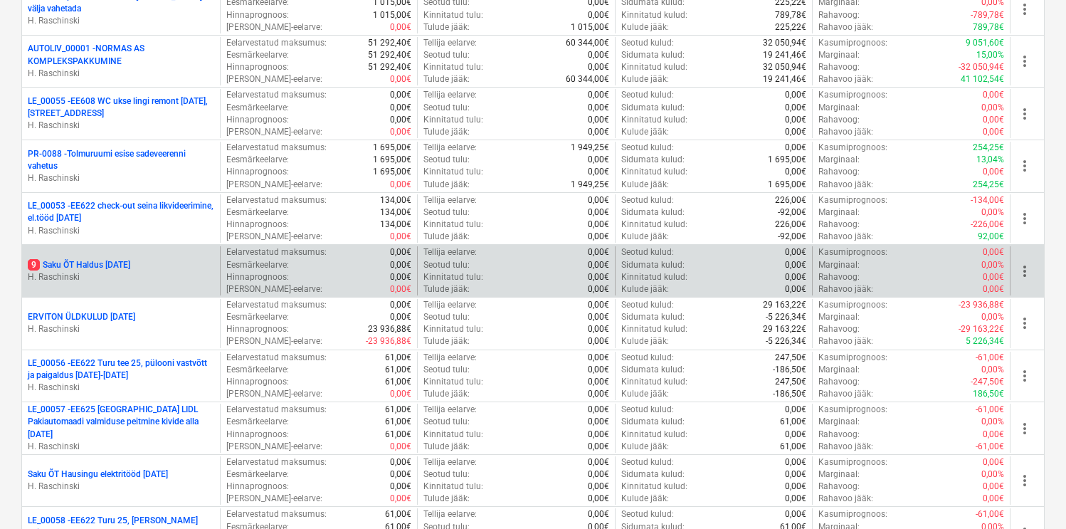
click at [100, 259] on p "9 Saku ÕT Haldus [DATE]" at bounding box center [79, 265] width 102 height 12
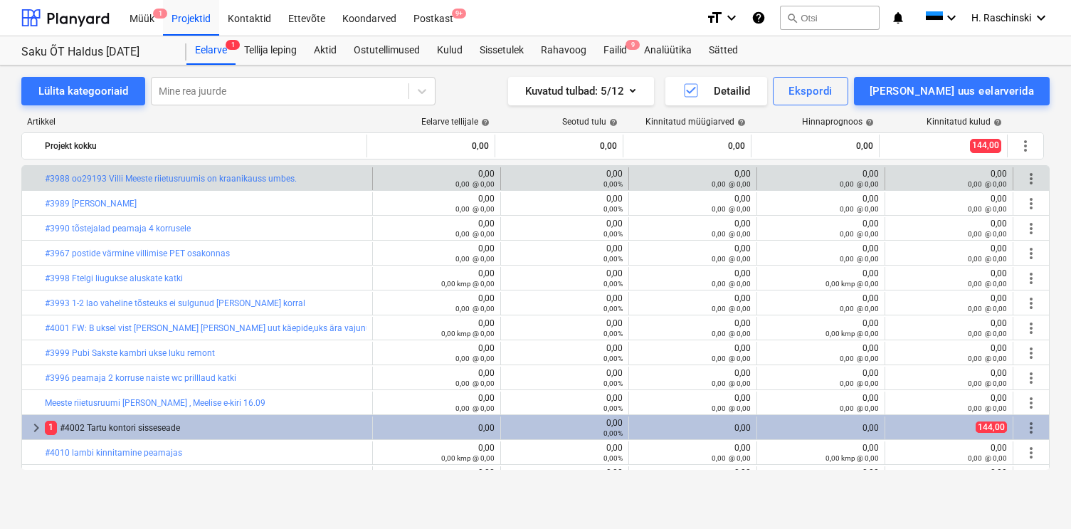
click at [1023, 177] on span "more_vert" at bounding box center [1031, 178] width 17 height 17
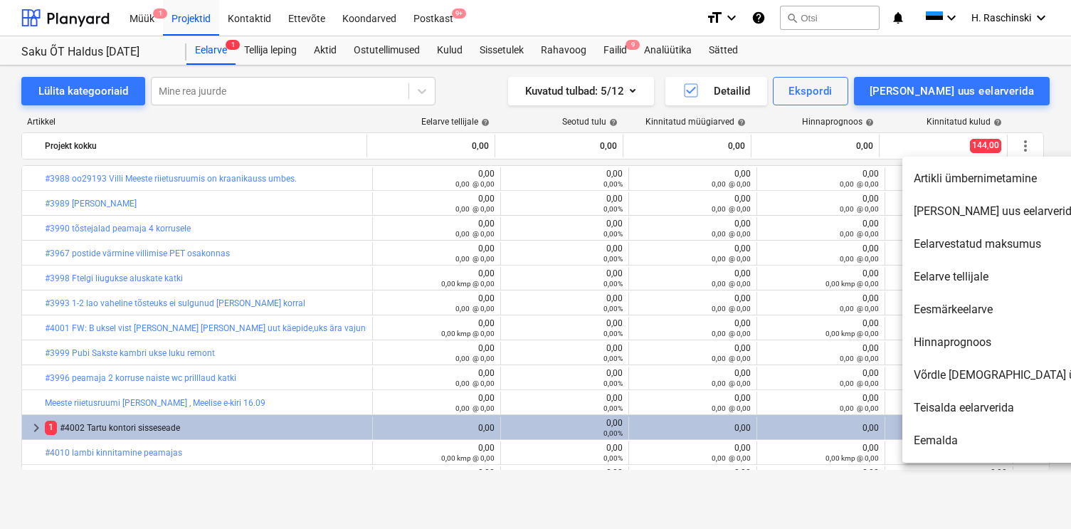
click at [984, 205] on li "[PERSON_NAME] uus eelarverida" at bounding box center [1024, 211] width 245 height 33
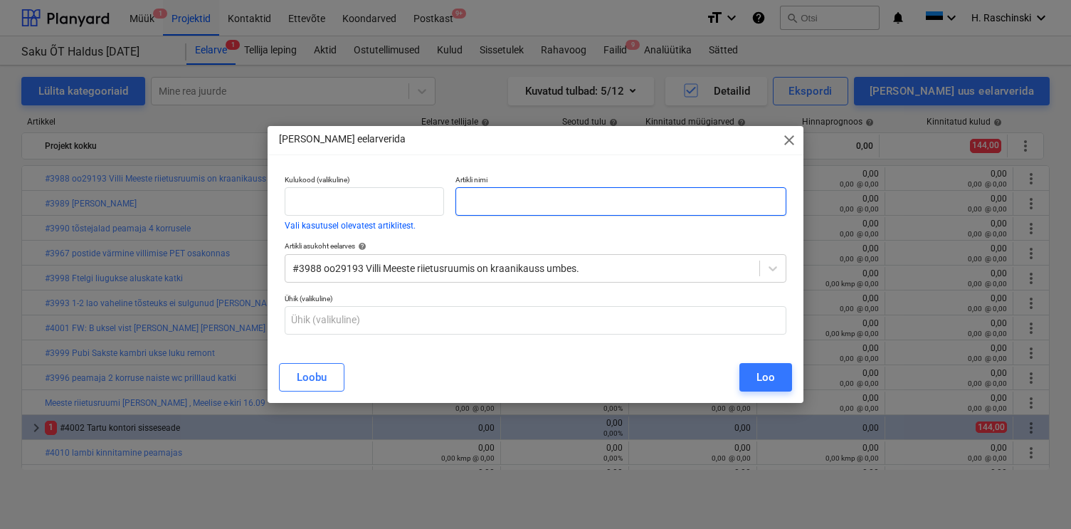
click at [721, 198] on input "text" at bounding box center [620, 201] width 330 height 28
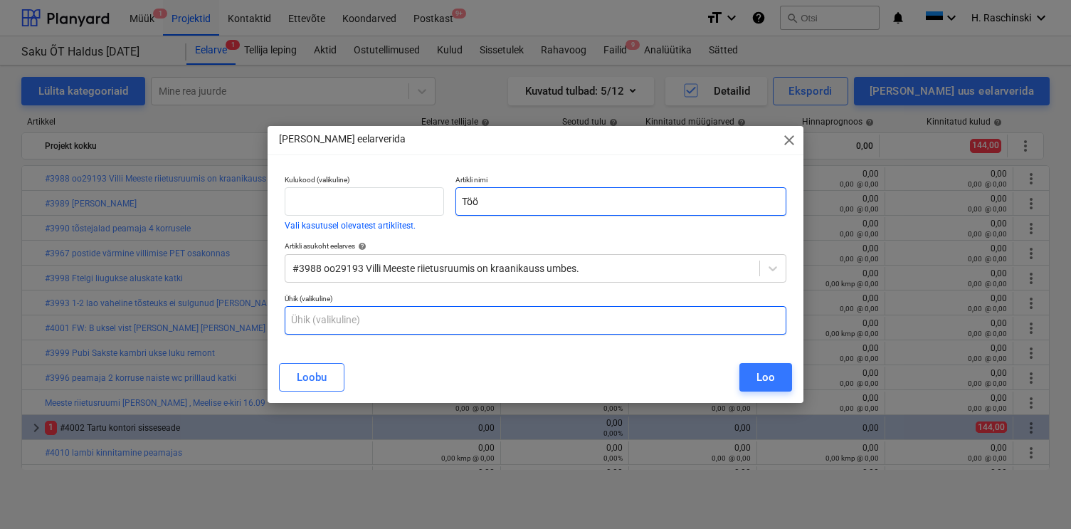
type input "Töö"
click at [609, 321] on input "text" at bounding box center [536, 320] width 502 height 28
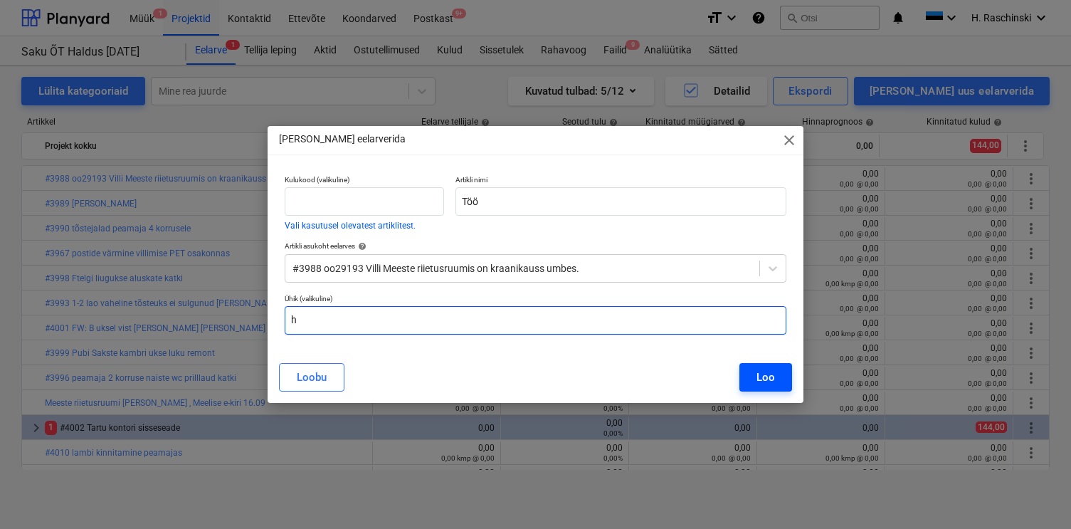
type input "h"
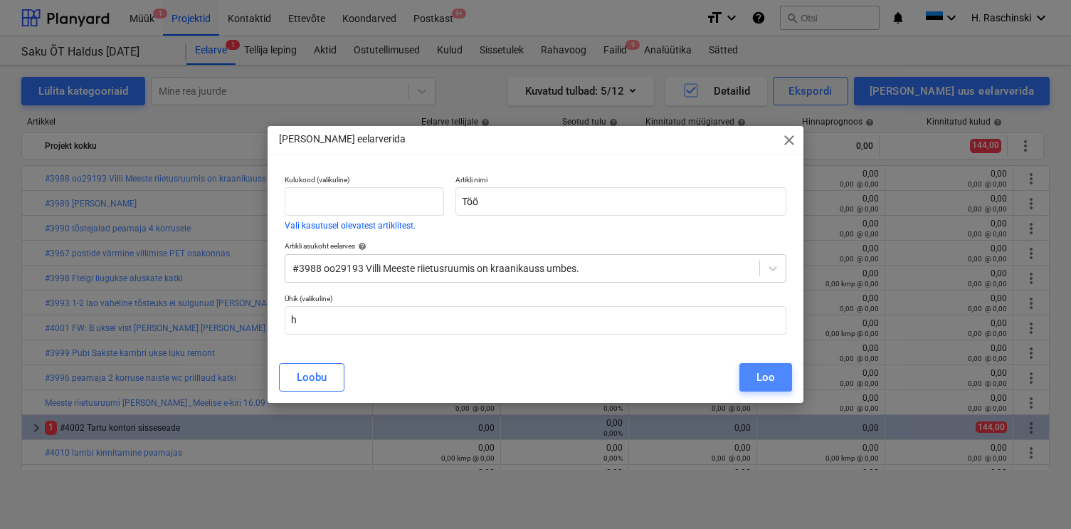
click at [769, 382] on div "Loo" at bounding box center [765, 377] width 19 height 19
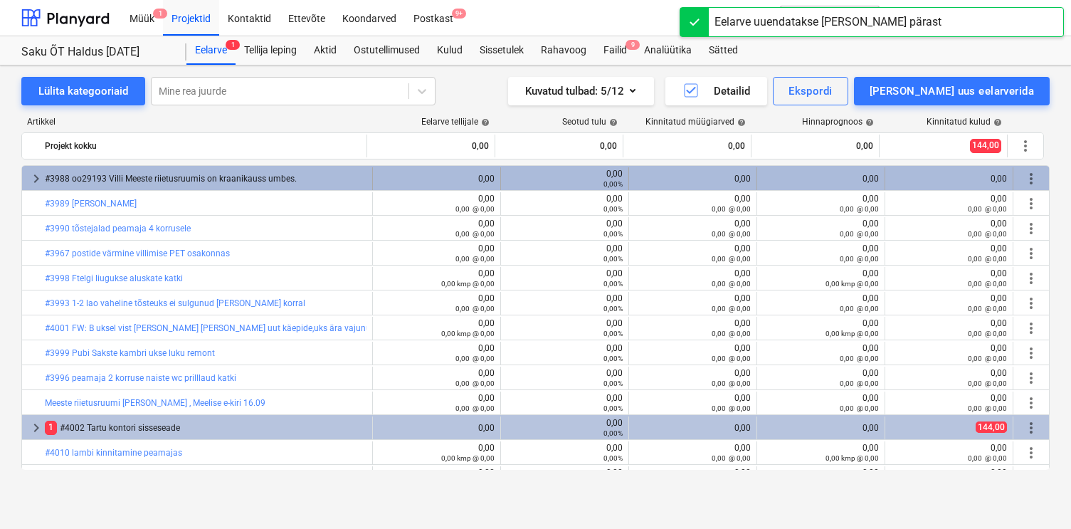
click at [1023, 173] on span "more_vert" at bounding box center [1031, 178] width 17 height 17
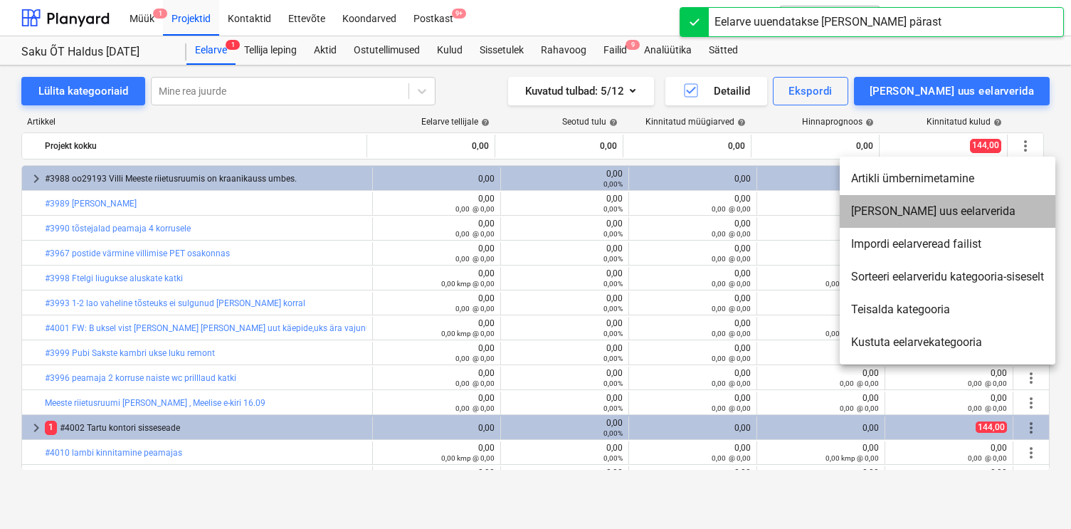
click at [907, 208] on li "[PERSON_NAME] uus eelarverida" at bounding box center [948, 211] width 216 height 33
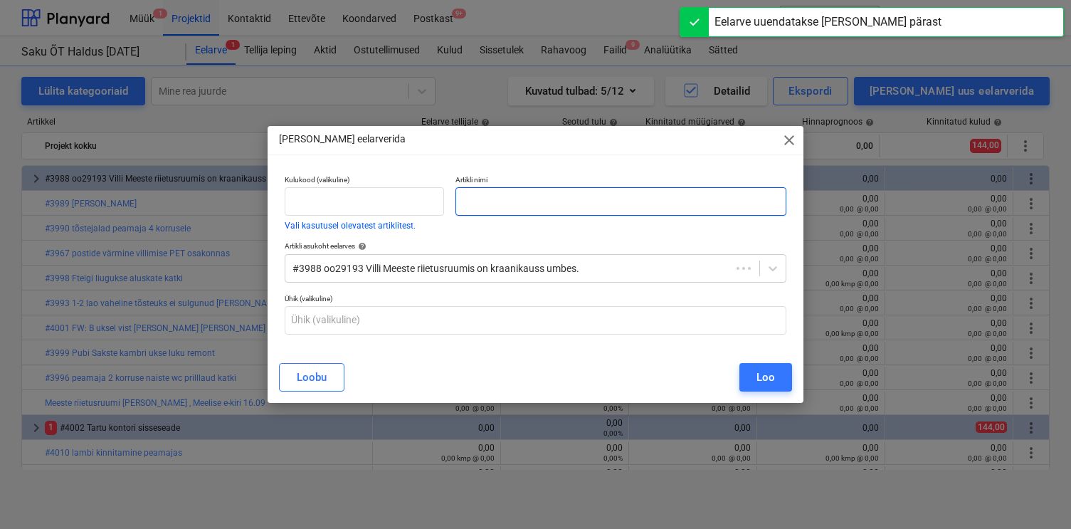
click at [730, 215] on input "text" at bounding box center [620, 201] width 330 height 28
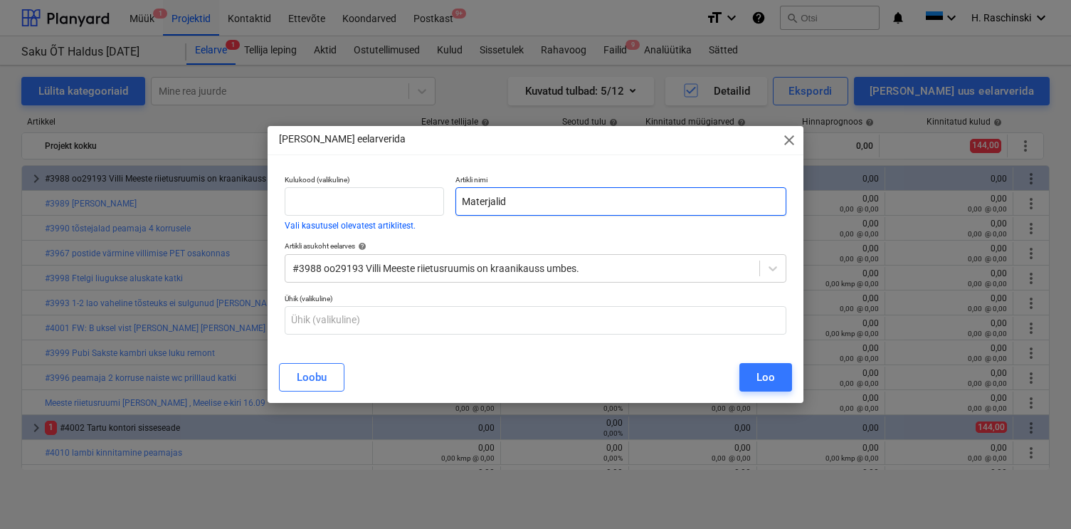
type input "Materjalid"
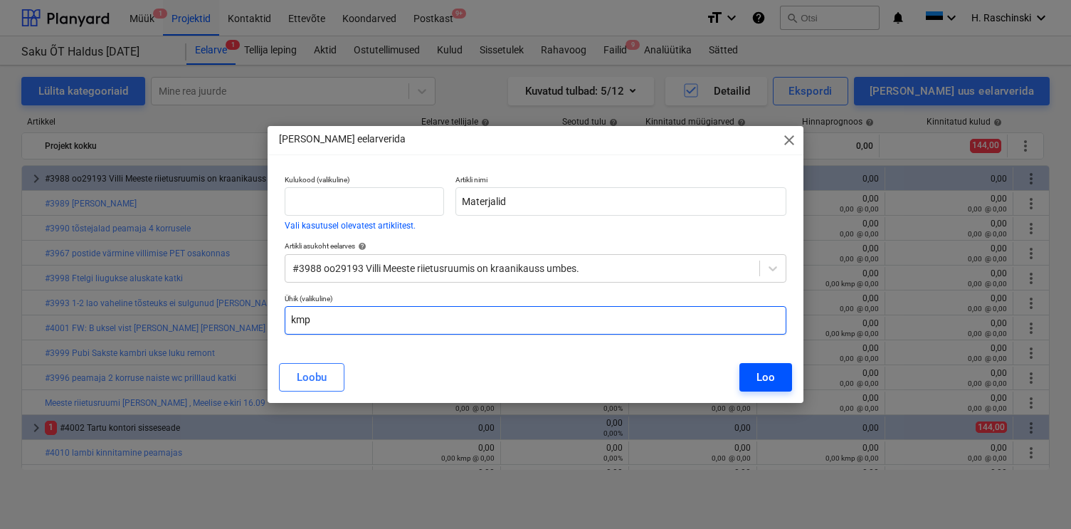
type input "kmp"
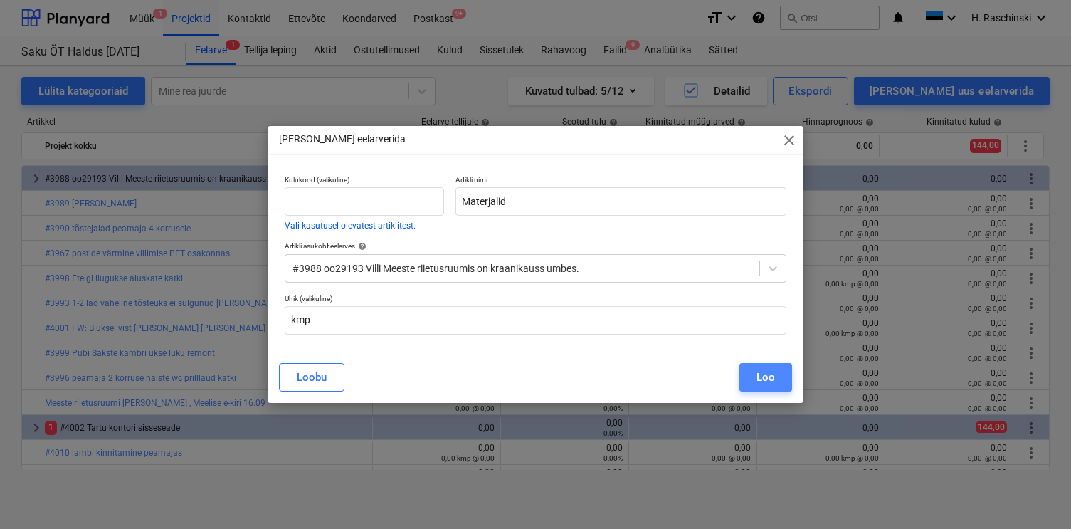
click at [777, 370] on button "Loo" at bounding box center [765, 377] width 53 height 28
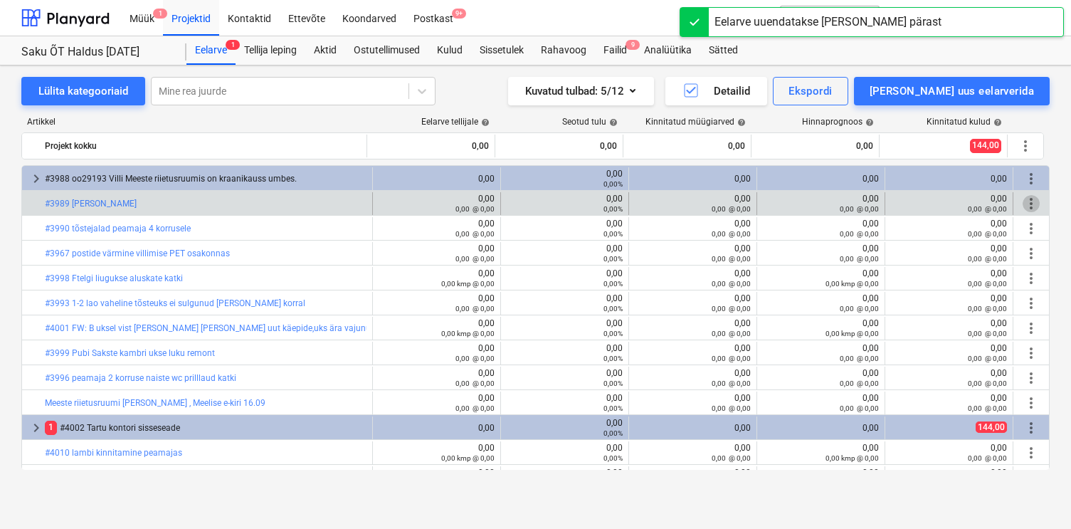
click at [1023, 203] on span "more_vert" at bounding box center [1031, 203] width 17 height 17
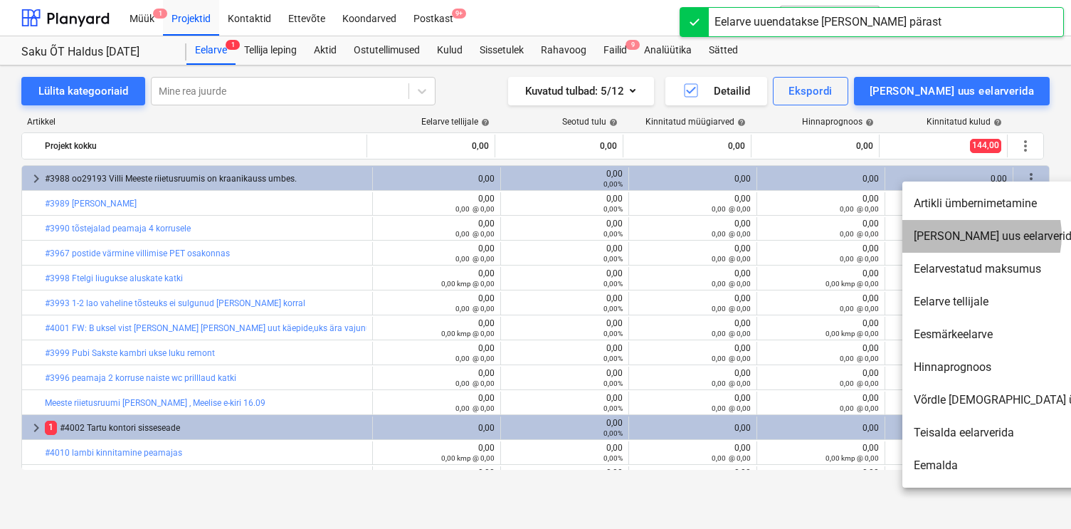
click at [970, 236] on li "[PERSON_NAME] uus eelarverida" at bounding box center [1024, 236] width 245 height 33
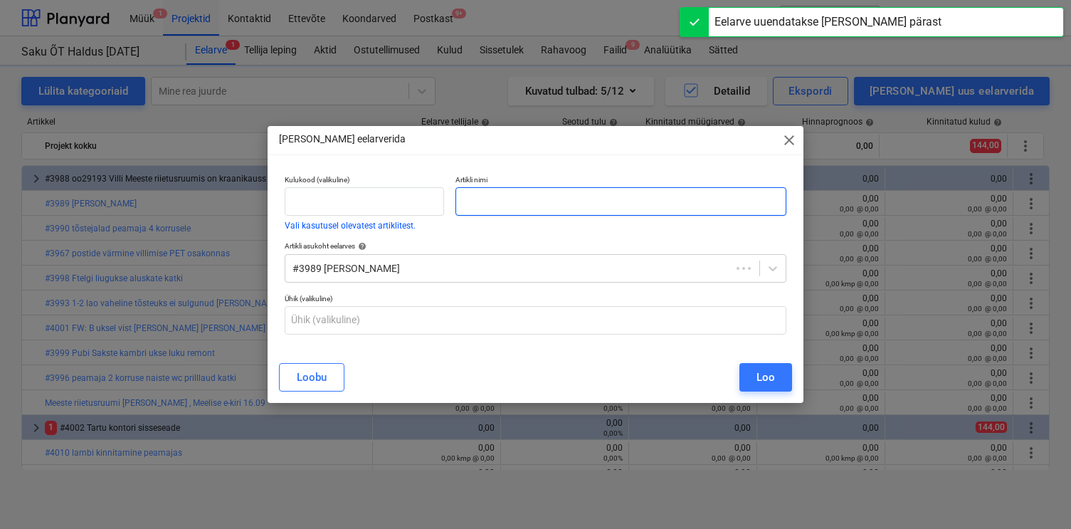
click at [717, 212] on input "text" at bounding box center [620, 201] width 330 height 28
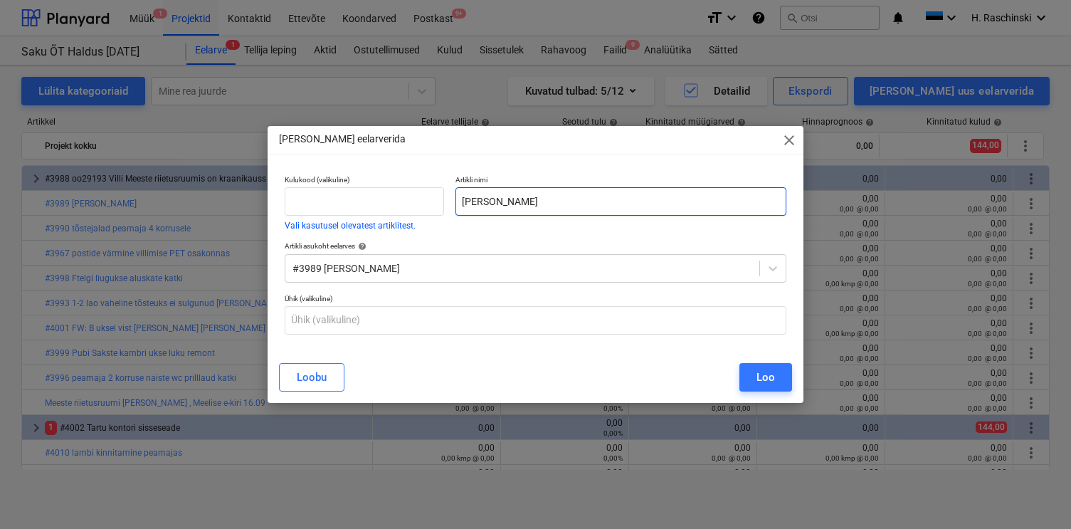
type input "[PERSON_NAME]"
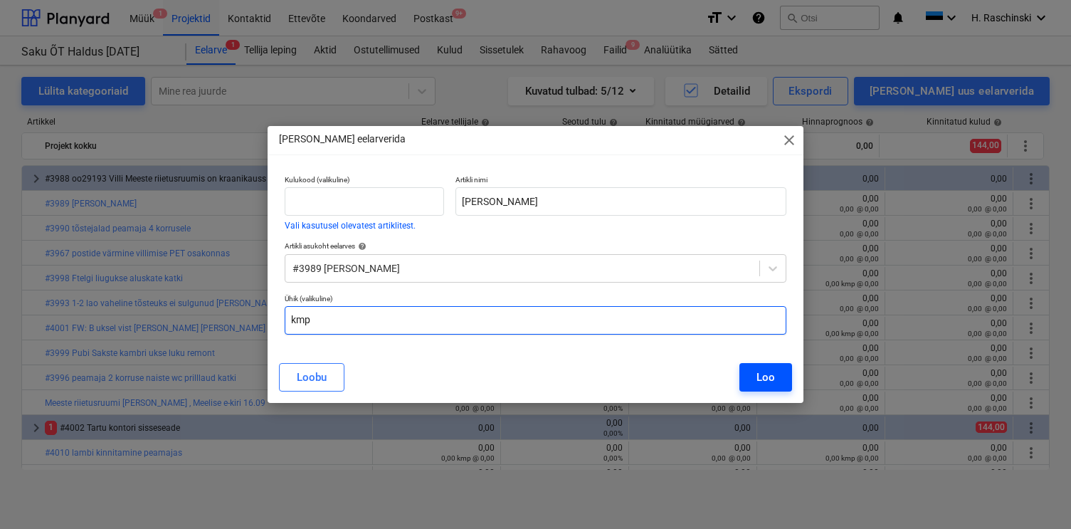
type input "kmp"
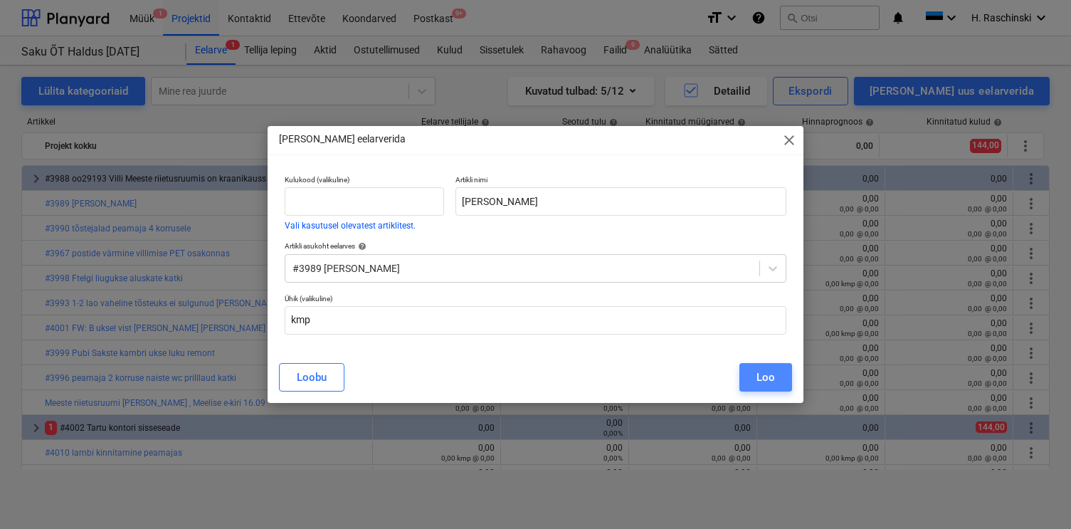
click at [776, 372] on button "Loo" at bounding box center [765, 377] width 53 height 28
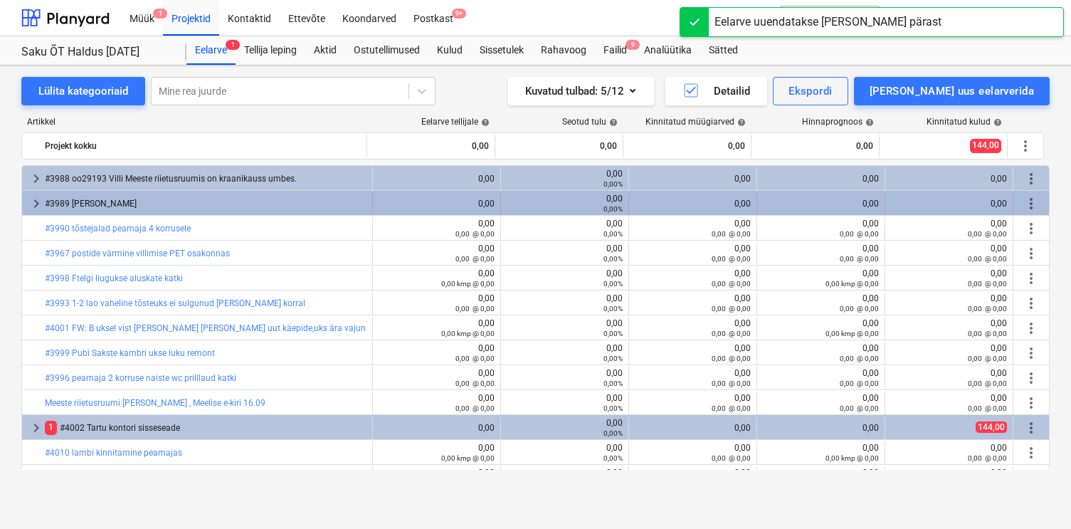
click at [1028, 202] on span "more_vert" at bounding box center [1031, 203] width 17 height 17
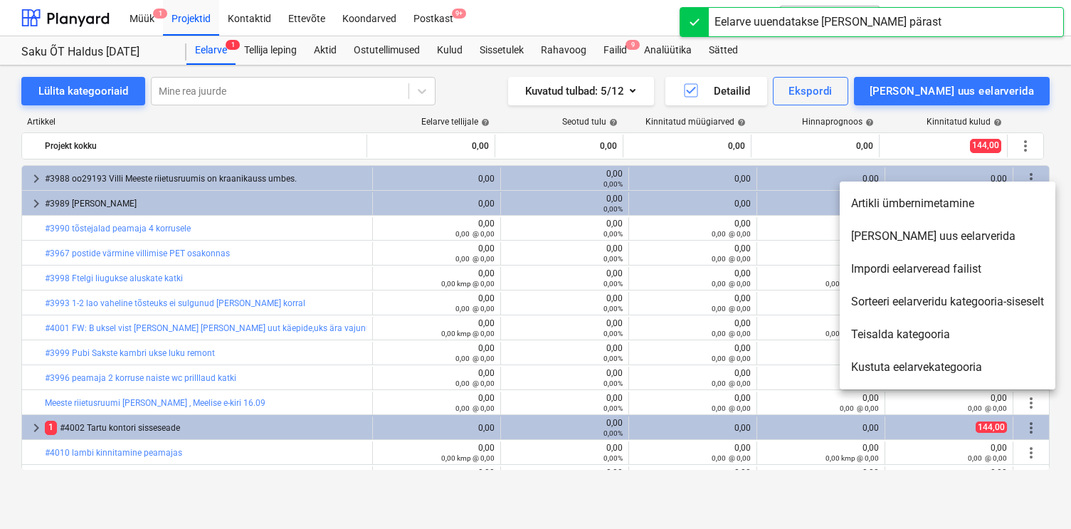
click at [917, 243] on li "[PERSON_NAME] uus eelarverida" at bounding box center [948, 236] width 216 height 33
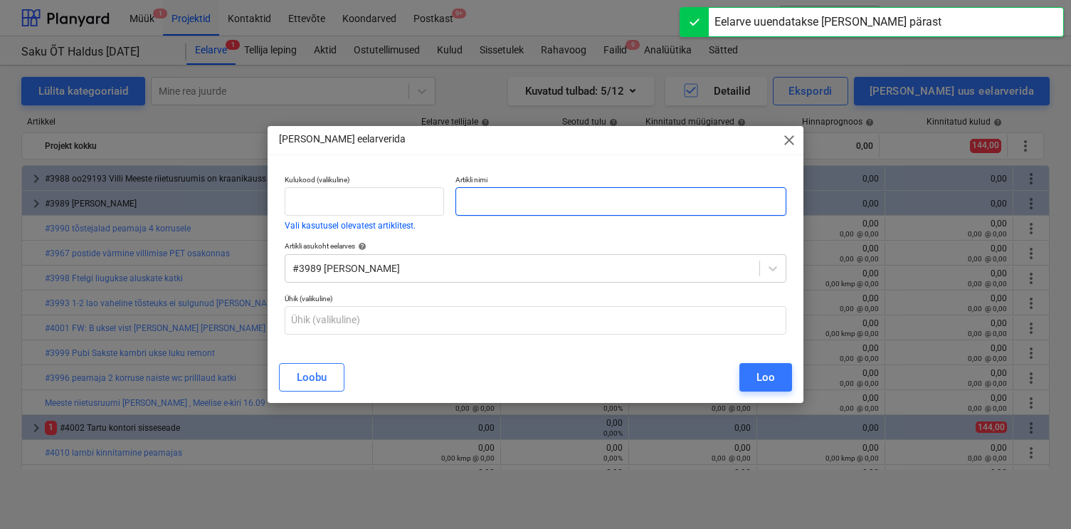
click at [703, 209] on input "text" at bounding box center [620, 201] width 330 height 28
type input "Töö"
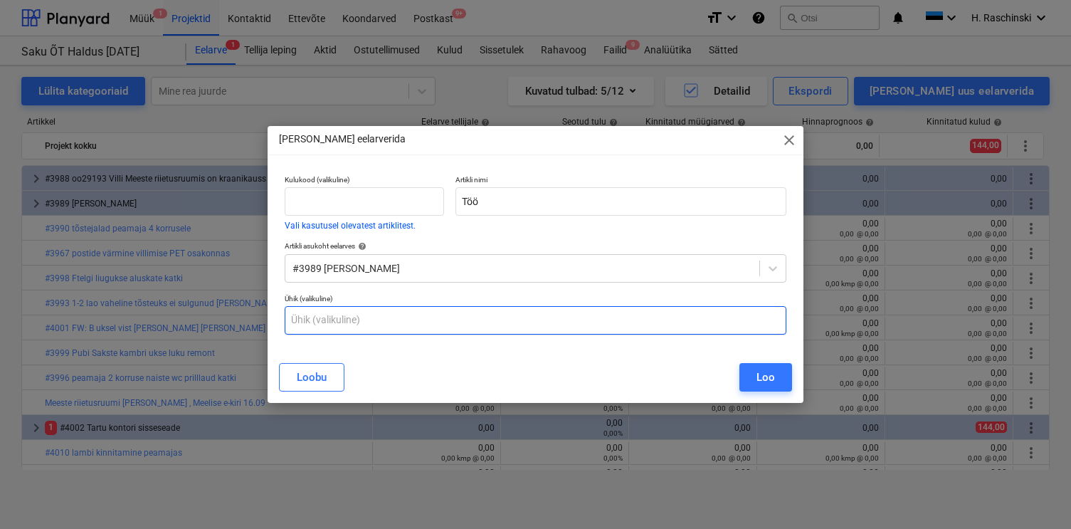
click at [566, 316] on input "text" at bounding box center [536, 320] width 502 height 28
type input "h"
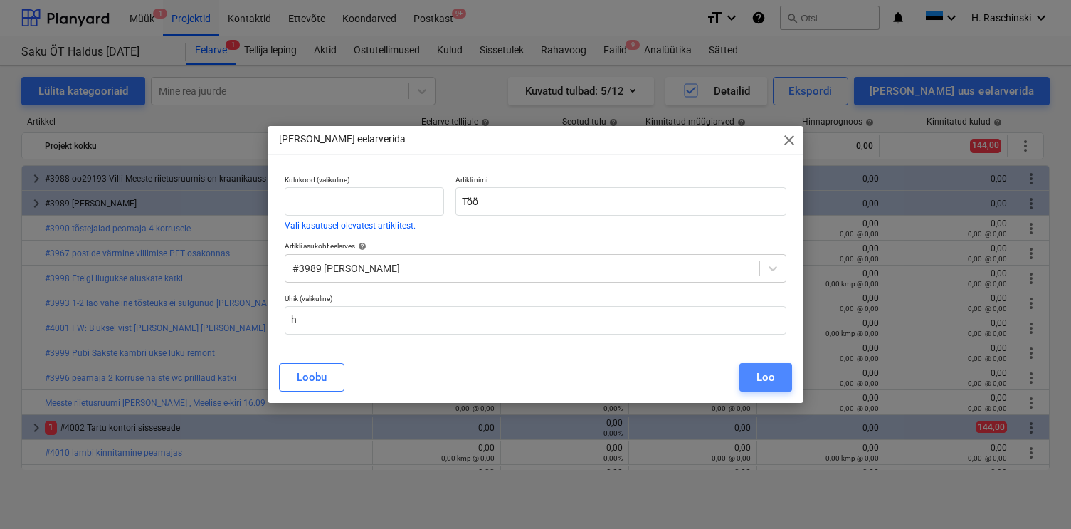
click at [767, 381] on div "Loo" at bounding box center [765, 377] width 19 height 19
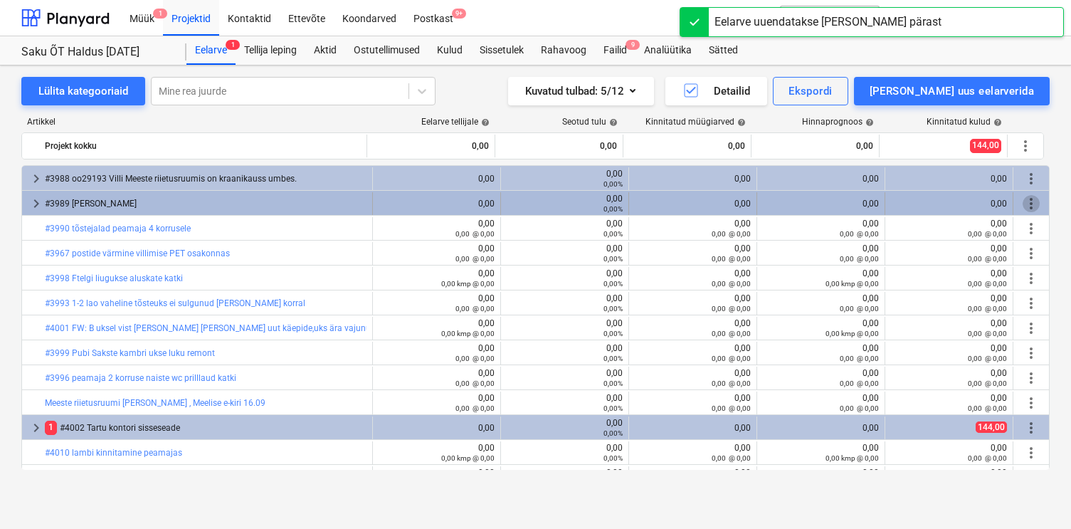
click at [1028, 199] on span "more_vert" at bounding box center [1031, 203] width 17 height 17
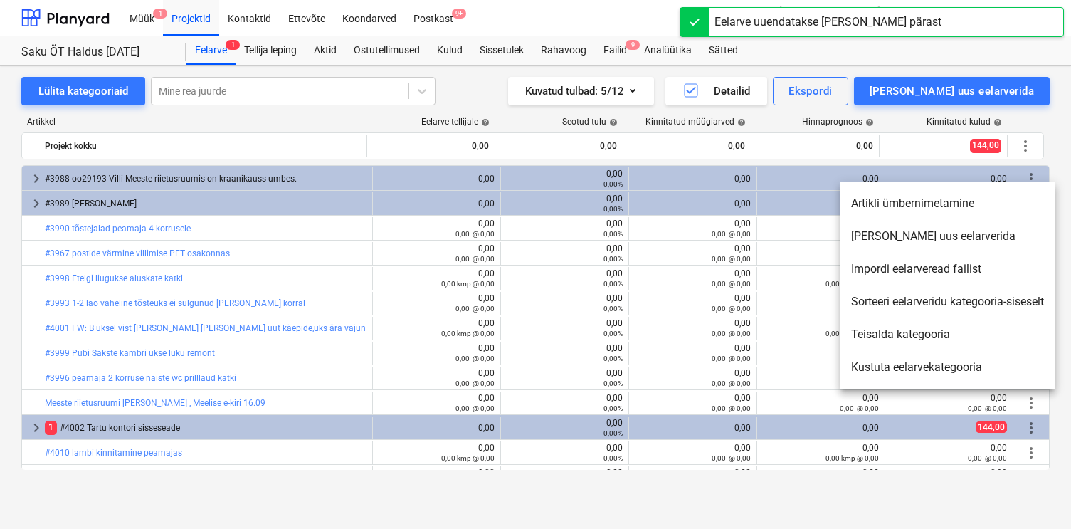
click at [924, 237] on li "[PERSON_NAME] uus eelarverida" at bounding box center [948, 236] width 216 height 33
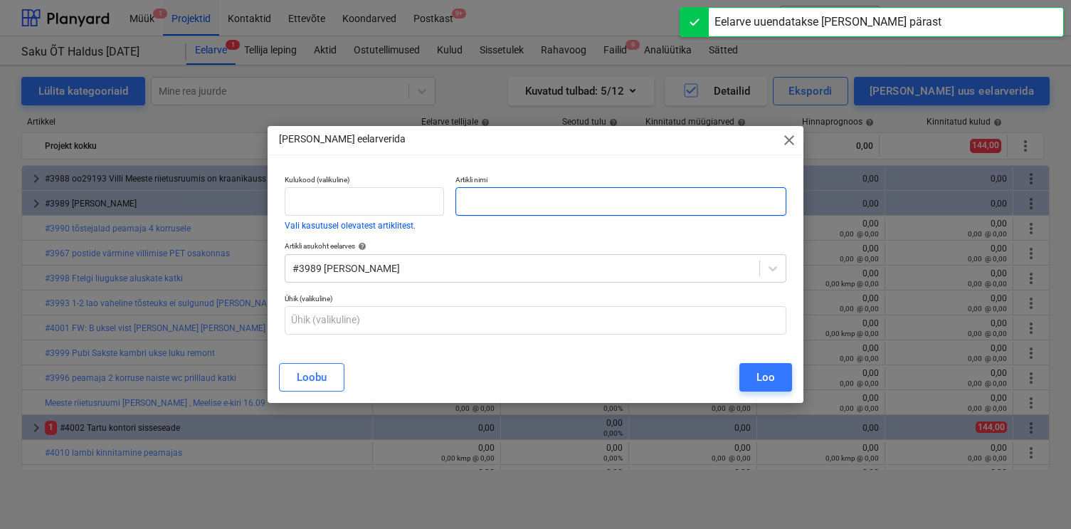
click at [735, 206] on input "text" at bounding box center [620, 201] width 330 height 28
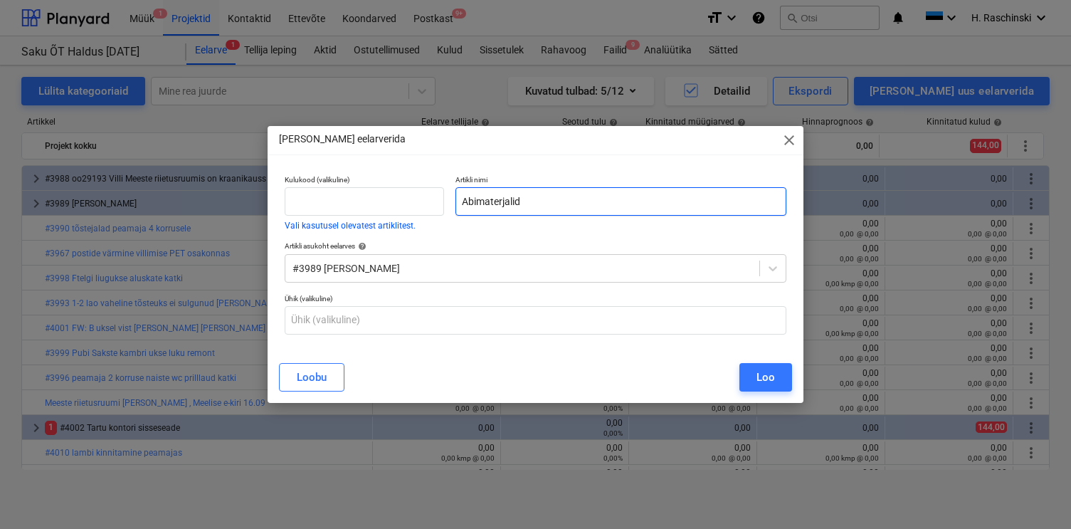
type input "Abimaterjalid"
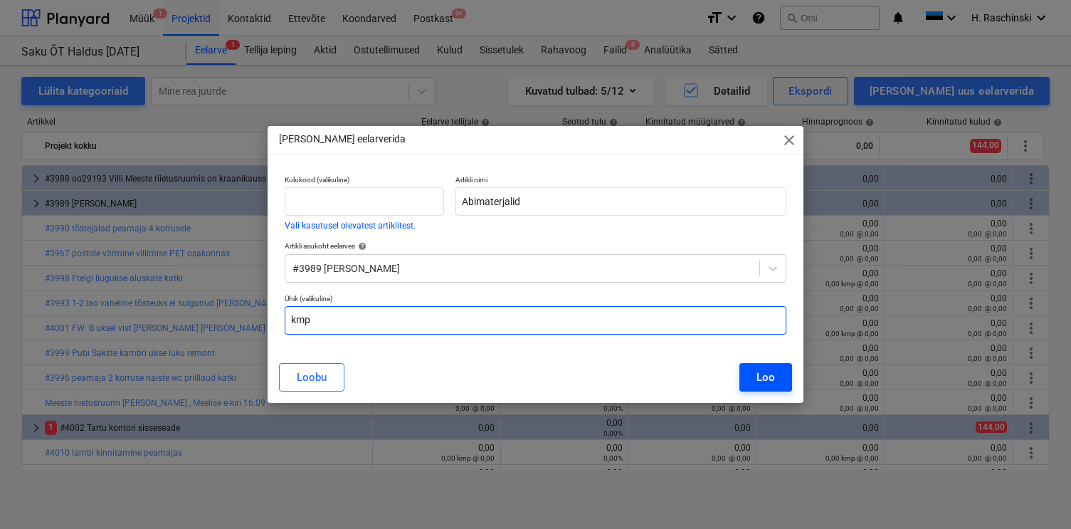
type input "kmp"
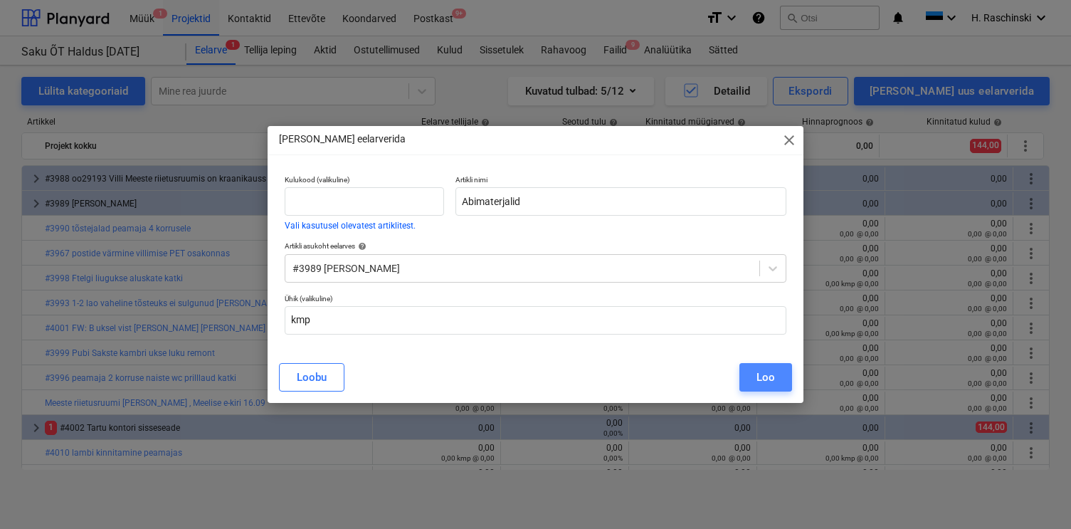
click at [786, 377] on button "Loo" at bounding box center [765, 377] width 53 height 28
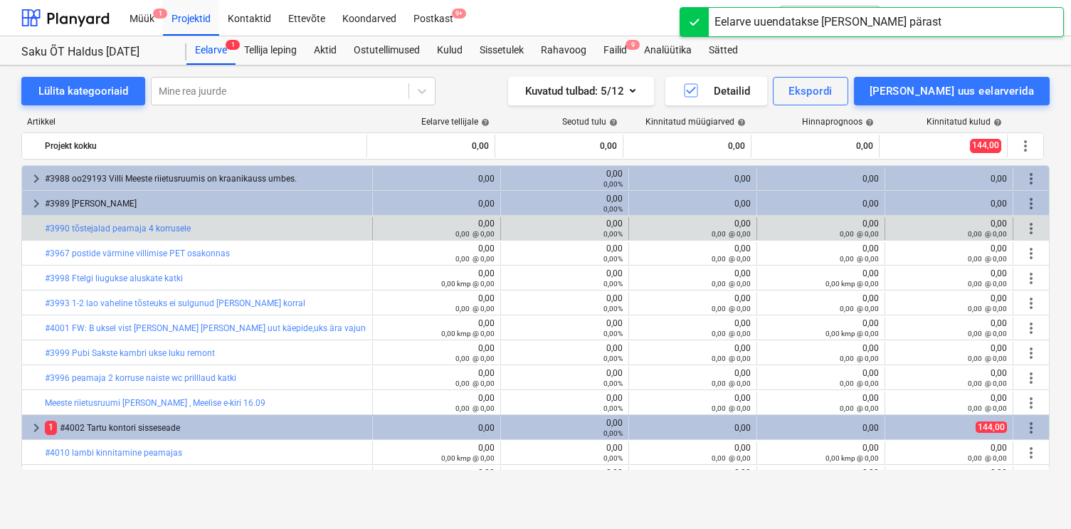
click at [1023, 230] on span "more_vert" at bounding box center [1031, 228] width 17 height 17
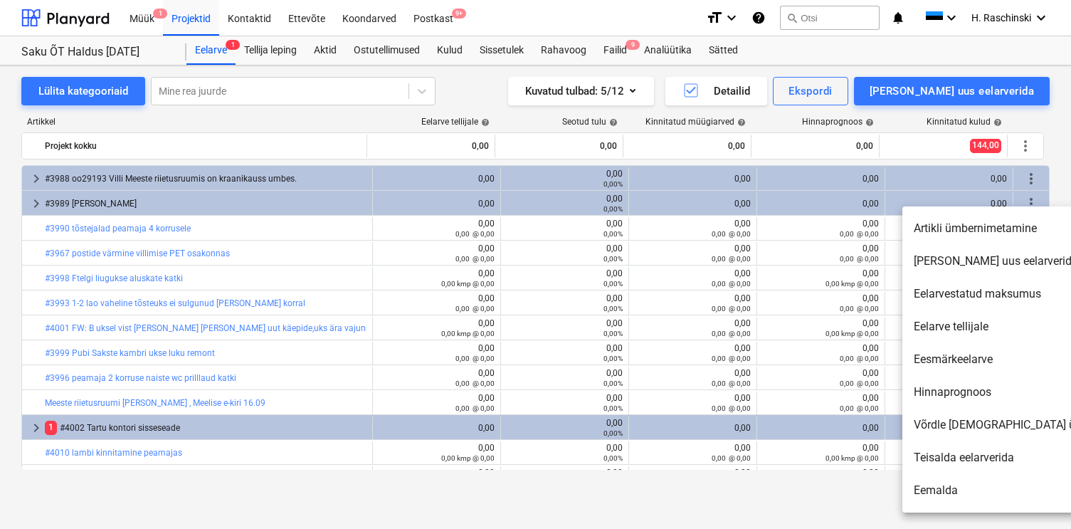
click at [534, 117] on div at bounding box center [535, 264] width 1071 height 529
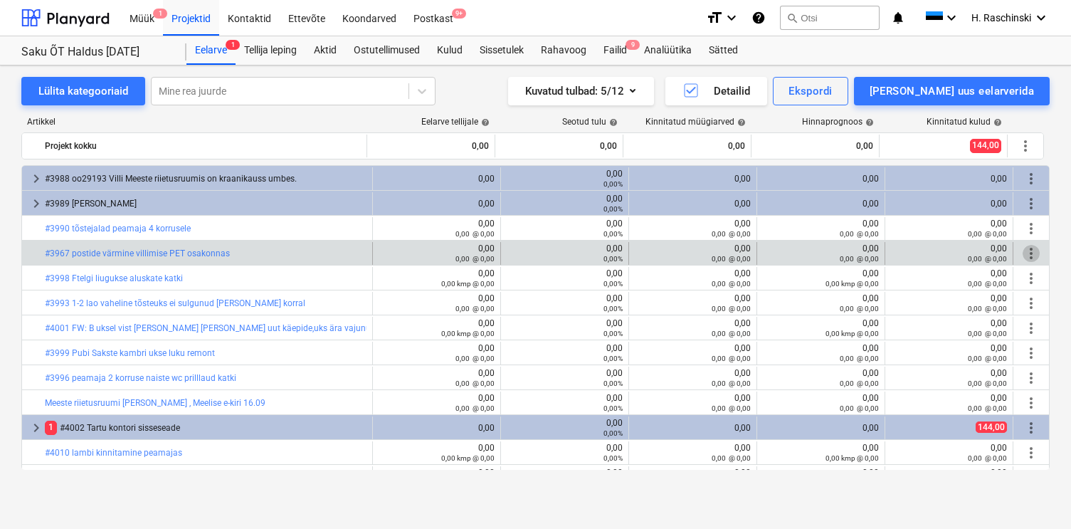
click at [1028, 256] on span "more_vert" at bounding box center [1031, 253] width 17 height 17
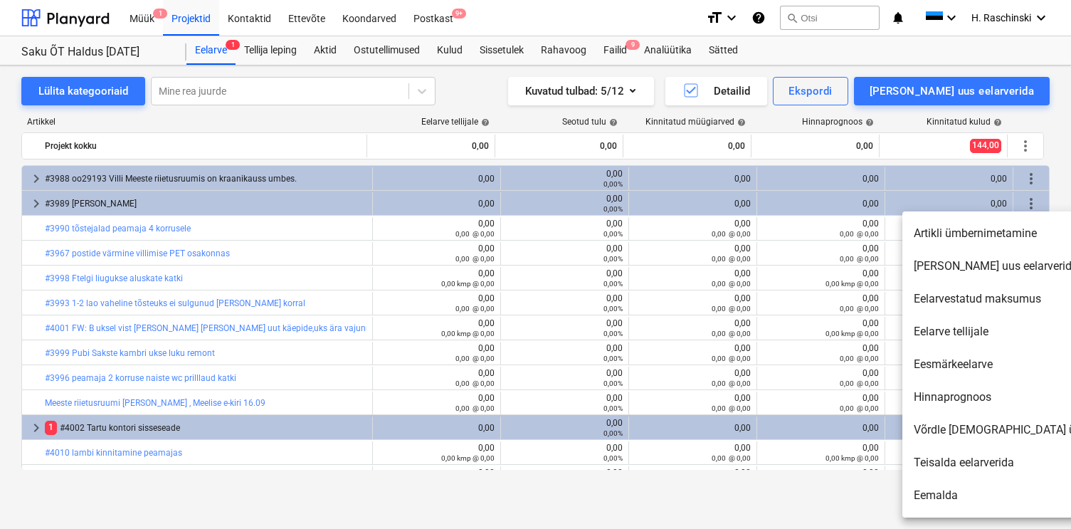
click at [951, 487] on li "Eemalda" at bounding box center [1024, 495] width 245 height 33
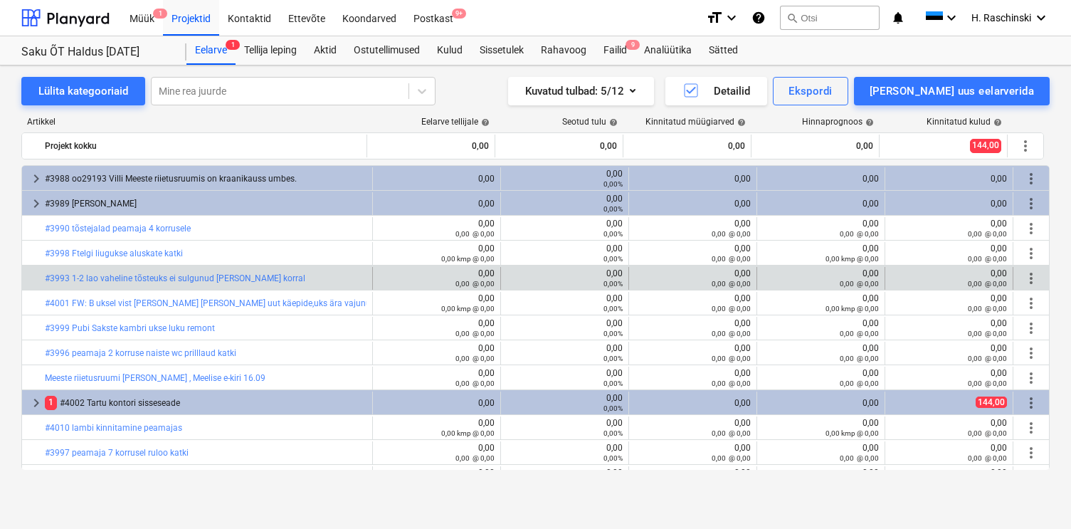
click at [1025, 278] on span "more_vert" at bounding box center [1031, 278] width 17 height 17
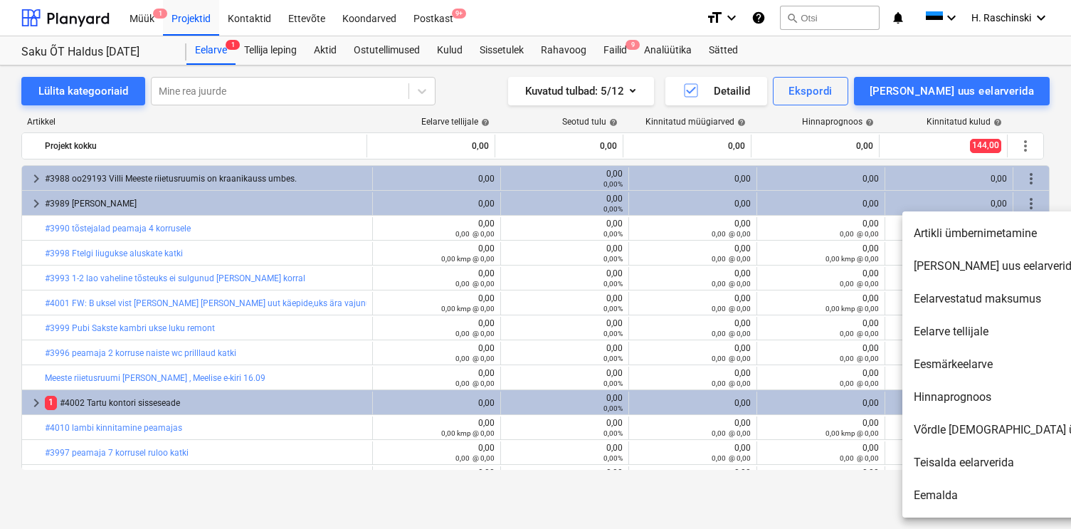
click at [966, 265] on li "[PERSON_NAME] uus eelarverida" at bounding box center [1024, 266] width 245 height 33
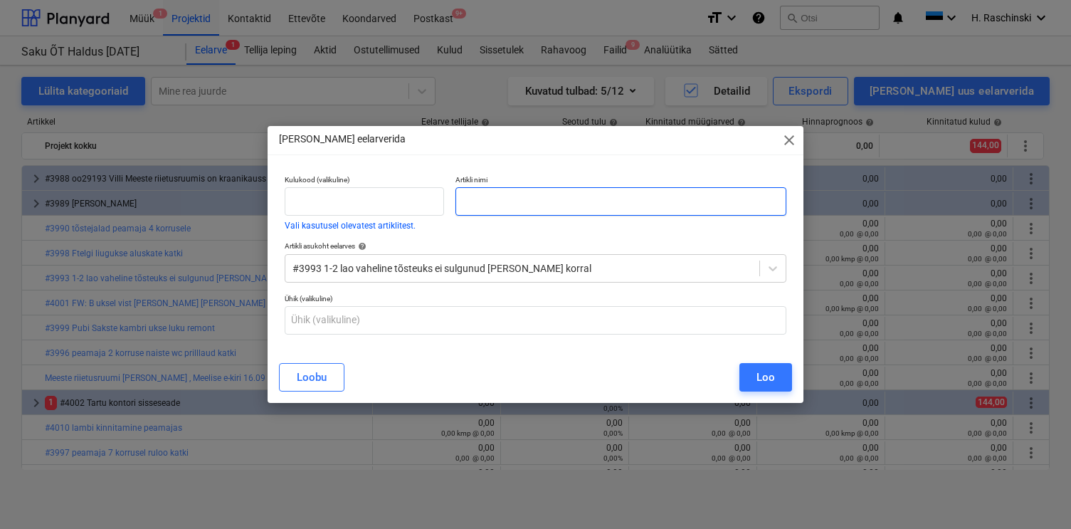
click at [688, 204] on input "text" at bounding box center [620, 201] width 330 height 28
type input "Töö"
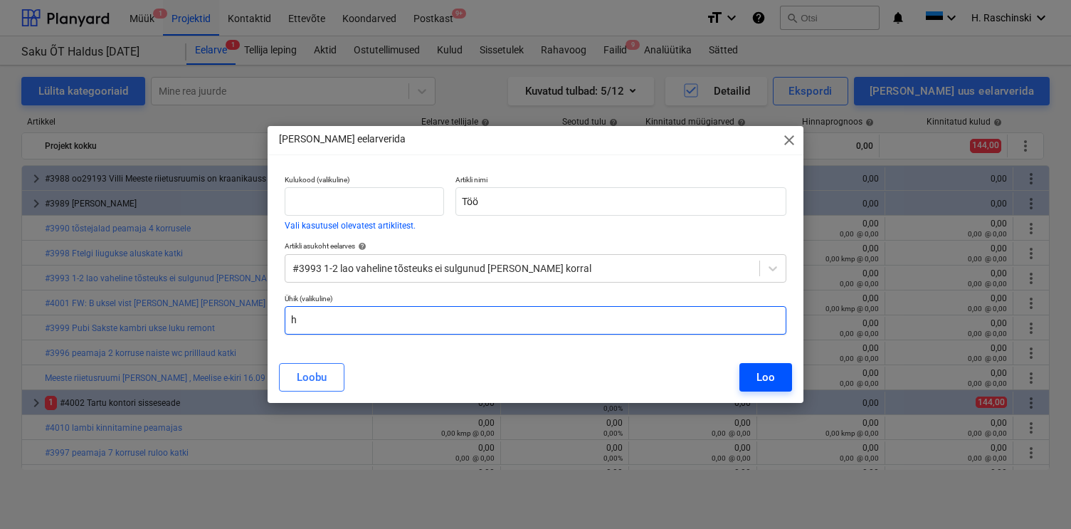
type input "h"
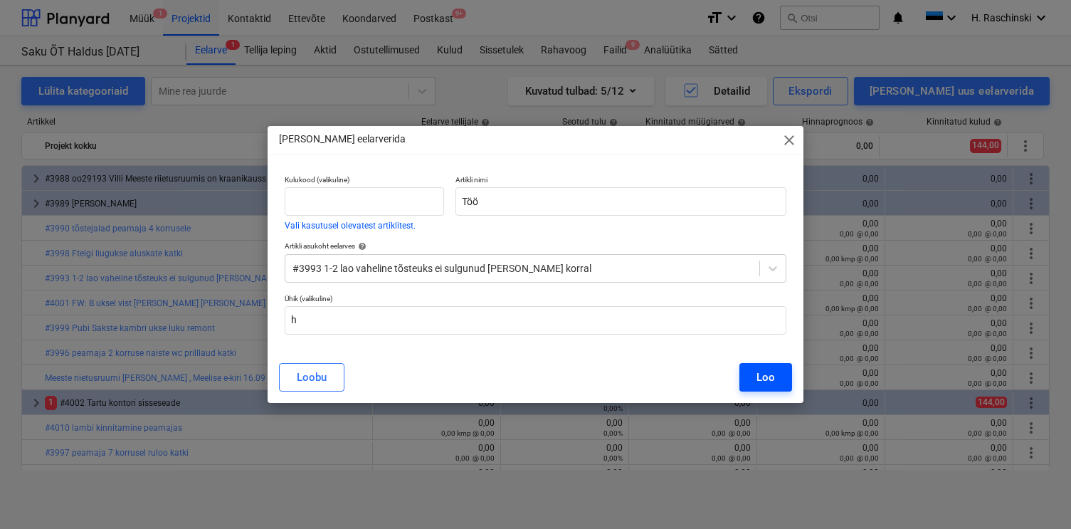
click at [782, 371] on button "Loo" at bounding box center [765, 377] width 53 height 28
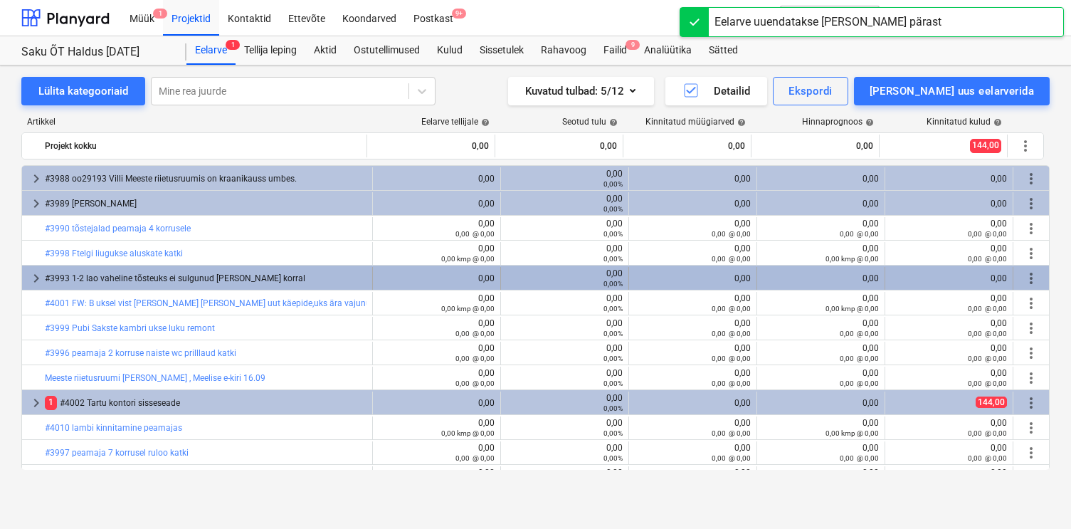
click at [1028, 275] on span "more_vert" at bounding box center [1031, 278] width 17 height 17
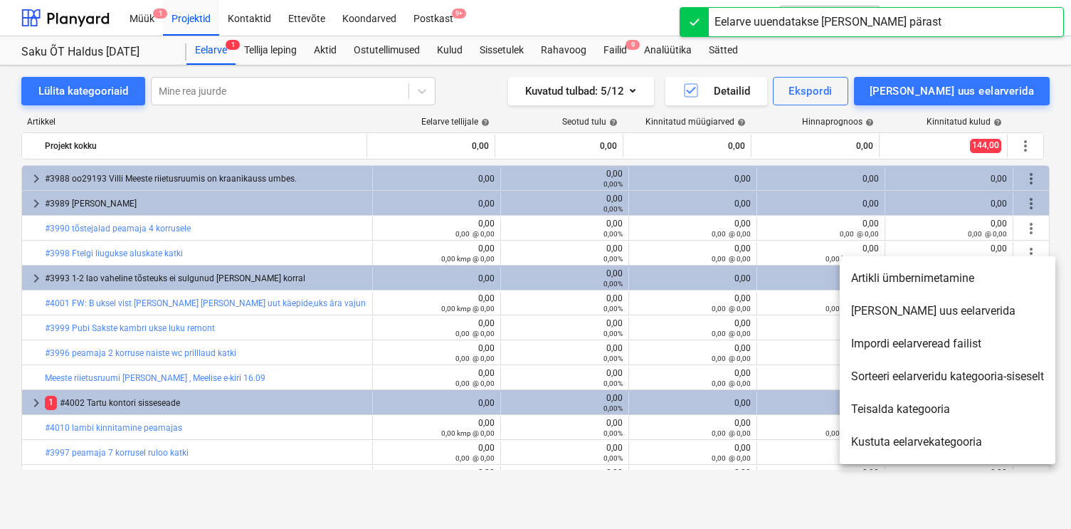
click at [917, 315] on li "[PERSON_NAME] uus eelarverida" at bounding box center [948, 311] width 216 height 33
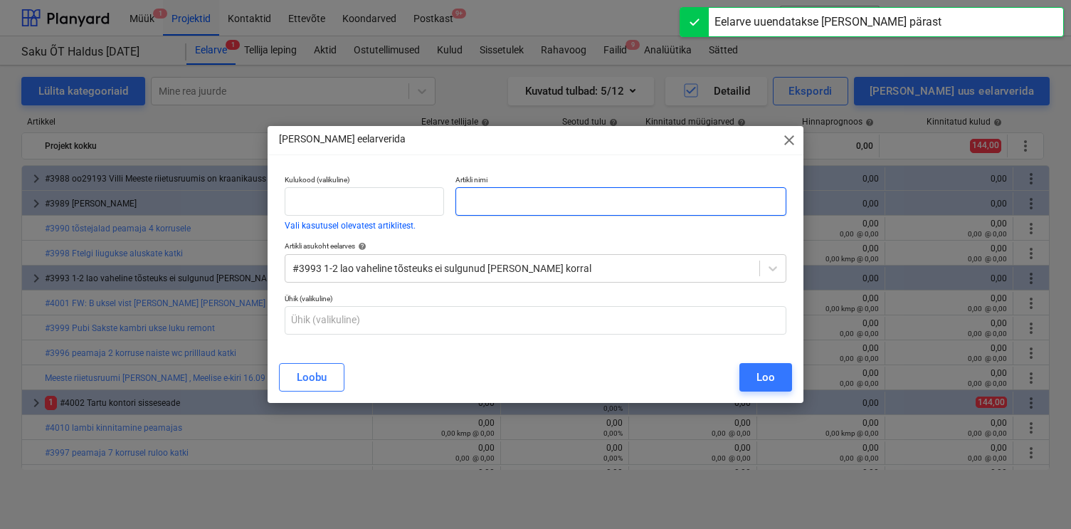
click at [618, 204] on input "text" at bounding box center [620, 201] width 330 height 28
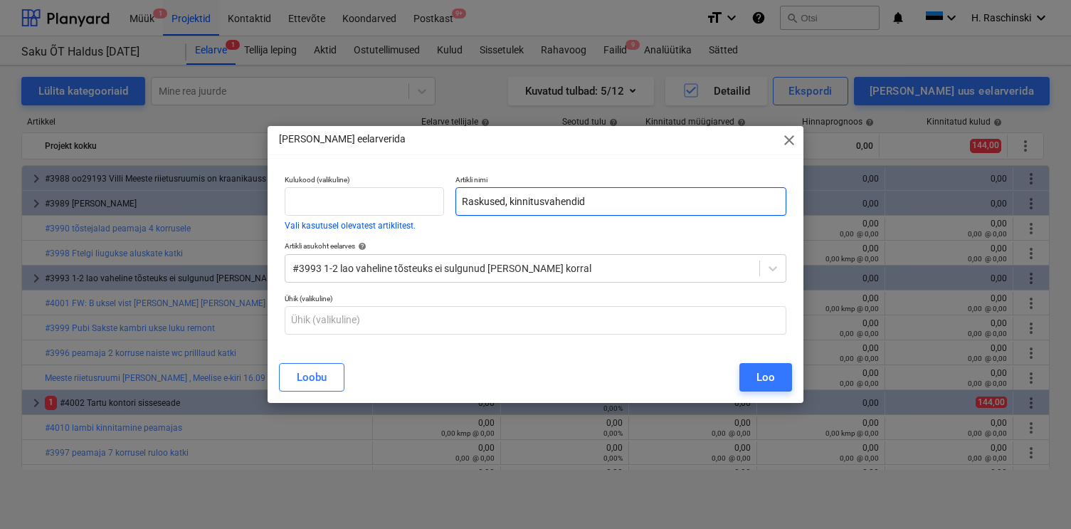
type input "Raskused, kinnitusvahendid"
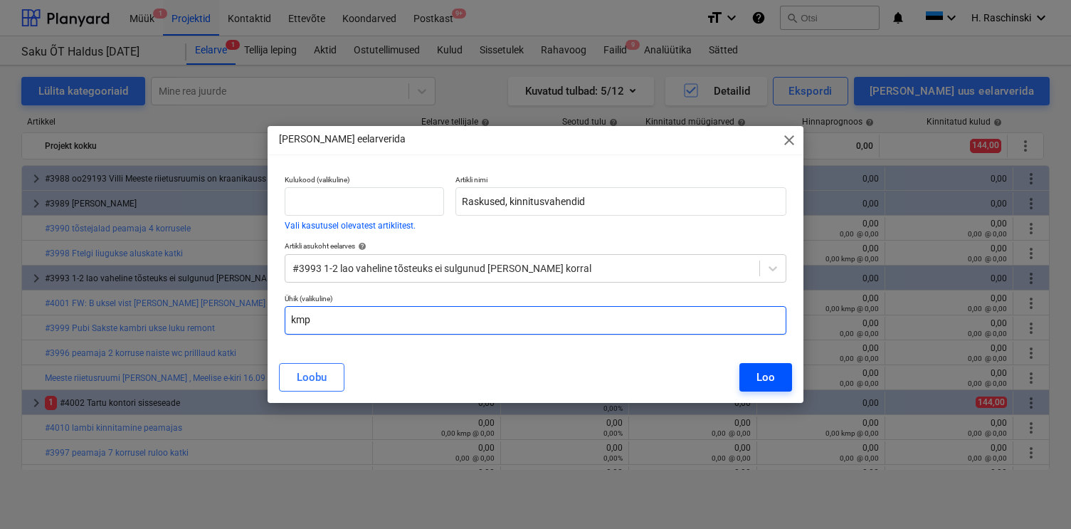
type input "kmp"
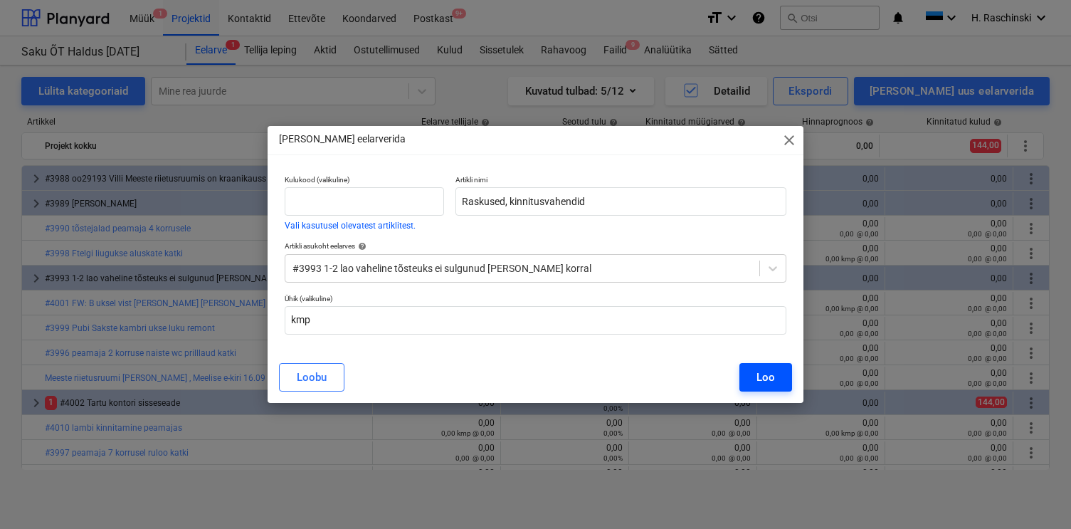
click at [769, 371] on div "Loo" at bounding box center [765, 377] width 19 height 19
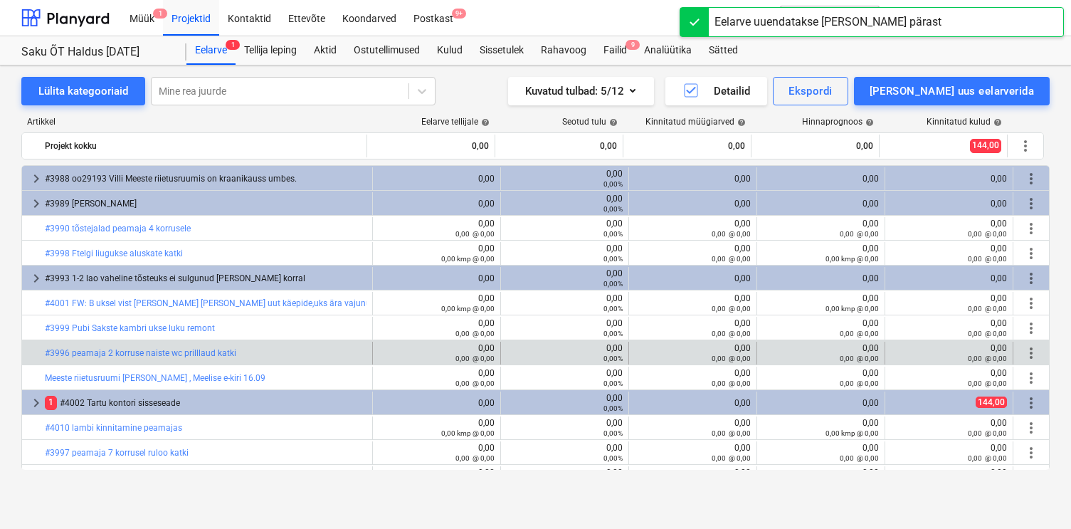
click at [1023, 352] on span "more_vert" at bounding box center [1031, 352] width 17 height 17
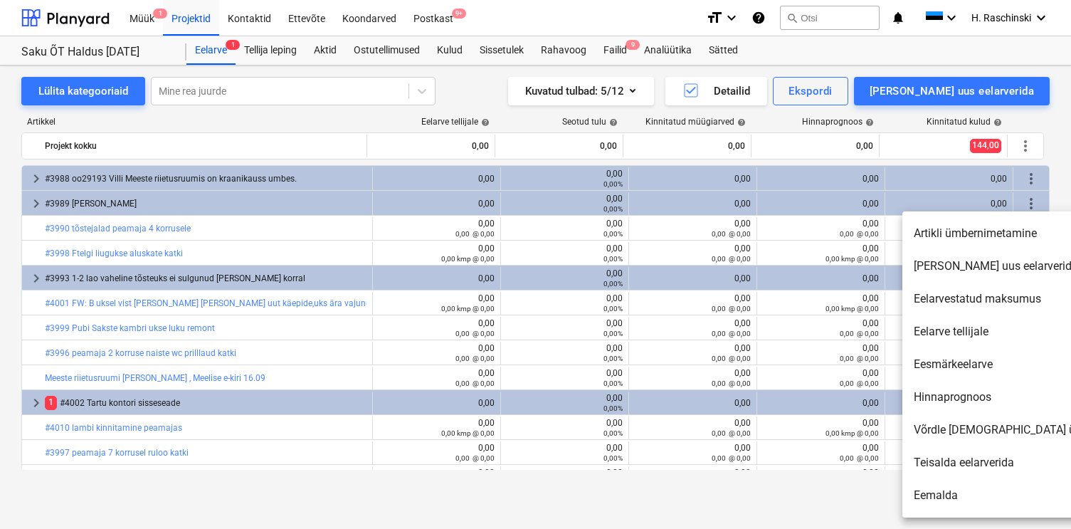
click at [975, 262] on li "[PERSON_NAME] uus eelarverida" at bounding box center [1024, 266] width 245 height 33
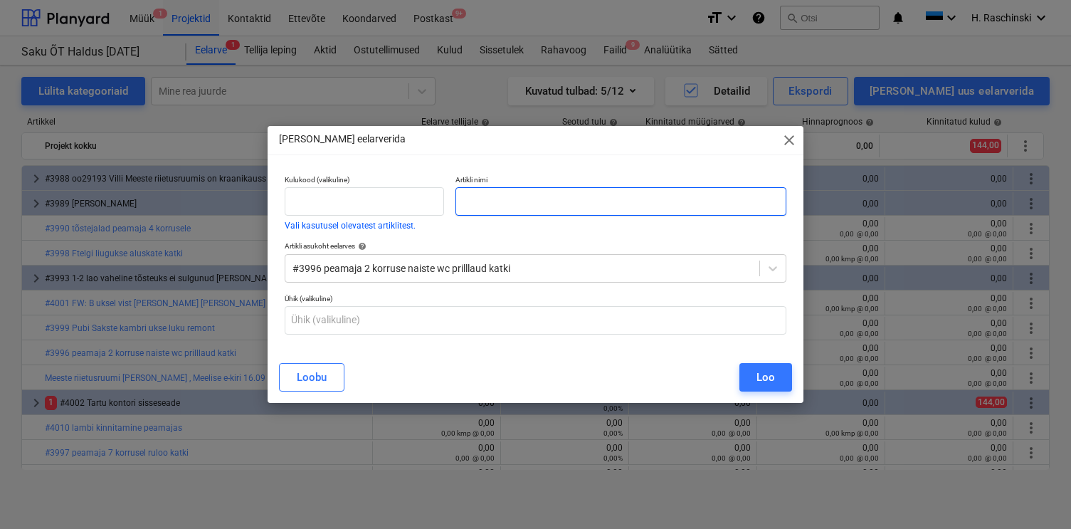
click at [704, 203] on input "text" at bounding box center [620, 201] width 330 height 28
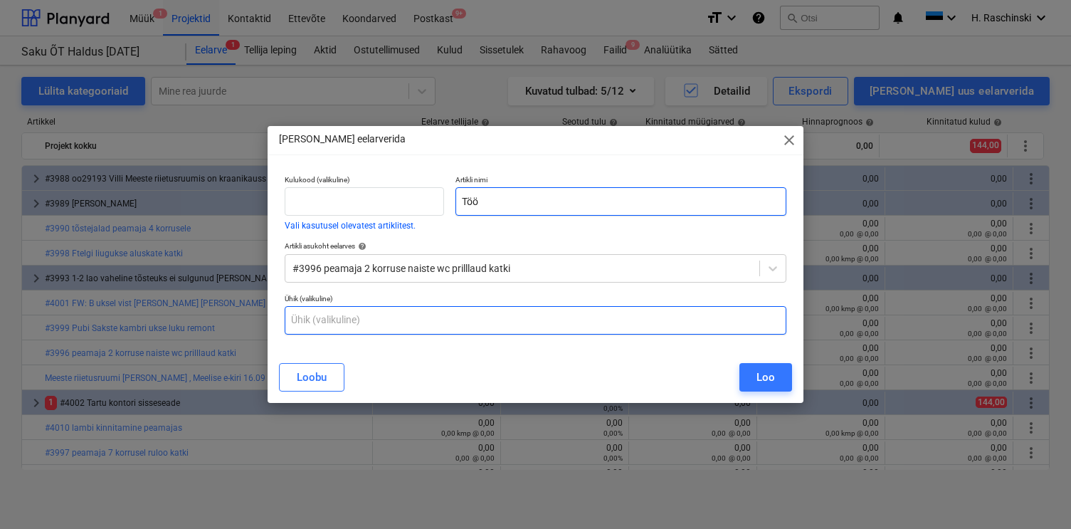
type input "Töö"
click at [489, 319] on input "text" at bounding box center [536, 320] width 502 height 28
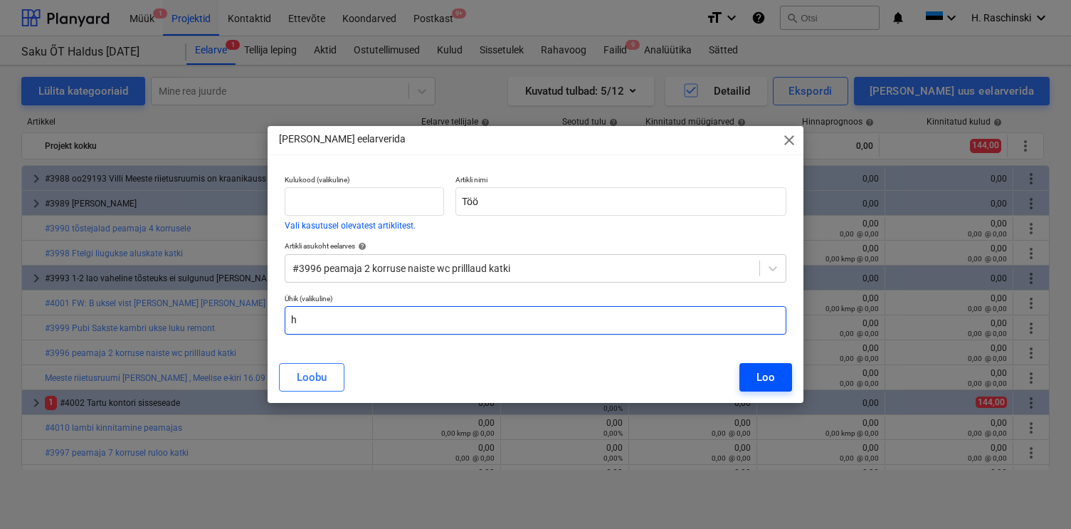
type input "h"
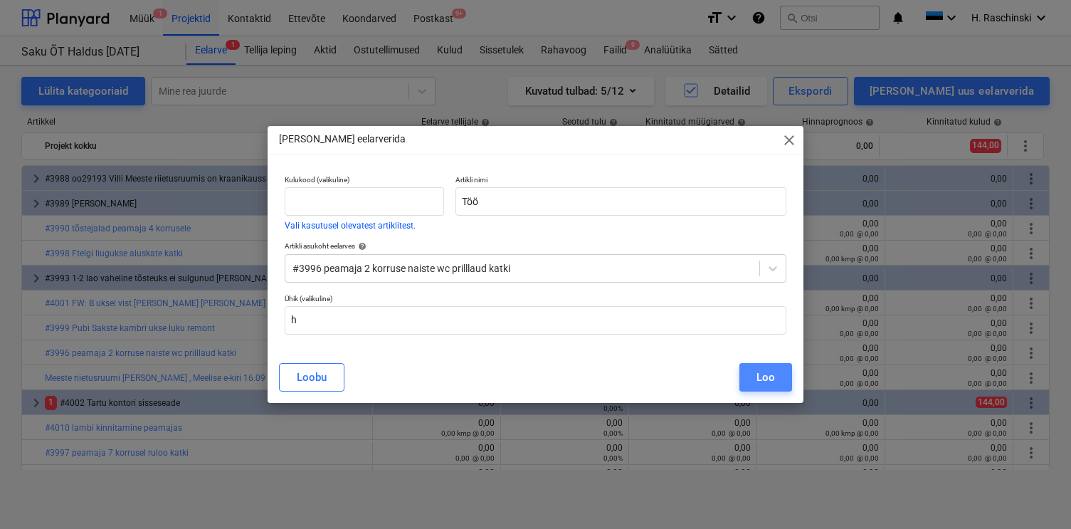
click at [748, 381] on button "Loo" at bounding box center [765, 377] width 53 height 28
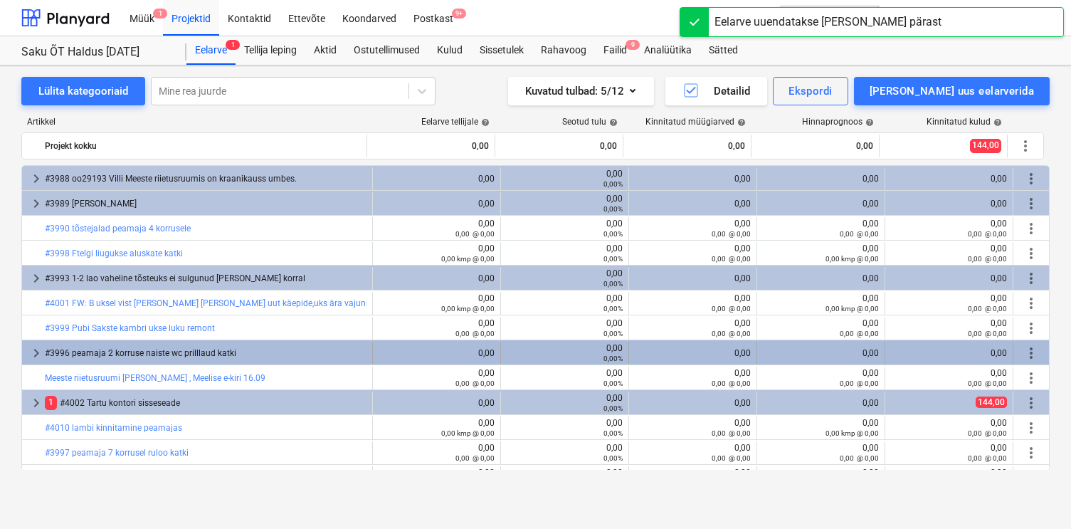
click at [1028, 352] on span "more_vert" at bounding box center [1031, 352] width 17 height 17
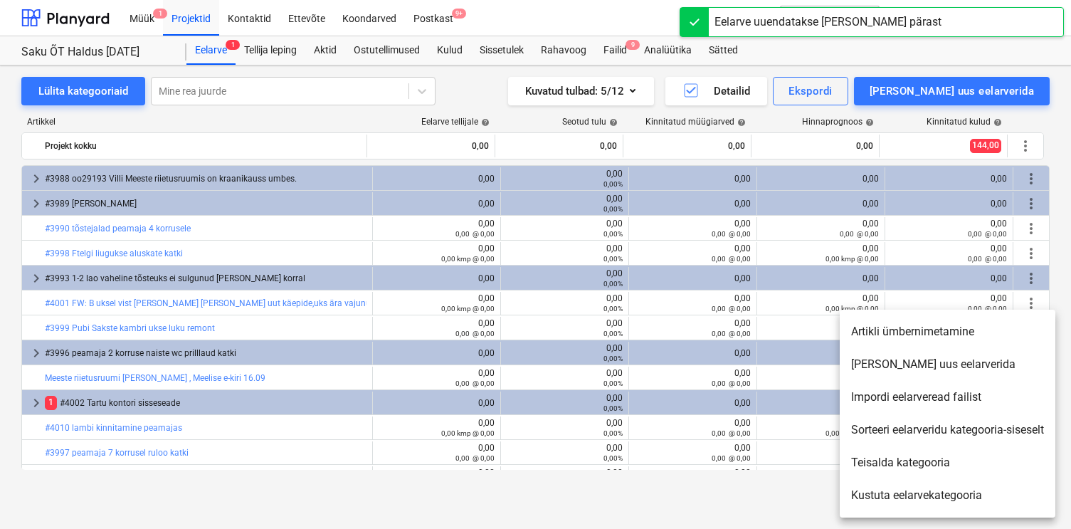
click at [902, 363] on li "[PERSON_NAME] uus eelarverida" at bounding box center [948, 364] width 216 height 33
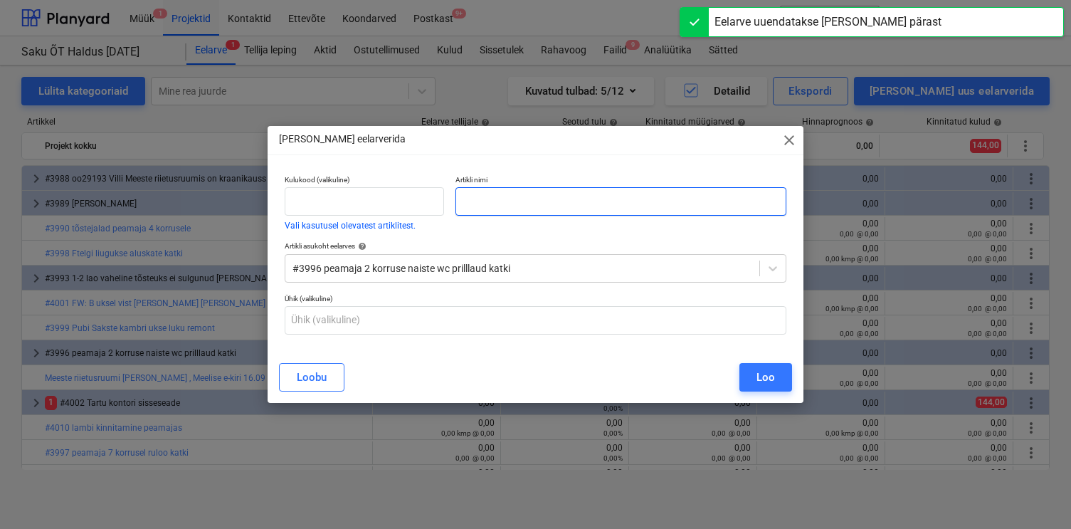
click at [673, 203] on input "text" at bounding box center [620, 201] width 330 height 28
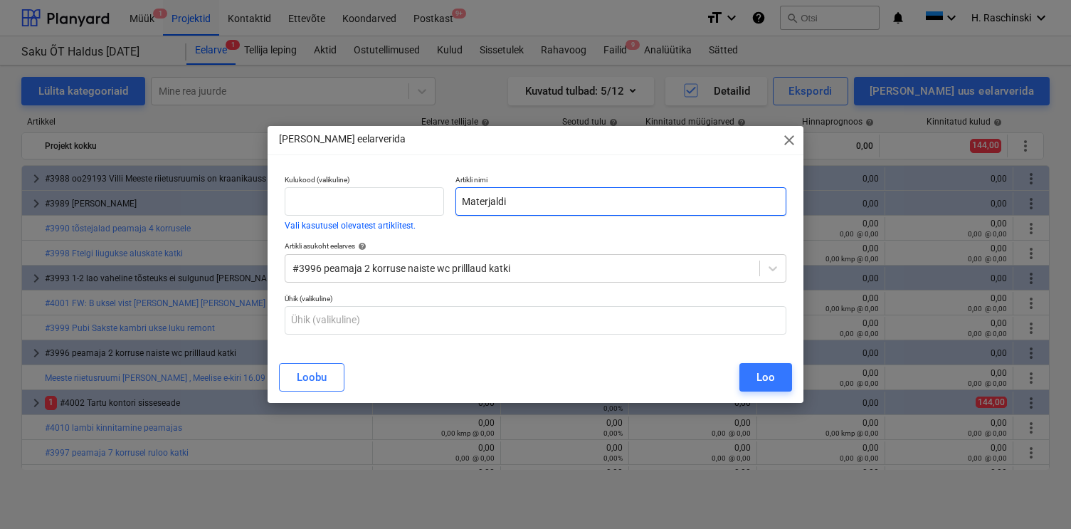
type input "Materjaldi"
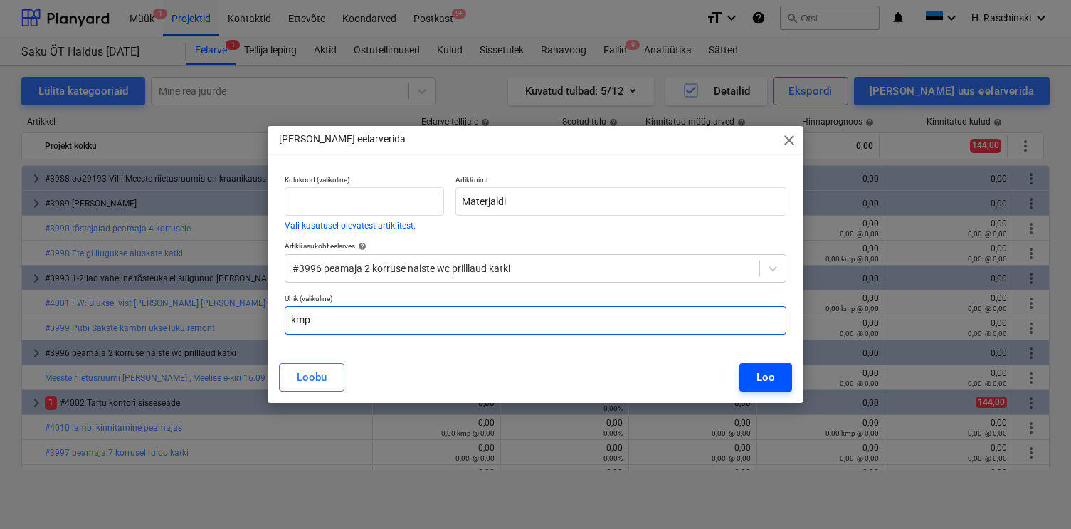
type input "kmp"
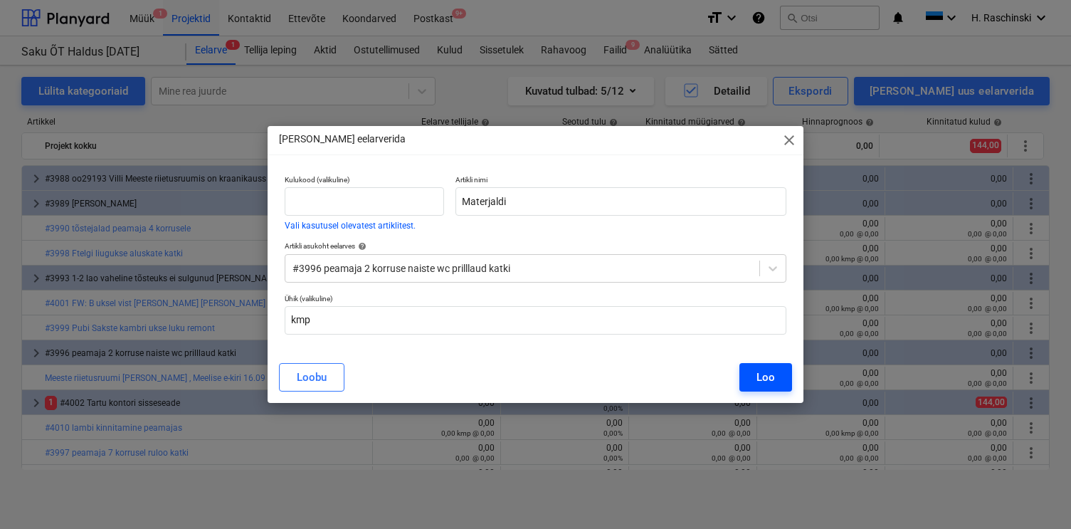
click at [782, 377] on button "Loo" at bounding box center [765, 377] width 53 height 28
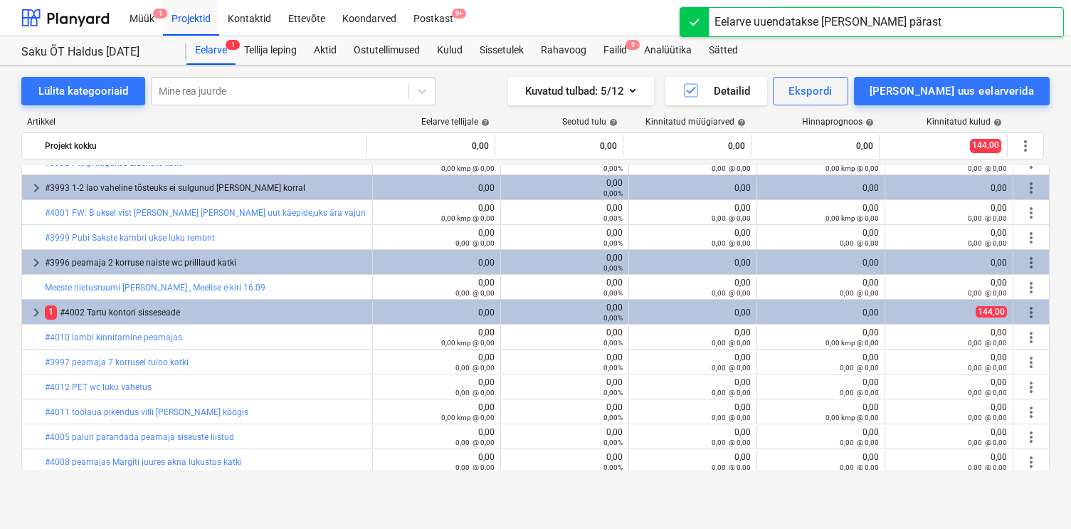
scroll to position [91, 0]
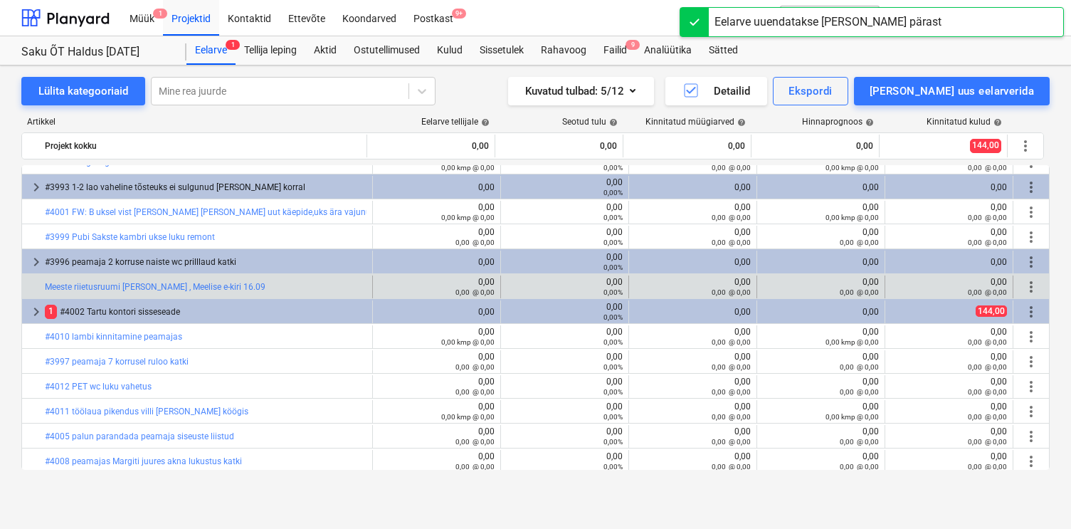
click at [1023, 281] on span "more_vert" at bounding box center [1031, 286] width 17 height 17
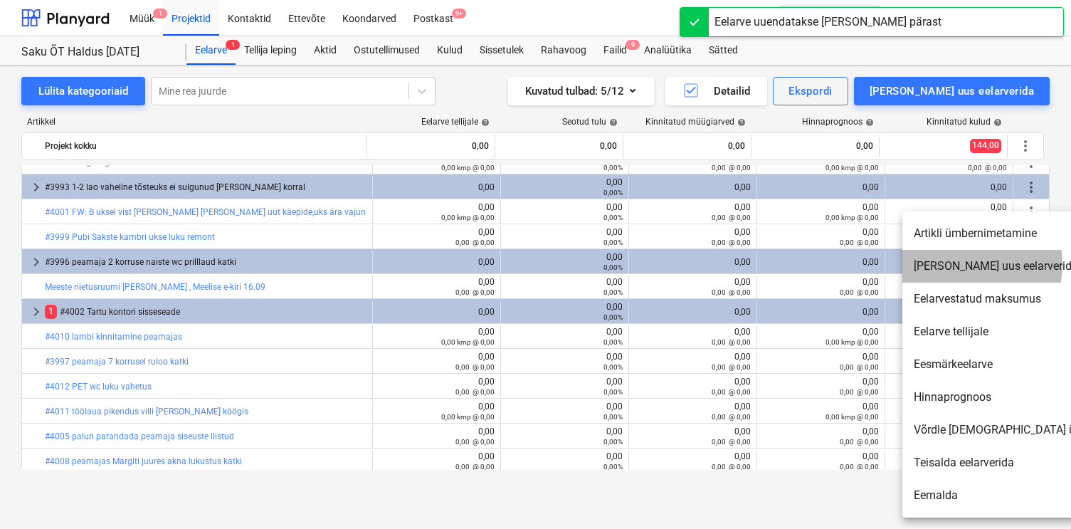
click at [960, 264] on li "[PERSON_NAME] uus eelarverida" at bounding box center [1024, 266] width 245 height 33
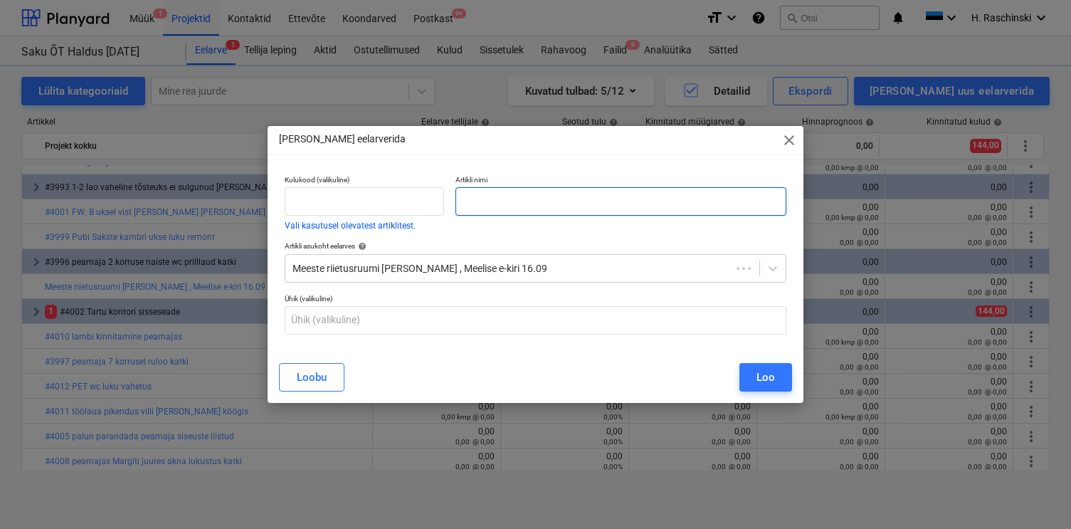
click at [708, 199] on input "text" at bounding box center [620, 201] width 330 height 28
type input "T"
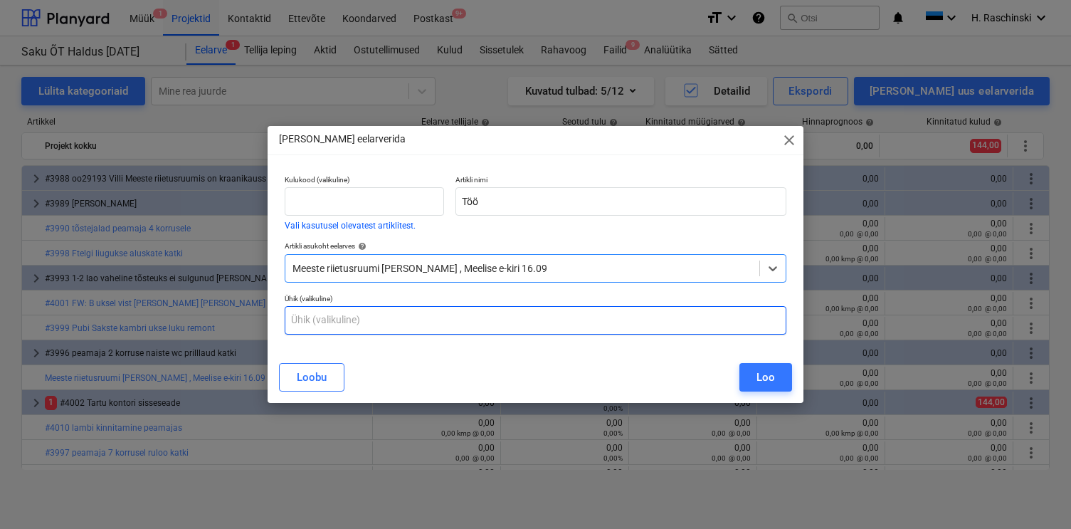
scroll to position [91, 0]
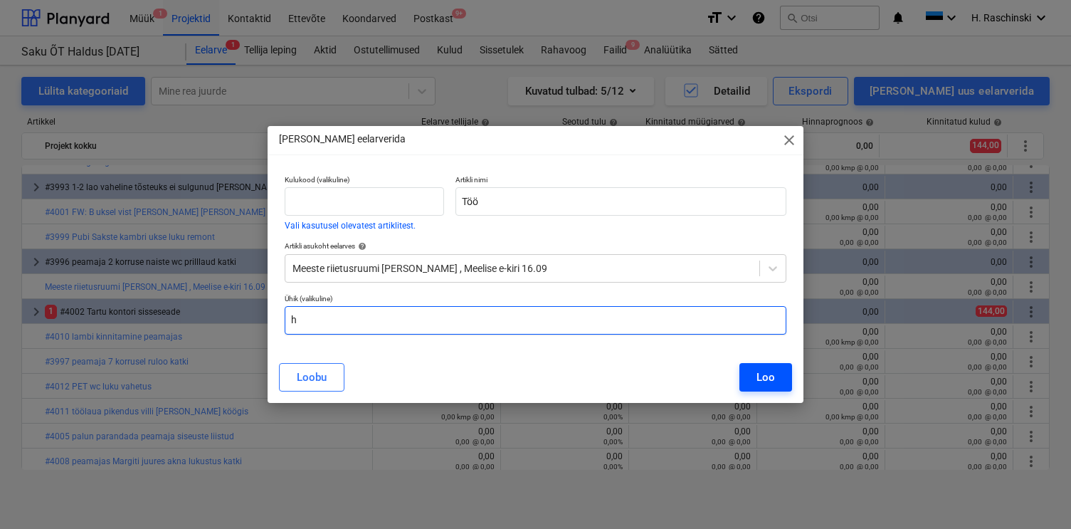
type input "h"
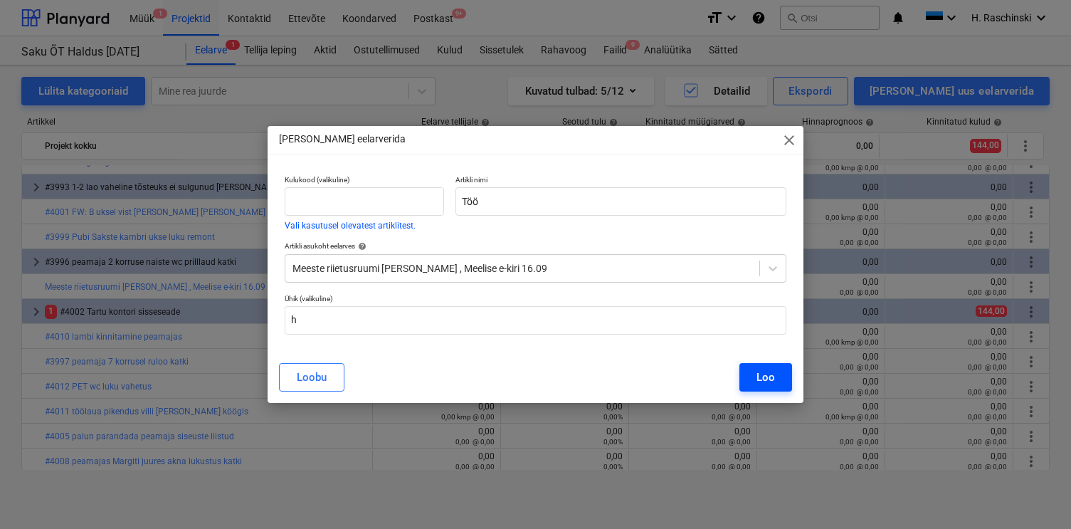
click at [766, 379] on div "Loo" at bounding box center [765, 377] width 19 height 19
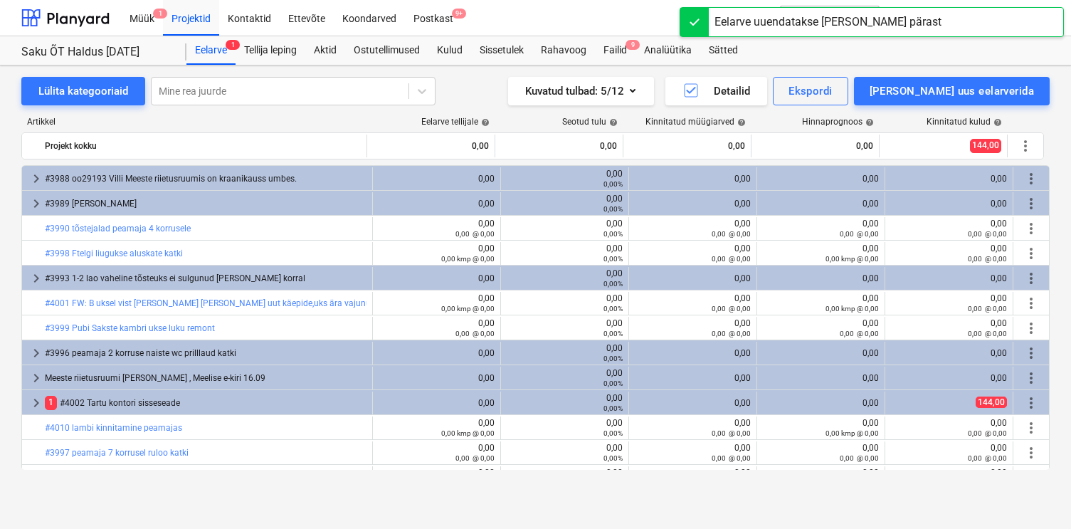
scroll to position [91, 0]
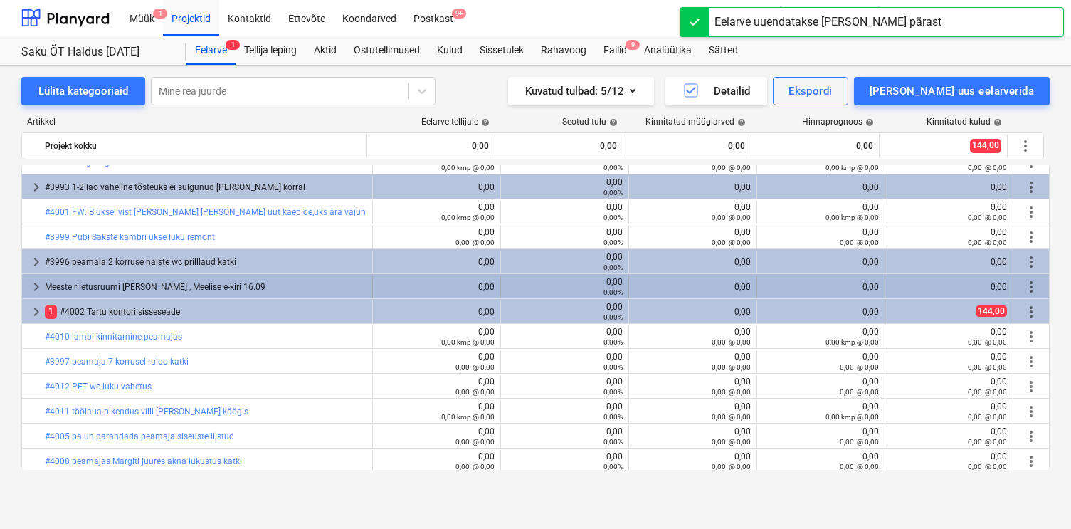
click at [1023, 282] on span "more_vert" at bounding box center [1031, 286] width 17 height 17
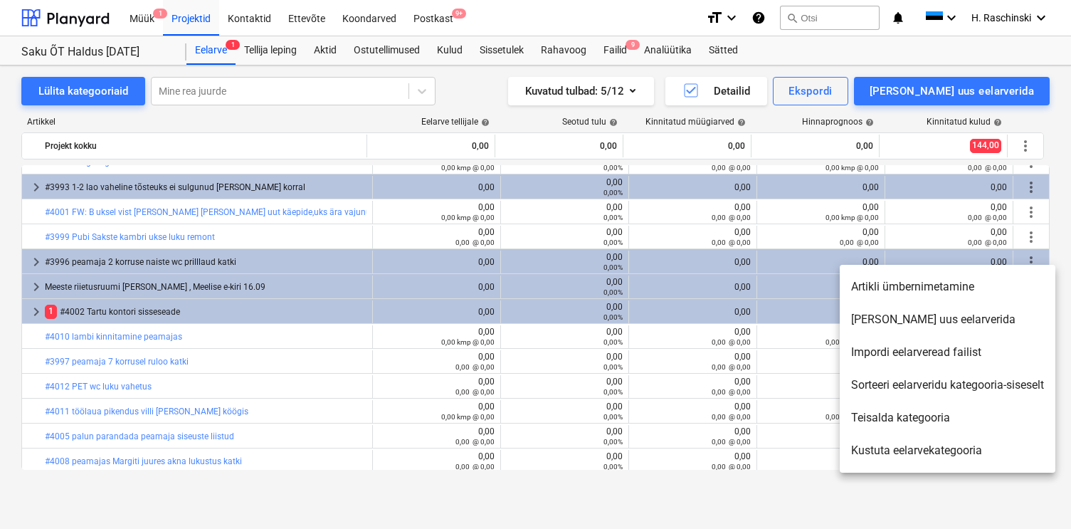
click at [915, 324] on li "[PERSON_NAME] uus eelarverida" at bounding box center [948, 319] width 216 height 33
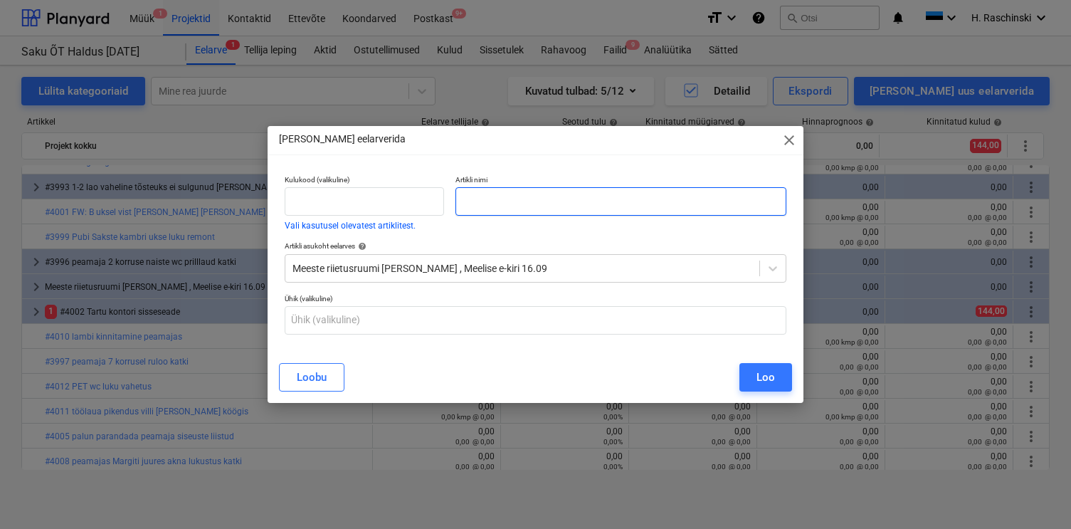
click at [687, 210] on input "text" at bounding box center [620, 201] width 330 height 28
type input "Materjalid"
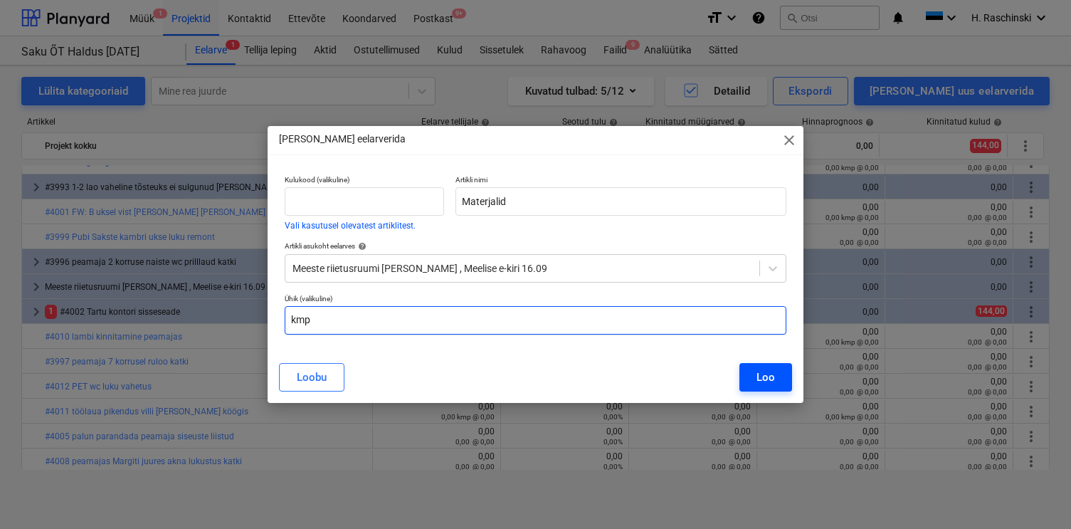
type input "kmp"
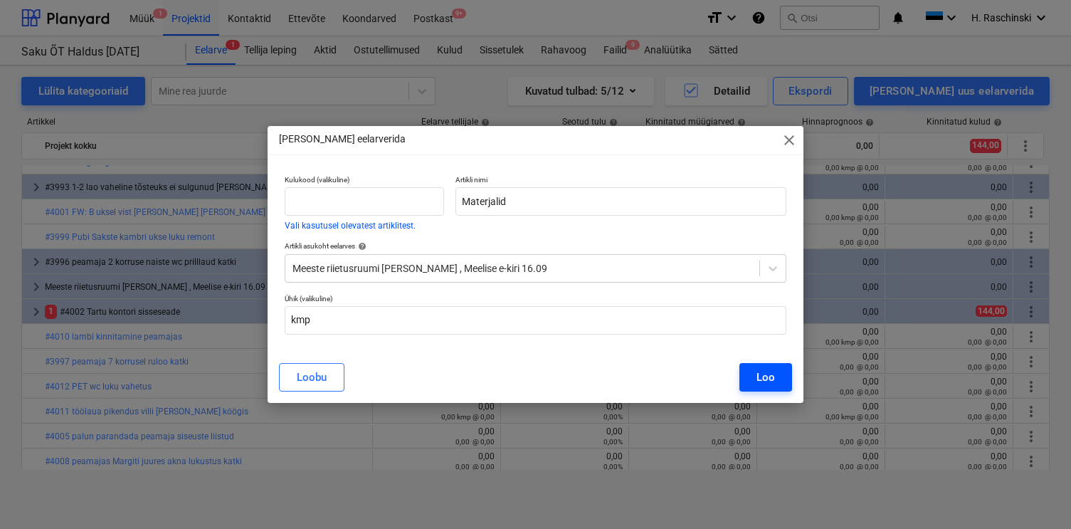
click at [762, 366] on button "Loo" at bounding box center [765, 377] width 53 height 28
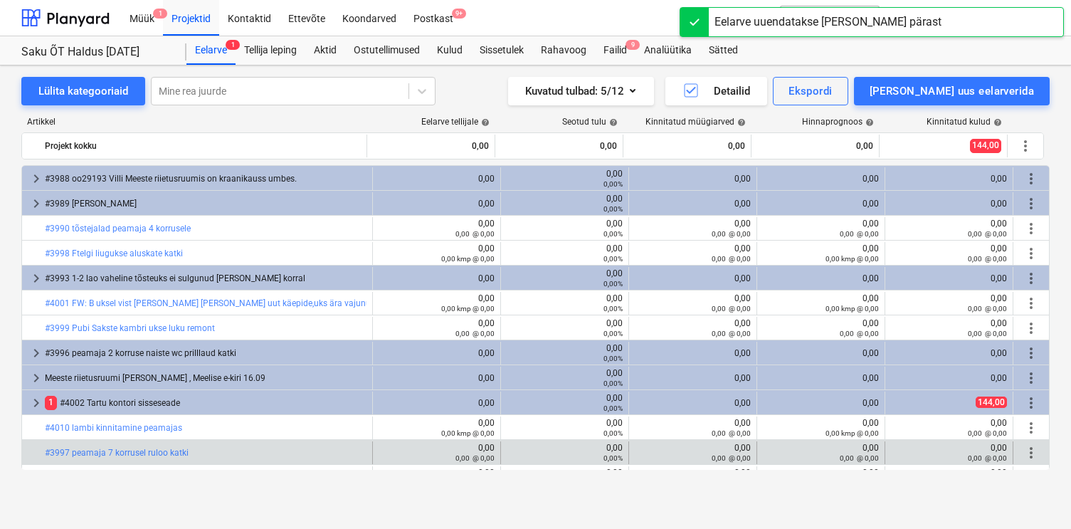
scroll to position [91, 0]
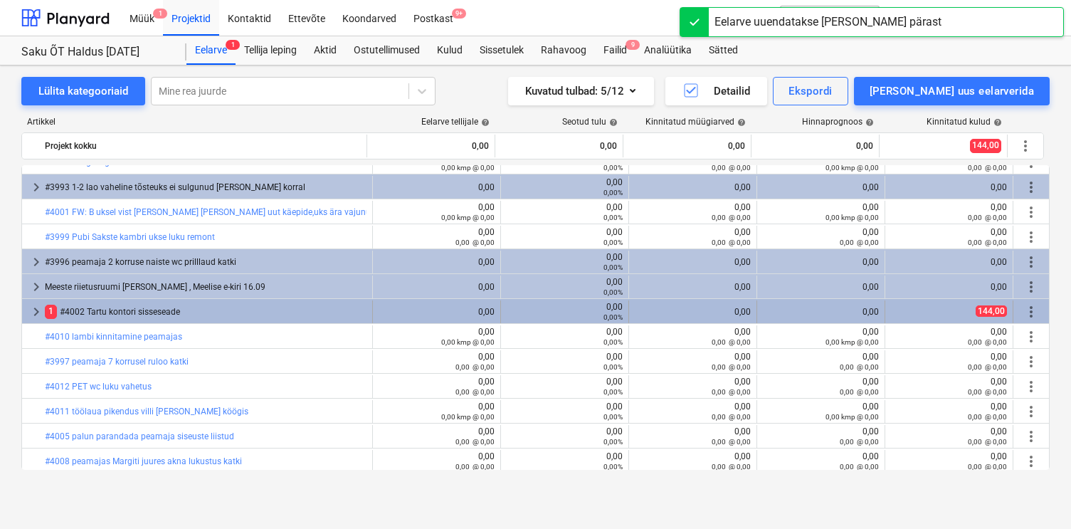
click at [38, 311] on span "keyboard_arrow_right" at bounding box center [36, 311] width 17 height 17
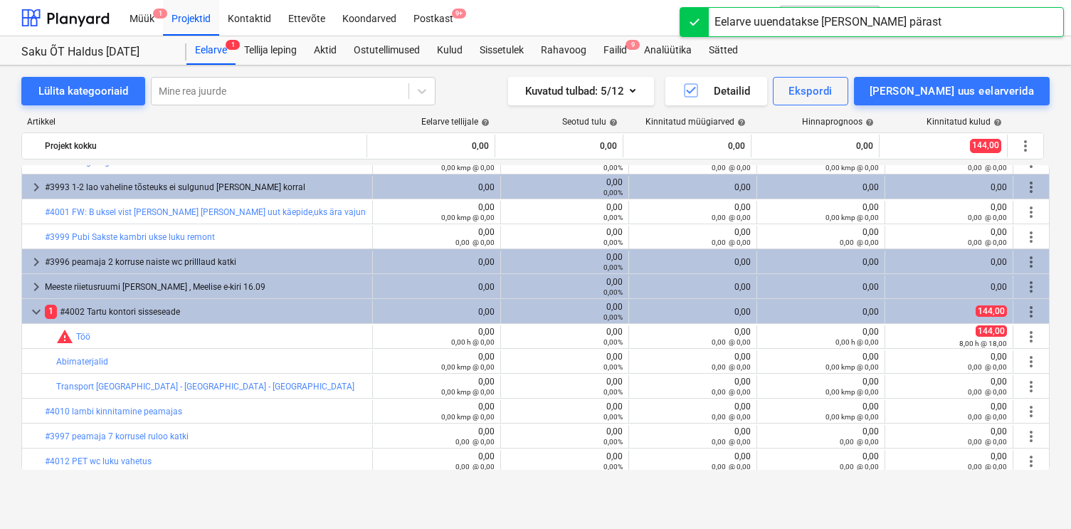
click at [38, 311] on span "keyboard_arrow_down" at bounding box center [36, 311] width 17 height 17
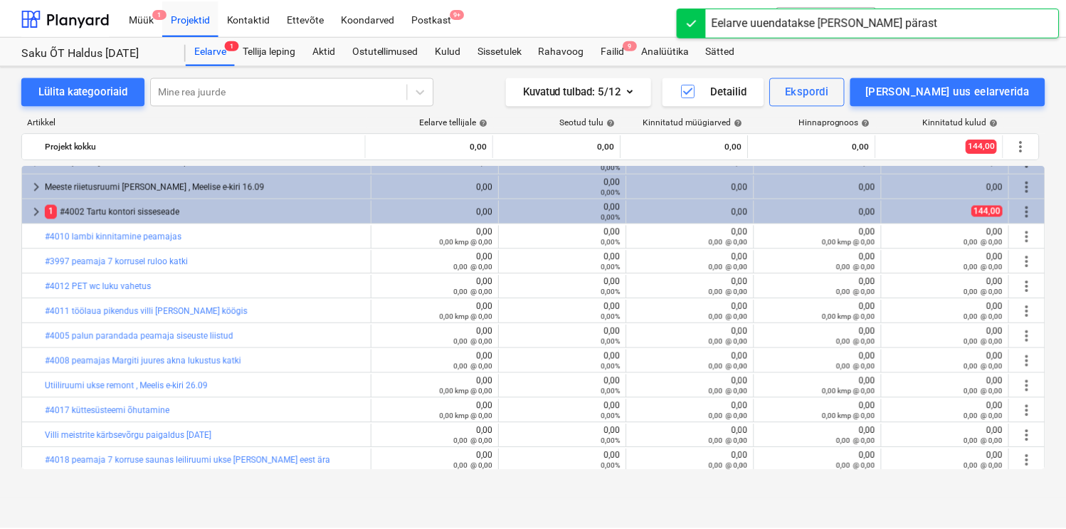
scroll to position [194, 0]
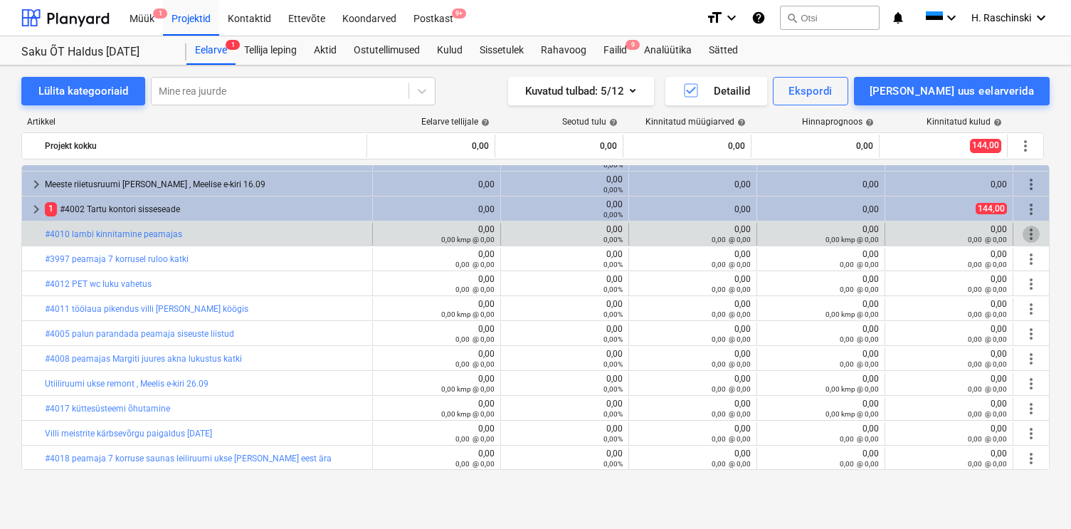
click at [1023, 239] on span "more_vert" at bounding box center [1031, 234] width 17 height 17
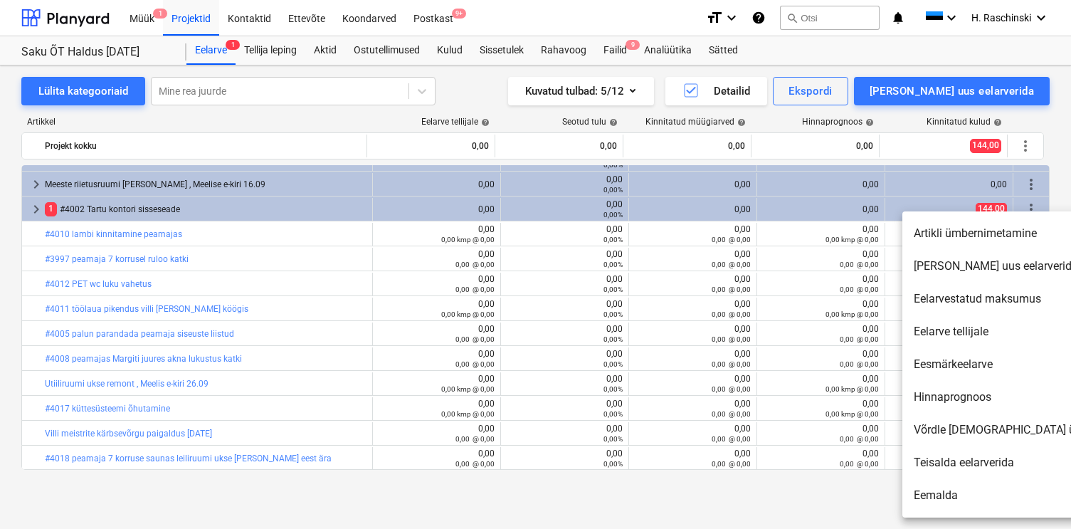
click at [183, 23] on div at bounding box center [535, 264] width 1071 height 529
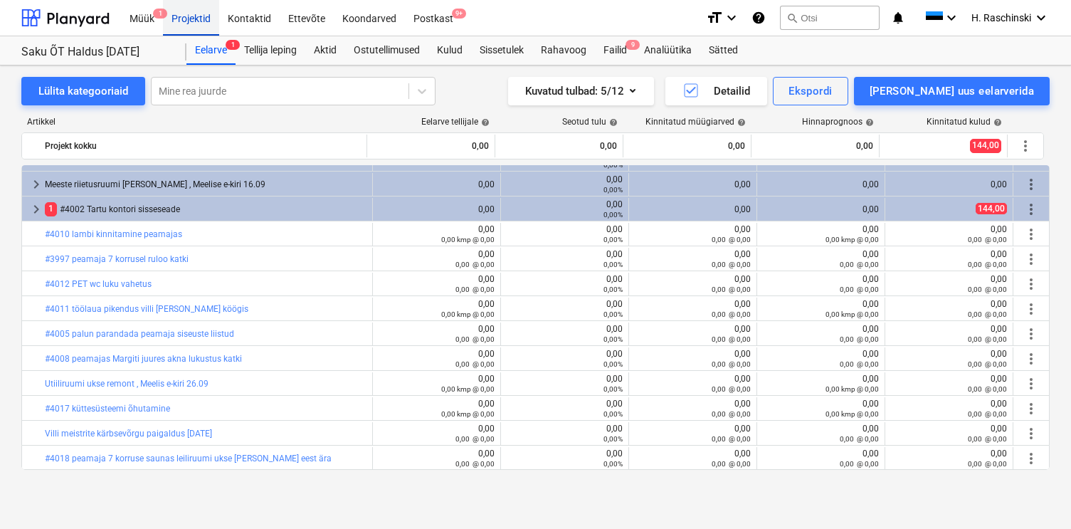
click at [191, 22] on div "Projektid" at bounding box center [191, 17] width 56 height 36
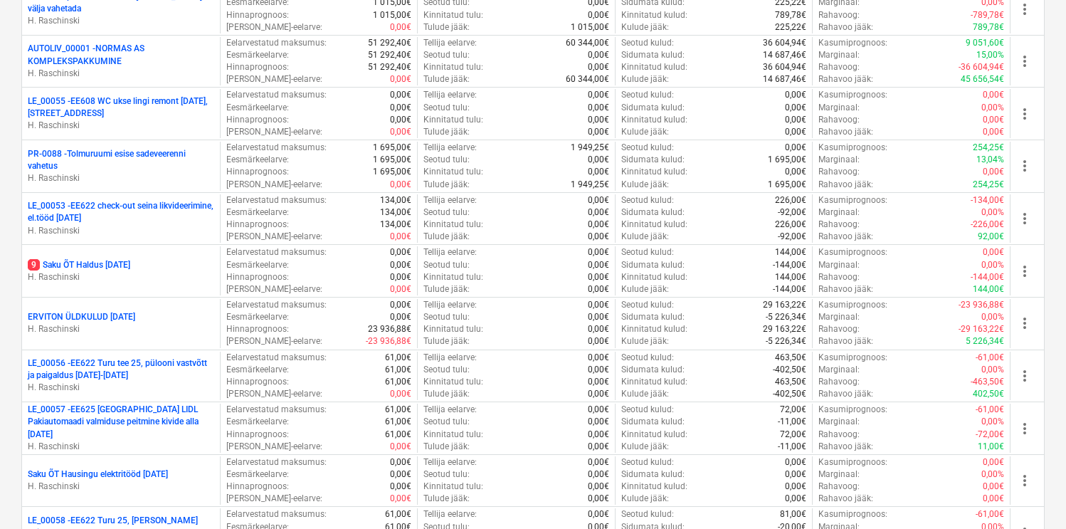
scroll to position [2711, 0]
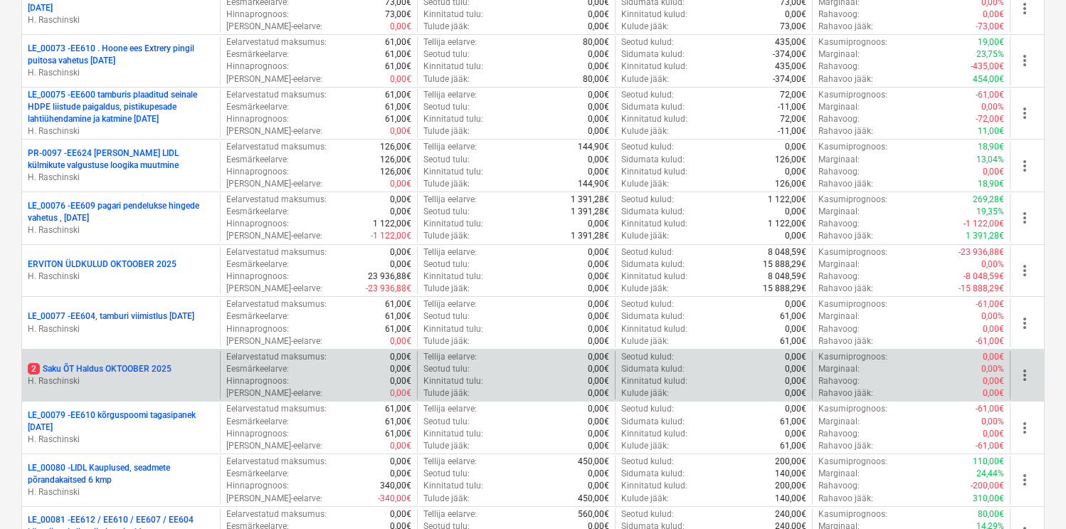
click at [122, 367] on p "2 Saku ÕT Haldus OKTOOBER 2025" at bounding box center [100, 369] width 144 height 12
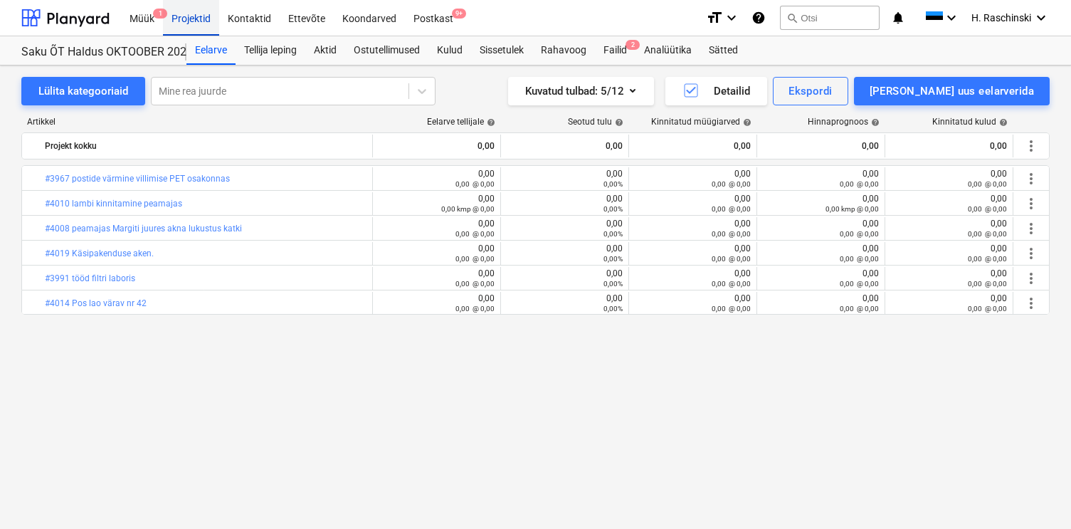
click at [187, 16] on div "Projektid" at bounding box center [191, 17] width 56 height 36
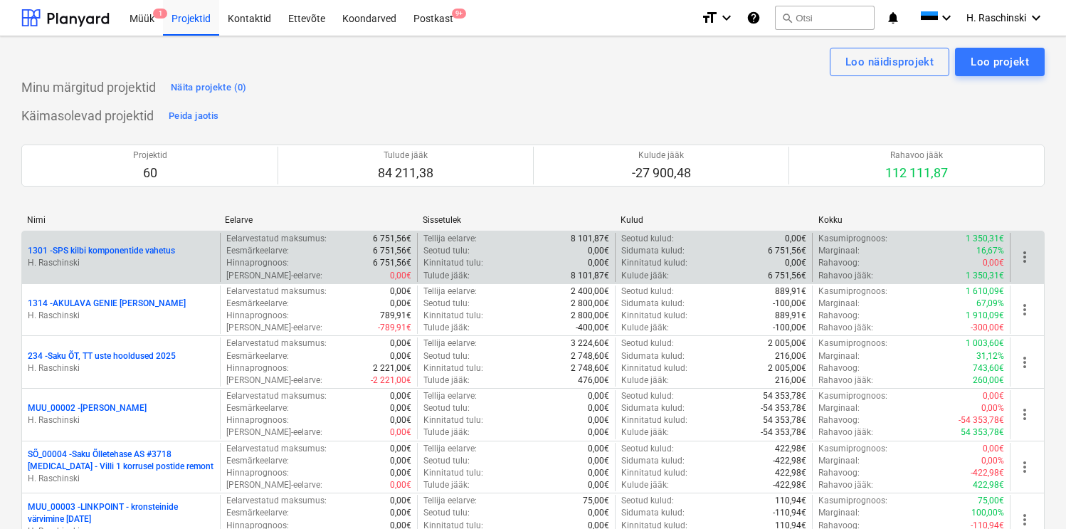
scroll to position [1348, 0]
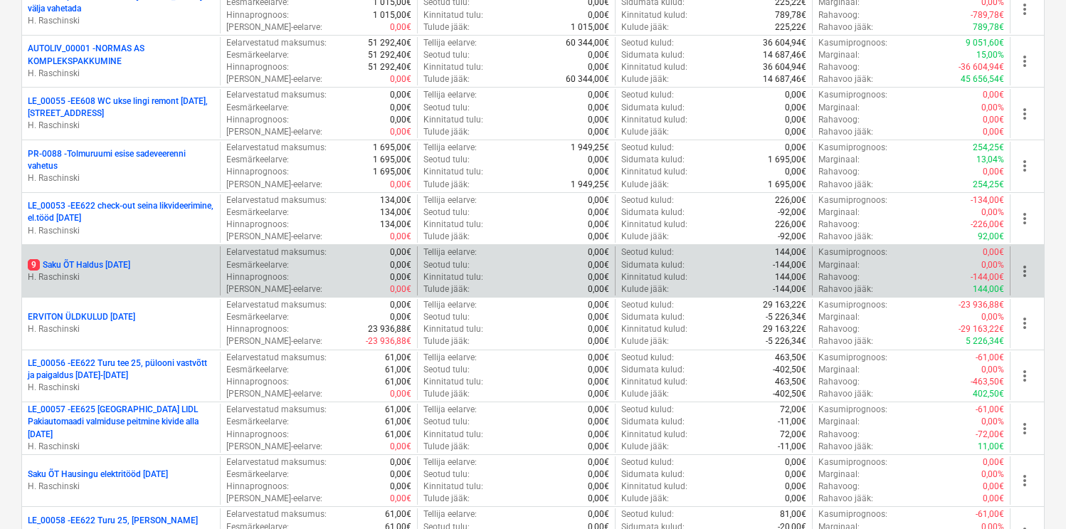
click at [130, 265] on p "9 Saku ÕT Haldus [DATE]" at bounding box center [79, 265] width 102 height 12
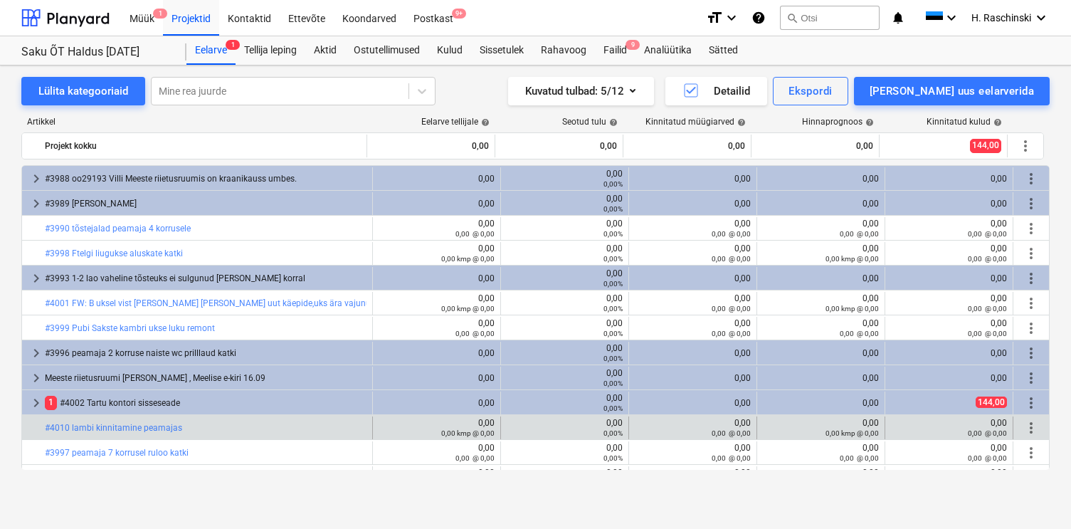
scroll to position [194, 0]
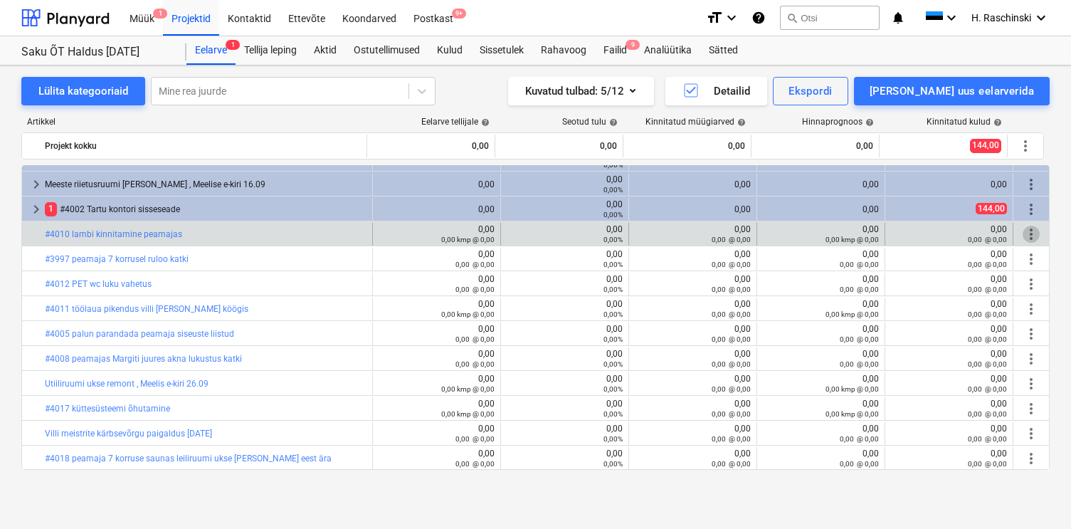
click at [1023, 233] on span "more_vert" at bounding box center [1031, 234] width 17 height 17
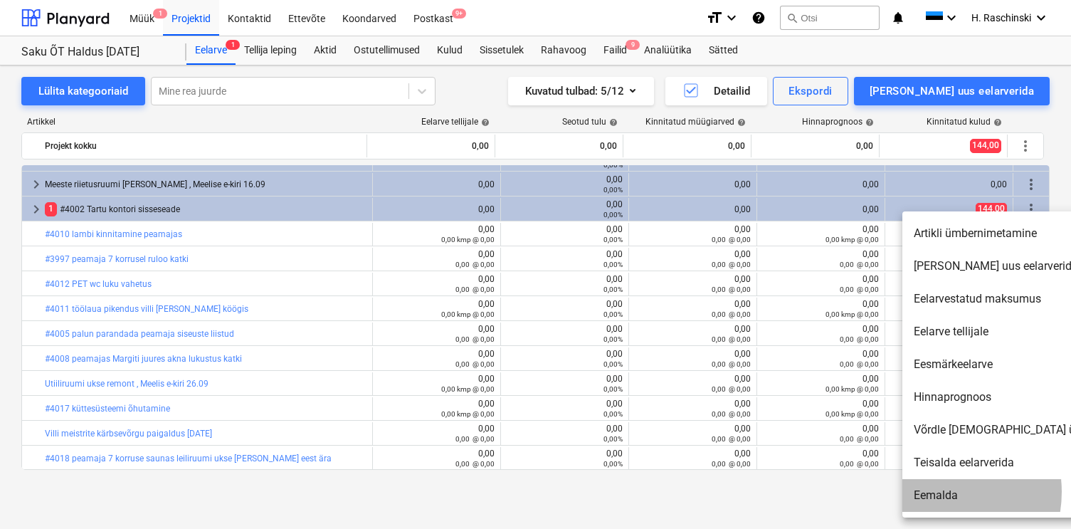
click at [932, 492] on li "Eemalda" at bounding box center [1024, 495] width 245 height 33
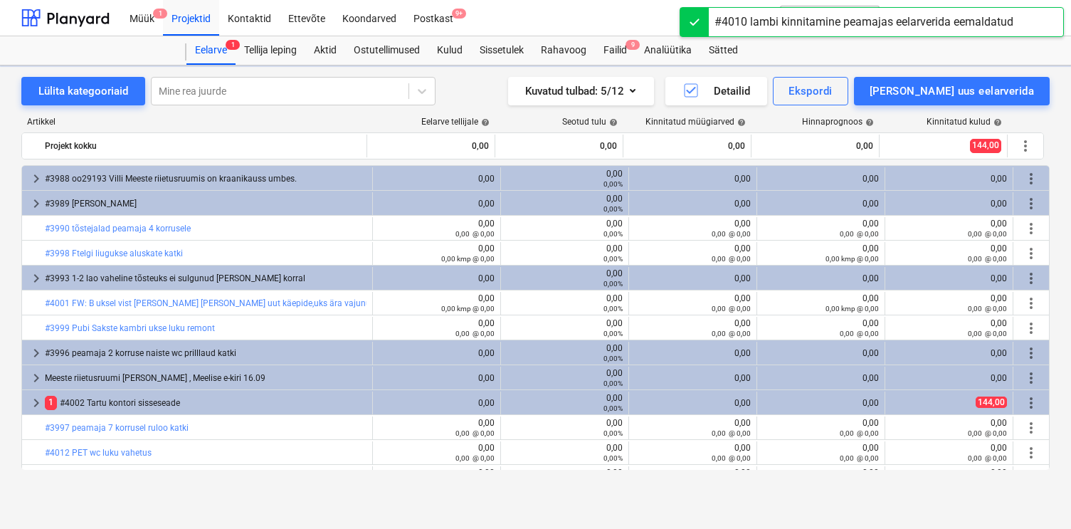
scroll to position [169, 0]
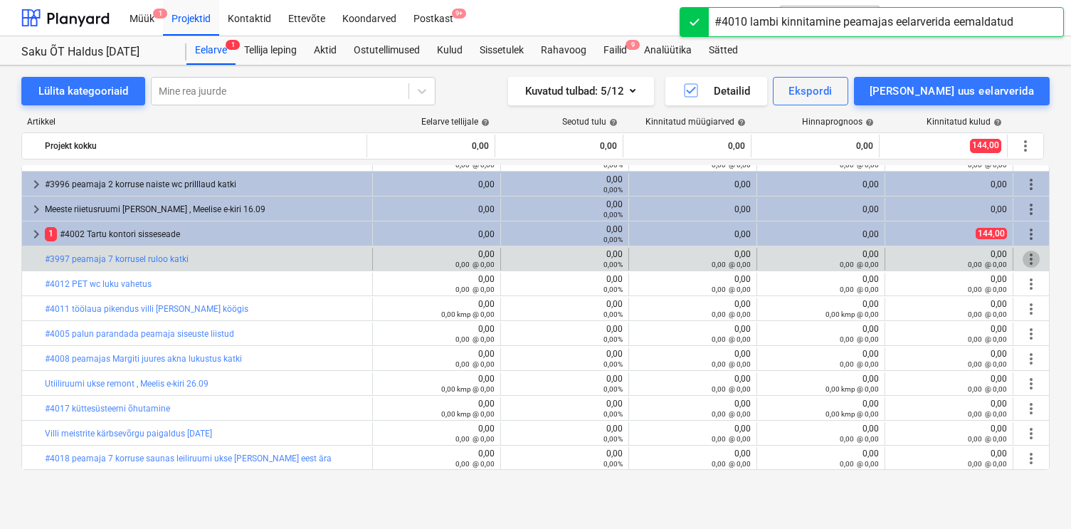
click at [1028, 257] on span "more_vert" at bounding box center [1031, 258] width 17 height 17
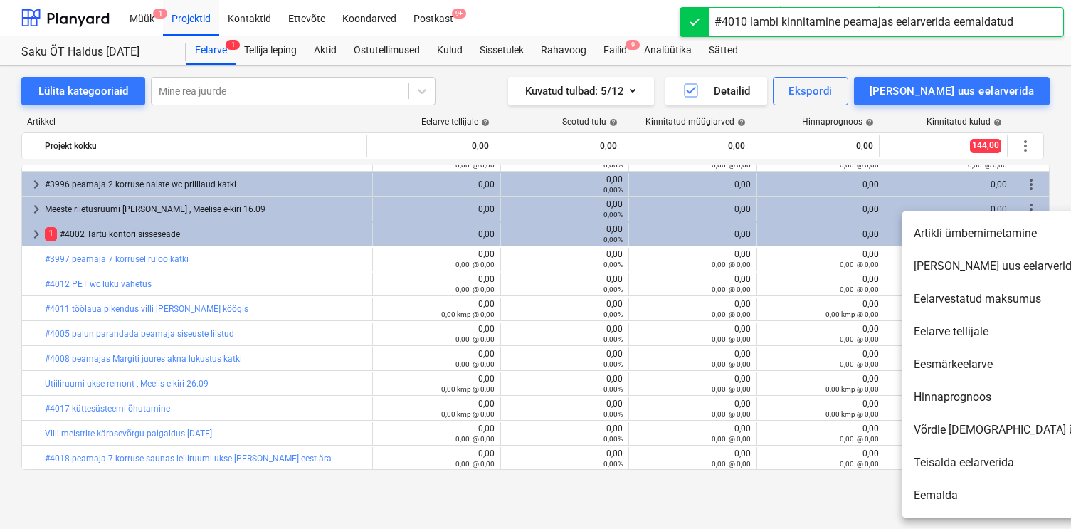
click at [955, 273] on li "[PERSON_NAME] uus eelarverida" at bounding box center [1024, 266] width 245 height 33
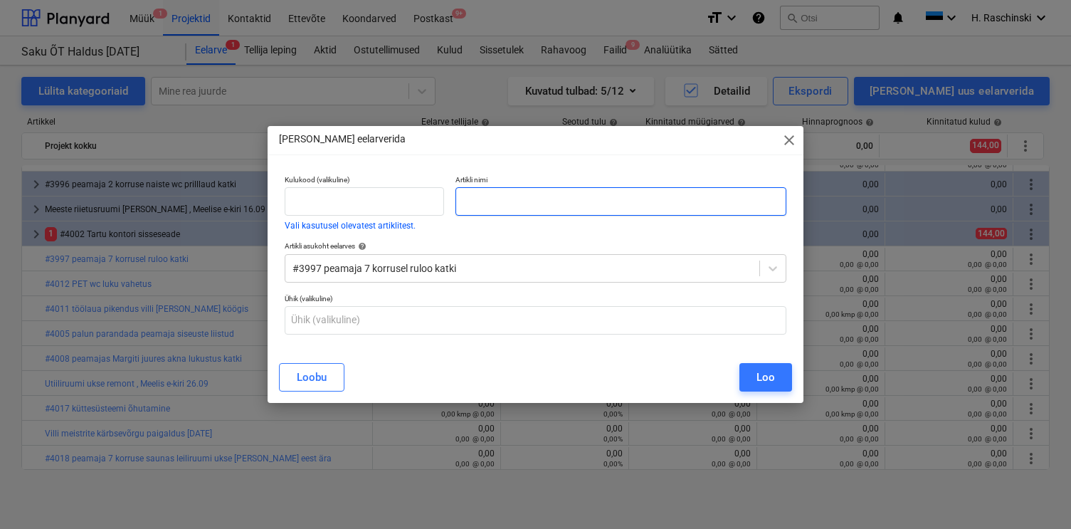
click at [746, 208] on input "text" at bounding box center [620, 201] width 330 height 28
type input "Töö"
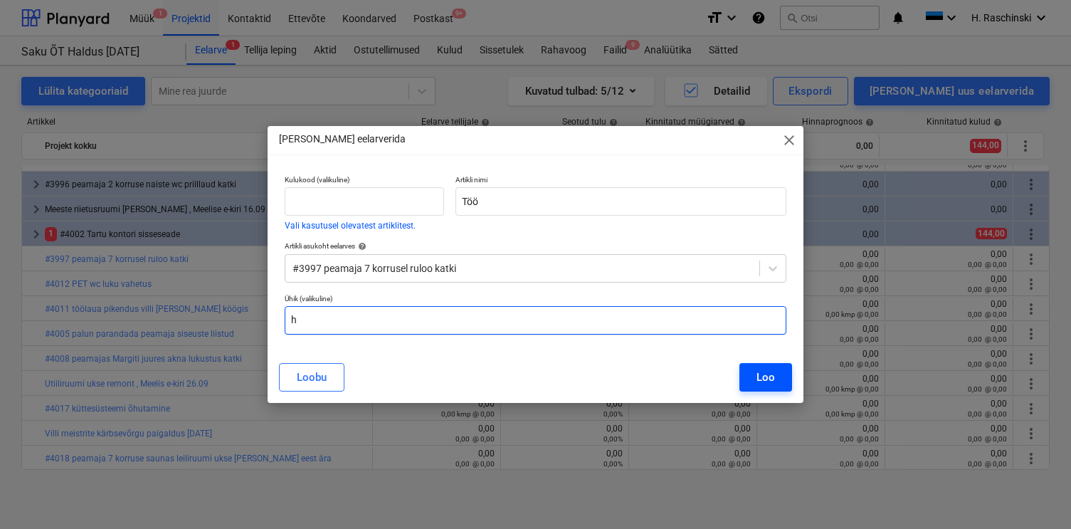
type input "h"
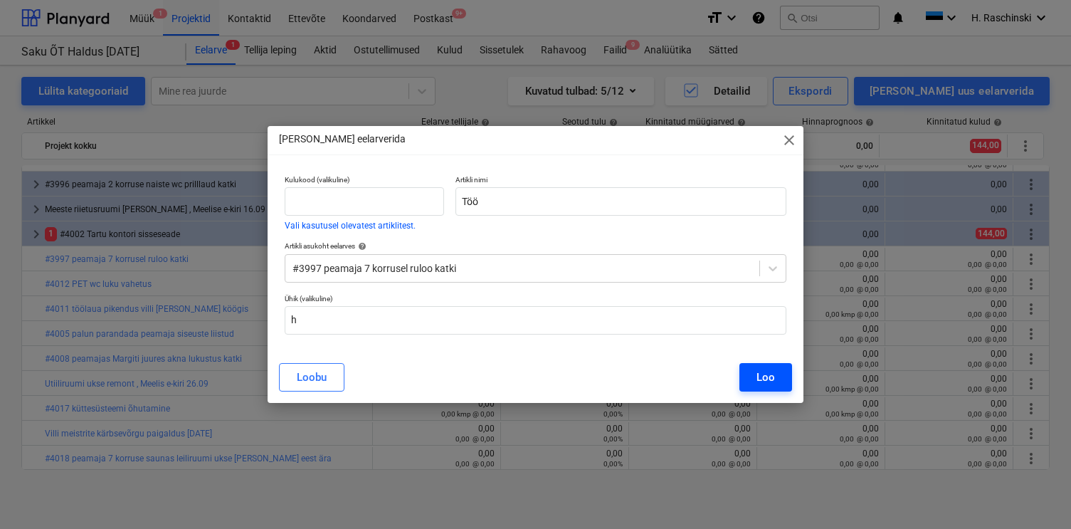
click at [781, 381] on button "Loo" at bounding box center [765, 377] width 53 height 28
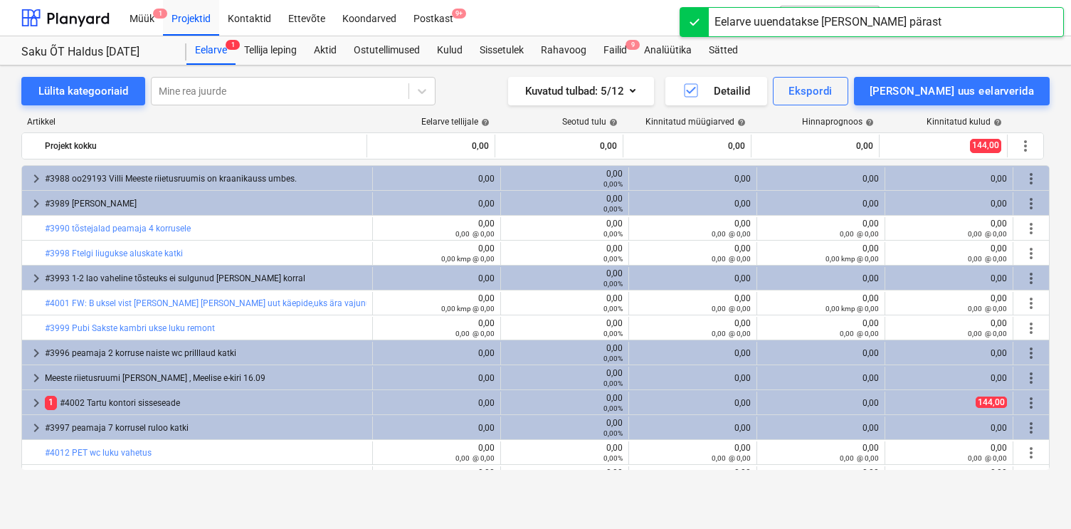
scroll to position [169, 0]
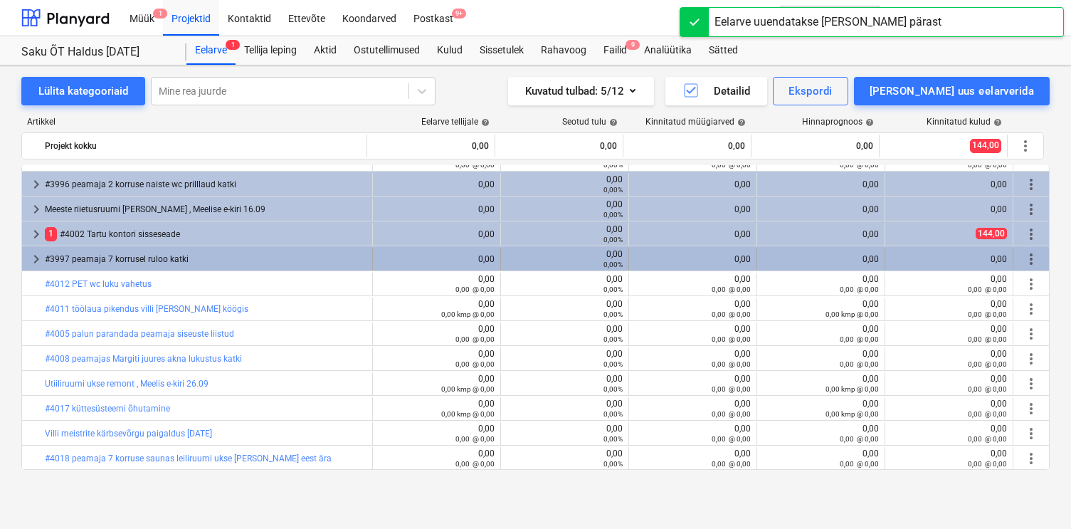
click at [1023, 250] on span "more_vert" at bounding box center [1031, 258] width 17 height 17
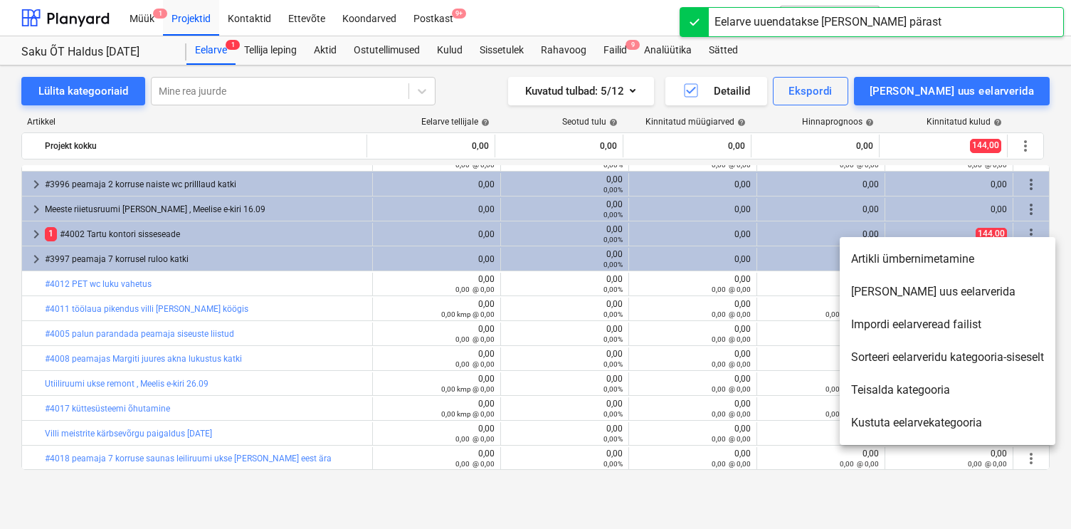
click at [889, 286] on li "[PERSON_NAME] uus eelarverida" at bounding box center [948, 291] width 216 height 33
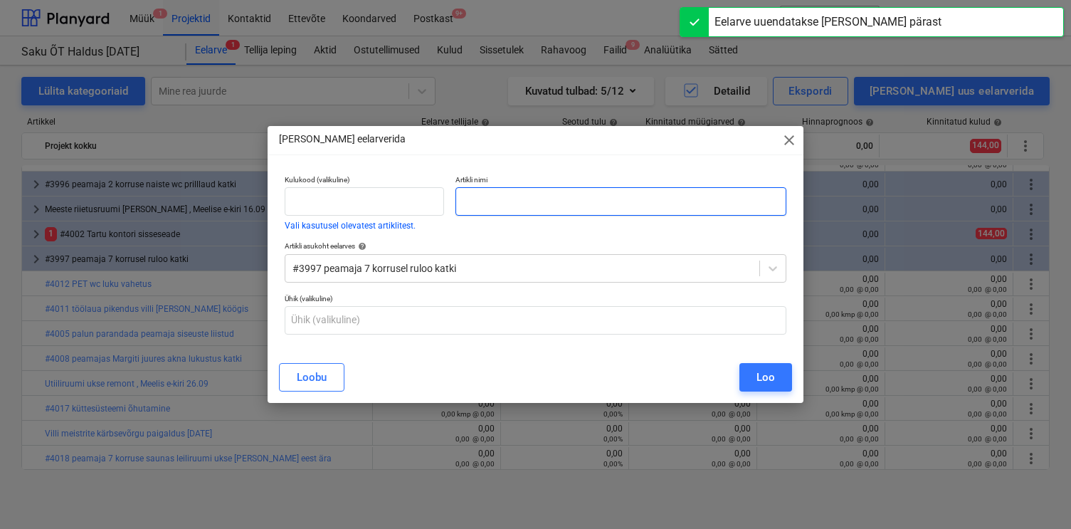
click at [728, 205] on input "text" at bounding box center [620, 201] width 330 height 28
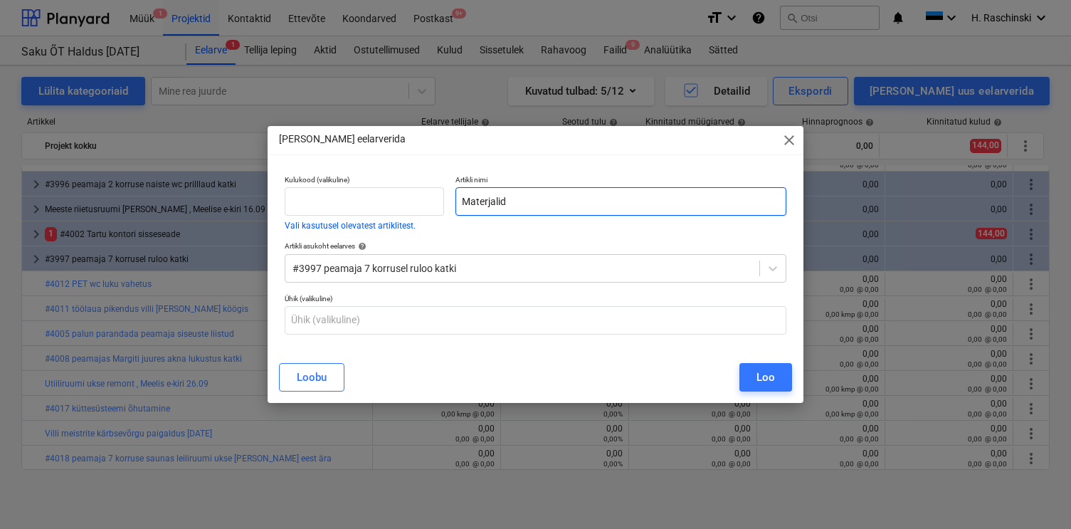
type input "Materjalid"
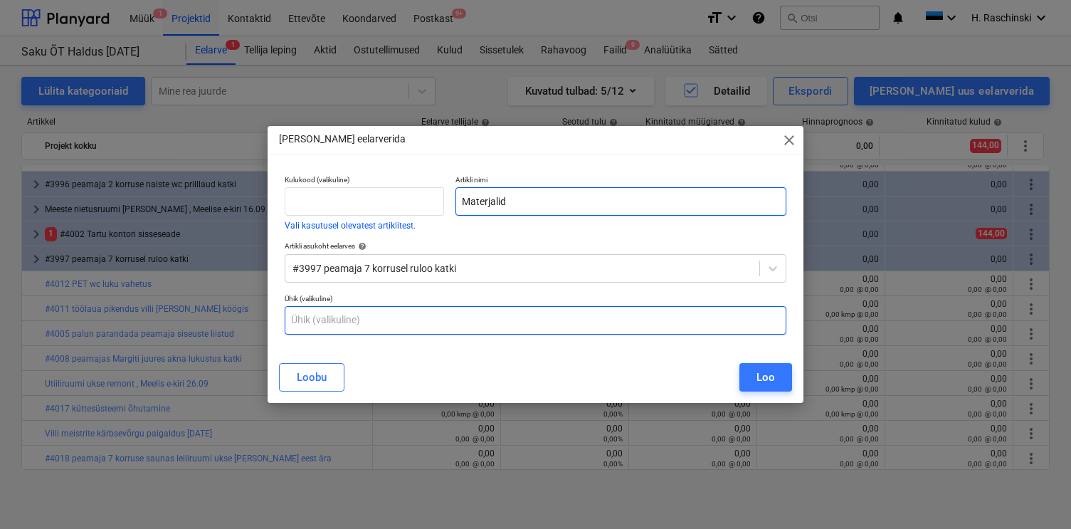
type input "h"
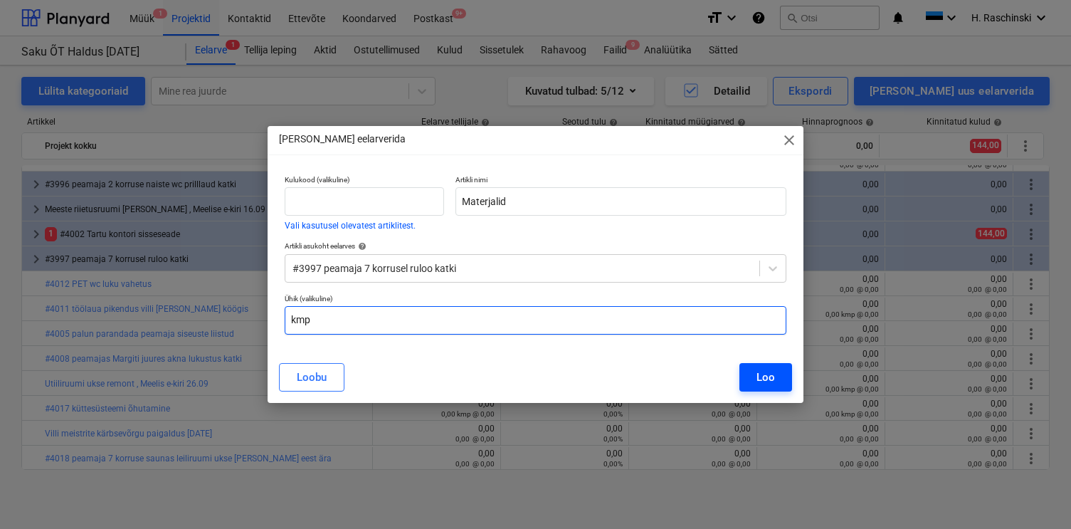
type input "kmp"
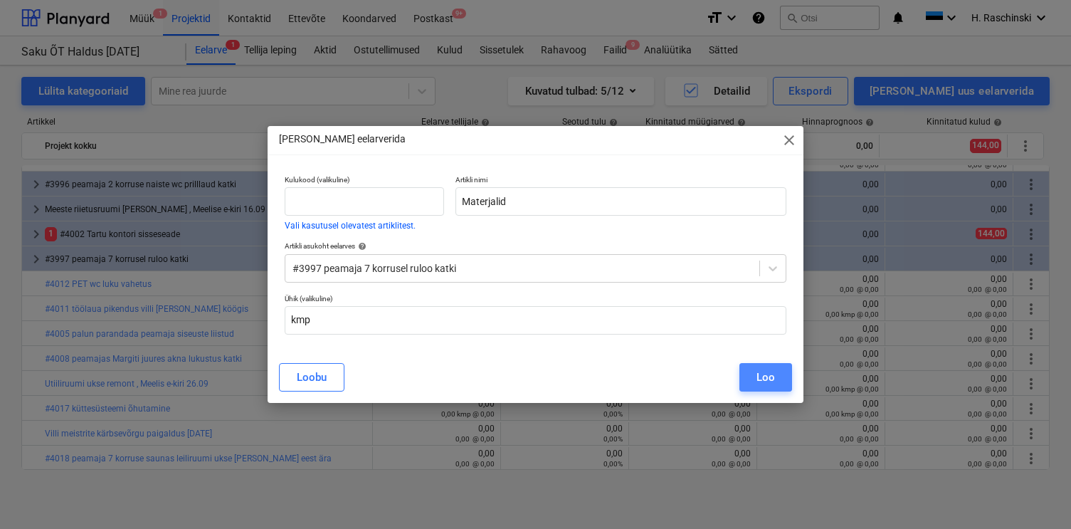
click at [771, 366] on button "Loo" at bounding box center [765, 377] width 53 height 28
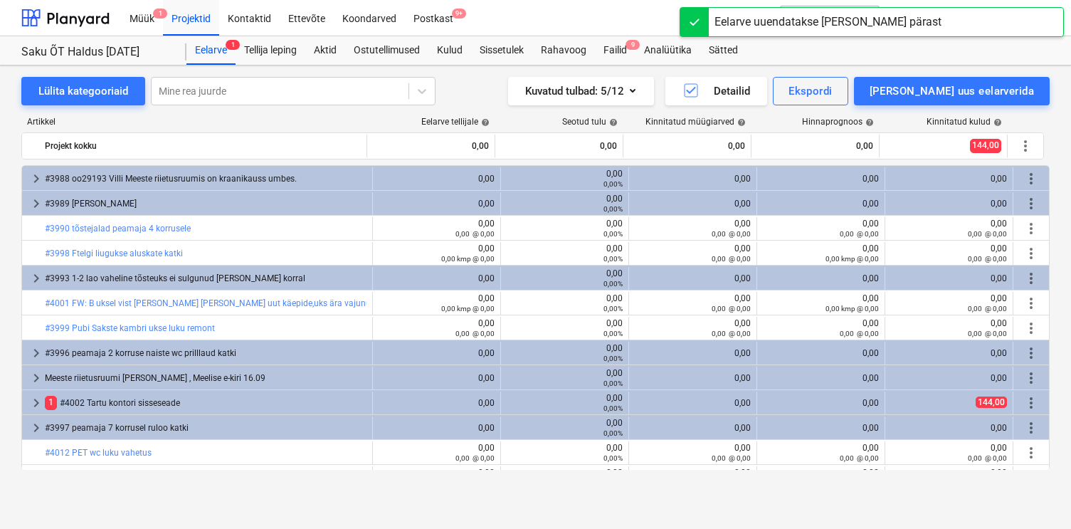
scroll to position [169, 0]
